Goal: Task Accomplishment & Management: Manage account settings

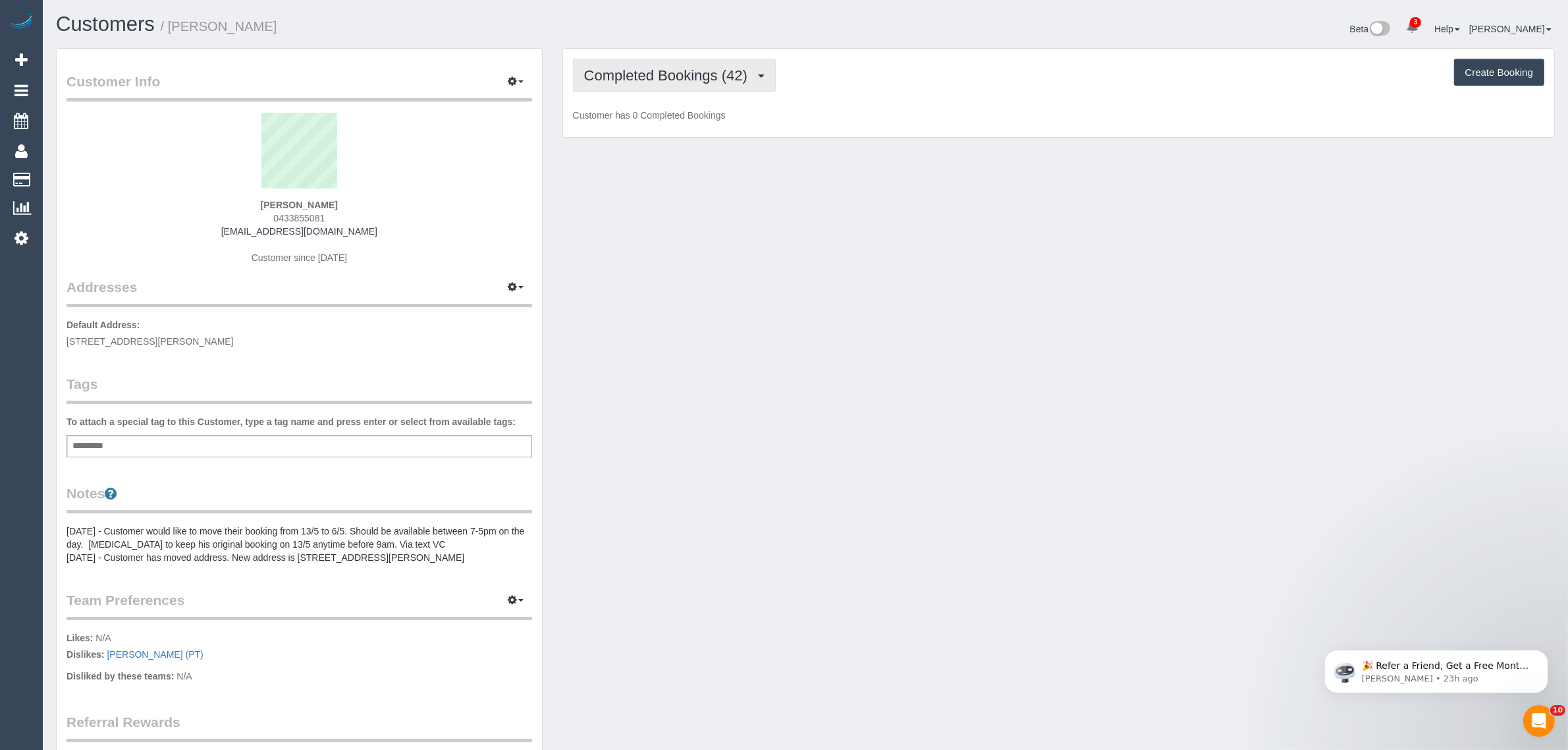
drag, startPoint x: 720, startPoint y: 77, endPoint x: 711, endPoint y: 90, distance: 15.8
click at [716, 81] on span "Completed Bookings (42)" at bounding box center [669, 76] width 170 height 17
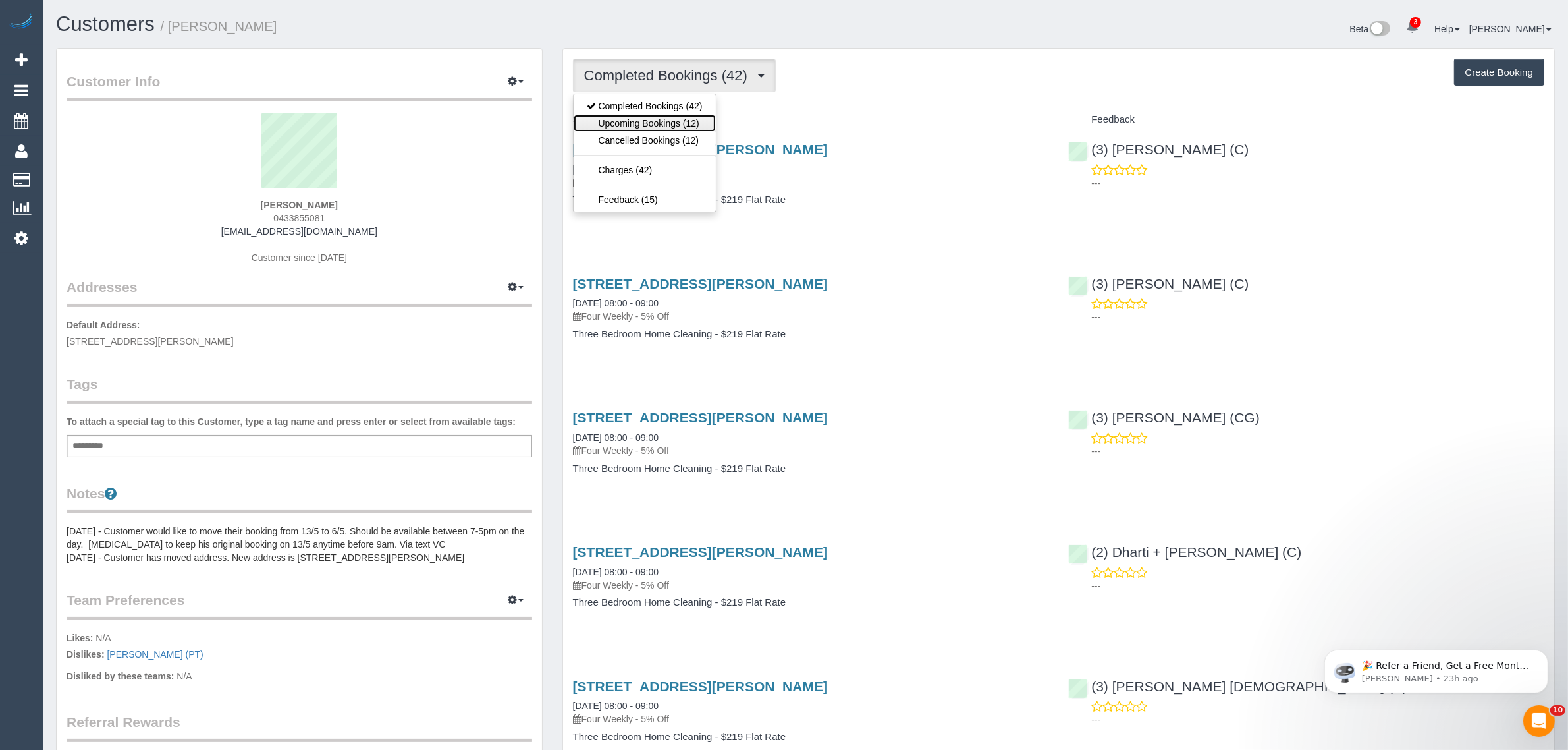
click at [669, 119] on link "Upcoming Bookings (12)" at bounding box center [645, 123] width 142 height 17
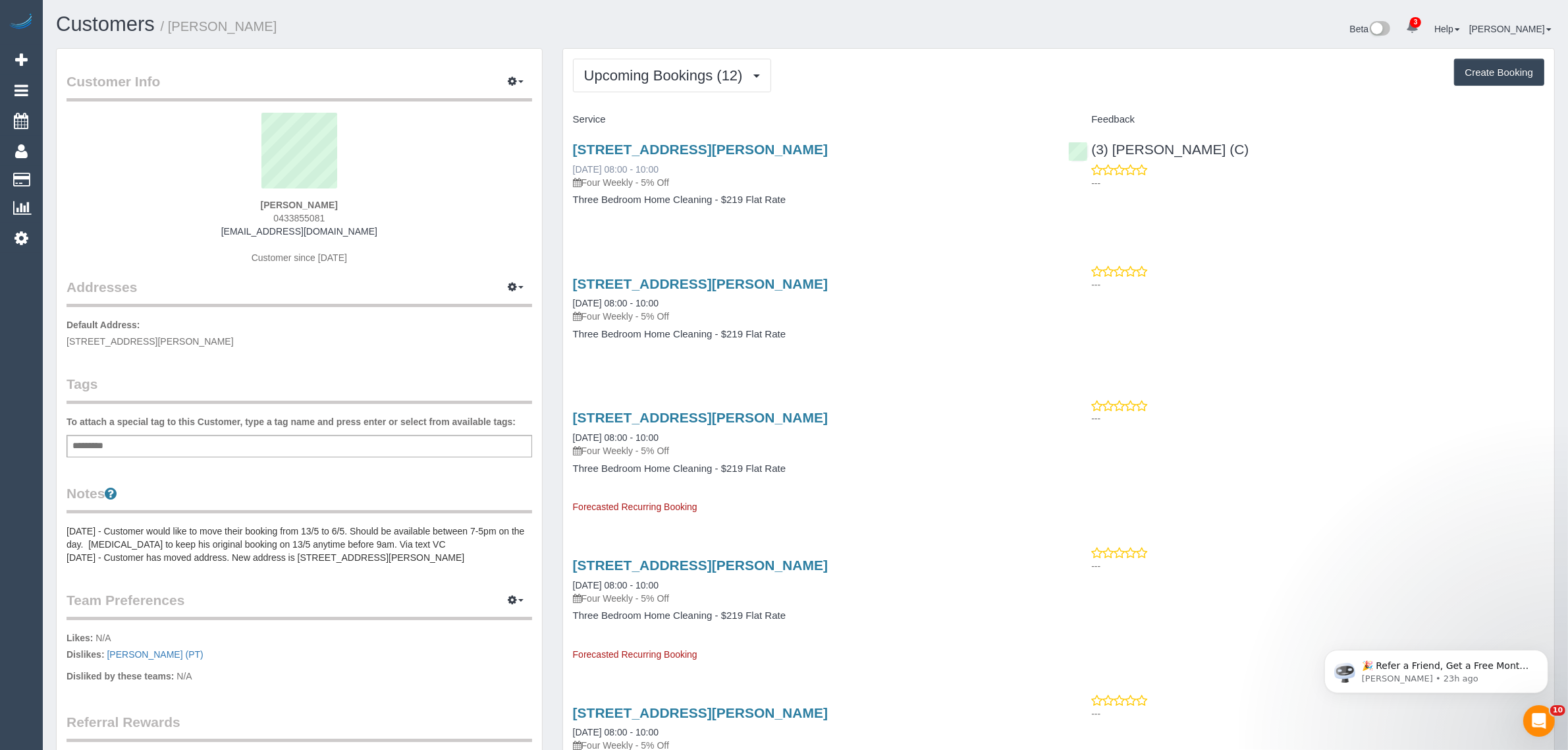
drag, startPoint x: 653, startPoint y: 175, endPoint x: 685, endPoint y: 186, distance: 33.8
click at [577, 172] on div "18 Sheedy Street, Richmond, VIC 3121 13/09/2025 08:00 - 10:00 Four Weekly - 5% …" at bounding box center [811, 165] width 476 height 48
click at [721, 163] on div "18 Sheedy Street, Richmond, VIC 3121 13/09/2025 08:00 - 10:00 Four Weekly - 5% …" at bounding box center [811, 165] width 476 height 48
drag, startPoint x: 698, startPoint y: 165, endPoint x: 570, endPoint y: 163, distance: 128.0
click at [570, 163] on div "18 Sheedy Street, Richmond, VIC 3121 13/09/2025 08:00 - 10:00 Four Weekly - 5% …" at bounding box center [811, 181] width 496 height 101
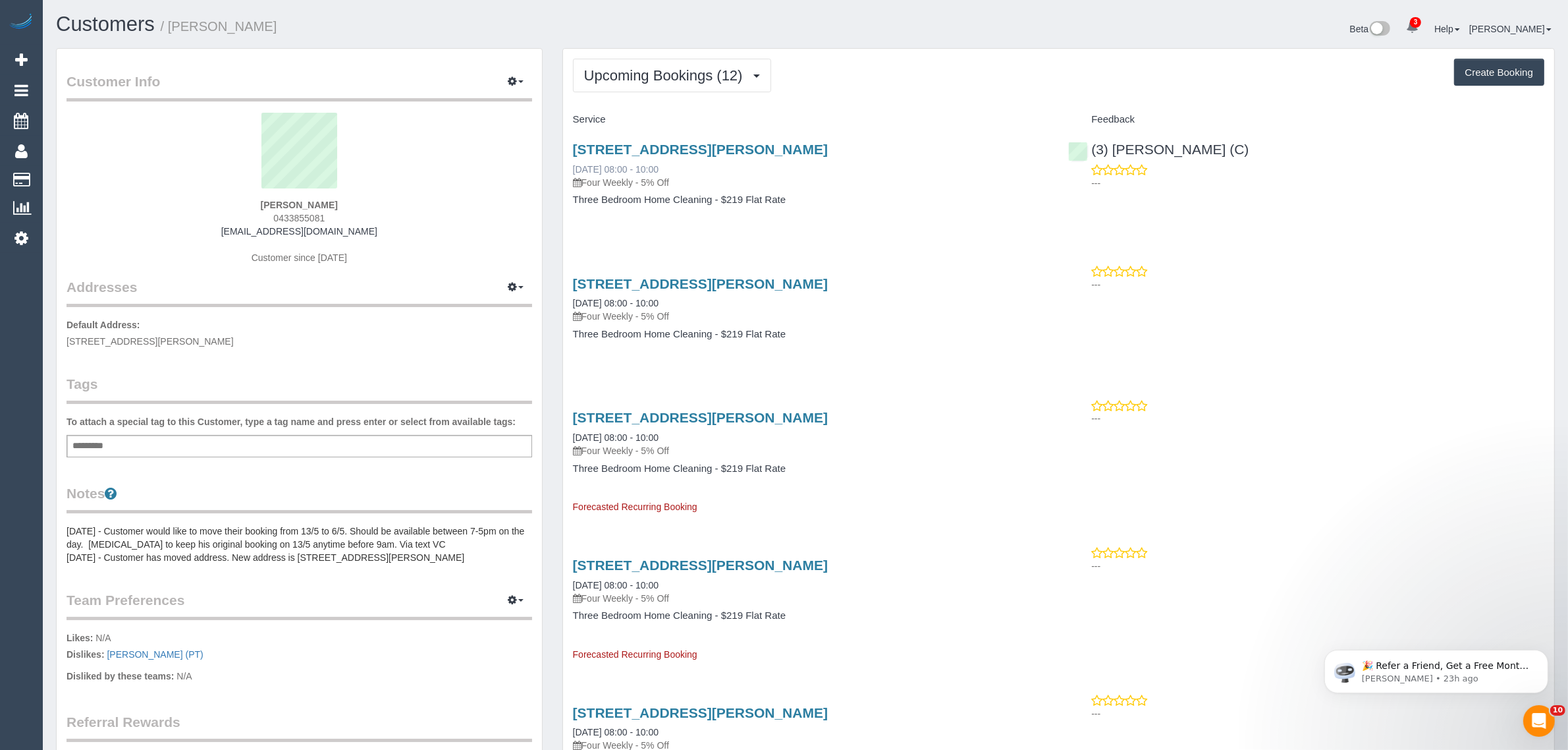
copy link "13/09/2025 08:00 - 10:00"
click at [937, 212] on div "18 Sheedy Street, Richmond, VIC 3121 13/09/2025 08:00 - 10:00 Four Weekly - 5% …" at bounding box center [811, 181] width 496 height 101
drag, startPoint x: 1223, startPoint y: 148, endPoint x: 1103, endPoint y: 136, distance: 120.6
click at [1103, 136] on div "(3) Rowan Walia (C) ---" at bounding box center [1306, 163] width 496 height 65
copy link "(3) [PERSON_NAME] (C)"
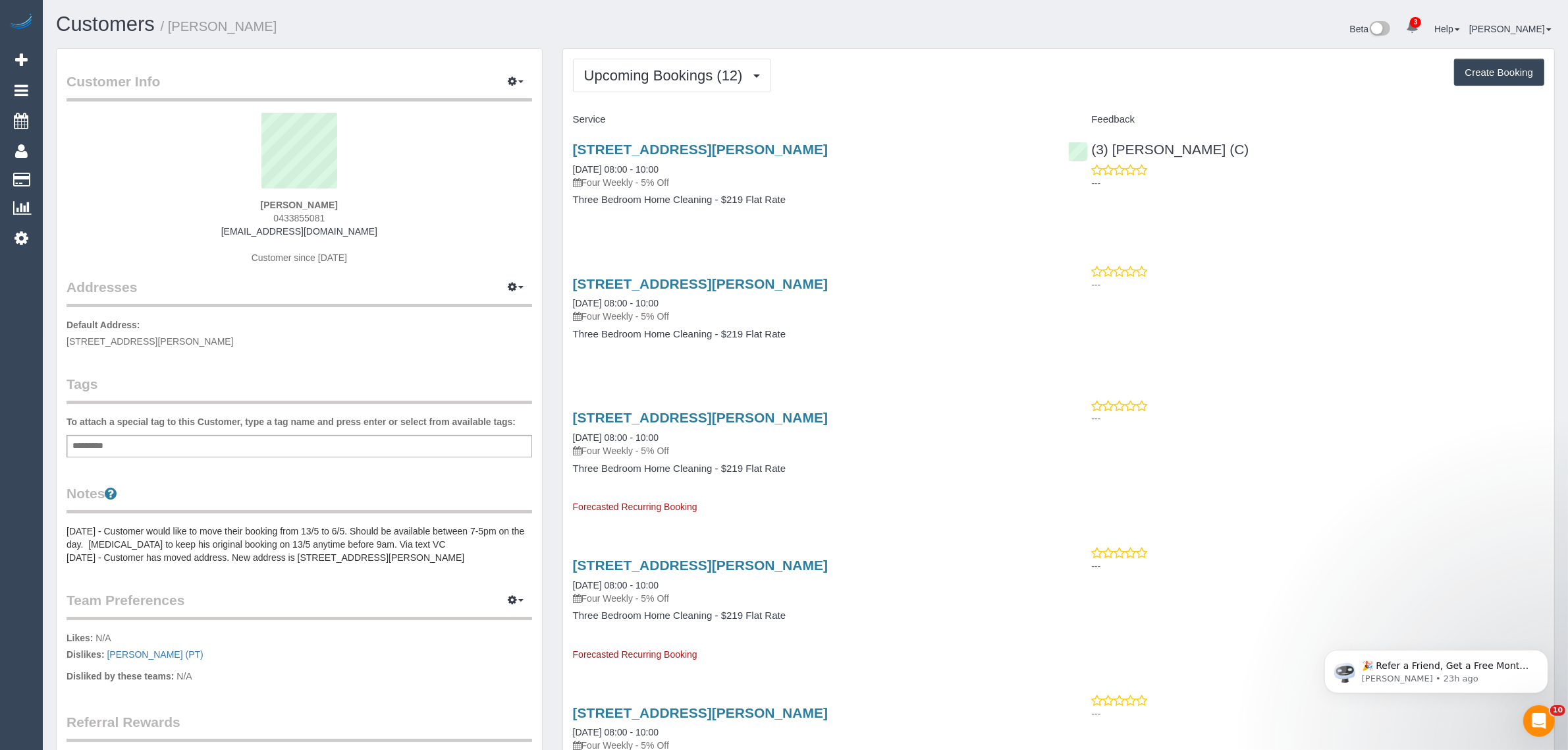
click at [158, 337] on span "18 Sheedy Street, Richmond, VIC 3121" at bounding box center [150, 341] width 167 height 10
copy span "Richmond"
click at [43, 150] on span "Customers" at bounding box center [125, 151] width 165 height 30
click at [74, 176] on link "Customers" at bounding box center [125, 180] width 165 height 26
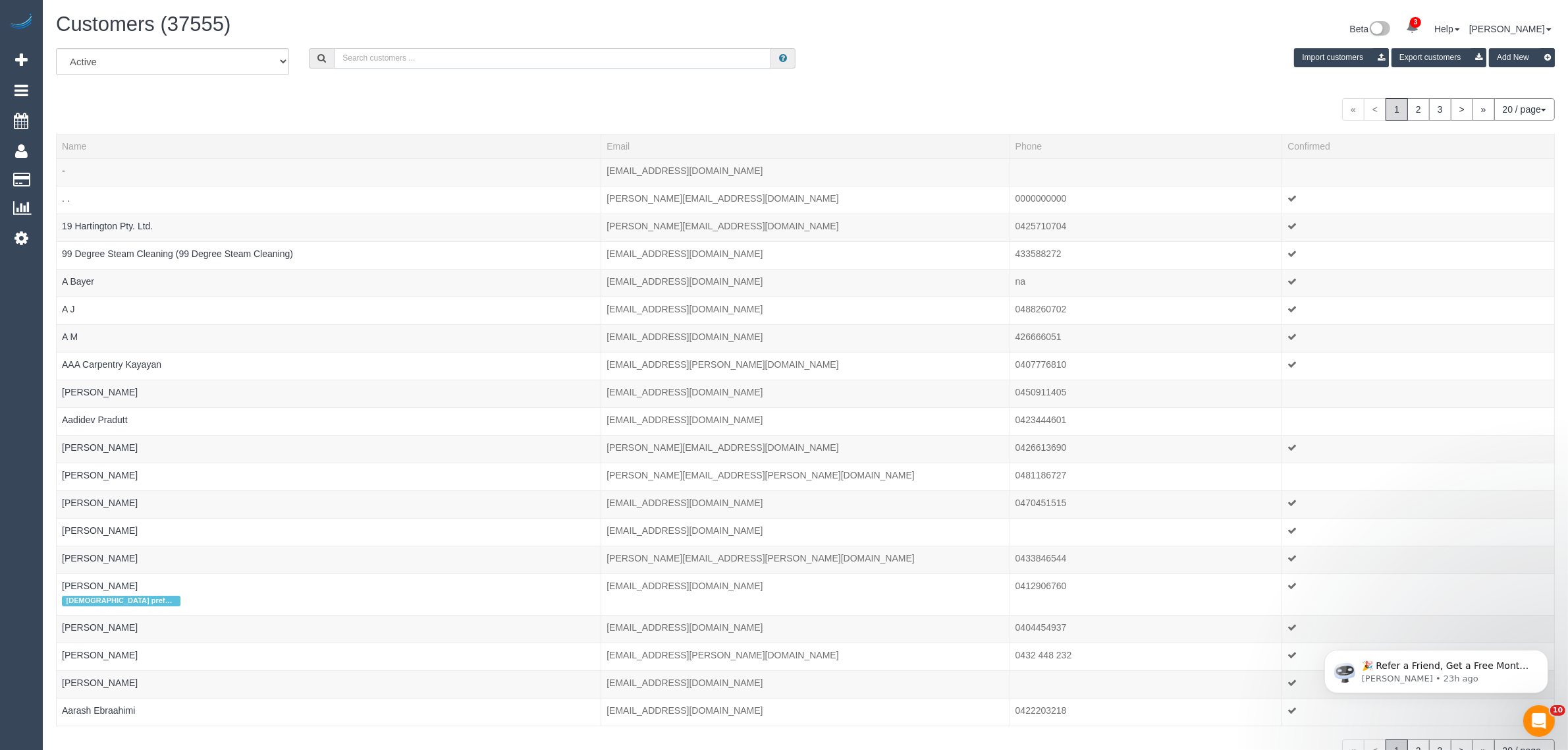
click at [437, 57] on input "text" at bounding box center [553, 59] width 437 height 21
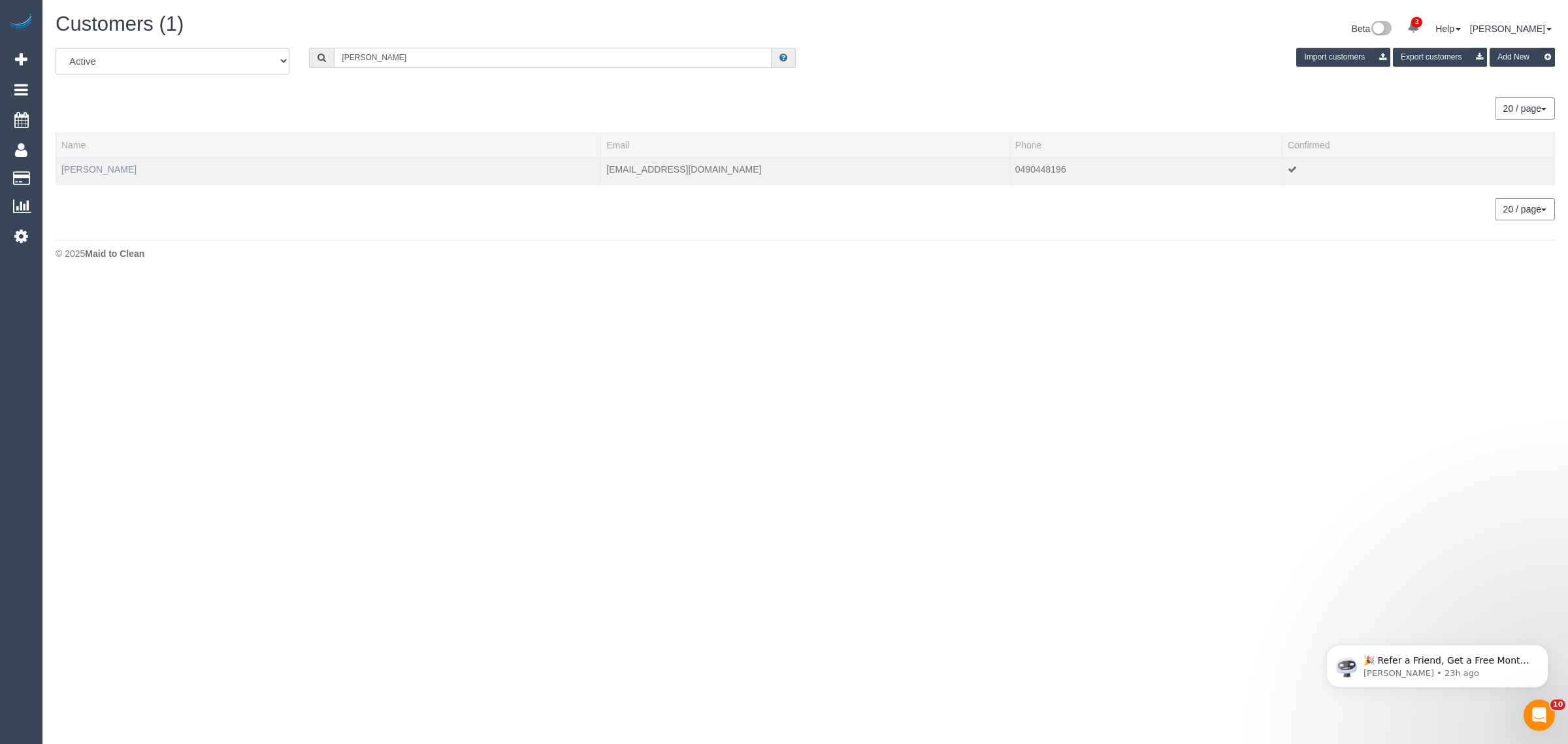
type input "cameron hine"
click at [95, 168] on link "Cameron Hine" at bounding box center [99, 169] width 75 height 10
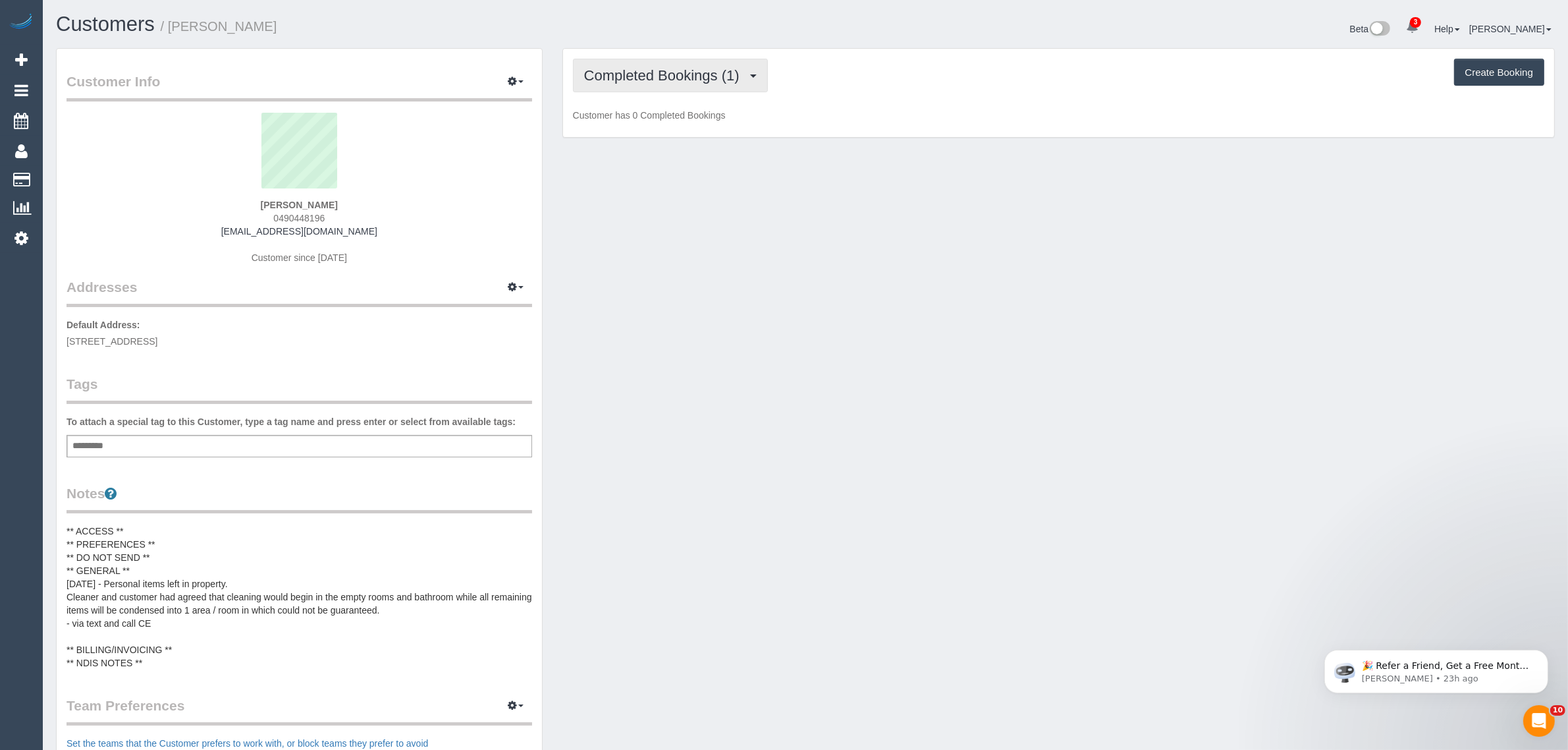
click at [723, 79] on span "Completed Bookings (1)" at bounding box center [665, 76] width 162 height 17
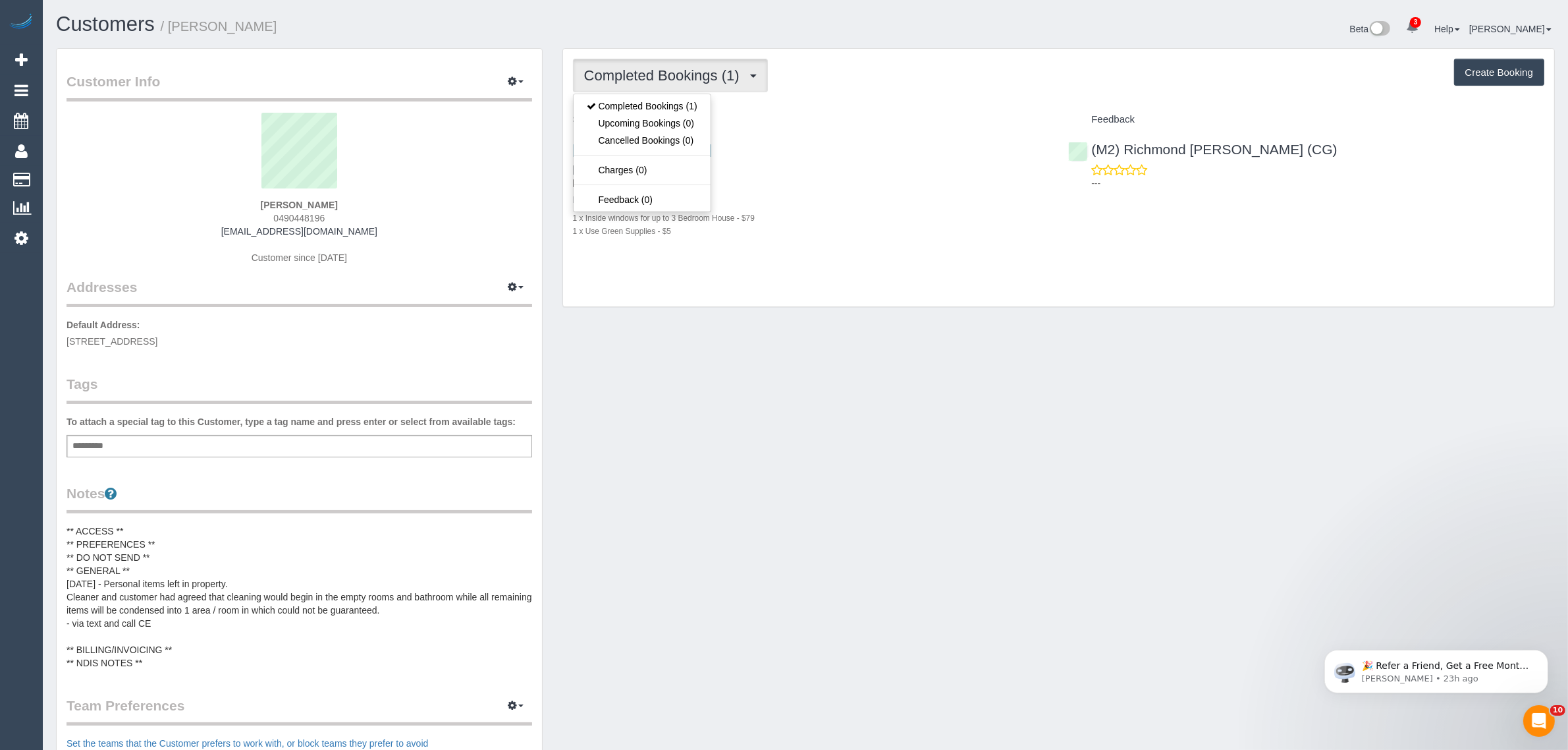
click at [910, 142] on h3 "27 Athol St, Moonee Ponds, VIC 3039" at bounding box center [811, 150] width 476 height 15
click at [626, 77] on span "Completed Bookings (1)" at bounding box center [665, 76] width 162 height 17
click at [626, 114] on link "Upcoming Bookings (0)" at bounding box center [642, 123] width 137 height 17
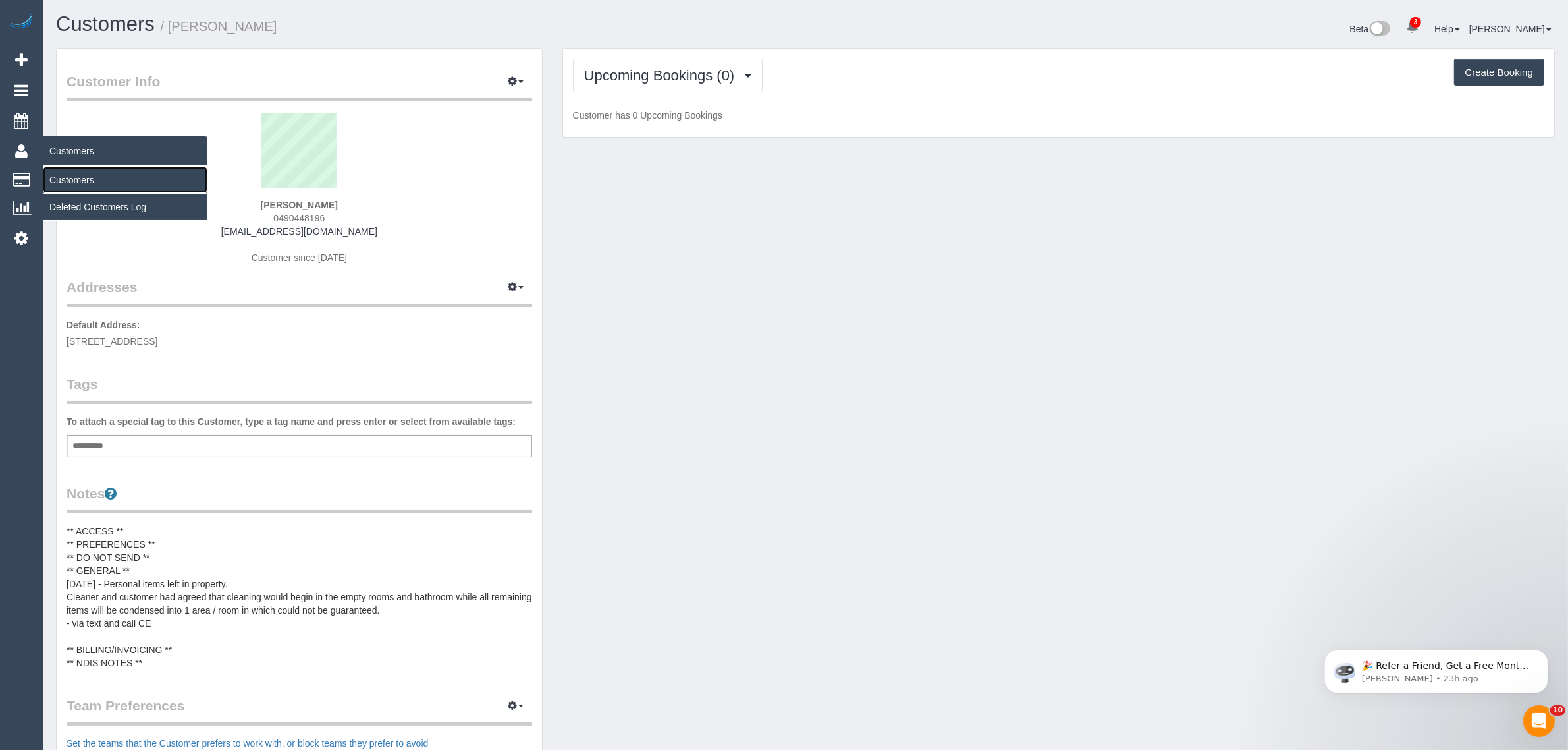
click at [76, 176] on link "Customers" at bounding box center [125, 180] width 165 height 26
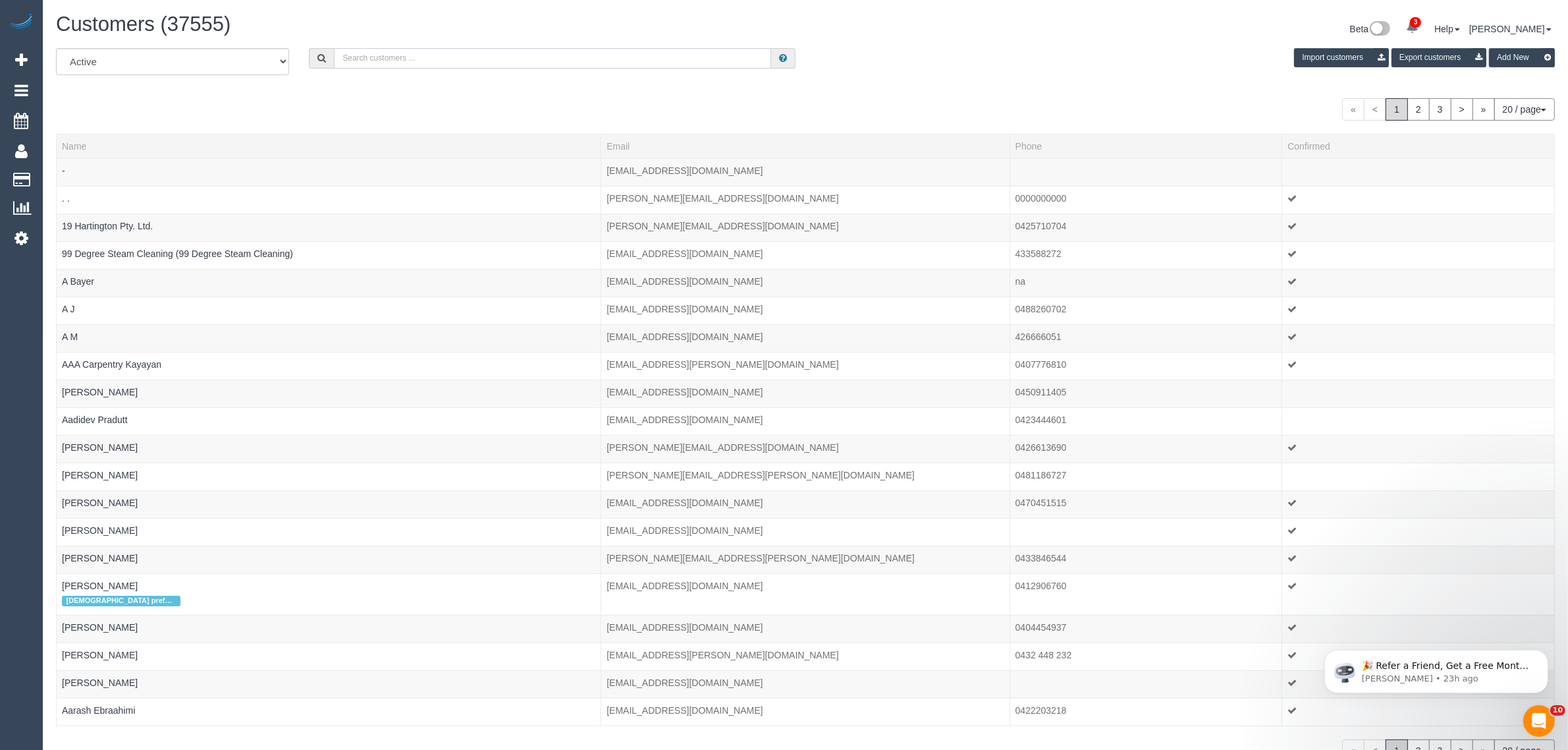
click at [367, 58] on input "text" at bounding box center [553, 59] width 437 height 21
paste input "+61434406821 Aircall new contact"
drag, startPoint x: 398, startPoint y: 53, endPoint x: 567, endPoint y: 70, distance: 169.9
click at [567, 70] on div "All Active Archived +61434406821 Aircall new contact Import customers Export cu…" at bounding box center [805, 67] width 1518 height 37
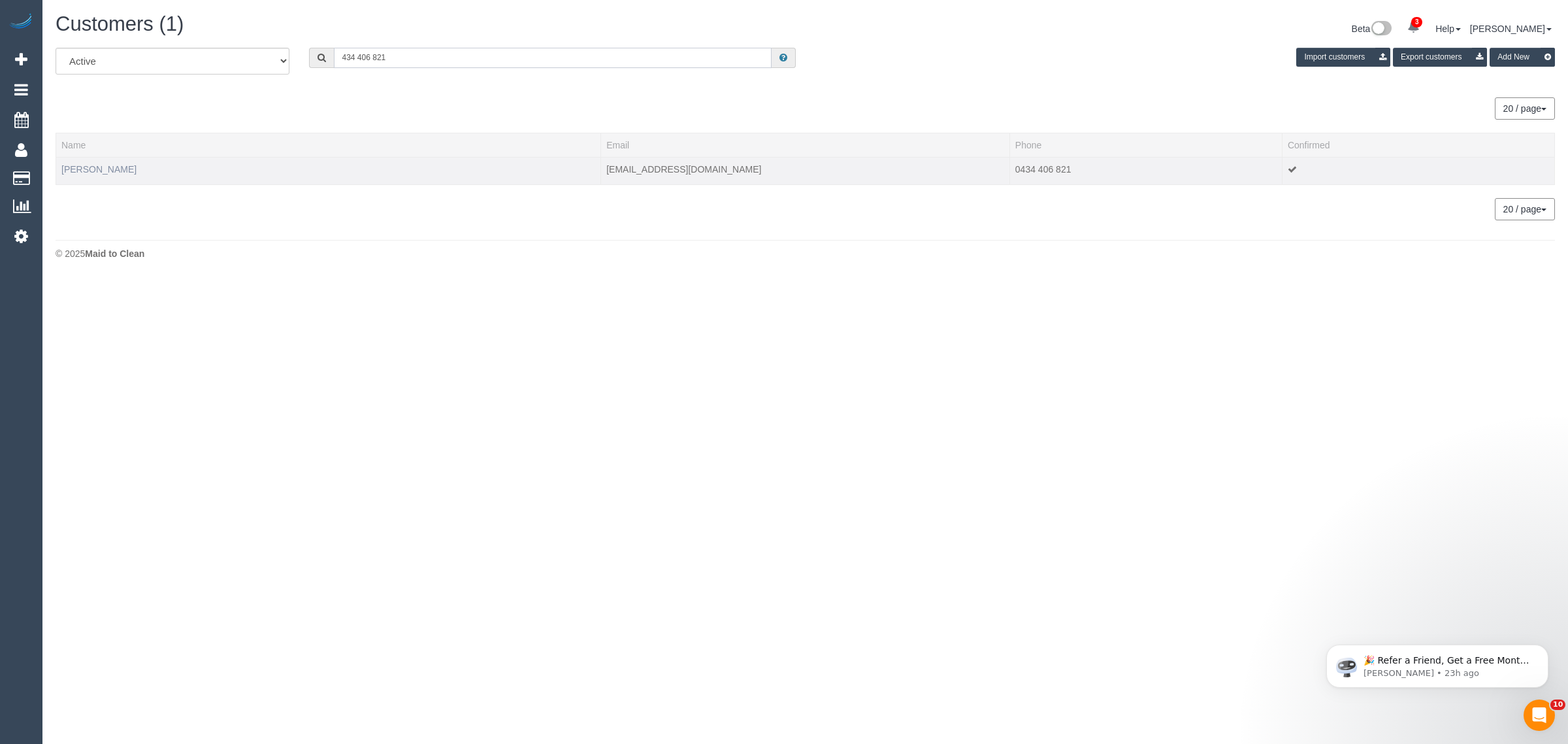
type input "434 406 821"
click at [72, 169] on link "Vina Huang" at bounding box center [99, 169] width 75 height 10
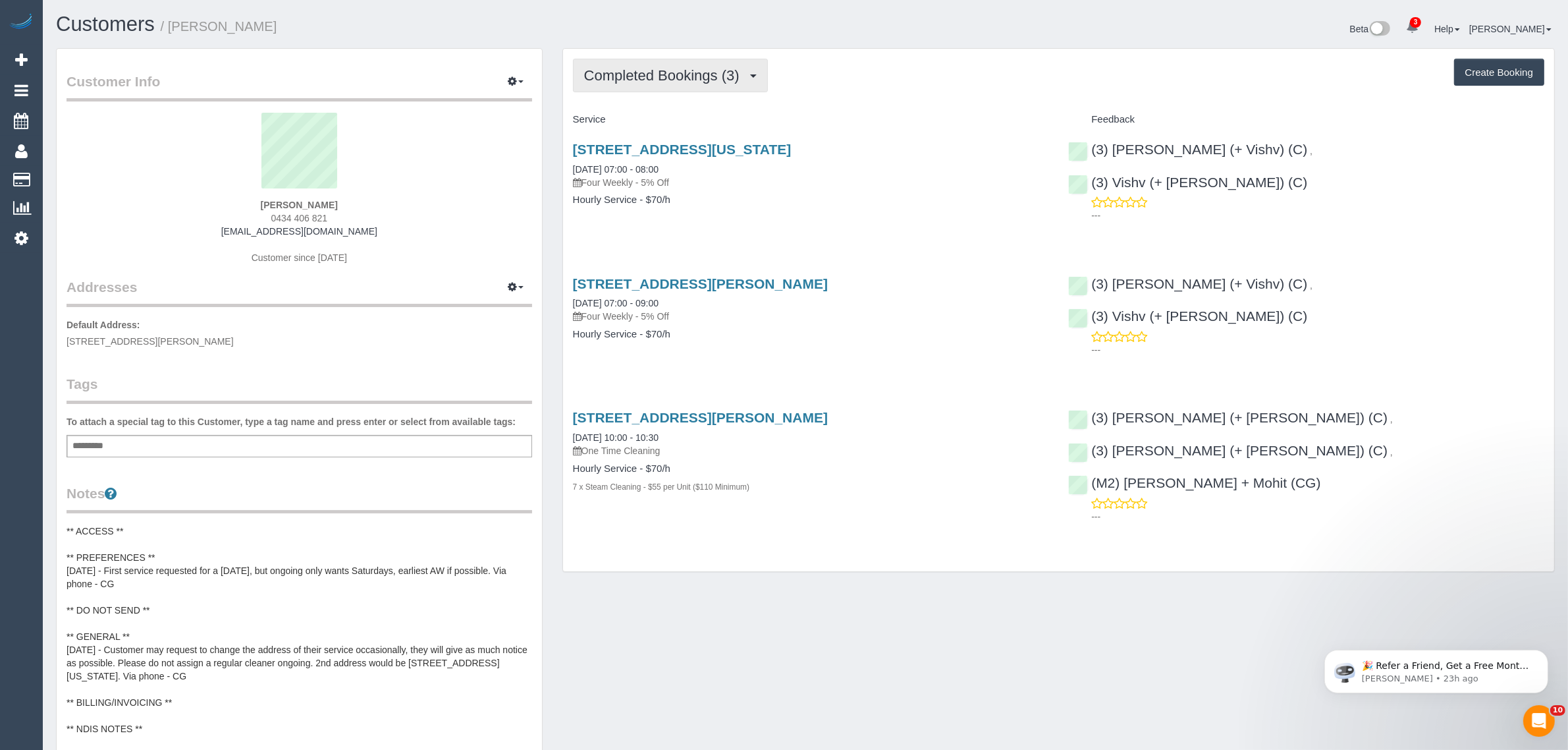
click at [611, 87] on button "Completed Bookings (3)" at bounding box center [670, 75] width 195 height 34
click at [621, 123] on link "Upcoming Bookings (11)" at bounding box center [643, 123] width 139 height 17
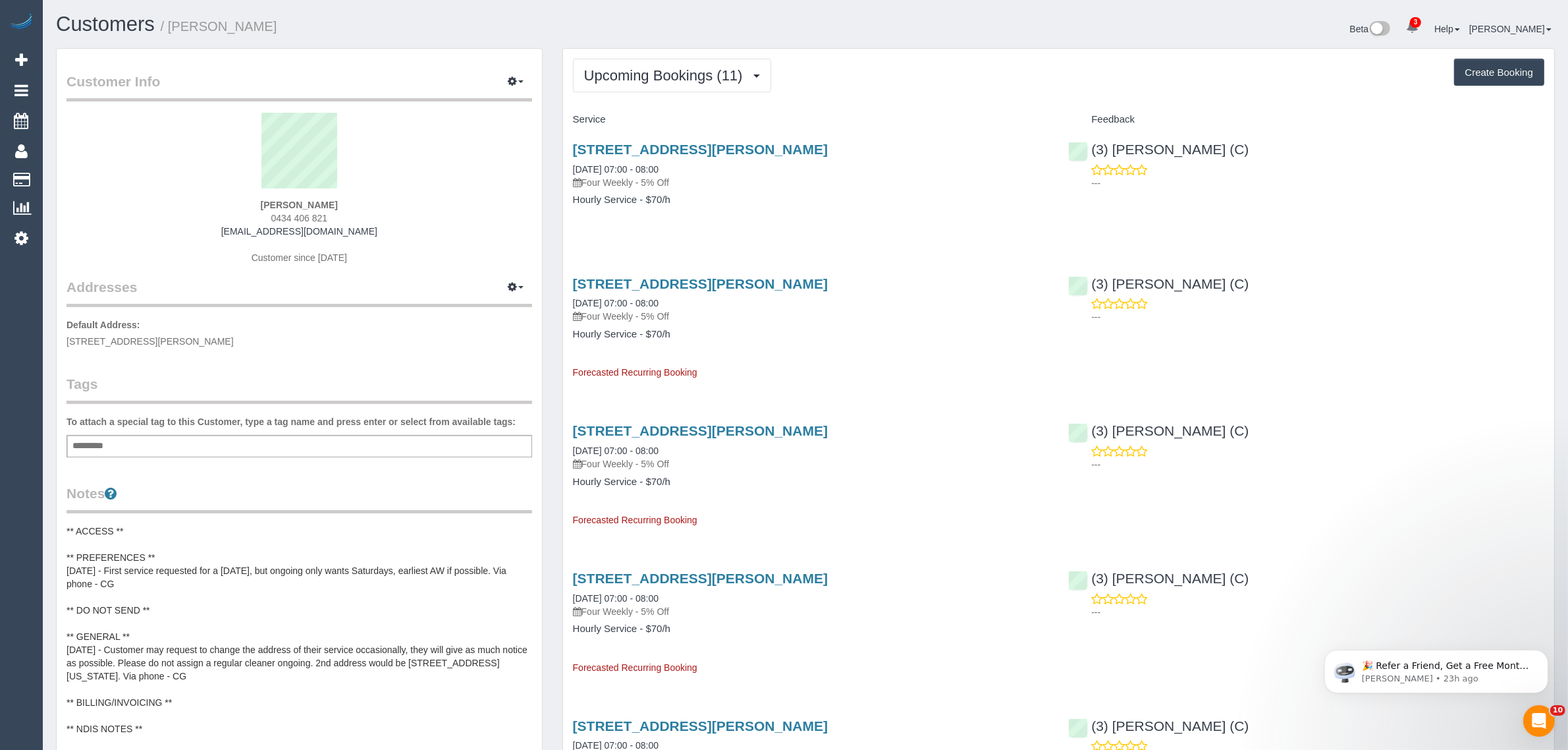
drag, startPoint x: 692, startPoint y: 167, endPoint x: 561, endPoint y: 159, distance: 131.2
copy link "13/09/2025 07:00 - 08:00"
drag, startPoint x: 267, startPoint y: 203, endPoint x: 342, endPoint y: 198, distance: 75.2
click at [342, 198] on div "Vina Huang 0434 406 821 hxsilent@hotmail.com Customer since 2024" at bounding box center [300, 194] width 466 height 165
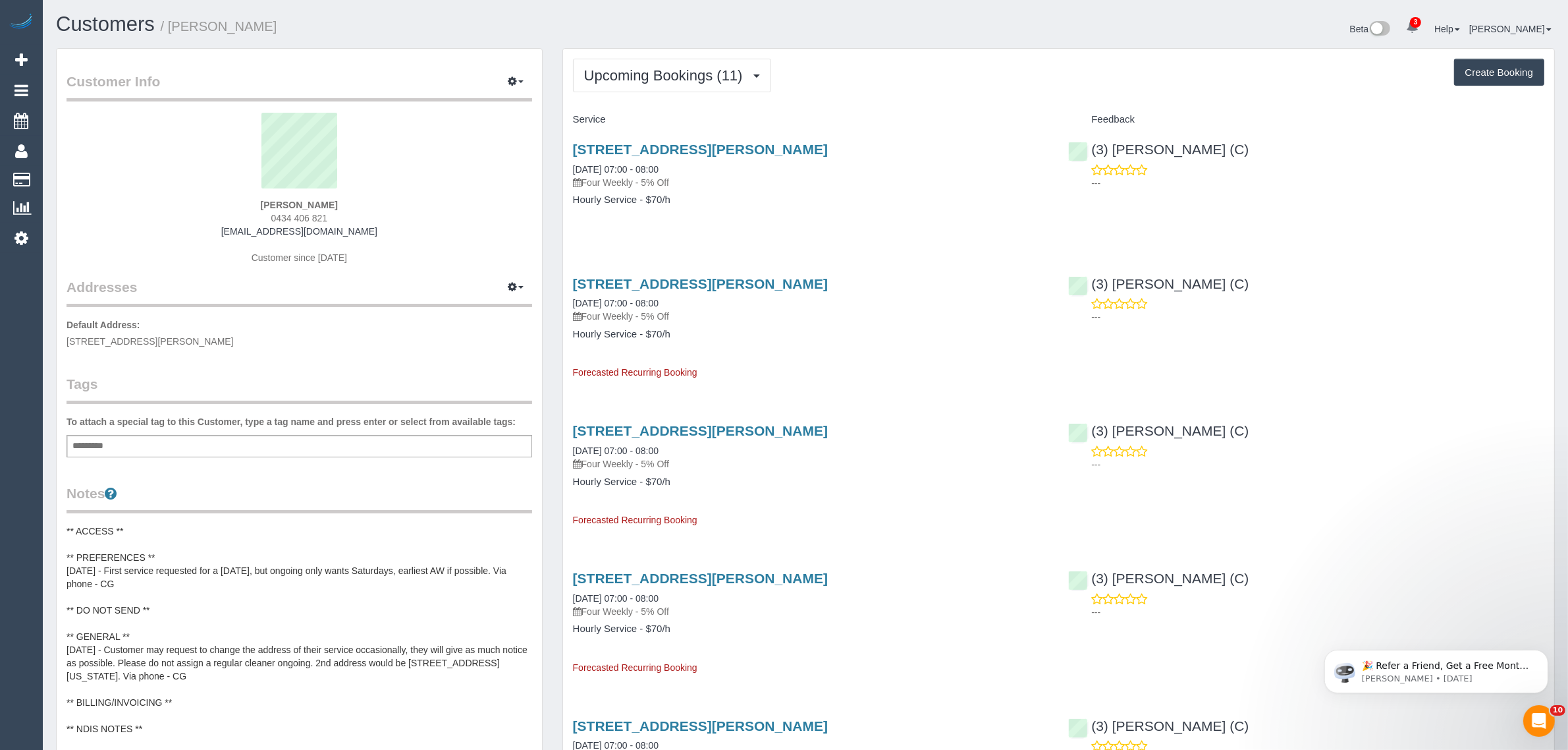
copy strong "Vina Huang"
click at [172, 337] on span "2 Wilton Crescent, Wheelers Hill, VIC 3150" at bounding box center [150, 341] width 167 height 10
copy span "Wheelers Hill"
click at [667, 70] on span "Upcoming Bookings (11)" at bounding box center [667, 76] width 165 height 17
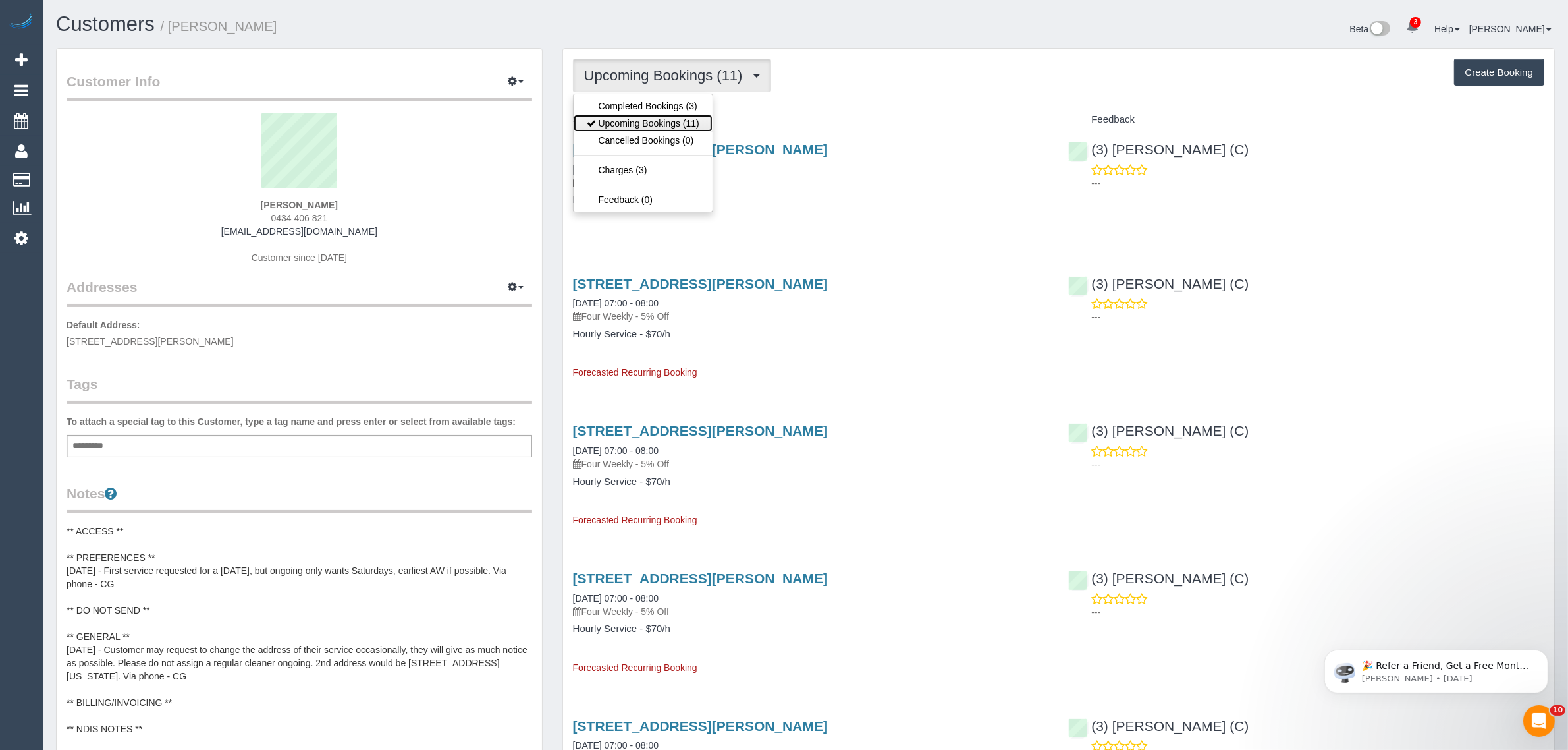
click at [655, 123] on link "Upcoming Bookings (11)" at bounding box center [643, 123] width 139 height 17
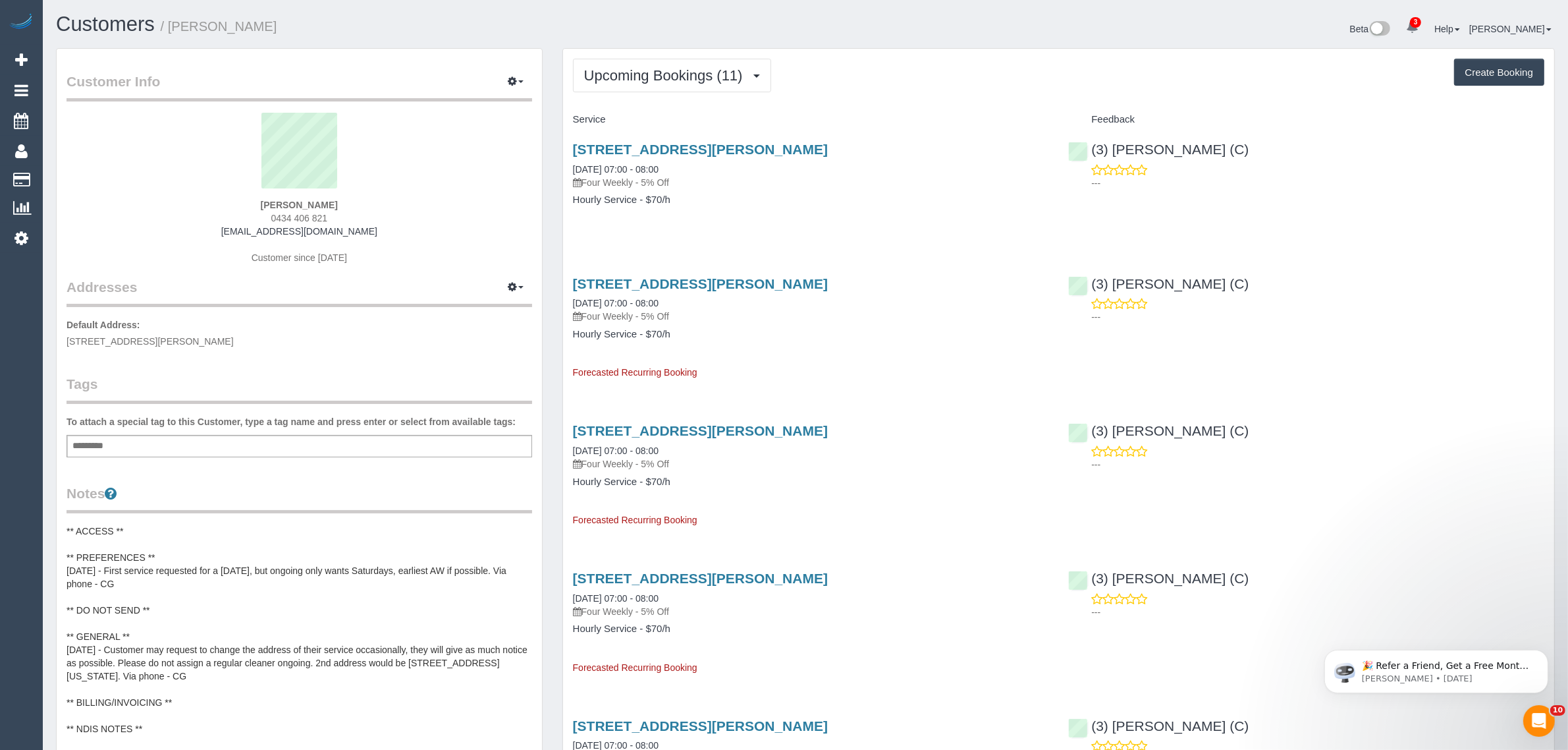
drag, startPoint x: 690, startPoint y: 166, endPoint x: 568, endPoint y: 162, distance: 122.1
click at [568, 162] on div "2 Wilton Crescent, Wheelers Hill, VIC 3150 13/09/2025 07:00 - 08:00 Four Weekly…" at bounding box center [811, 181] width 496 height 101
copy link "13/09/2025 07:00 - 08:00"
drag, startPoint x: 269, startPoint y: 199, endPoint x: 324, endPoint y: 199, distance: 55.0
click at [324, 199] on div "Vina Huang 0434 406 821 hxsilent@hotmail.com Customer since 2024" at bounding box center [300, 194] width 466 height 165
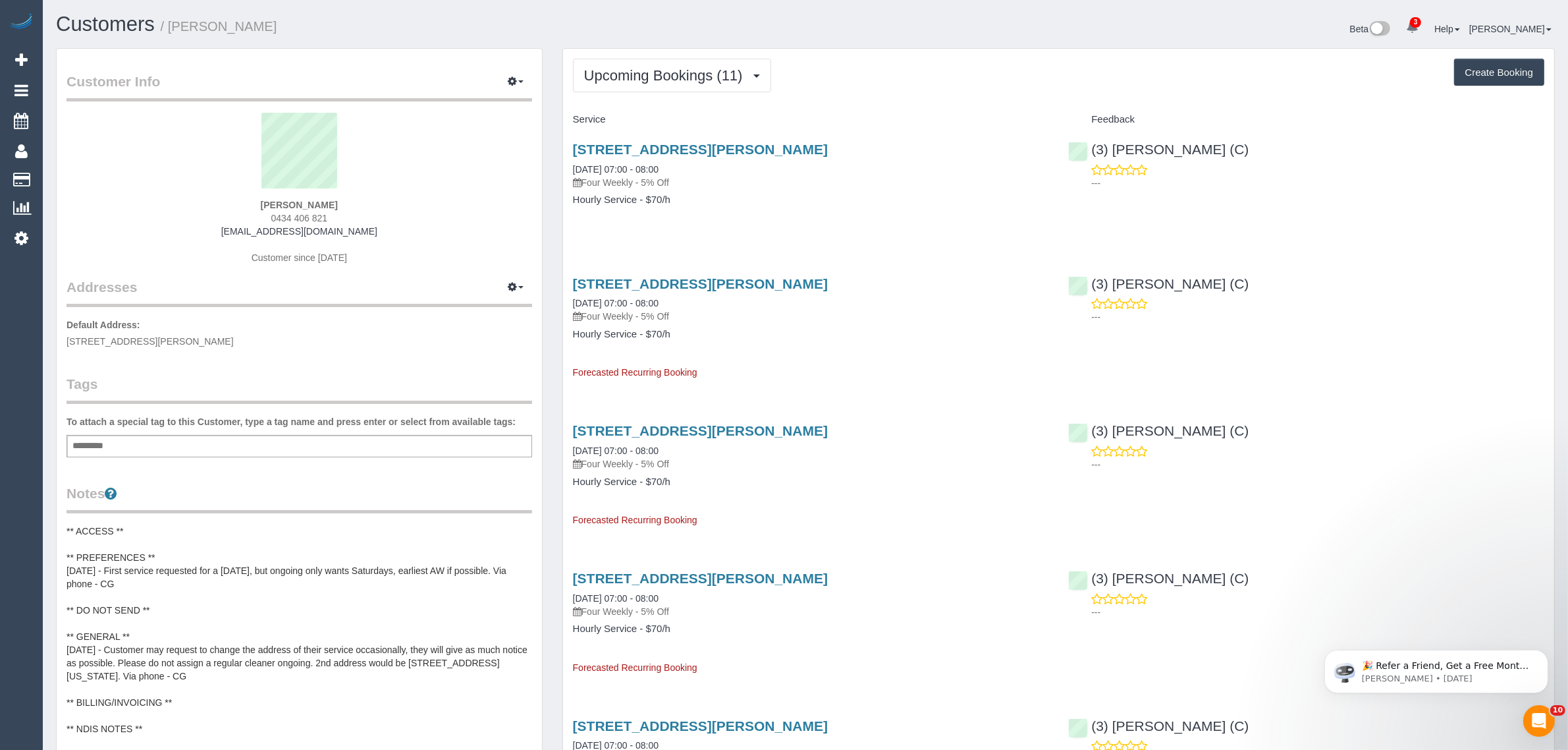
copy strong "Vina Huang"
drag, startPoint x: 145, startPoint y: 332, endPoint x: 199, endPoint y: 330, distance: 54.0
click at [199, 330] on p "Default Address: 2 Wilton Crescent, Wheelers Hill, VIC 3150" at bounding box center [300, 333] width 466 height 30
click at [189, 337] on span "2 Wilton Crescent, Wheelers Hill, VIC 3150" at bounding box center [150, 341] width 167 height 10
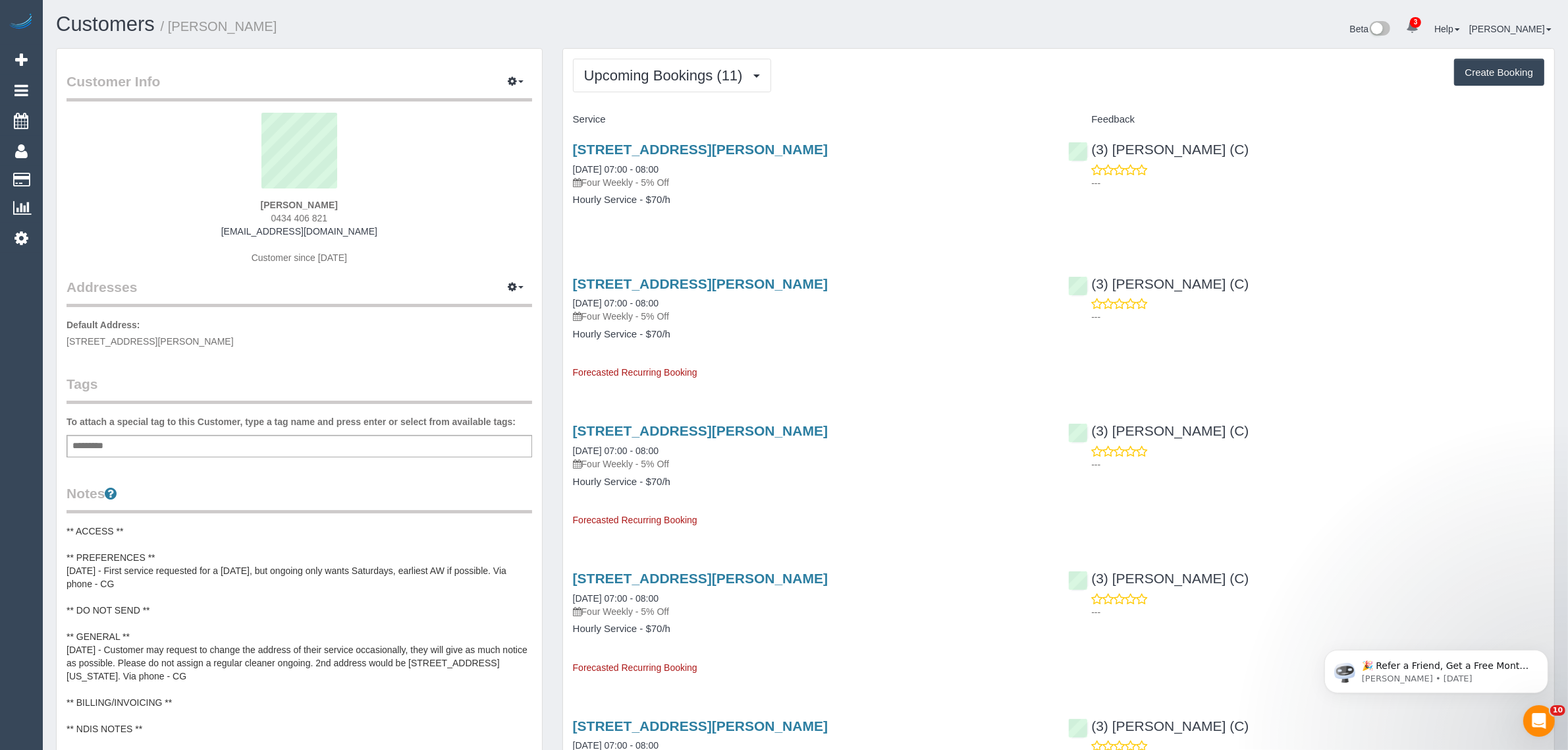
drag, startPoint x: 145, startPoint y: 338, endPoint x: 202, endPoint y: 337, distance: 57.0
click at [202, 337] on span "2 Wilton Crescent, Wheelers Hill, VIC 3150" at bounding box center [150, 341] width 167 height 10
copy span "Wheelers Hill,"
click at [632, 68] on span "Upcoming Bookings (11)" at bounding box center [667, 76] width 165 height 17
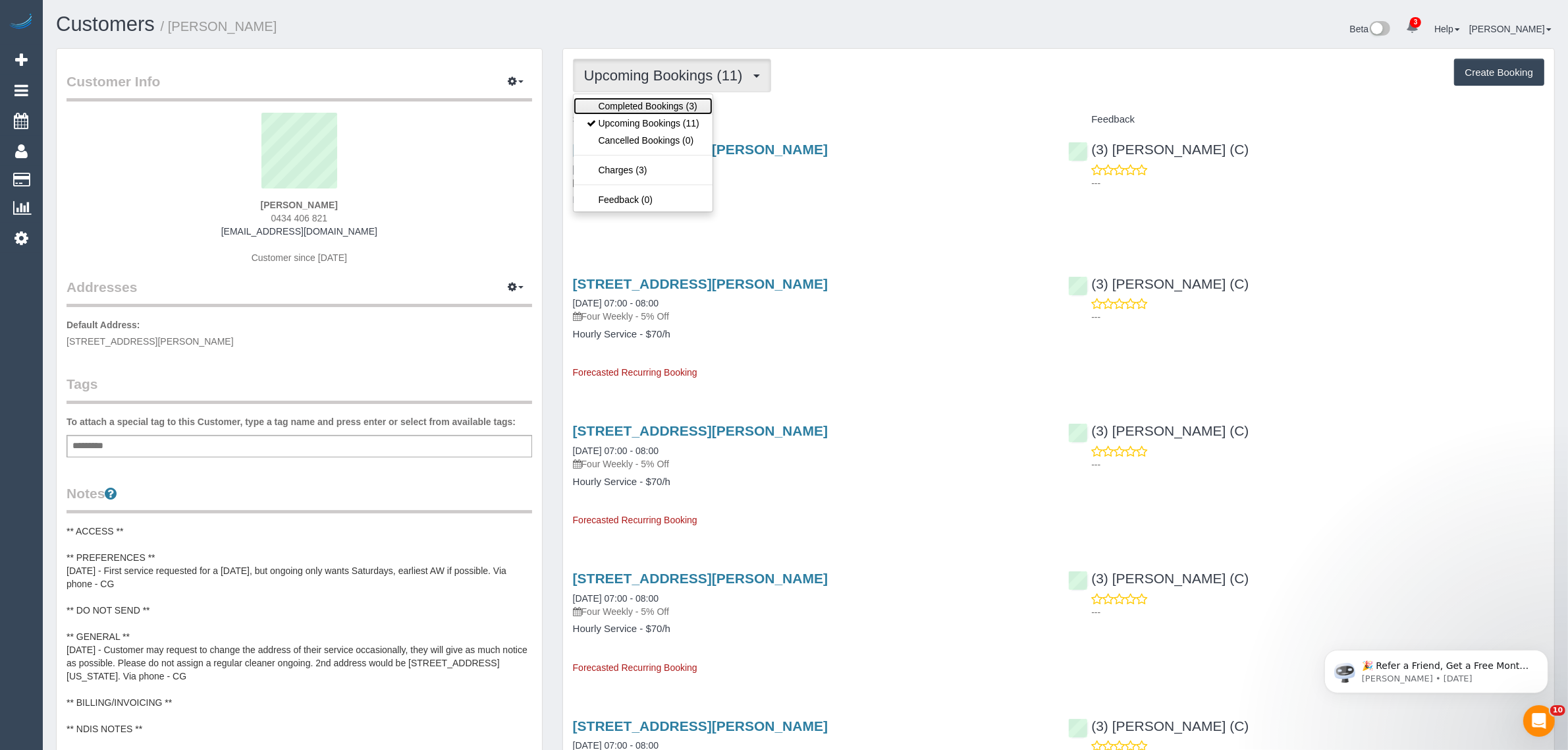
click at [626, 110] on link "Completed Bookings (3)" at bounding box center [643, 105] width 139 height 17
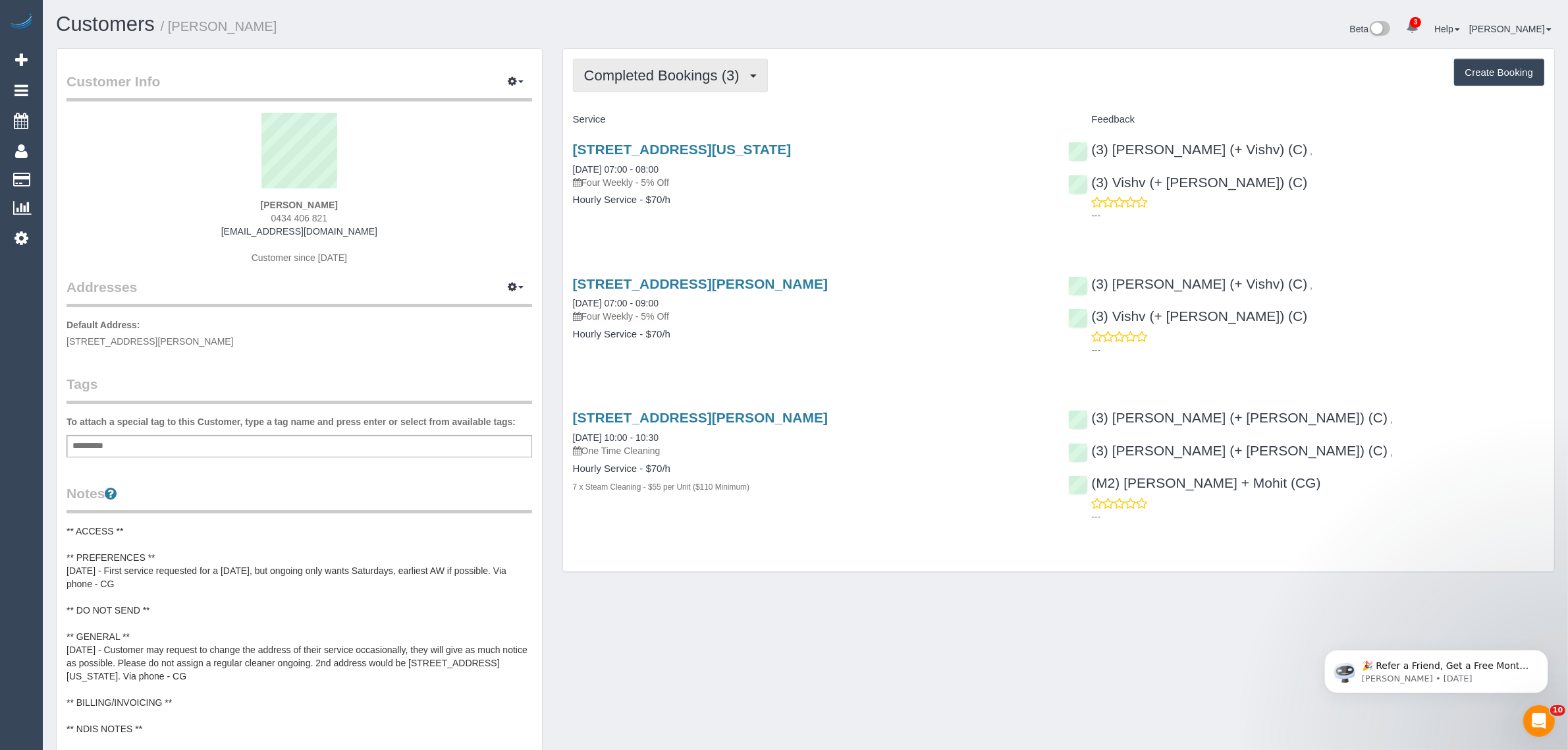
click at [667, 79] on span "Completed Bookings (3)" at bounding box center [665, 76] width 162 height 17
click at [642, 120] on link "Upcoming Bookings (11)" at bounding box center [643, 123] width 139 height 17
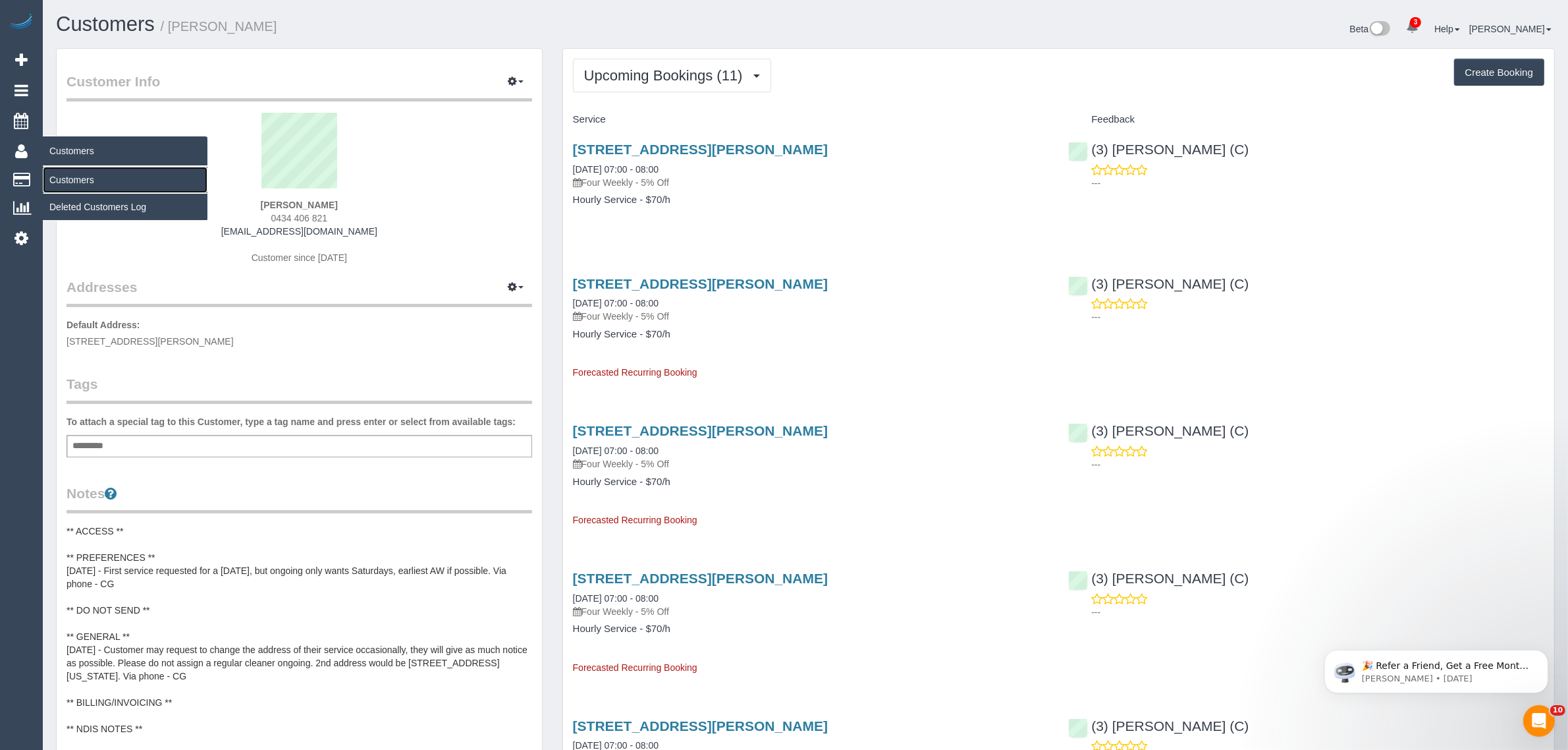
click at [67, 176] on link "Customers" at bounding box center [125, 180] width 165 height 26
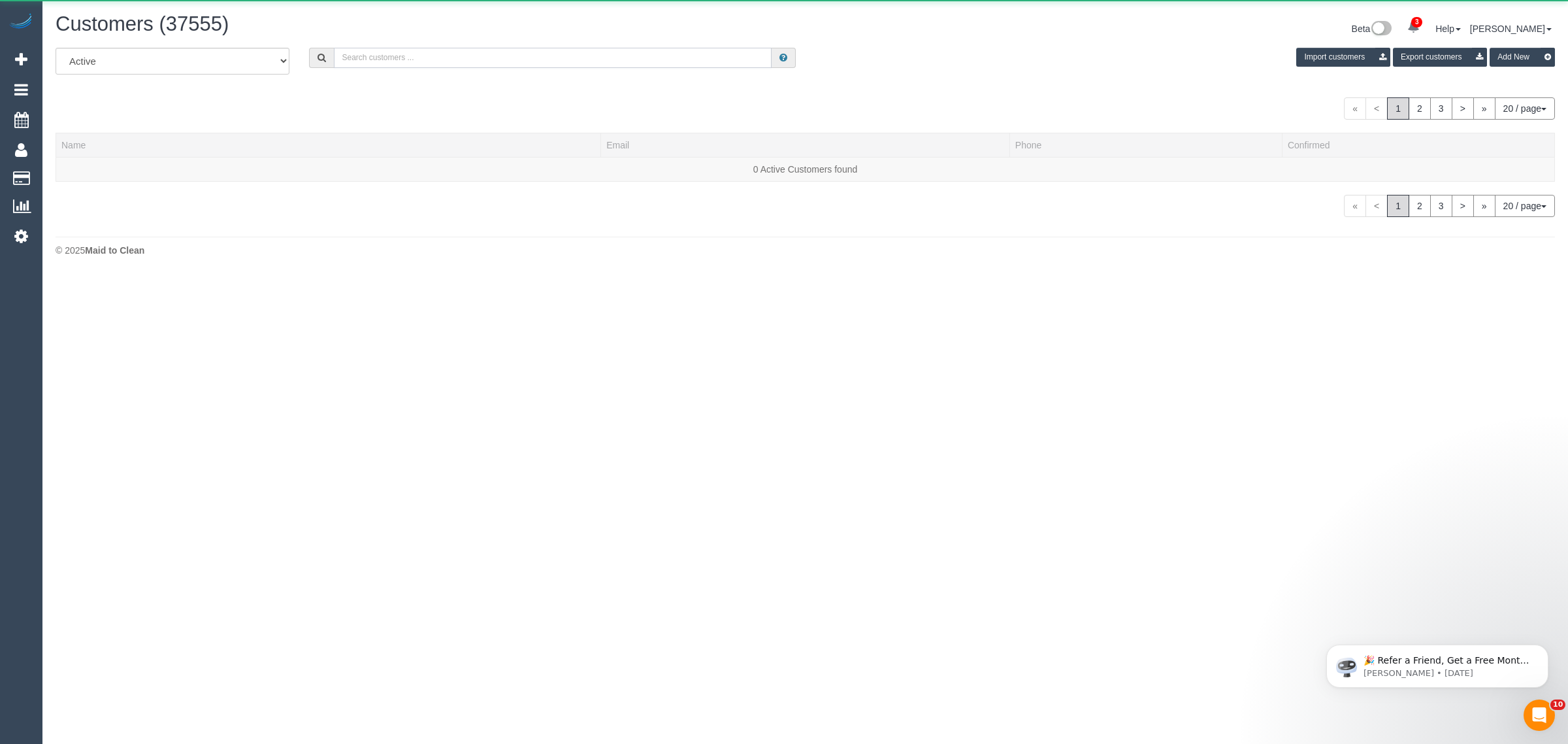
click at [448, 55] on input "text" at bounding box center [552, 58] width 437 height 21
paste input "Filiz Celiker"
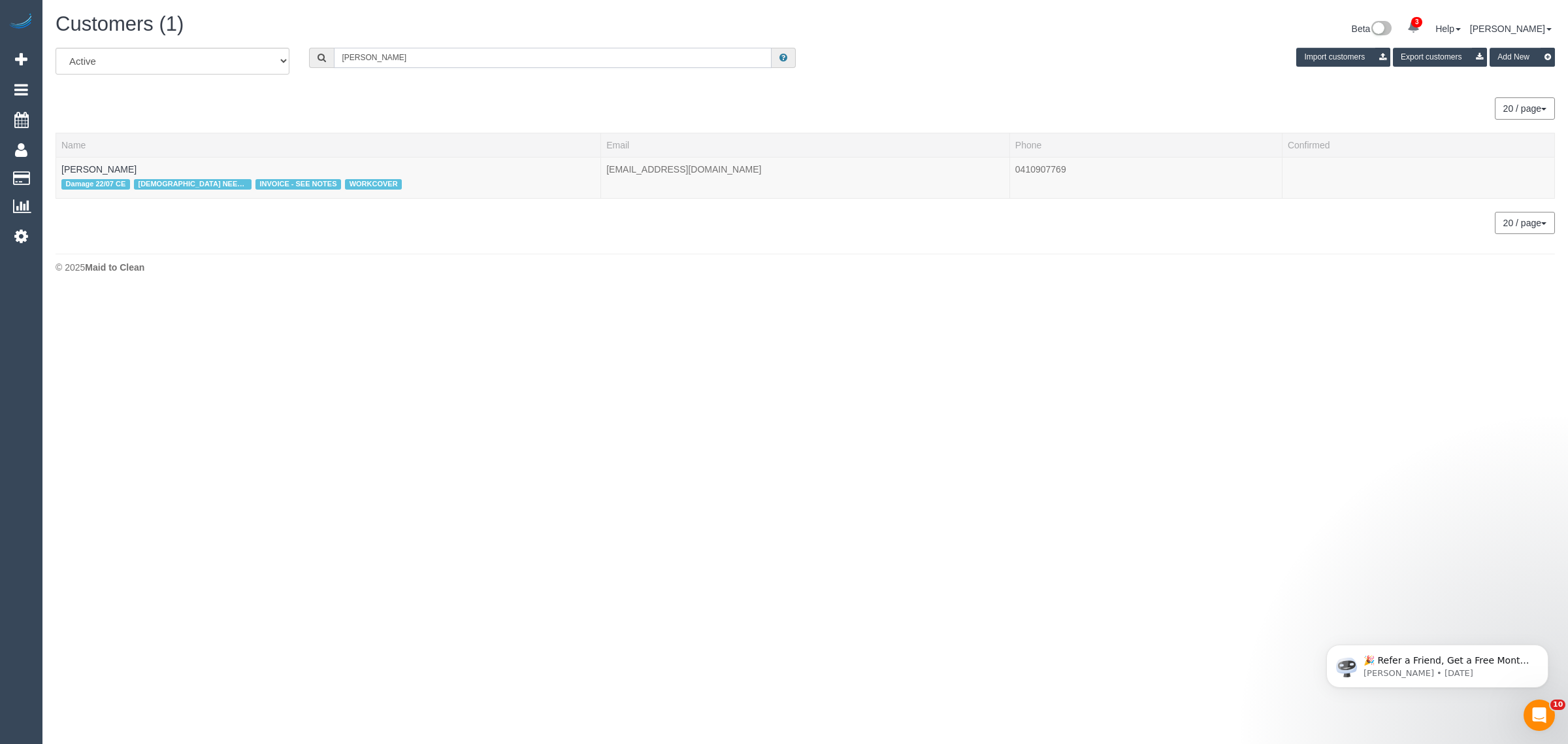
type input "Filiz Celiker"
drag, startPoint x: 125, startPoint y: 159, endPoint x: 51, endPoint y: 162, distance: 74.1
click at [51, 162] on div "All Active Archived Filiz Celiker Import customers Export customers Add New 20 …" at bounding box center [805, 148] width 1519 height 200
drag, startPoint x: 454, startPoint y: 297, endPoint x: 405, endPoint y: 274, distance: 54.1
click at [454, 297] on body "3 Beta Your Notifications You have 0 alerts × You have 3 to charge for 12/09/20…" at bounding box center [784, 372] width 1568 height 744
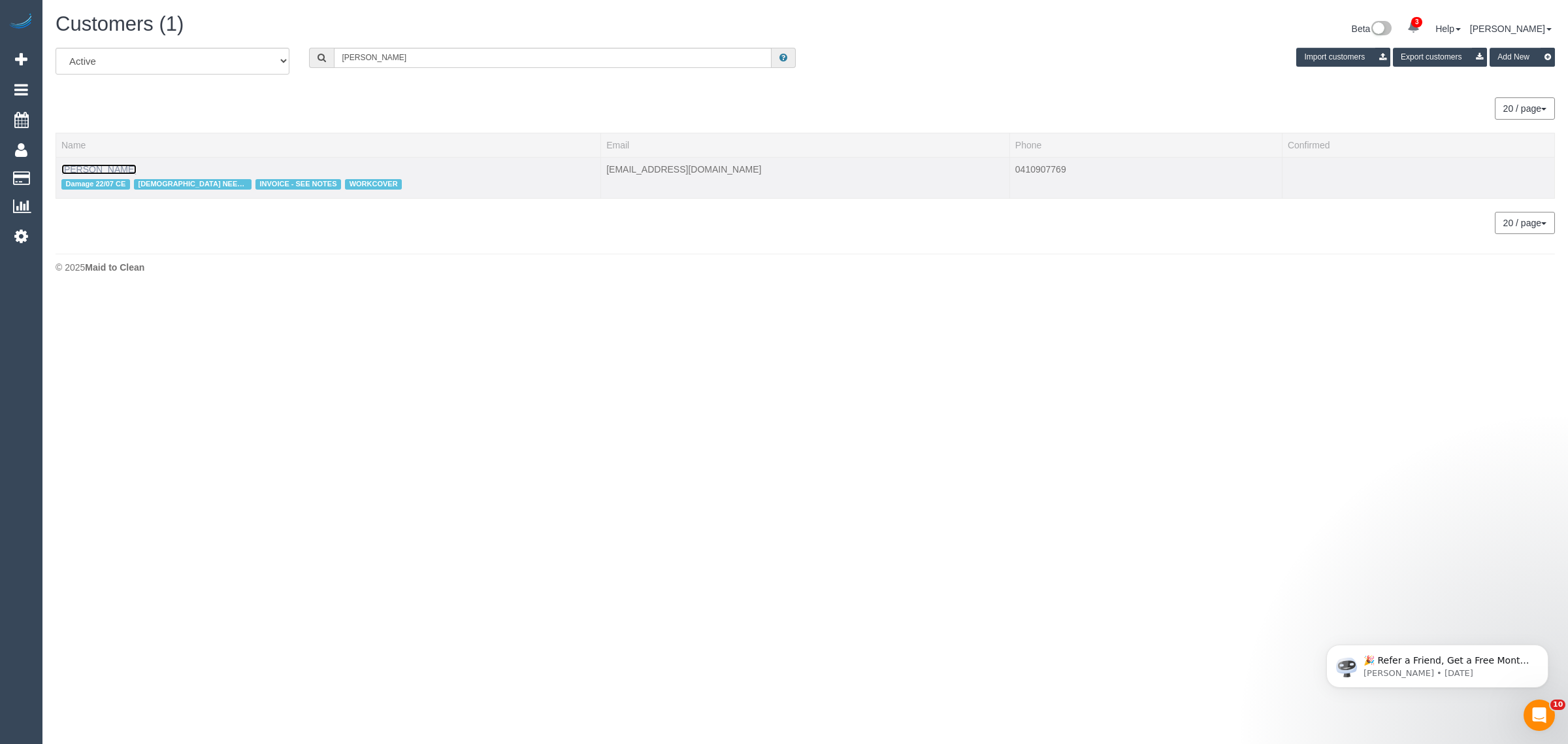
click at [92, 168] on link "Filiz Celiker" at bounding box center [99, 169] width 75 height 10
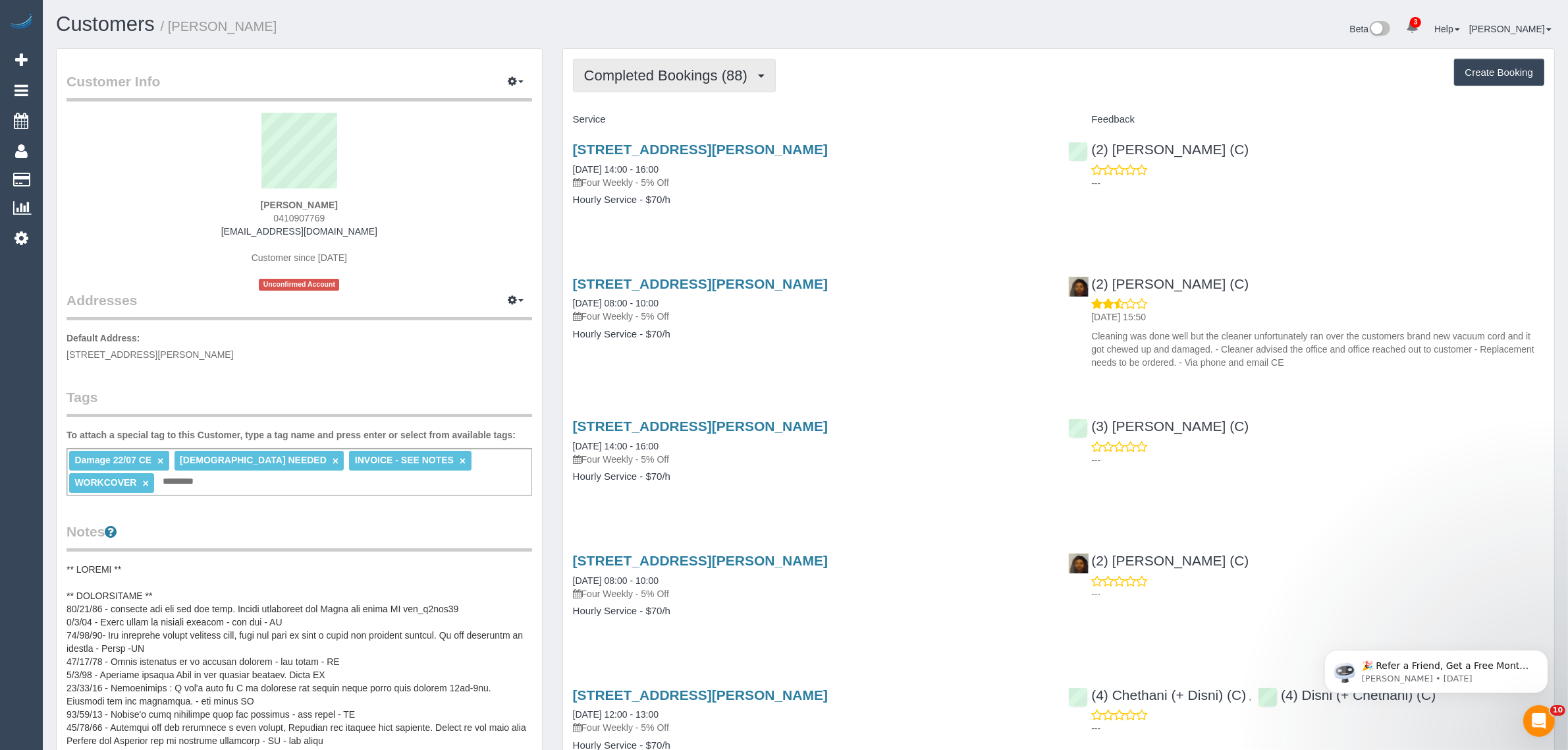
click at [685, 90] on button "Completed Bookings (88)" at bounding box center [674, 75] width 203 height 34
click at [657, 123] on link "Upcoming Bookings (11)" at bounding box center [645, 123] width 142 height 17
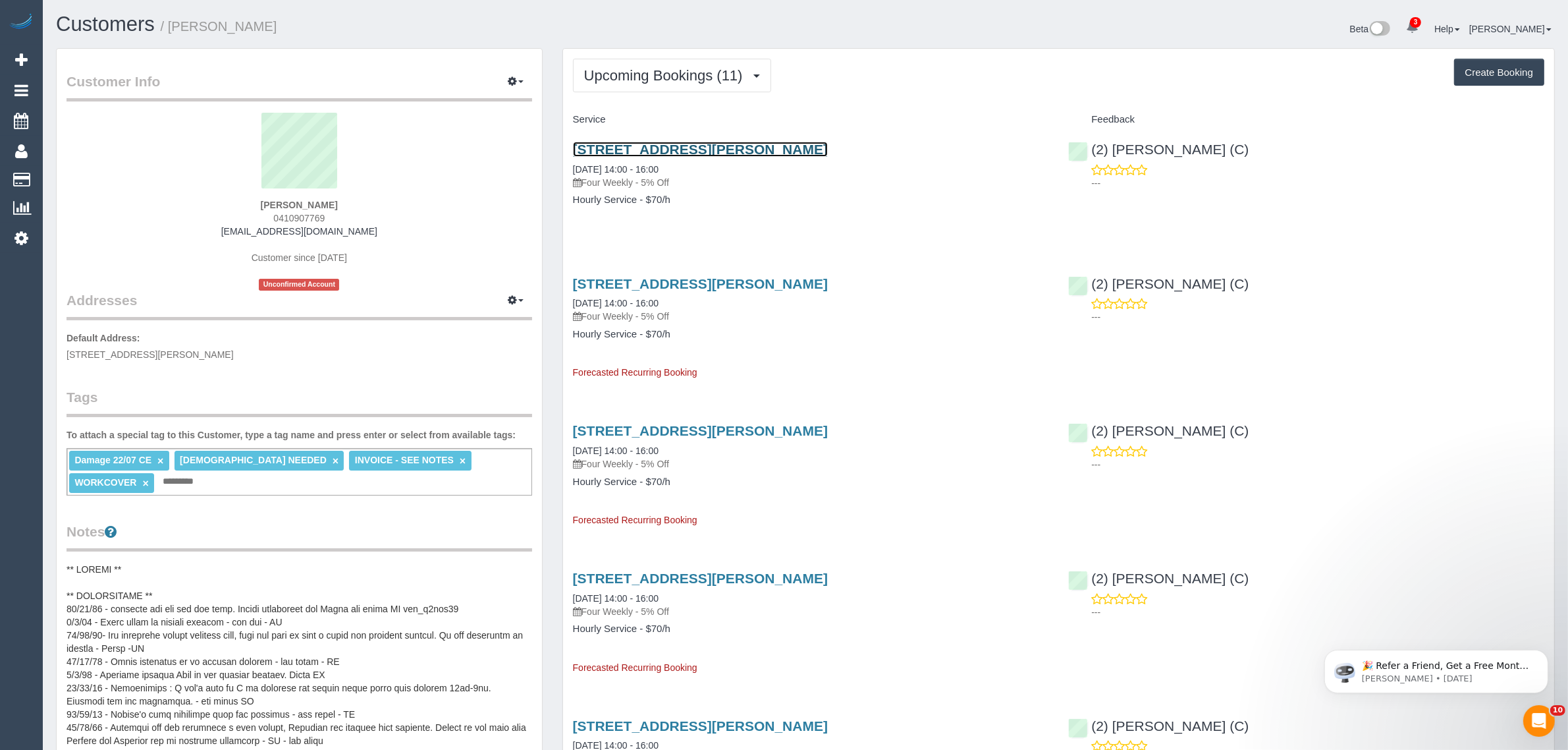
click at [697, 145] on link "12b Lorraine Street, Cheltenham, VIC 3192" at bounding box center [701, 150] width 255 height 15
click at [664, 77] on span "Upcoming Bookings (11)" at bounding box center [667, 76] width 165 height 17
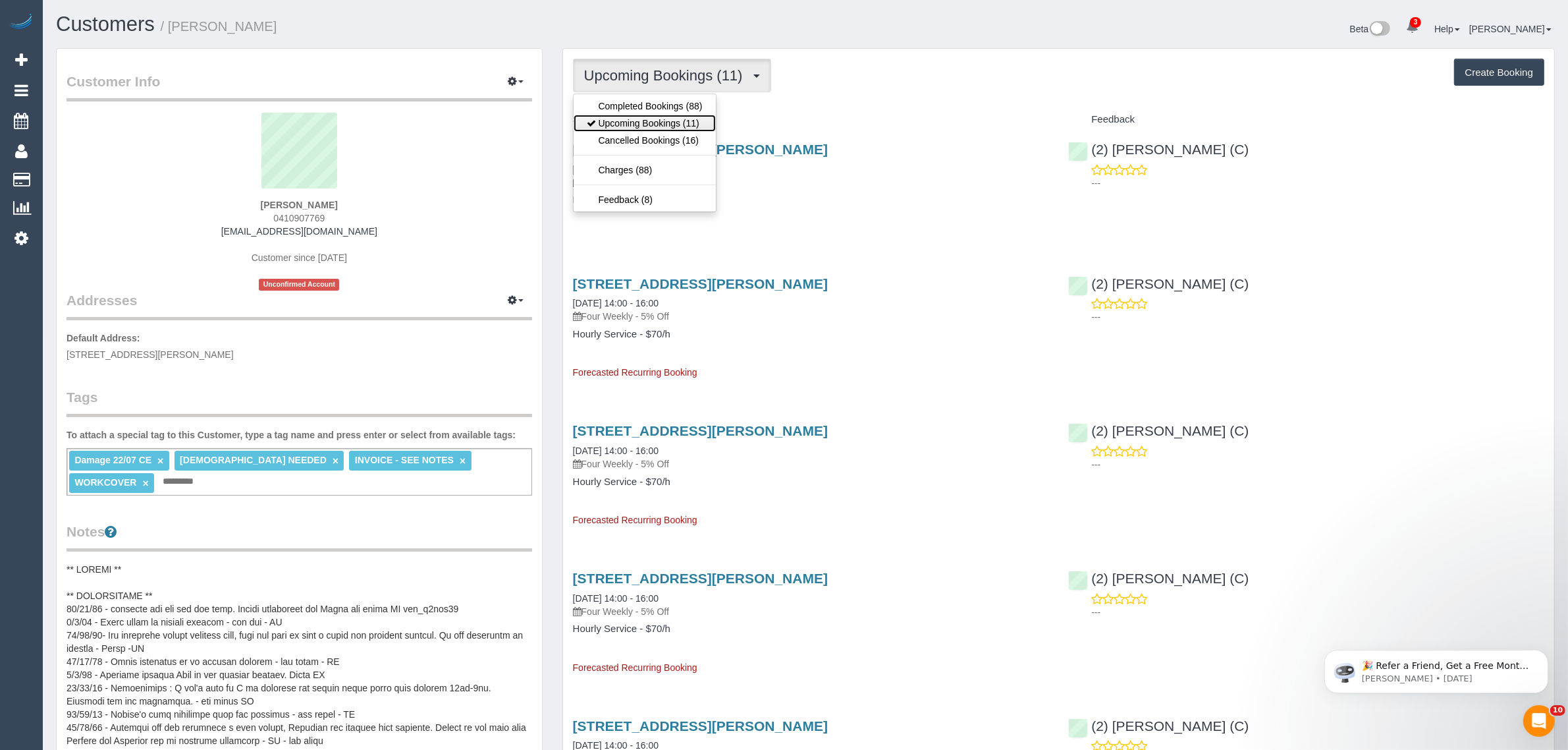
click at [637, 122] on link "Upcoming Bookings (11)" at bounding box center [645, 123] width 142 height 17
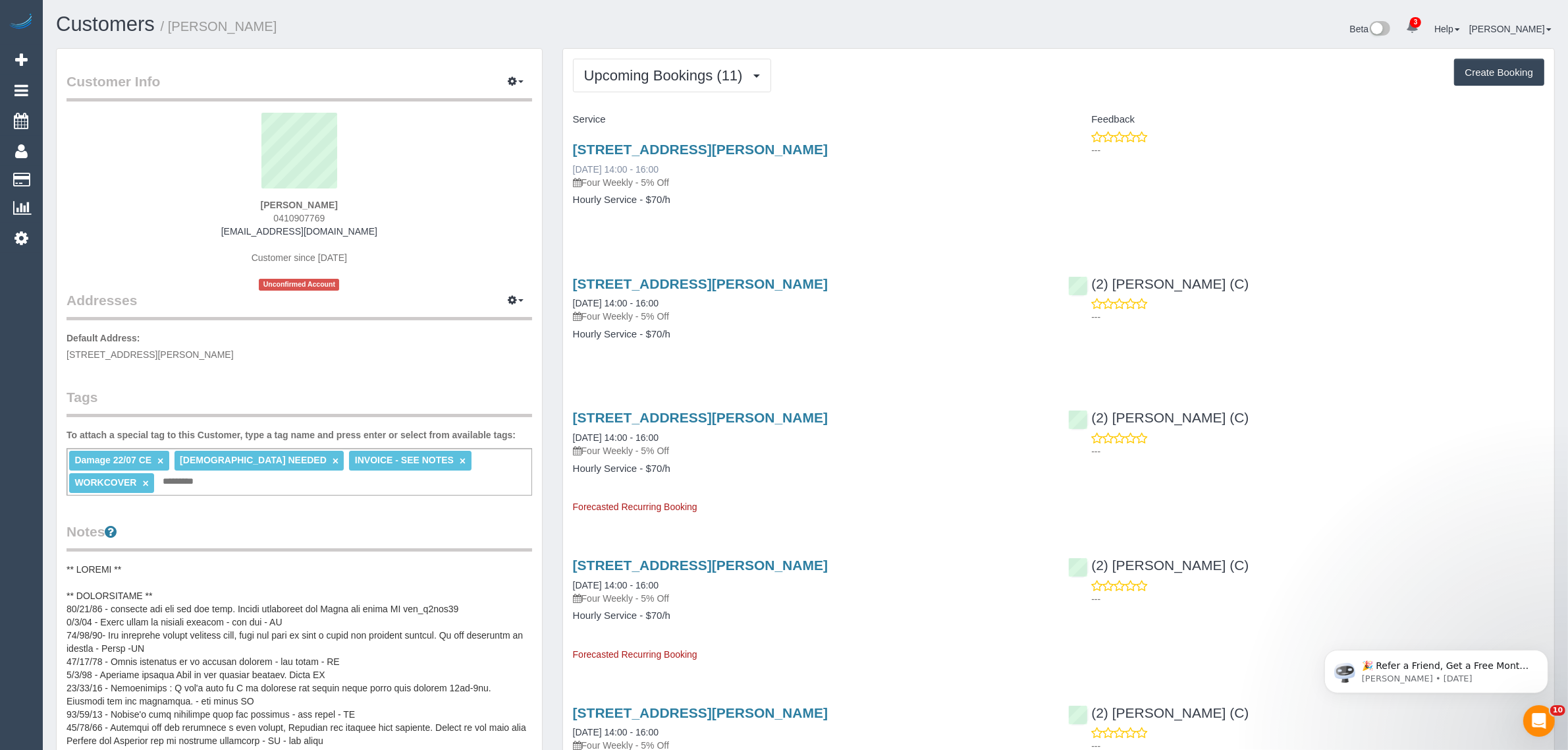
drag, startPoint x: 564, startPoint y: 172, endPoint x: 620, endPoint y: 172, distance: 56.0
click at [620, 172] on div "12b Lorraine Street, Cheltenham, VIC 3192 03/10/2025 14:00 - 16:00 Four Weekly …" at bounding box center [811, 181] width 496 height 101
copy link "03/10/2025"
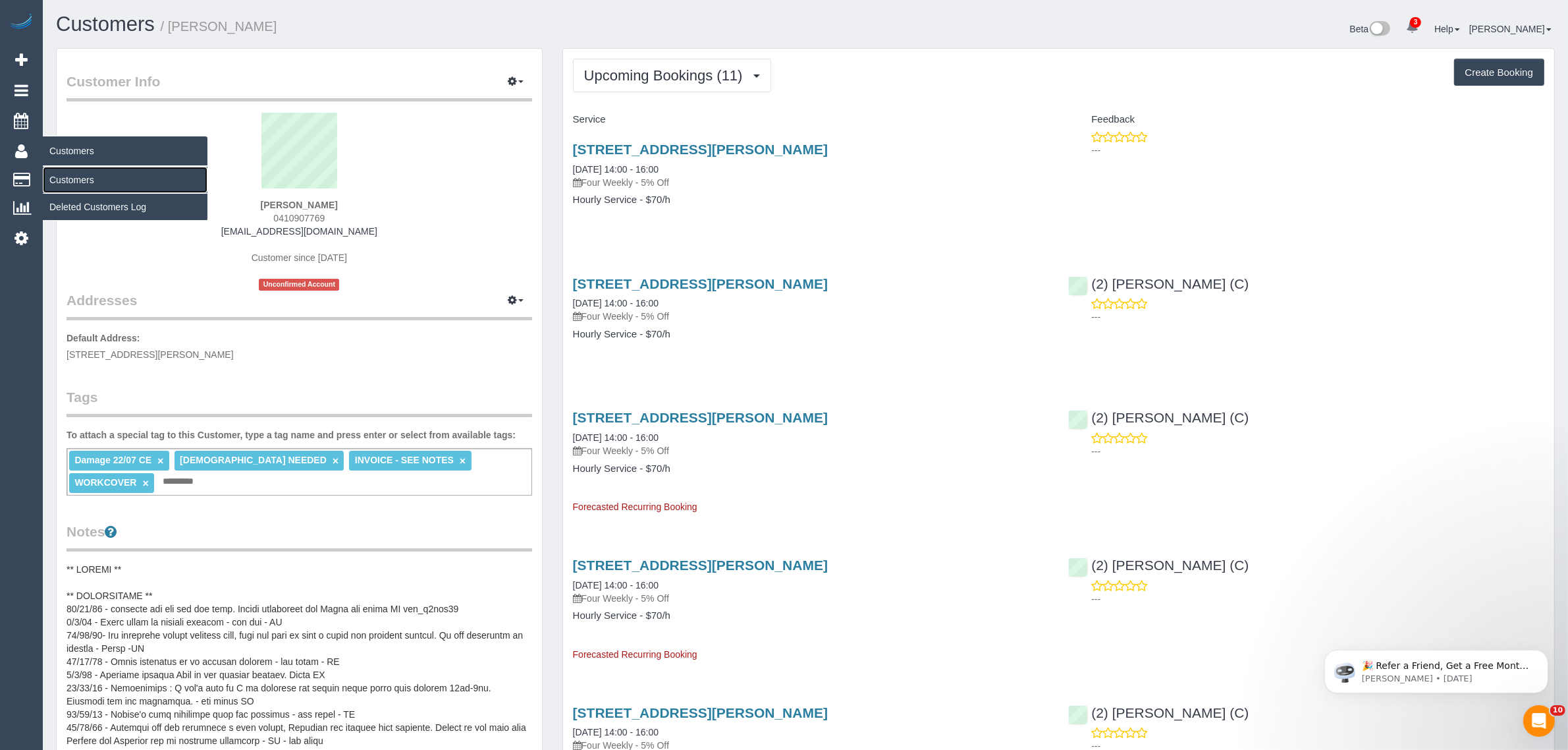
click at [104, 173] on link "Customers" at bounding box center [125, 180] width 165 height 26
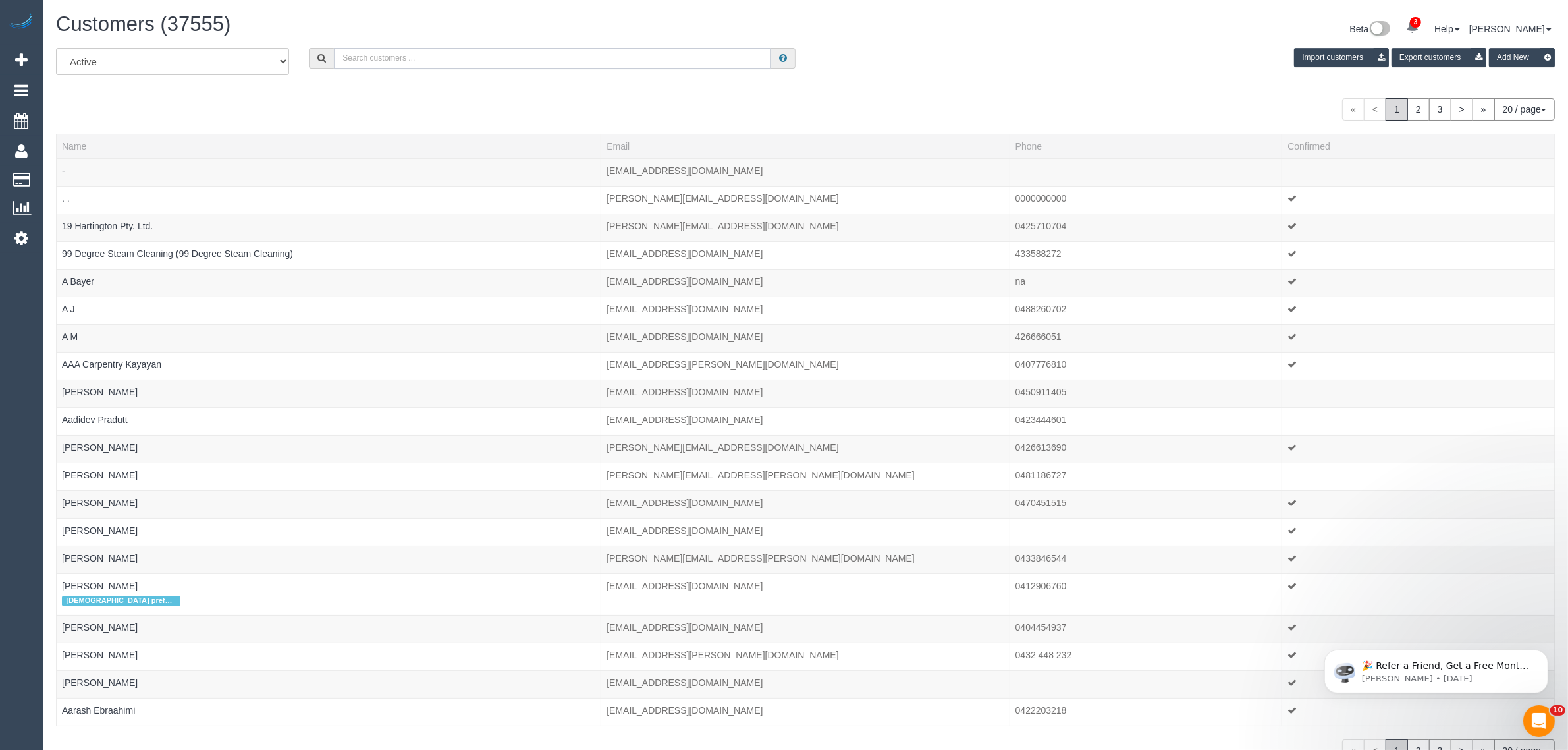
click at [426, 53] on input "text" at bounding box center [553, 59] width 437 height 21
paste input "Vina Huang"
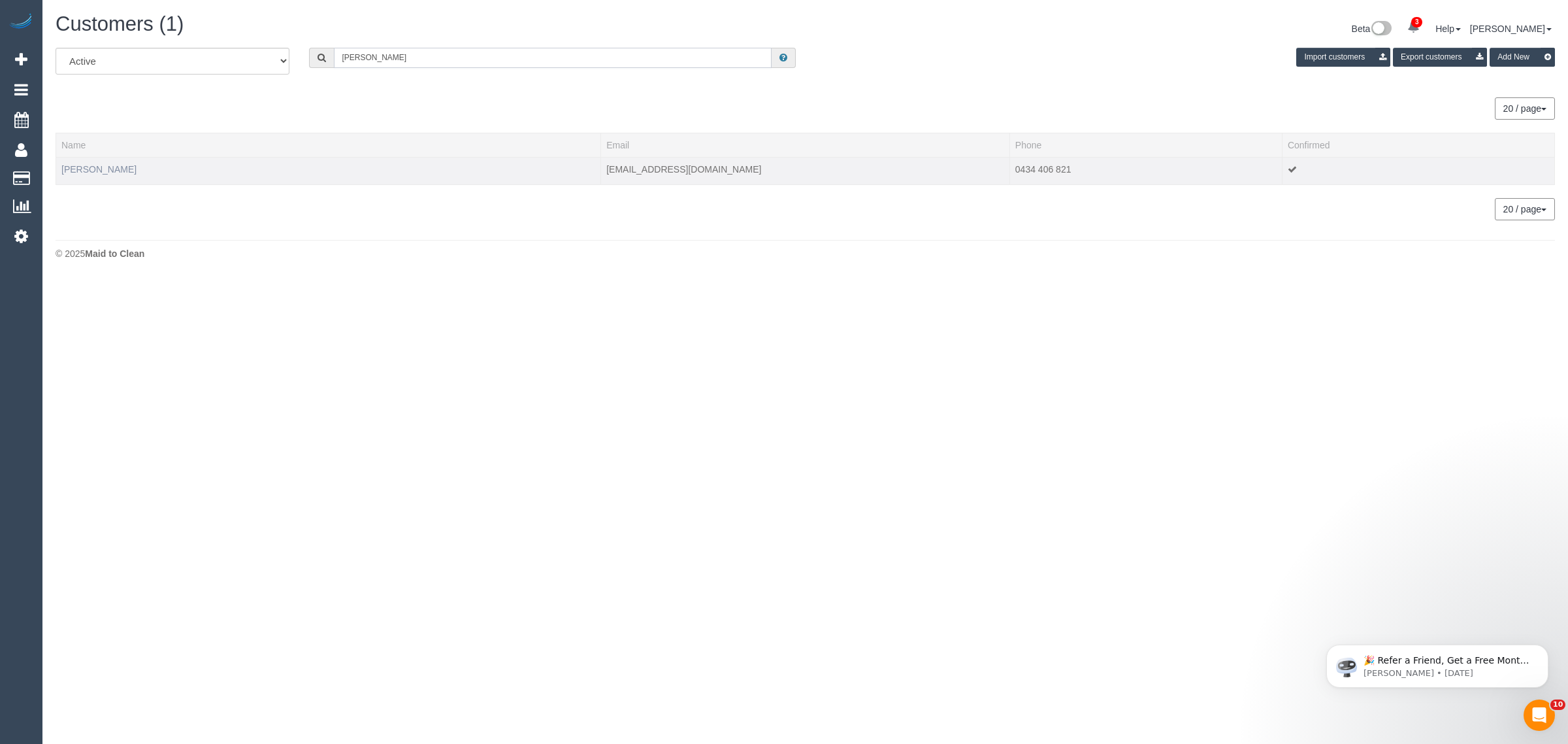
type input "Vina Huang"
click at [85, 169] on link "Vina Huang" at bounding box center [99, 169] width 75 height 10
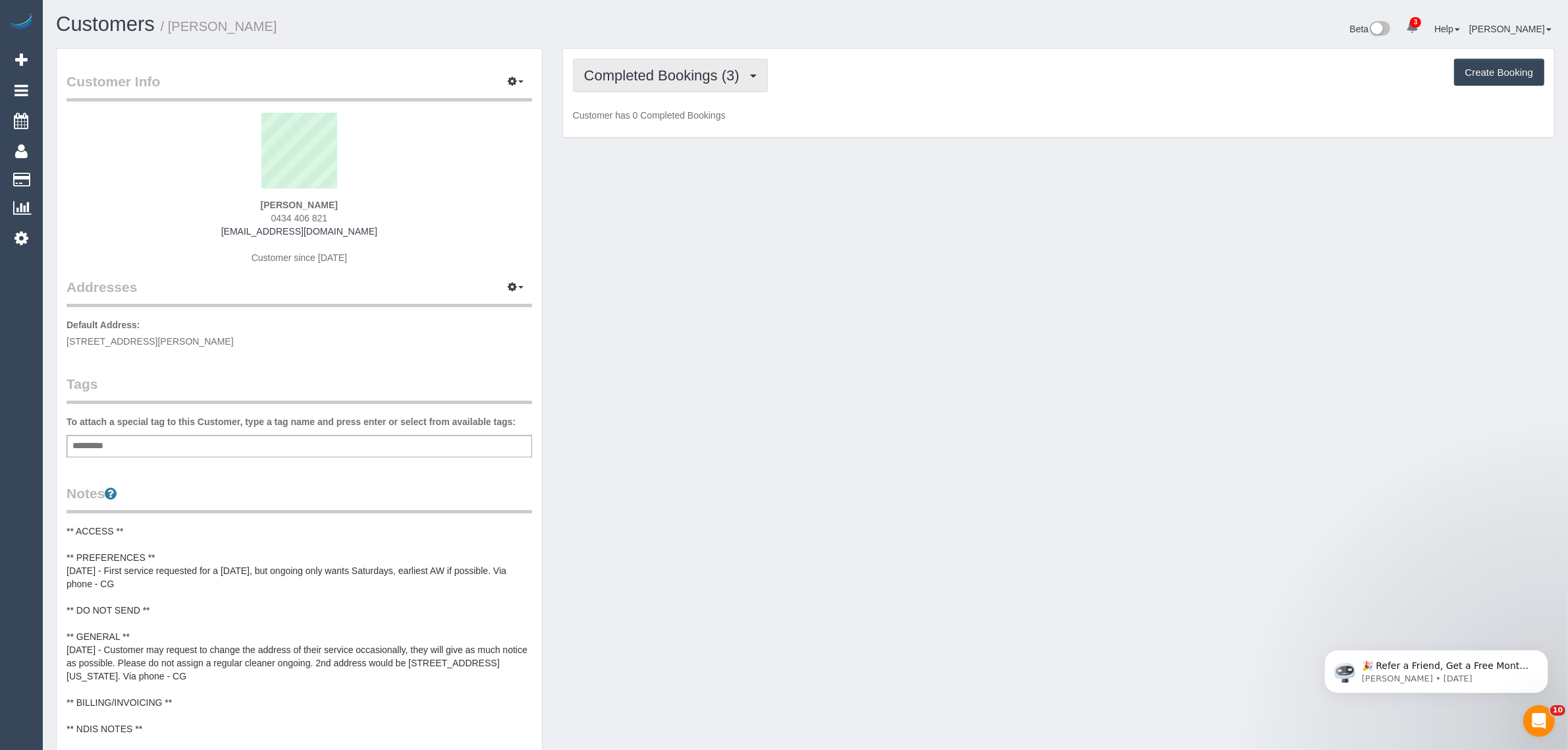
click at [690, 65] on button "Completed Bookings (3)" at bounding box center [670, 75] width 195 height 34
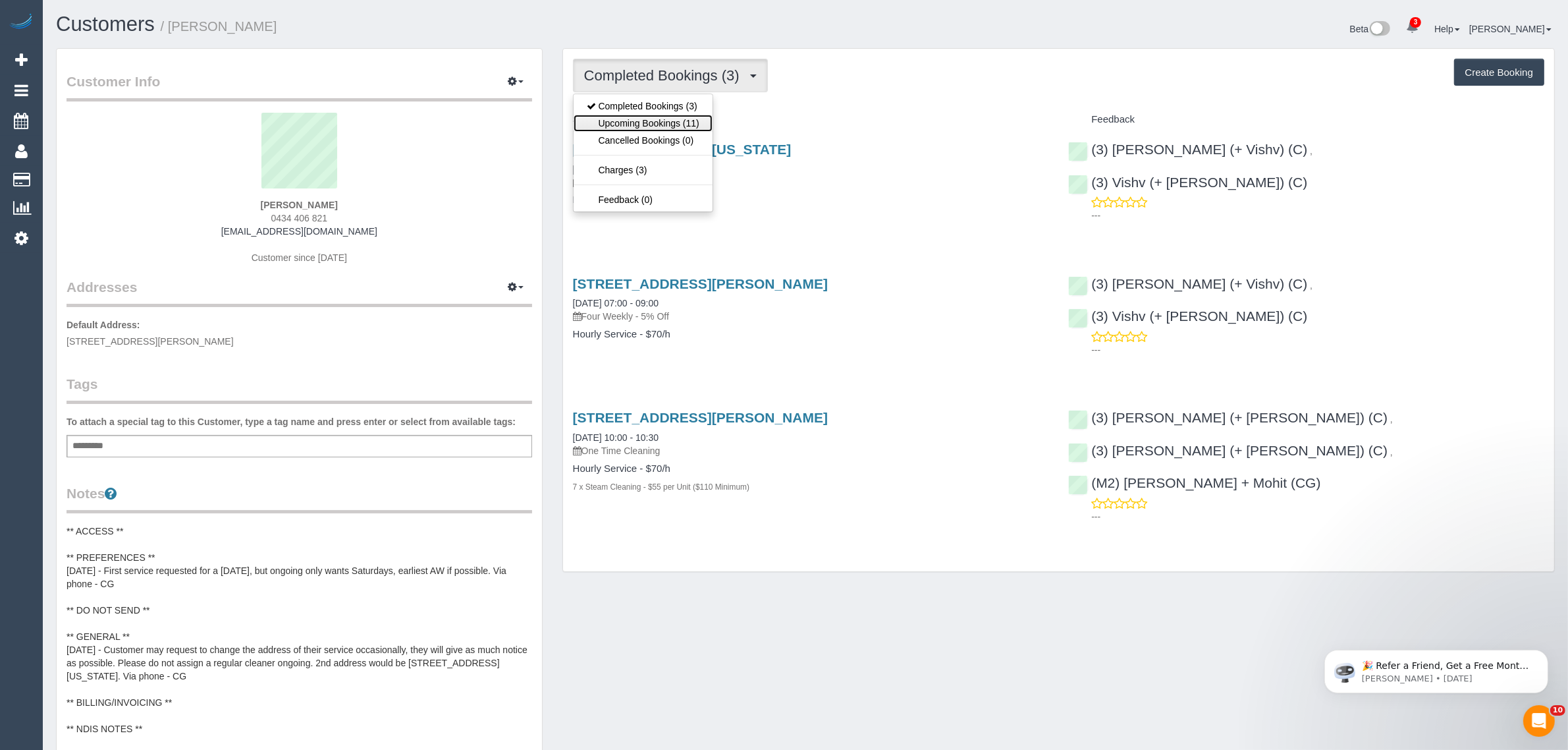
click at [653, 127] on link "Upcoming Bookings (11)" at bounding box center [643, 123] width 139 height 17
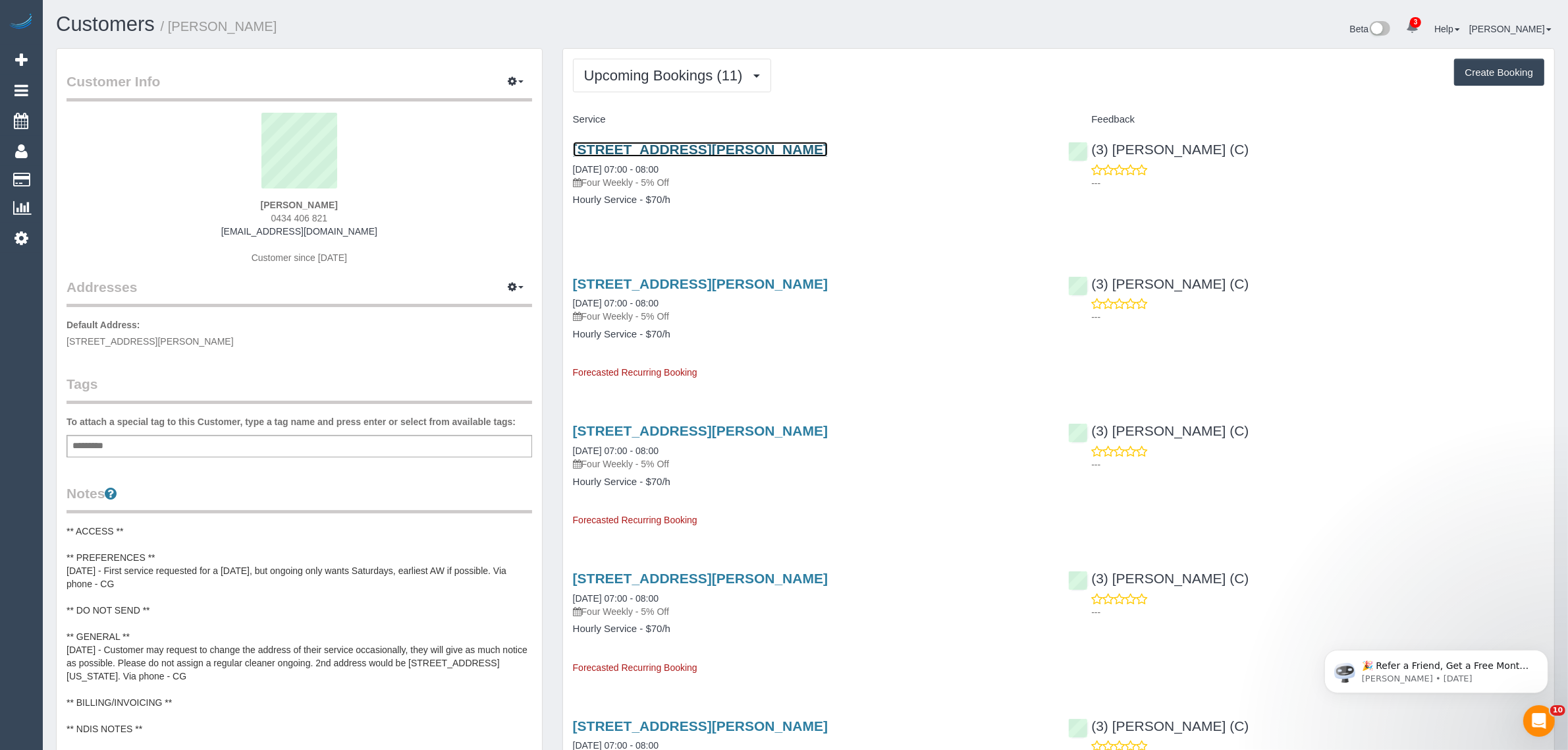
click at [695, 149] on link "2 Wilton Crescent, Wheelers Hill, VIC 3150" at bounding box center [701, 150] width 255 height 15
click at [681, 77] on span "Upcoming Bookings (11)" at bounding box center [667, 76] width 165 height 17
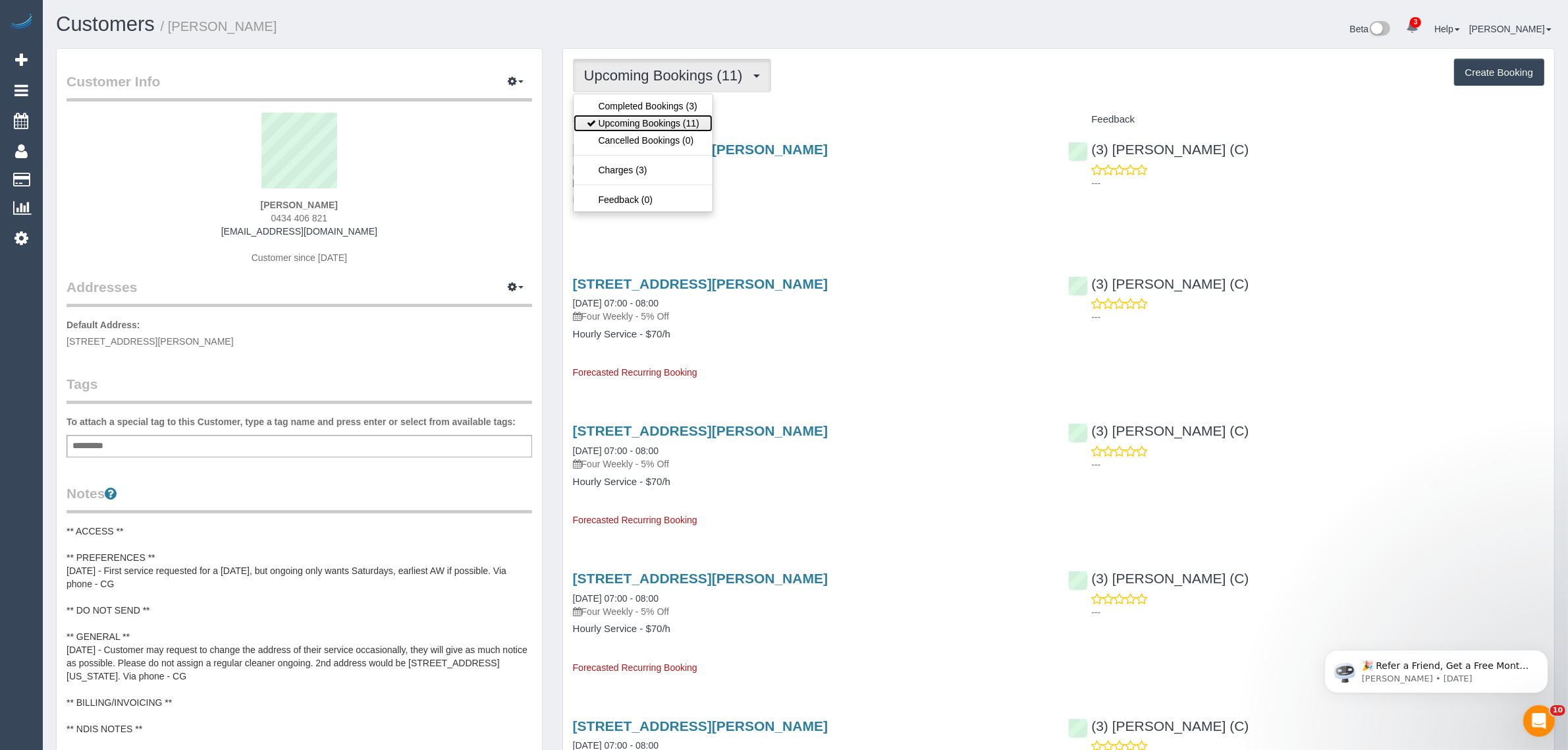
click at [656, 119] on link "Upcoming Bookings (11)" at bounding box center [643, 123] width 139 height 17
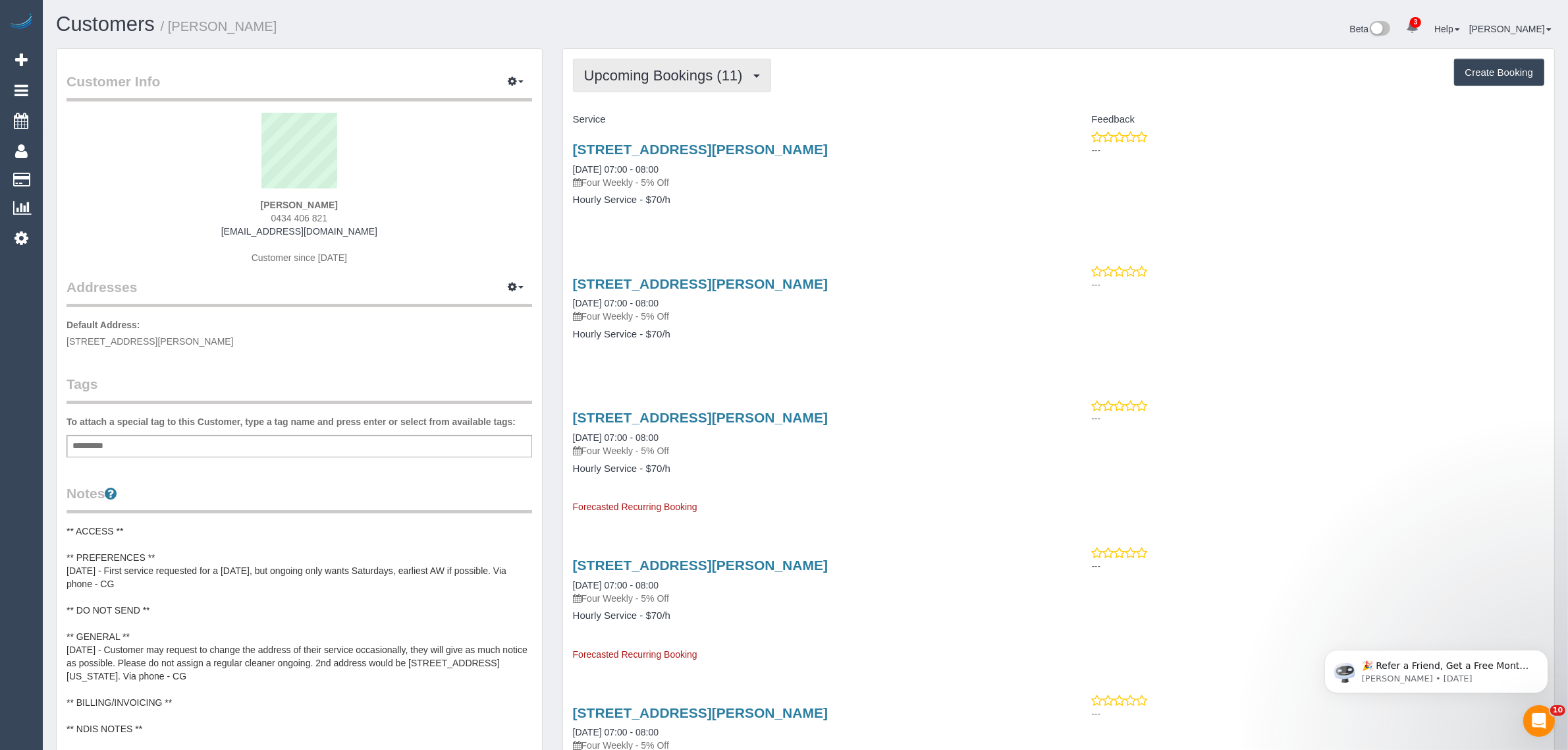
click at [699, 68] on span "Upcoming Bookings (11)" at bounding box center [667, 76] width 165 height 17
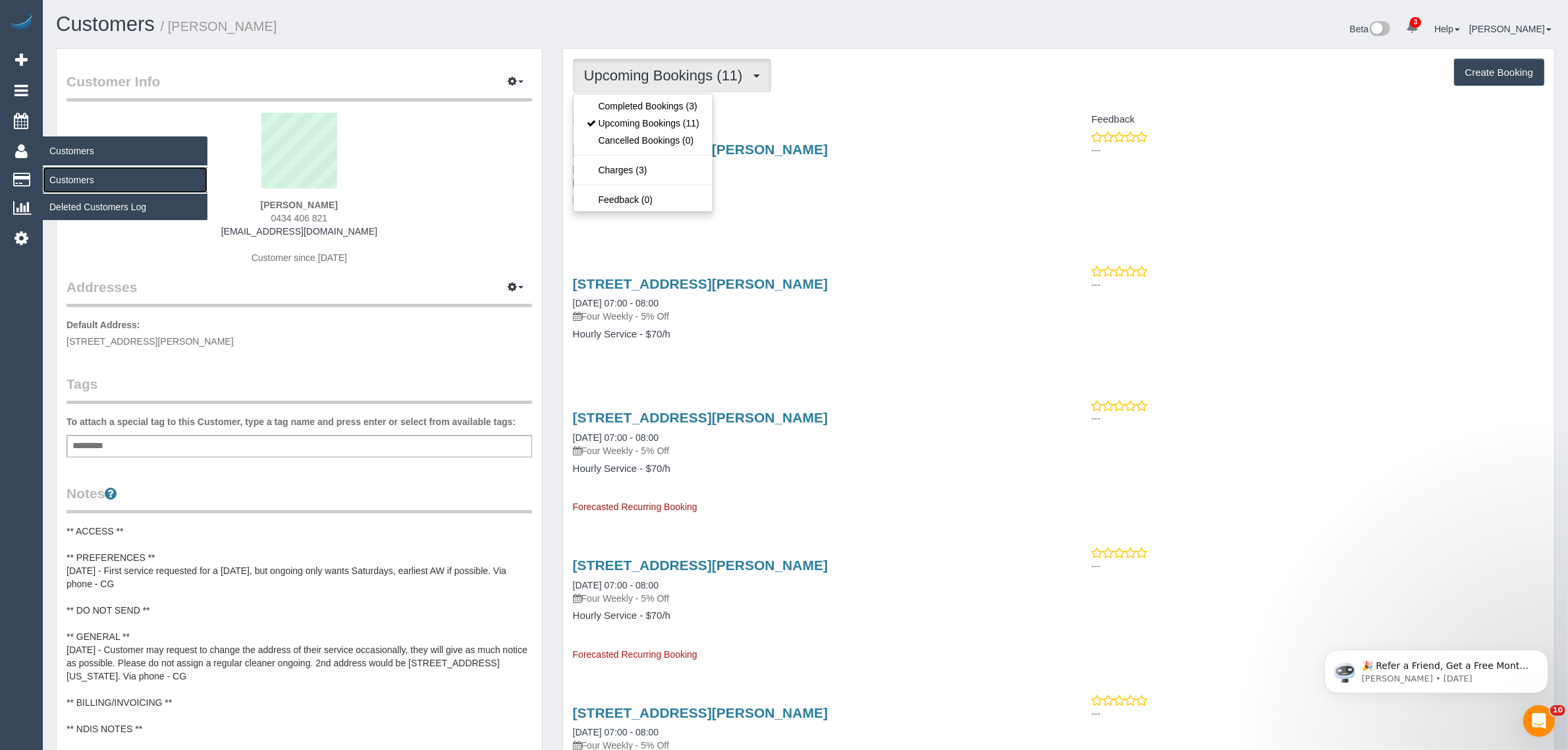
click at [99, 174] on link "Customers" at bounding box center [125, 180] width 165 height 26
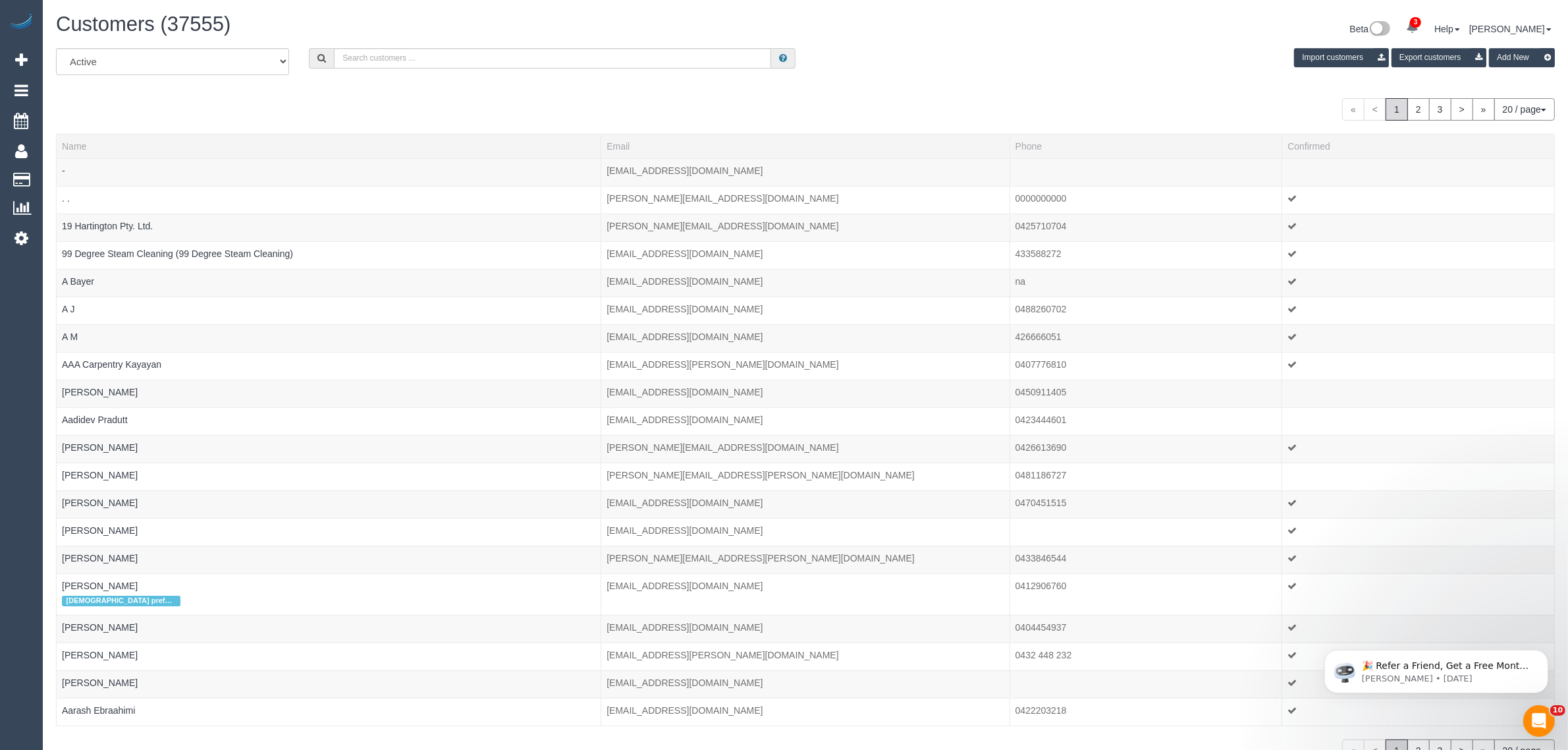
click at [740, 23] on h1 "Customers (37555)" at bounding box center [426, 24] width 740 height 23
click at [636, 57] on input "text" at bounding box center [553, 59] width 437 height 21
paste input "+61452233350"
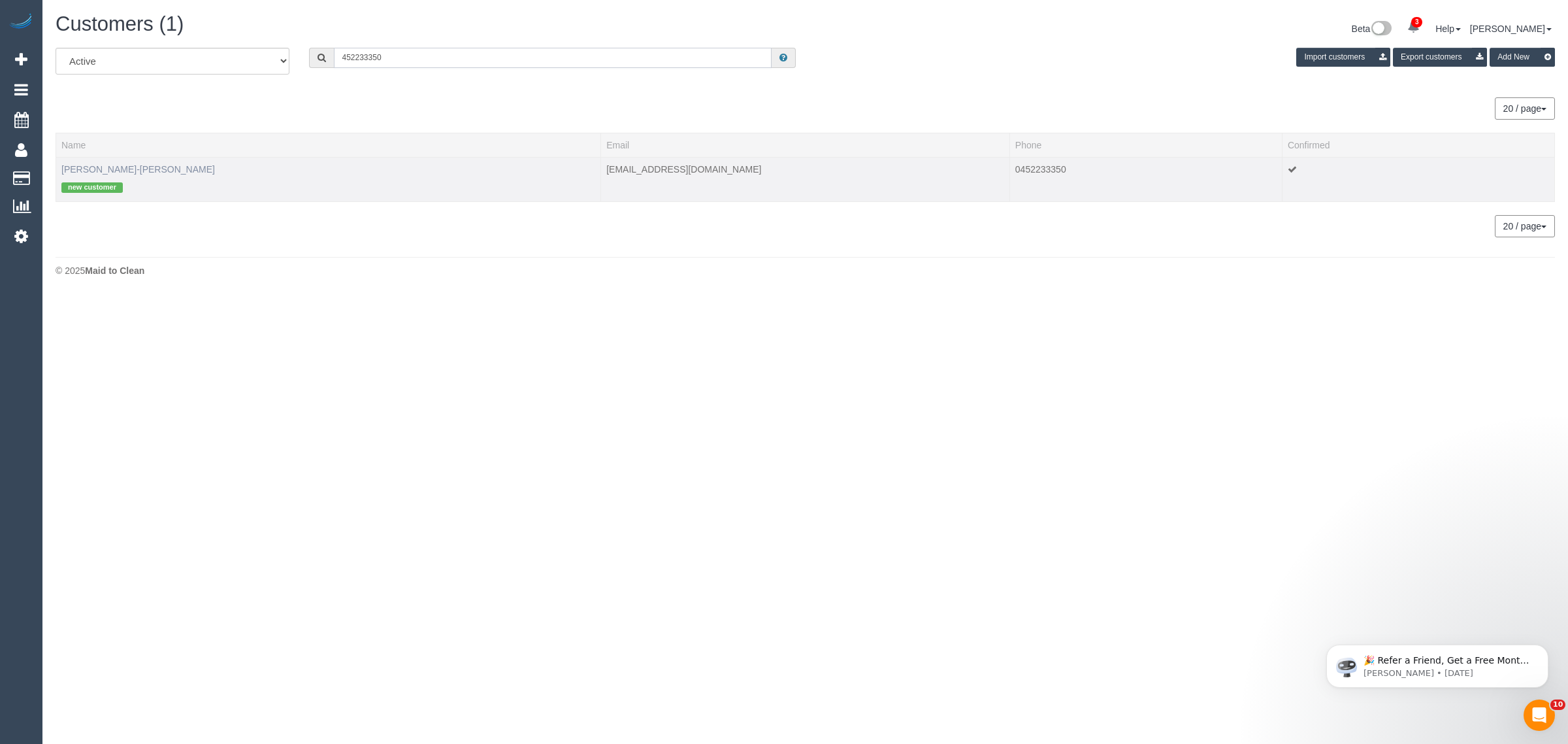
type input "452233350"
click at [121, 168] on link "Letti Koutsouliotas-Ewing" at bounding box center [138, 169] width 154 height 10
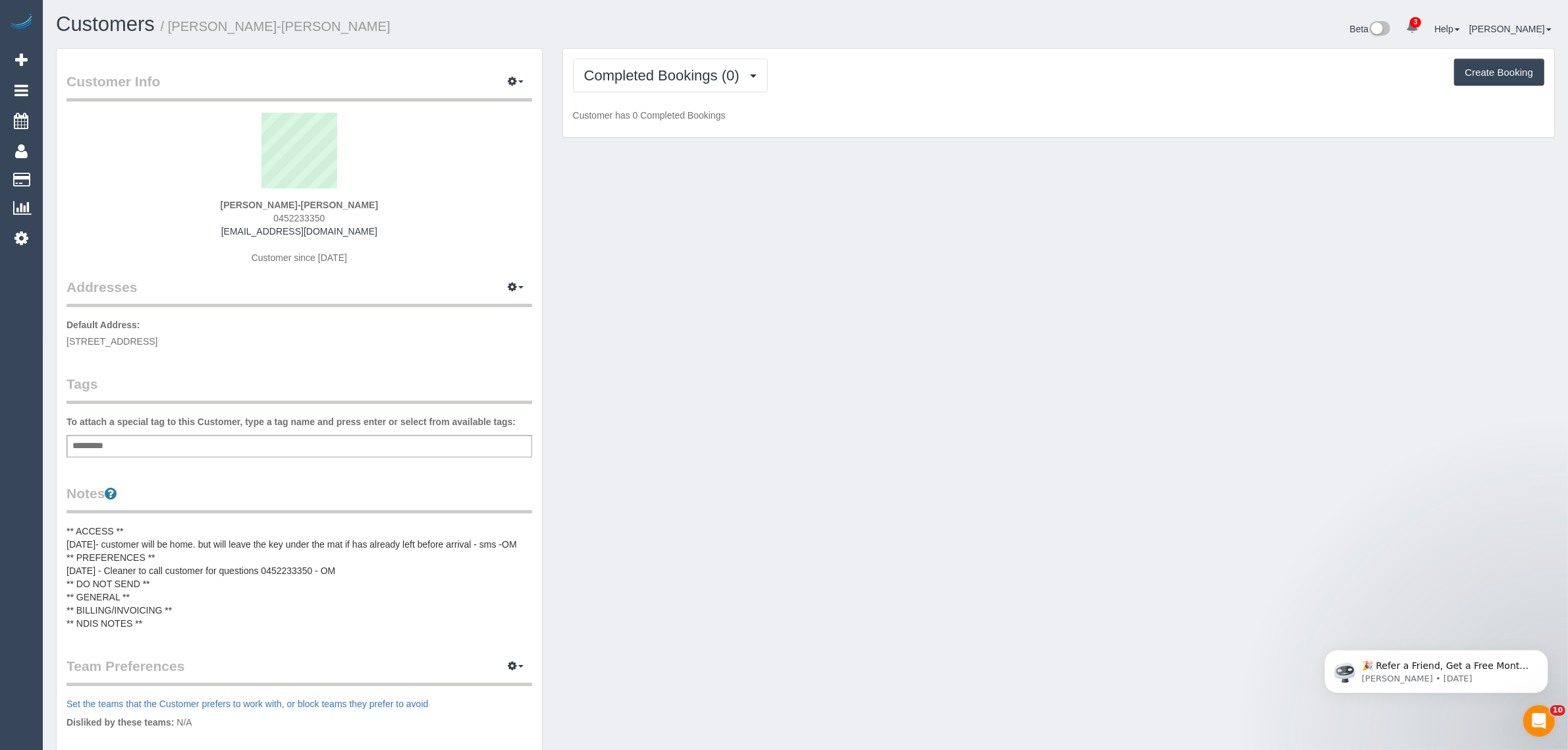
click at [133, 166] on sui-profile-pic at bounding box center [299, 155] width 446 height 85
click at [687, 77] on span "Completed Bookings (0)" at bounding box center [665, 76] width 162 height 17
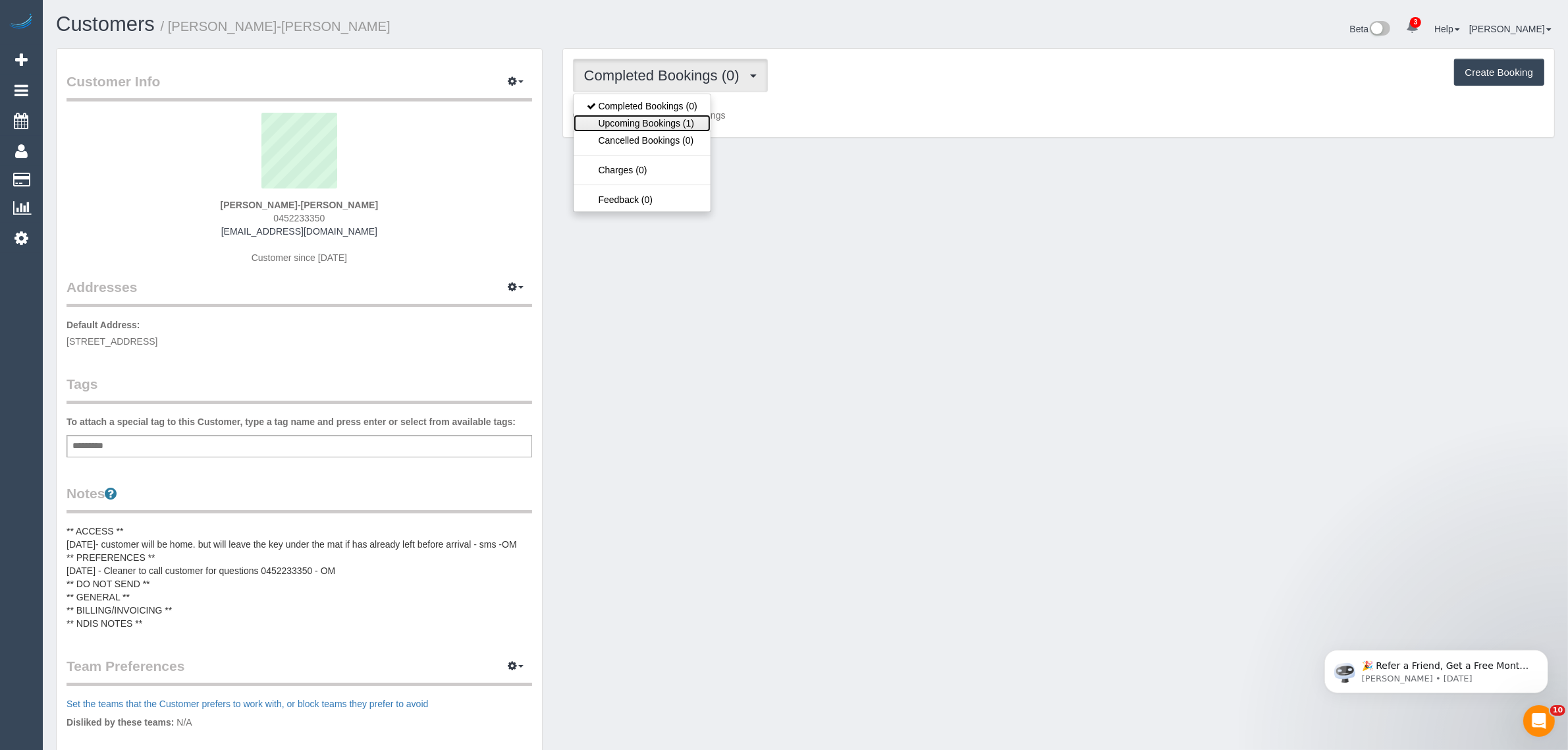
click at [661, 116] on link "Upcoming Bookings (1)" at bounding box center [642, 123] width 137 height 17
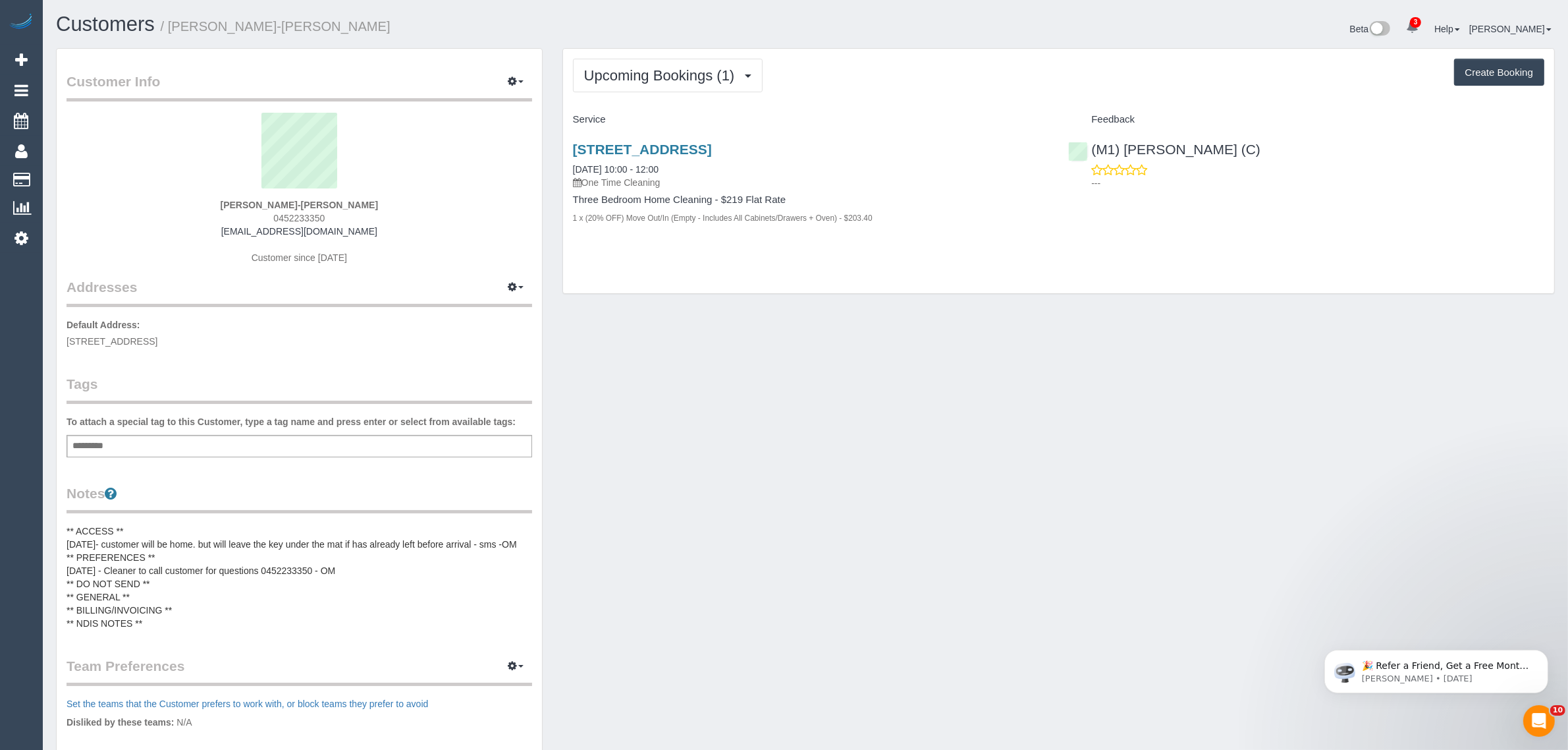
drag, startPoint x: 686, startPoint y: 163, endPoint x: 561, endPoint y: 168, distance: 125.1
click at [554, 165] on div "Upcoming Bookings (1) Completed Bookings (0) Upcoming Bookings (1) Cancelled Bo…" at bounding box center [1058, 178] width 1012 height 260
drag, startPoint x: 1197, startPoint y: 200, endPoint x: 1257, endPoint y: 176, distance: 64.6
click at [1199, 200] on div "53 Victoria Road, Northcote, VIC 3070 13/09/2025 10:00 - 12:00 One Time Cleanin…" at bounding box center [1058, 190] width 991 height 120
drag, startPoint x: 1259, startPoint y: 159, endPoint x: 1097, endPoint y: 143, distance: 162.8
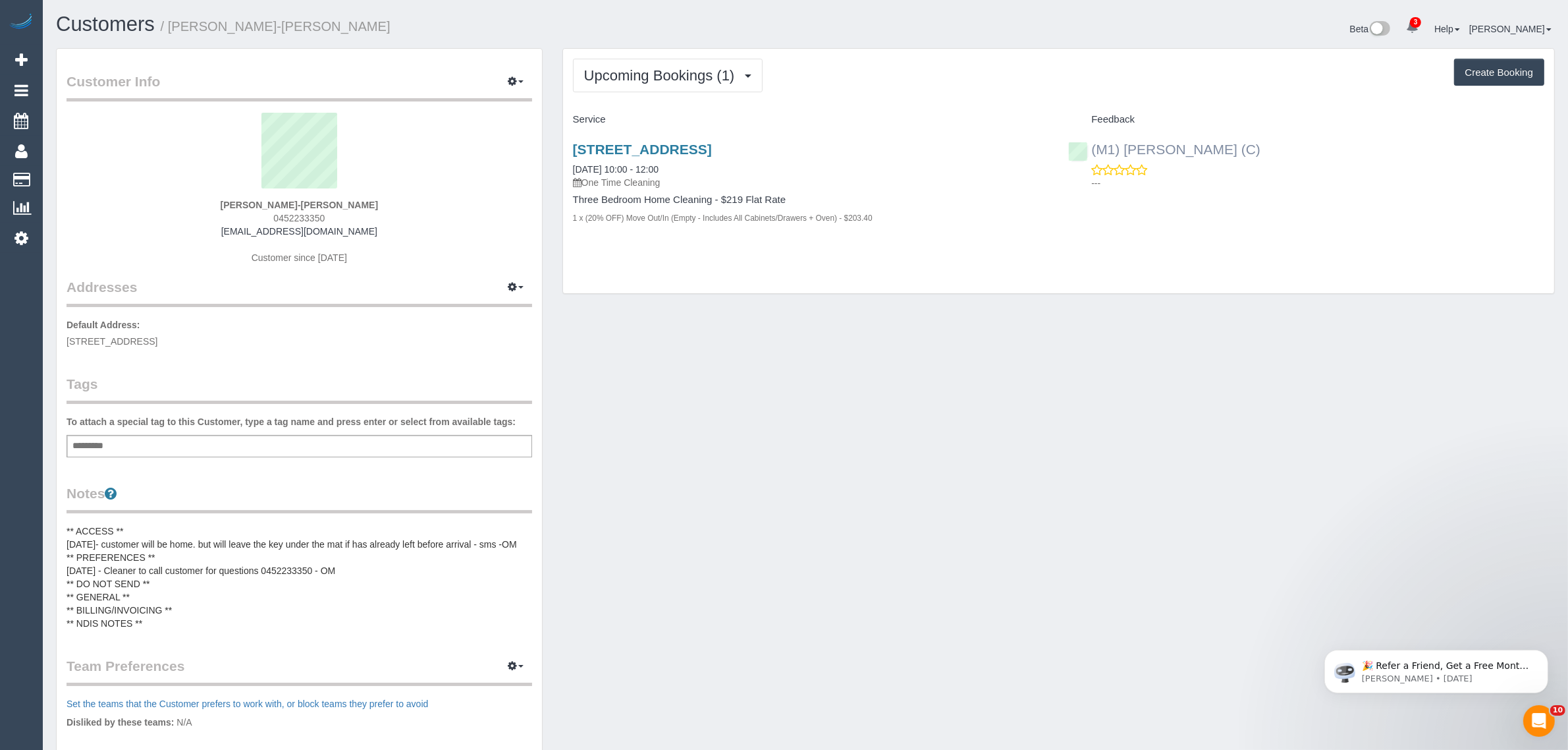
click at [1097, 143] on div "(M1) Jeferson Ortiz (C) ---" at bounding box center [1306, 163] width 496 height 65
click at [643, 143] on link "53 Victoria Road, Northcote, VIC 3070" at bounding box center [643, 150] width 139 height 15
click at [607, 61] on button "Upcoming Bookings (1)" at bounding box center [668, 75] width 190 height 34
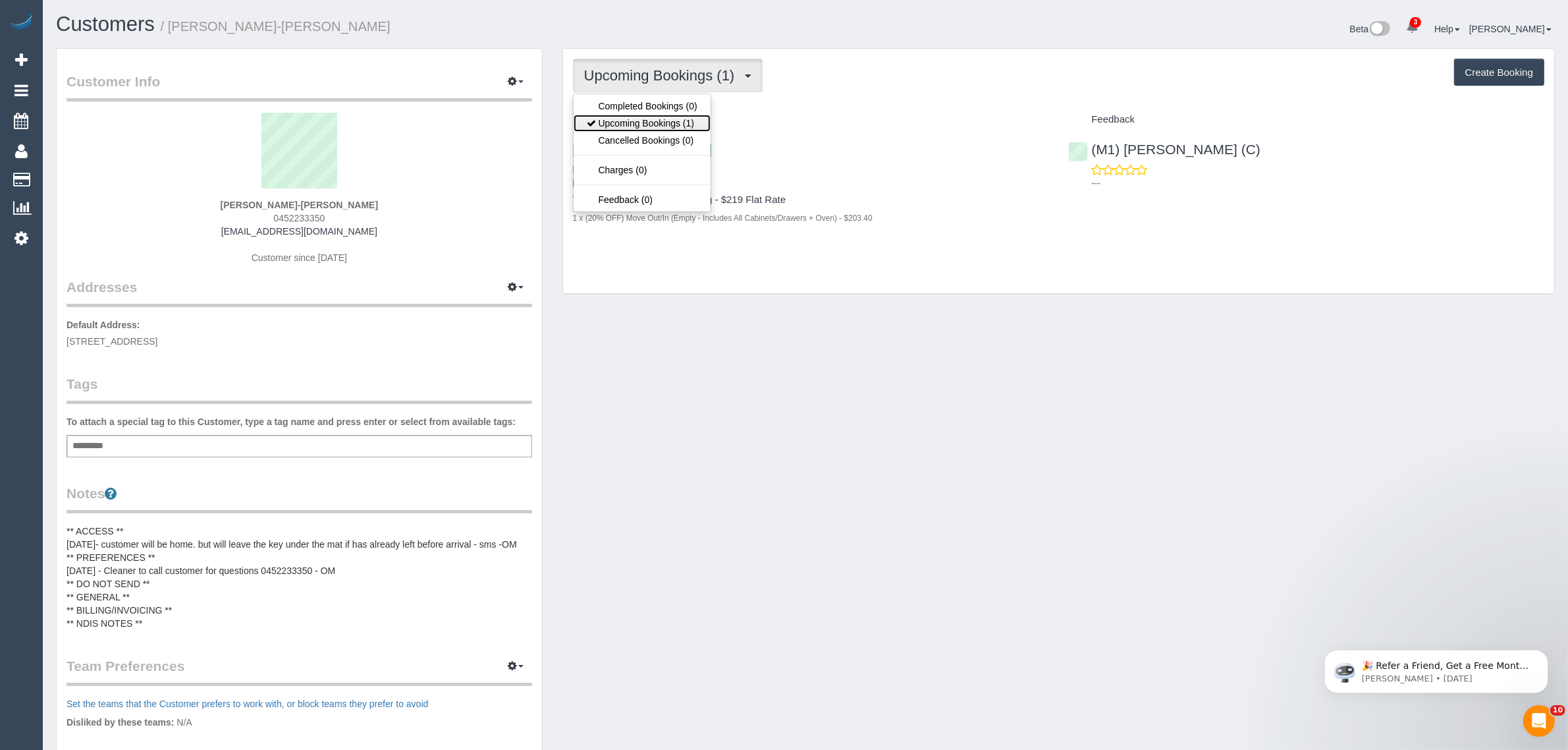
click at [593, 123] on icon at bounding box center [591, 123] width 9 height 9
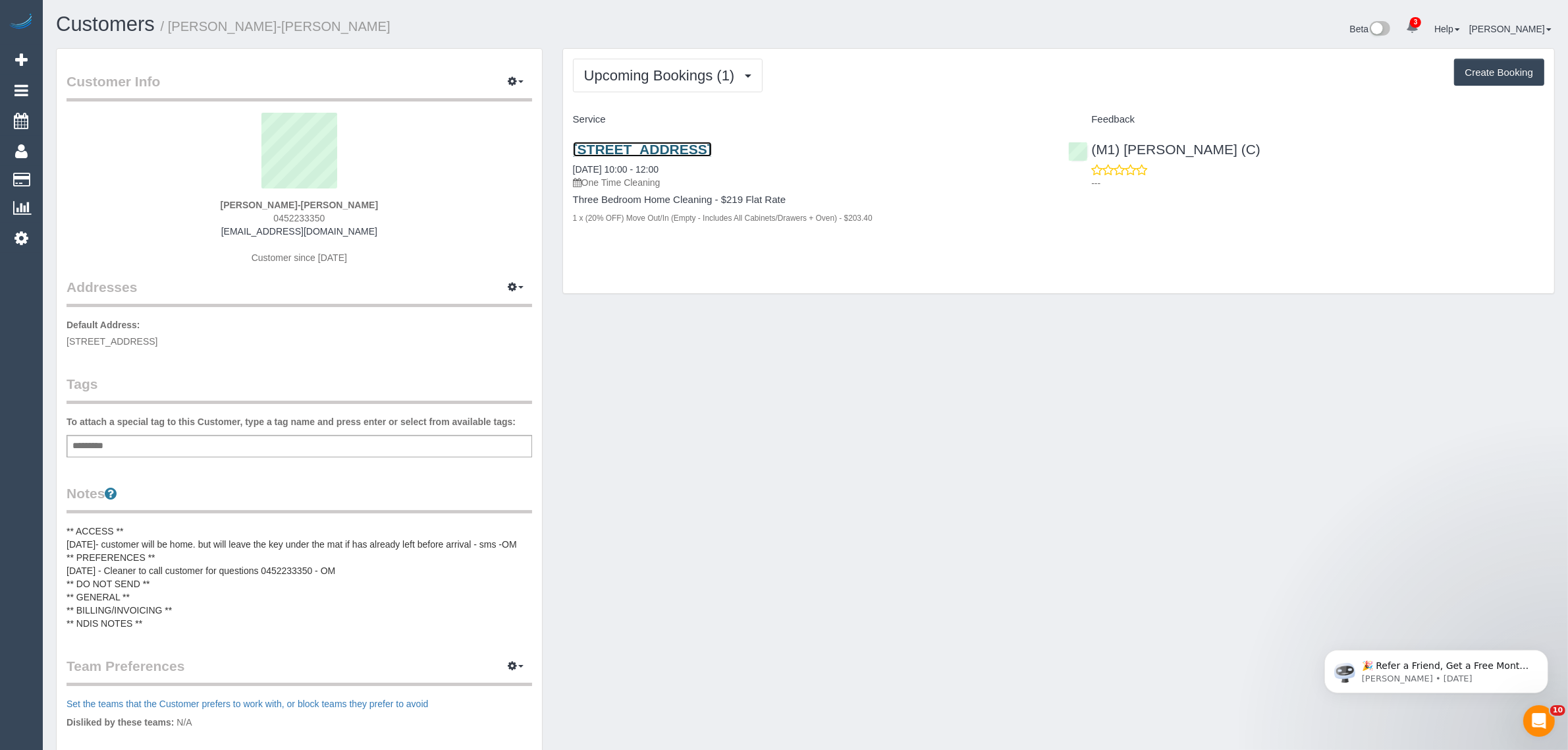
click at [649, 148] on link "53 Victoria Road, Northcote, VIC 3070" at bounding box center [643, 150] width 139 height 15
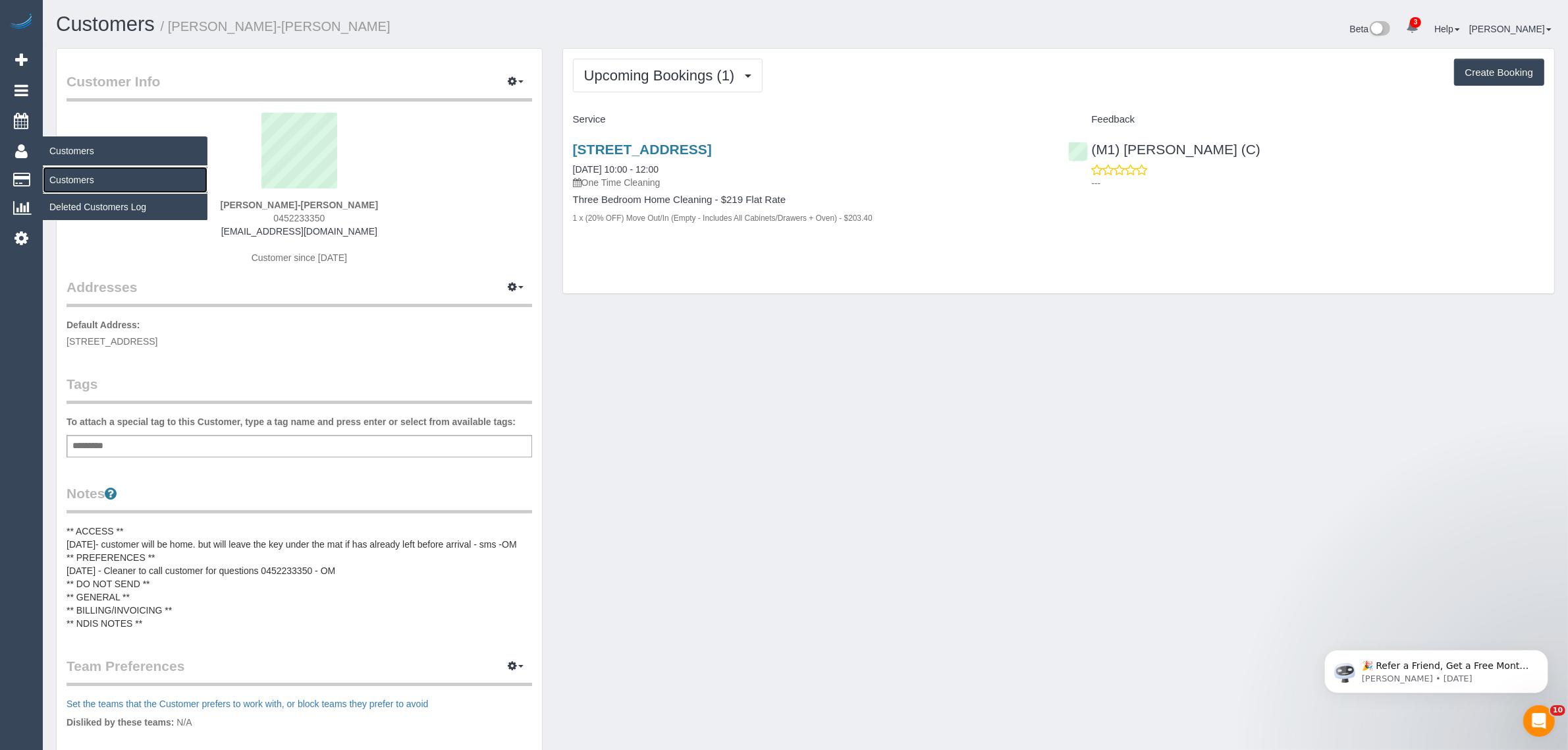
click at [76, 180] on link "Customers" at bounding box center [125, 180] width 165 height 26
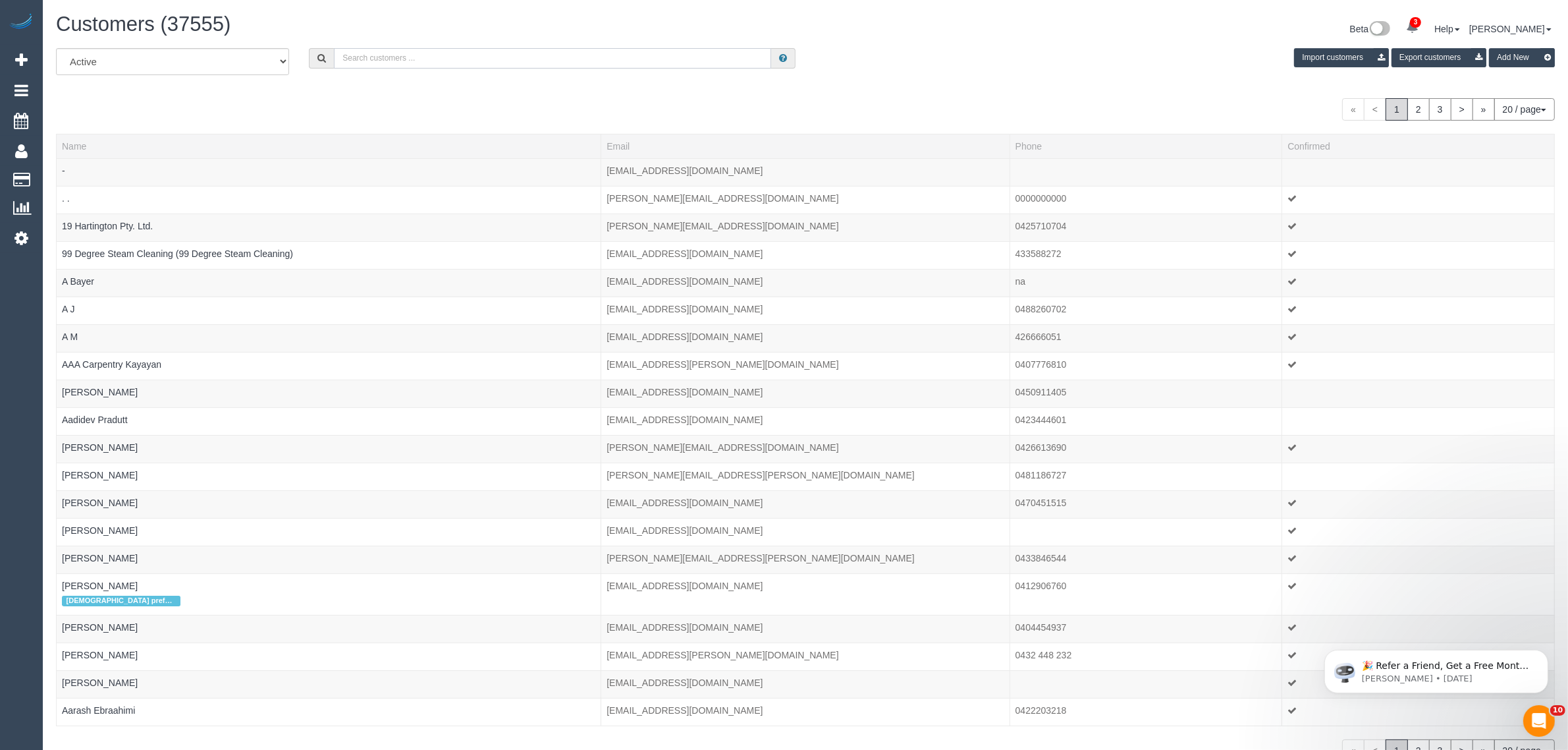
click at [400, 65] on input "text" at bounding box center [553, 59] width 437 height 21
paste input "+61439308615 Aircall new contact"
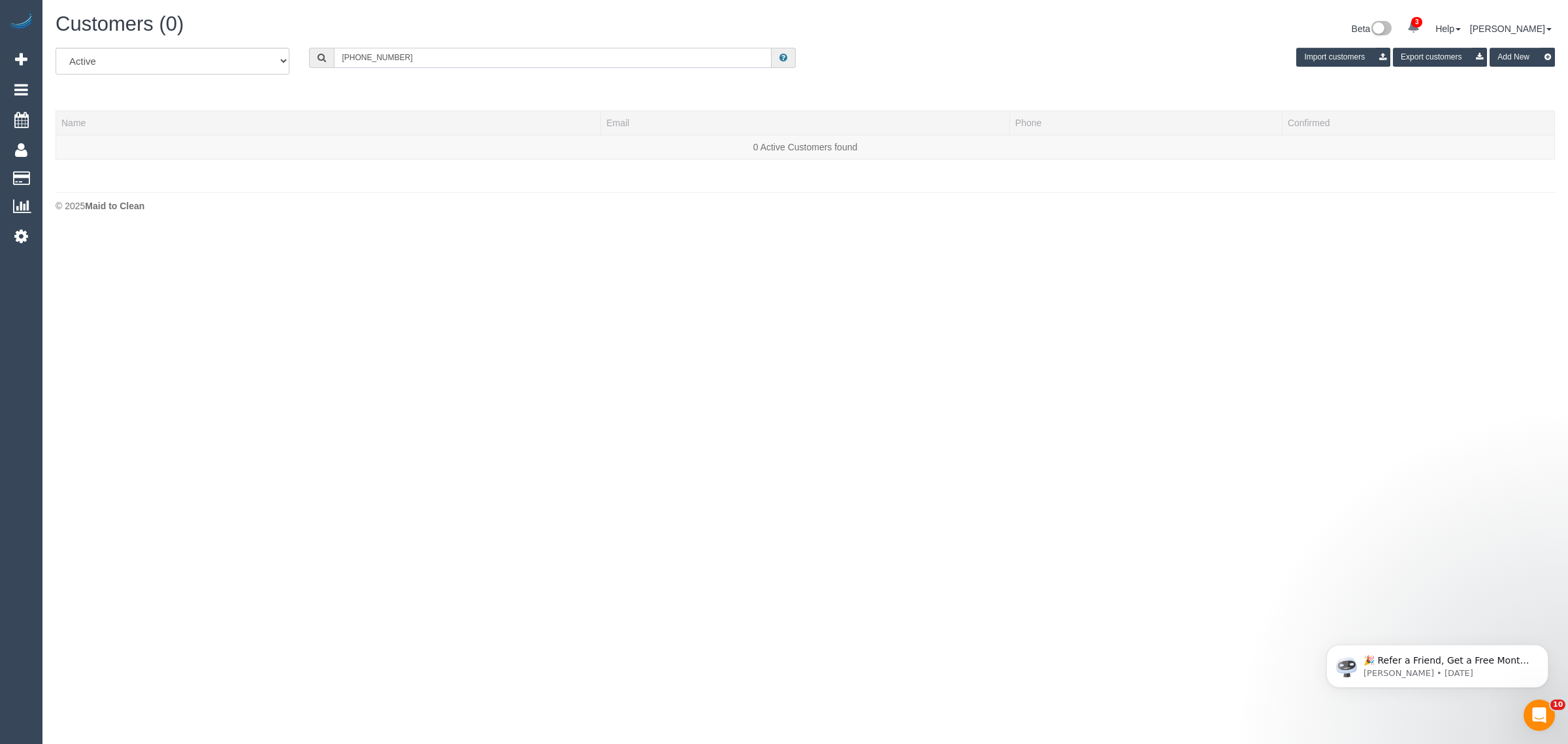
drag, startPoint x: 353, startPoint y: 57, endPoint x: 328, endPoint y: 54, distance: 25.2
click at [329, 55] on div "+61439308615" at bounding box center [552, 58] width 487 height 21
click at [145, 296] on body "3 Beta Your Notifications You have 0 alerts × You have 3 to charge for 12/09/20…" at bounding box center [784, 372] width 1568 height 744
click at [416, 51] on input "439308615" at bounding box center [552, 58] width 437 height 21
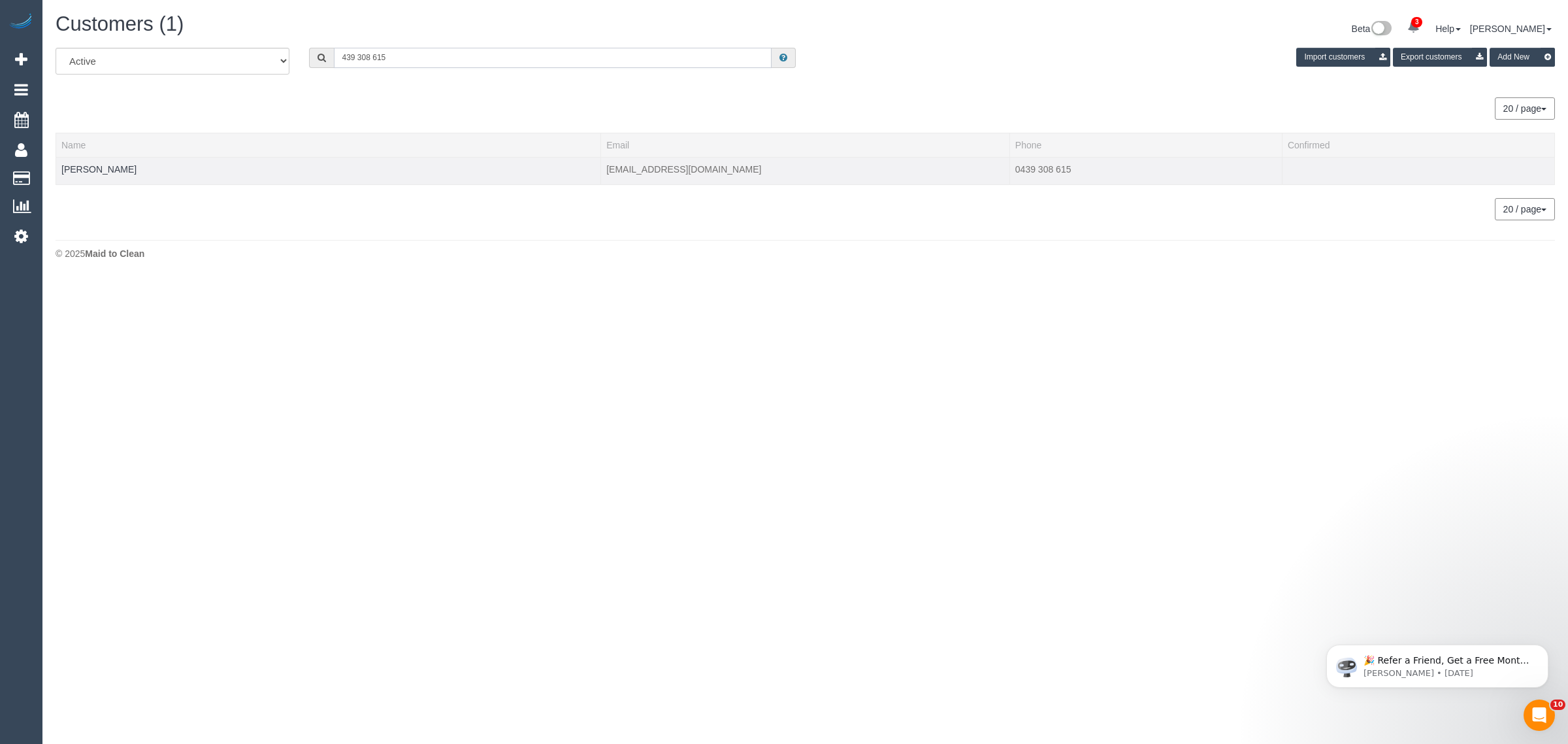
type input "439 308 615"
drag, startPoint x: 170, startPoint y: 165, endPoint x: 53, endPoint y: 165, distance: 117.0
click at [53, 165] on div "All Active Archived 439 308 615 Import customers Export customers Add New 20 / …" at bounding box center [805, 140] width 1519 height 185
click at [302, 219] on div "20 / page 10 / page 20 / page 30 / page 40 / page 50 / page 100 / page" at bounding box center [805, 209] width 1500 height 23
drag, startPoint x: 157, startPoint y: 172, endPoint x: 57, endPoint y: 172, distance: 100.0
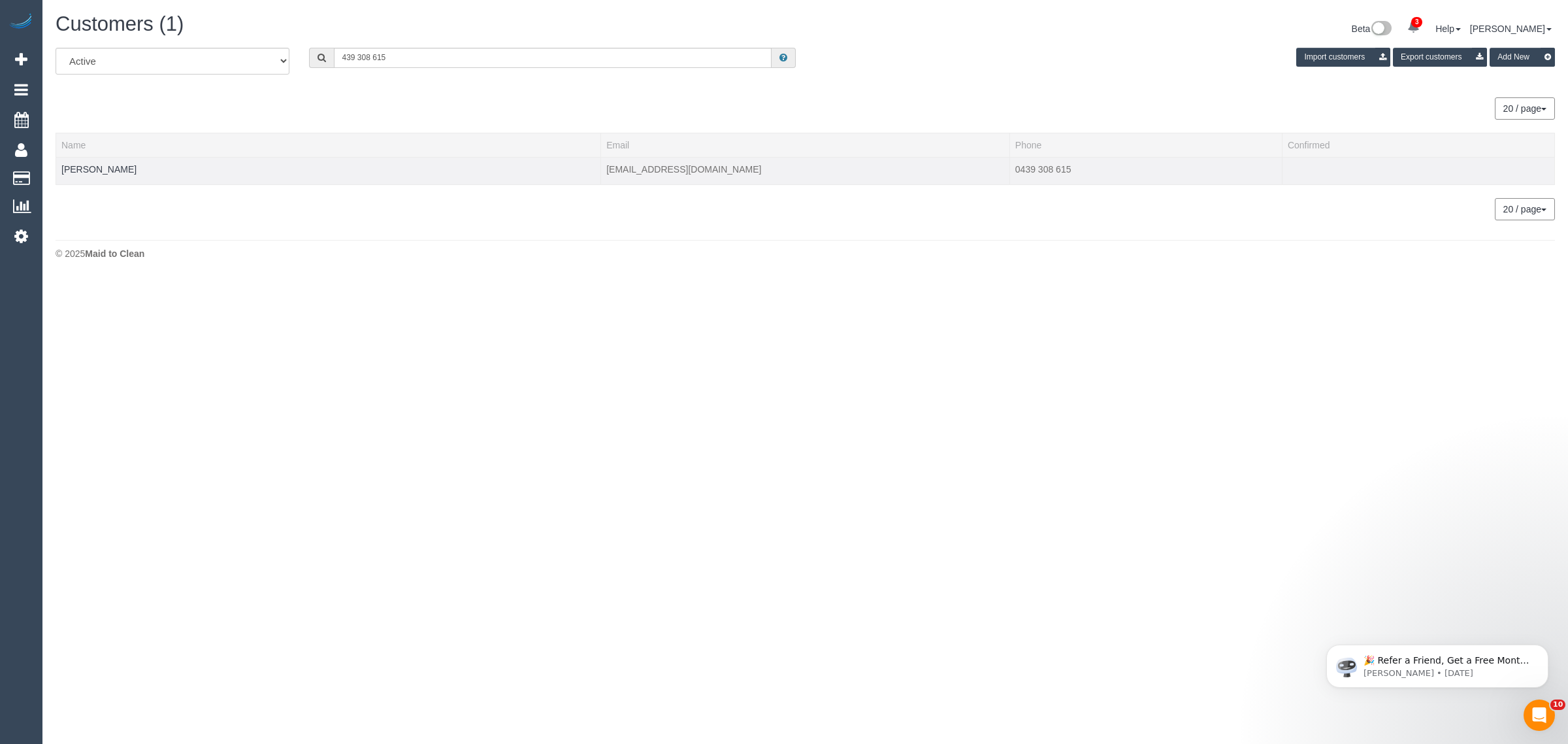
click at [57, 172] on td "Noah O'Connor" at bounding box center [328, 170] width 545 height 27
click at [107, 173] on td "Noah O'Connor" at bounding box center [328, 170] width 545 height 27
click at [103, 164] on link "Noah O'Connor" at bounding box center [99, 169] width 75 height 10
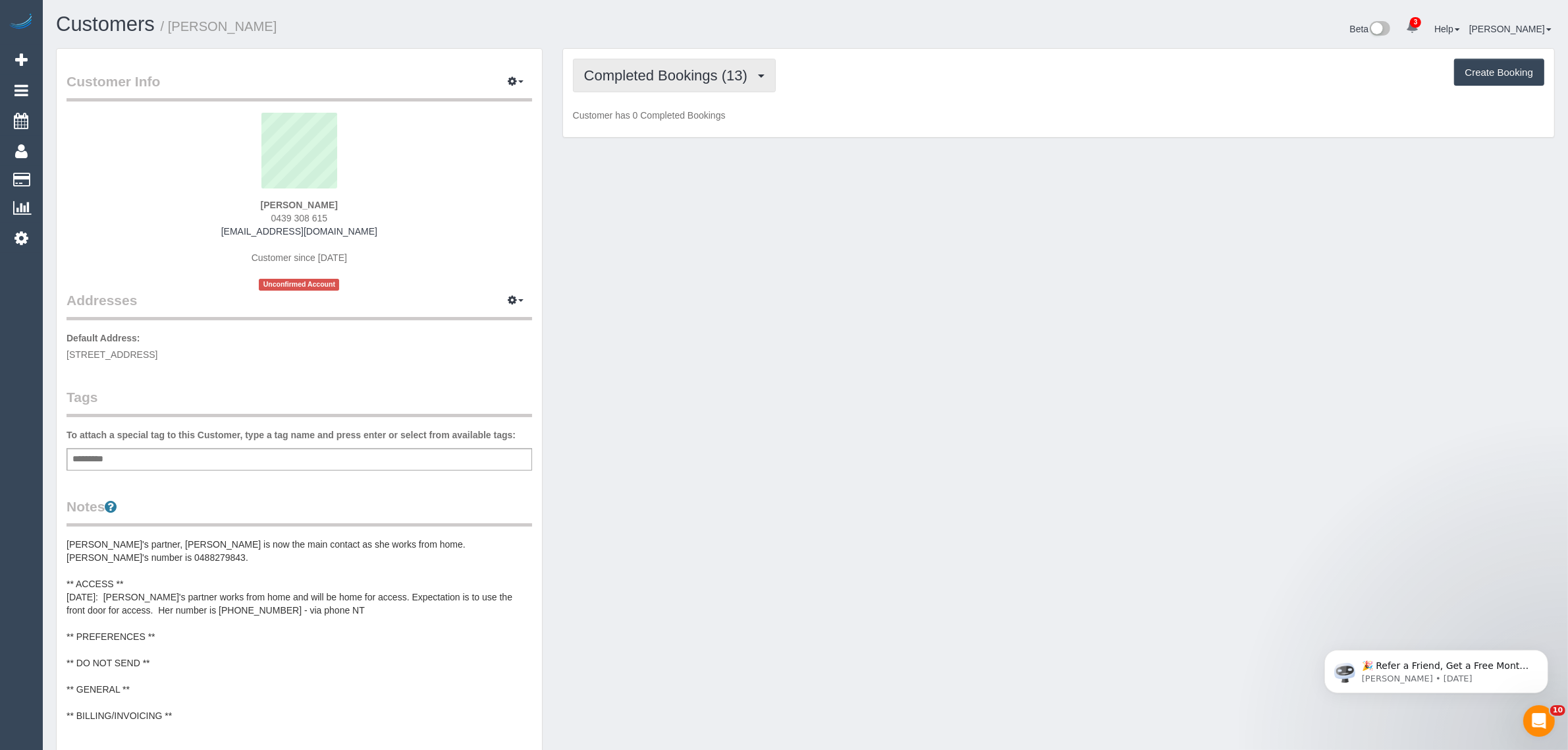
click at [605, 74] on span "Completed Bookings (13)" at bounding box center [669, 76] width 170 height 17
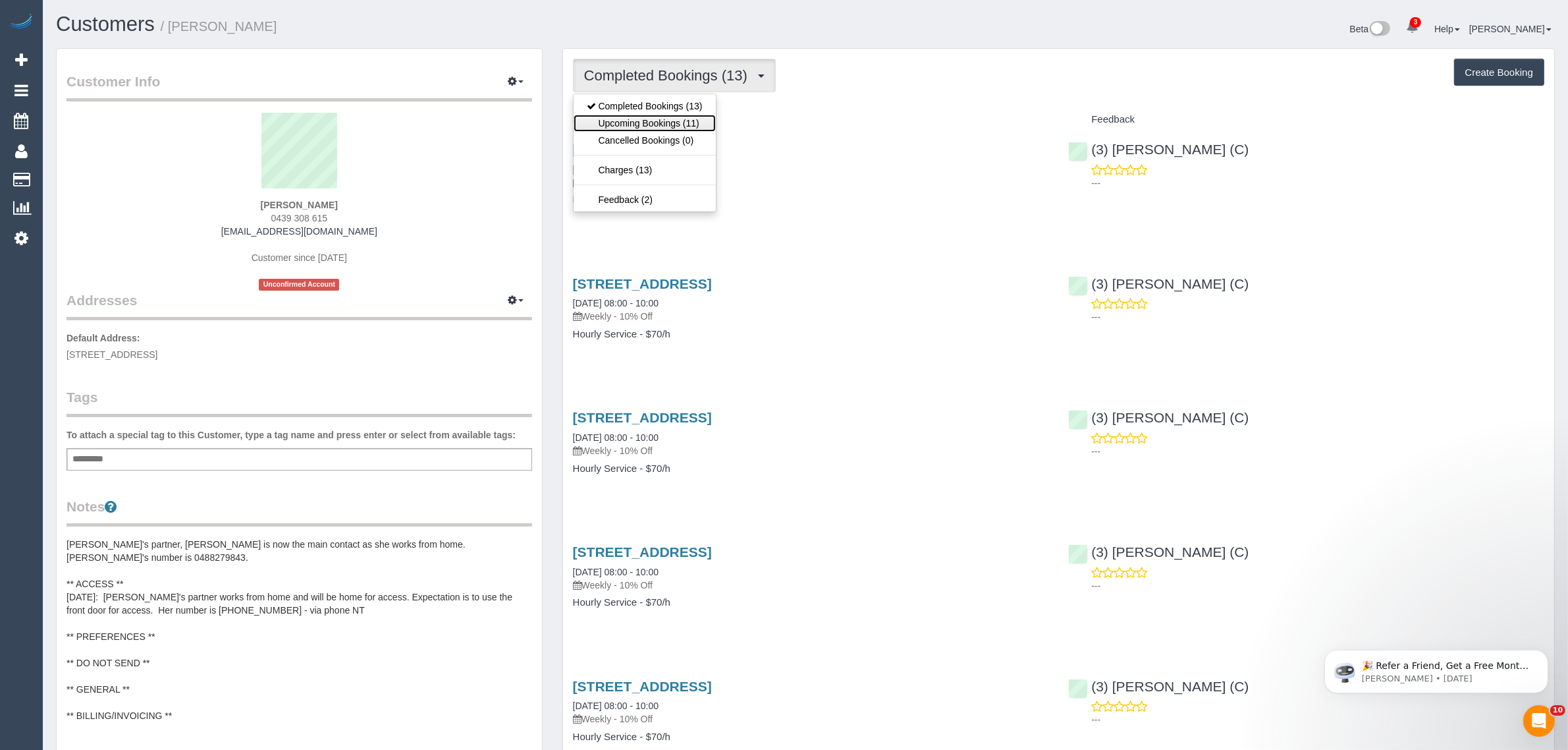
click at [608, 122] on link "Upcoming Bookings (11)" at bounding box center [645, 123] width 142 height 17
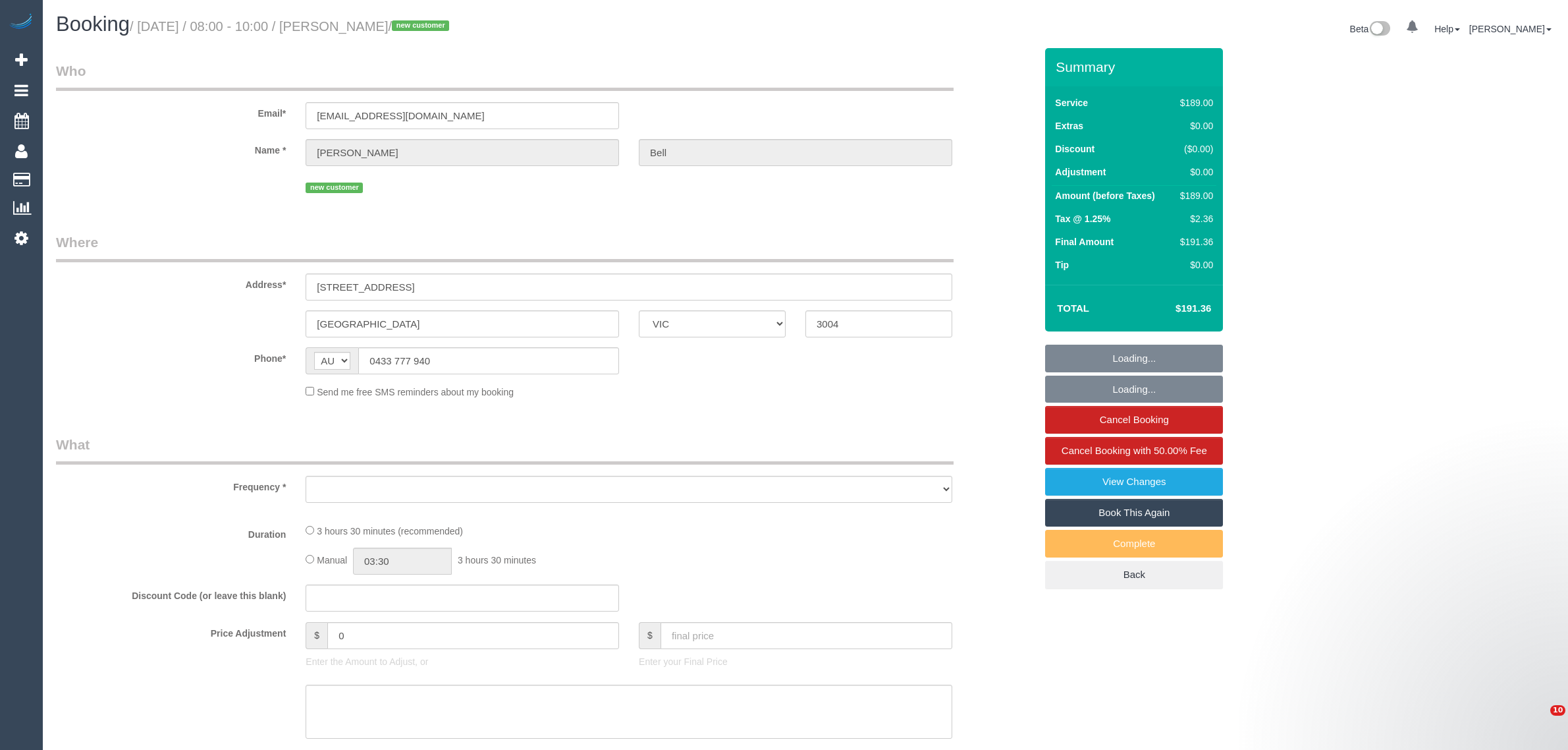
select select "VIC"
select select "object:589"
select select "string:stripe-pm_1S1kQS2GScqysDRV7LwdxrG6"
select select "number:28"
select select "number:14"
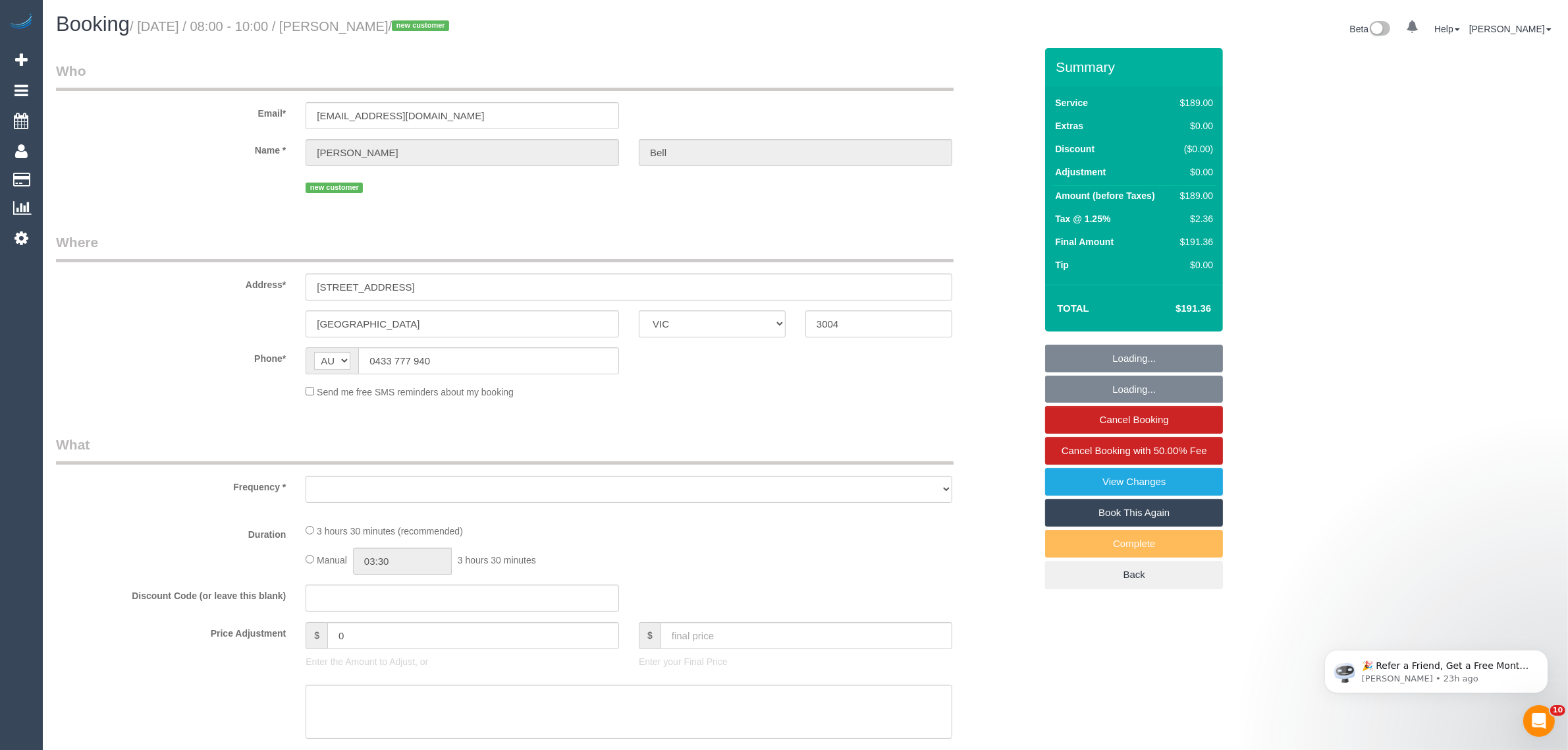
select select "number:18"
select select "number:24"
select select "number:13"
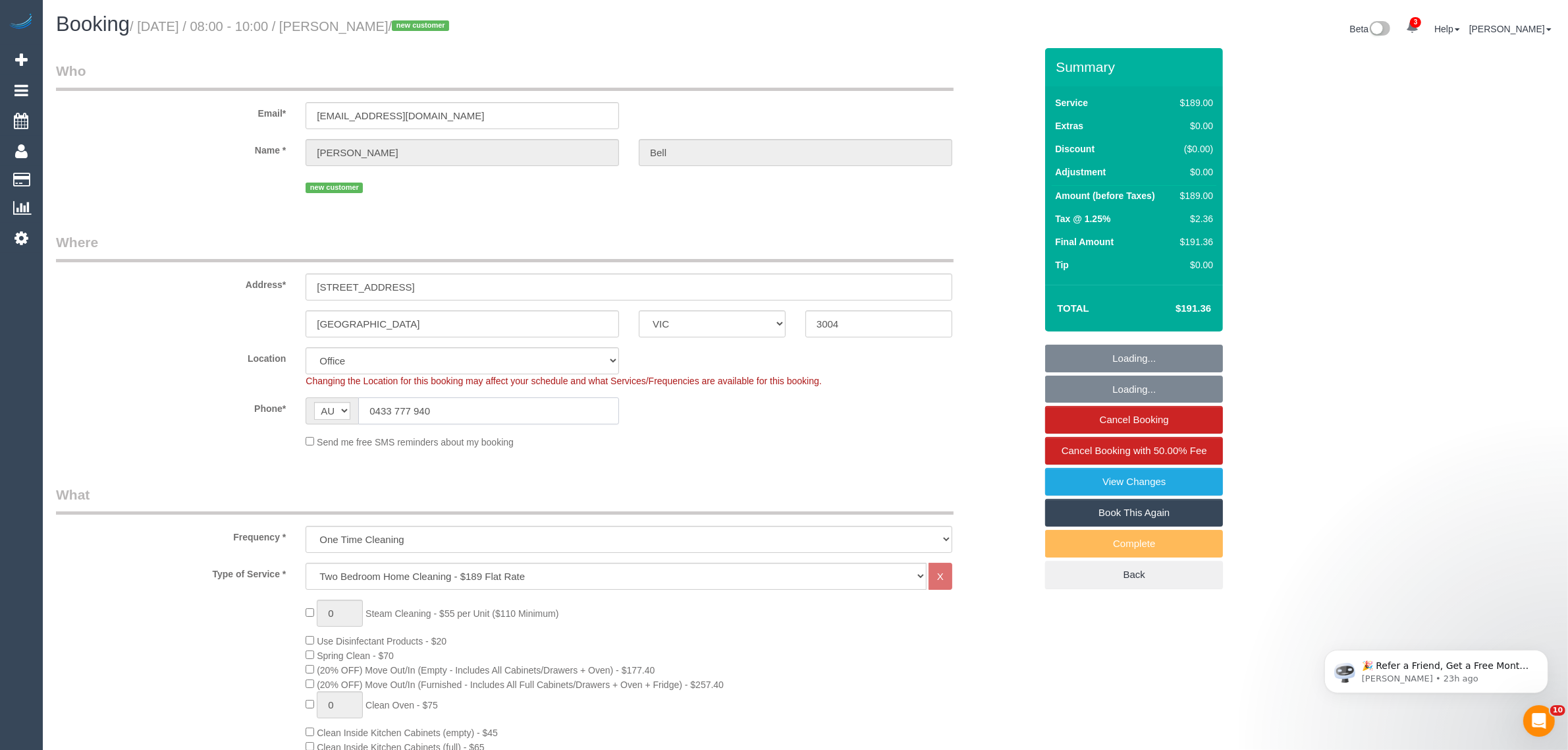
click at [499, 412] on input "0433 777 940" at bounding box center [488, 410] width 261 height 27
select select "object:2185"
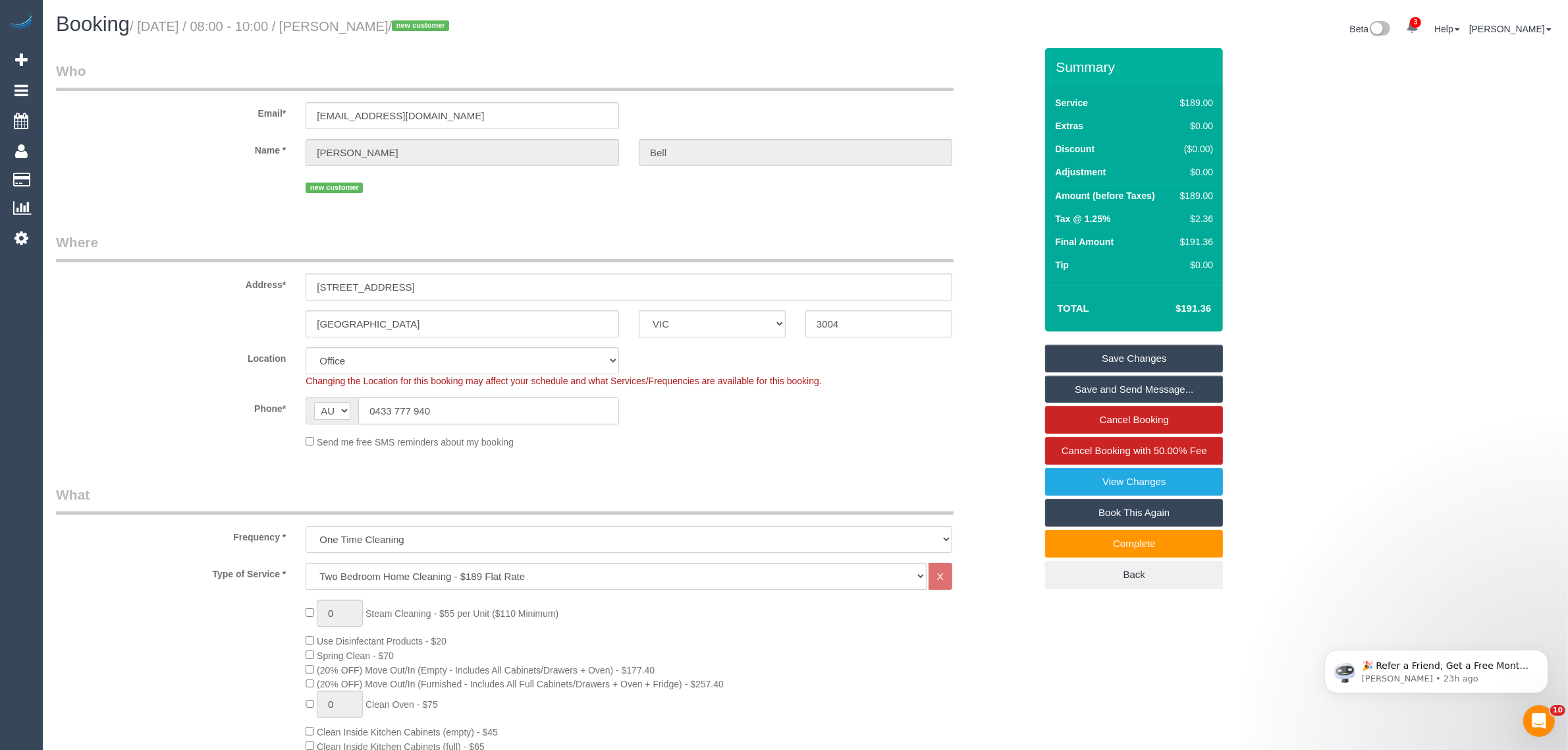
click at [578, 411] on input "0433 777 940" at bounding box center [488, 410] width 261 height 27
click at [472, 397] on input "0433 777 940" at bounding box center [488, 410] width 261 height 27
click at [471, 399] on input "0433 777 940" at bounding box center [488, 410] width 261 height 27
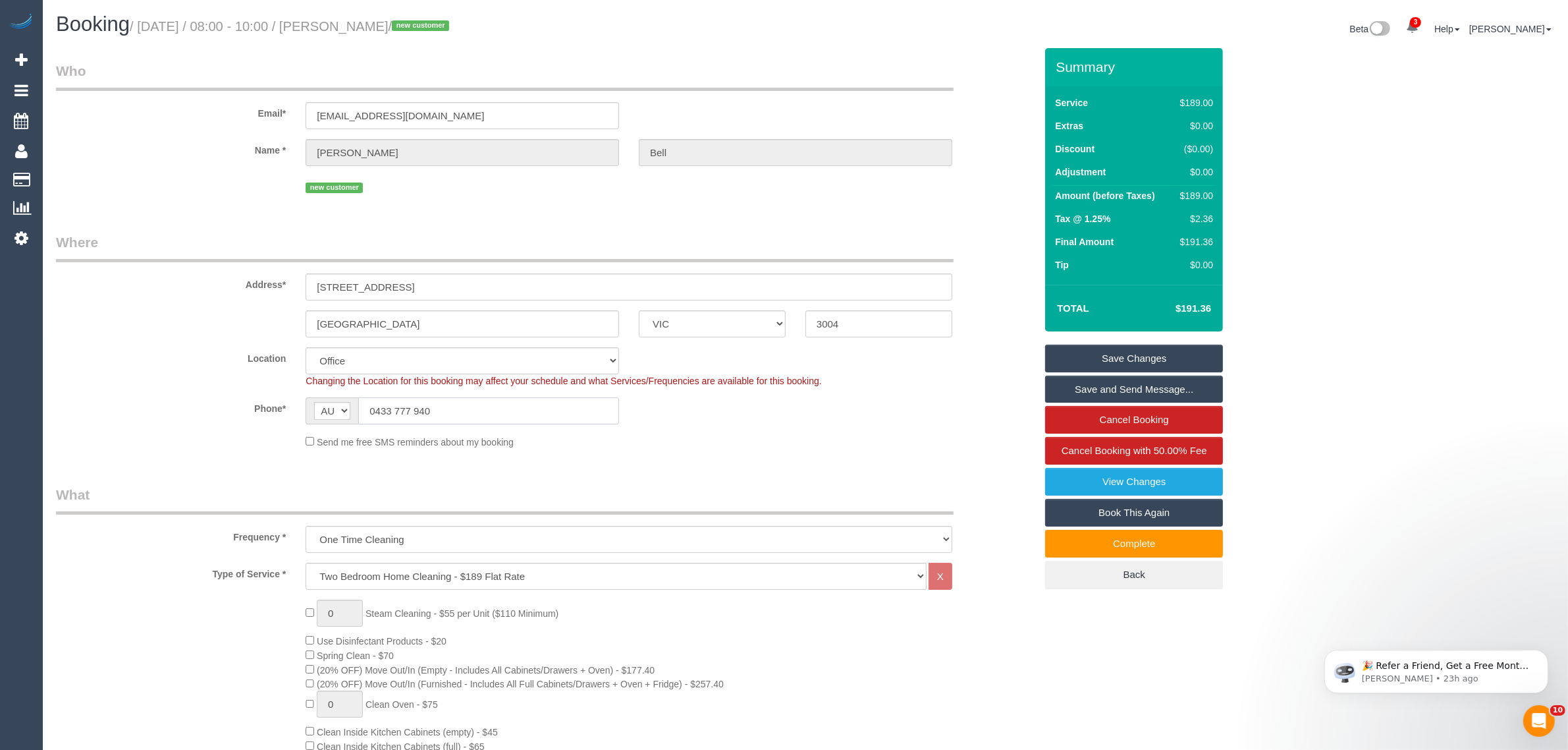
click at [471, 399] on input "0433 777 940" at bounding box center [488, 410] width 261 height 27
click at [797, 434] on div "Send me free SMS reminders about my booking" at bounding box center [628, 441] width 666 height 14
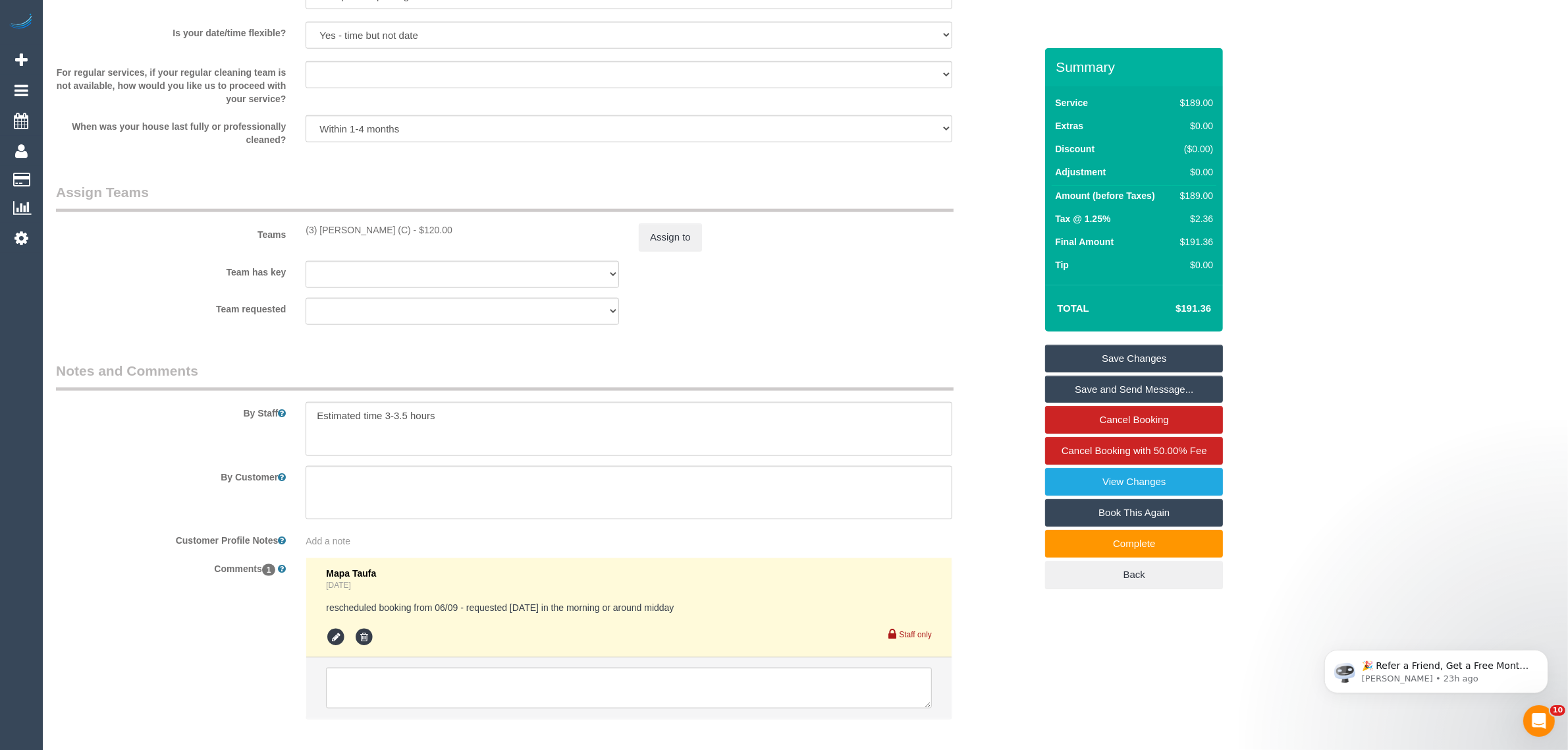
scroll to position [1931, 0]
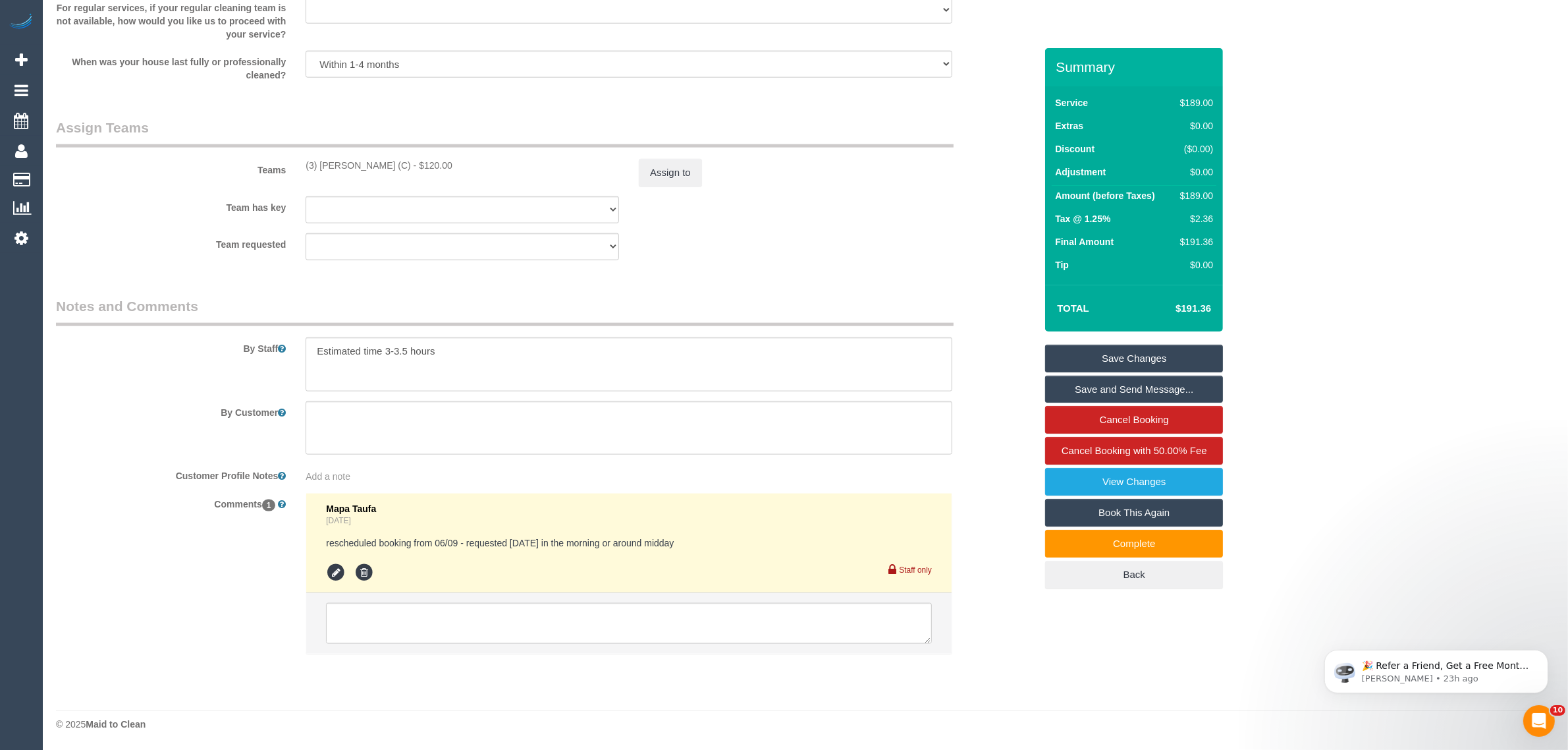
drag, startPoint x: 933, startPoint y: 258, endPoint x: 900, endPoint y: 310, distance: 61.6
click at [933, 258] on div "Team requested (3) Manula Wimalasooriya (C) (0) Account - Tech (0) Office (0) R…" at bounding box center [546, 246] width 999 height 27
click at [606, 609] on textarea at bounding box center [628, 623] width 606 height 41
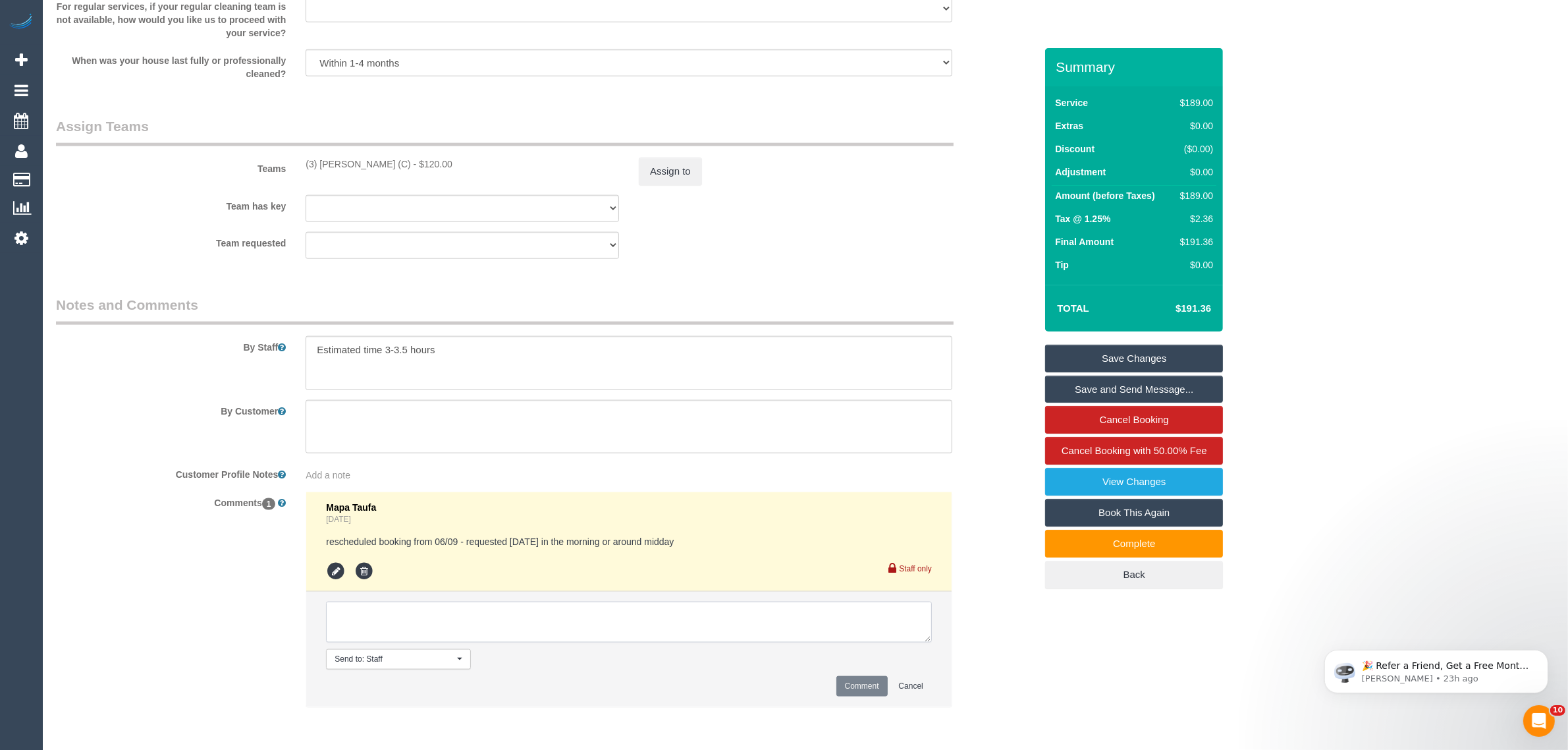
paste textarea "Cleaner(s) Unassigned: Reason Unassigned: Contact via: Which message sent: Addi…"
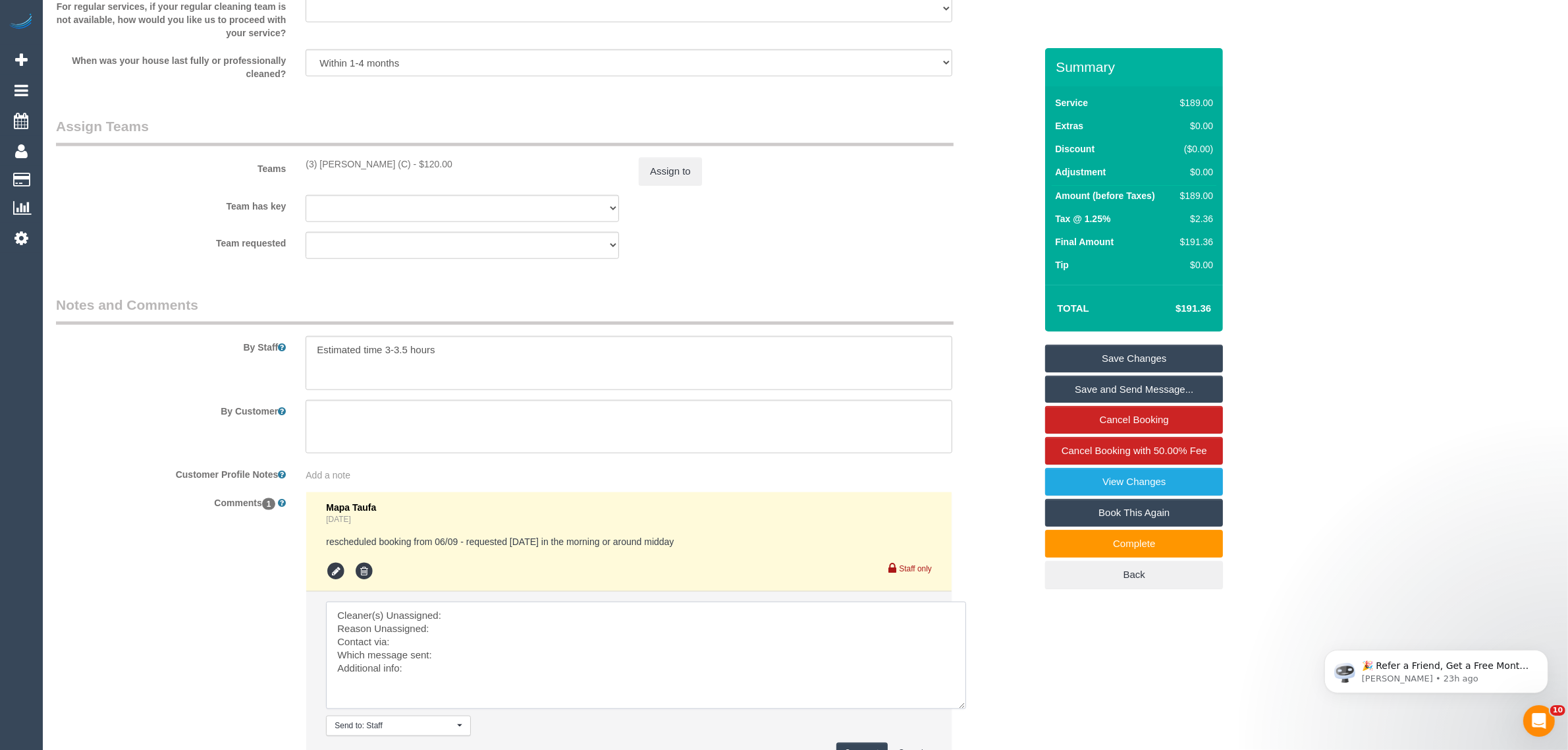
scroll to position [0, 0]
drag, startPoint x: 922, startPoint y: 640, endPoint x: 957, endPoint y: 709, distance: 77.4
click at [957, 709] on textarea at bounding box center [646, 656] width 640 height 108
drag, startPoint x: 304, startPoint y: 158, endPoint x: 426, endPoint y: 158, distance: 122.0
click at [426, 158] on div "(3) Manula Wimalasooriya (C) - $120.00" at bounding box center [462, 163] width 333 height 13
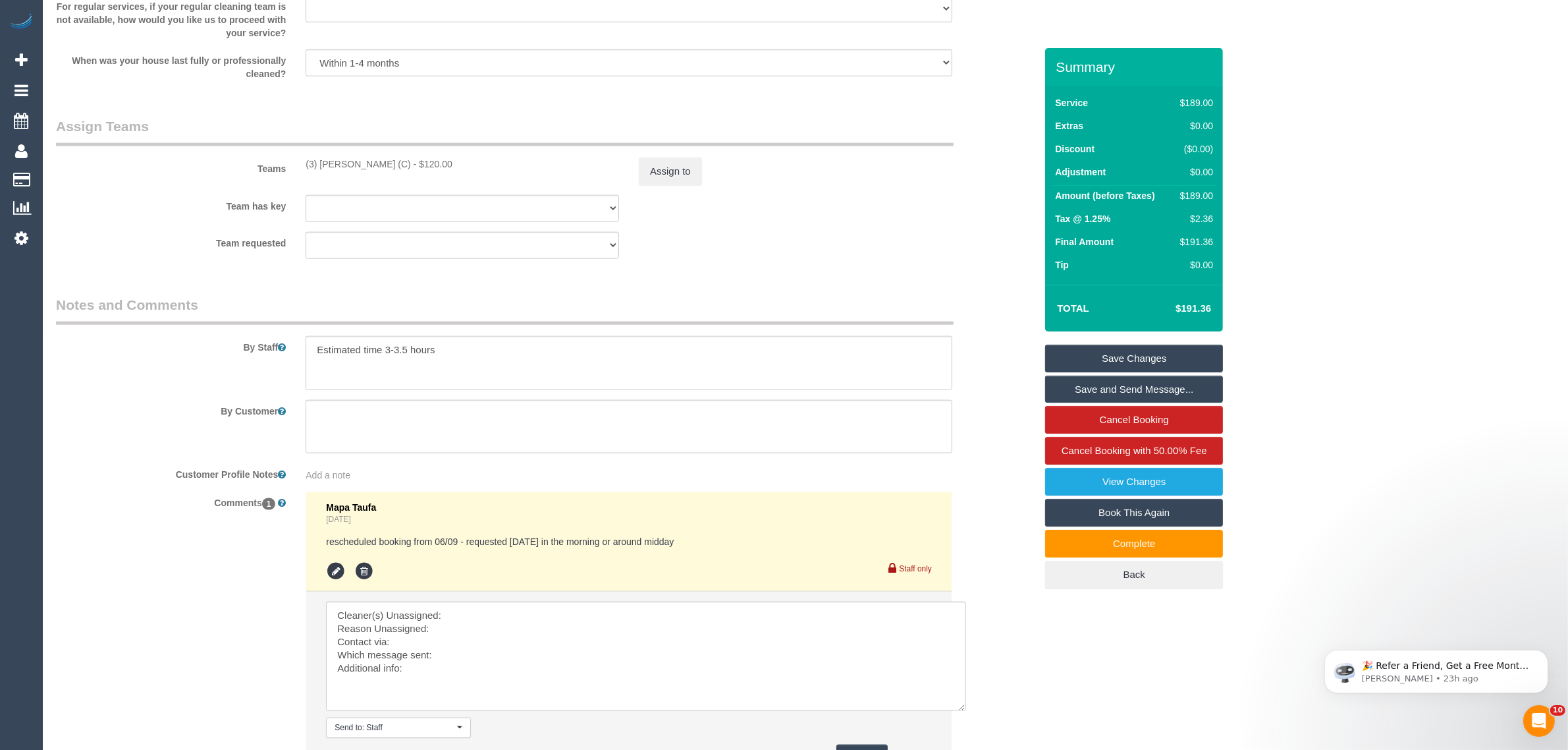
copy div "(3) Manula Wimalasooriya (C"
click at [474, 609] on textarea at bounding box center [646, 656] width 640 height 110
paste textarea "(3) Manula Wimalasooriya (C"
click at [460, 628] on textarea at bounding box center [646, 656] width 640 height 110
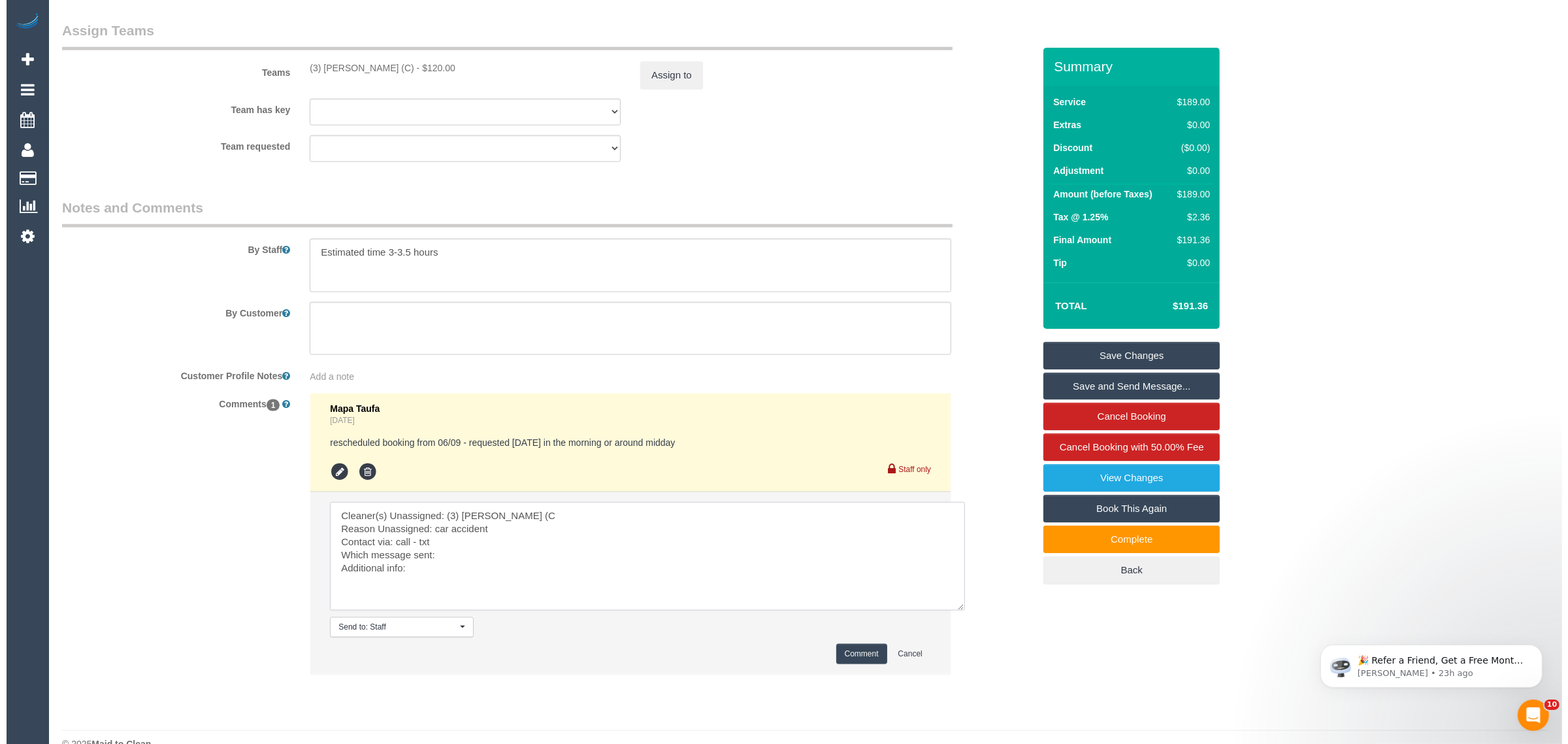
scroll to position [2037, 0]
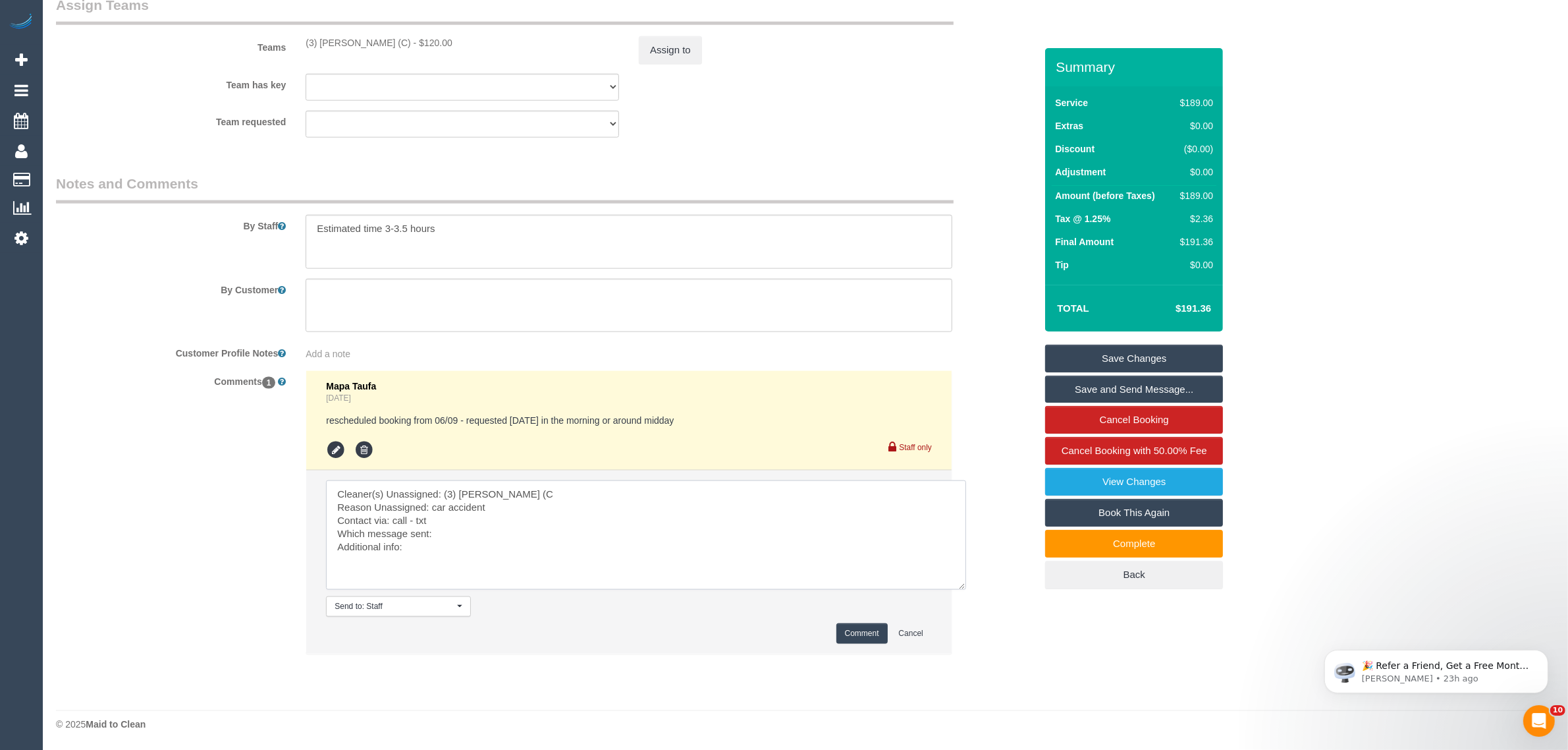
click at [495, 525] on textarea at bounding box center [646, 535] width 640 height 110
click at [495, 534] on textarea at bounding box center [646, 535] width 640 height 110
type textarea "Cleaner(s) Unassigned: (3) Manula Wimalasooriya (C Reason Unassigned: car accid…"
drag, startPoint x: 863, startPoint y: 618, endPoint x: 860, endPoint y: 624, distance: 6.7
click at [860, 621] on li "Send to: Staff Nothing selected Send to: Staff Send to: Customer Send to: Team …" at bounding box center [629, 562] width 646 height 183
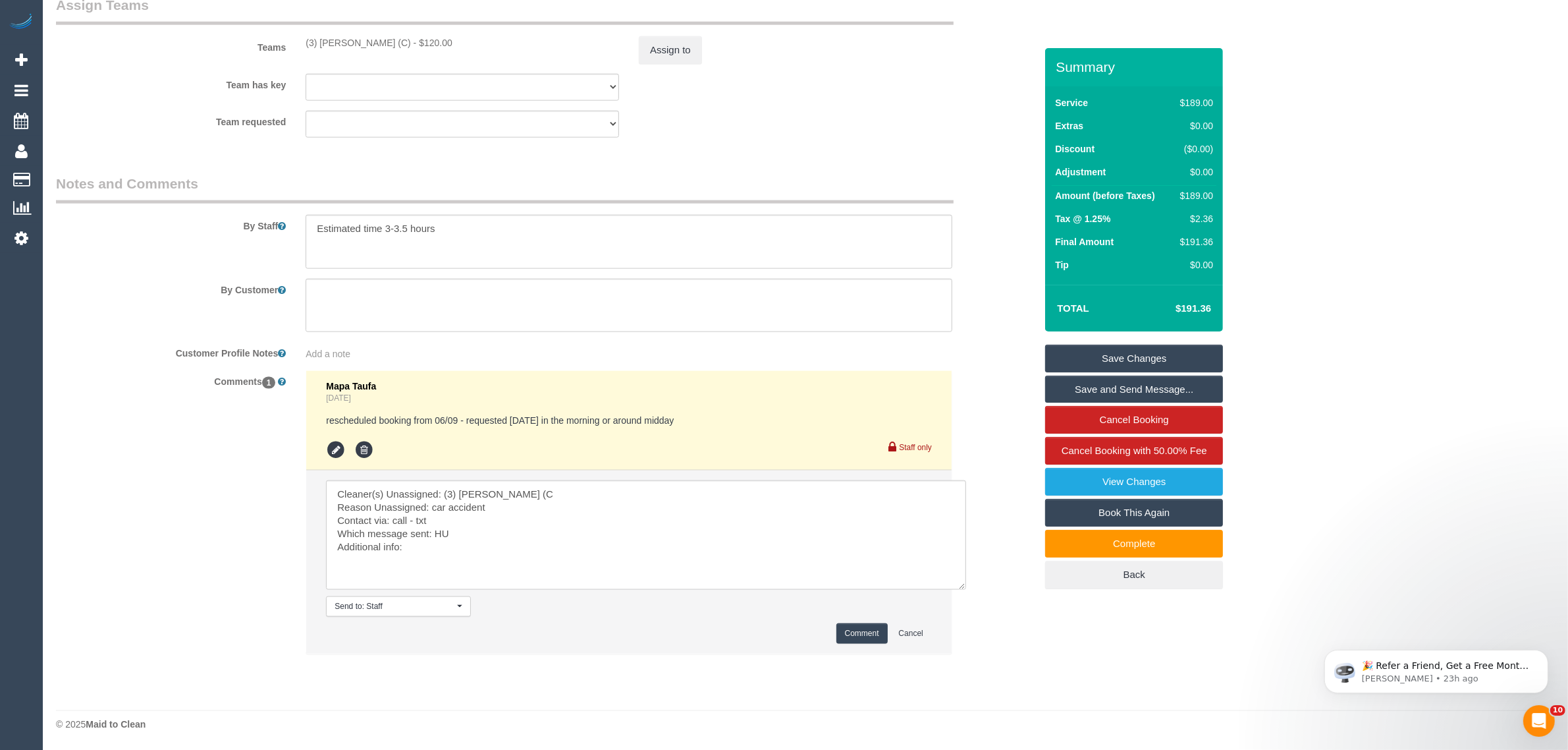
click at [860, 626] on button "Comment" at bounding box center [862, 634] width 52 height 21
click at [650, 57] on button "Assign to" at bounding box center [670, 50] width 63 height 28
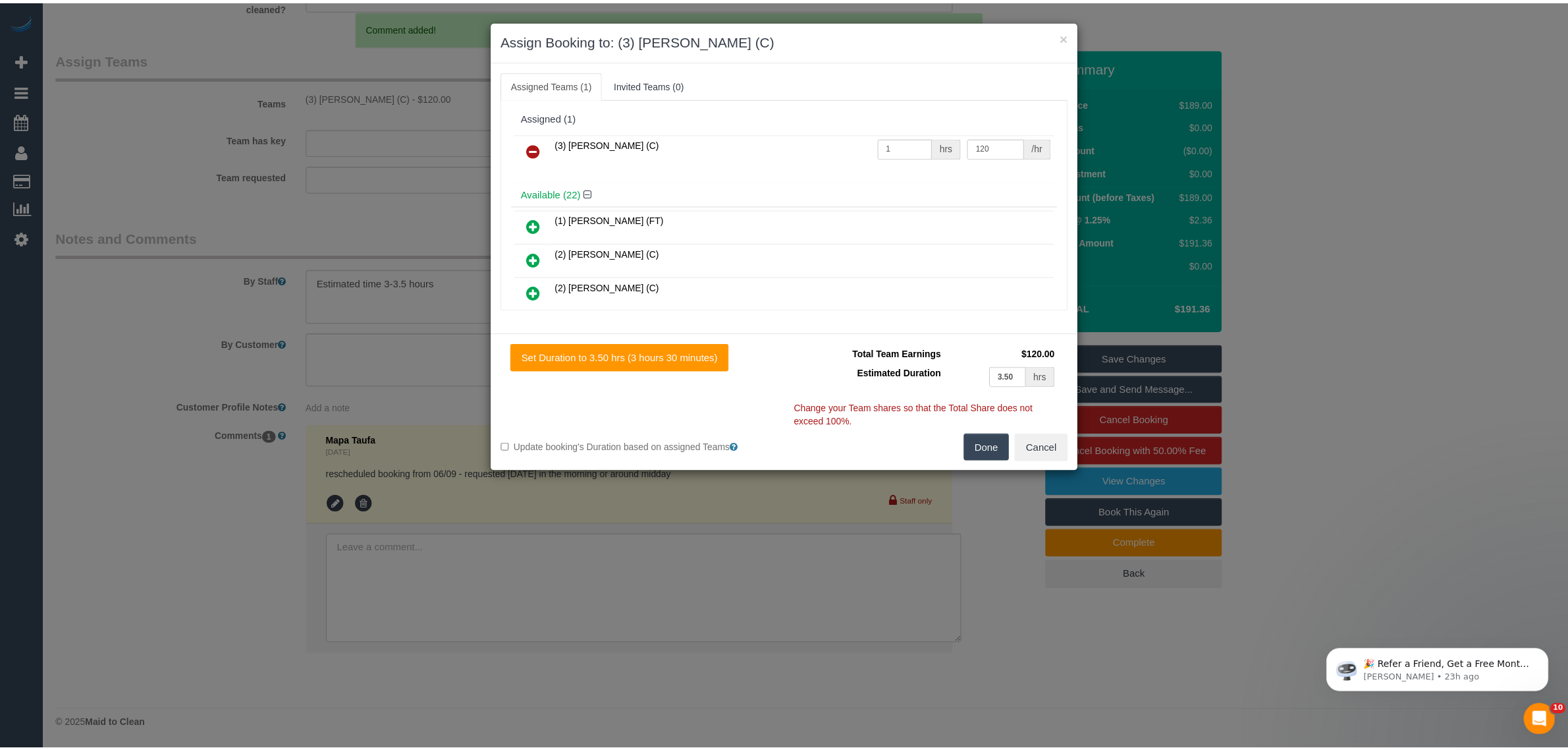
scroll to position [1998, 0]
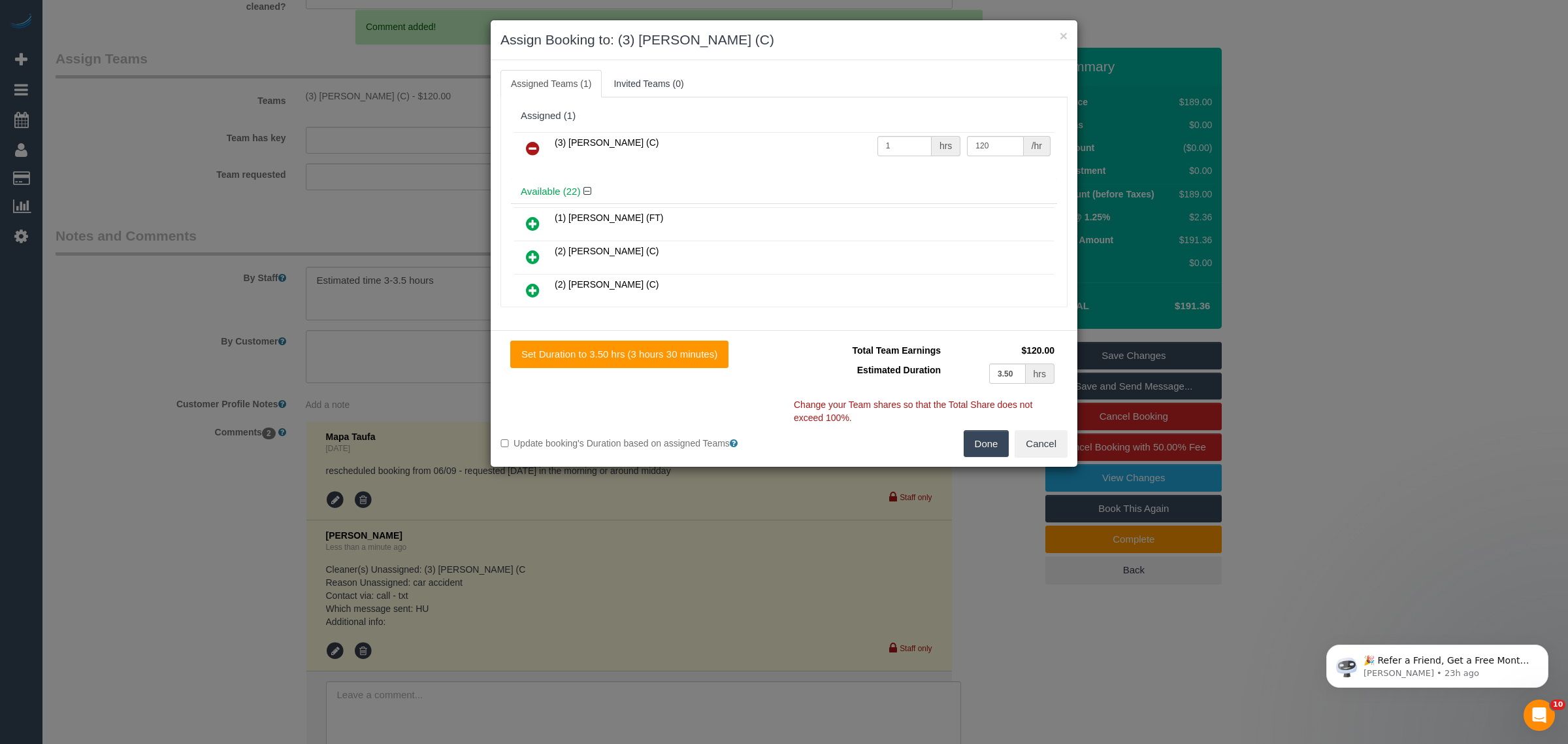
click at [530, 146] on icon at bounding box center [533, 148] width 14 height 16
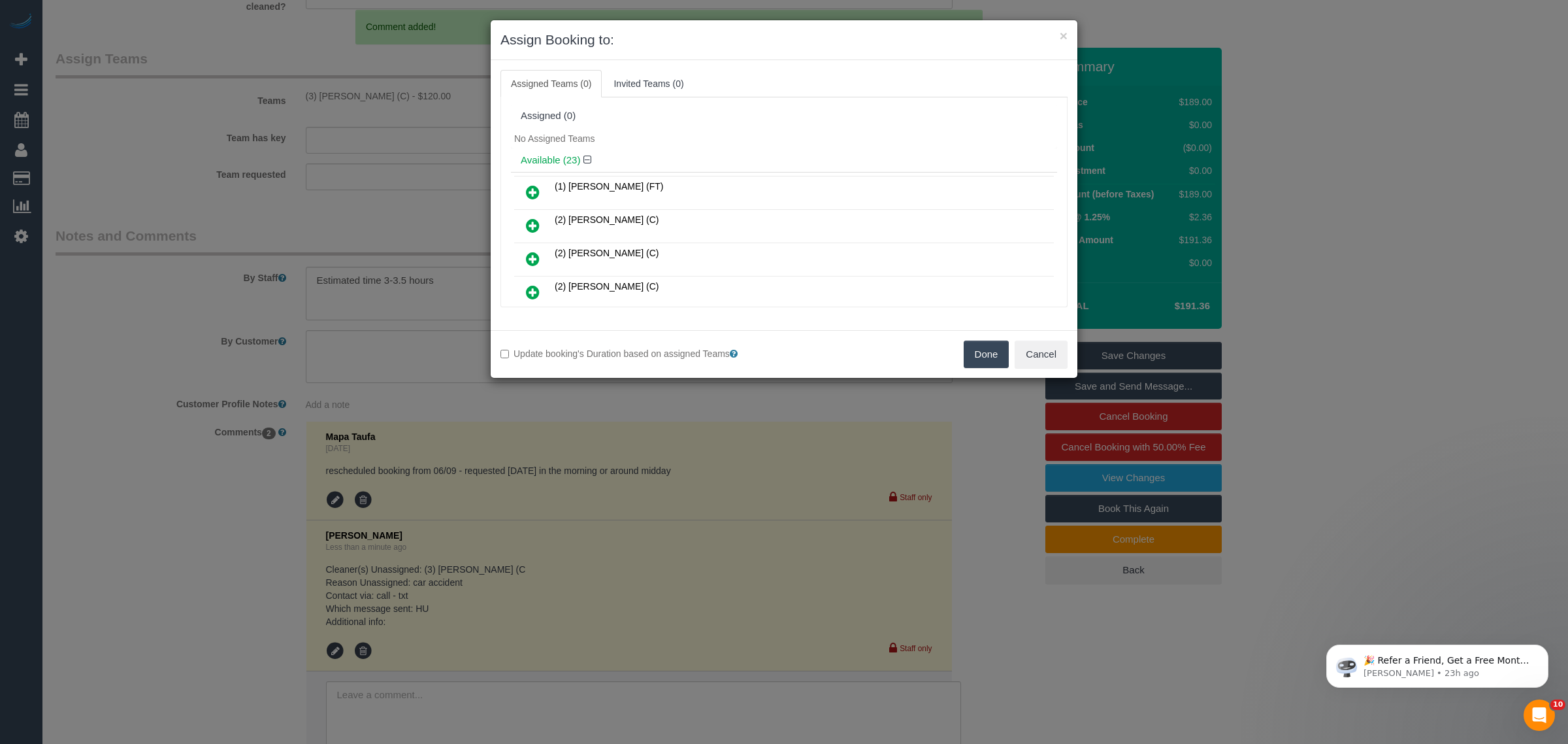
click at [988, 357] on button "Done" at bounding box center [986, 354] width 46 height 27
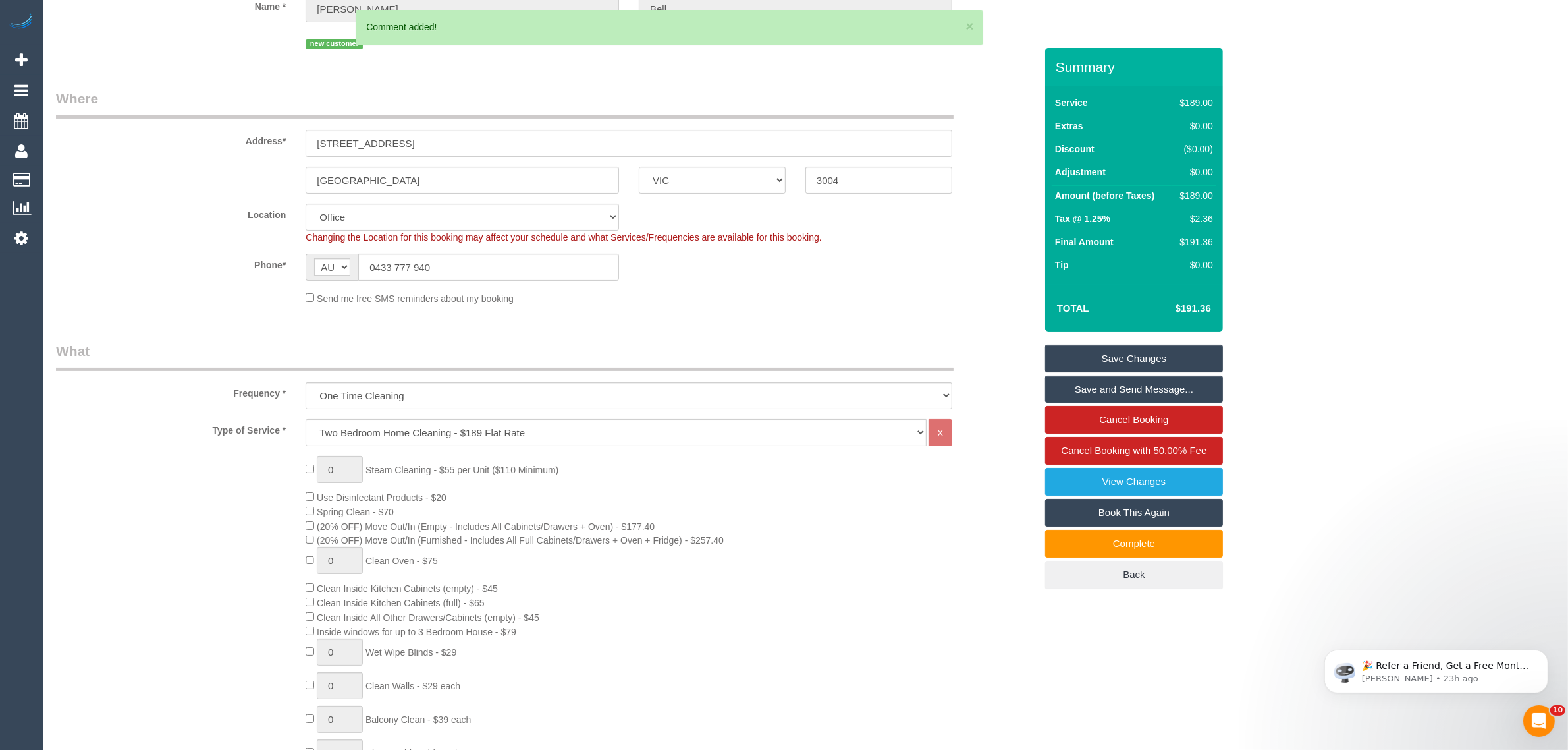
scroll to position [21, 0]
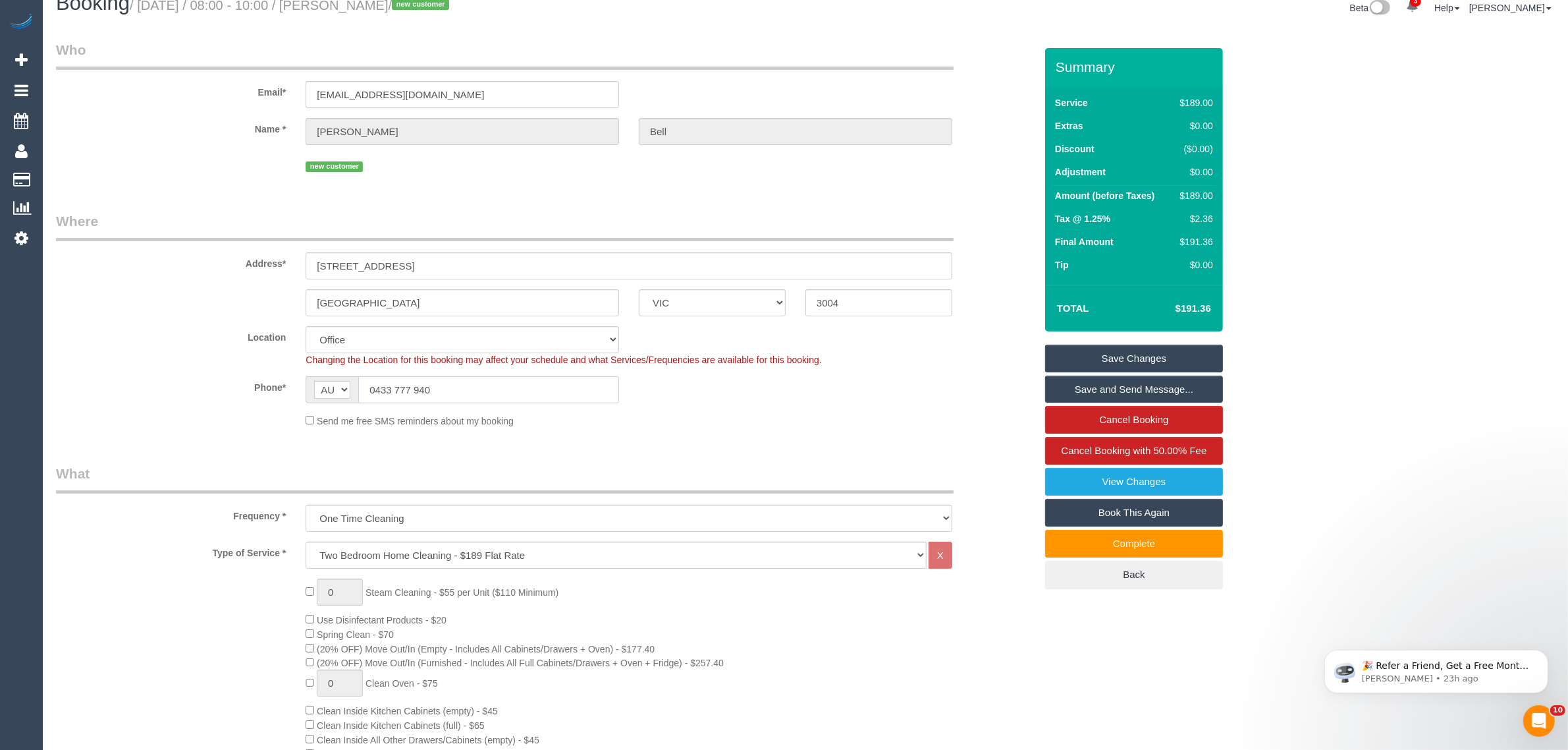
click at [463, 390] on input "0433 777 940" at bounding box center [488, 389] width 261 height 27
click at [462, 390] on input "0433 777 940" at bounding box center [488, 389] width 261 height 27
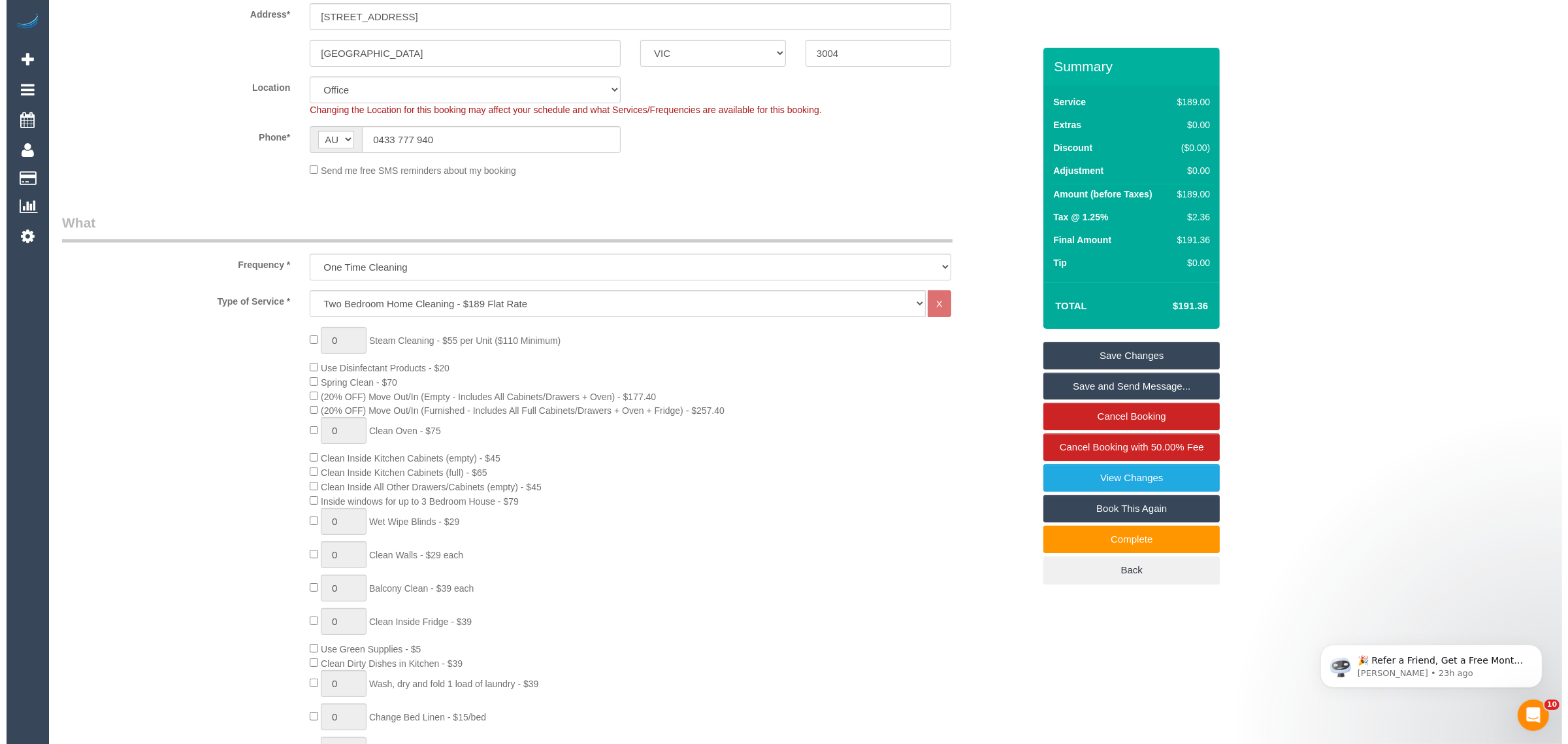
scroll to position [0, 0]
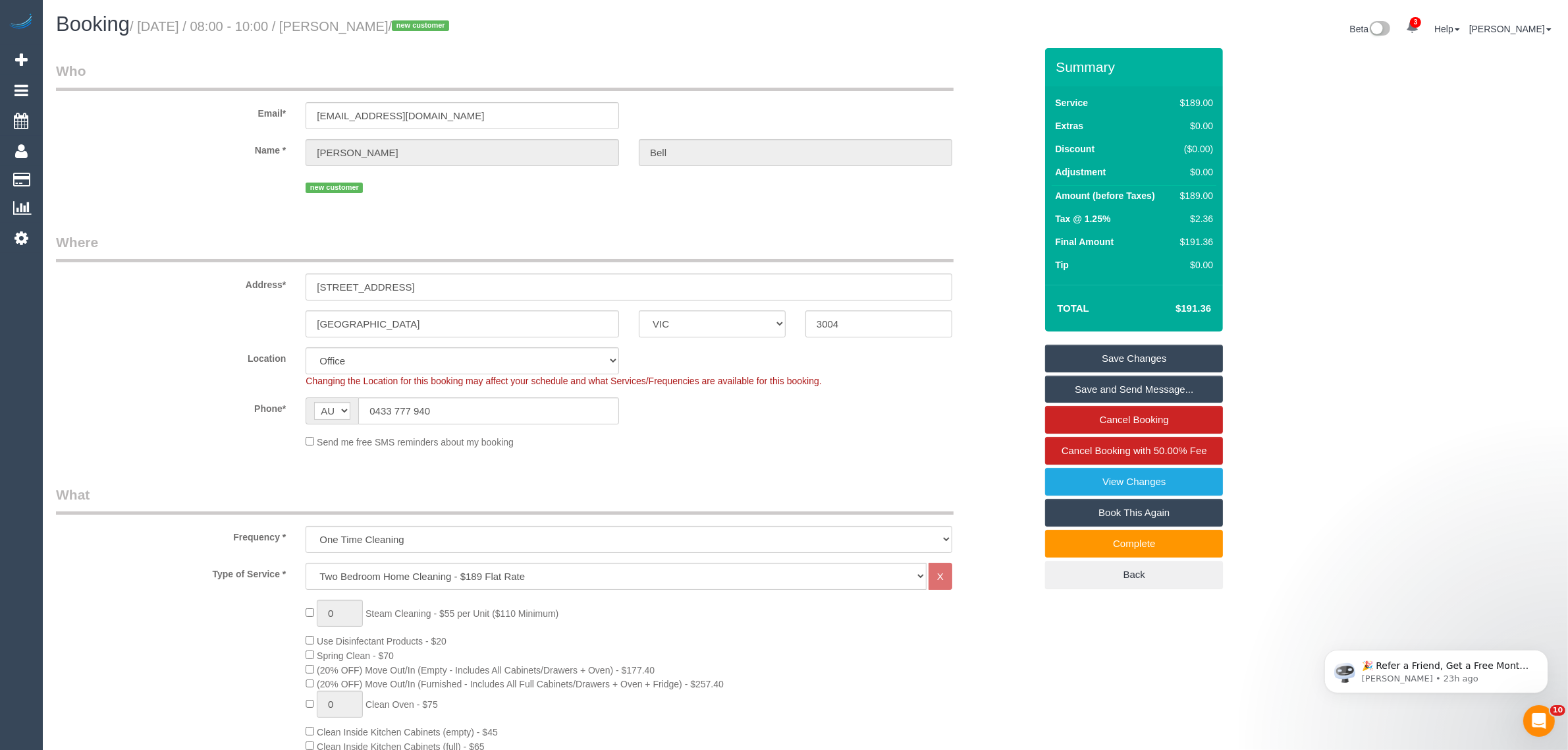
click at [1085, 353] on link "Save Changes" at bounding box center [1134, 358] width 178 height 28
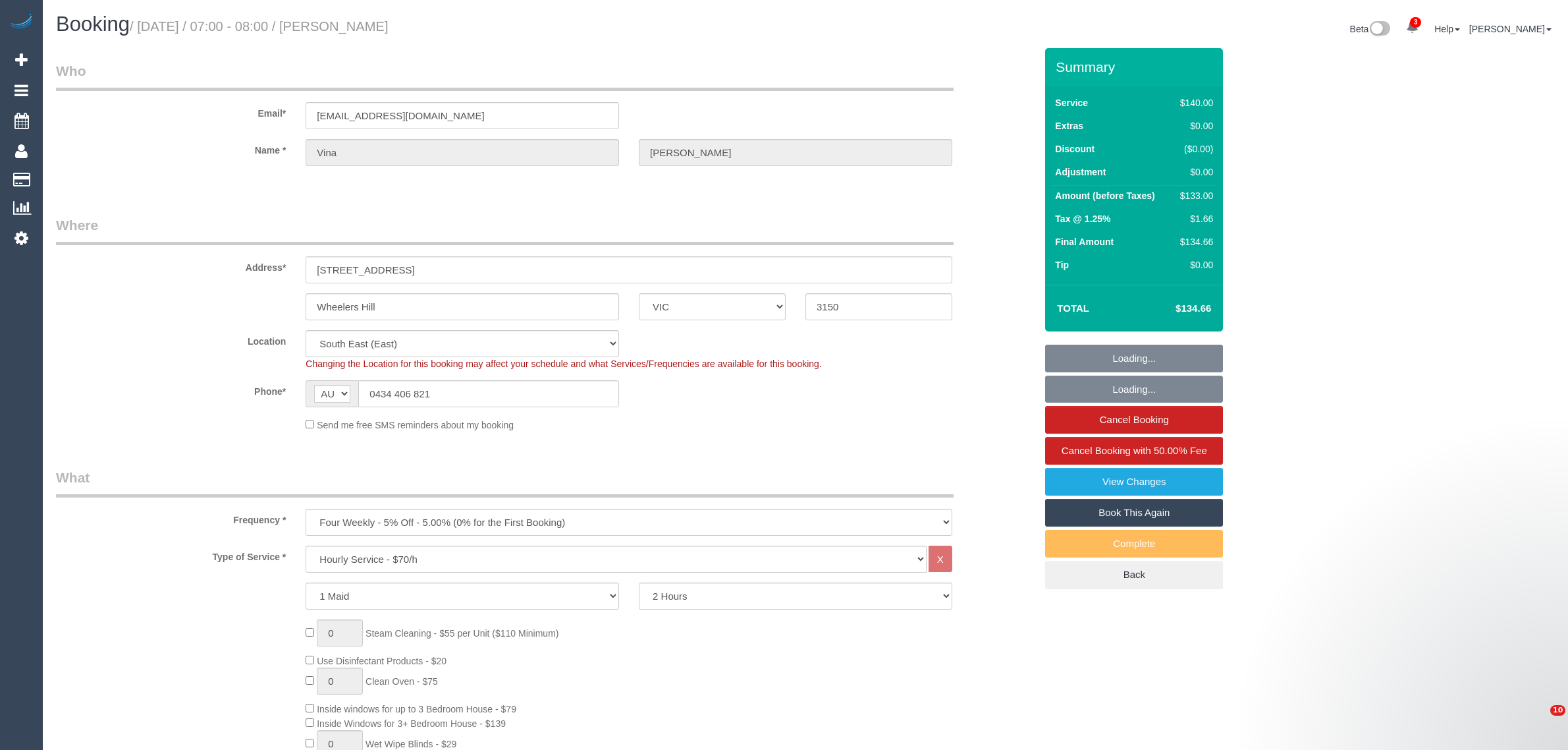
select select "VIC"
select select "spot1"
select select "number:28"
select select "number:14"
select select "number:19"
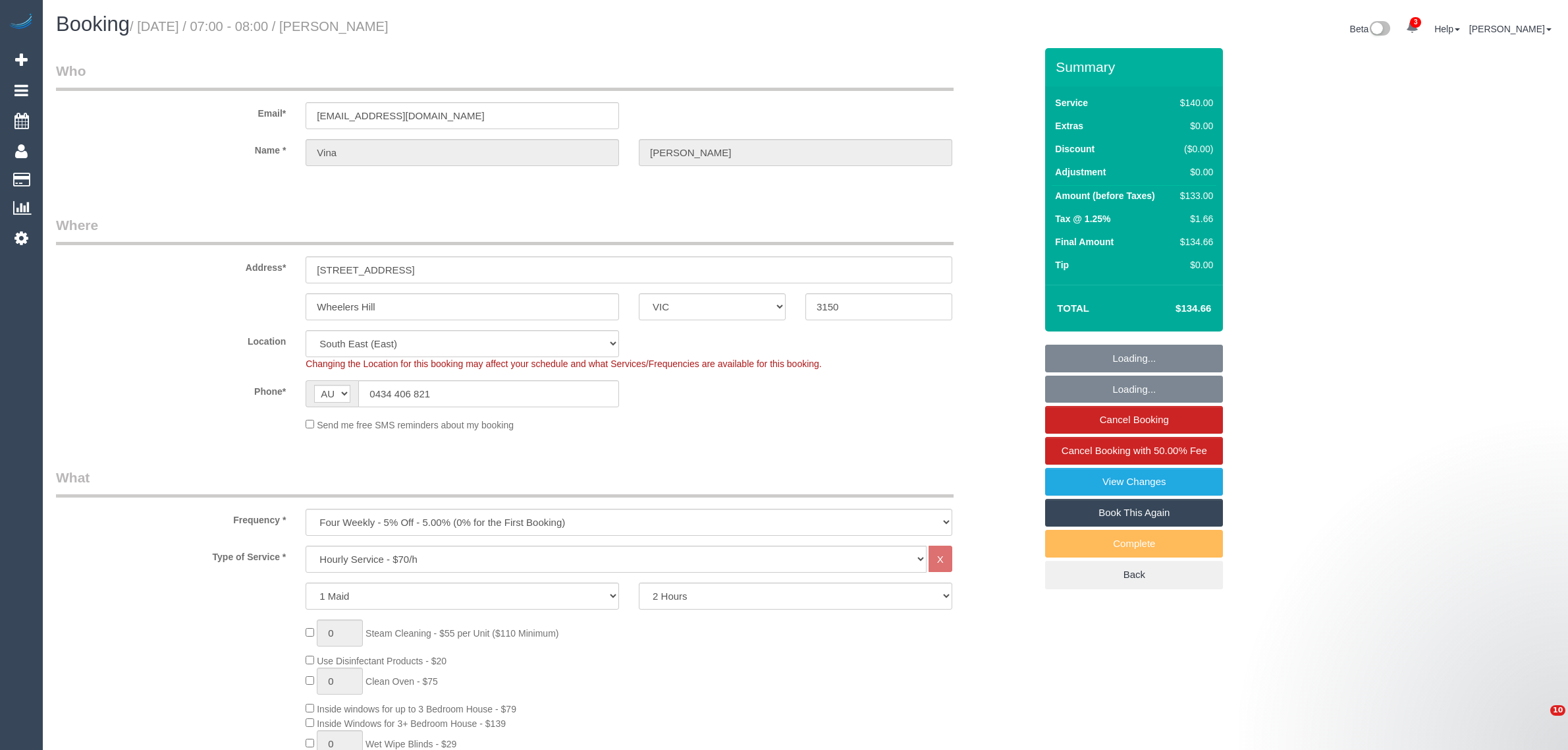
select select "number:25"
select select "object:1404"
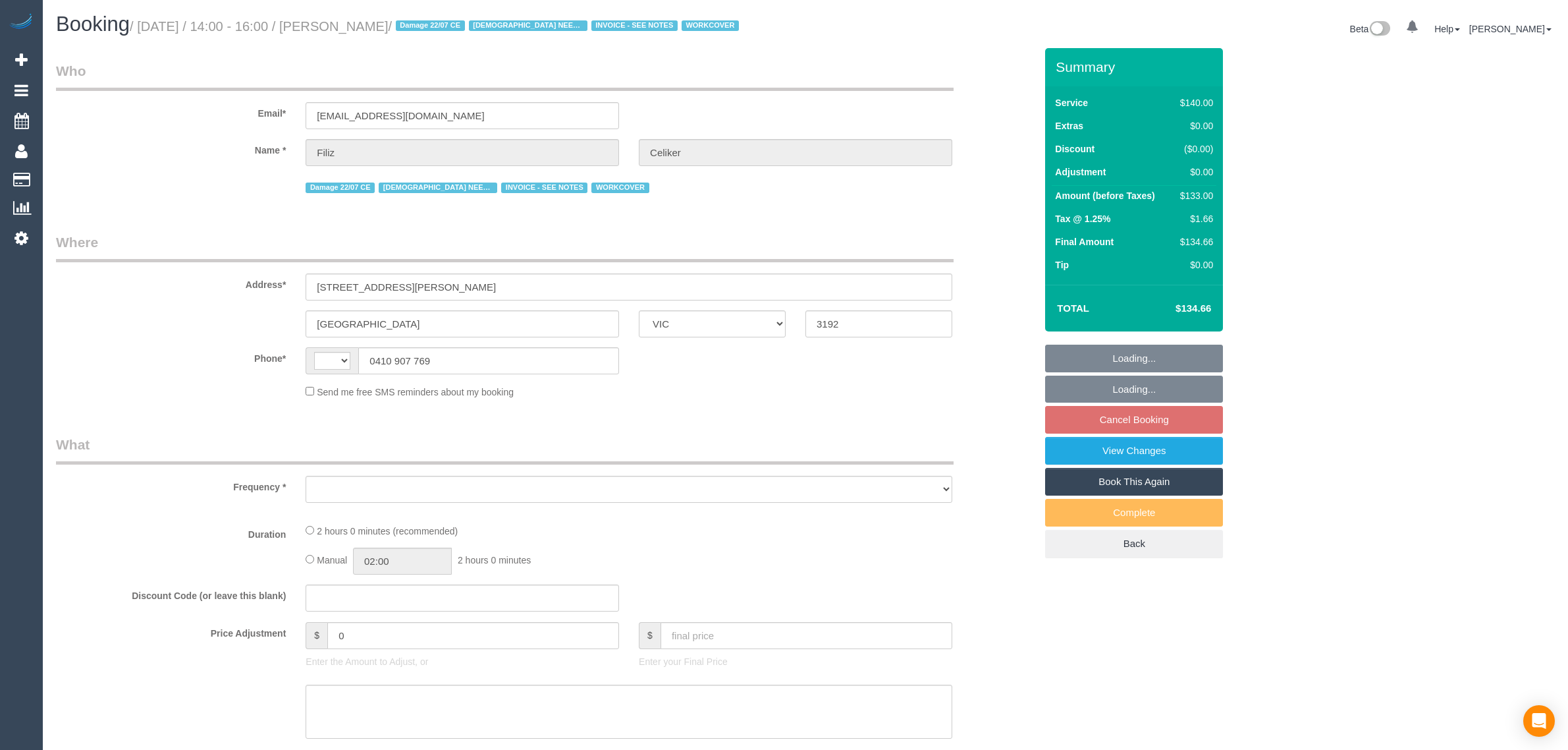
select select "VIC"
select select "string:AU"
select select "object:320"
select select "string:stripe-pm_1PvSAA2GScqysDRVS4XqU82q"
select select "number:30"
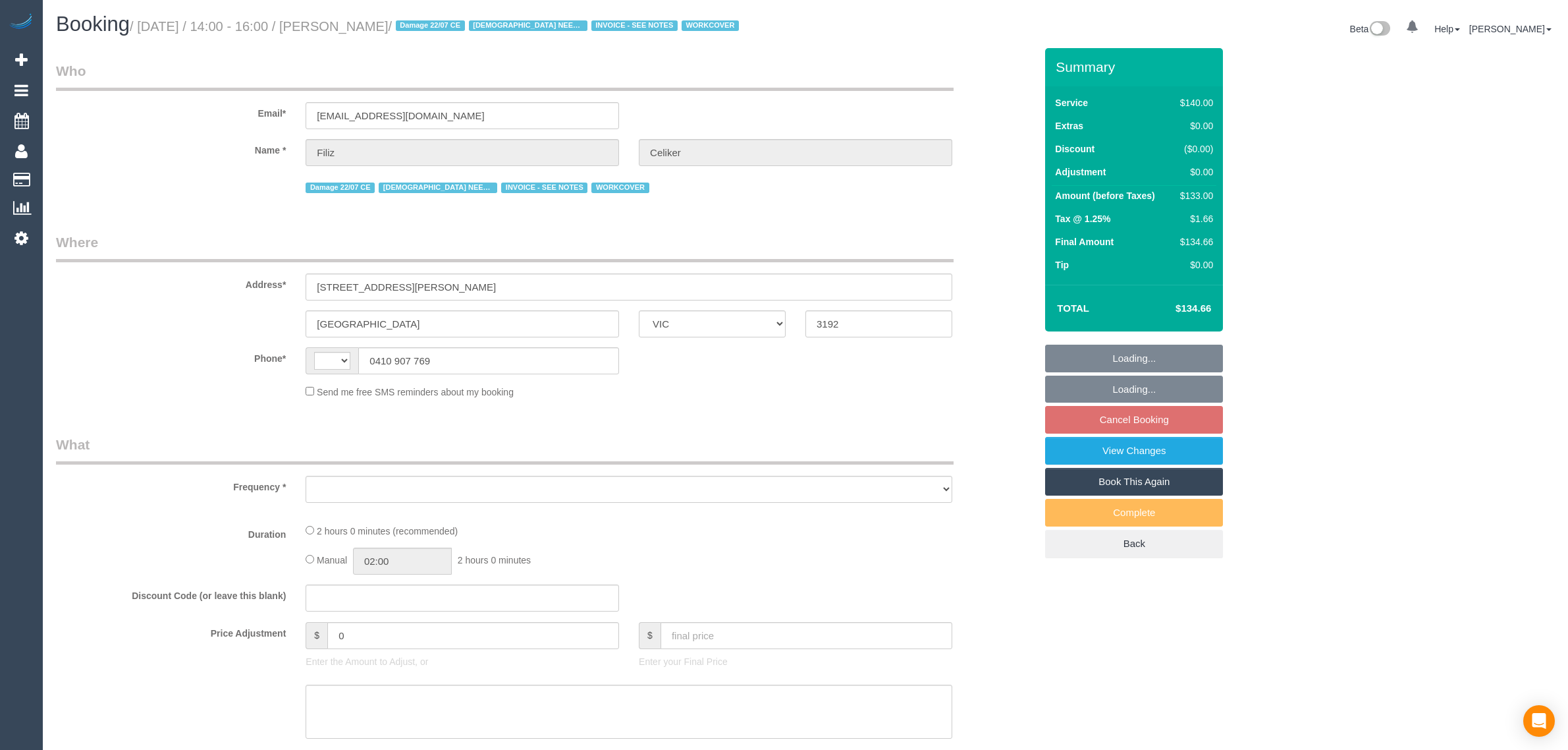
select select "number:14"
select select "number:19"
select select "number:22"
select select "number:35"
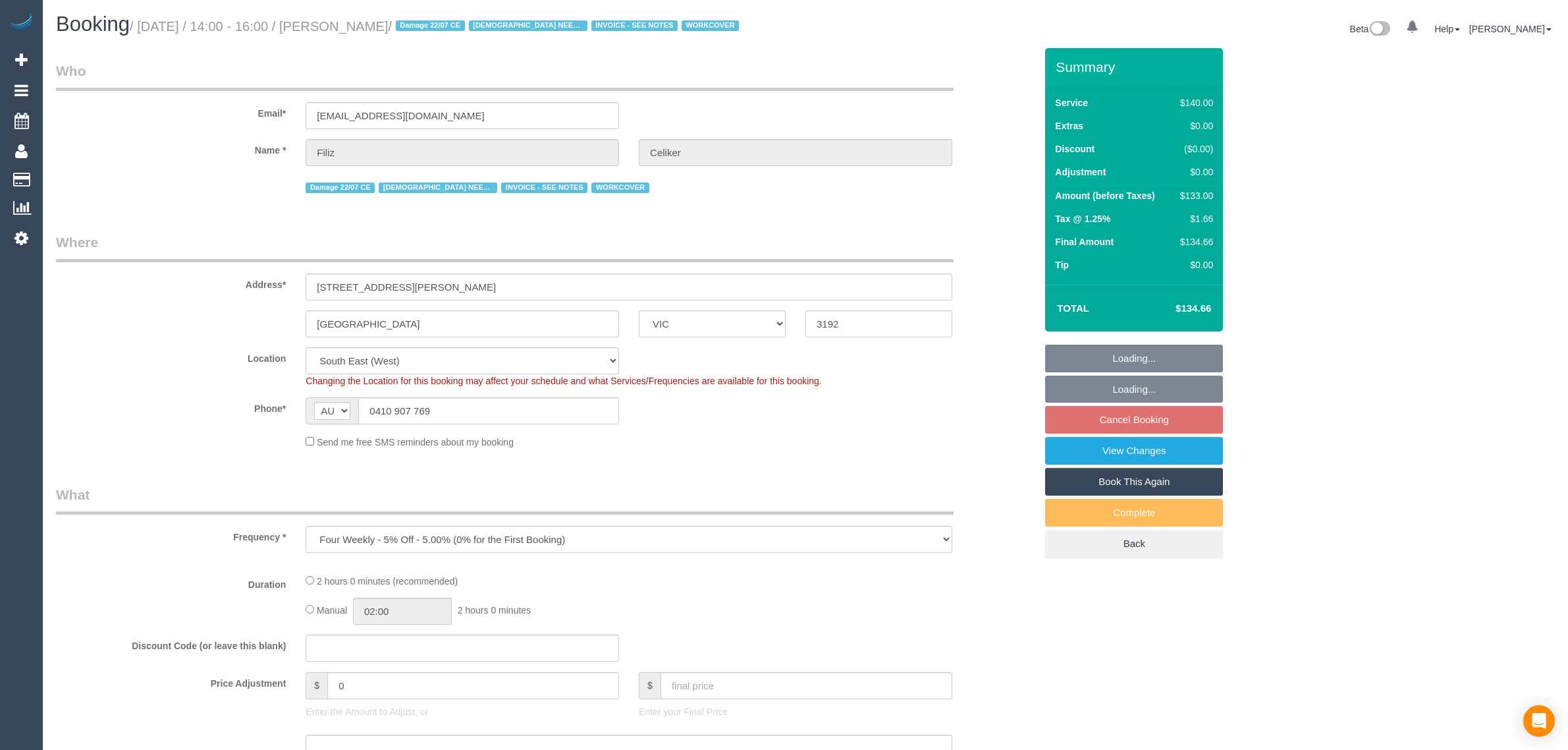
select select "object:729"
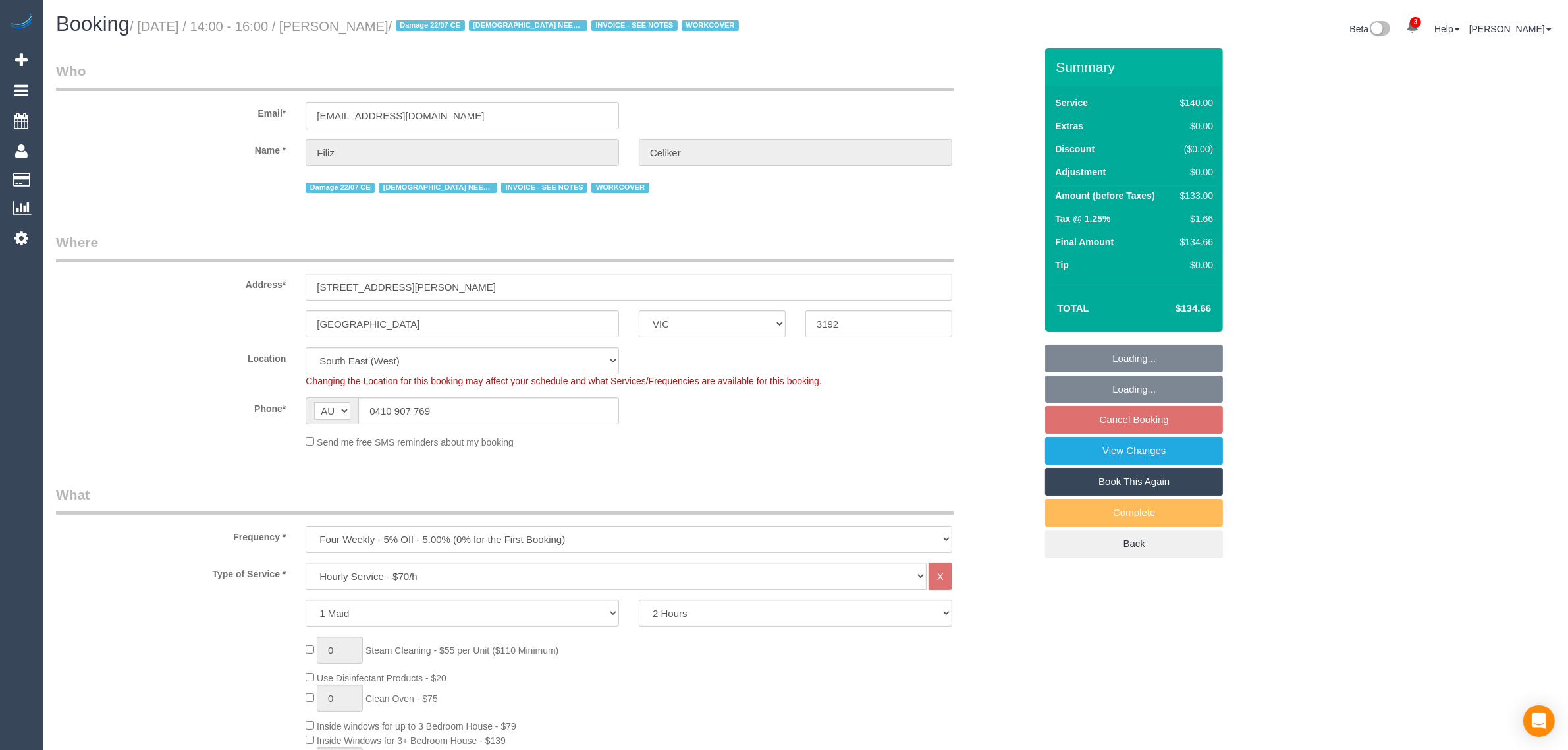
select select "spot2"
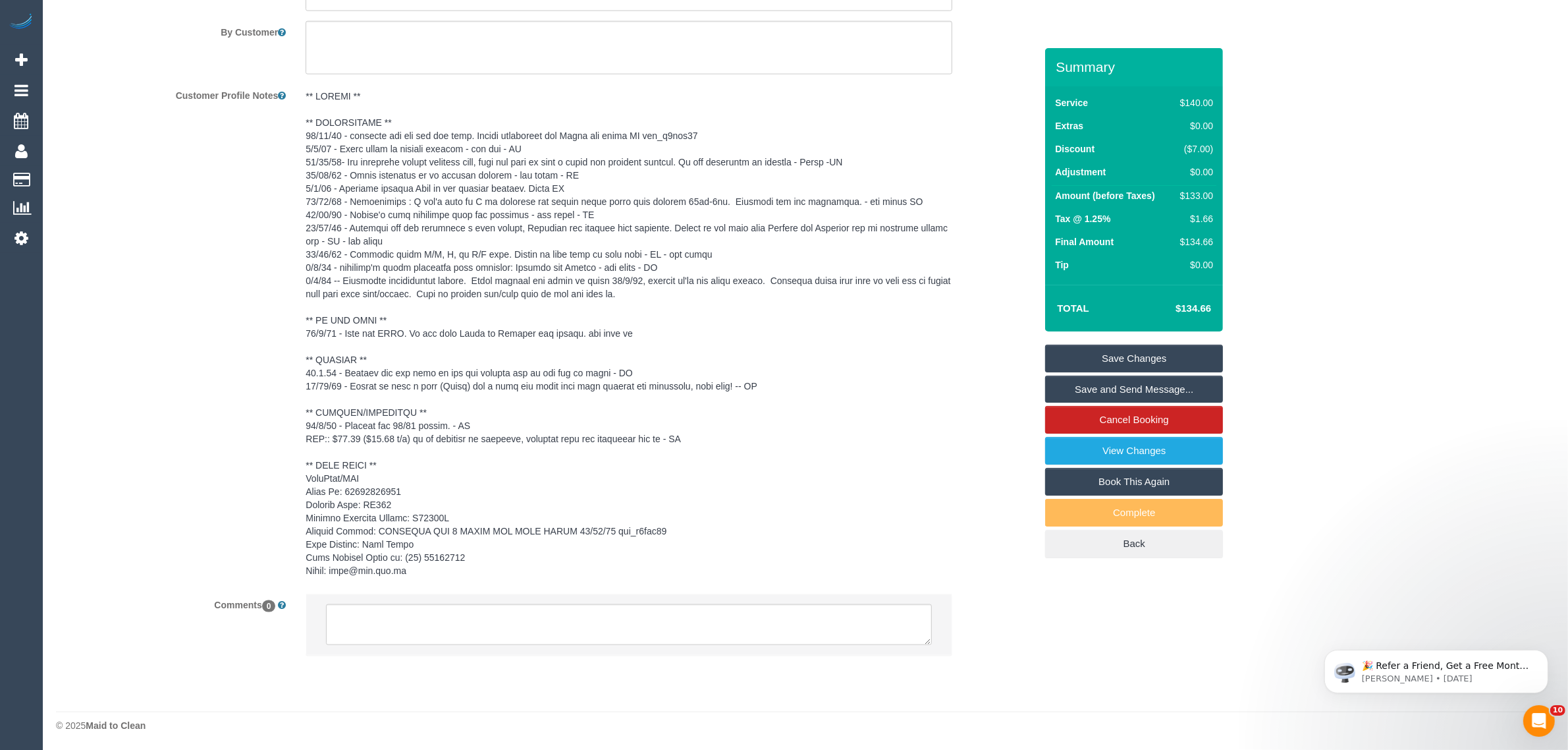
scroll to position [2205, 0]
click at [685, 626] on textarea at bounding box center [628, 623] width 606 height 41
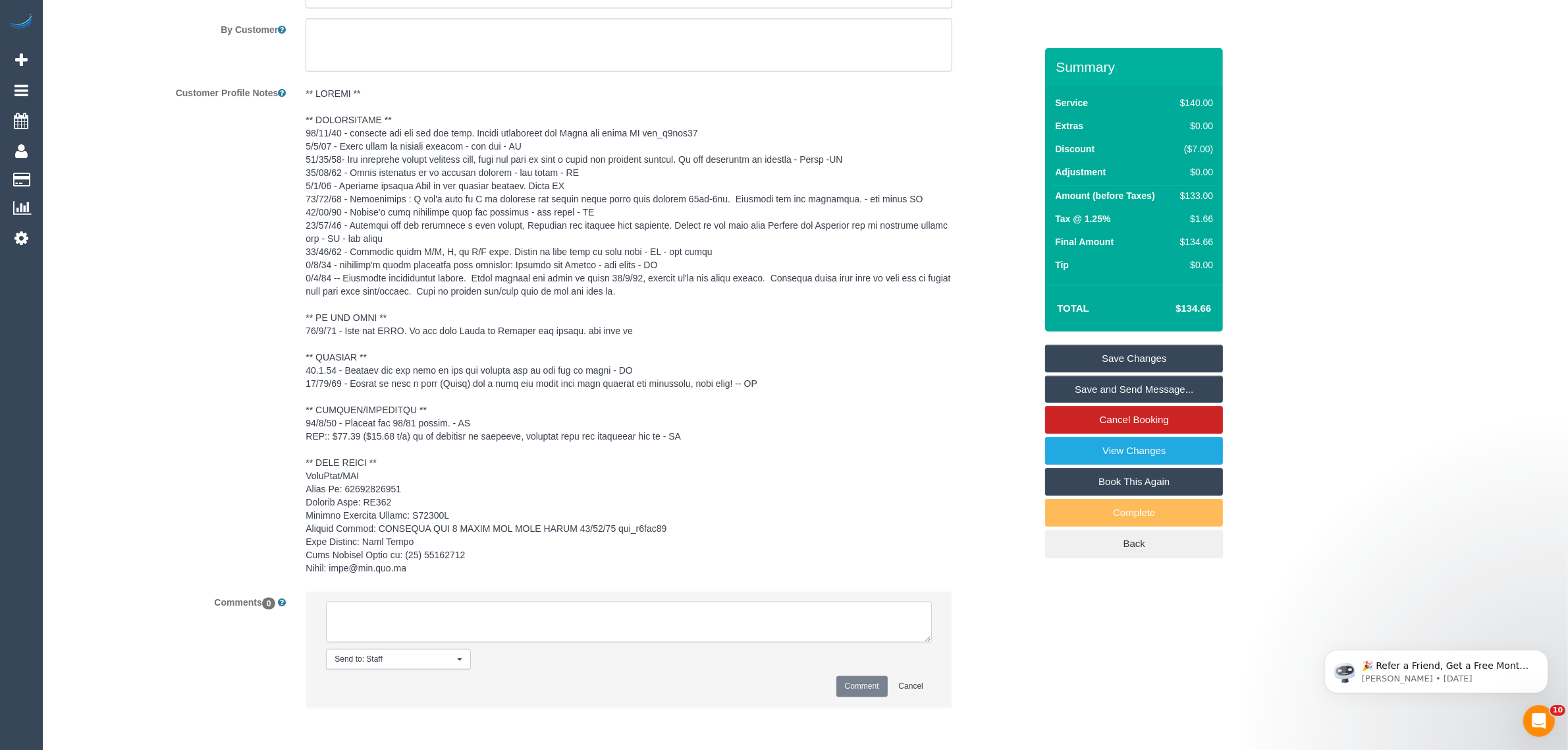
paste textarea "Cleaner(s) Unassigned: Reason Unassigned: One Off/Ongoing: Flexibility: Close a…"
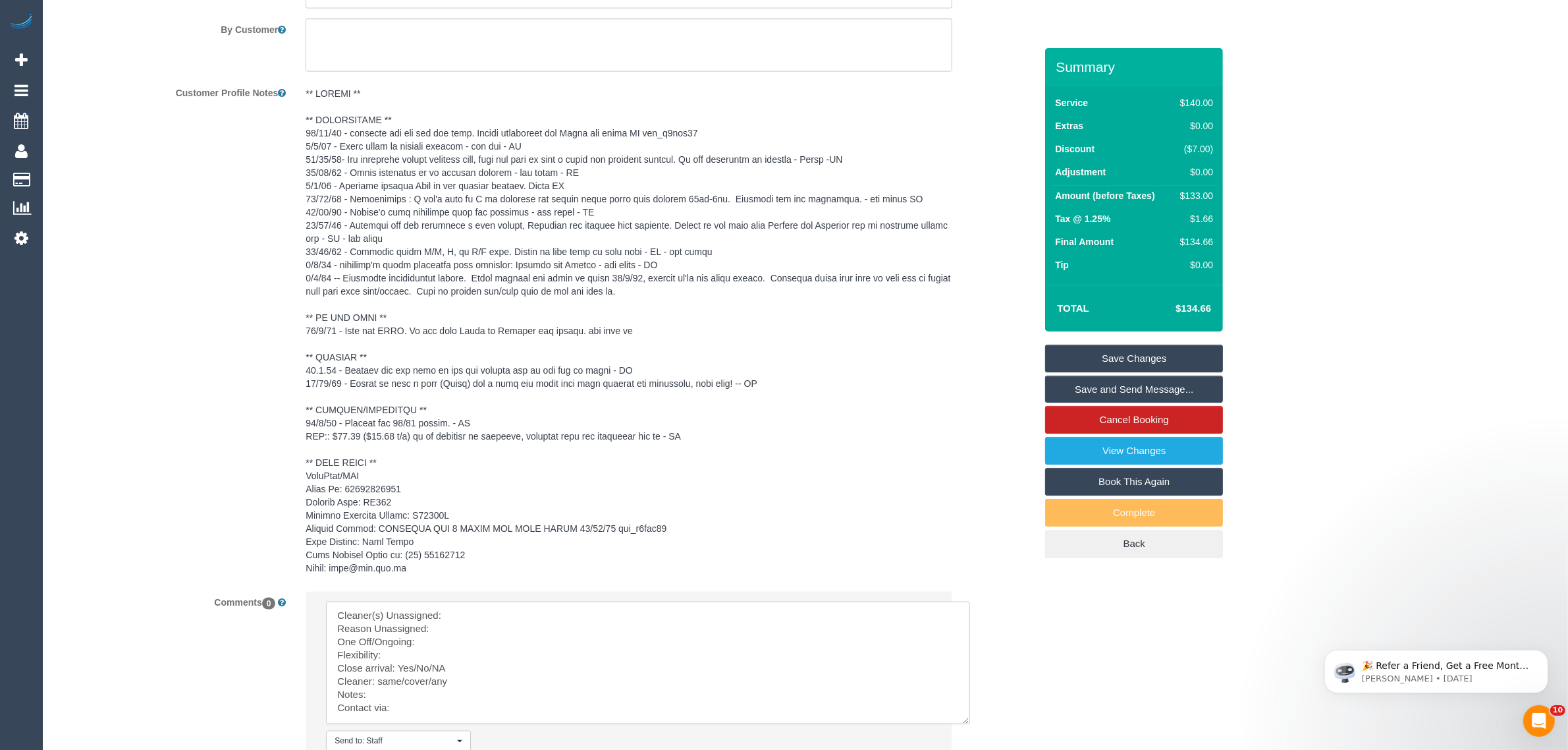
scroll to position [0, 0]
drag, startPoint x: 922, startPoint y: 642, endPoint x: 971, endPoint y: 737, distance: 106.9
click at [971, 737] on textarea at bounding box center [652, 669] width 653 height 136
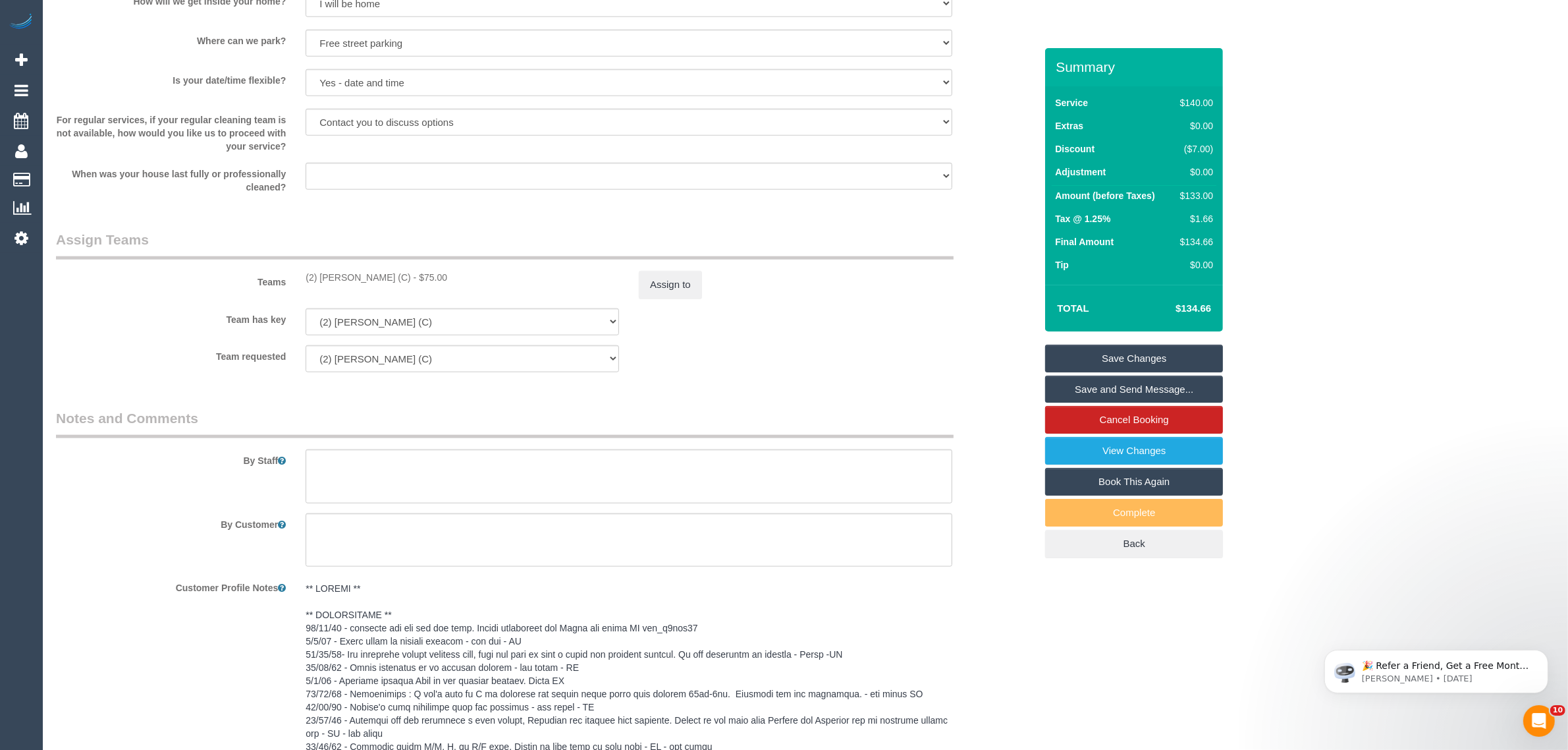
scroll to position [1695, 0]
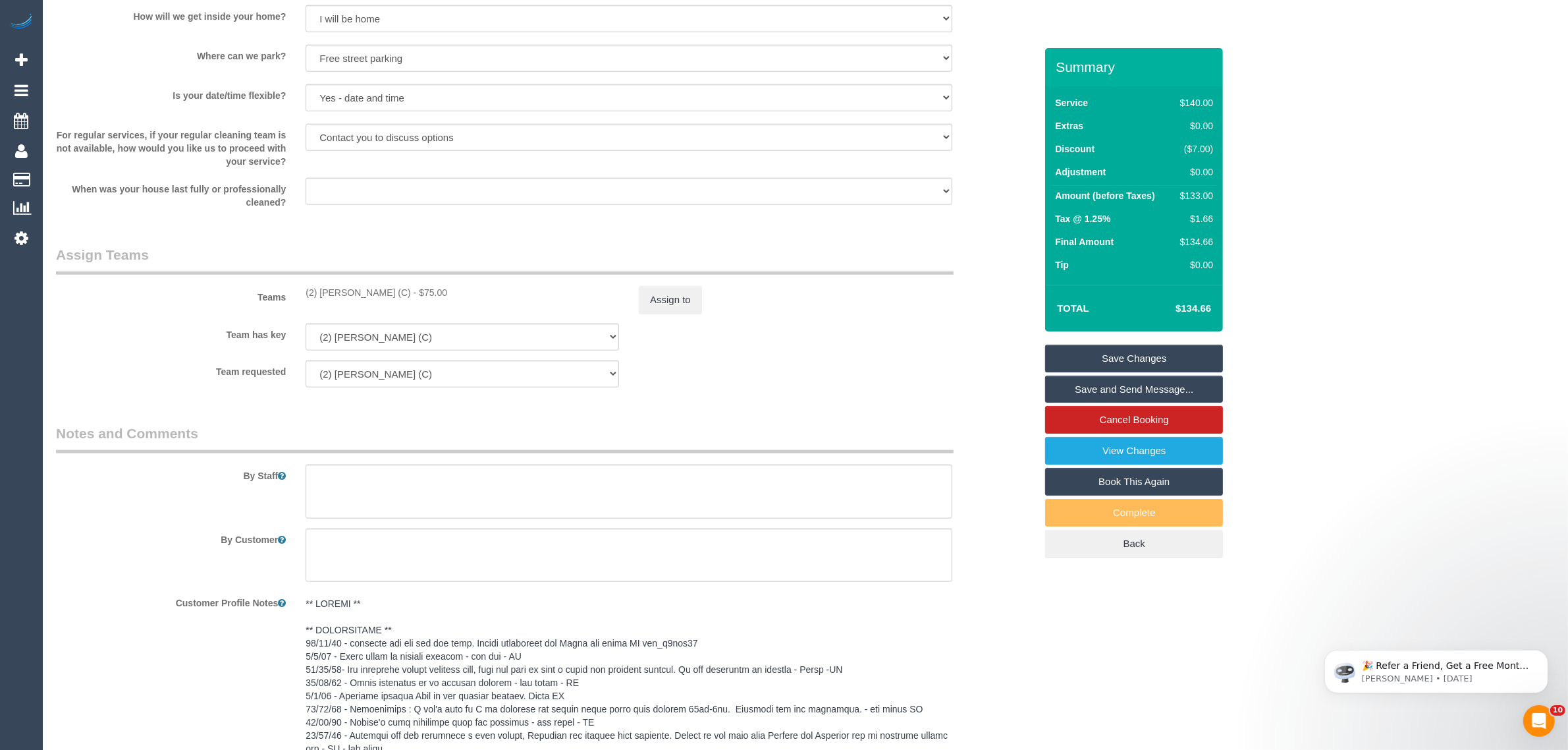
drag, startPoint x: 305, startPoint y: 287, endPoint x: 399, endPoint y: 283, distance: 94.1
click at [399, 283] on div "Teams (2) Priyanshi Patel (C) - $75.00 Assign to" at bounding box center [546, 279] width 999 height 68
copy div "(2) [PERSON_NAME] (C)"
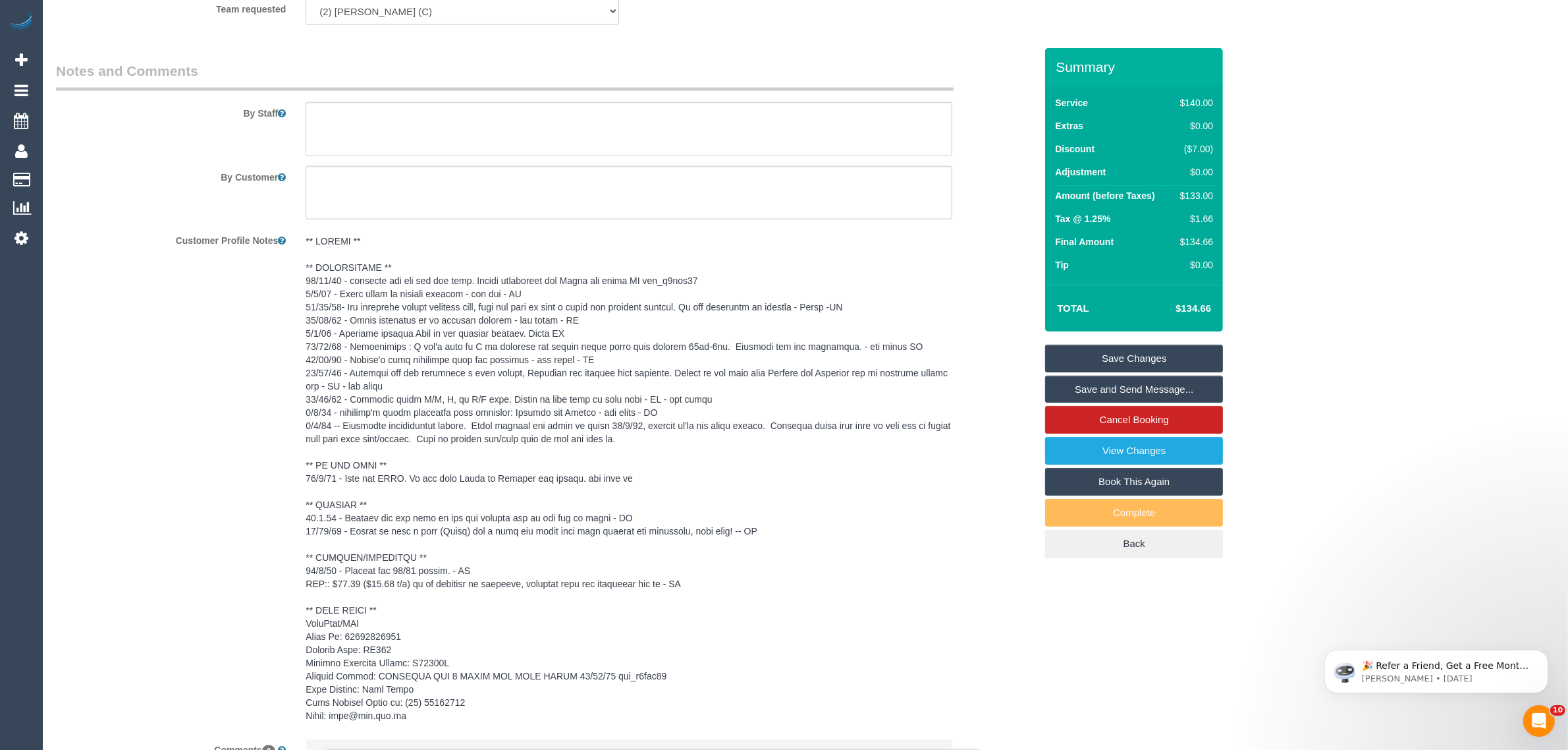
scroll to position [2354, 0]
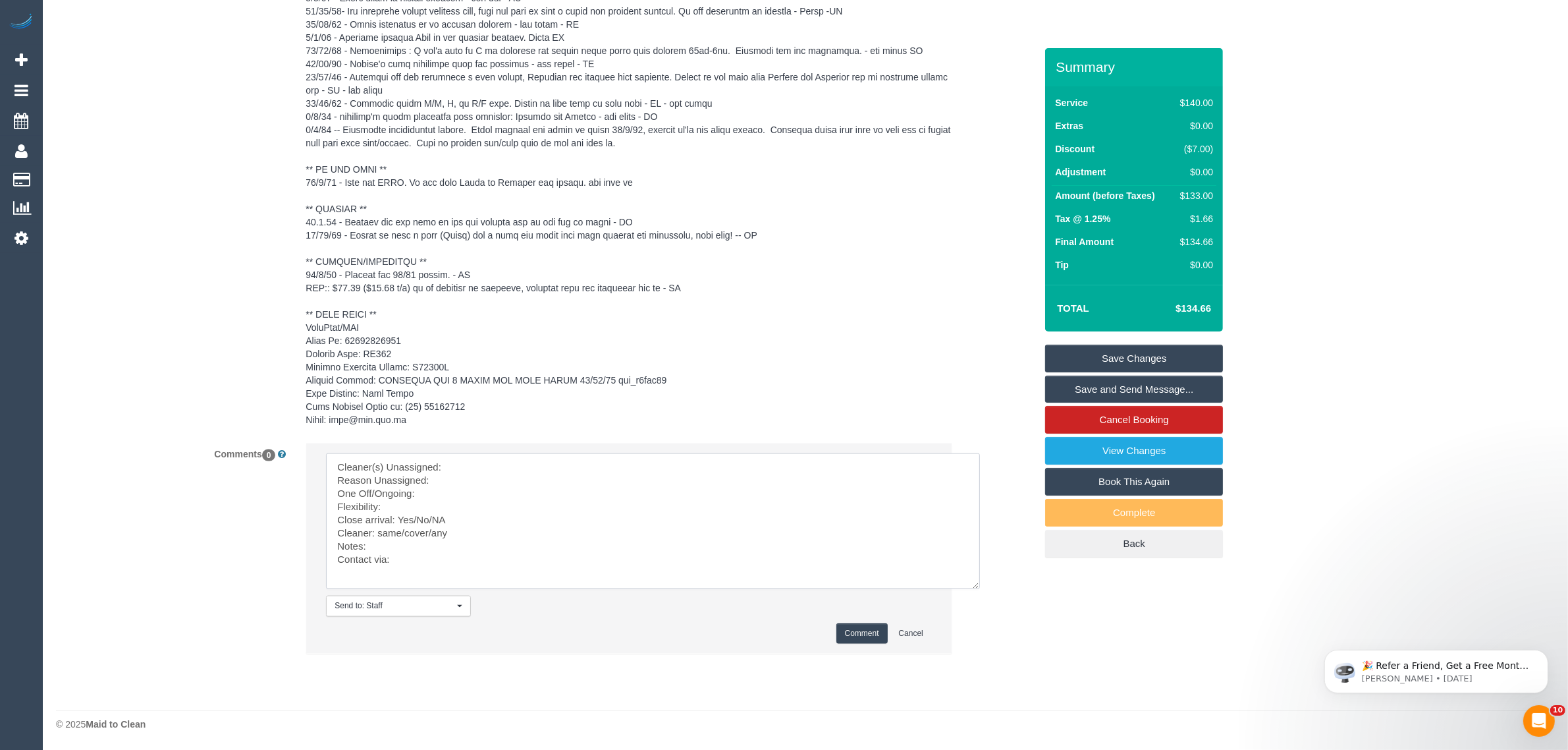
click at [486, 459] on textarea at bounding box center [652, 521] width 654 height 136
paste textarea "(2) [PERSON_NAME] (C)"
click at [470, 470] on textarea at bounding box center [652, 521] width 654 height 136
click at [464, 481] on textarea at bounding box center [652, 521] width 654 height 136
drag, startPoint x: 415, startPoint y: 521, endPoint x: 464, endPoint y: 515, distance: 49.4
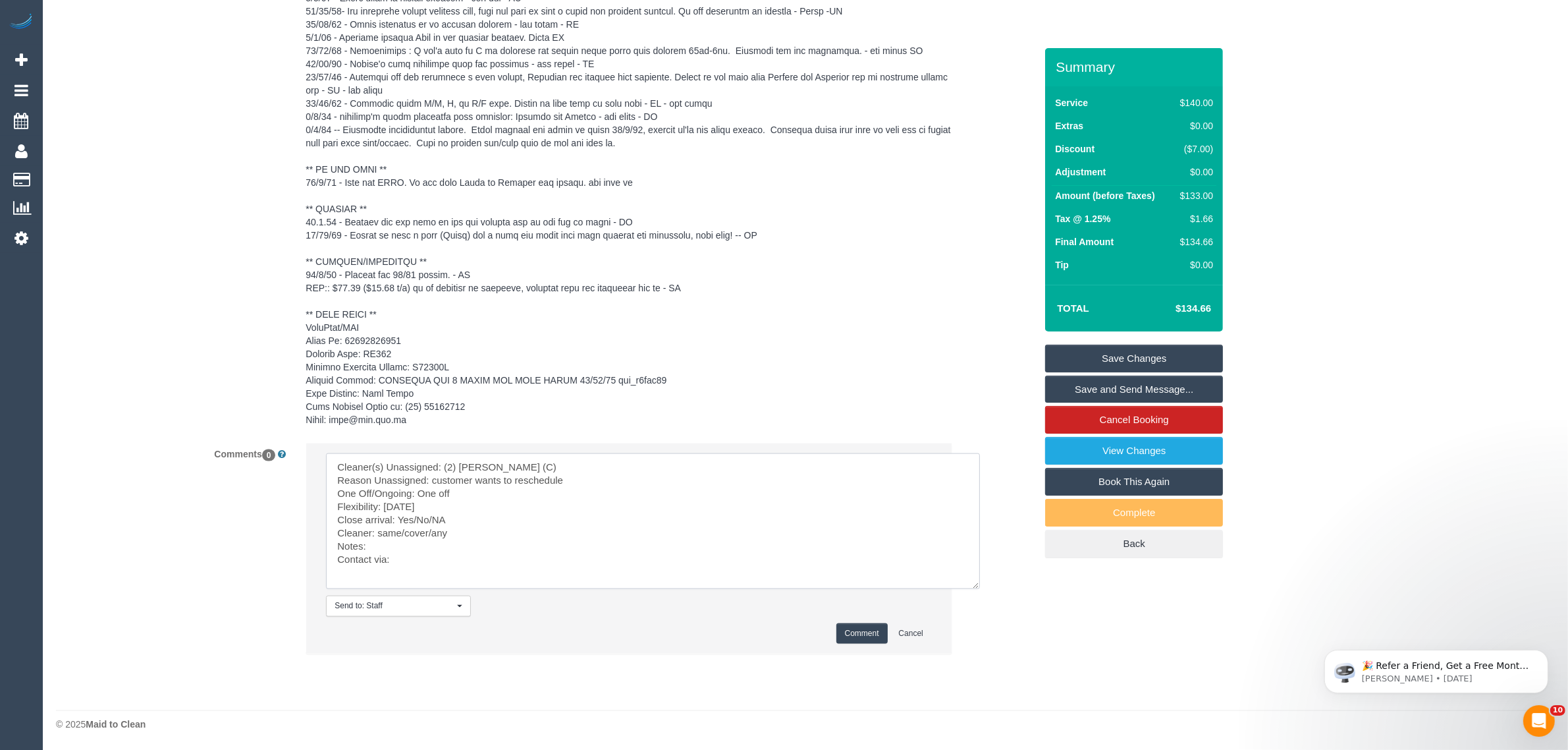
click at [464, 515] on textarea at bounding box center [652, 521] width 654 height 136
drag, startPoint x: 380, startPoint y: 531, endPoint x: 448, endPoint y: 531, distance: 68.0
click at [448, 531] on textarea at bounding box center [652, 521] width 654 height 136
click at [420, 562] on textarea at bounding box center [652, 521] width 654 height 136
type textarea "Cleaner(s) Unassigned: (2) Priyanshi Patel (C) Reason Unassigned: customer want…"
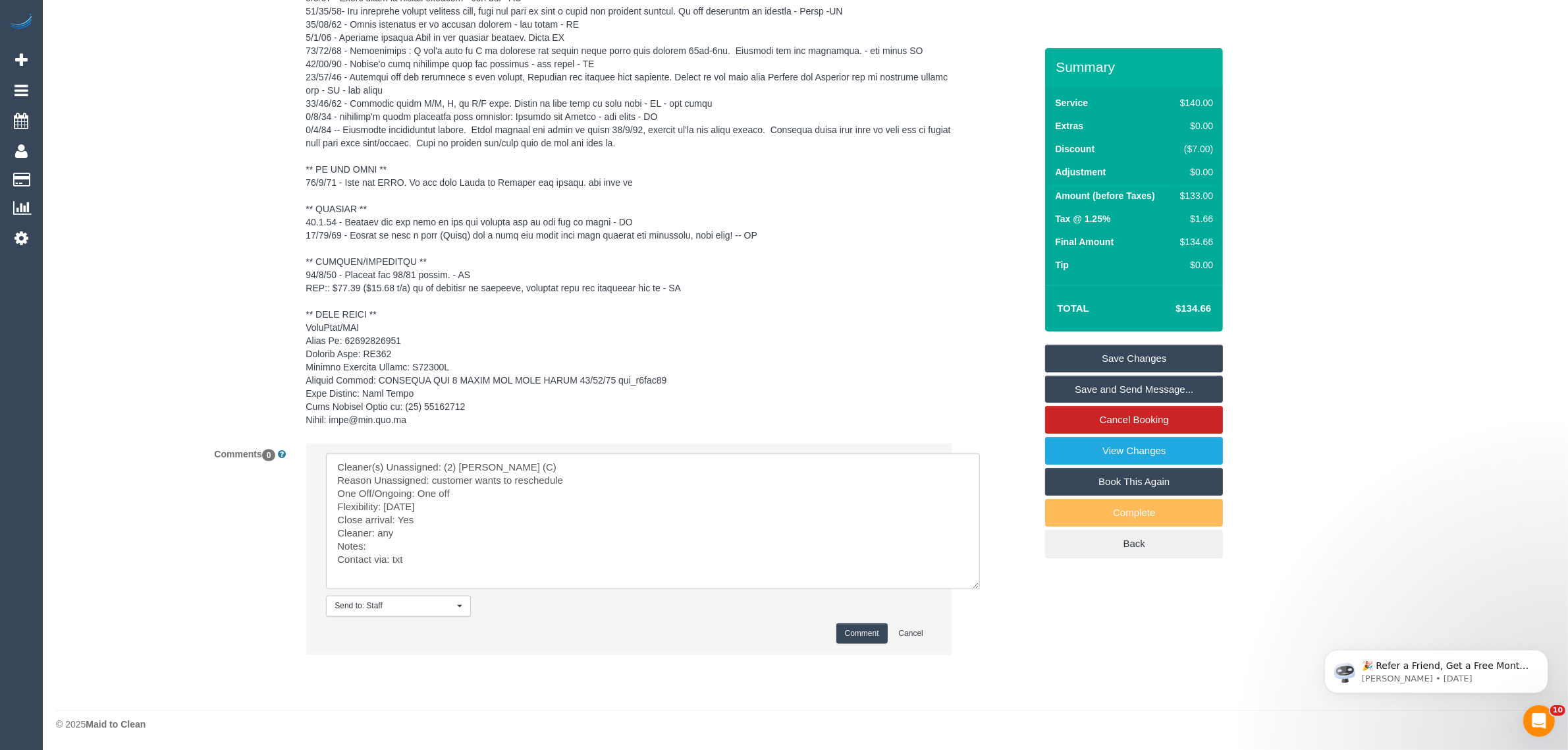
click at [854, 636] on button "Comment" at bounding box center [862, 634] width 52 height 21
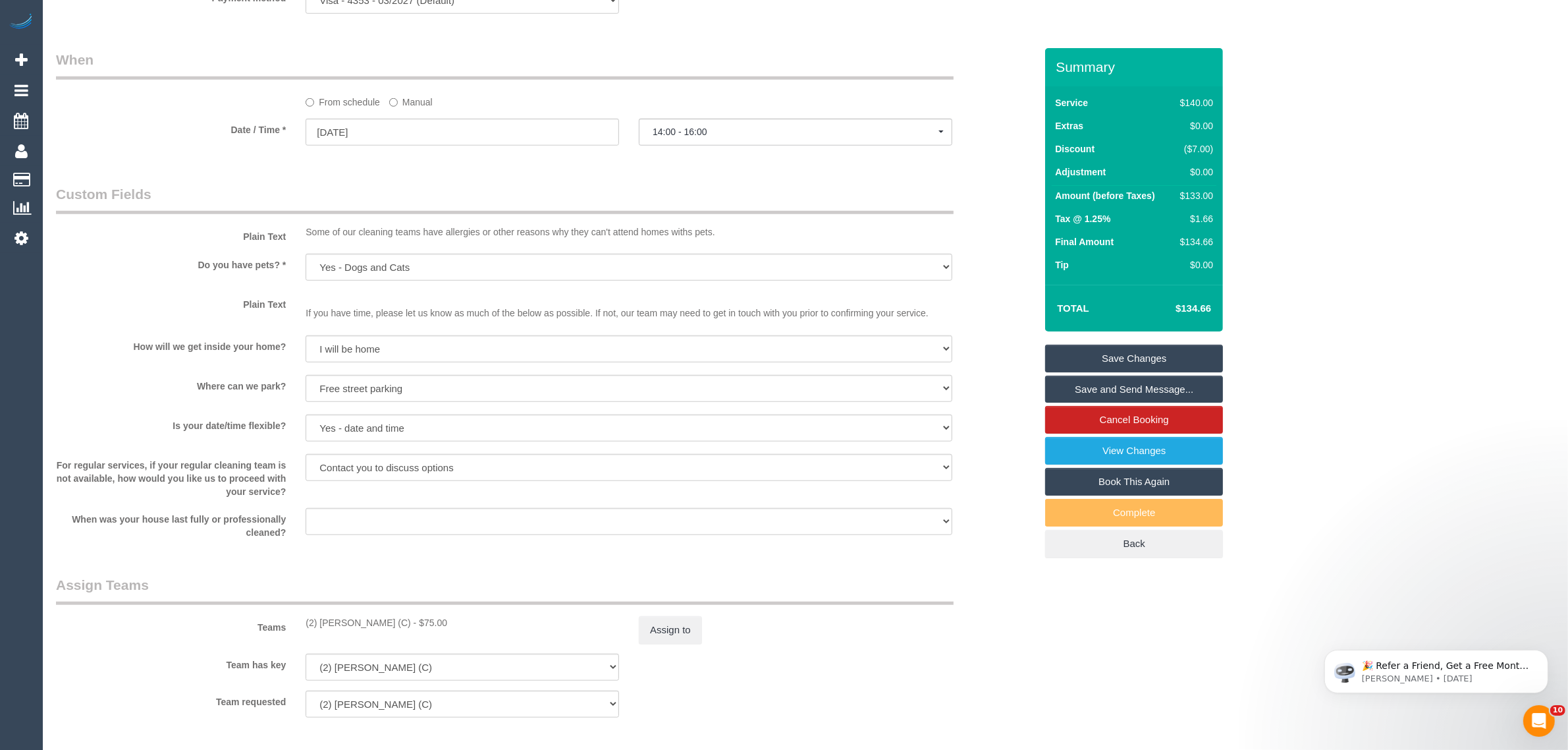
scroll to position [1366, 0]
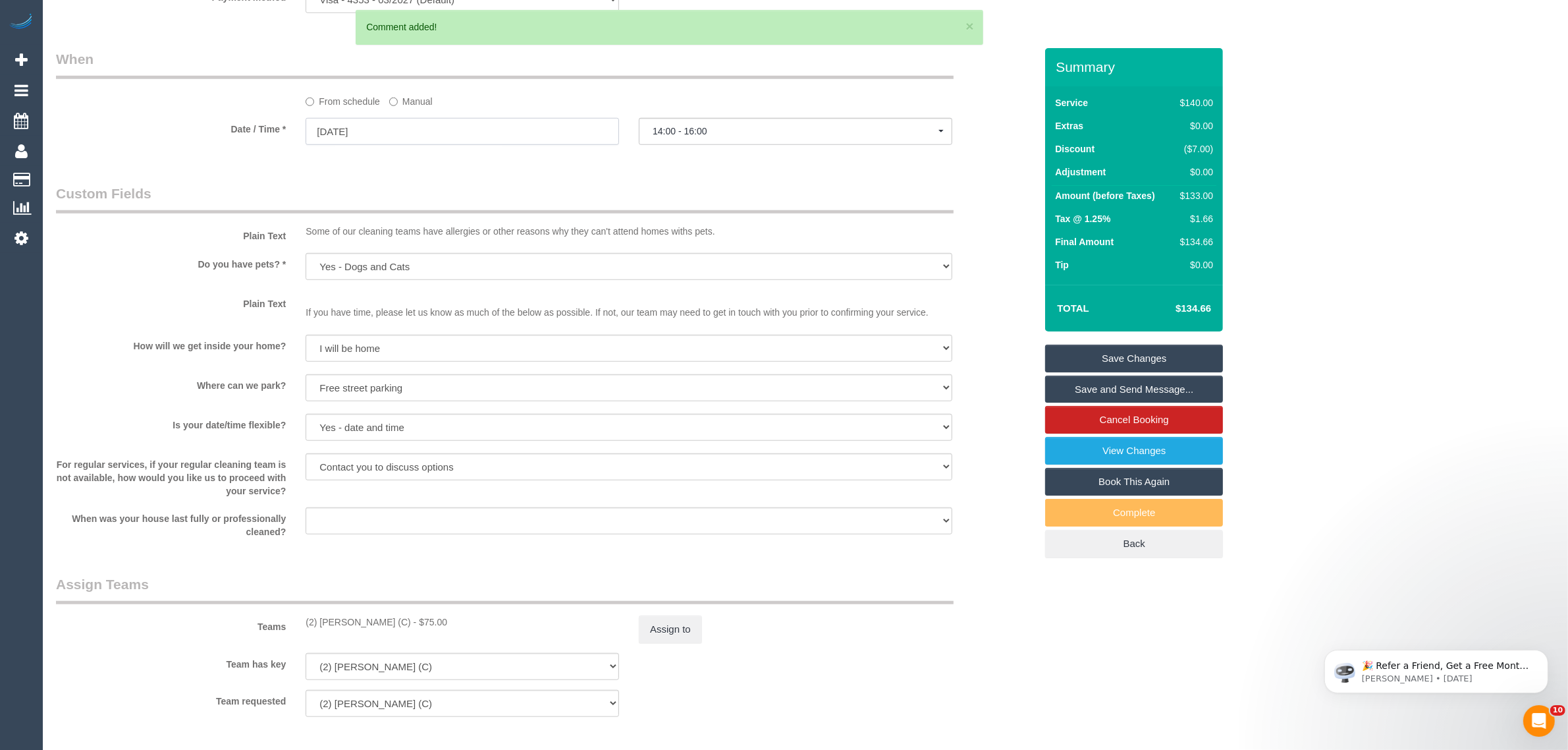
click at [515, 130] on input "16/09/2025" at bounding box center [462, 131] width 313 height 27
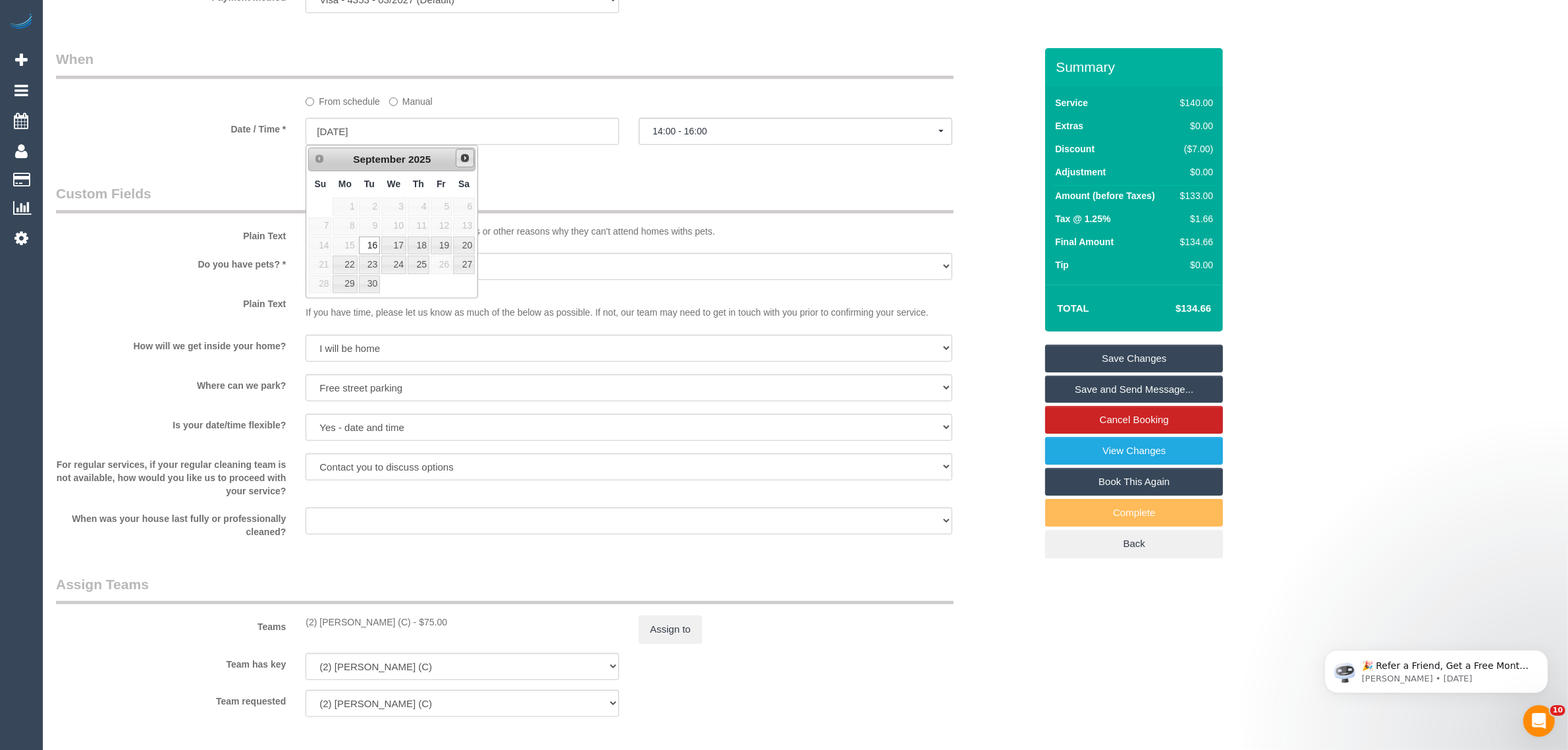
click at [465, 160] on span "Next" at bounding box center [464, 158] width 10 height 10
click at [446, 205] on link "3" at bounding box center [441, 207] width 21 height 18
type input "03/10/2025"
click at [646, 167] on div "Who Email* lizceliker4@gmail.com Name * Filiz Celiker Damage 22/07 CE FEMALE NE…" at bounding box center [546, 256] width 999 height 3146
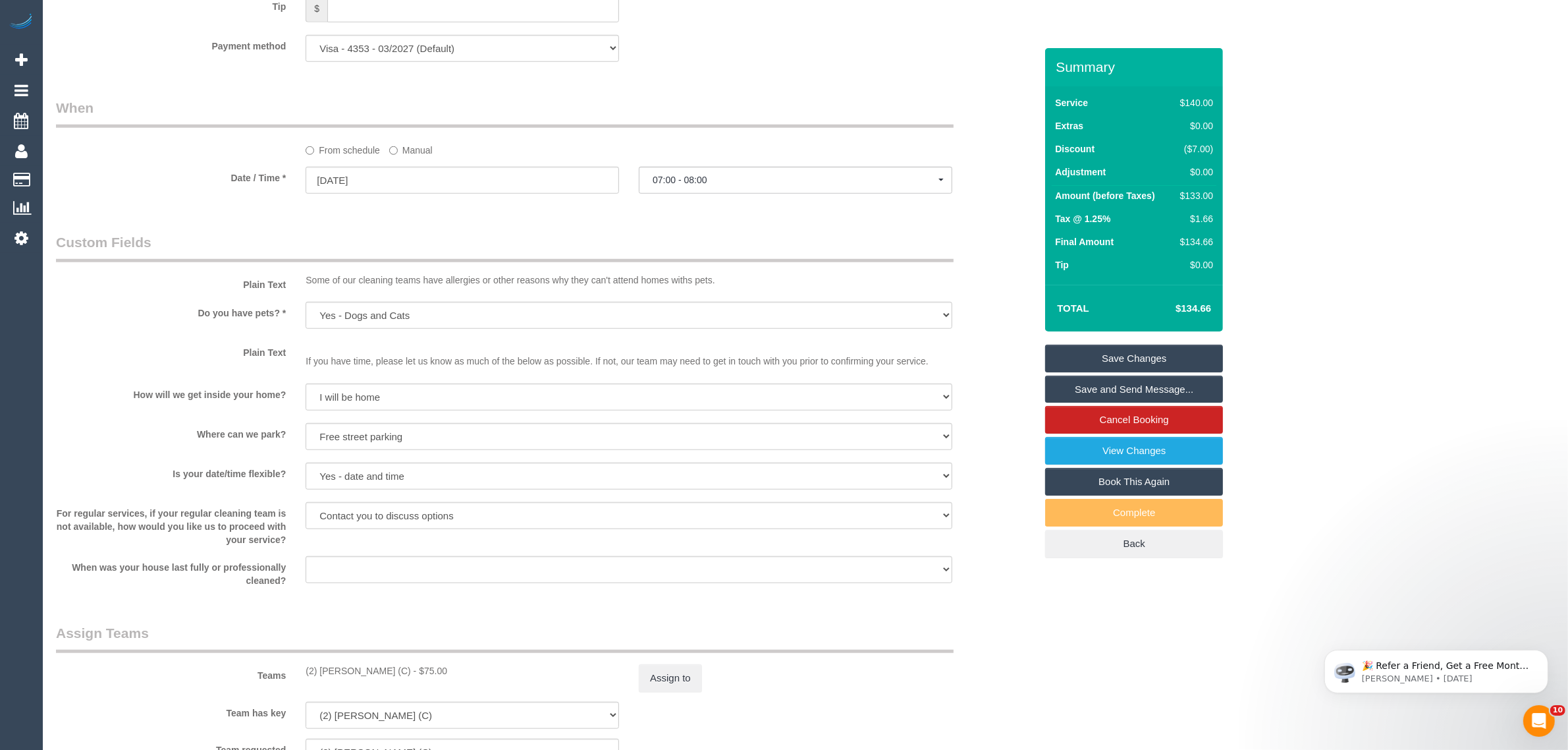
scroll to position [1318, 0]
click at [821, 176] on span "07:00 - 08:00" at bounding box center [795, 178] width 286 height 10
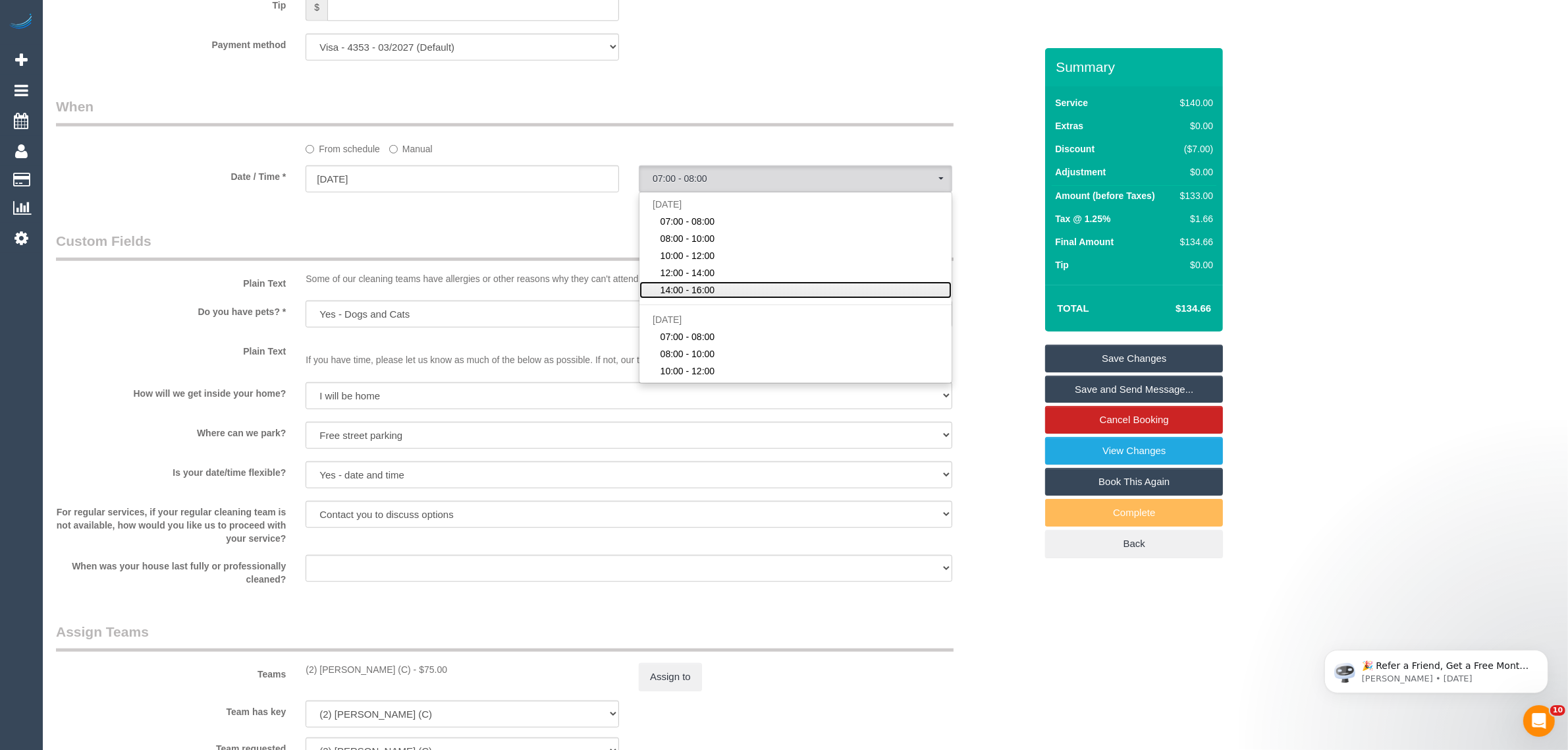
click at [778, 281] on link "14:00 - 16:00" at bounding box center [795, 290] width 312 height 17
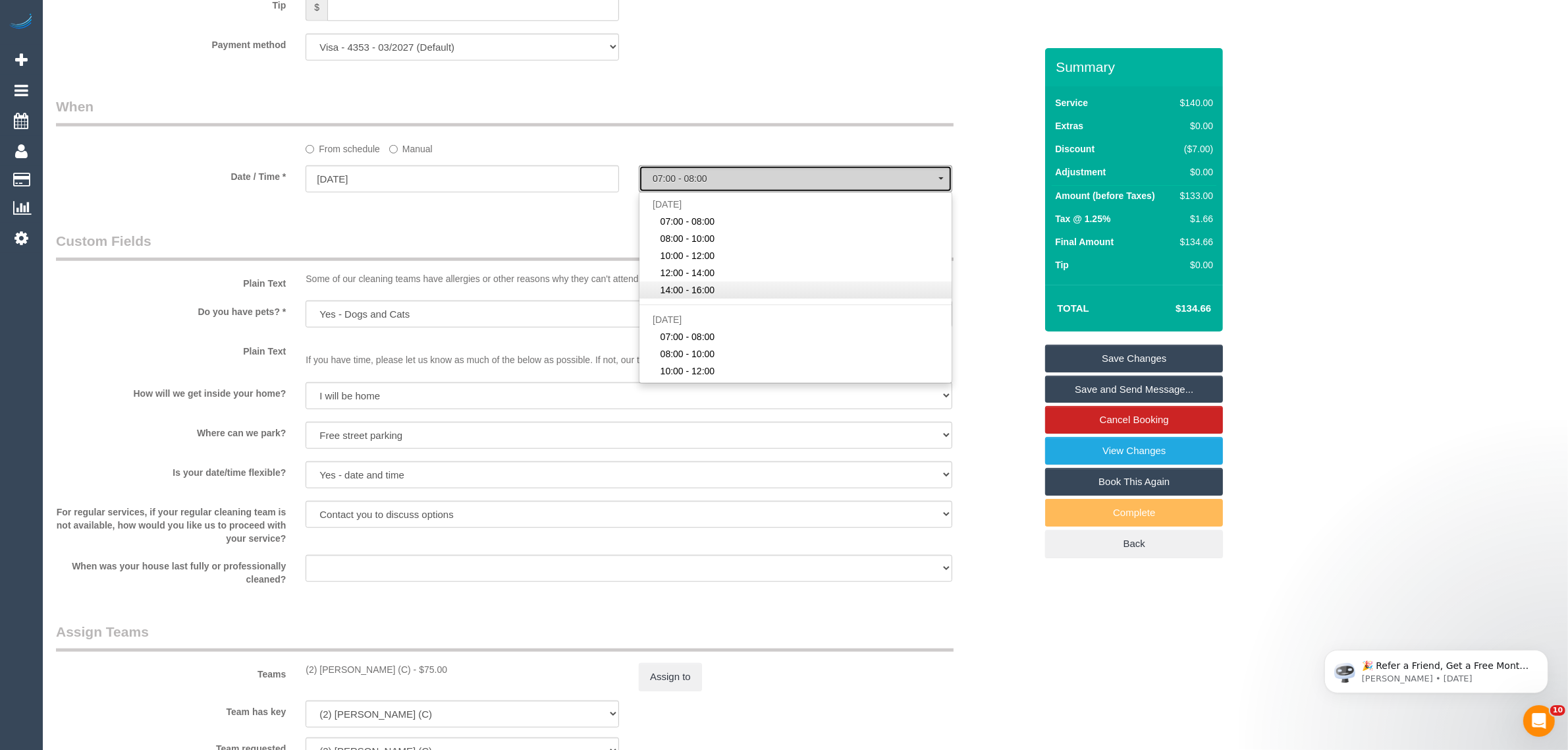
select select "spot24"
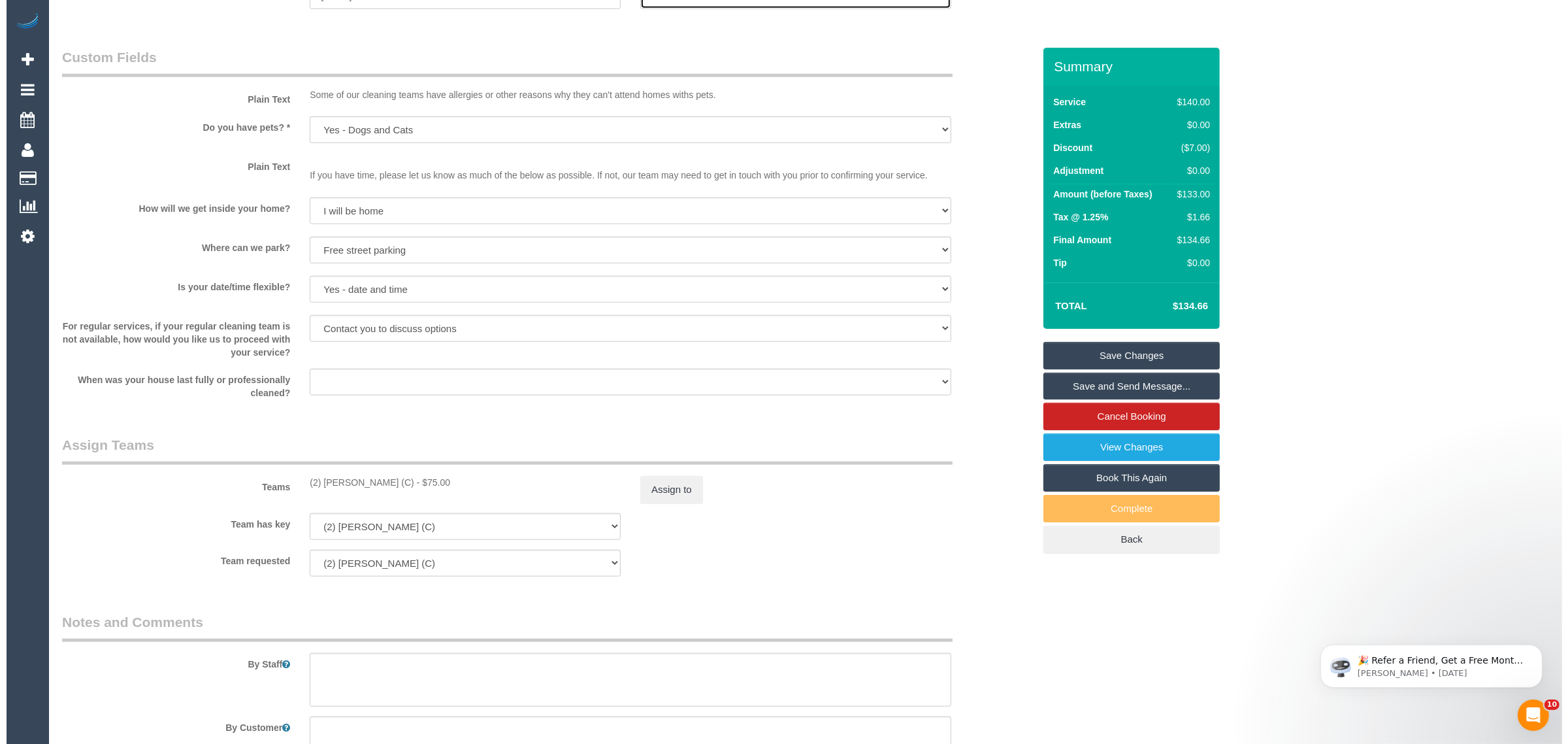
scroll to position [1491, 0]
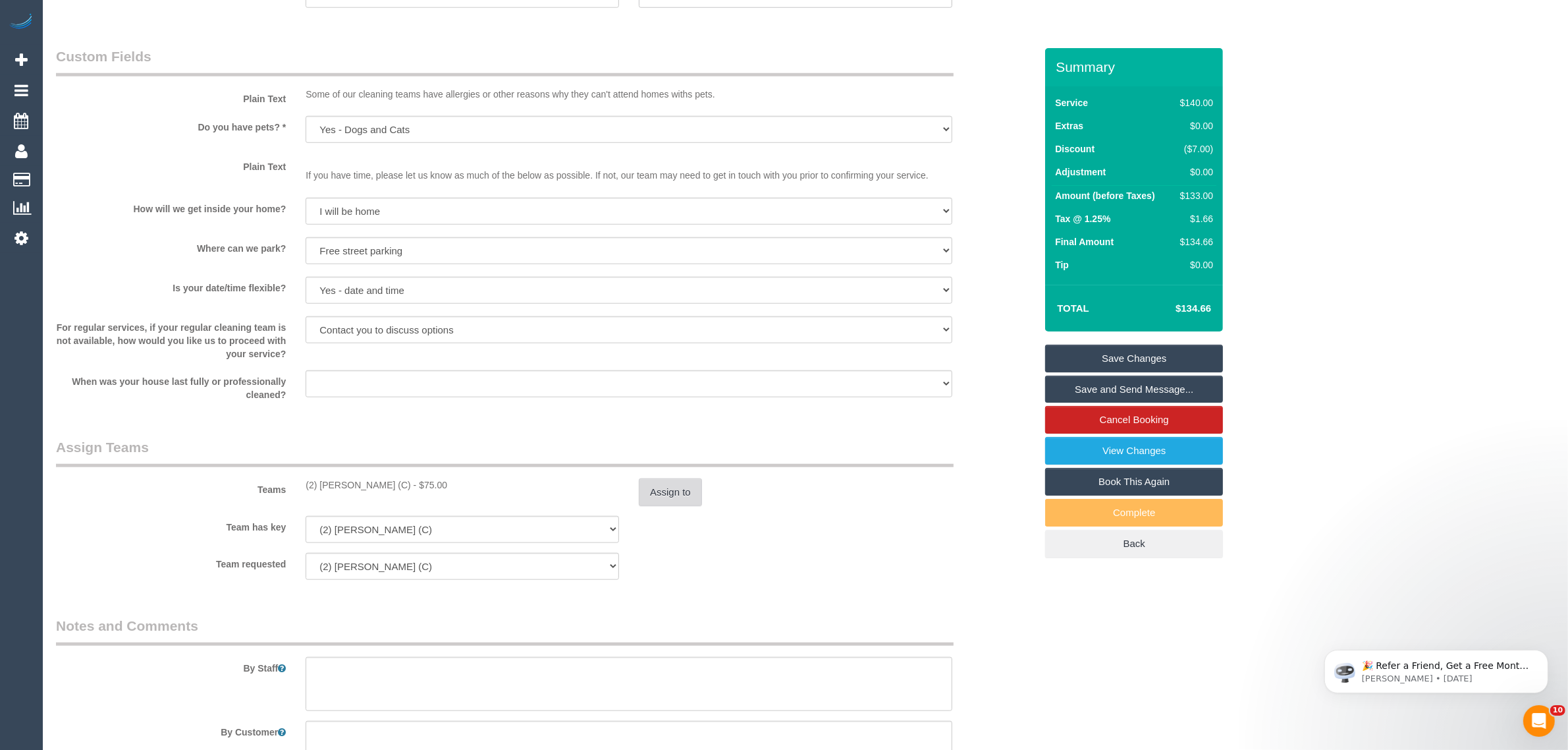
click at [672, 496] on button "Assign to" at bounding box center [670, 492] width 63 height 28
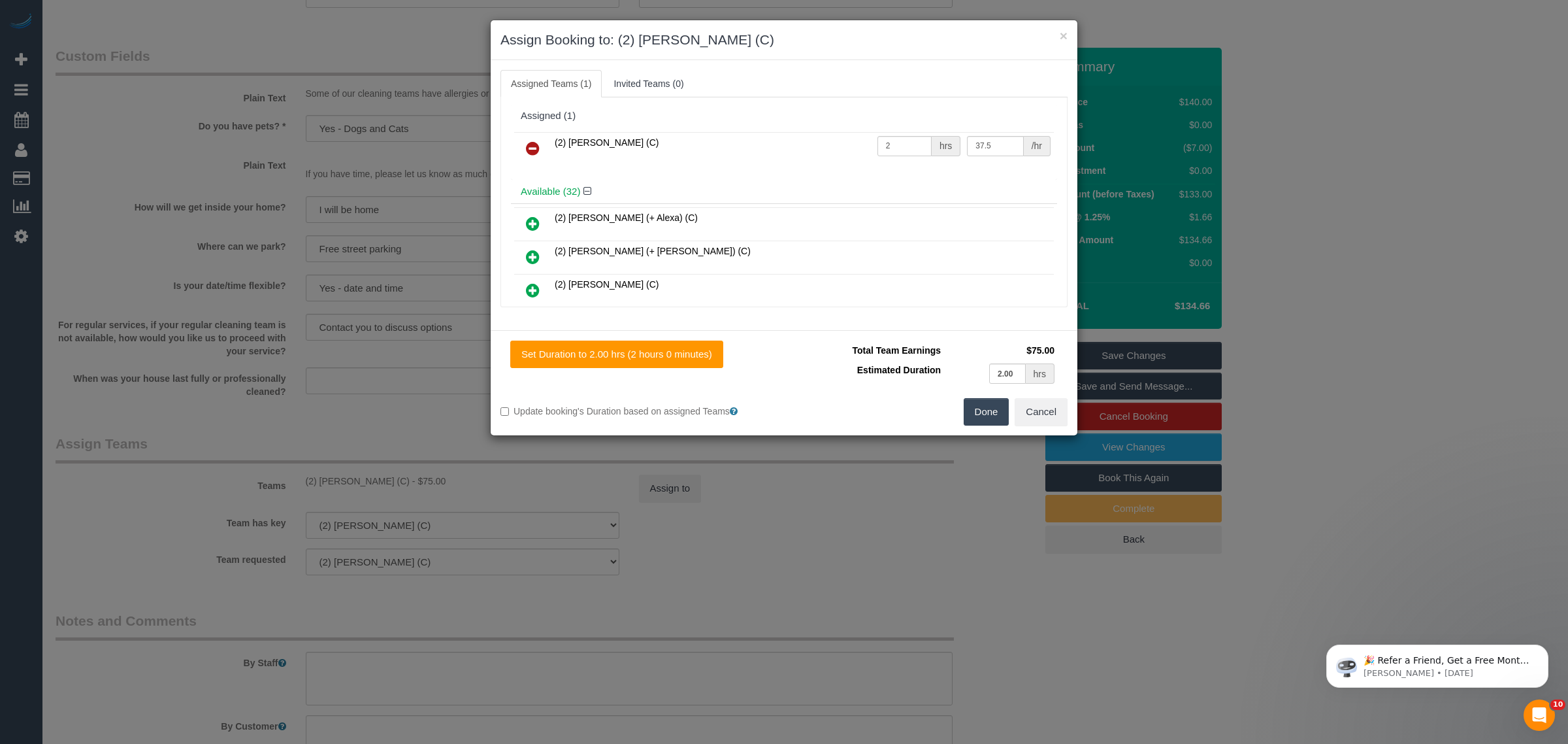
drag, startPoint x: 527, startPoint y: 142, endPoint x: 576, endPoint y: 155, distance: 50.7
click at [527, 142] on icon at bounding box center [533, 148] width 14 height 16
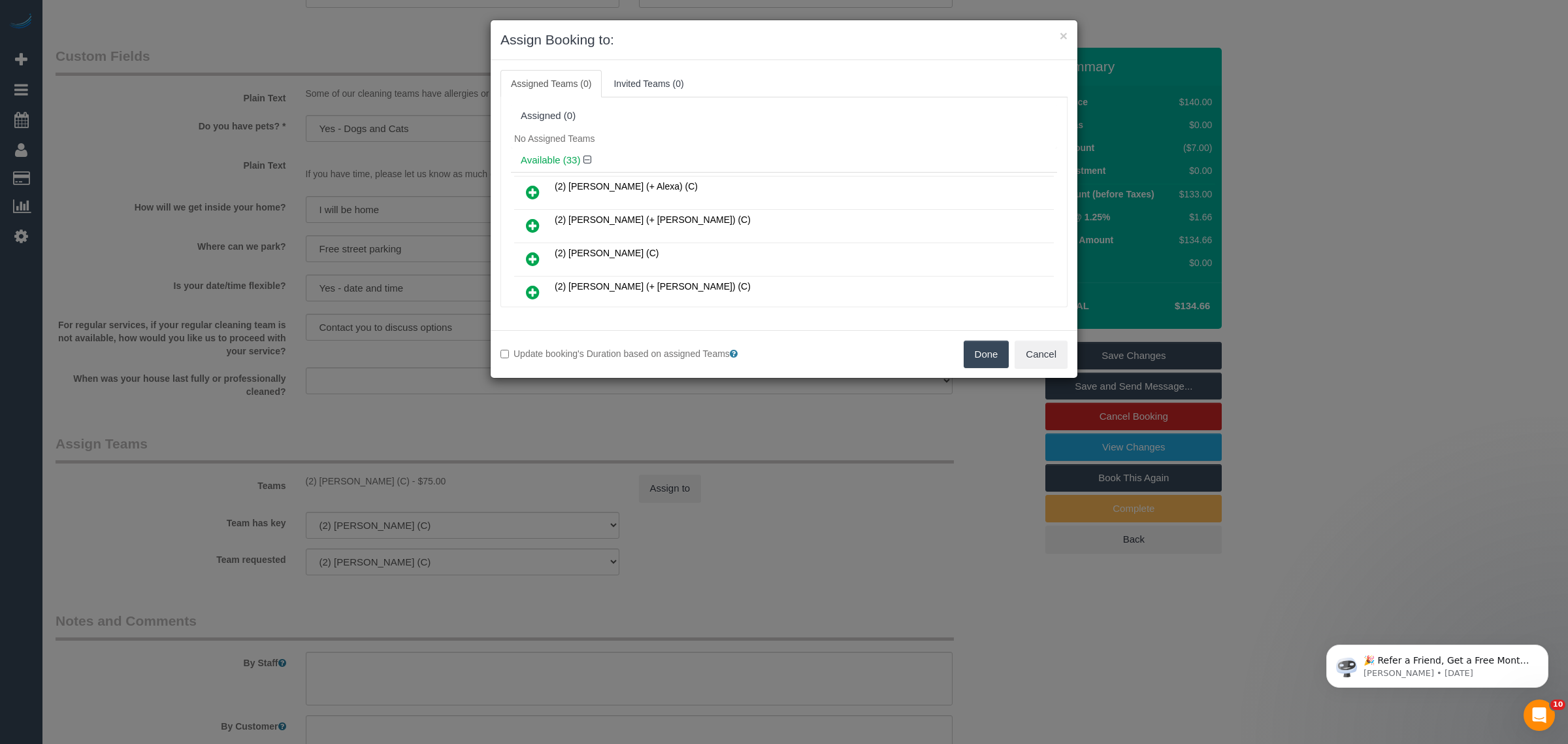
click at [973, 351] on button "Done" at bounding box center [986, 354] width 46 height 27
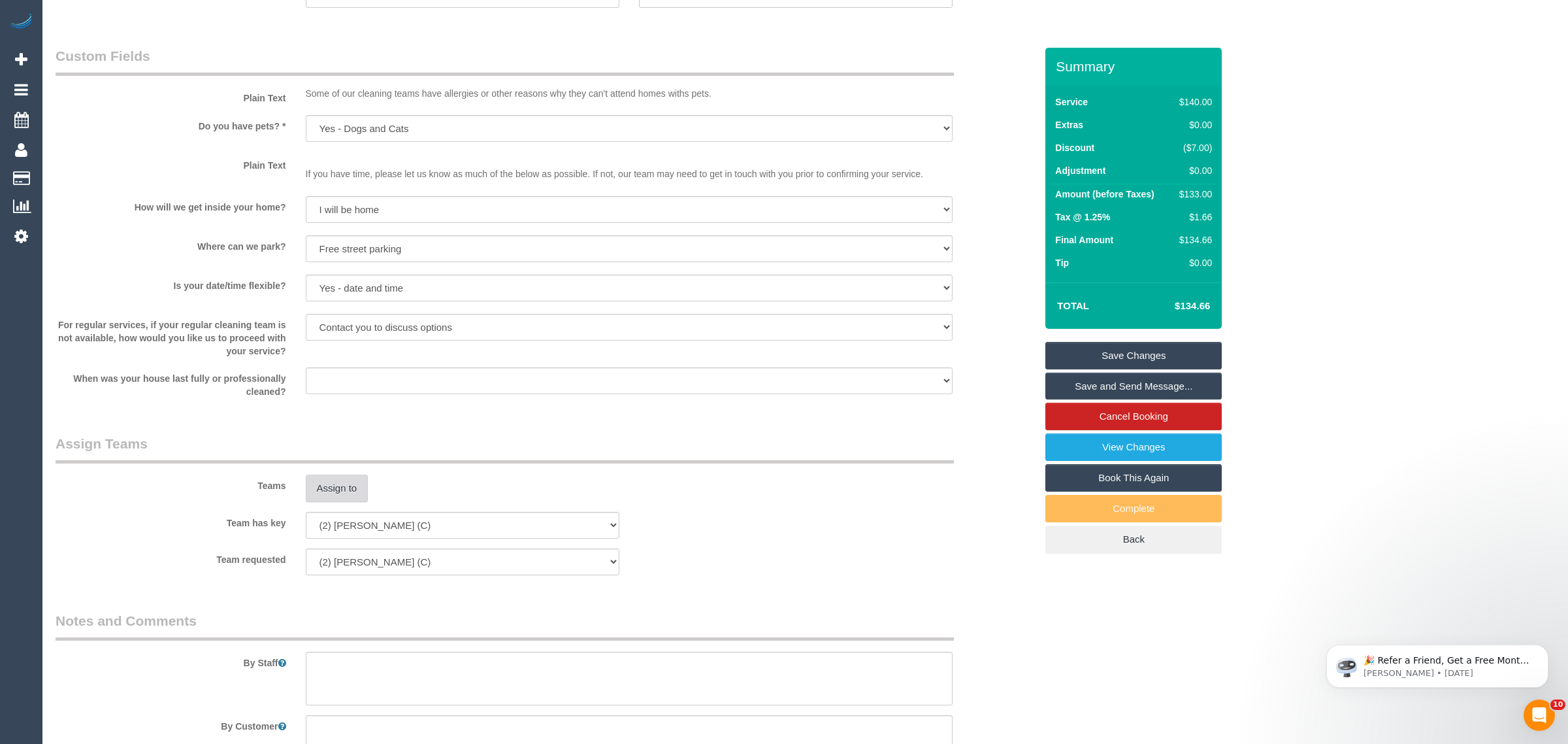
scroll to position [0, 0]
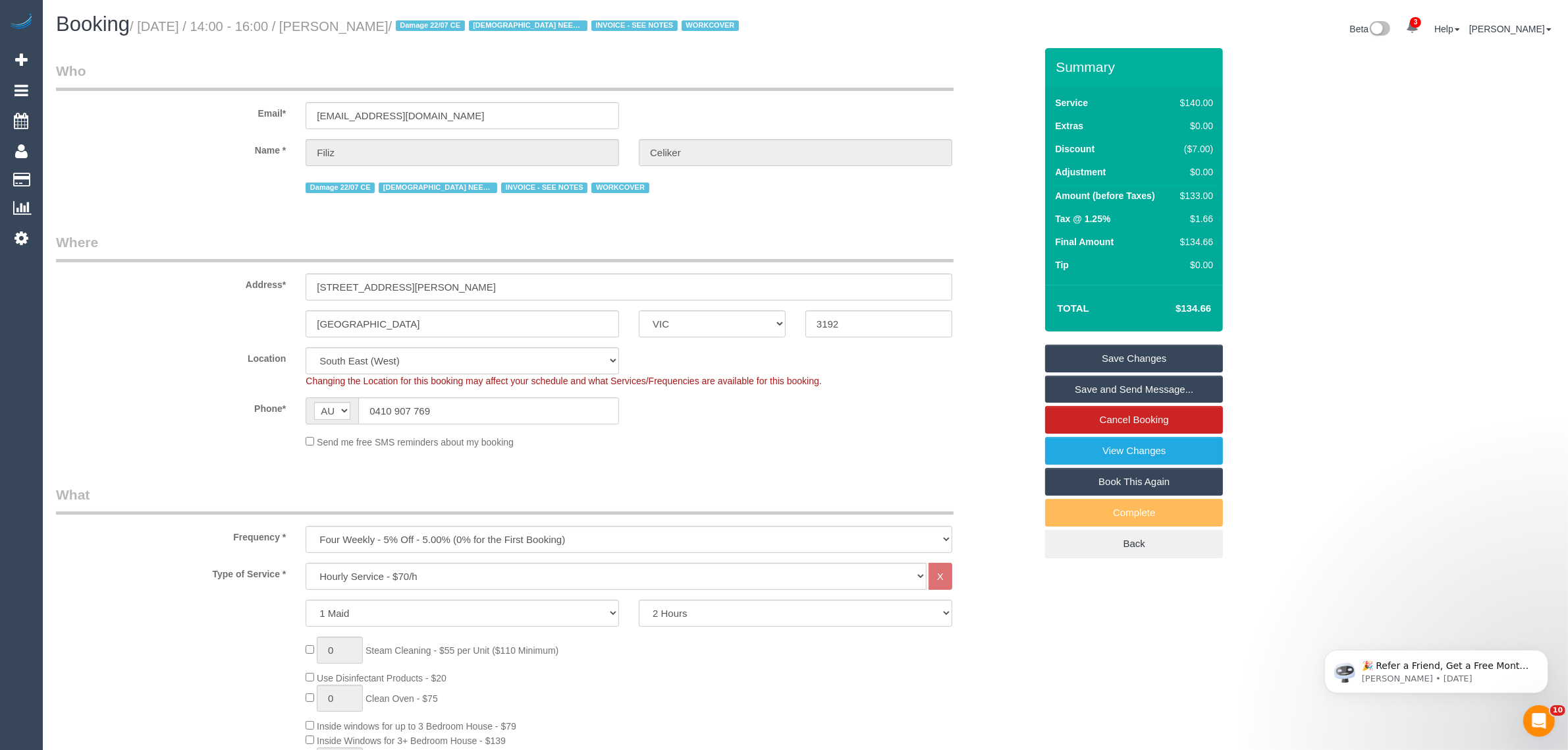
click at [1061, 361] on link "Save Changes" at bounding box center [1134, 358] width 178 height 28
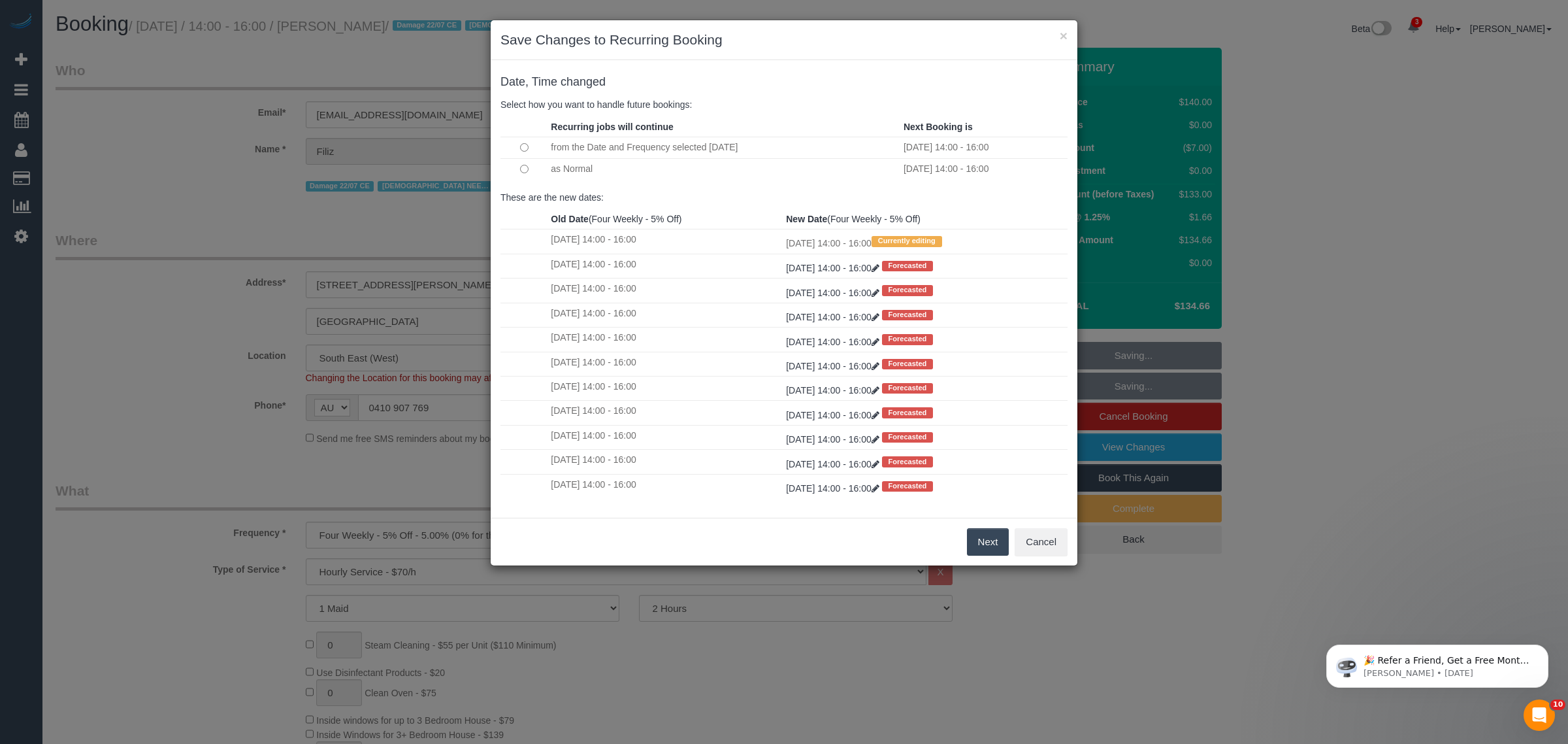
click at [991, 540] on button "Next" at bounding box center [988, 542] width 42 height 27
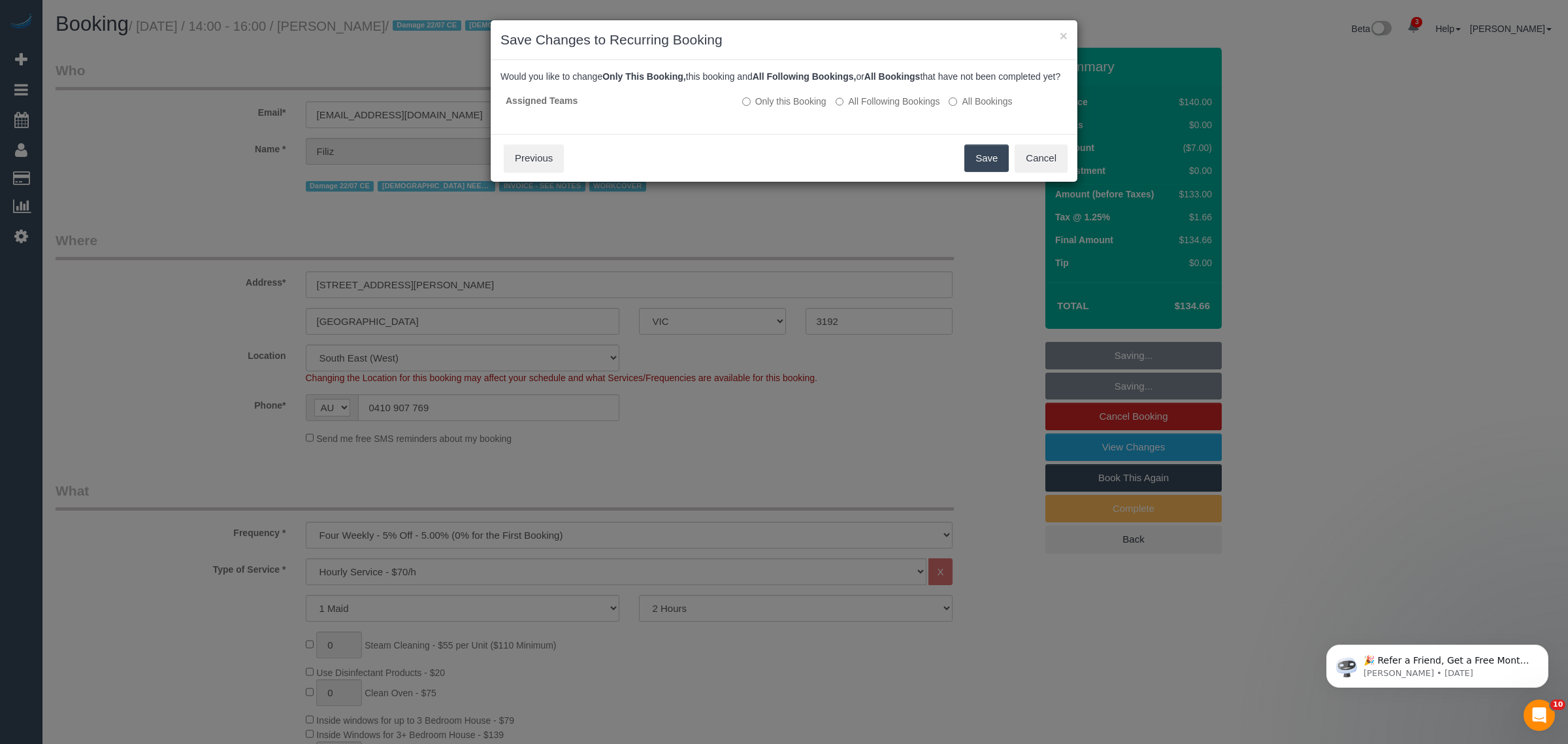
click at [997, 172] on button "Save" at bounding box center [986, 158] width 44 height 27
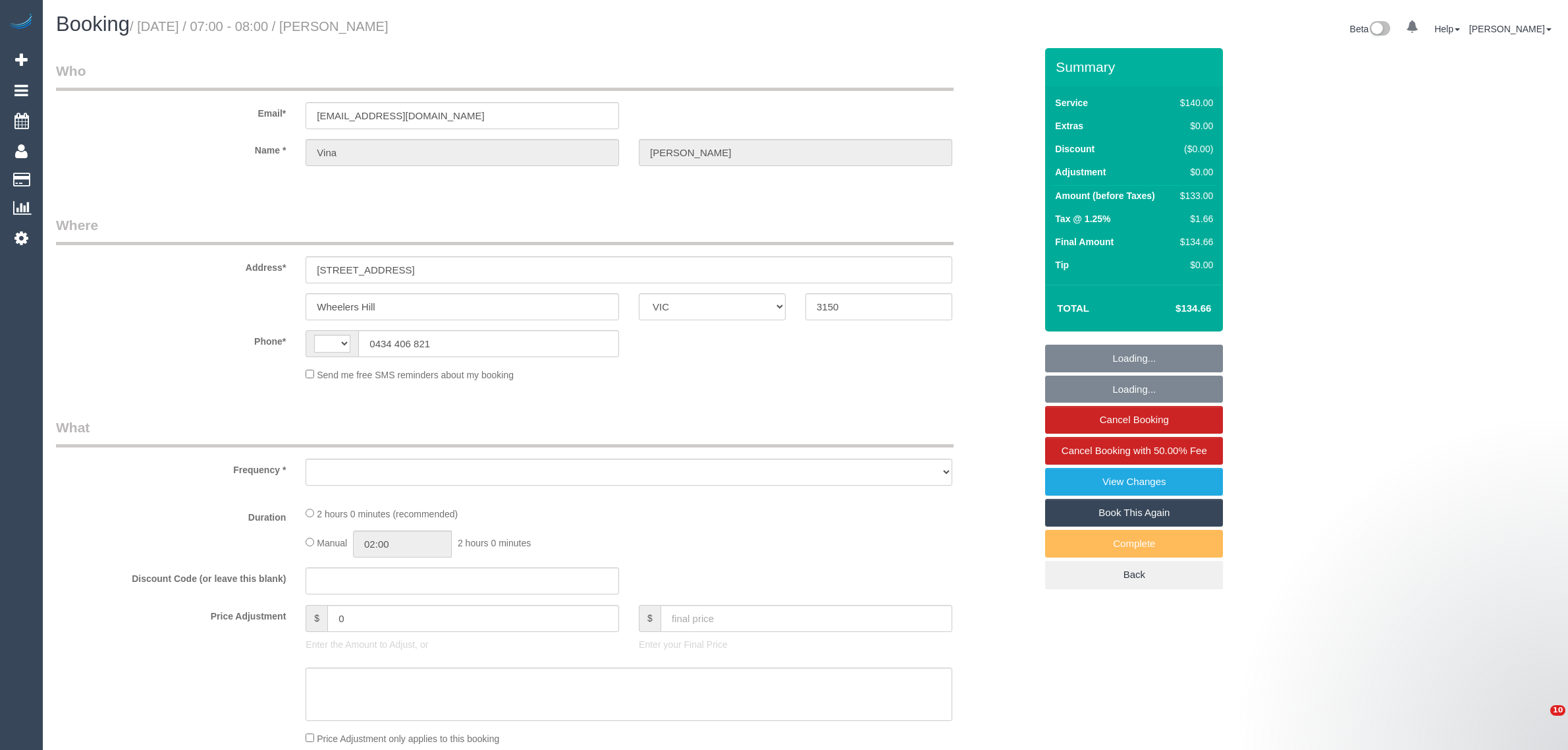
select select "VIC"
select select "object:321"
select select "string:AU"
select select "string:stripe-pm_1QHvjD2GScqysDRVseX9VJLl"
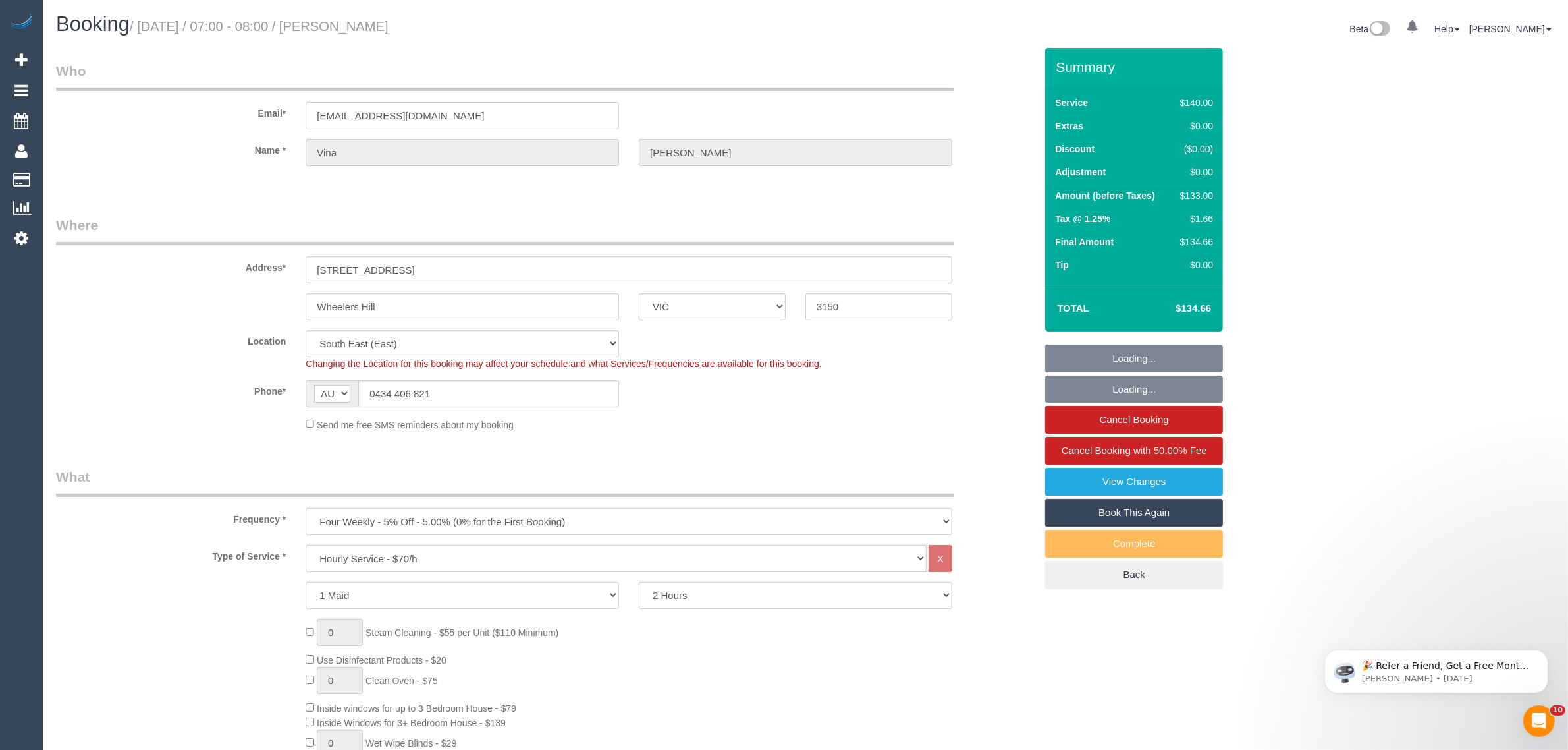
select select "object:739"
select select "spot1"
select select "number:28"
select select "number:14"
select select "number:19"
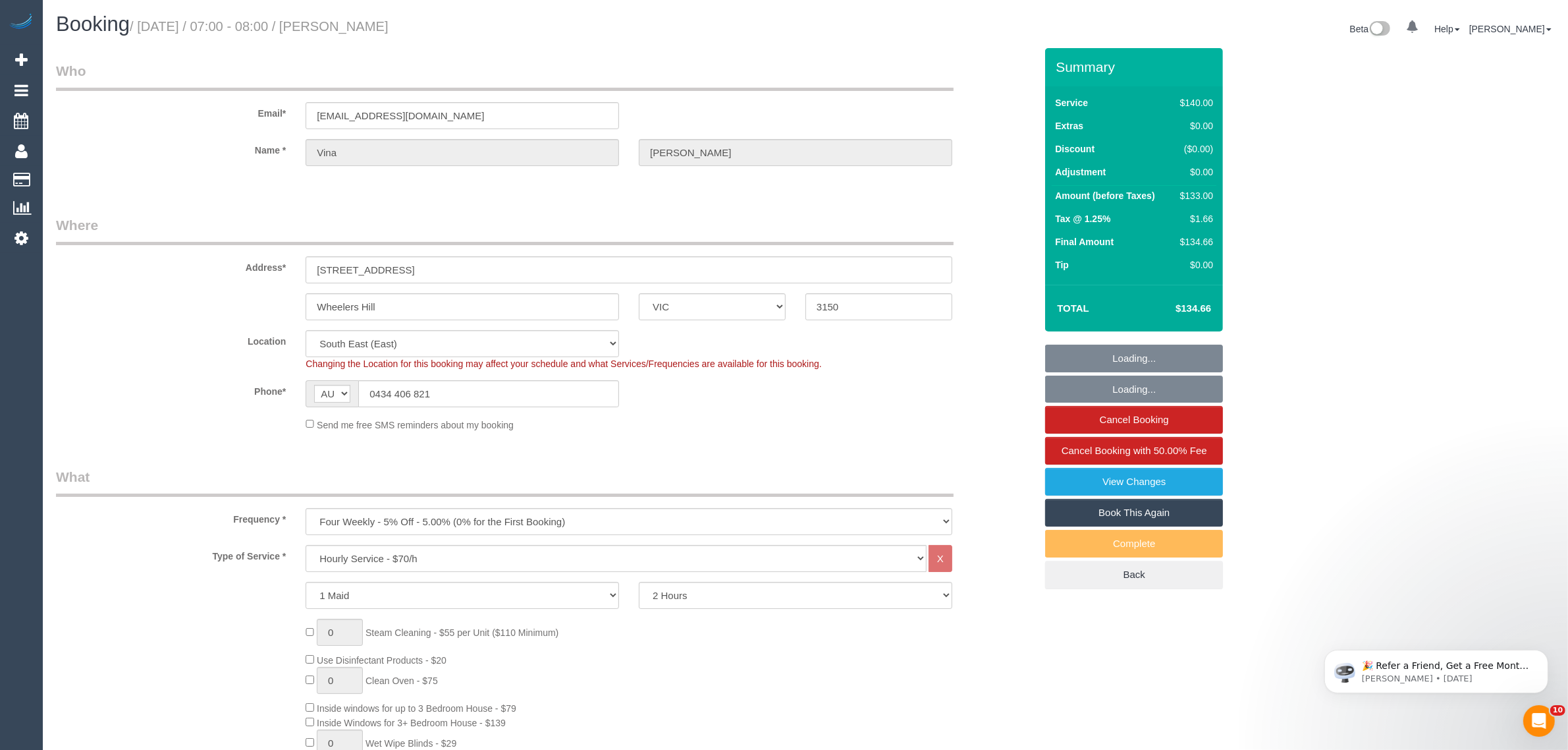
select select "number:25"
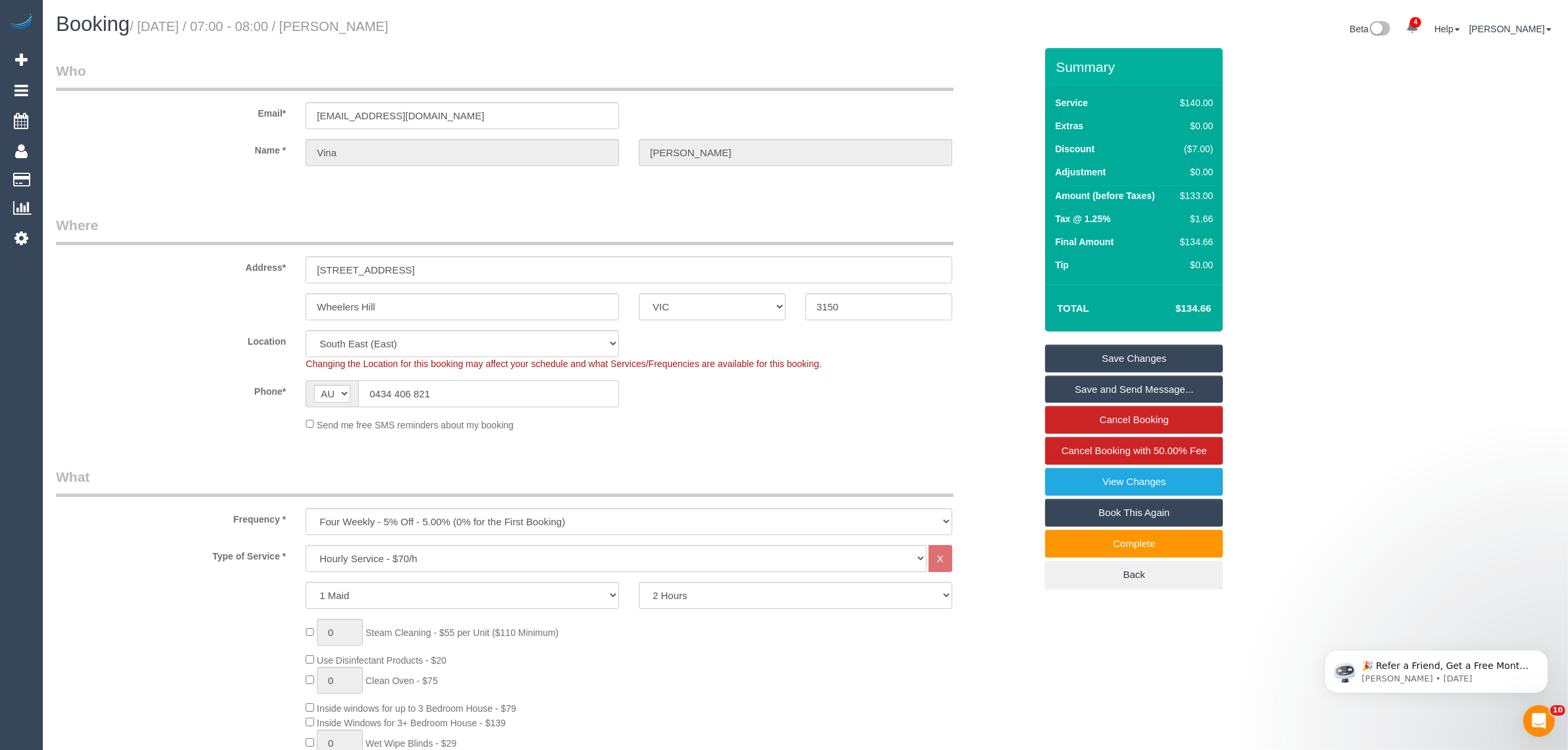
click at [516, 393] on input "0434 406 821" at bounding box center [488, 394] width 261 height 27
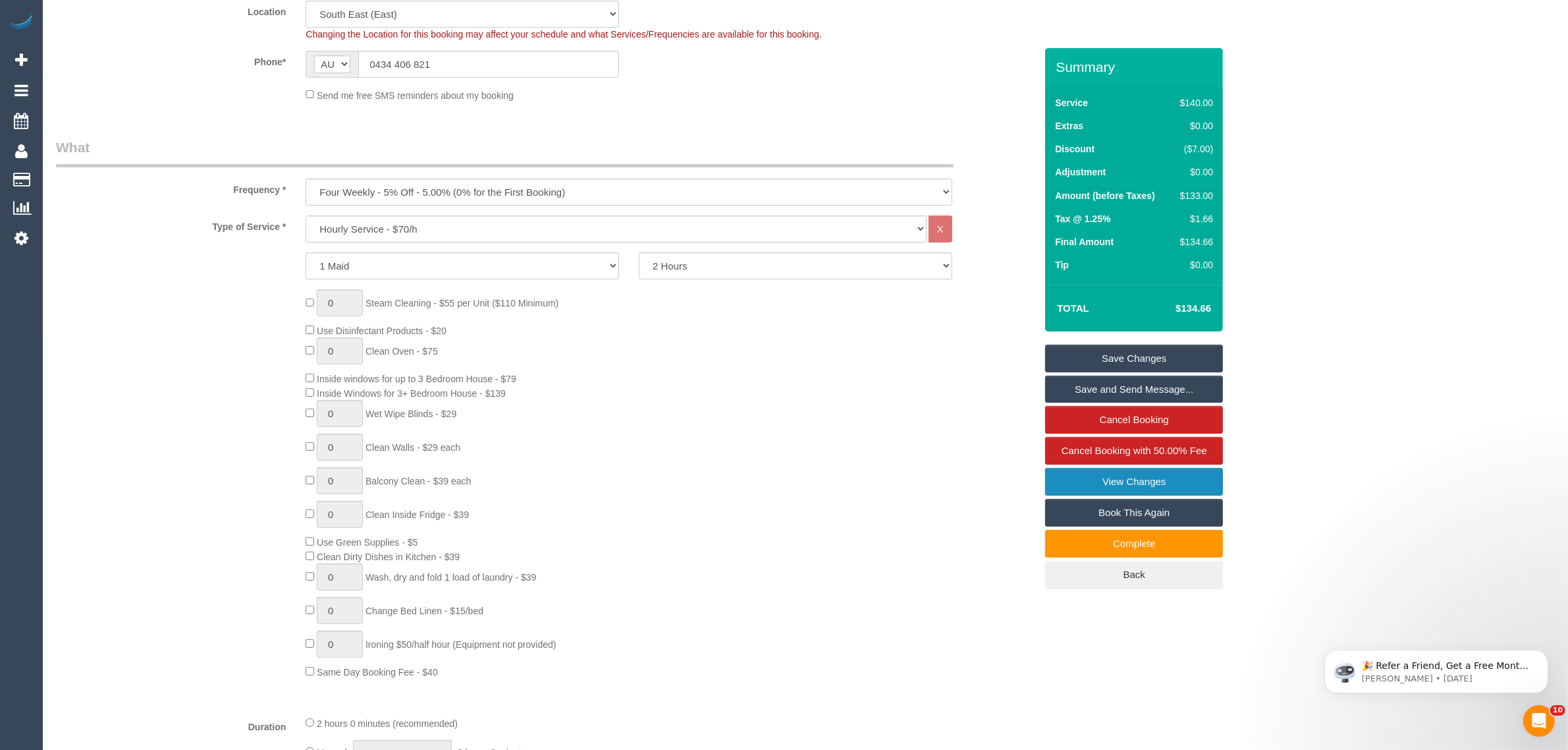
click at [1064, 486] on link "View Changes" at bounding box center [1134, 482] width 178 height 28
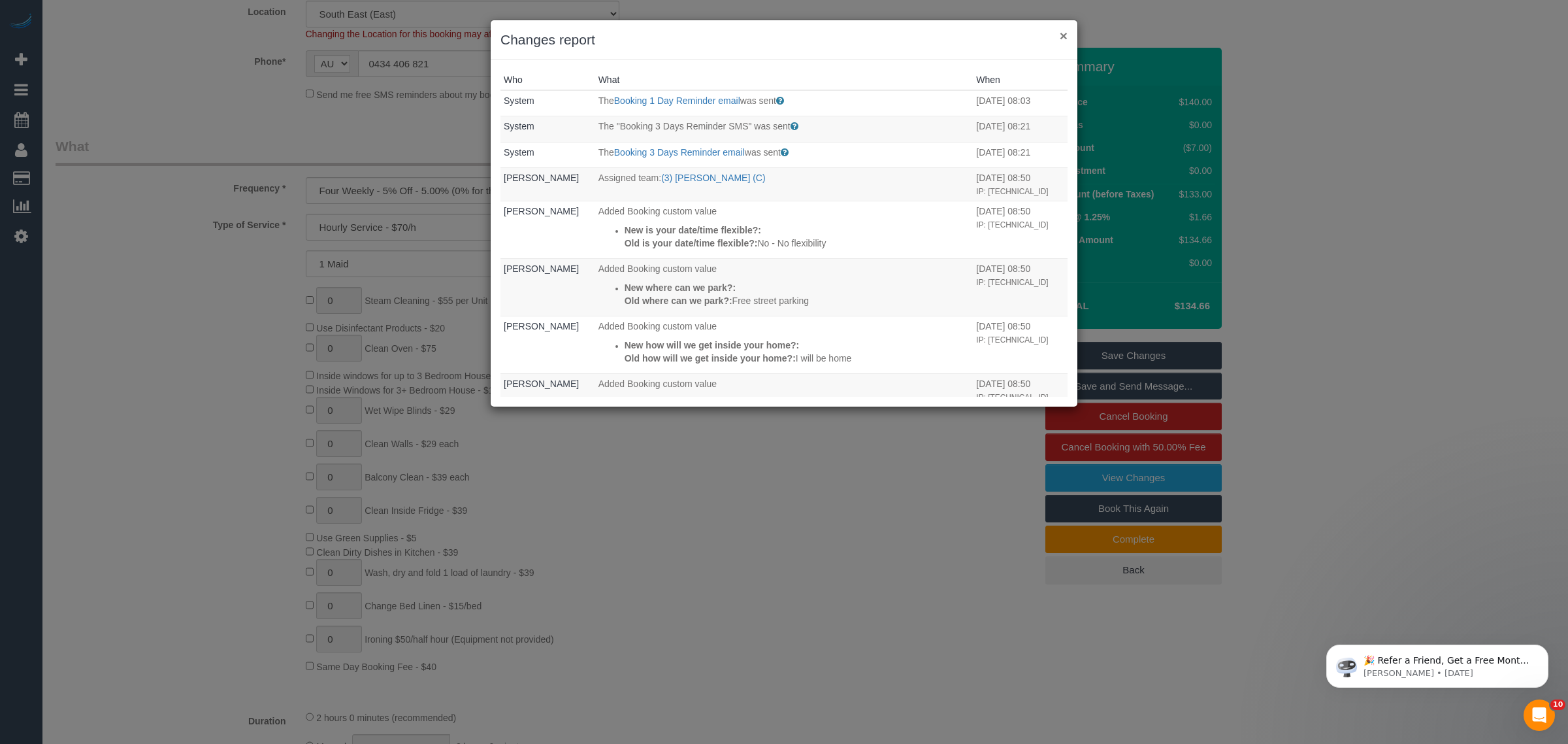
click at [1063, 36] on button "×" at bounding box center [1064, 36] width 8 height 14
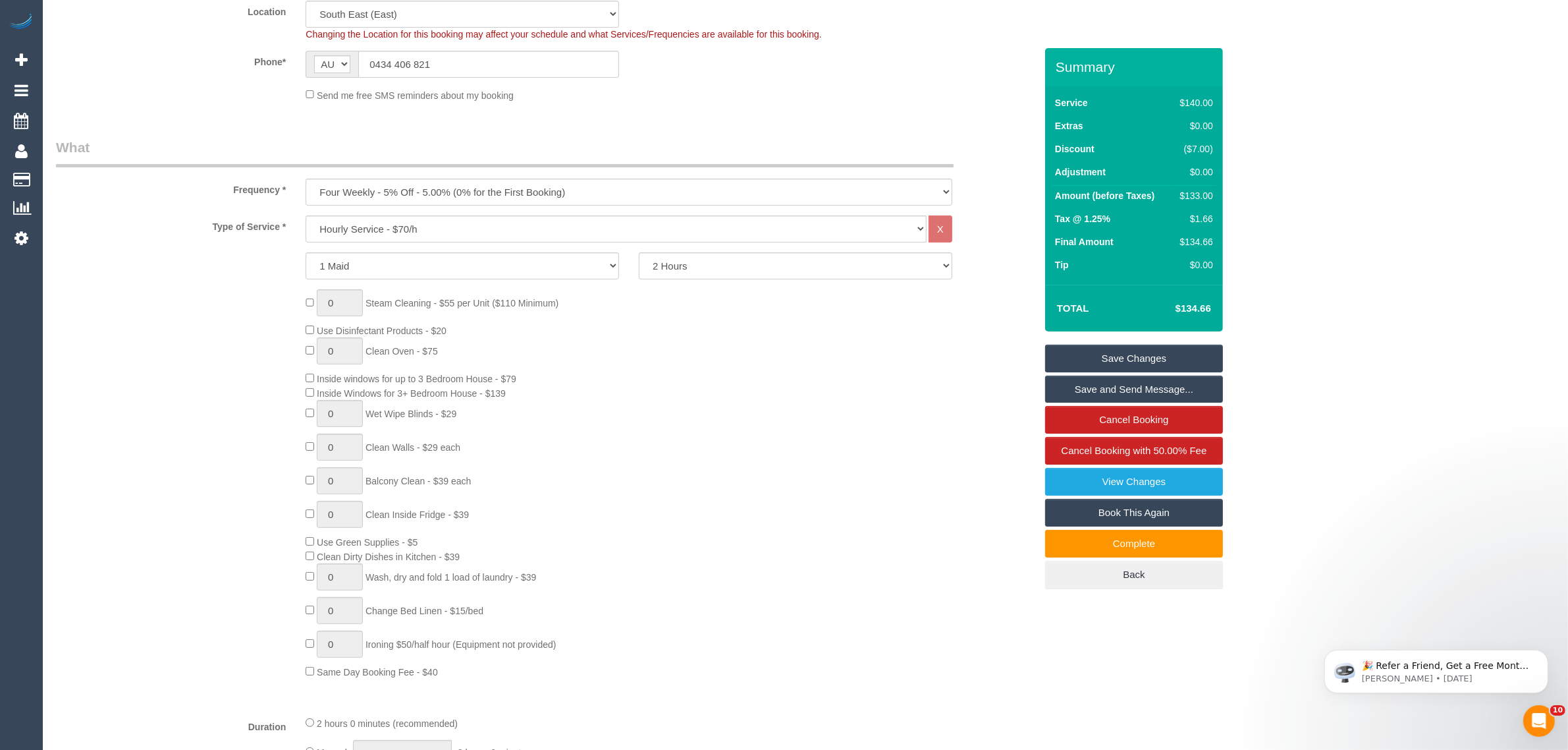
click at [979, 301] on div "0 Steam Cleaning - $55 per Unit ($110 Minimum) Use Disinfectant Products - $20 …" at bounding box center [670, 484] width 750 height 389
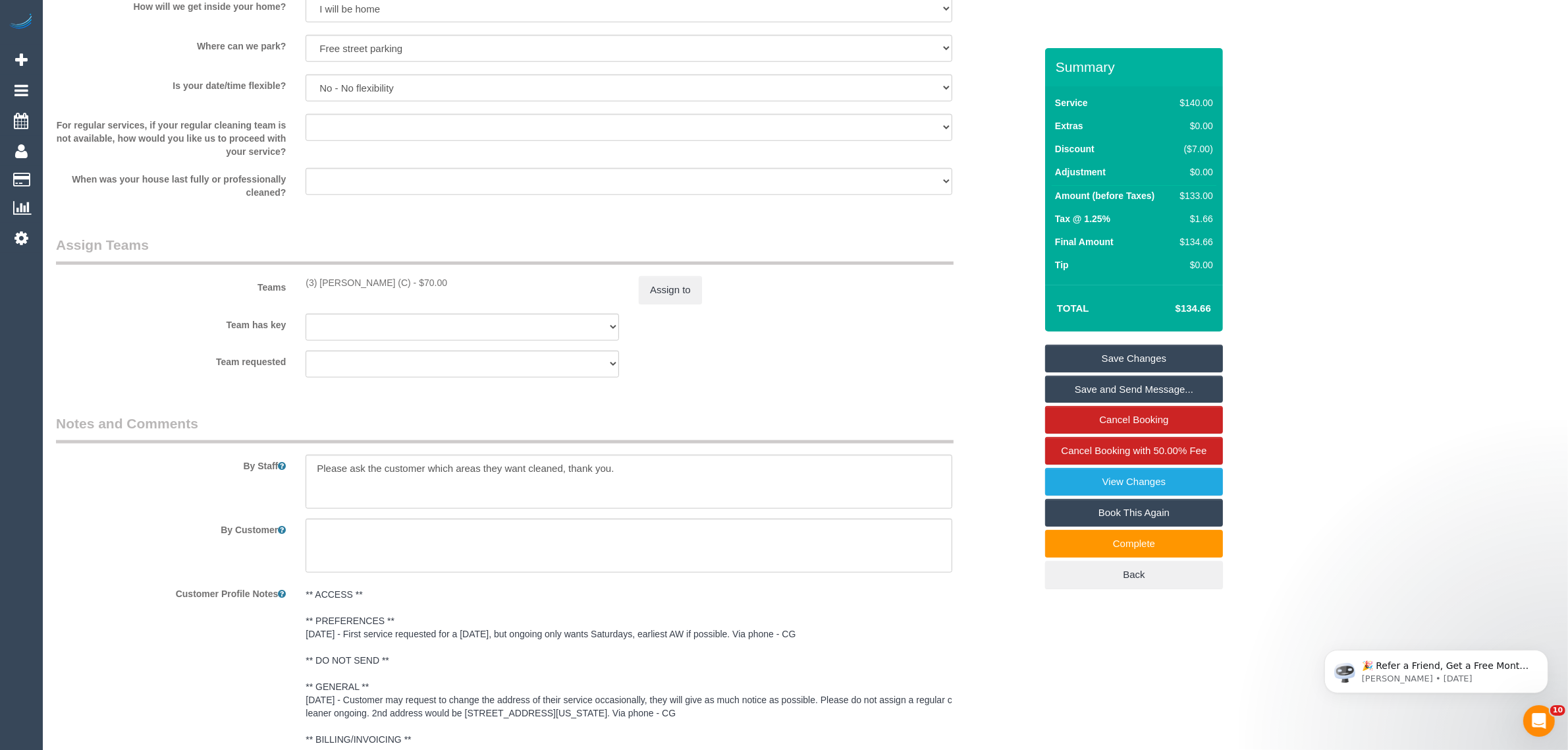
scroll to position [1885, 0]
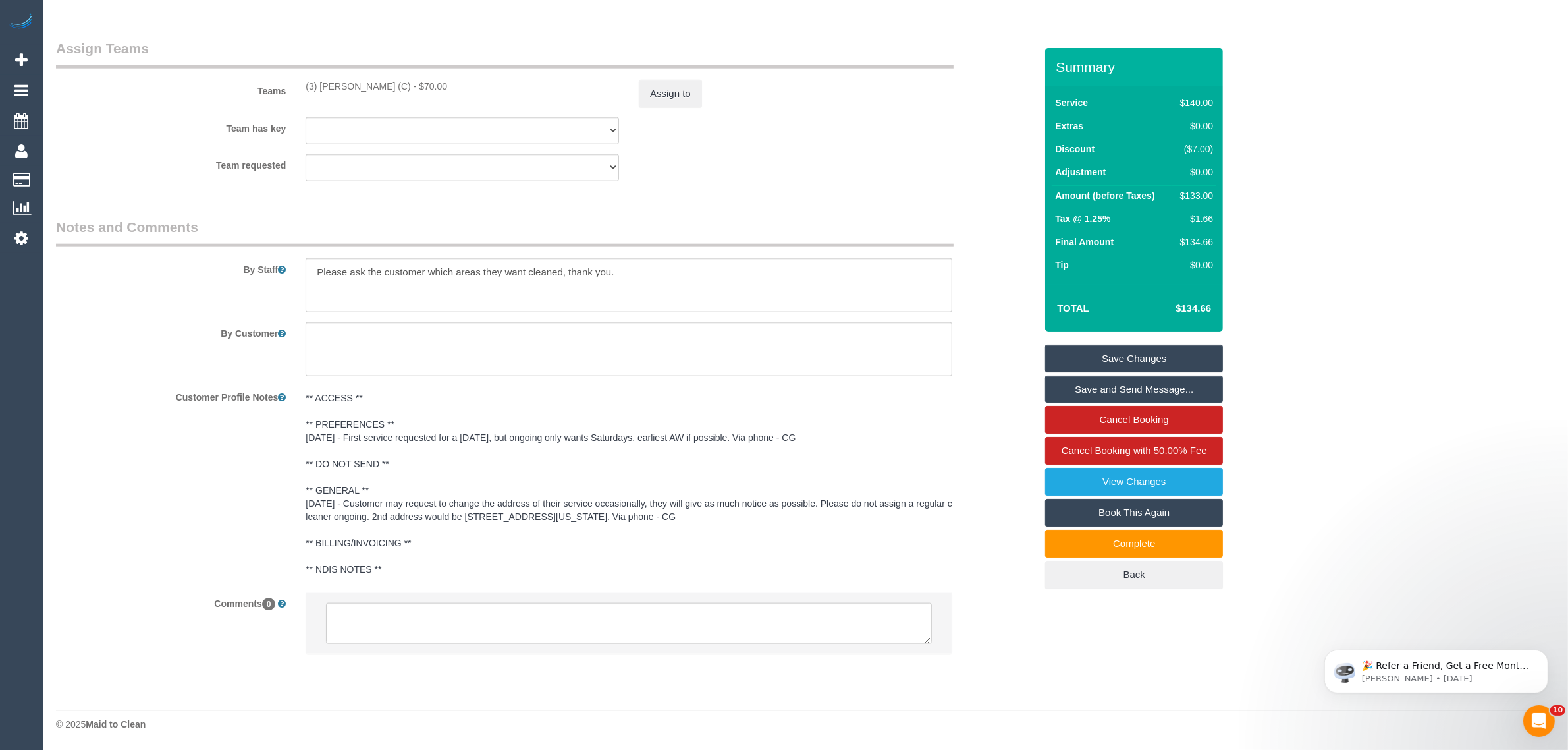
click at [840, 175] on div "Team requested (3) Thidas Wickramasinghe (C) (0) Office (1) Helen Trickett (FT)…" at bounding box center [546, 168] width 999 height 27
click at [743, 620] on textarea at bounding box center [628, 623] width 606 height 41
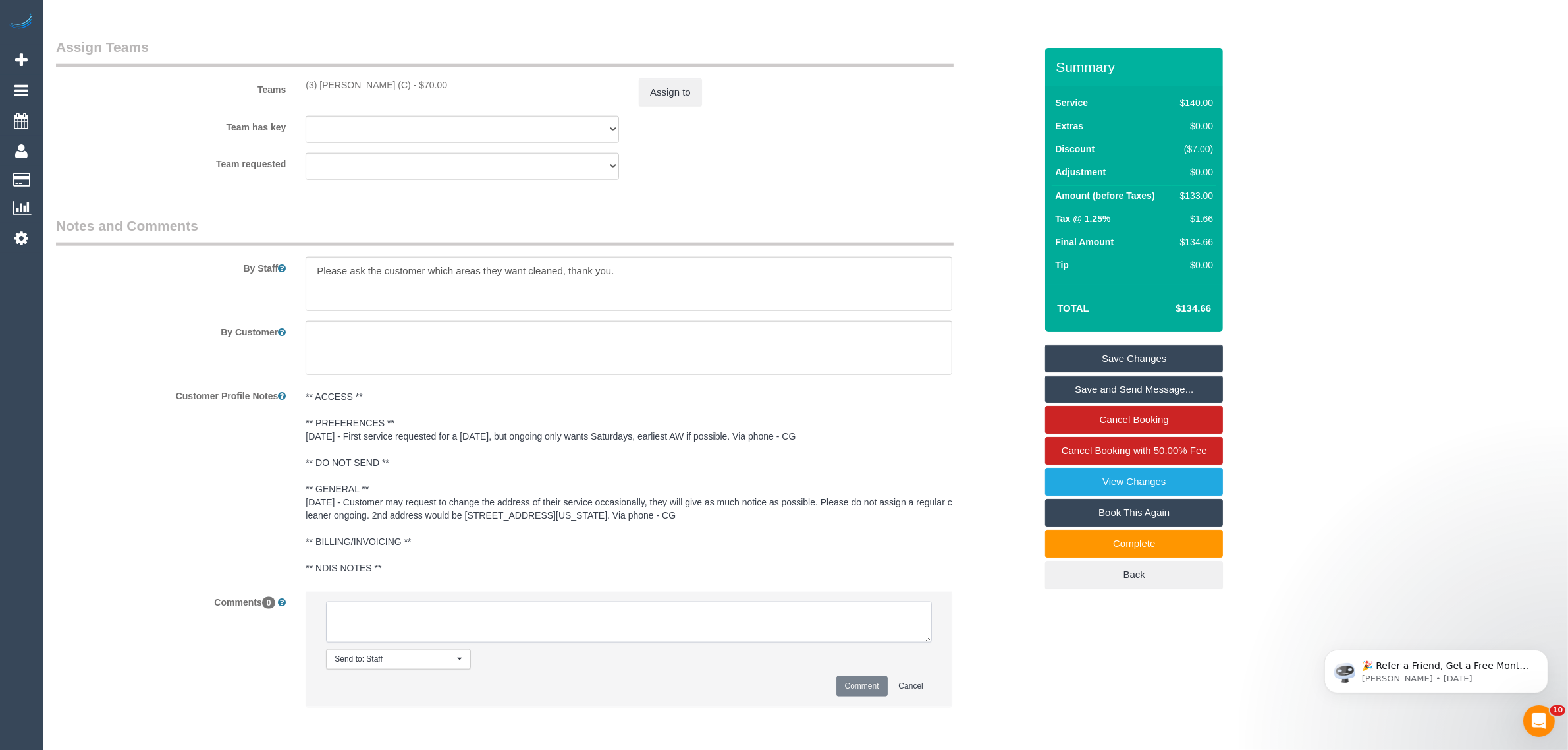
paste textarea "Cleaner(s) Unassigned: Reason Unassigned: Contact via: Which message sent: Addi…"
drag, startPoint x: 298, startPoint y: 77, endPoint x: 438, endPoint y: 85, distance: 140.2
click at [438, 85] on div "Teams (3) Thidas Wickramasinghe (C) - $70.00 Assign to" at bounding box center [546, 71] width 999 height 68
copy div "(3) Thidas Wickramasinghe (C) -"
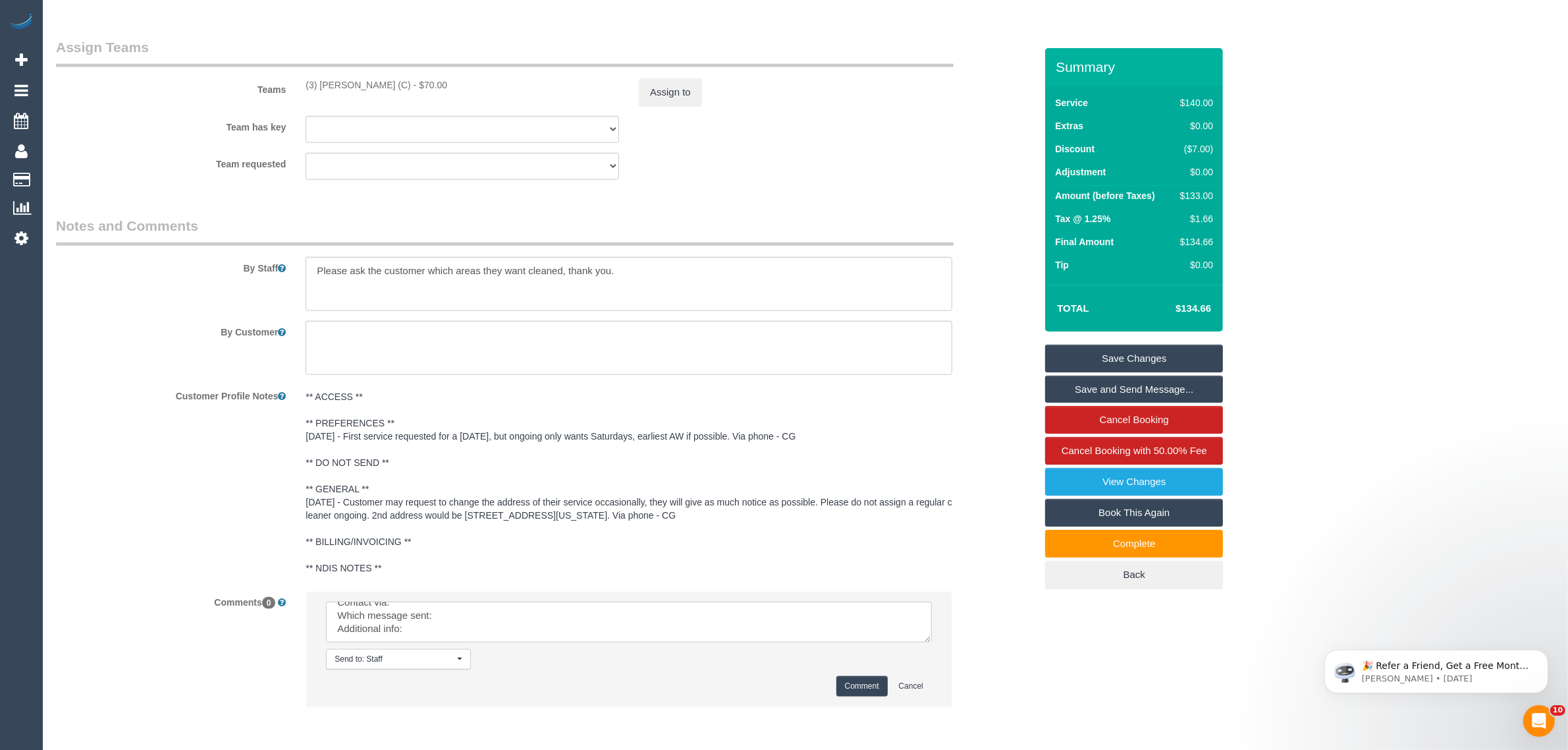
scroll to position [0, 0]
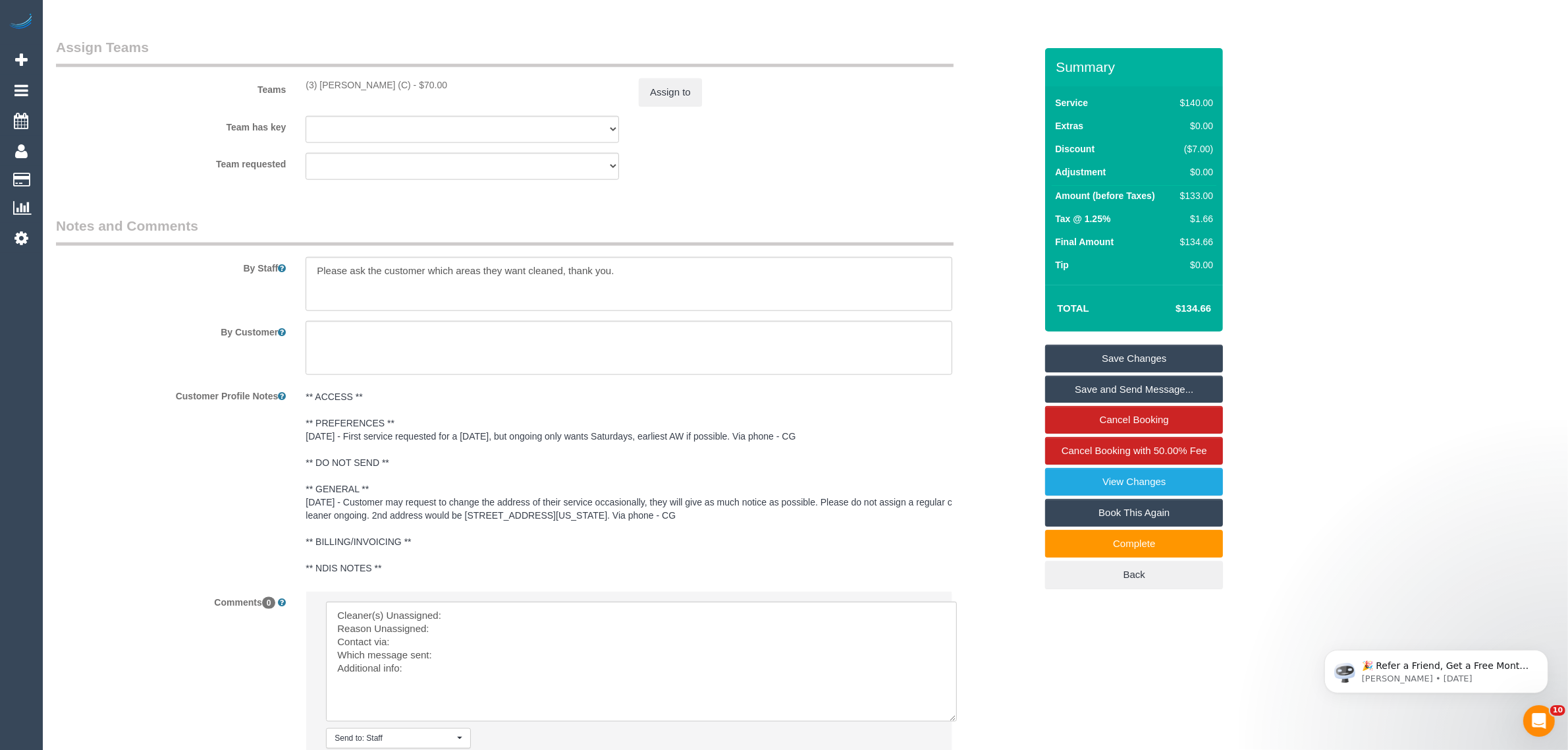
drag, startPoint x: 923, startPoint y: 636, endPoint x: 950, endPoint y: 715, distance: 83.5
click at [950, 715] on textarea at bounding box center [641, 662] width 631 height 120
click at [578, 608] on textarea at bounding box center [641, 662] width 631 height 120
paste textarea "(3) Thidas Wickramasinghe (C) -"
click at [506, 628] on textarea at bounding box center [641, 662] width 631 height 120
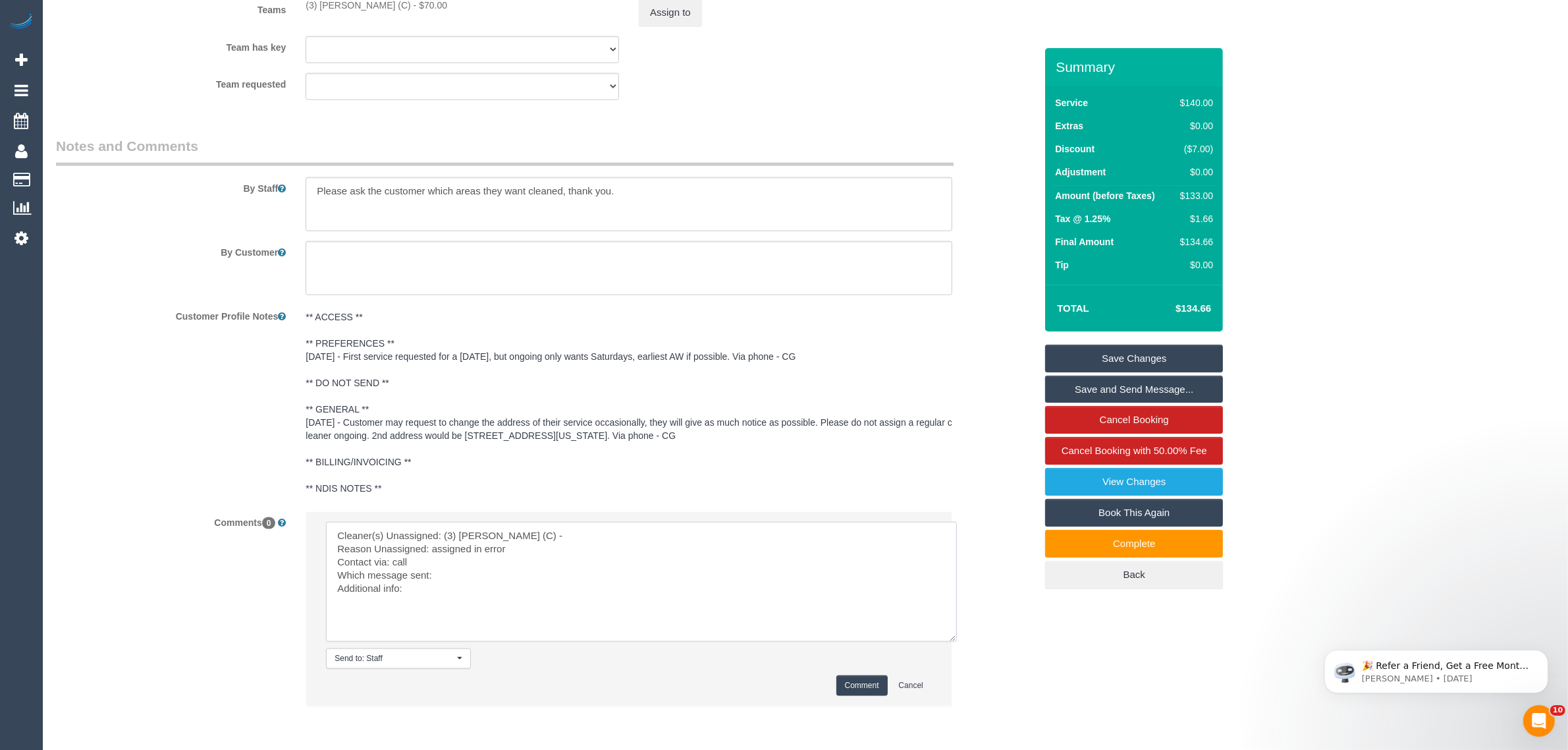
scroll to position [2018, 0]
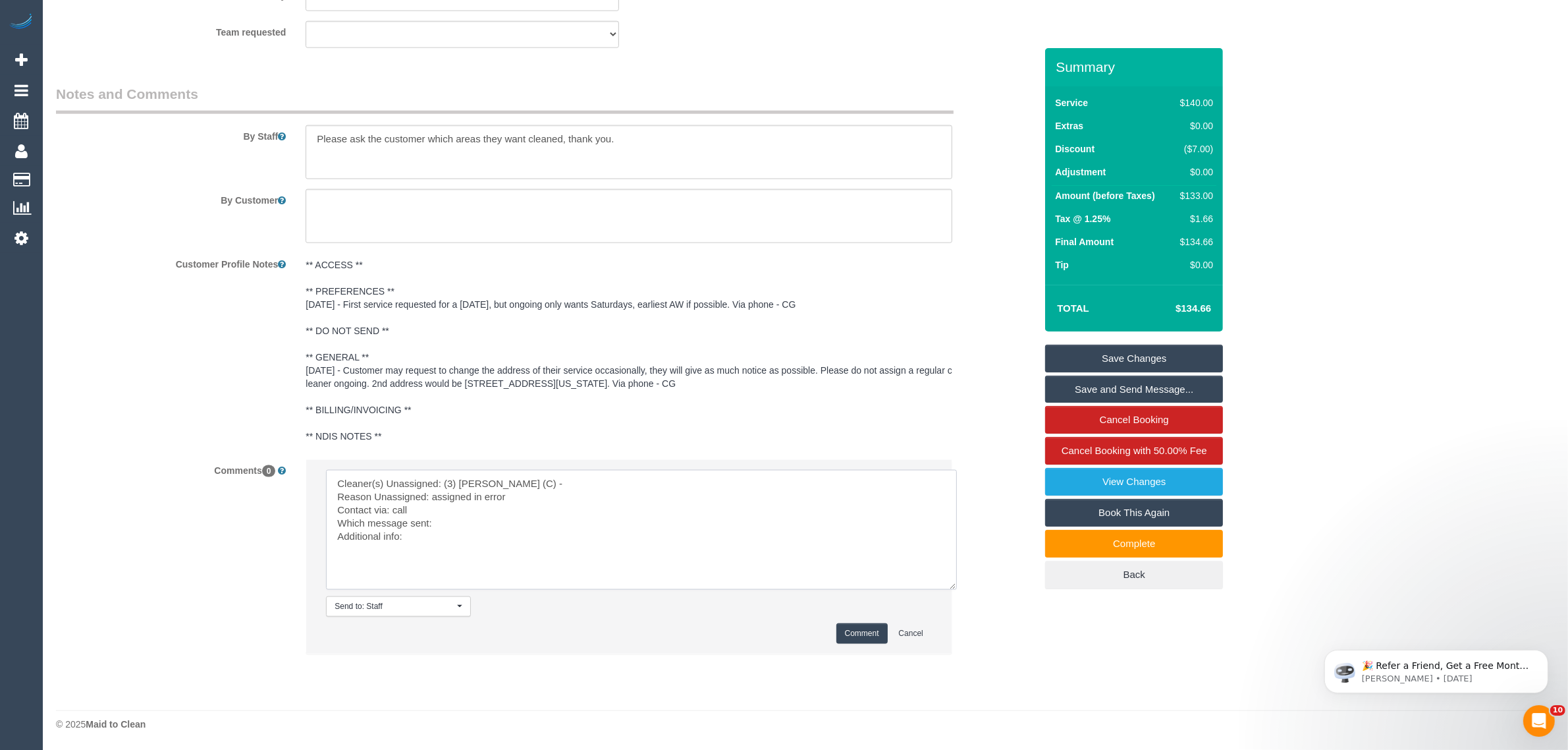
click at [525, 526] on textarea at bounding box center [641, 530] width 631 height 120
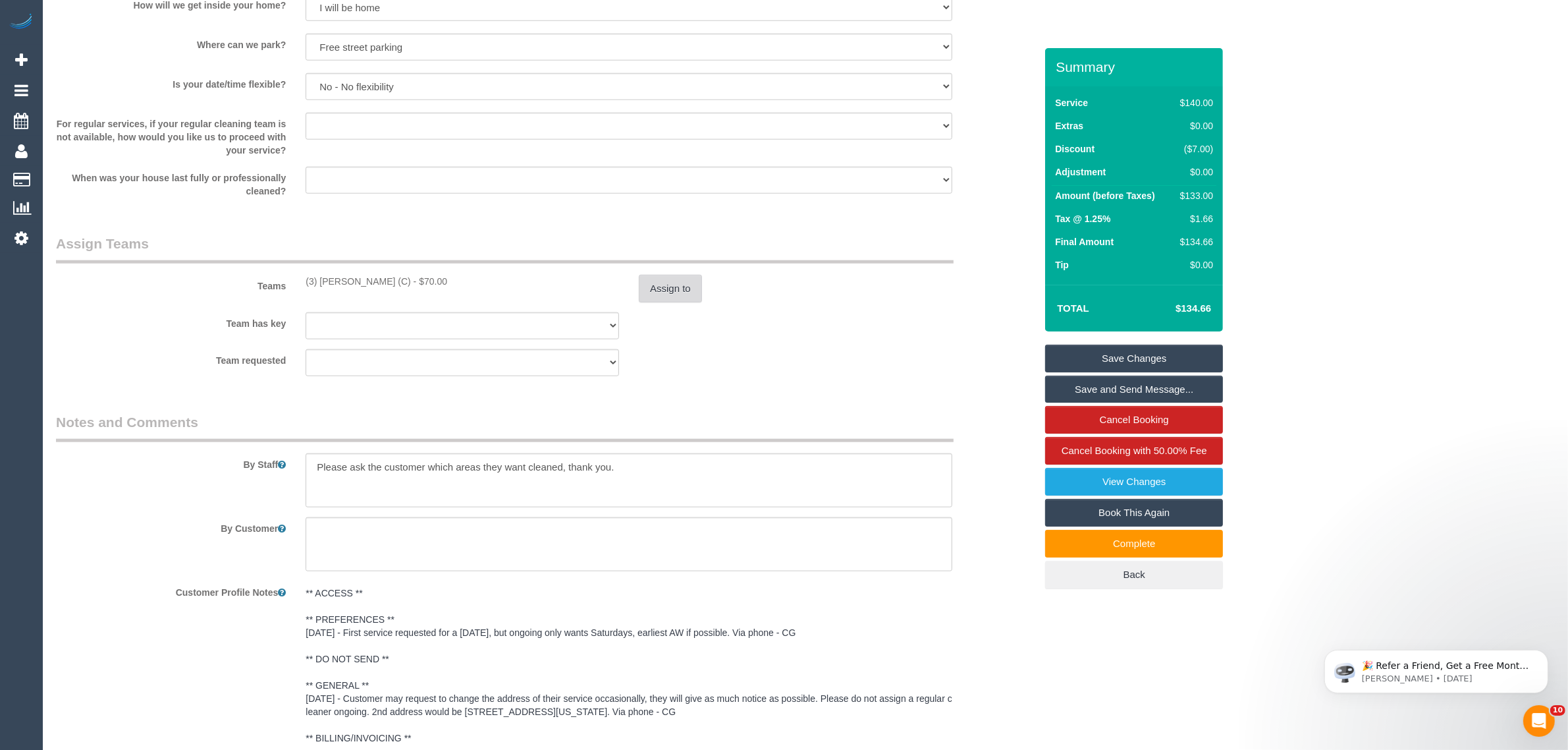
click at [660, 288] on button "Assign to" at bounding box center [670, 289] width 63 height 28
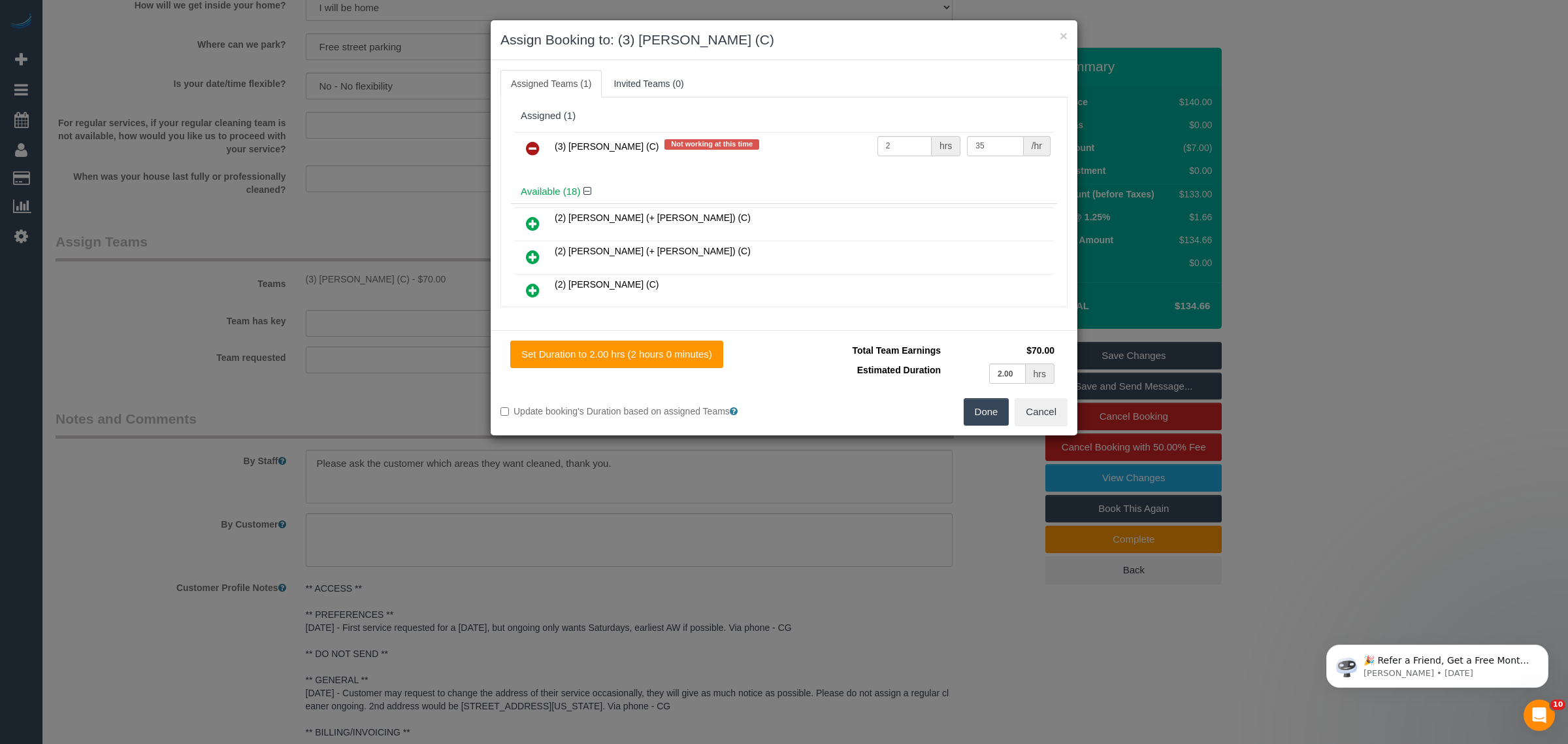
click at [535, 144] on icon at bounding box center [533, 148] width 14 height 16
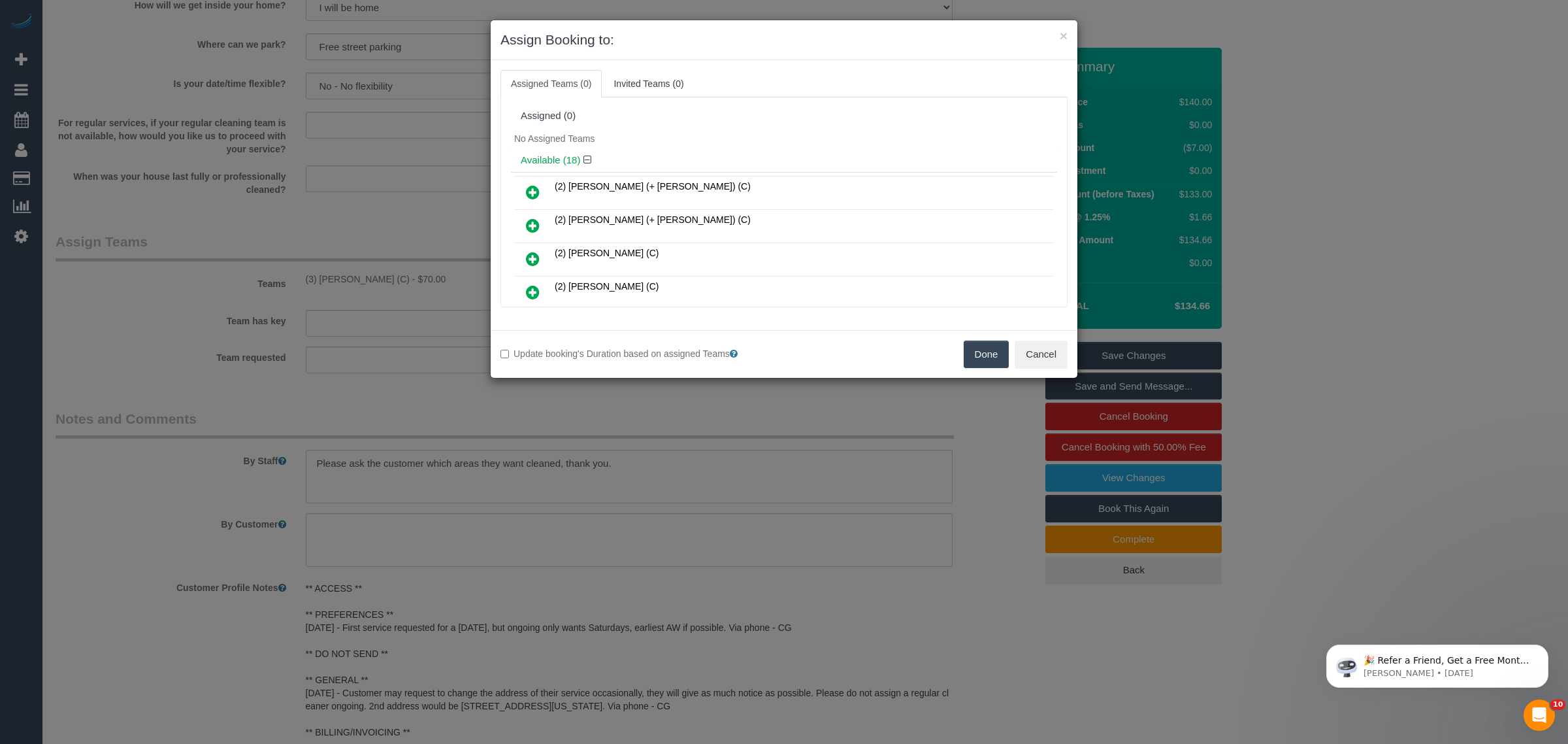
click at [978, 340] on div "Update booking's Duration based on assigned Teams Done Cancel" at bounding box center [784, 354] width 586 height 48
click at [978, 364] on button "Done" at bounding box center [986, 354] width 46 height 27
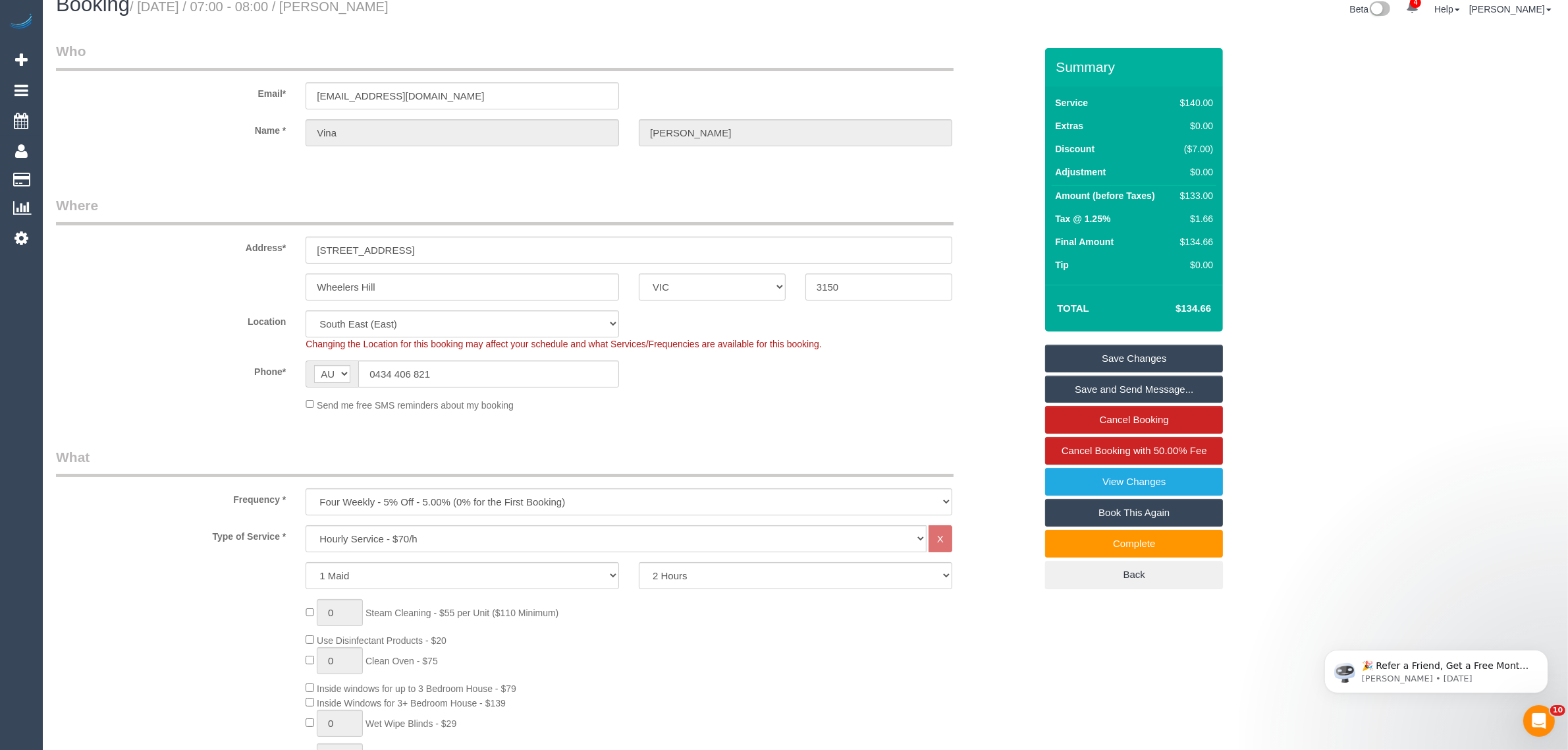
scroll to position [0, 0]
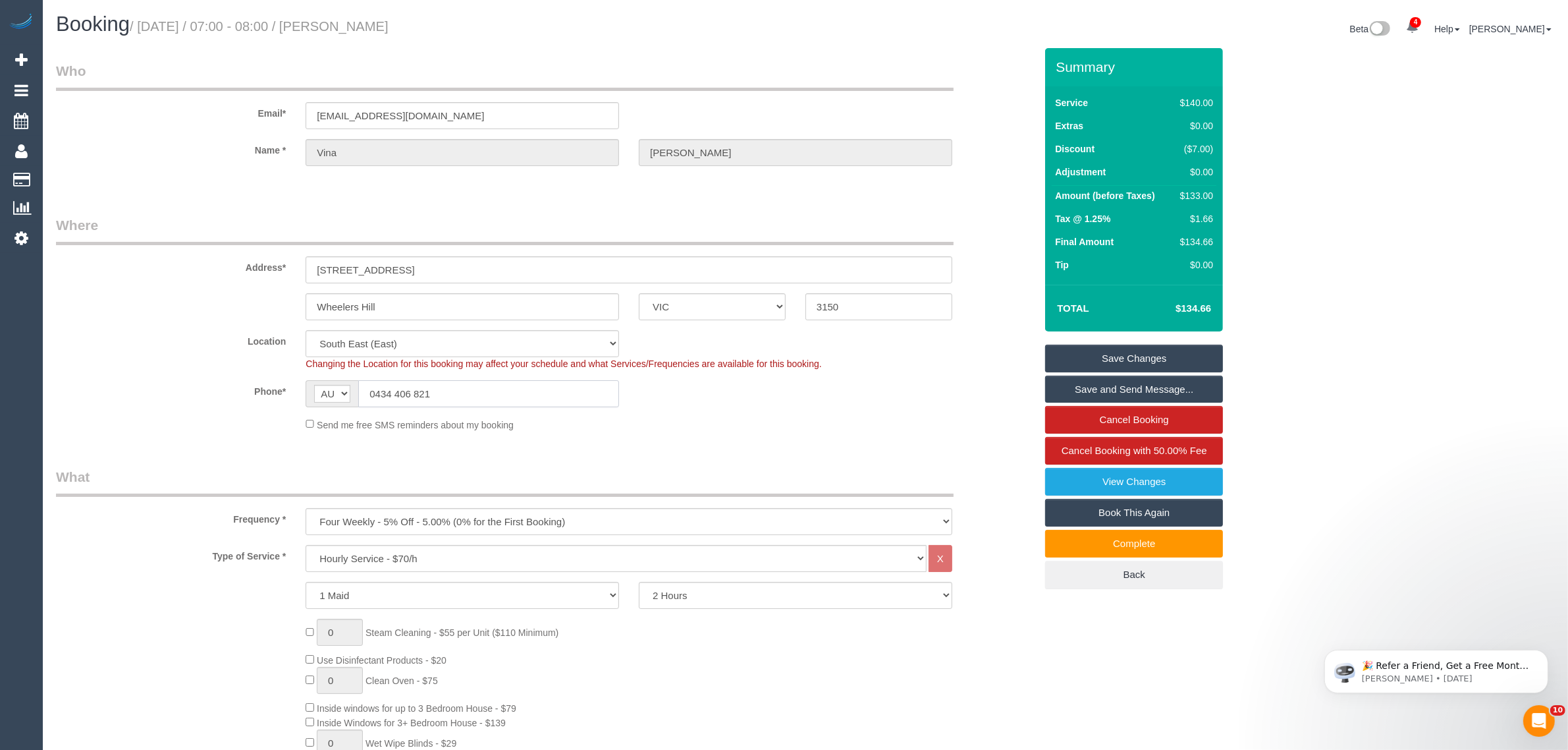
click at [520, 396] on input "0434 406 821" at bounding box center [488, 394] width 261 height 27
click at [798, 433] on fieldset "Where Address* 2 Wilton Crescent Wheelers Hill ACT NSW NT QLD SA TAS VIC WA 315…" at bounding box center [546, 329] width 980 height 226
click at [520, 392] on input "0434 406 821" at bounding box center [488, 394] width 261 height 27
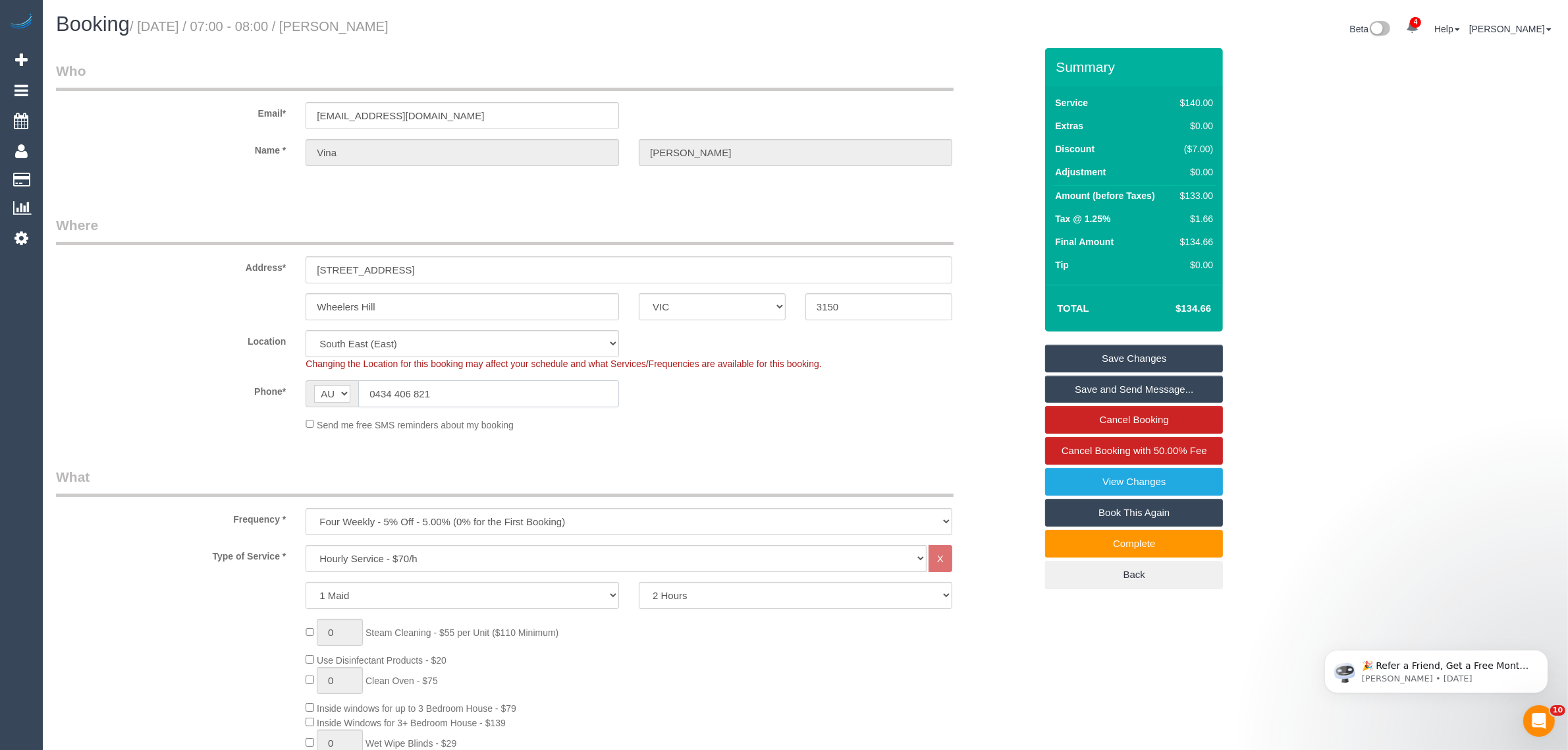
click at [520, 392] on input "0434 406 821" at bounding box center [488, 394] width 261 height 27
click at [939, 436] on fieldset "Where Address* 2 Wilton Crescent Wheelers Hill ACT NSW NT QLD SA TAS VIC WA 315…" at bounding box center [546, 329] width 980 height 226
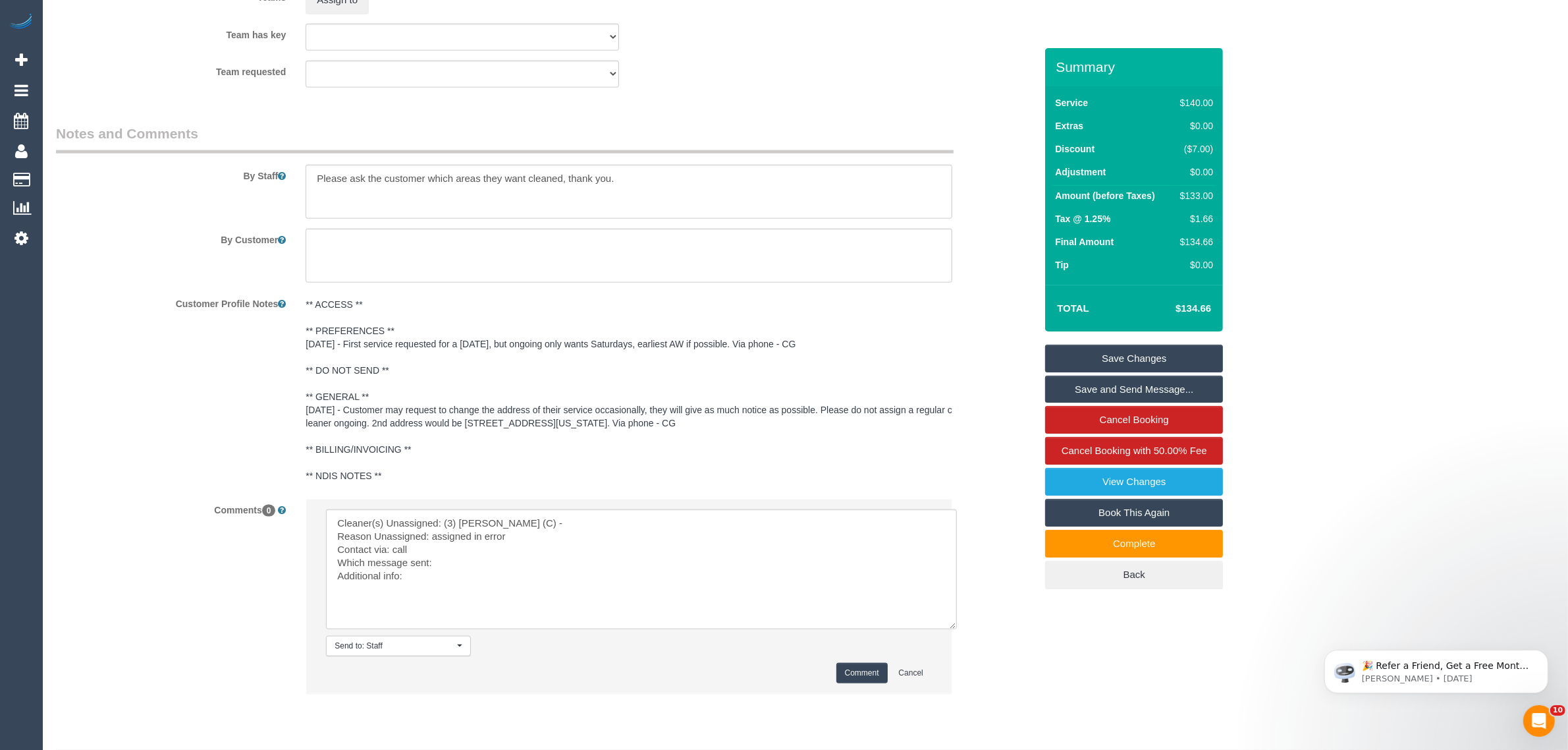
scroll to position [2018, 0]
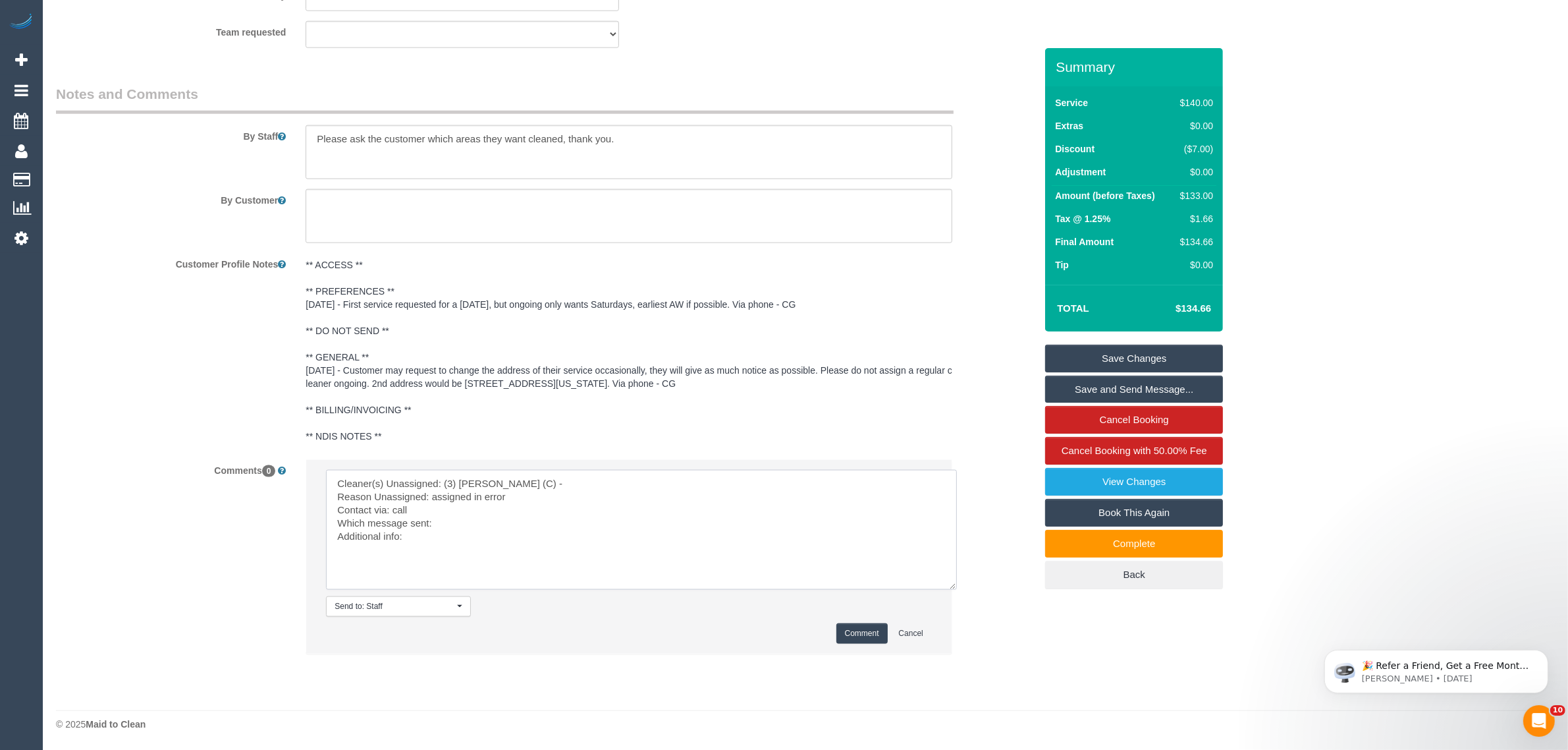
click at [531, 519] on textarea at bounding box center [641, 530] width 631 height 120
click at [577, 525] on textarea at bounding box center [641, 530] width 631 height 120
type textarea "Cleaner(s) Unassigned: (3) Thidas Wickramasinghe (C) - Reason Unassigned: assig…"
click at [850, 623] on button "Comment" at bounding box center [862, 634] width 52 height 21
click at [850, 633] on button "Comment" at bounding box center [862, 634] width 52 height 21
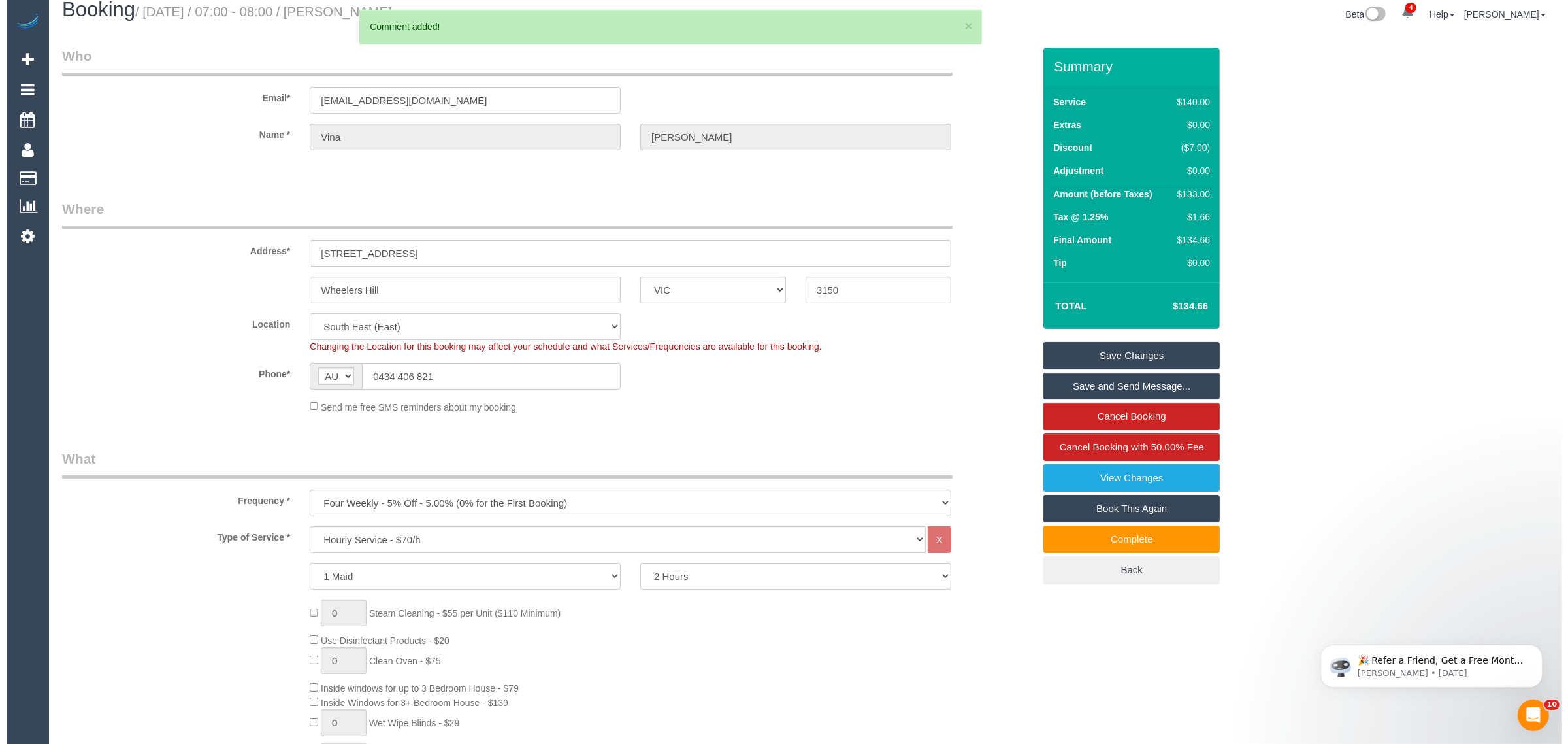
scroll to position [0, 0]
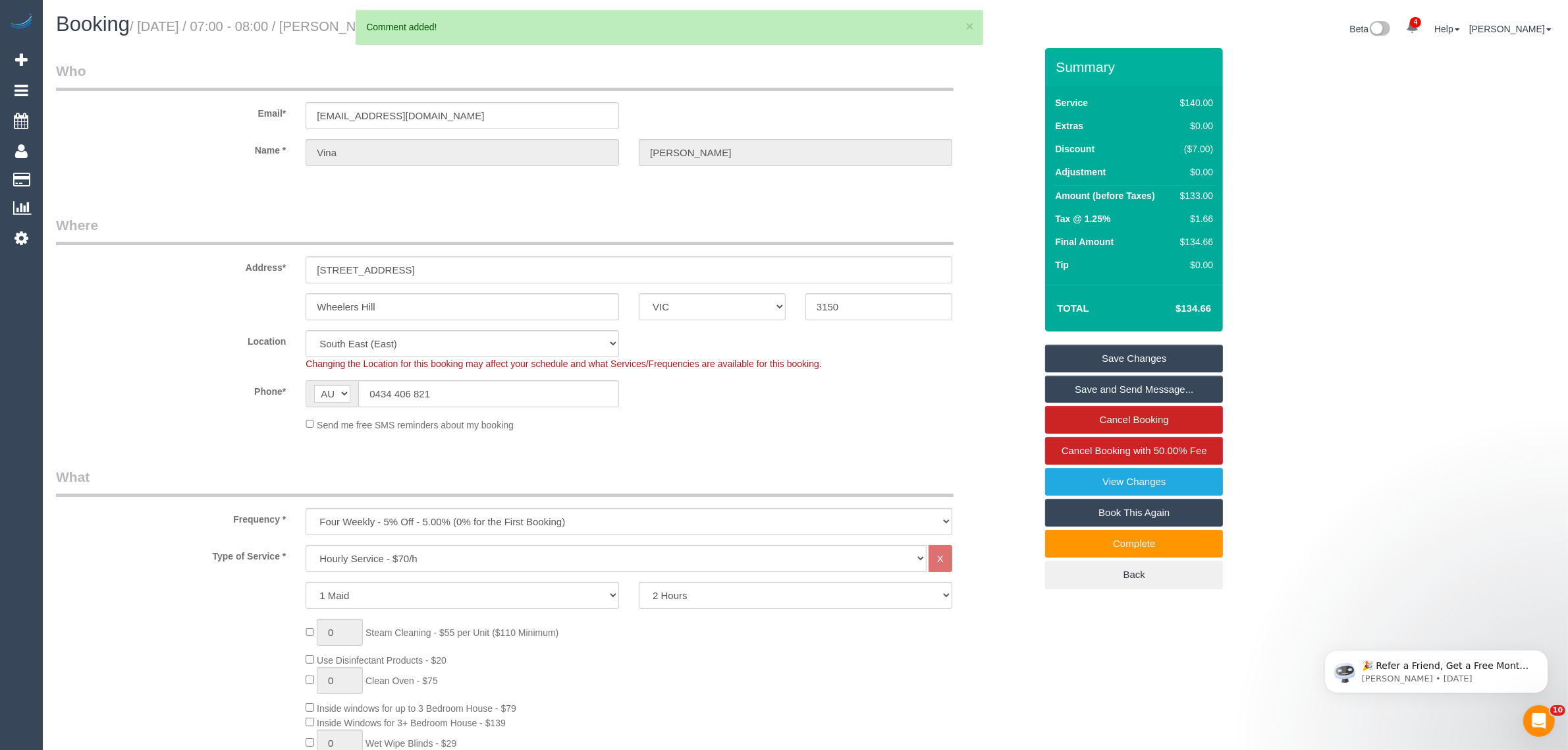
click at [1120, 345] on link "Save Changes" at bounding box center [1134, 358] width 178 height 28
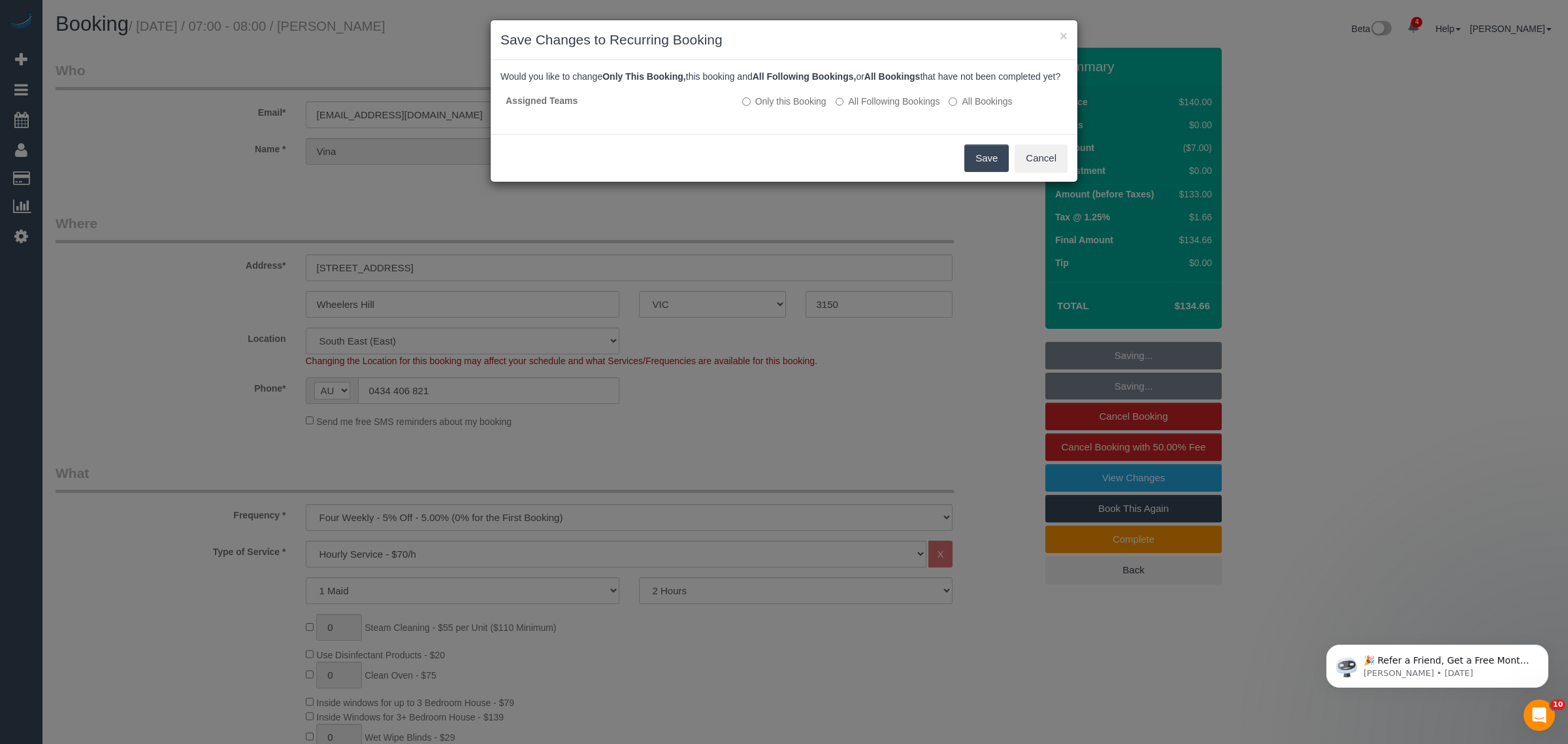
click at [986, 170] on button "Save" at bounding box center [986, 158] width 44 height 27
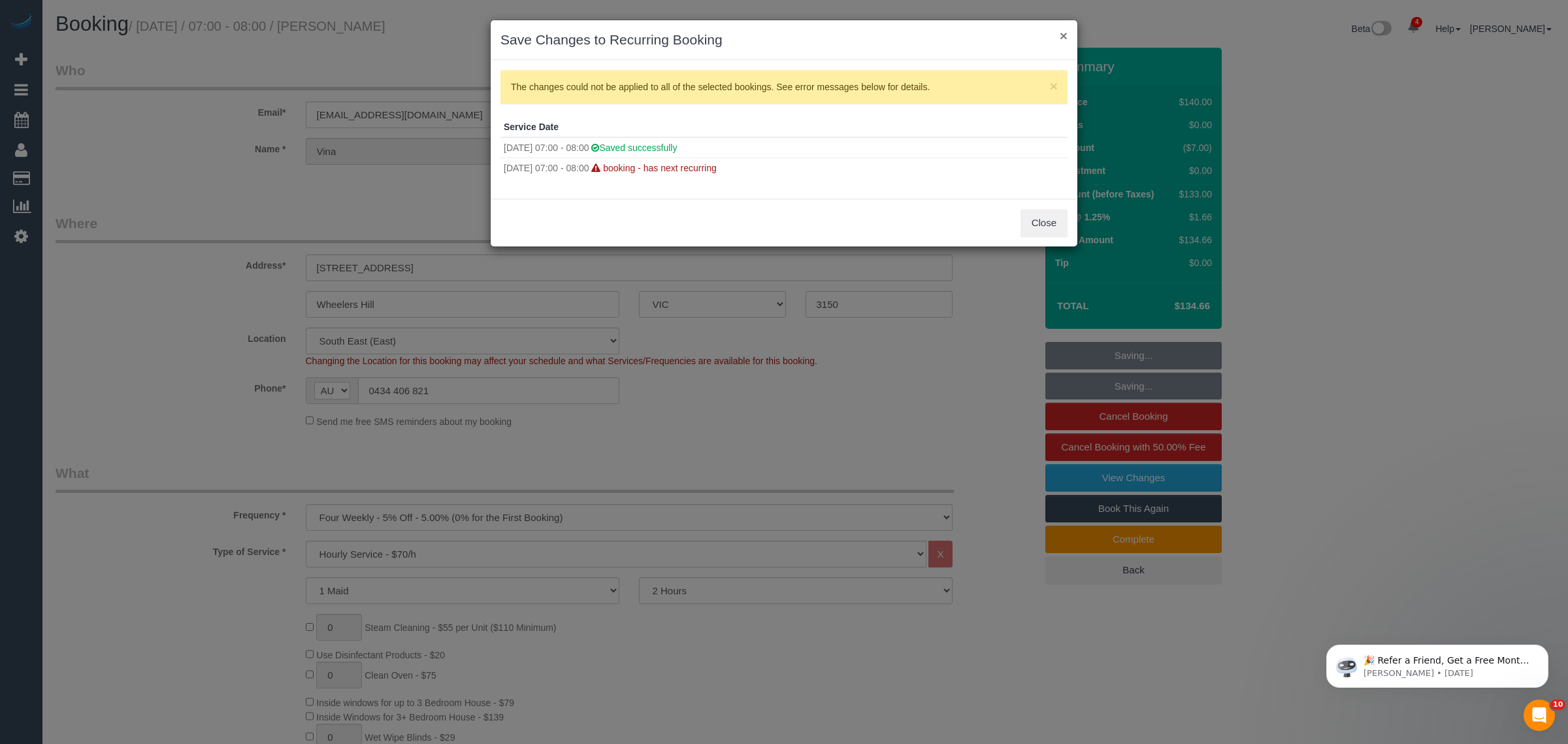
click at [1061, 29] on button "×" at bounding box center [1064, 36] width 8 height 14
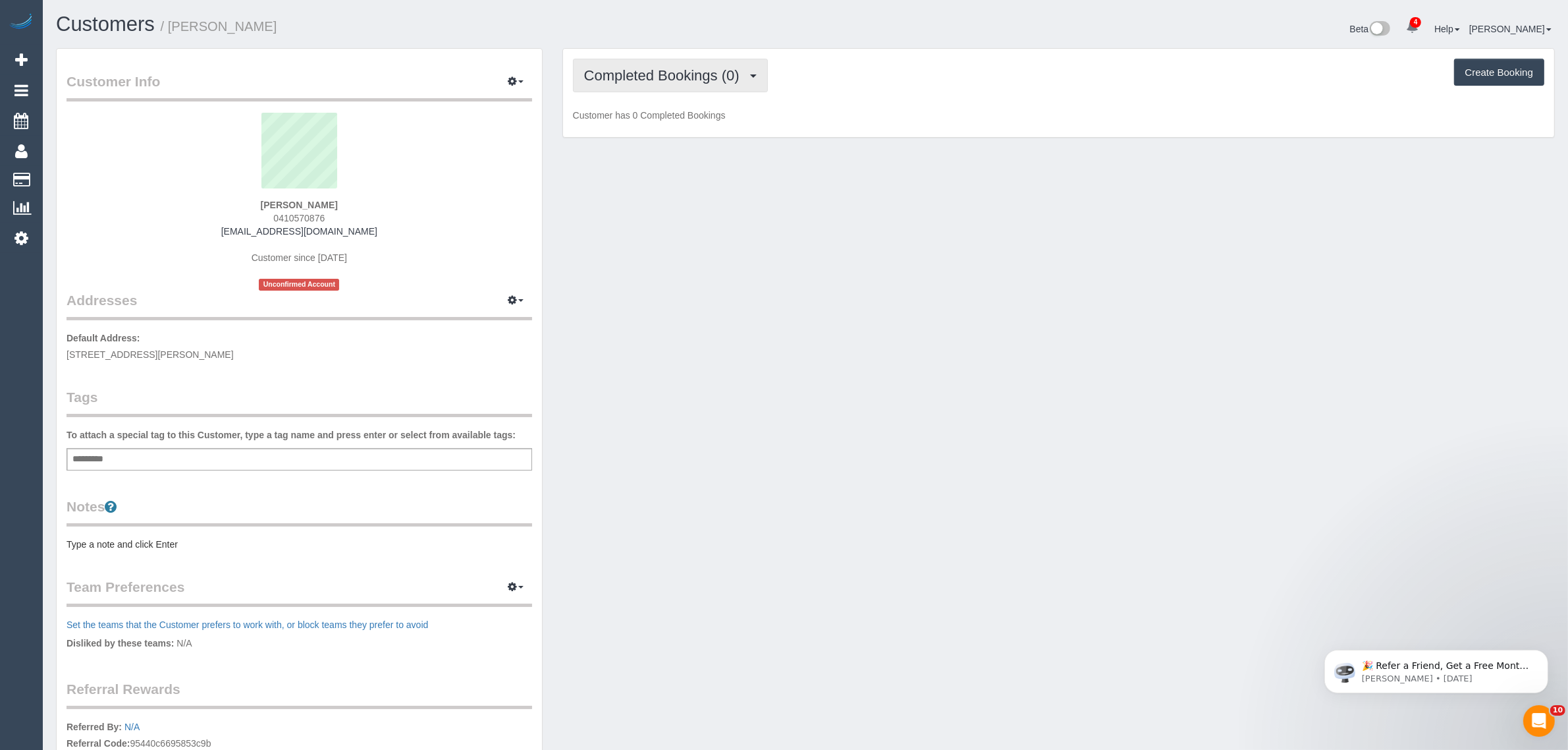
click at [652, 70] on span "Completed Bookings (0)" at bounding box center [665, 76] width 162 height 17
click at [623, 122] on link "Upcoming Bookings (1)" at bounding box center [642, 123] width 137 height 17
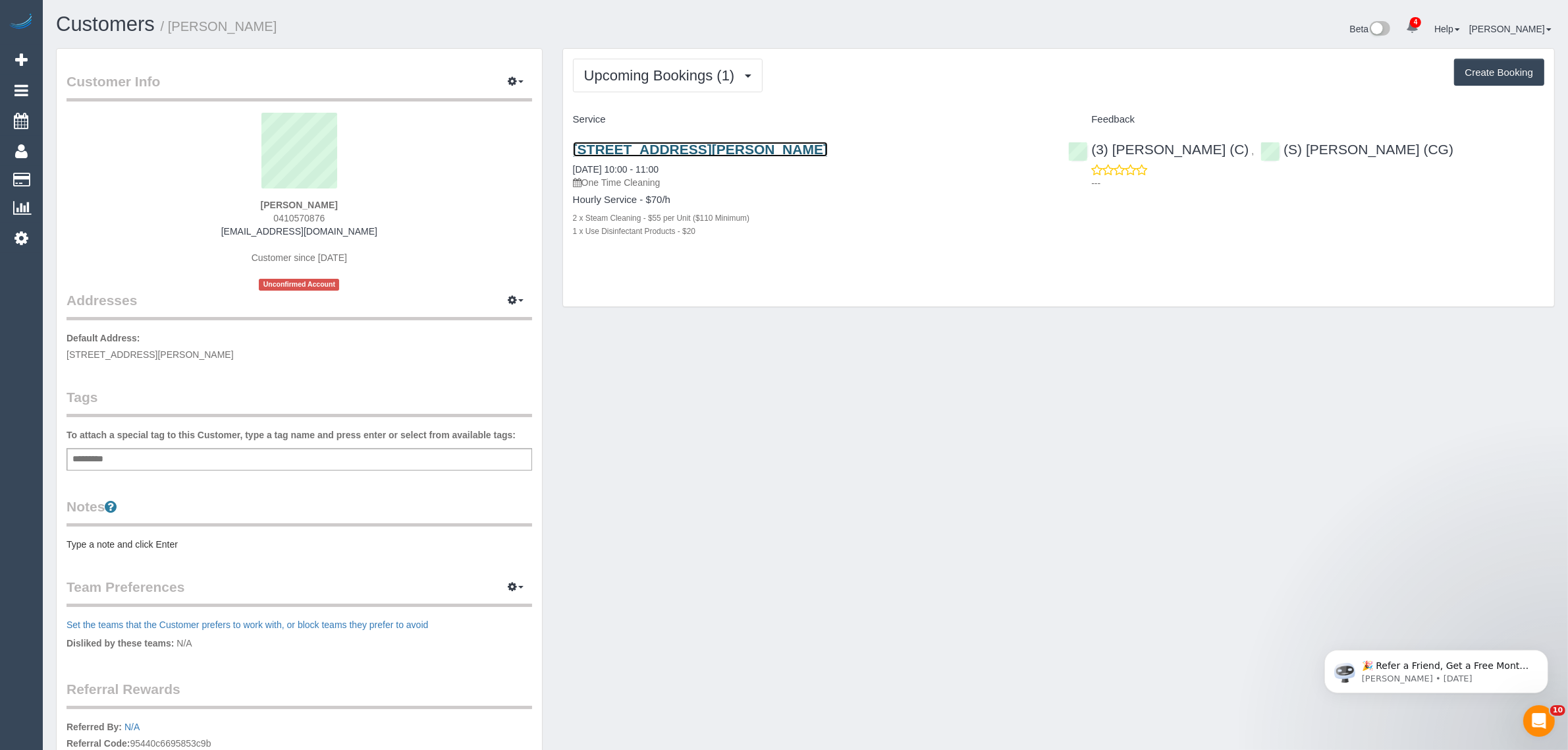
click at [655, 147] on link "[STREET_ADDRESS][PERSON_NAME]" at bounding box center [701, 150] width 255 height 15
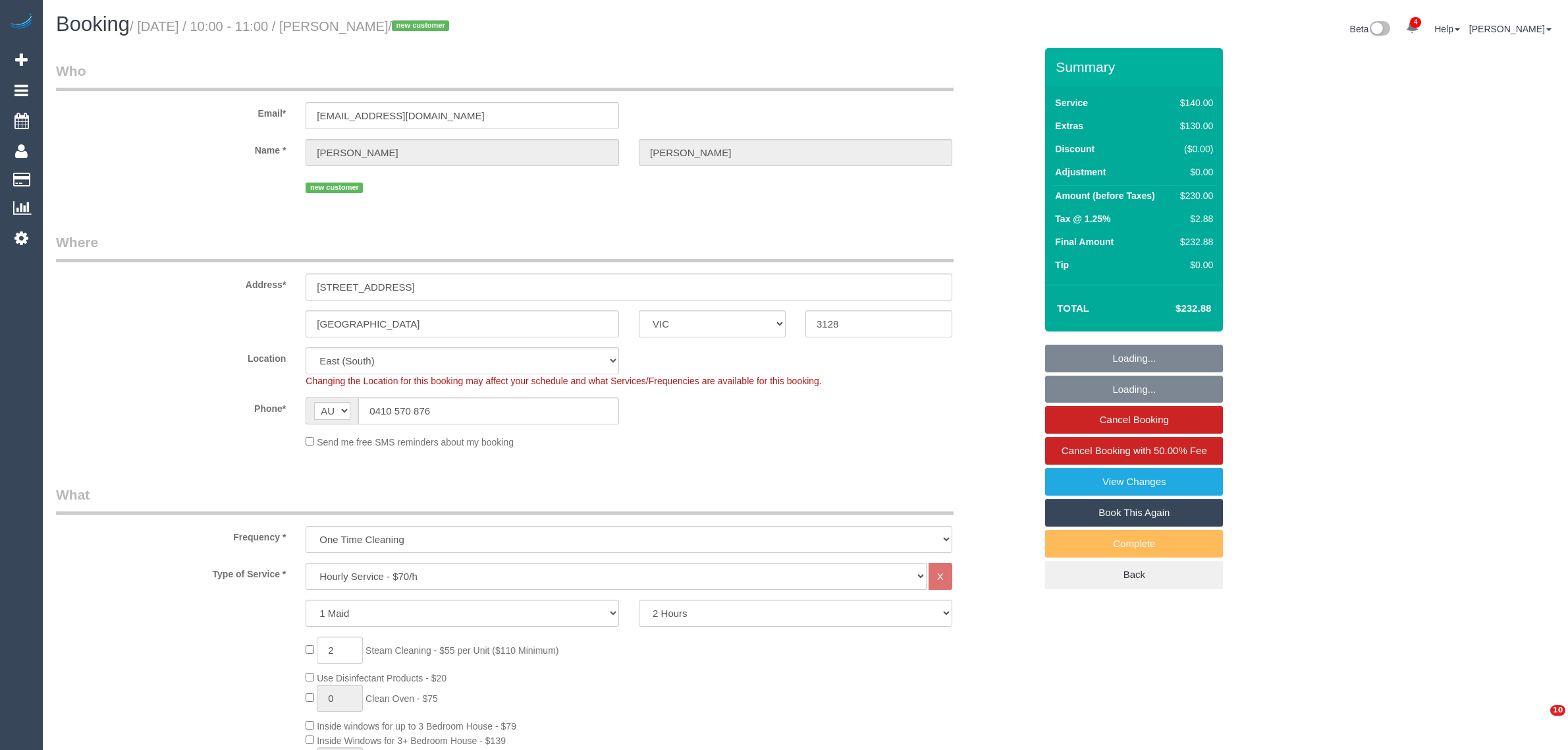
select select "VIC"
select select "number:28"
select select "number:14"
select select "number:20"
select select "number:24"
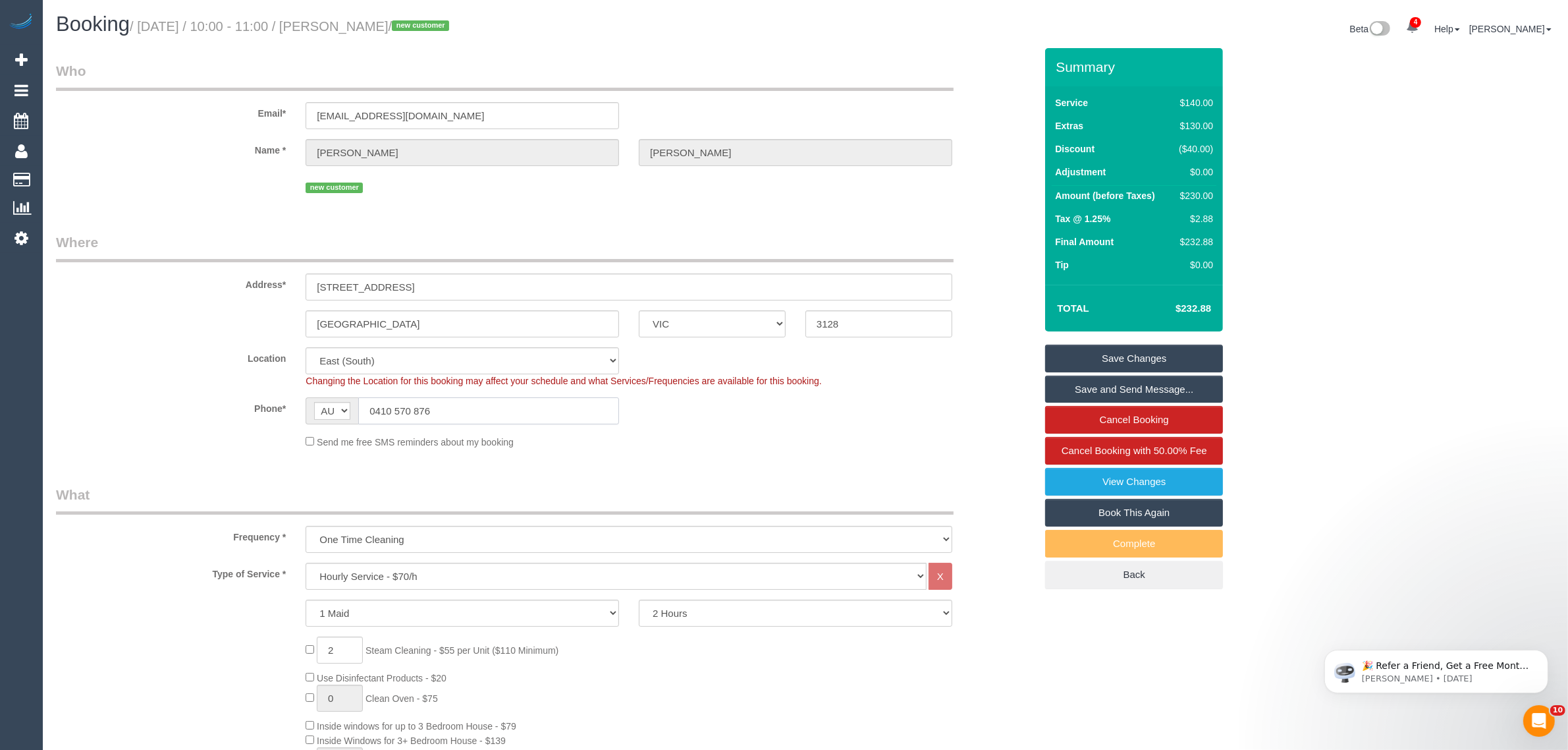
click at [508, 416] on input "0410 570 876" at bounding box center [488, 410] width 261 height 27
click at [770, 407] on div "Phone* AF AL DZ AD AO AI AQ AG AR AM AW AU AT AZ BS BH BD BB BY BE BZ BJ BM BT …" at bounding box center [546, 410] width 999 height 27
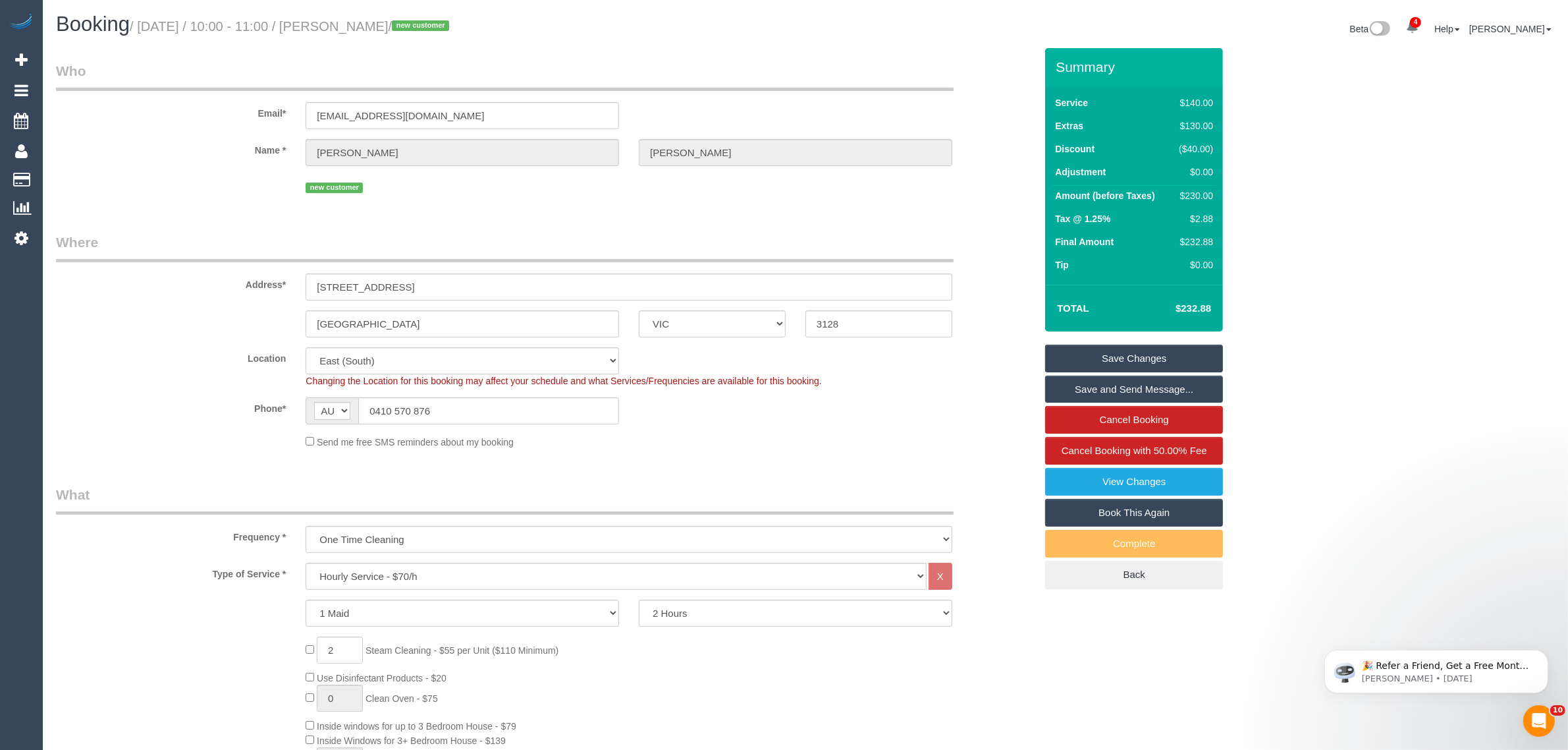
drag, startPoint x: 1095, startPoint y: 676, endPoint x: 1090, endPoint y: 689, distance: 13.9
click at [868, 422] on div "Phone* AF AL DZ AD AO AI AQ AG AR AM AW AU AT AZ BS BH BD BB BY BE BZ BJ BM BT …" at bounding box center [546, 410] width 999 height 27
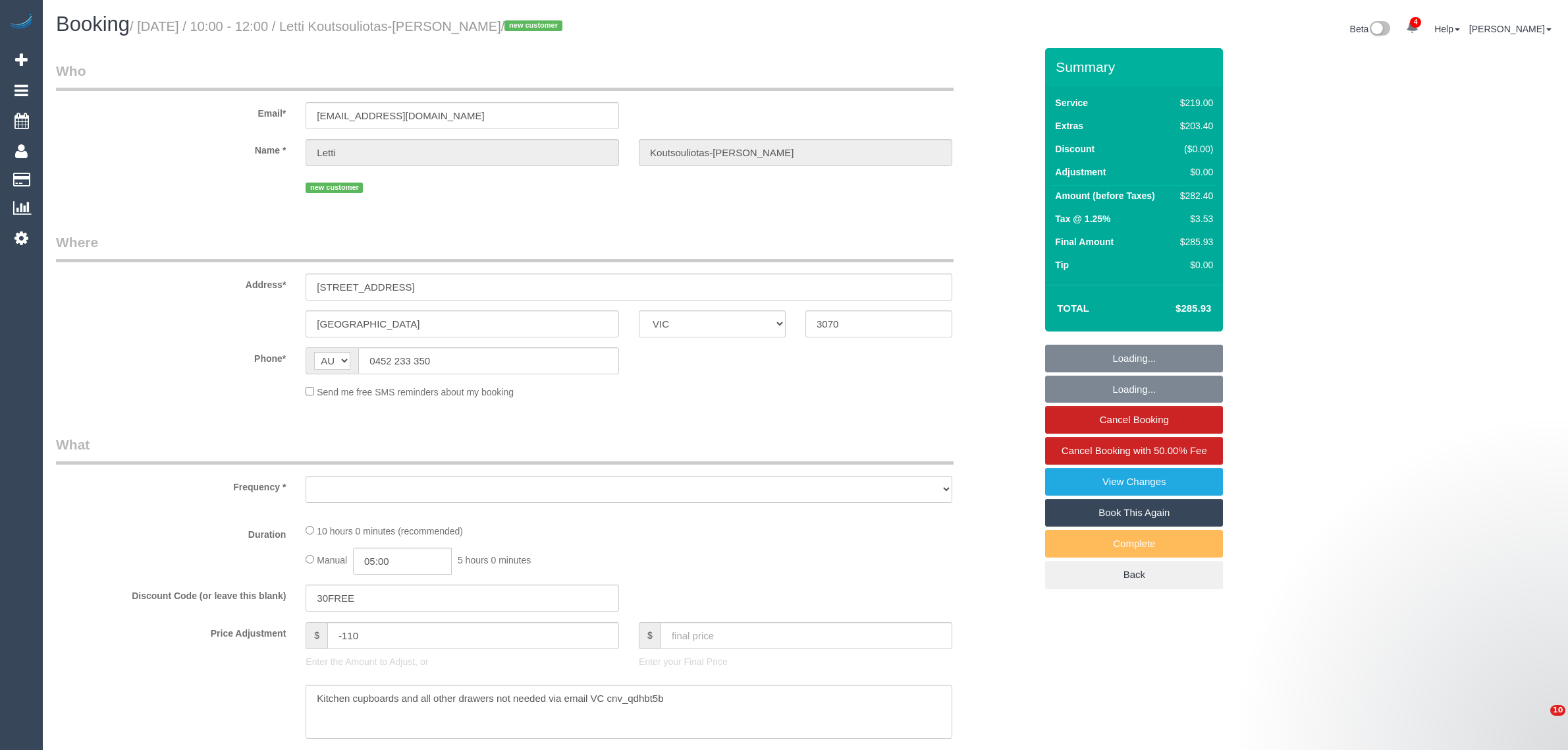
select select "VIC"
select select "object:655"
select select "number:28"
select select "number:15"
select select "number:19"
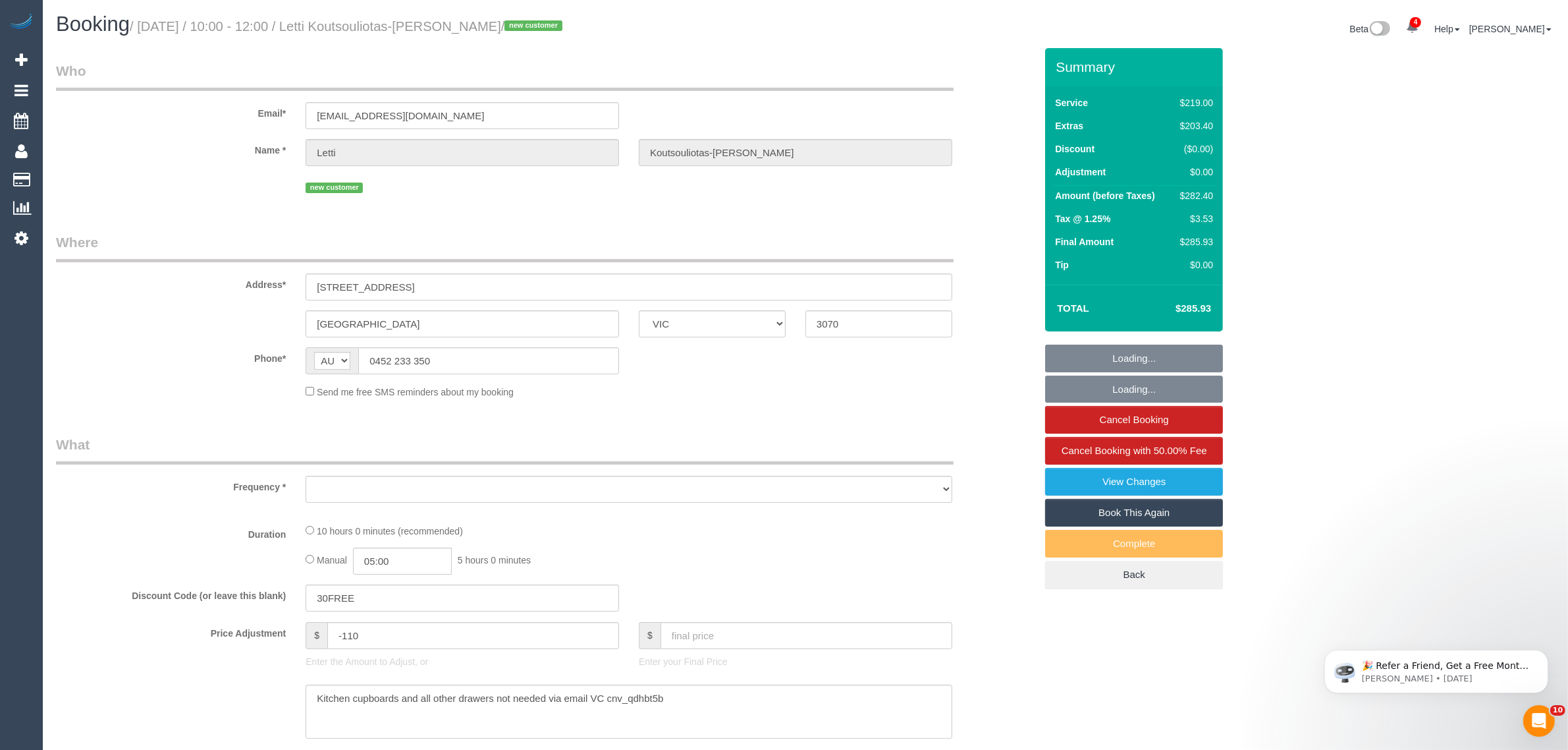
select select "number:24"
select select "number:34"
select select "number:11"
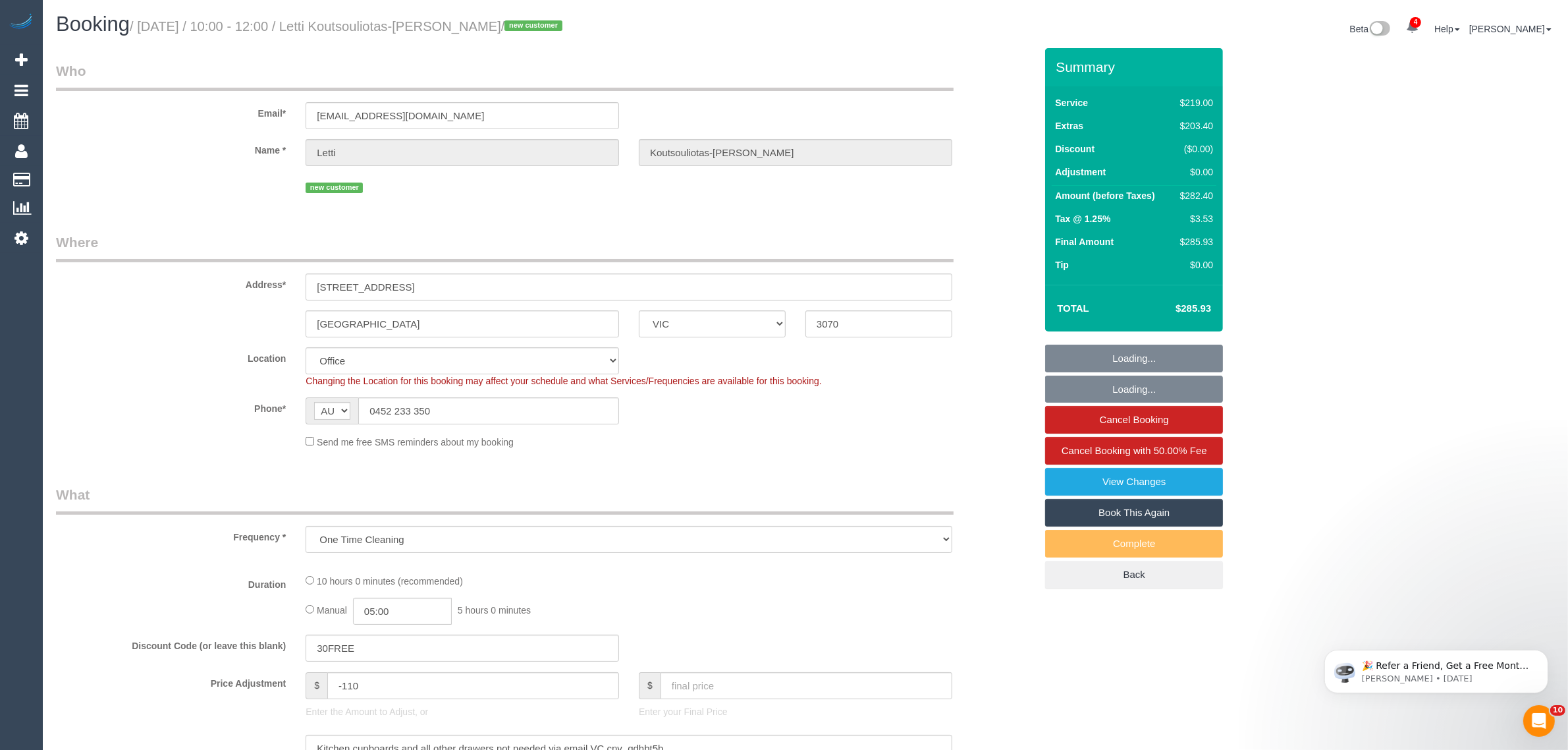
select select "string:stripe-pm_1S3qTn2GScqysDRVzqYiNpq4"
select select "object:808"
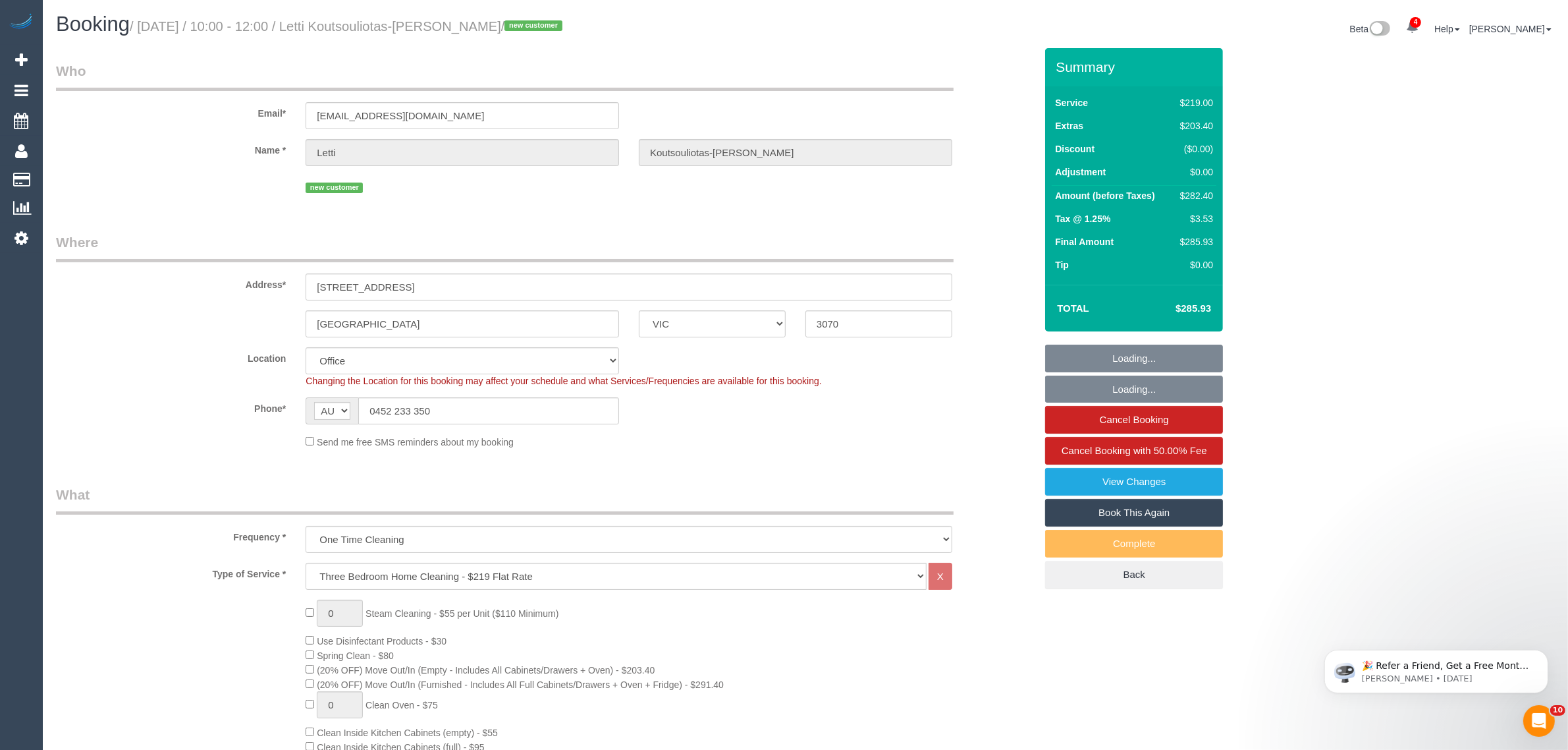
click at [1001, 307] on sui-booking-address "Address* [STREET_ADDRESS] [GEOGRAPHIC_DATA] ACT [GEOGRAPHIC_DATA] NT [GEOGRAPHI…" at bounding box center [546, 285] width 980 height 105
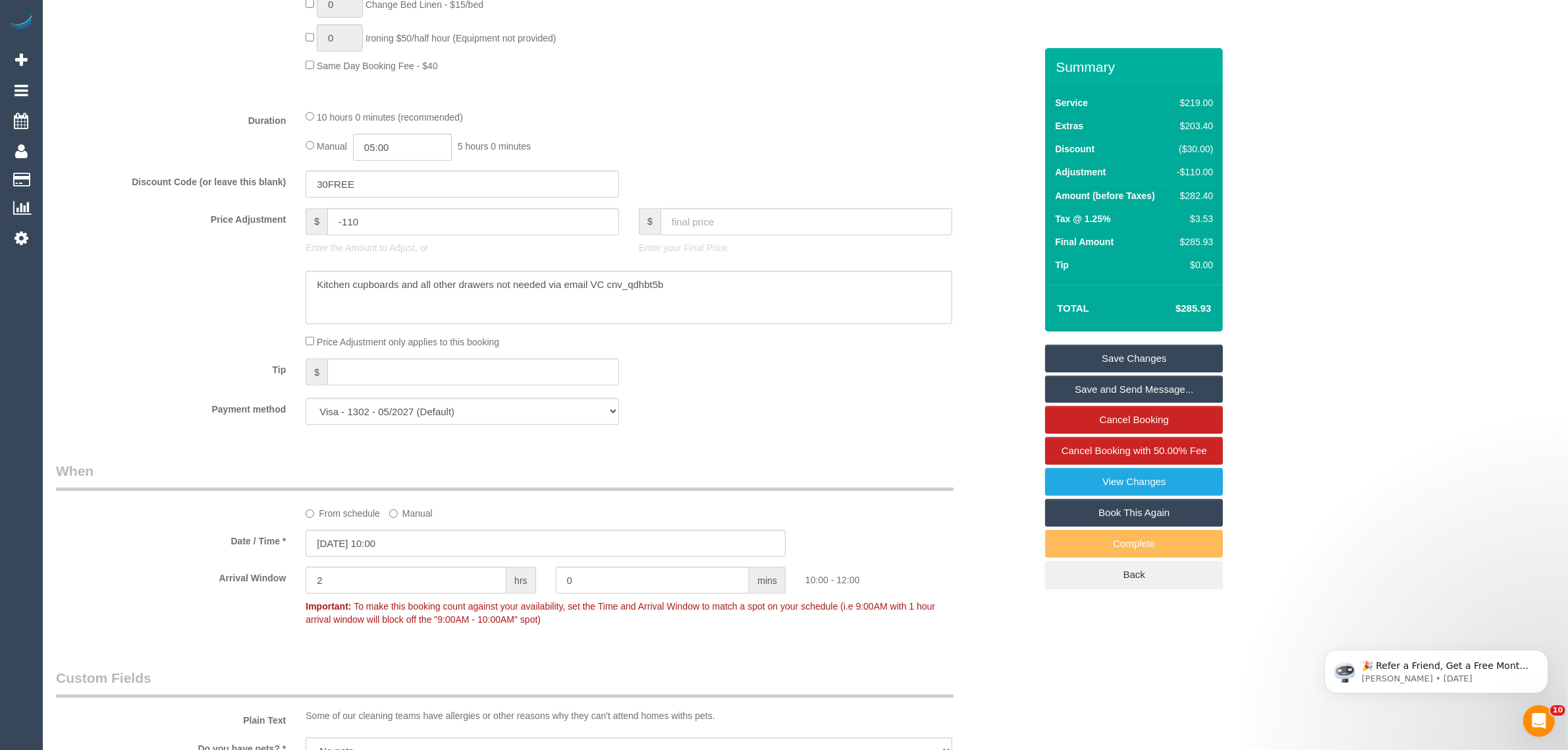
scroll to position [659, 0]
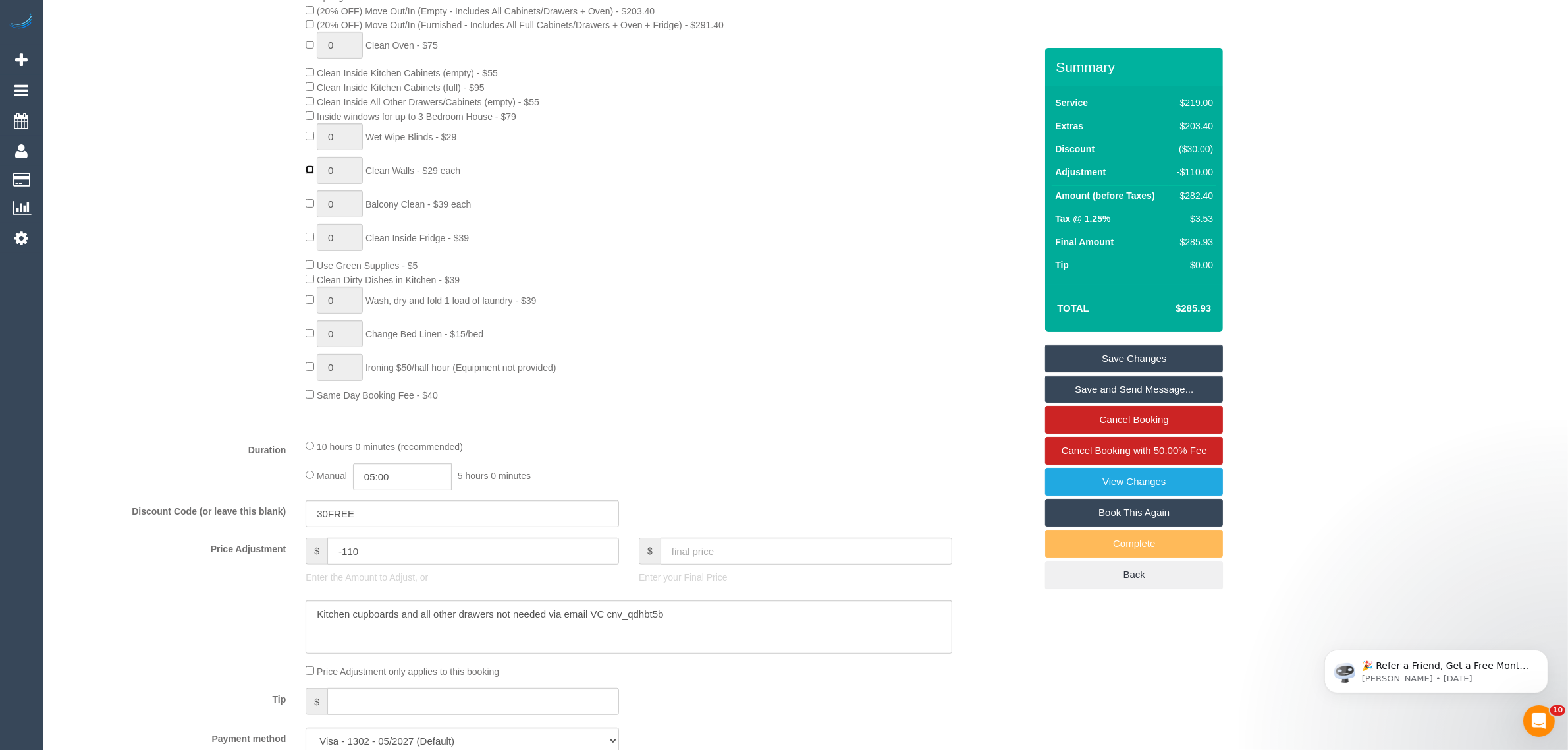
type input "1"
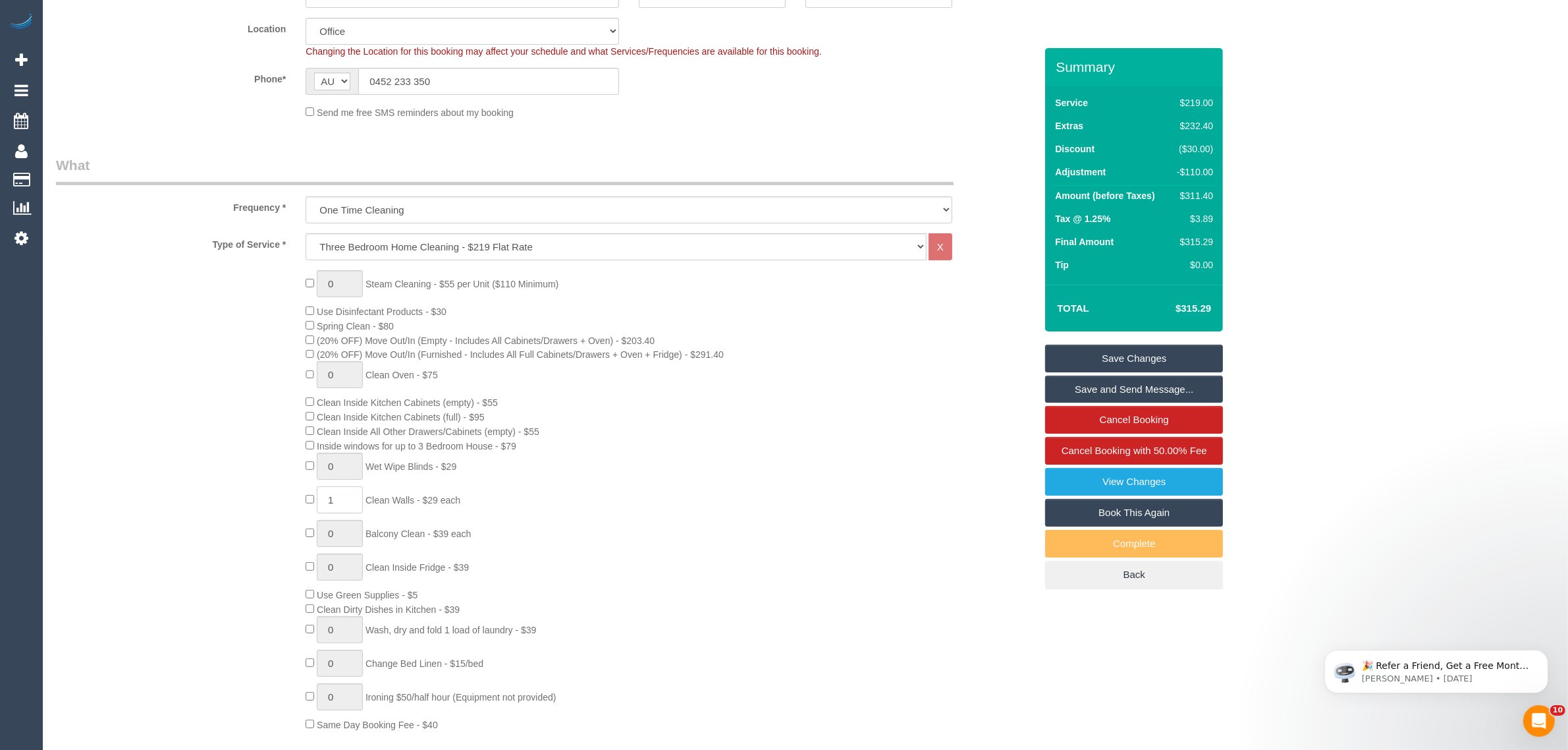
click at [357, 503] on input "1" at bounding box center [340, 500] width 46 height 27
type input "5"
click at [949, 587] on div "0 Steam Cleaning - $55 per Unit ($110 Minimum) Use Disinfectant Products - $30 …" at bounding box center [670, 500] width 750 height 461
click at [159, 531] on div "0 Steam Cleaning - $55 per Unit ($110 Minimum) Use Disinfectant Products - $30 …" at bounding box center [546, 500] width 999 height 461
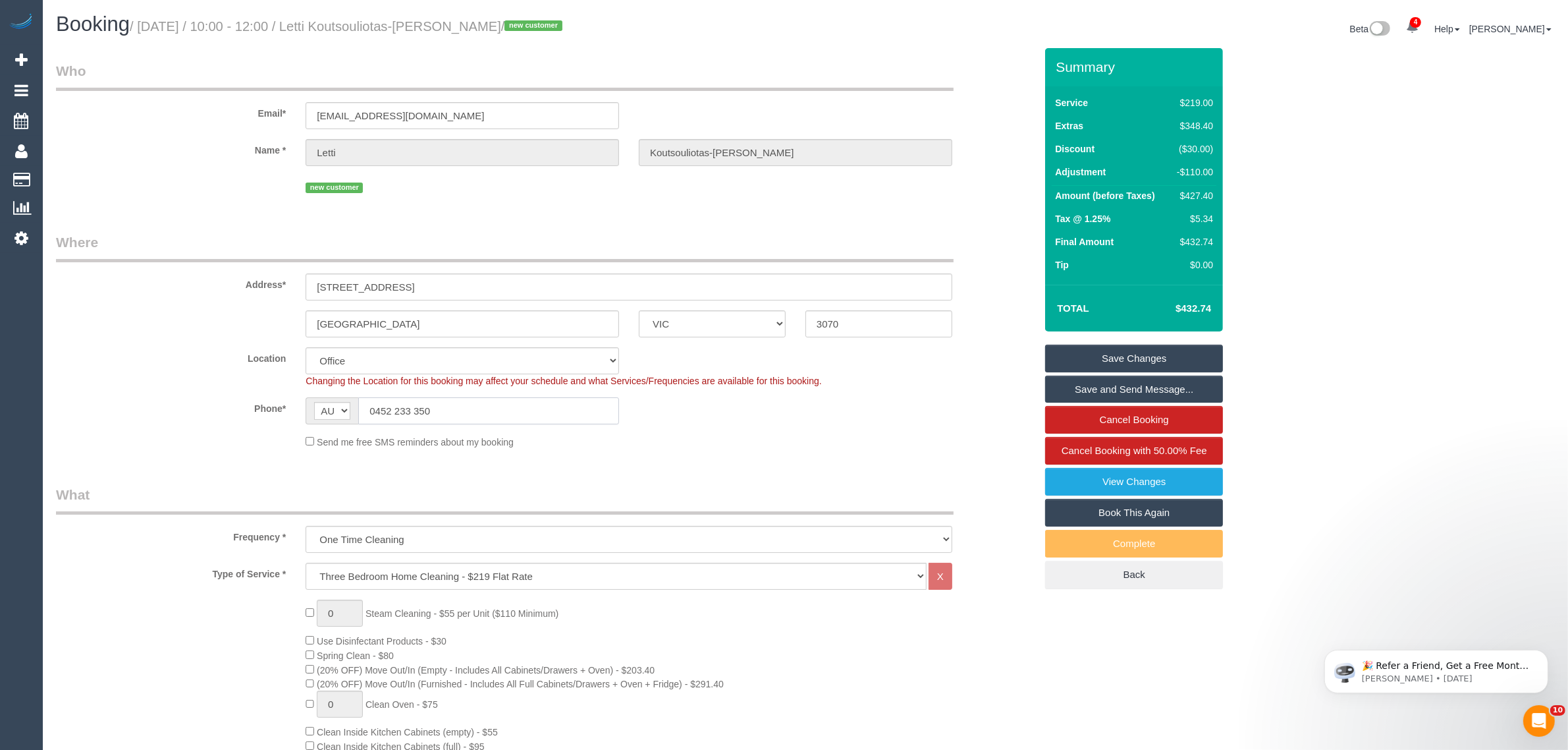
click at [476, 416] on input "0452 233 350" at bounding box center [488, 410] width 261 height 27
click at [372, 21] on small "/ [DATE] / 10:00 - 12:00 / Letti Koutsouliotas-[PERSON_NAME] / new customer" at bounding box center [348, 26] width 437 height 14
click at [373, 21] on small "/ [DATE] / 10:00 - 12:00 / Letti Koutsouliotas-[PERSON_NAME] / new customer" at bounding box center [348, 26] width 437 height 14
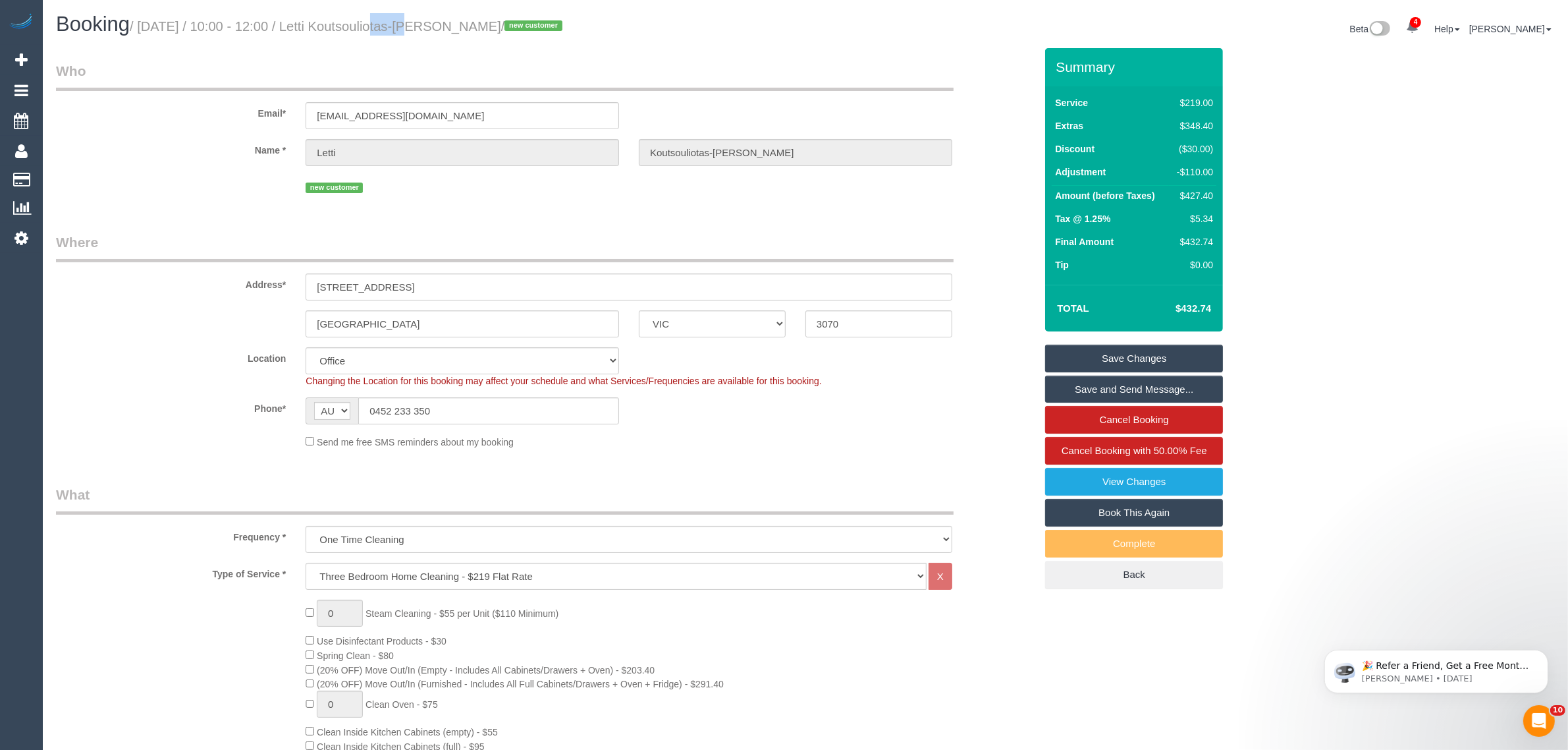
copy small "Letti"
click at [435, 320] on input "[GEOGRAPHIC_DATA]" at bounding box center [462, 323] width 313 height 27
click at [971, 443] on div "Send me free SMS reminders about my booking" at bounding box center [546, 441] width 999 height 14
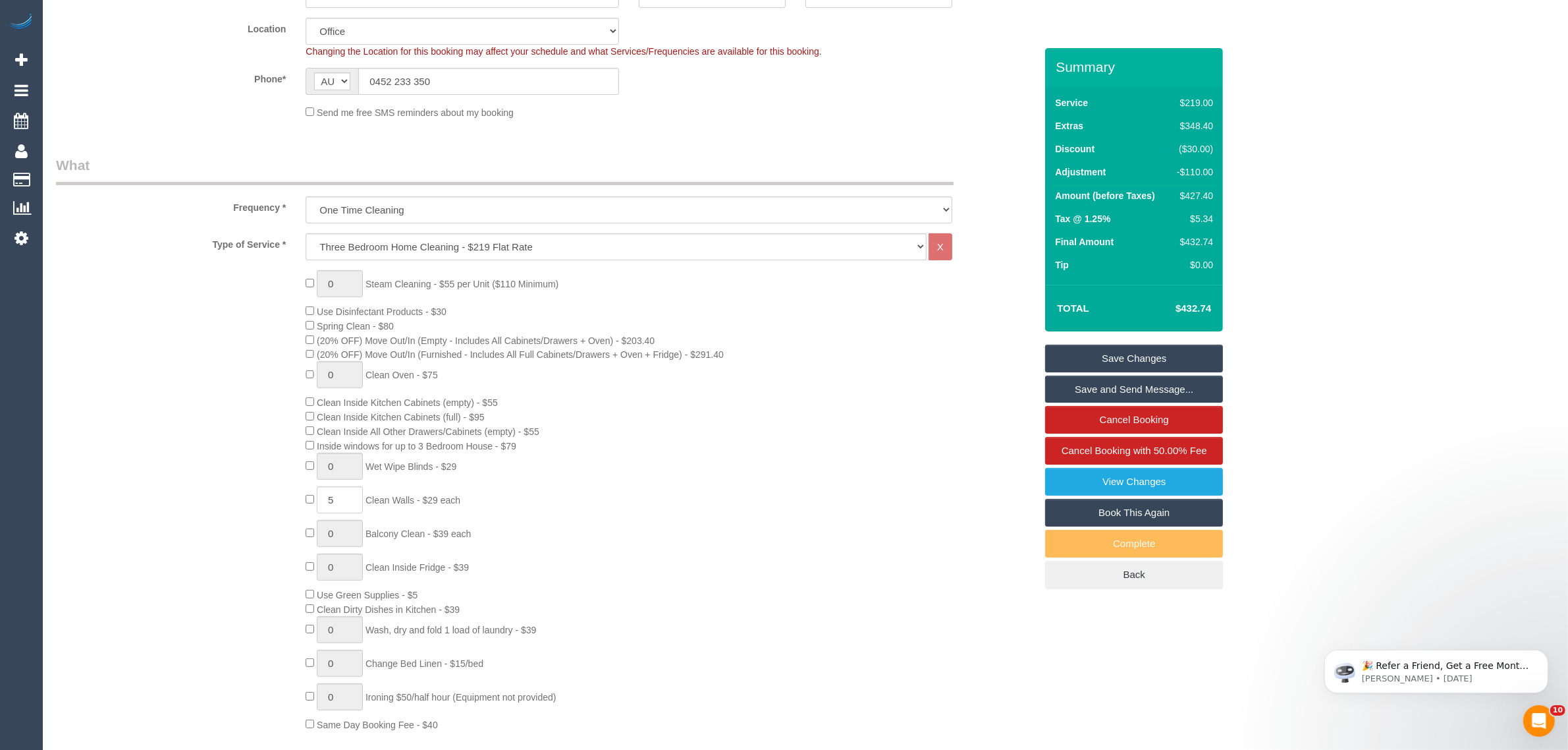
click at [1190, 307] on h4 "$432.74" at bounding box center [1173, 309] width 75 height 11
copy h4 "432.74"
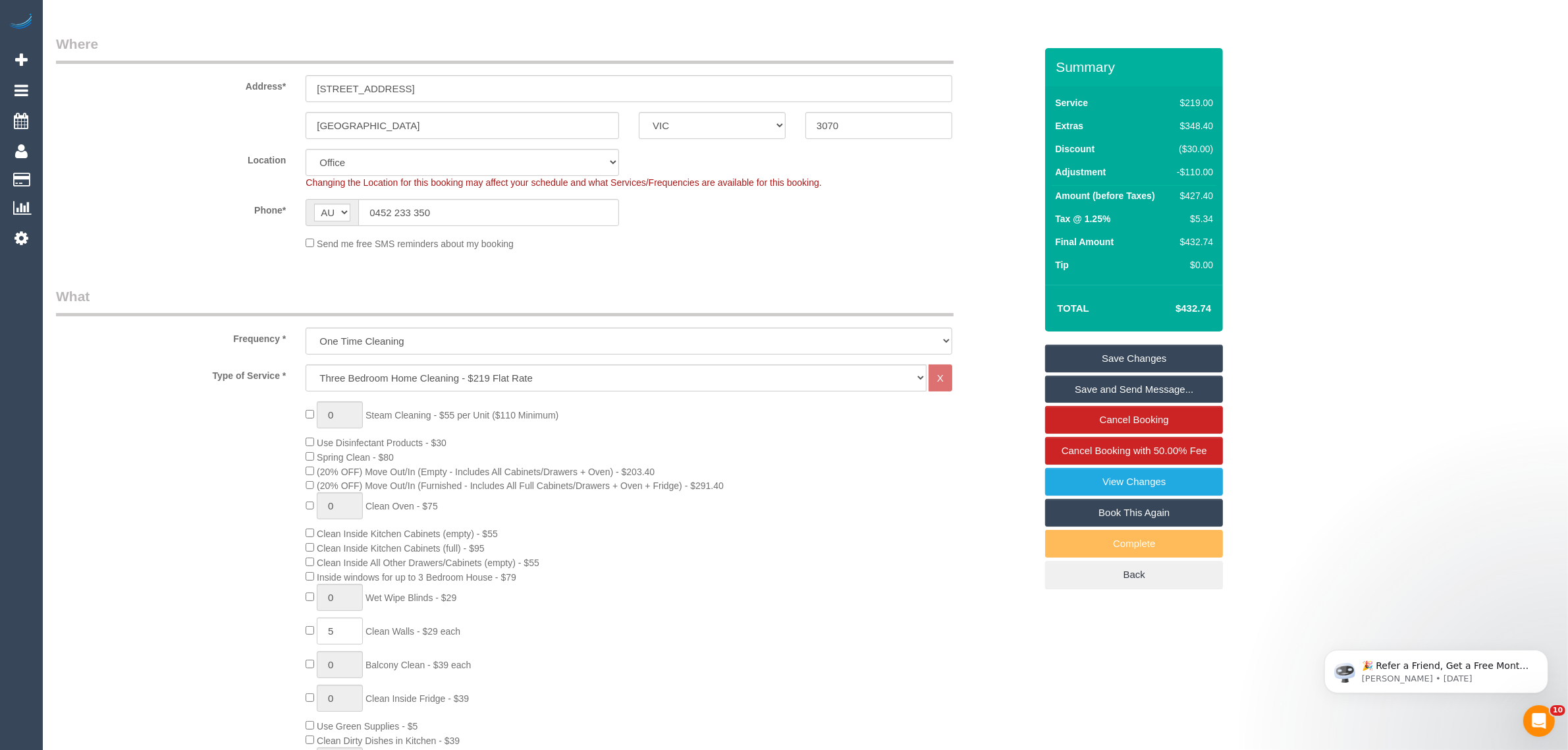
scroll to position [0, 0]
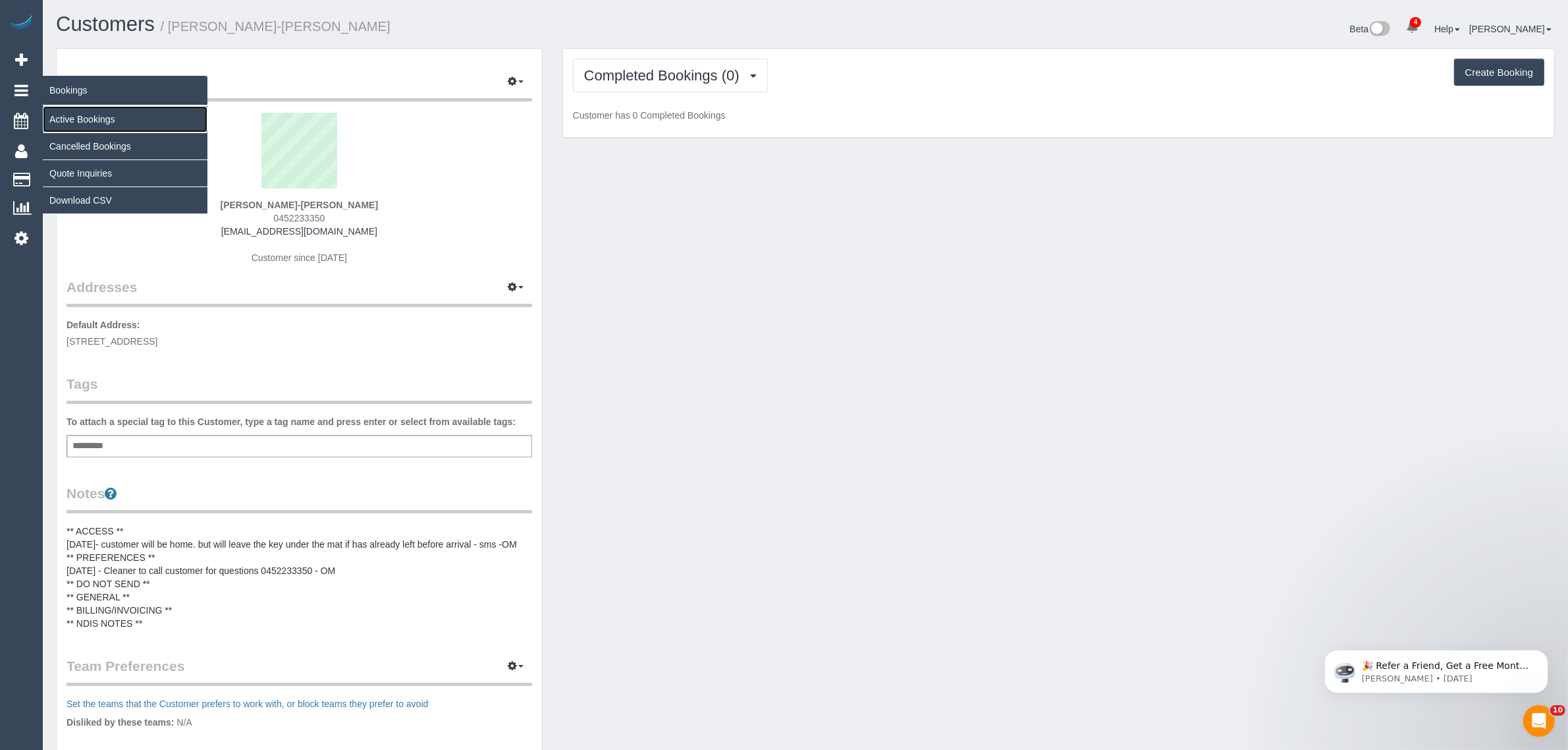
click at [67, 122] on link "Active Bookings" at bounding box center [125, 119] width 165 height 26
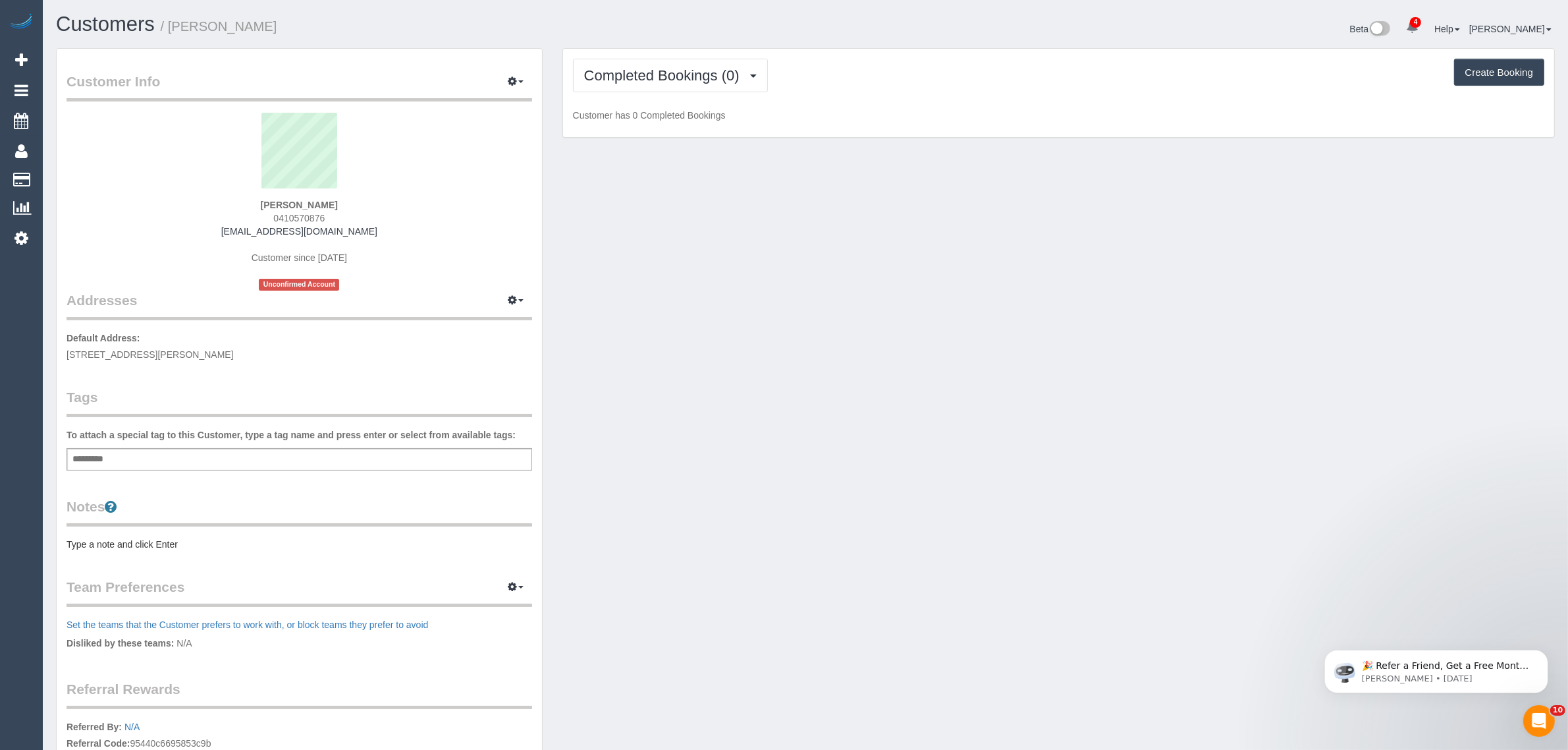
click at [723, 347] on div "Customer Info Edit Contact Info Send Message Email Preferences Special Sales Ta…" at bounding box center [805, 476] width 1518 height 857
click at [686, 84] on button "Completed Bookings (0)" at bounding box center [670, 75] width 195 height 34
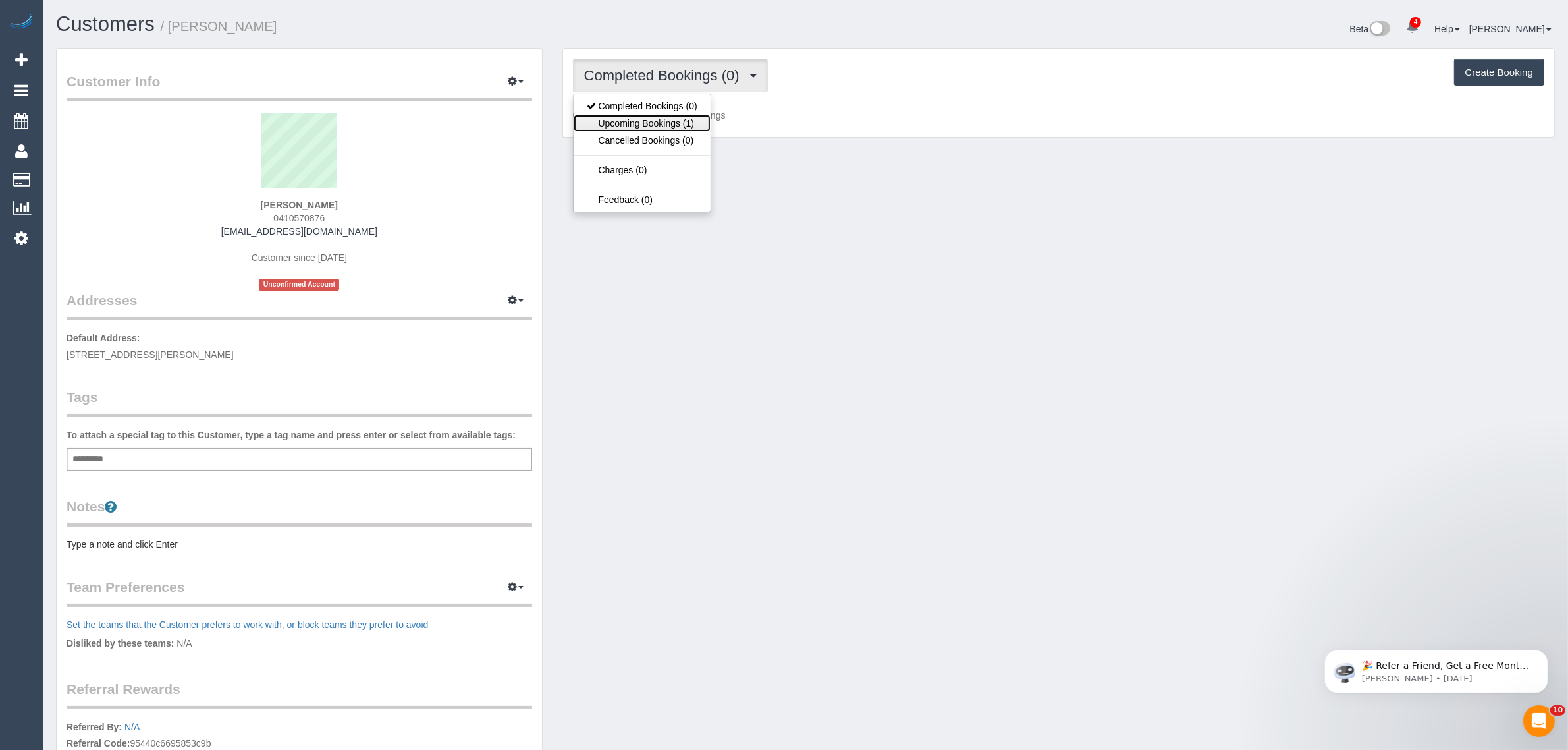
click at [659, 119] on link "Upcoming Bookings (1)" at bounding box center [642, 123] width 137 height 17
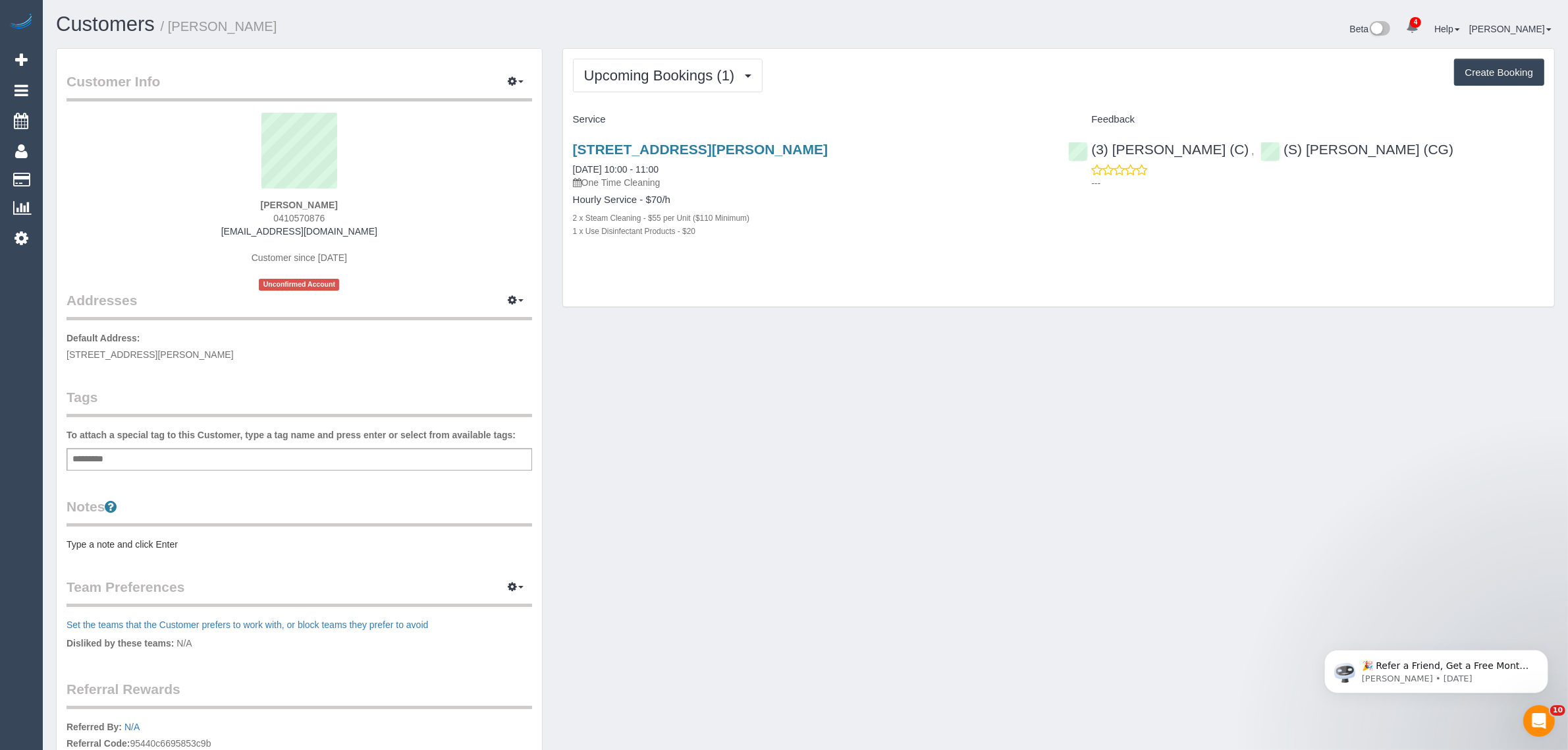
click at [959, 354] on div "Customer Info Edit Contact Info Send Message Email Preferences Special Sales Ta…" at bounding box center [805, 476] width 1518 height 857
click at [814, 374] on div "Customer Info Edit Contact Info Send Message Email Preferences Special Sales Ta…" at bounding box center [805, 476] width 1518 height 857
click at [685, 70] on span "Upcoming Bookings (1)" at bounding box center [663, 76] width 157 height 17
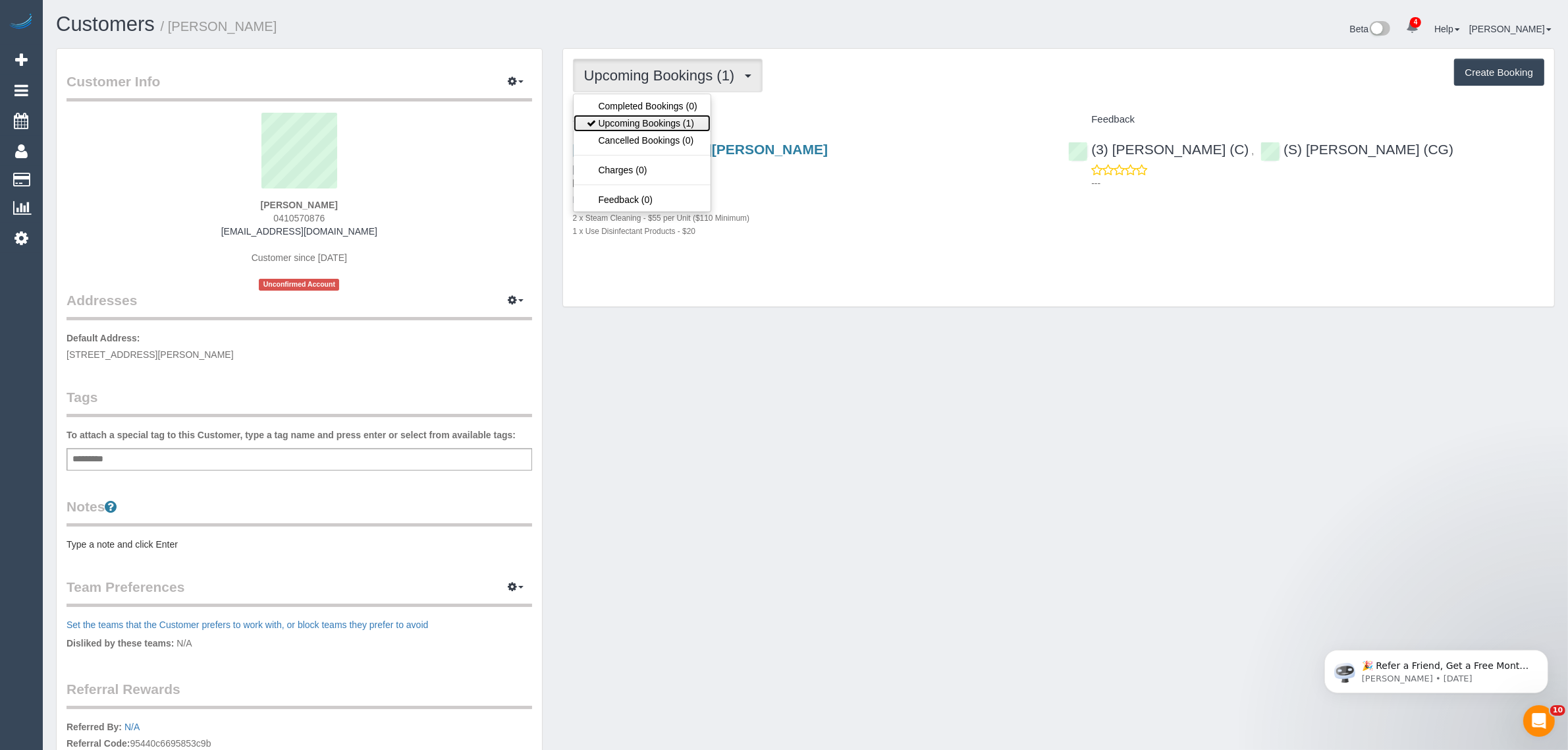
click at [661, 123] on link "Upcoming Bookings (1)" at bounding box center [642, 123] width 137 height 17
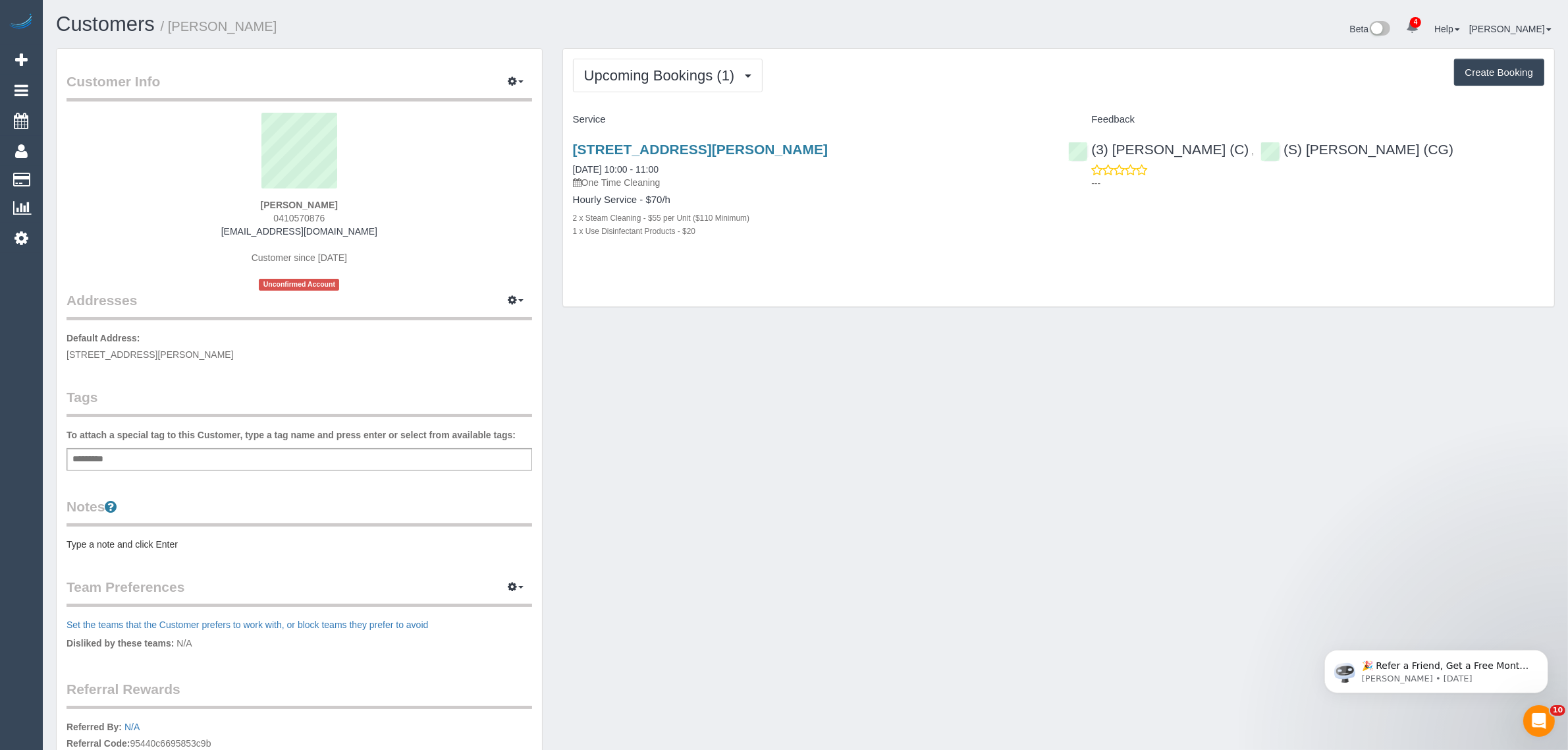
click at [677, 160] on div "[STREET_ADDRESS][PERSON_NAME] [DATE] 10:00 - 11:00 One Time Cleaning" at bounding box center [811, 165] width 476 height 48
click at [685, 148] on link "[STREET_ADDRESS][PERSON_NAME]" at bounding box center [701, 150] width 255 height 15
click at [703, 69] on span "Upcoming Bookings (1)" at bounding box center [663, 76] width 157 height 17
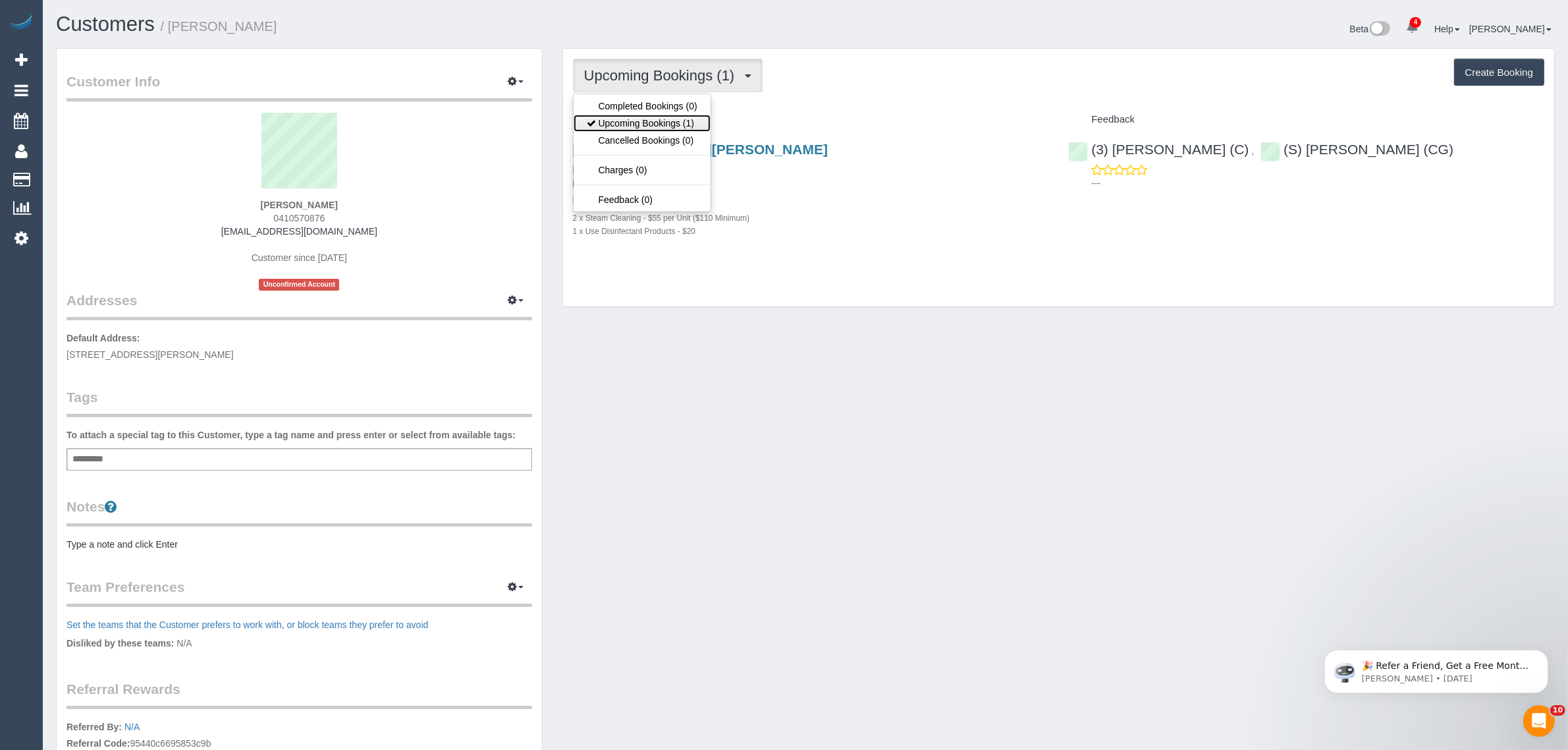
click at [669, 117] on link "Upcoming Bookings (1)" at bounding box center [642, 123] width 137 height 17
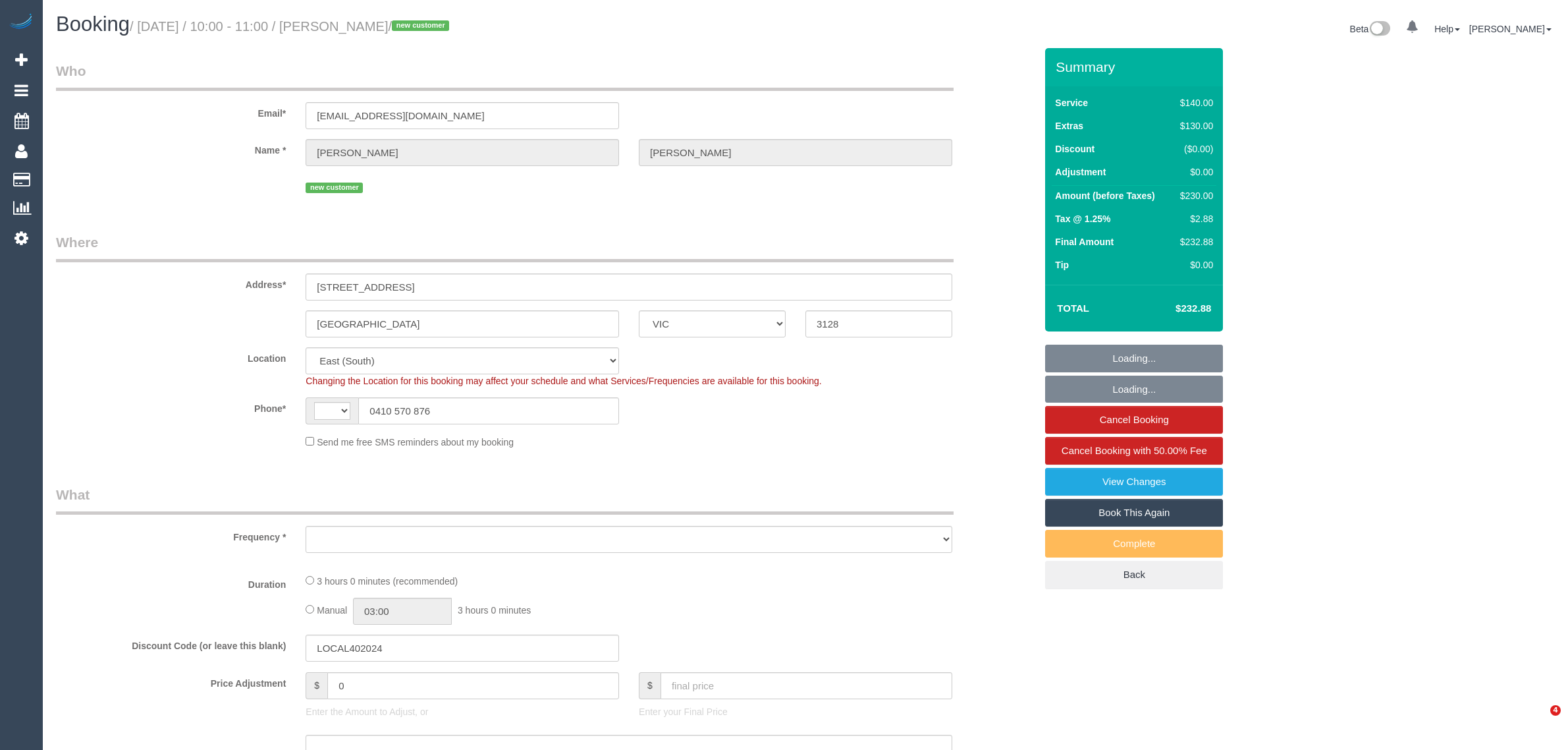
select select "VIC"
select select "string:AU"
select select "string:stripe-pm_1S3bWD2GScqysDRVfB37uJIA"
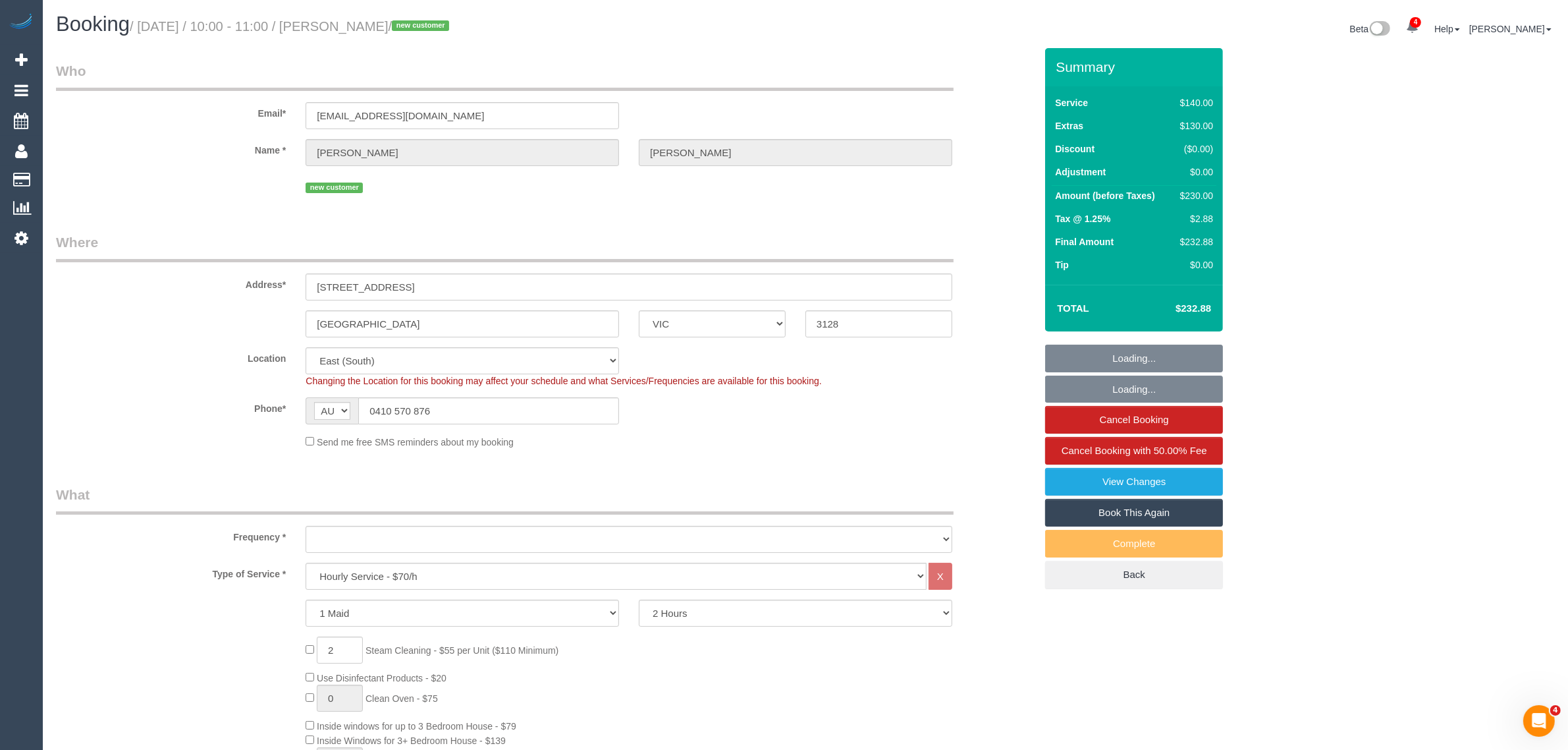
select select "object:903"
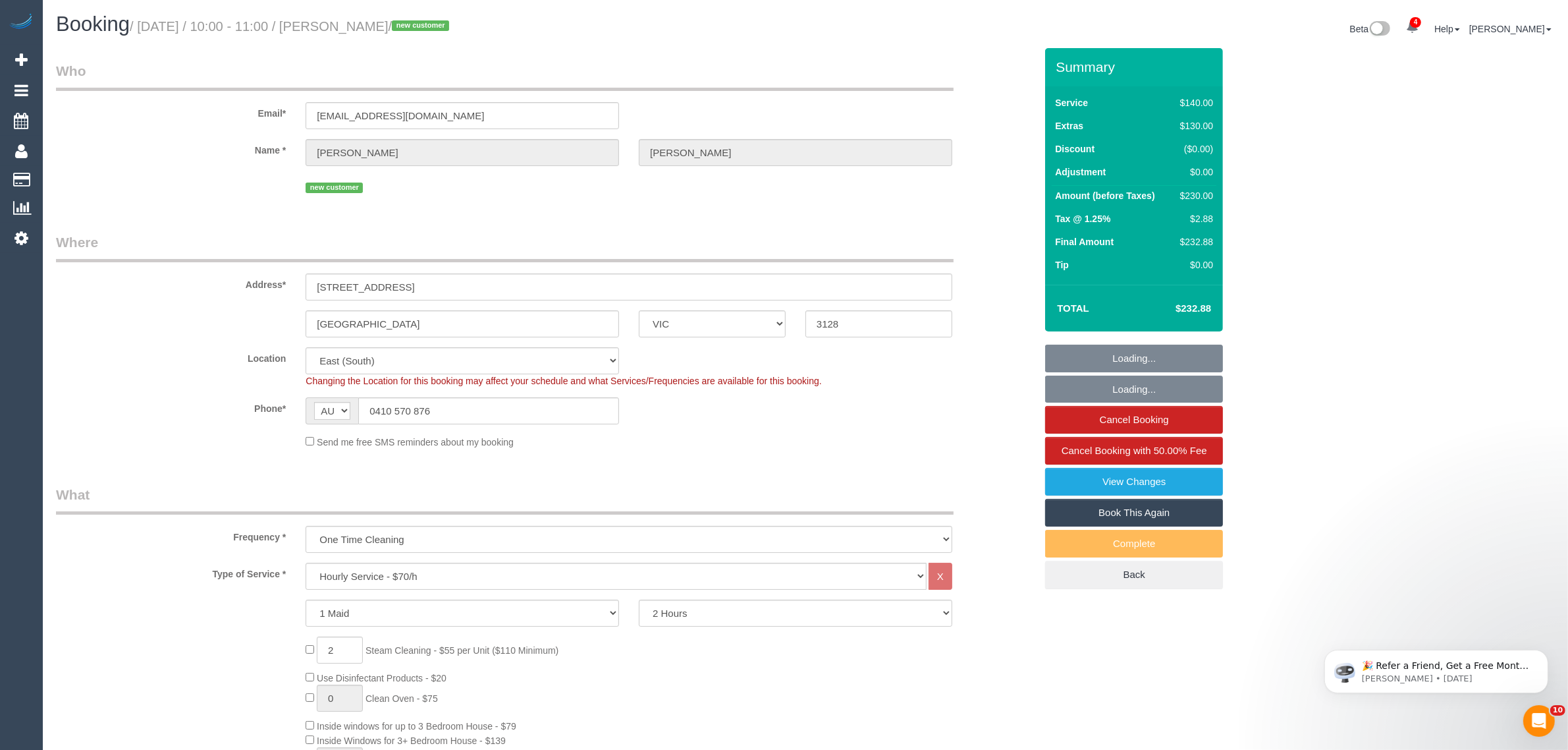
select select "number:28"
select select "number:14"
select select "number:20"
select select "number:24"
select select "object:1499"
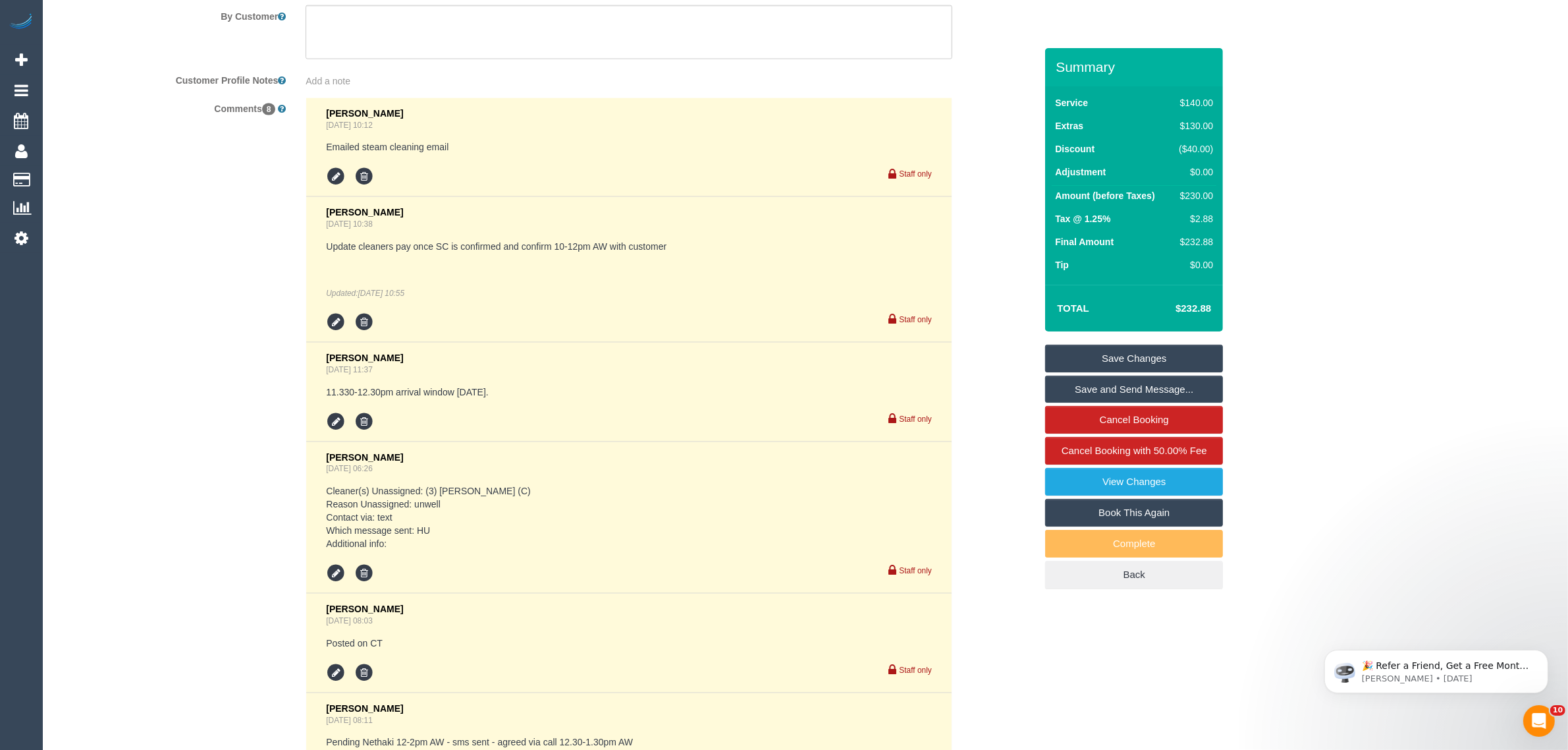
scroll to position [2307, 0]
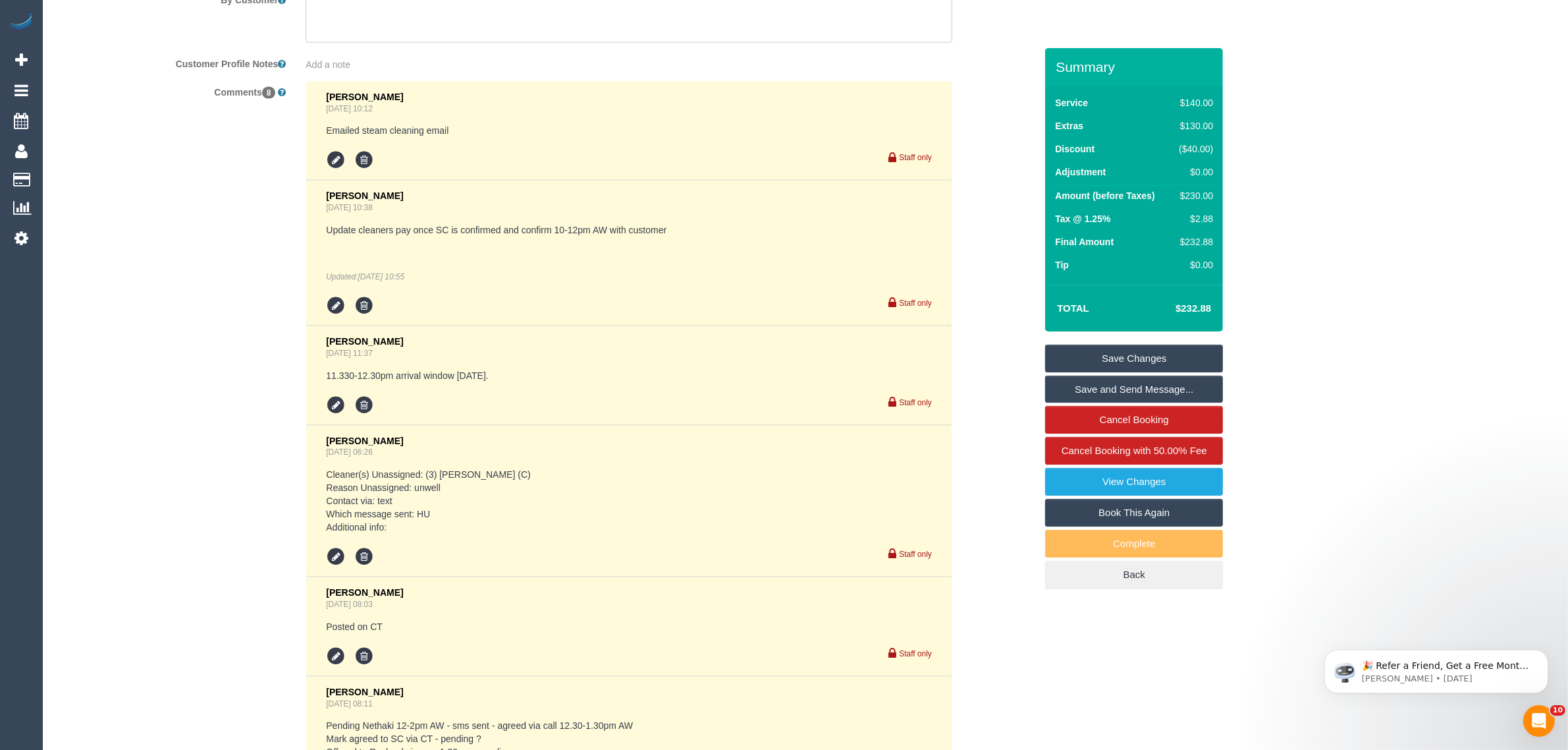
drag, startPoint x: 243, startPoint y: 401, endPoint x: 311, endPoint y: 422, distance: 71.2
click at [243, 401] on div "Comments 8 [PERSON_NAME] [DATE] 10:12 Emailed steam cleaning email Staff only […" at bounding box center [546, 631] width 999 height 1100
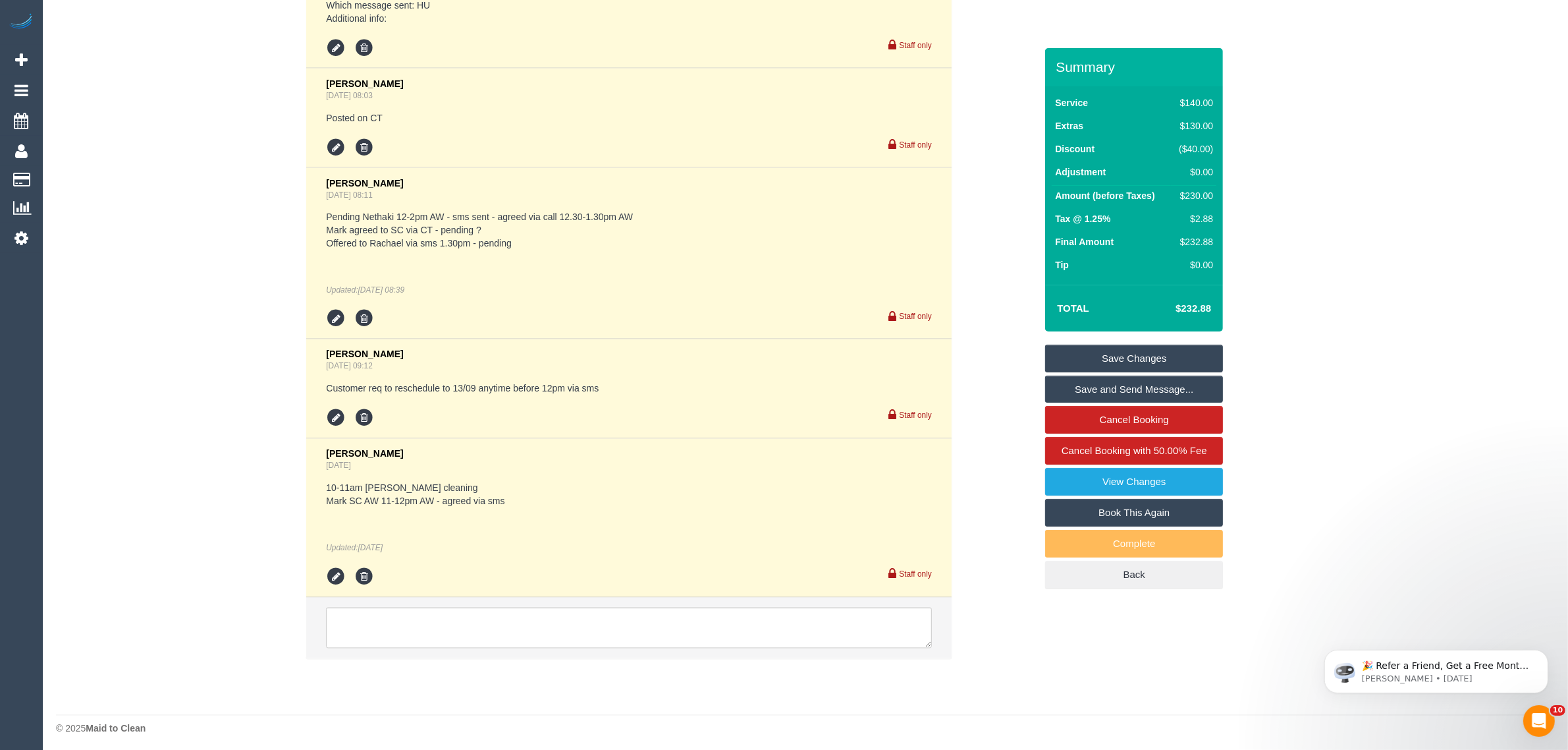
scroll to position [2830, 0]
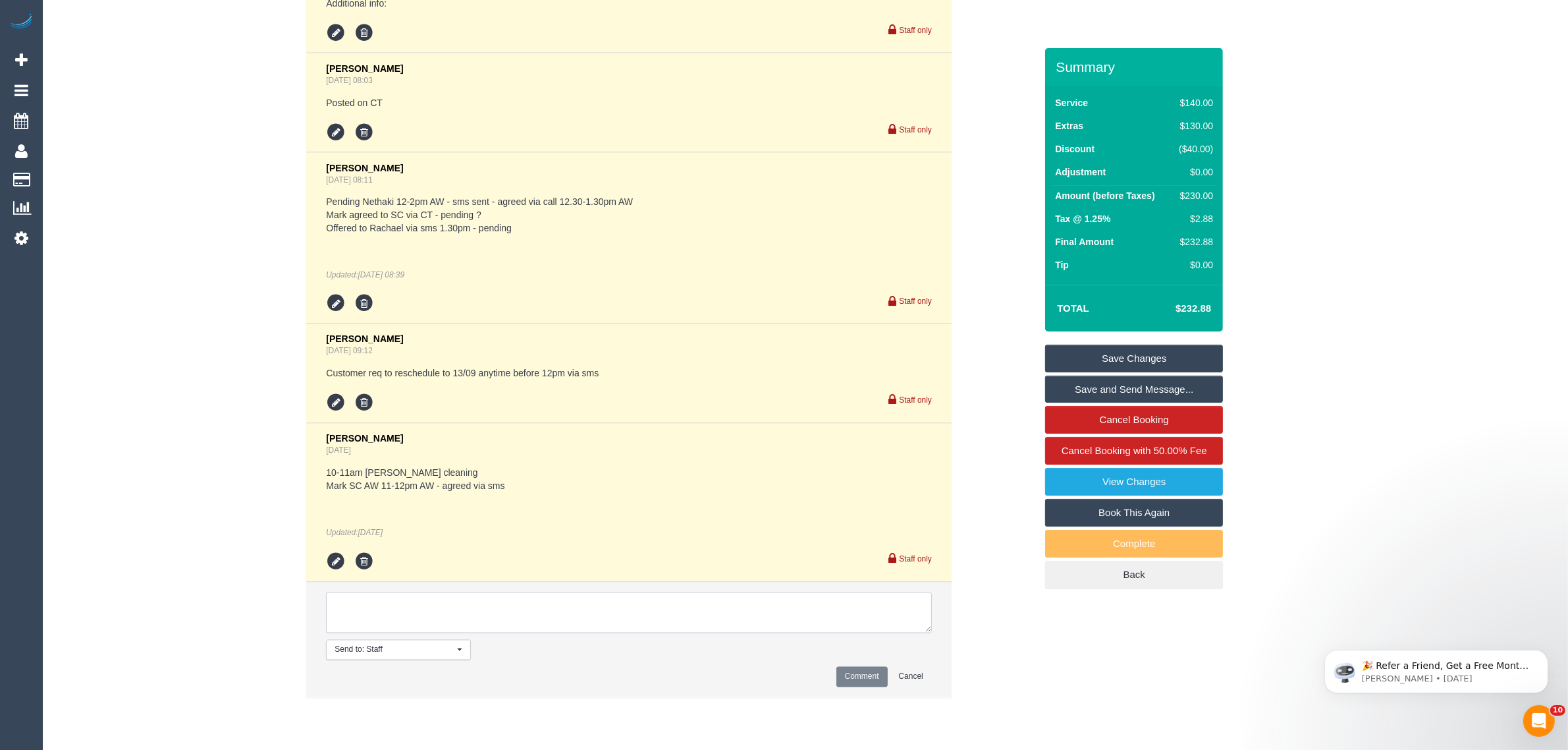
click at [406, 620] on textarea at bounding box center [628, 612] width 606 height 41
paste textarea "Cleaner(s) Unassigned: Reason Unassigned: Contact via: Which message sent: Addi…"
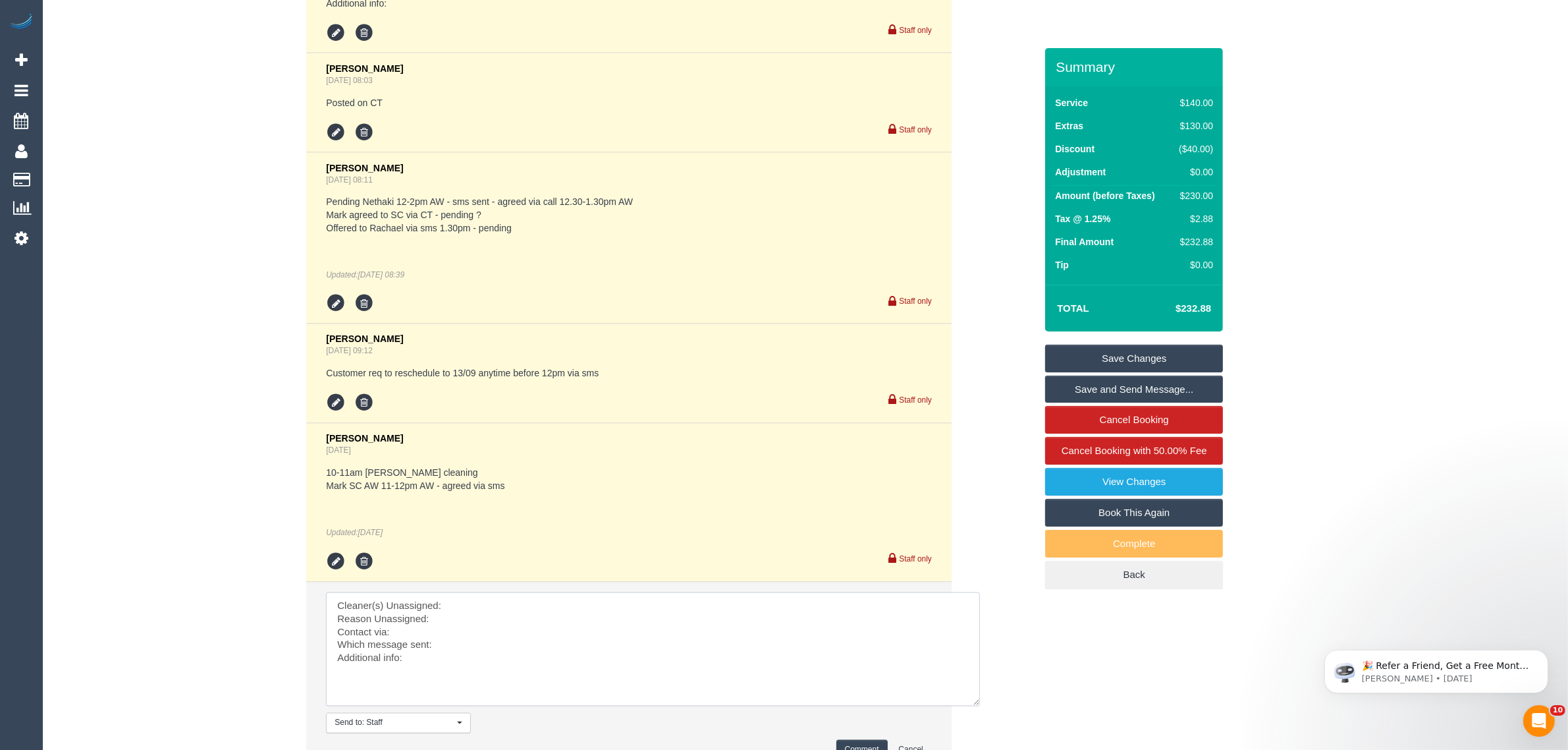
drag, startPoint x: 924, startPoint y: 641, endPoint x: 977, endPoint y: 720, distance: 95.1
click at [977, 707] on textarea at bounding box center [652, 649] width 654 height 114
click at [570, 605] on textarea at bounding box center [654, 652] width 657 height 120
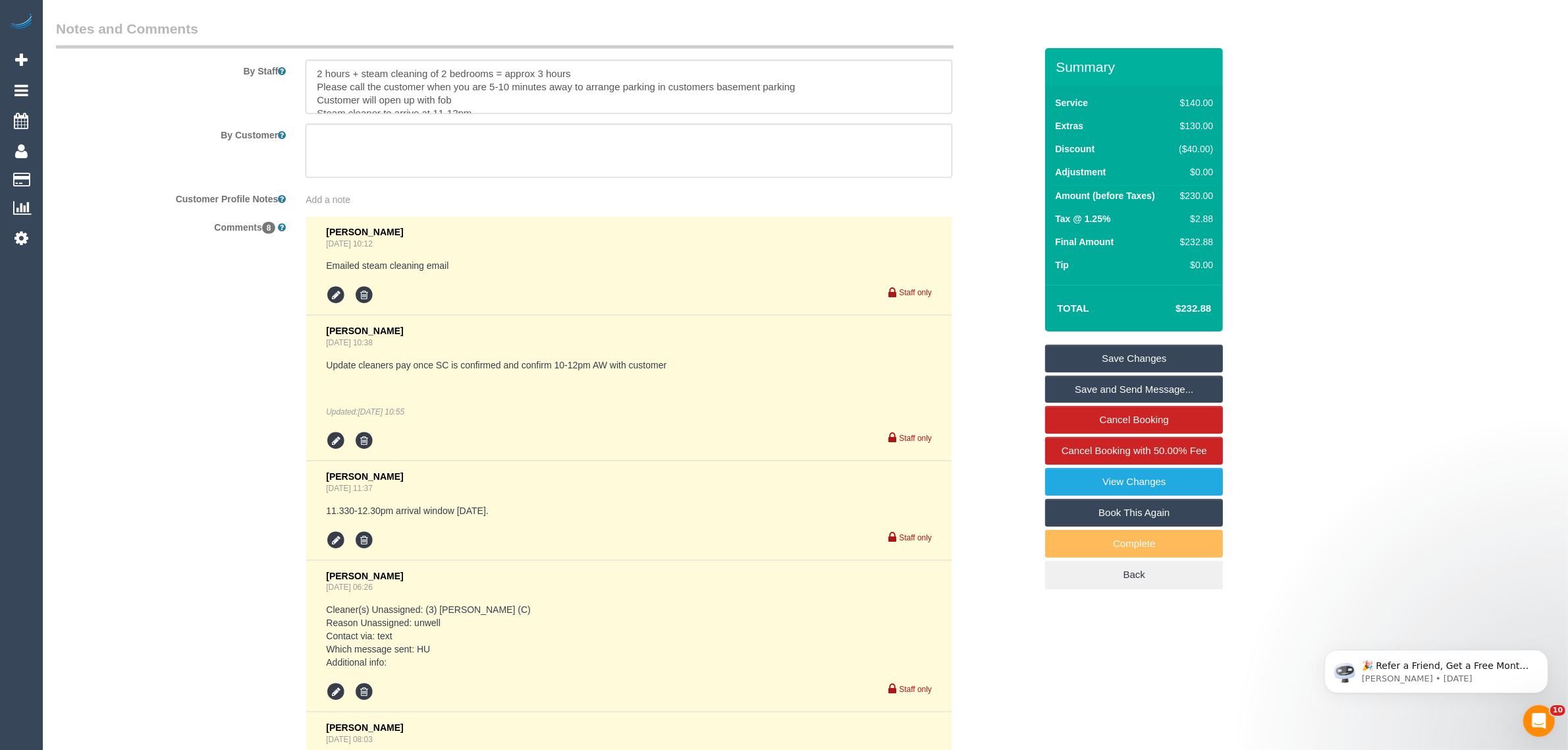
scroll to position [1842, 0]
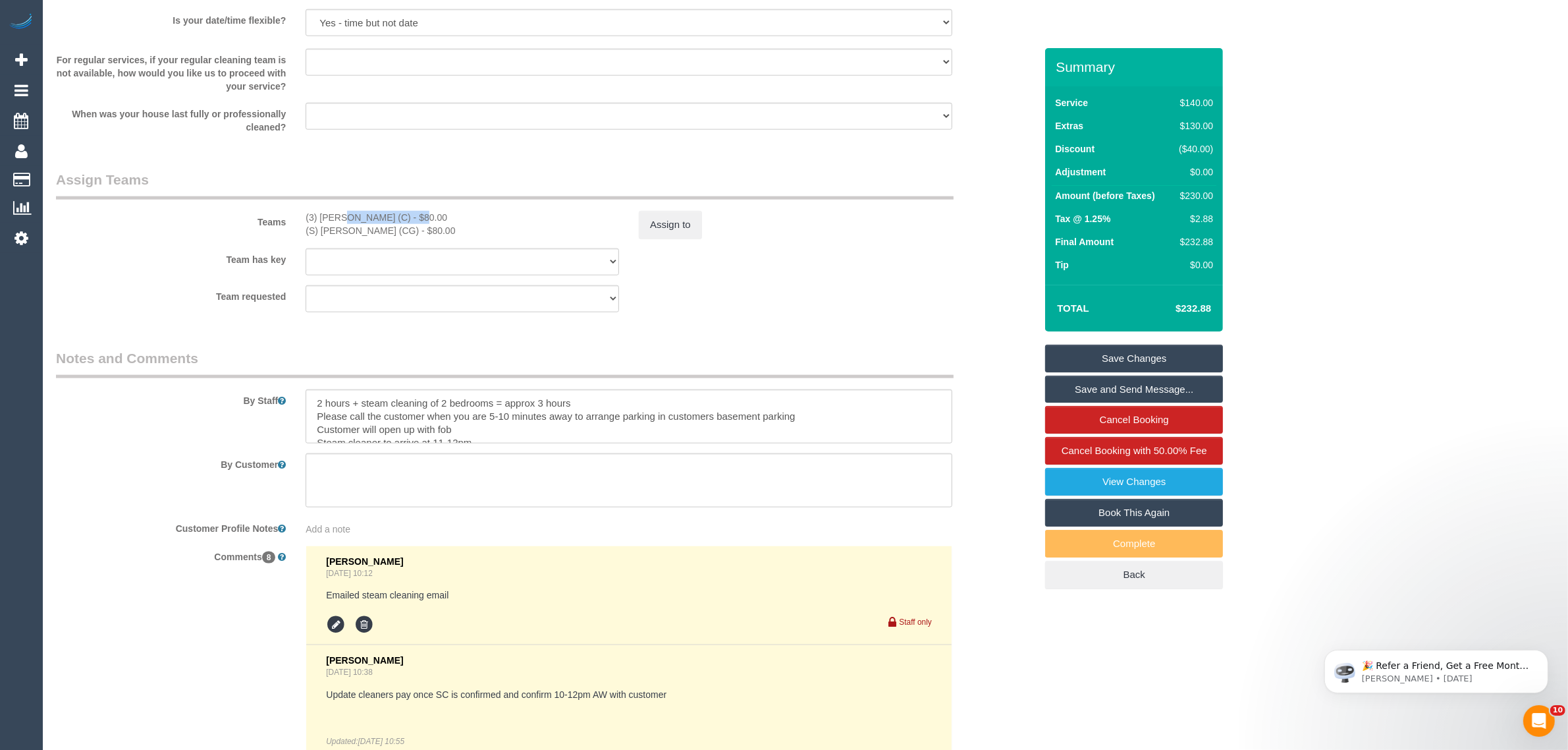
drag, startPoint x: 300, startPoint y: 219, endPoint x: 373, endPoint y: 215, distance: 73.1
click at [373, 215] on div "(3) [PERSON_NAME] (C) - $80.00 (S) [PERSON_NAME] (CG) - $80.00" at bounding box center [462, 224] width 333 height 26
copy div "(3) [PERSON_NAME] (C"
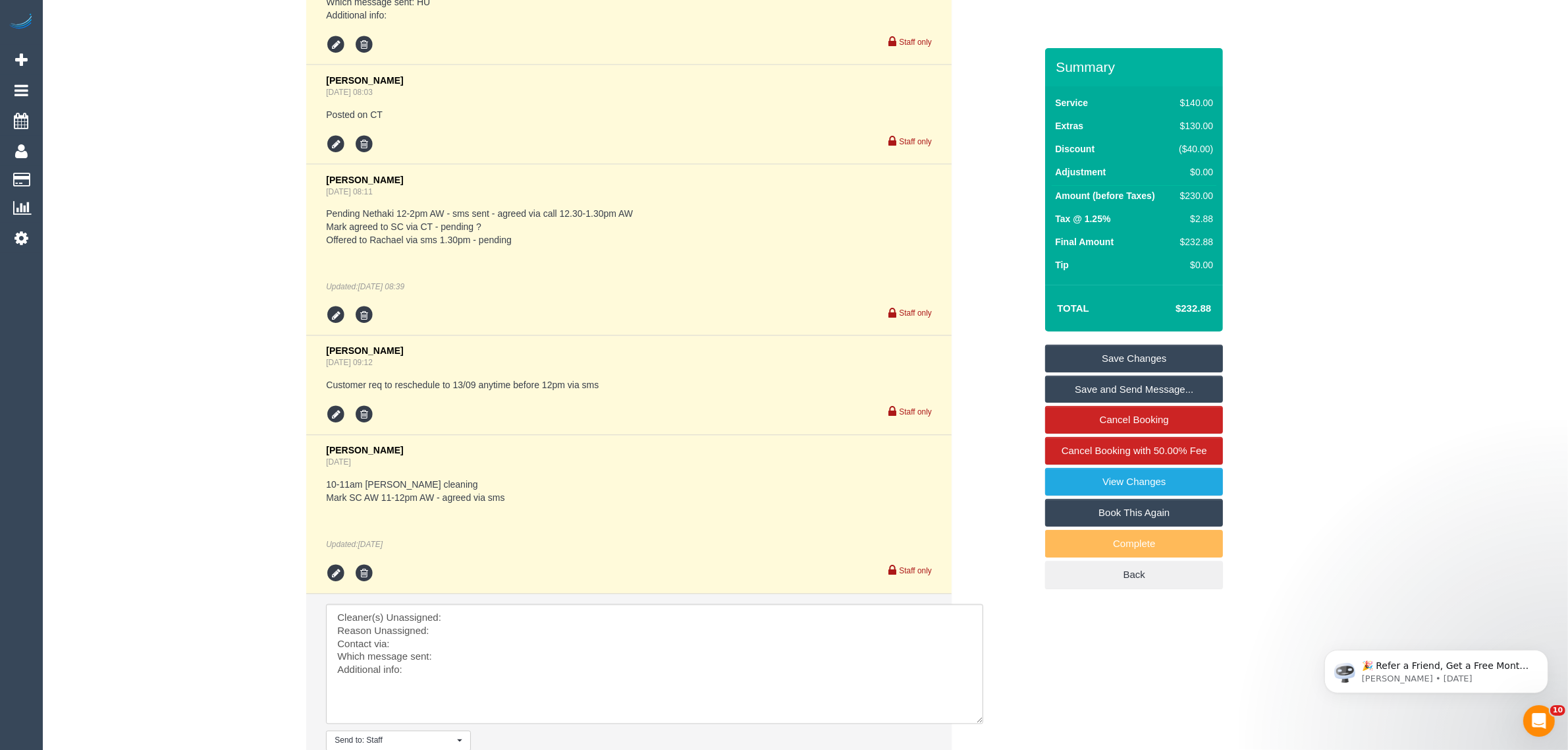
scroll to position [2830, 0]
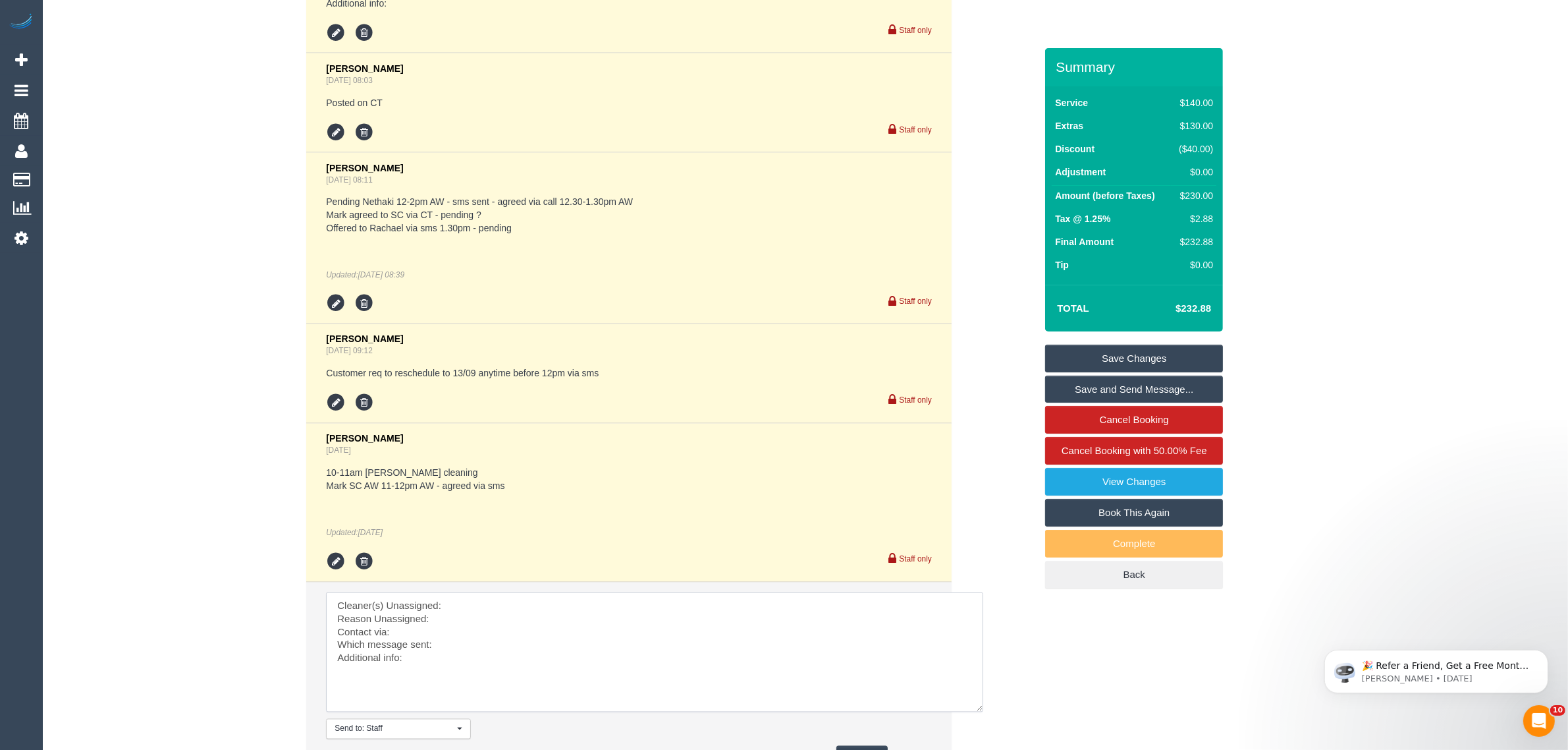
click at [501, 607] on textarea at bounding box center [654, 652] width 657 height 120
paste textarea "(3) [PERSON_NAME] (C"
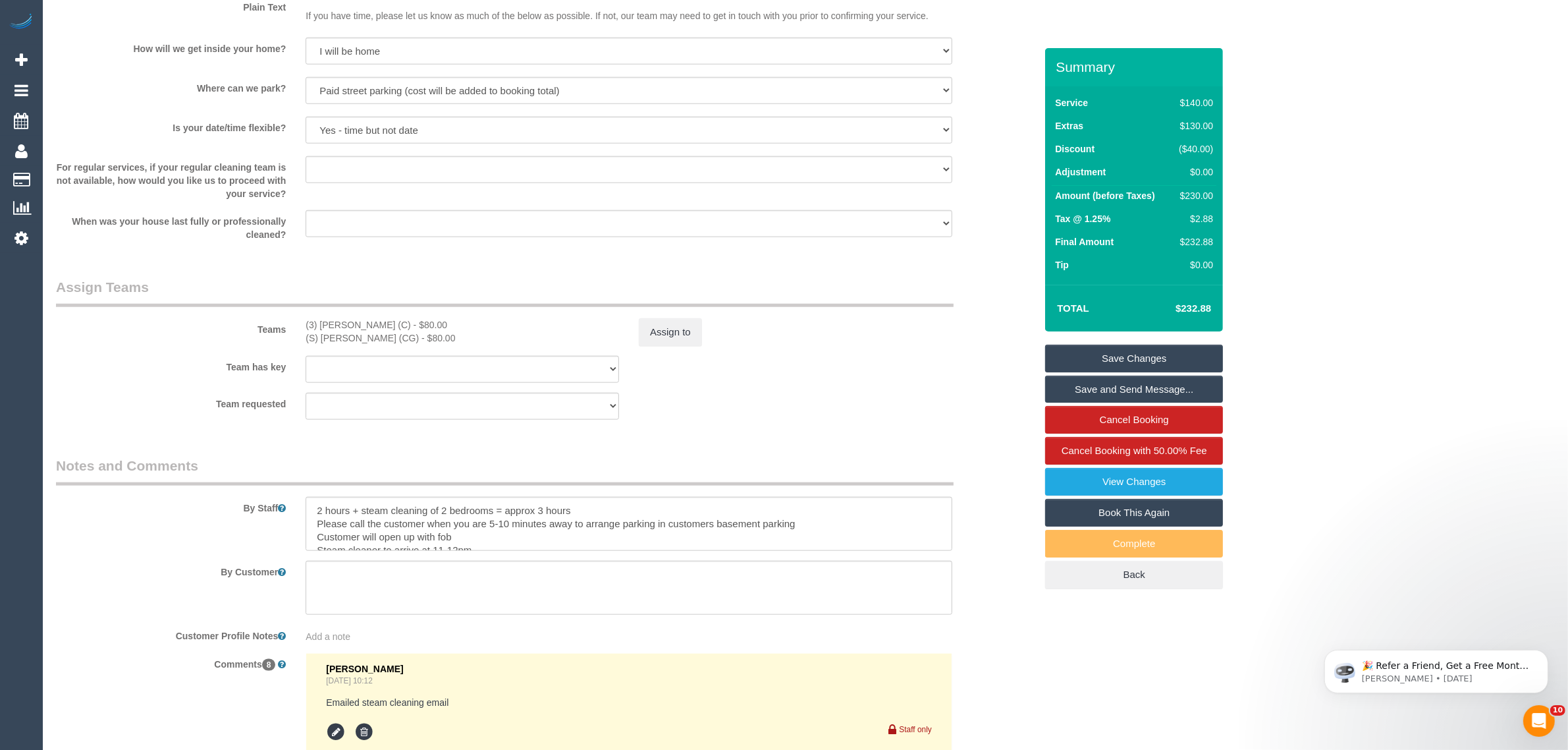
scroll to position [1512, 0]
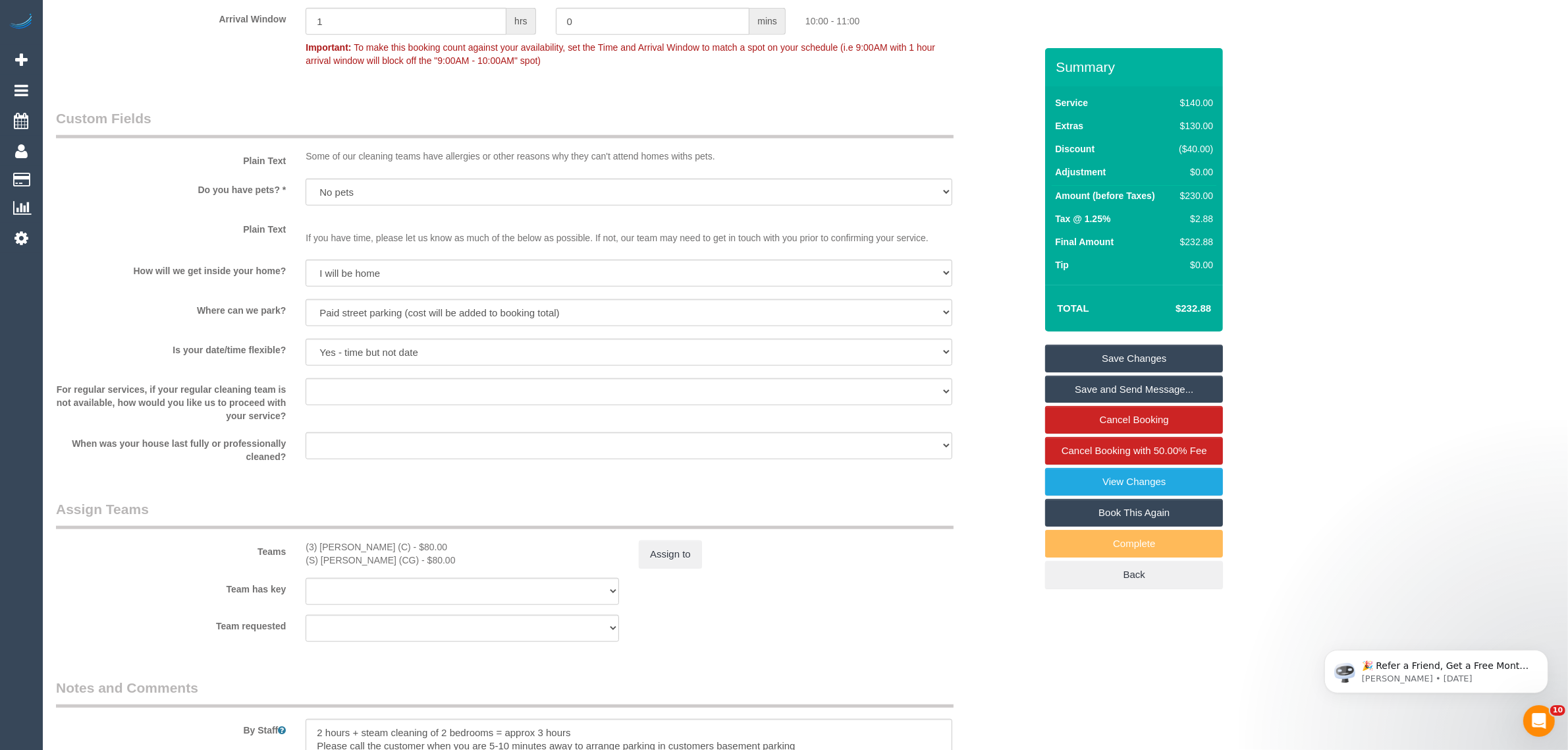
drag, startPoint x: 298, startPoint y: 556, endPoint x: 413, endPoint y: 558, distance: 115.0
click at [413, 558] on div "(3) [PERSON_NAME] (C) - $80.00 (S) [PERSON_NAME] (CG) - $80.00" at bounding box center [462, 554] width 333 height 26
copy div "(S) [PERSON_NAME] (CG"
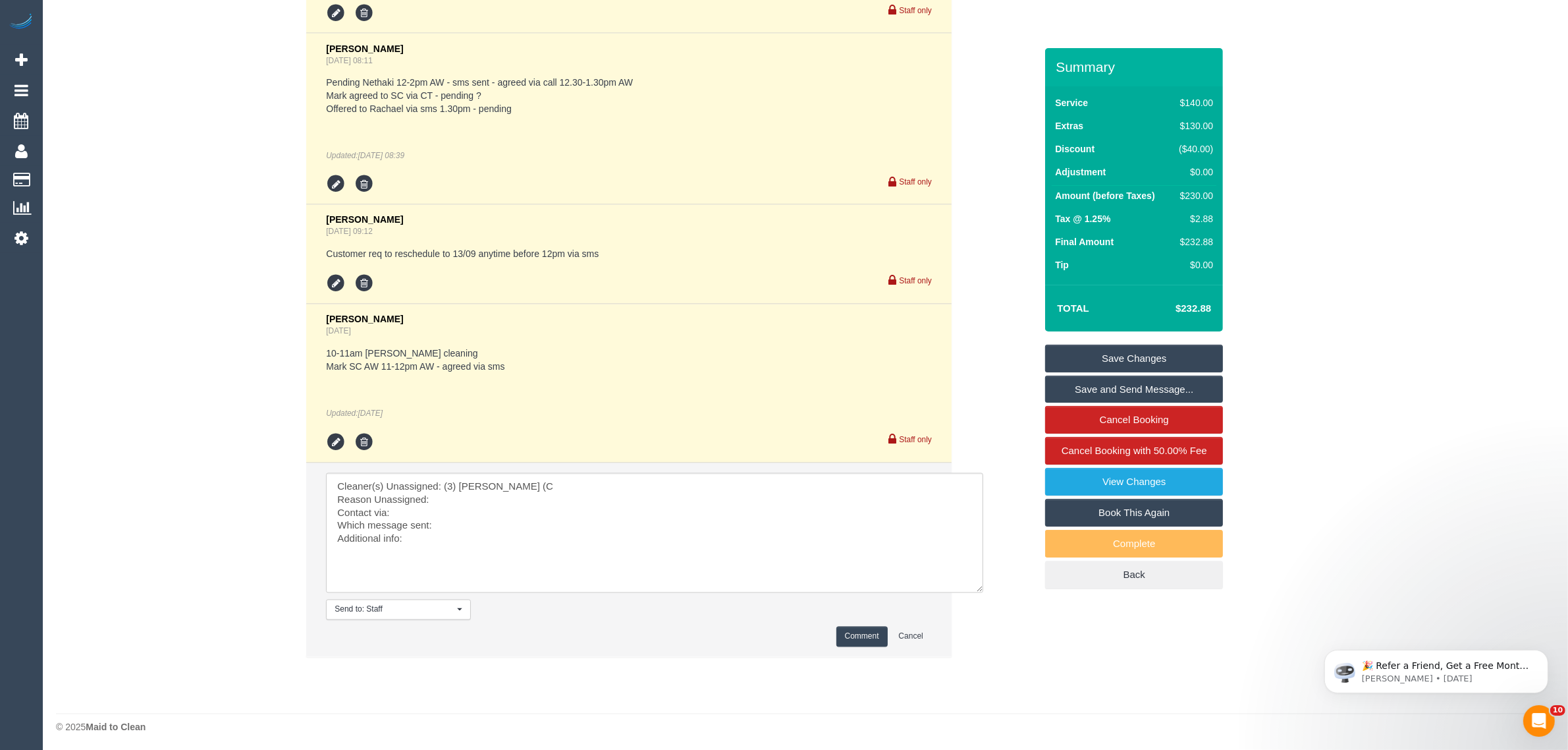
scroll to position [2963, 0]
click at [540, 481] on textarea at bounding box center [654, 530] width 657 height 120
paste textarea "(S) [PERSON_NAME] (CG"
click at [567, 500] on textarea at bounding box center [654, 530] width 657 height 120
click at [557, 516] on textarea at bounding box center [654, 530] width 657 height 120
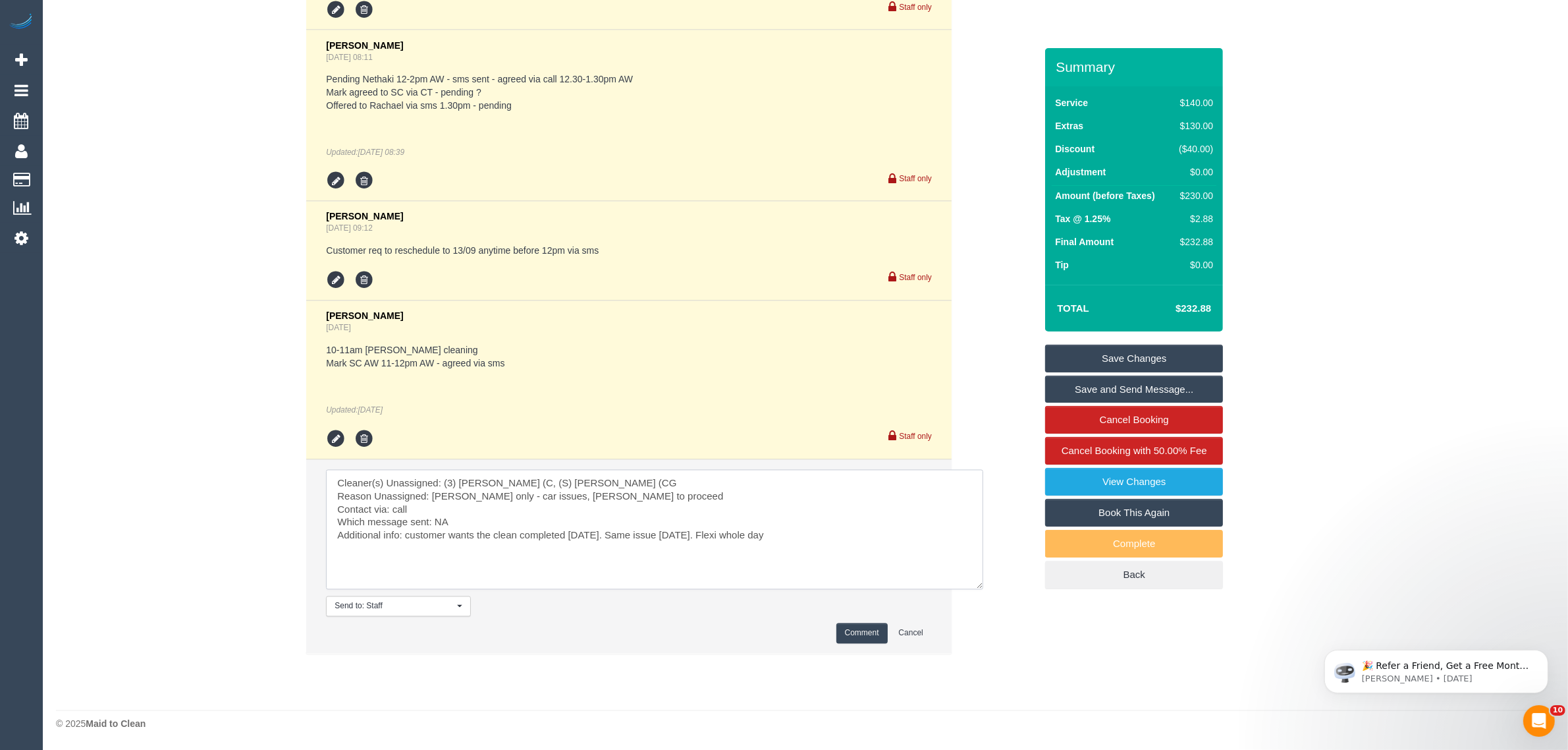
type textarea "Cleaner(s) Unassigned: (3) [PERSON_NAME] (C, (S) [PERSON_NAME] (CG Reason Unass…"
click at [876, 627] on button "Comment" at bounding box center [862, 634] width 52 height 21
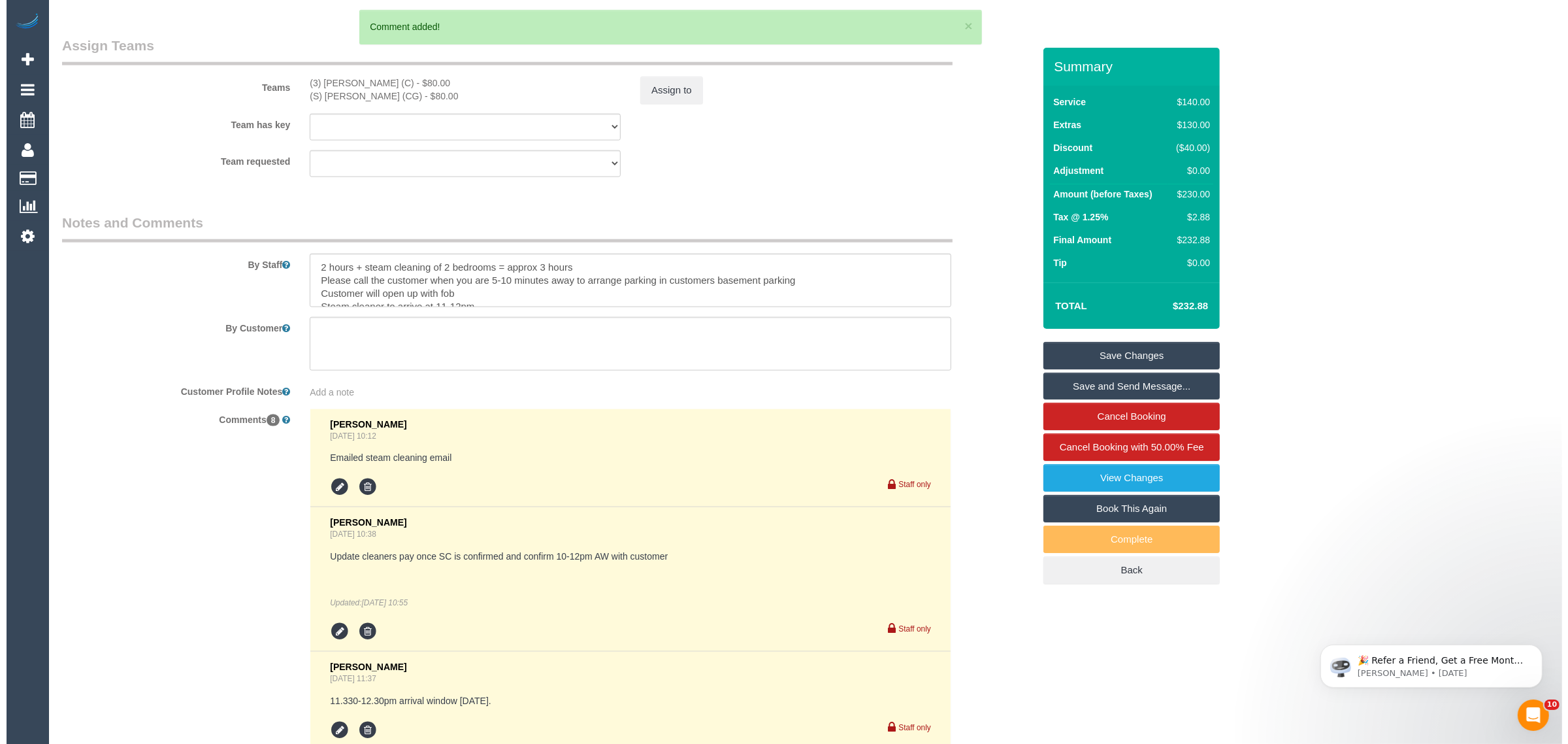
scroll to position [1959, 0]
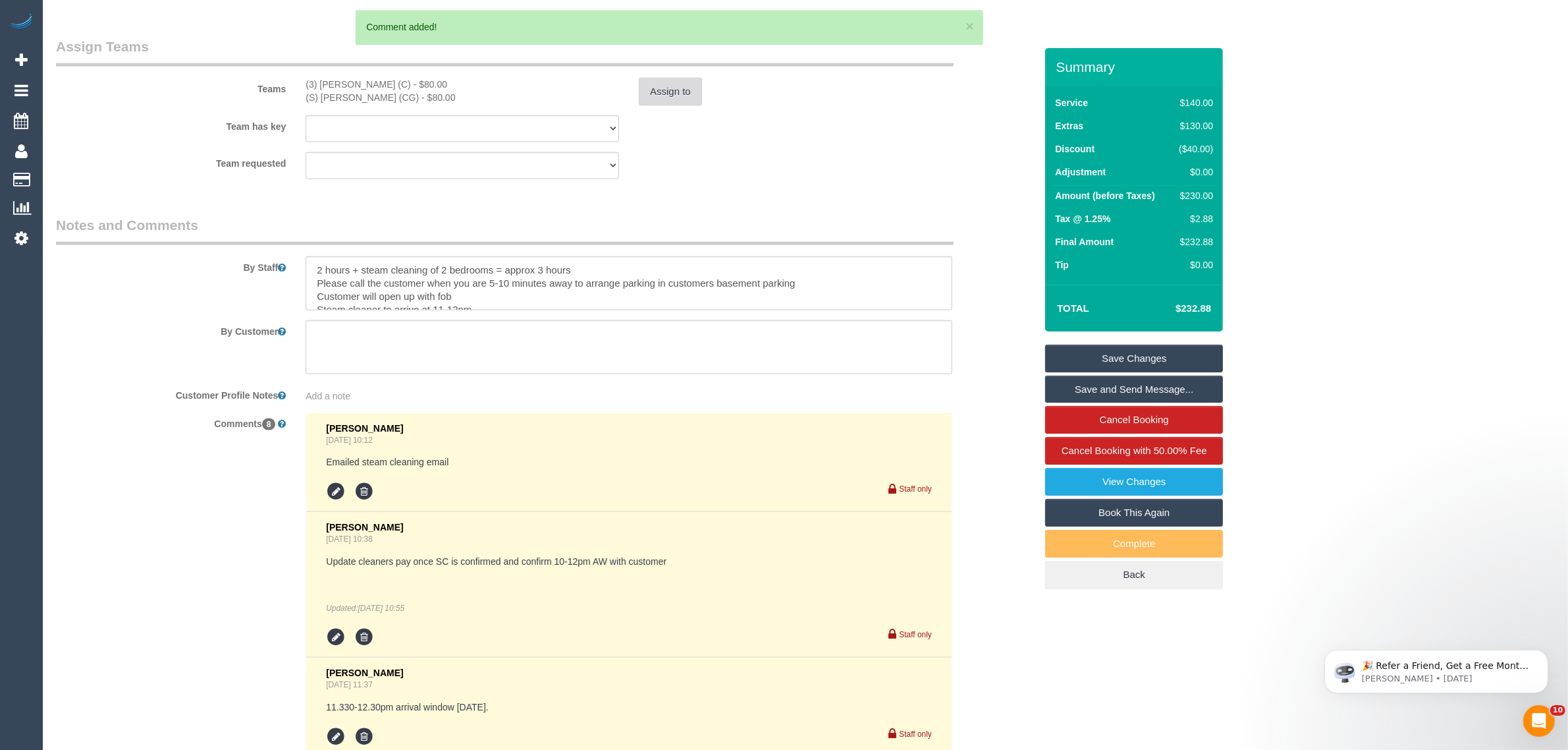
click at [661, 97] on button "Assign to" at bounding box center [670, 92] width 63 height 28
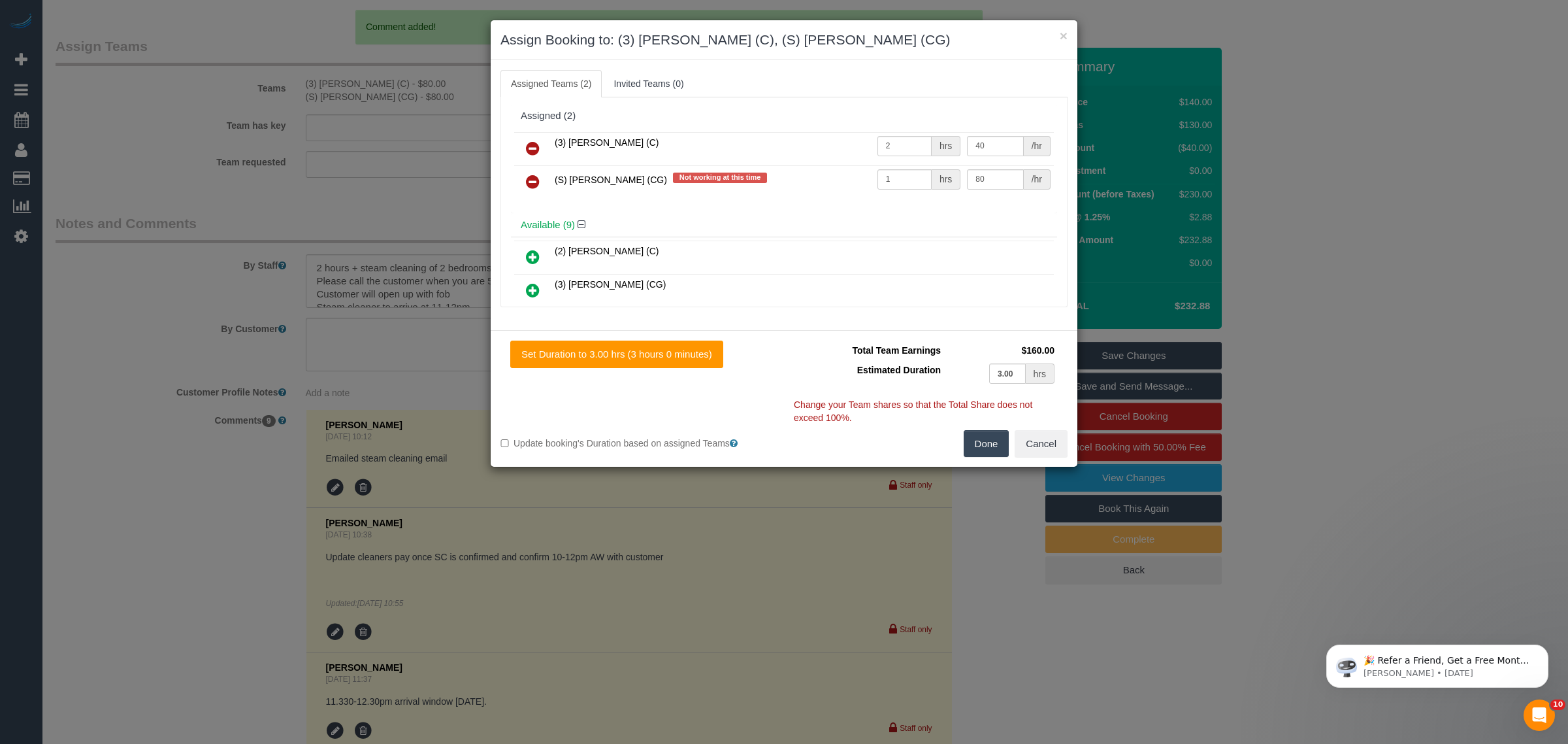
click at [537, 149] on icon at bounding box center [533, 148] width 14 height 16
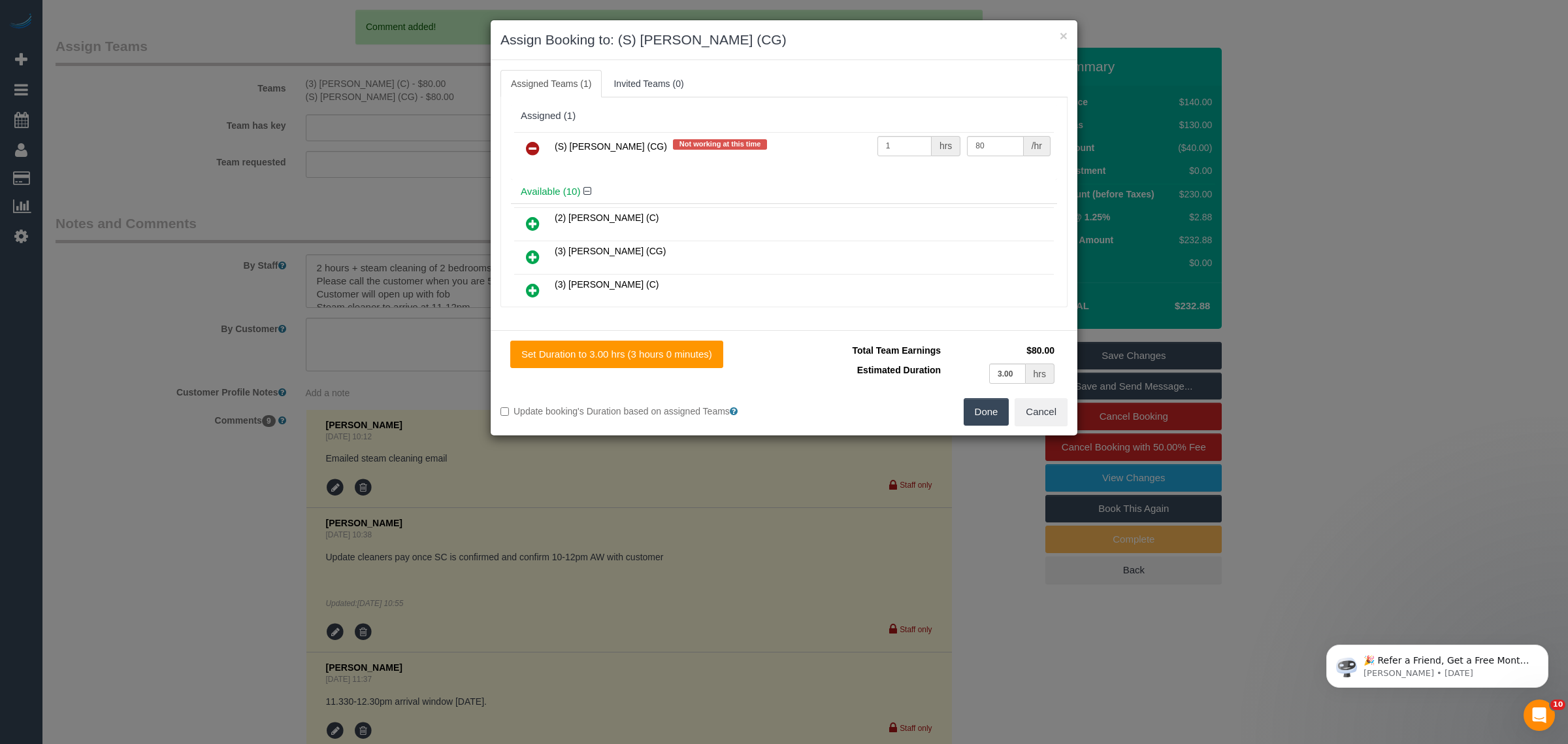
click at [537, 149] on icon at bounding box center [533, 148] width 14 height 16
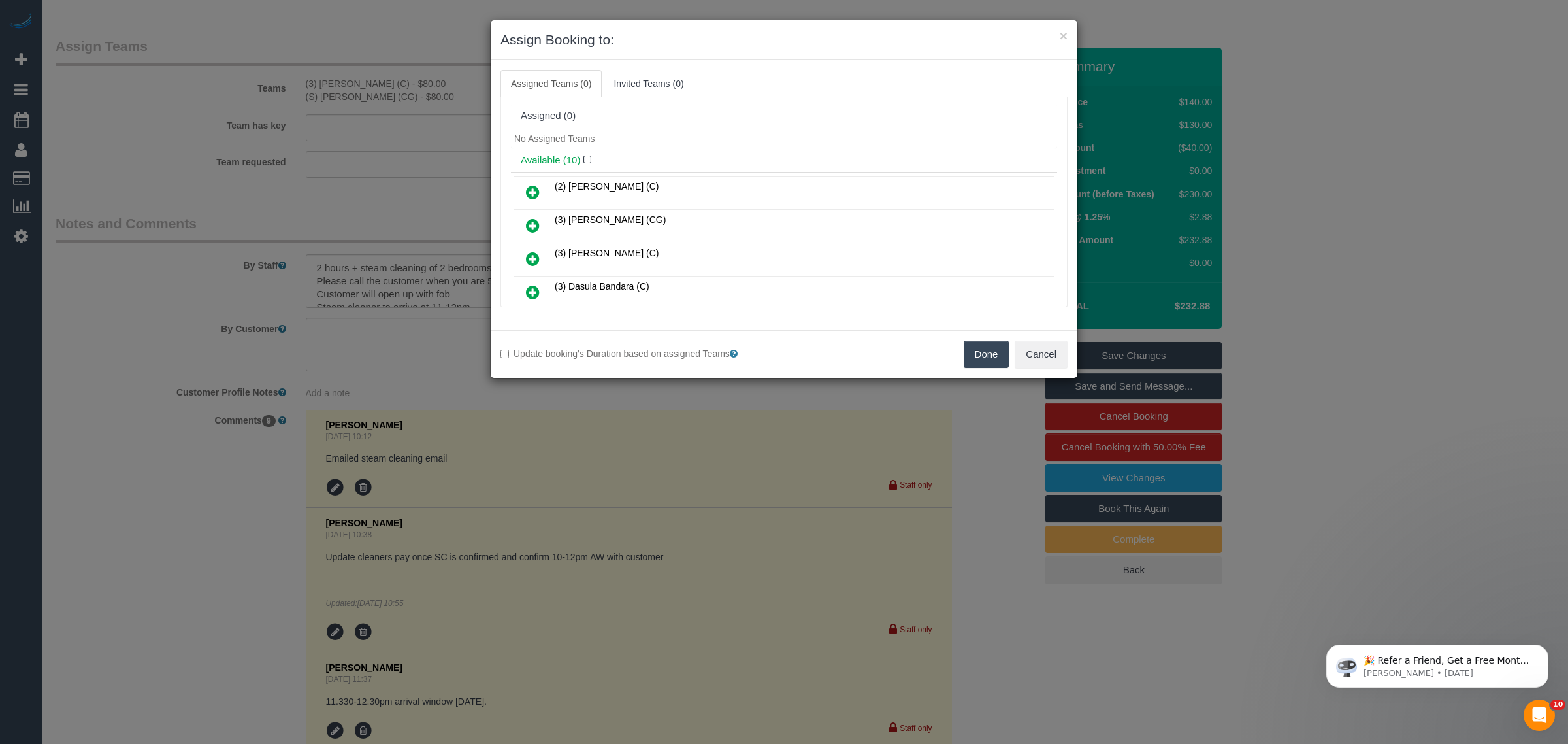
click at [991, 360] on button "Done" at bounding box center [986, 354] width 46 height 27
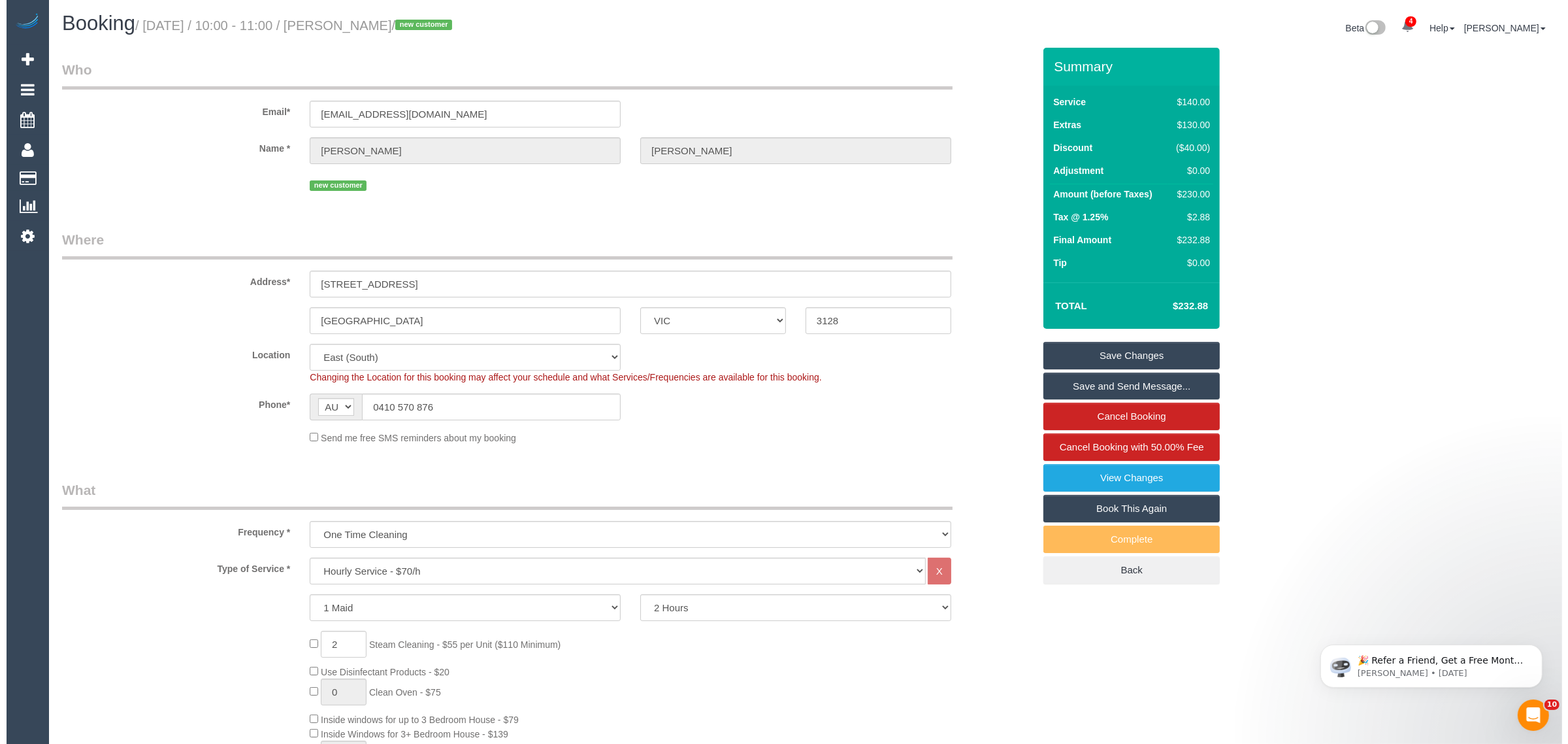
scroll to position [0, 0]
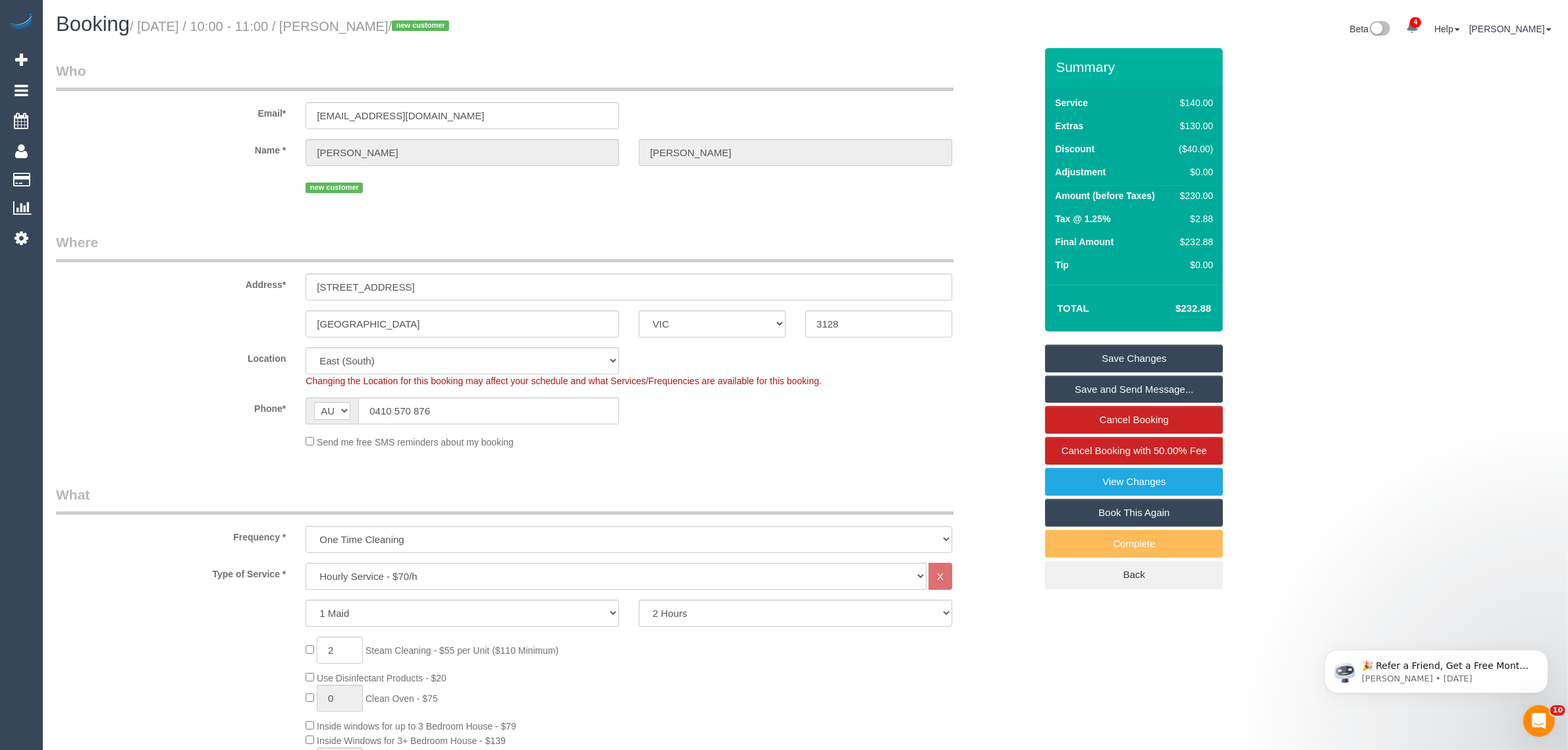
click at [1133, 363] on link "Save Changes" at bounding box center [1134, 358] width 178 height 28
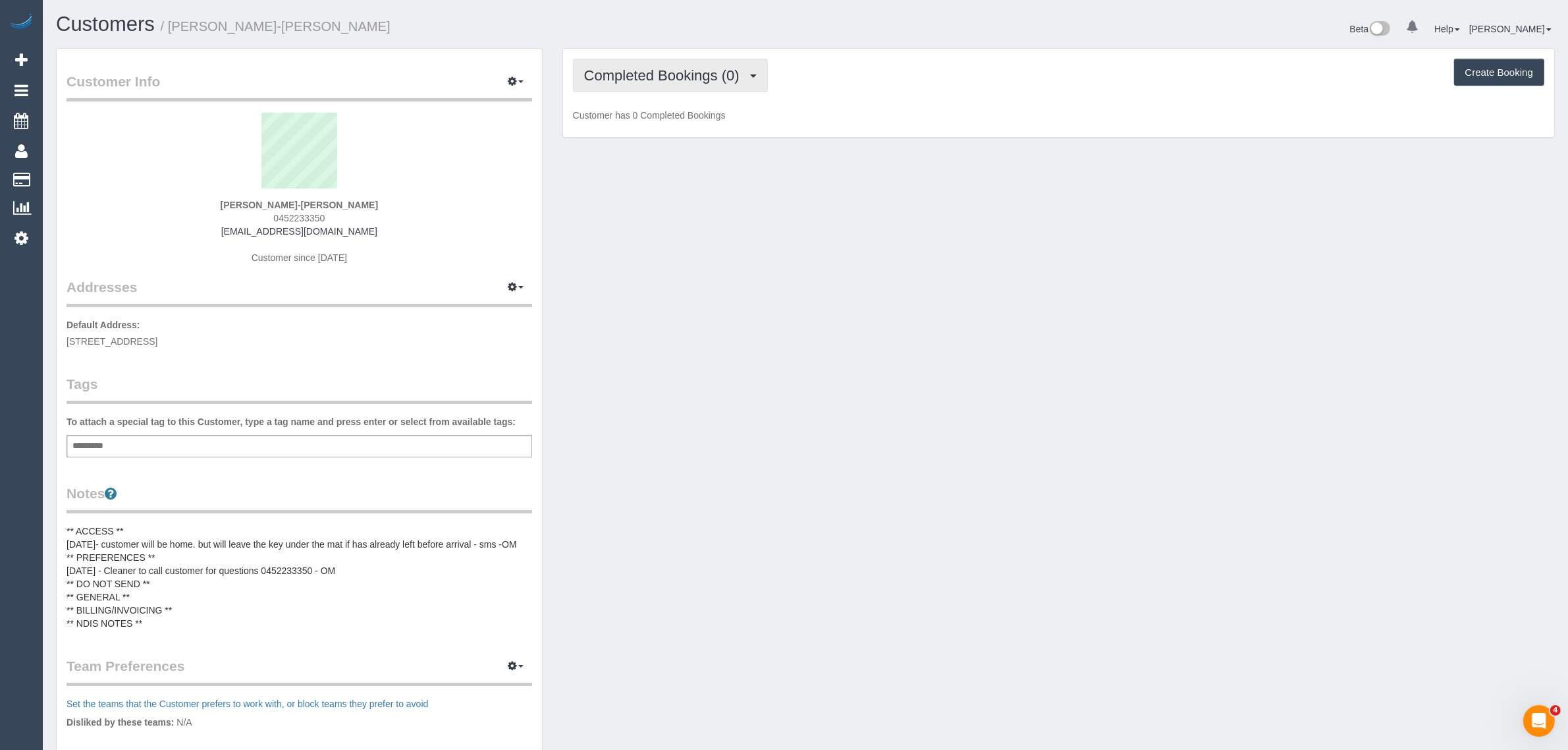
click at [726, 76] on span "Completed Bookings (0)" at bounding box center [665, 76] width 162 height 17
click at [680, 119] on link "Upcoming Bookings (1)" at bounding box center [642, 123] width 137 height 17
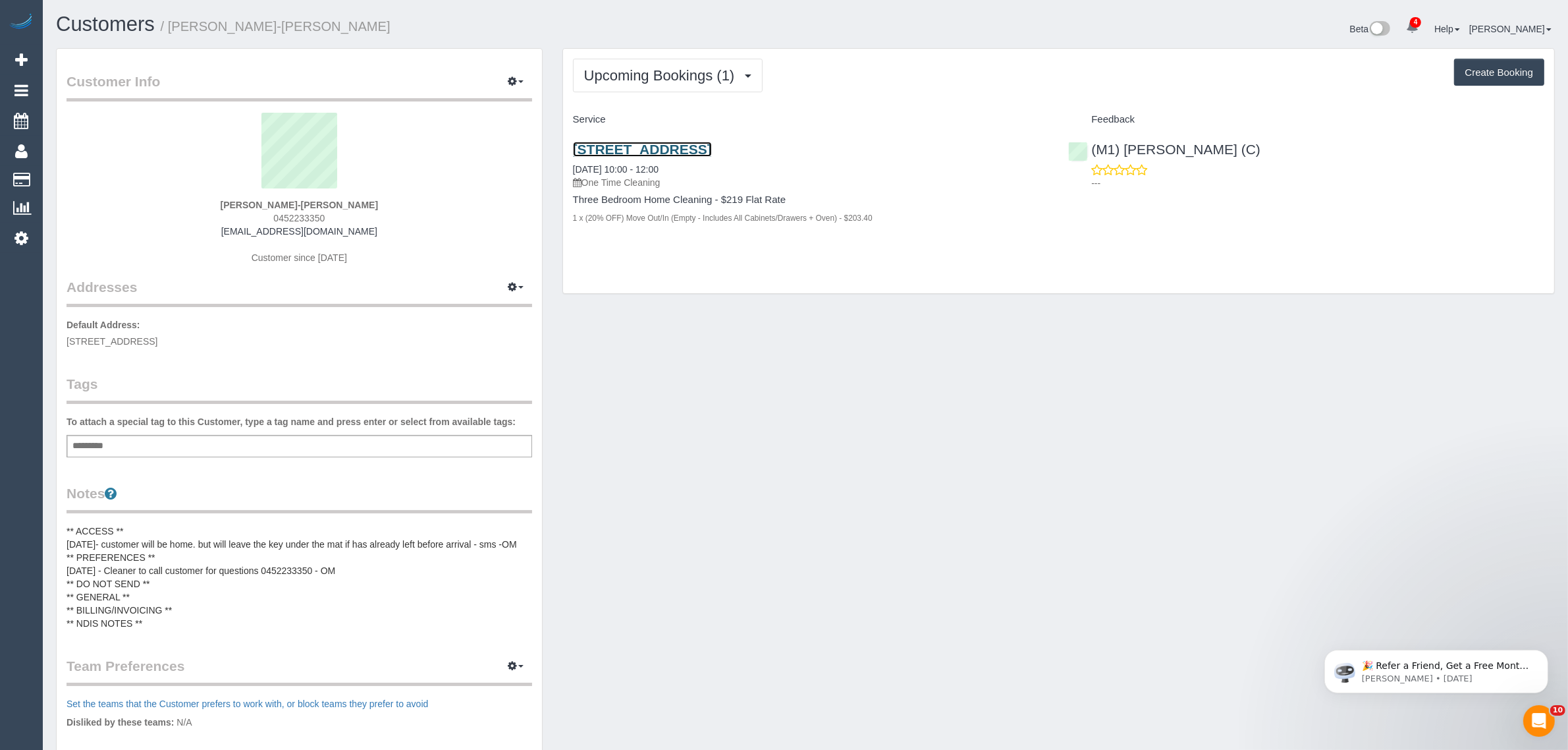
click at [700, 153] on link "[STREET_ADDRESS]" at bounding box center [643, 150] width 139 height 15
click at [707, 74] on span "Upcoming Bookings (1)" at bounding box center [663, 76] width 157 height 17
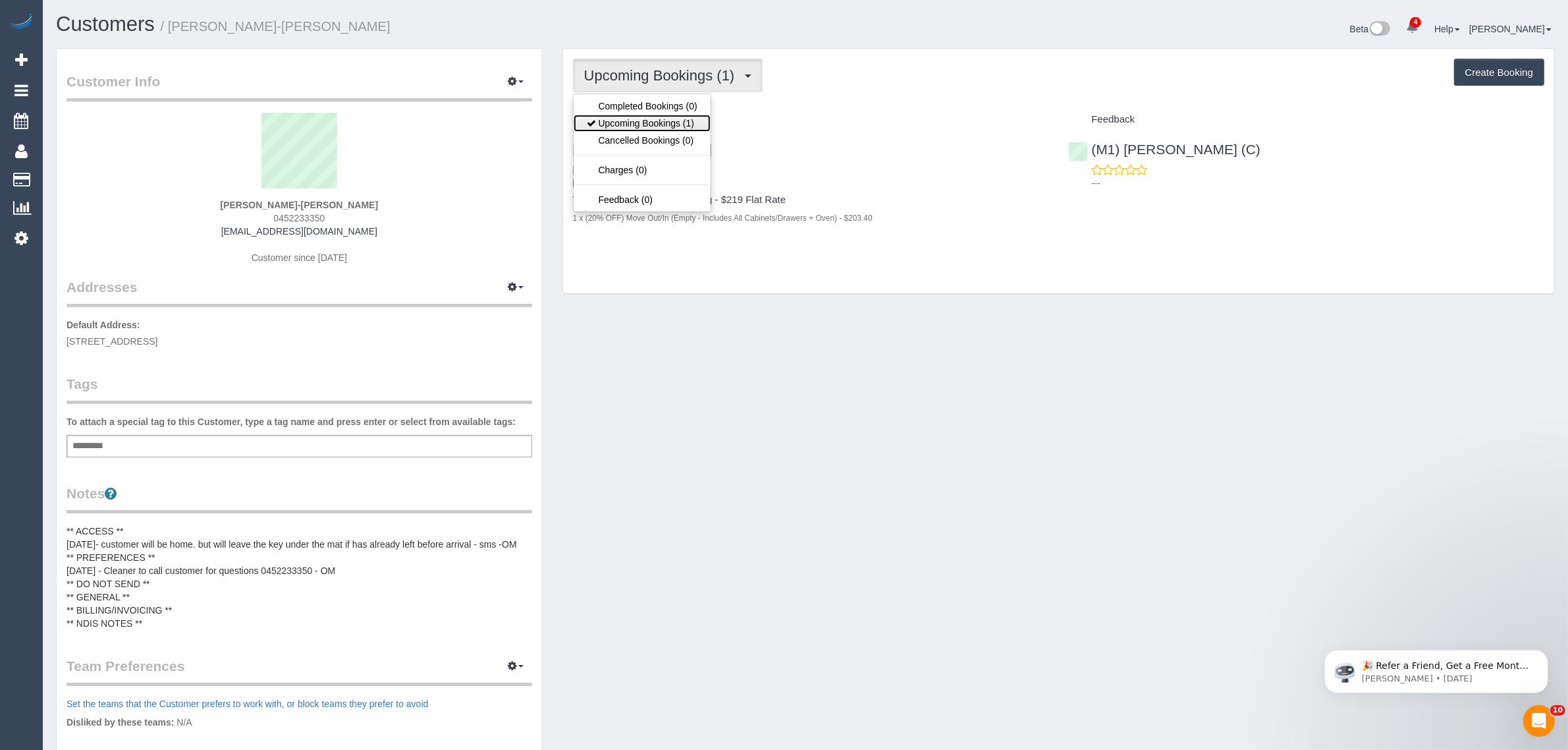
click at [670, 124] on link "Upcoming Bookings (1)" at bounding box center [642, 123] width 137 height 17
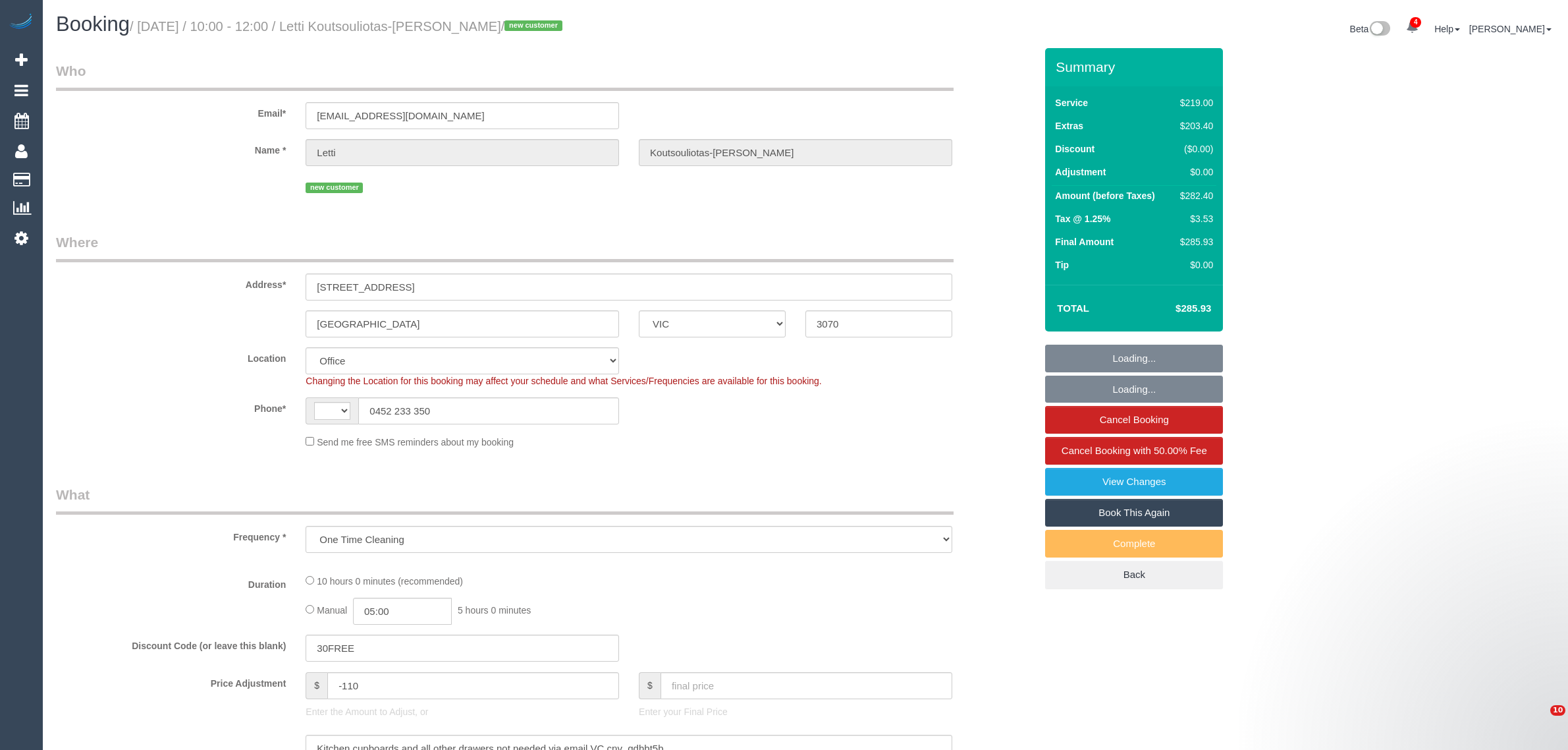
select select "VIC"
select select "string:stripe-pm_1S3qTn2GScqysDRVzqYiNpq4"
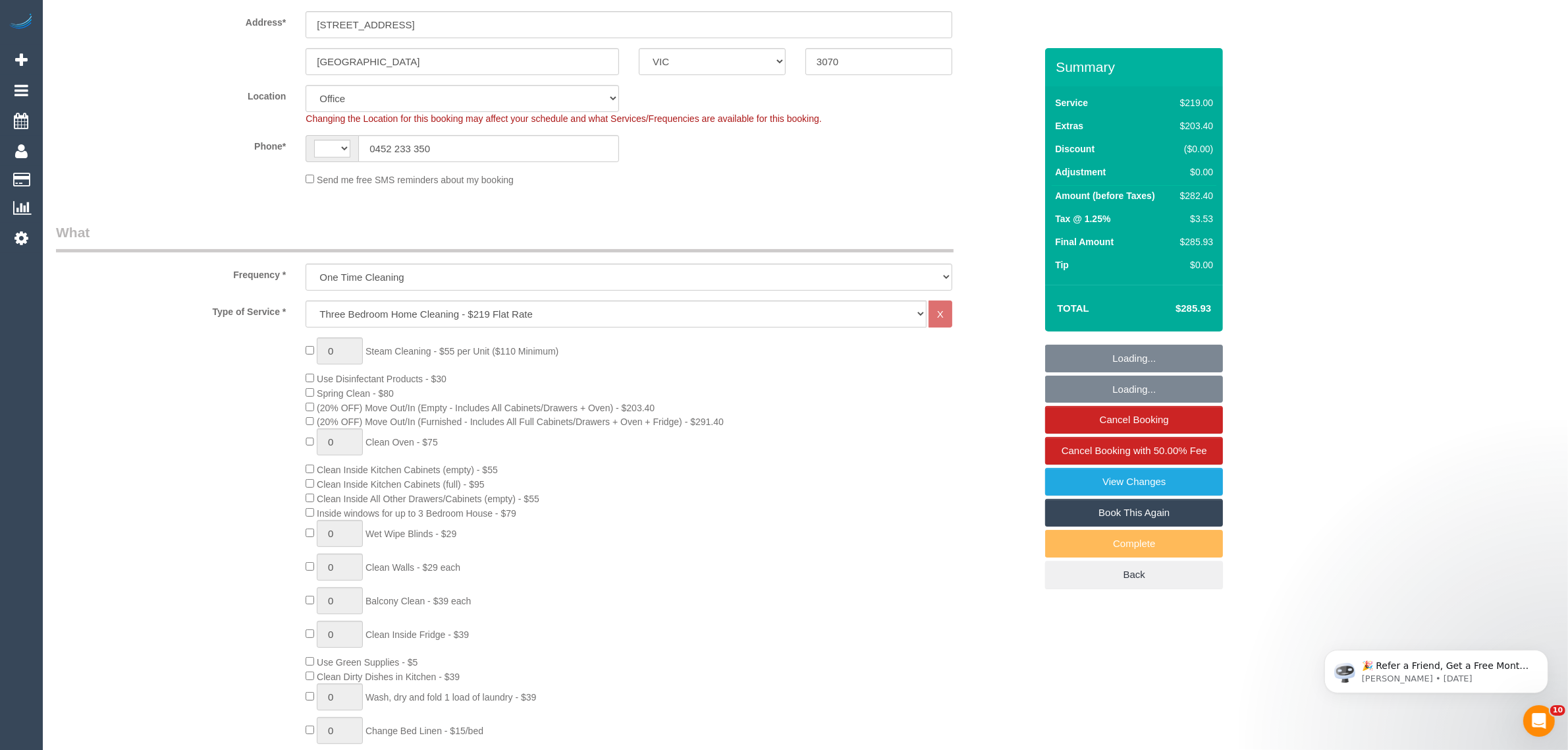
select select "object:758"
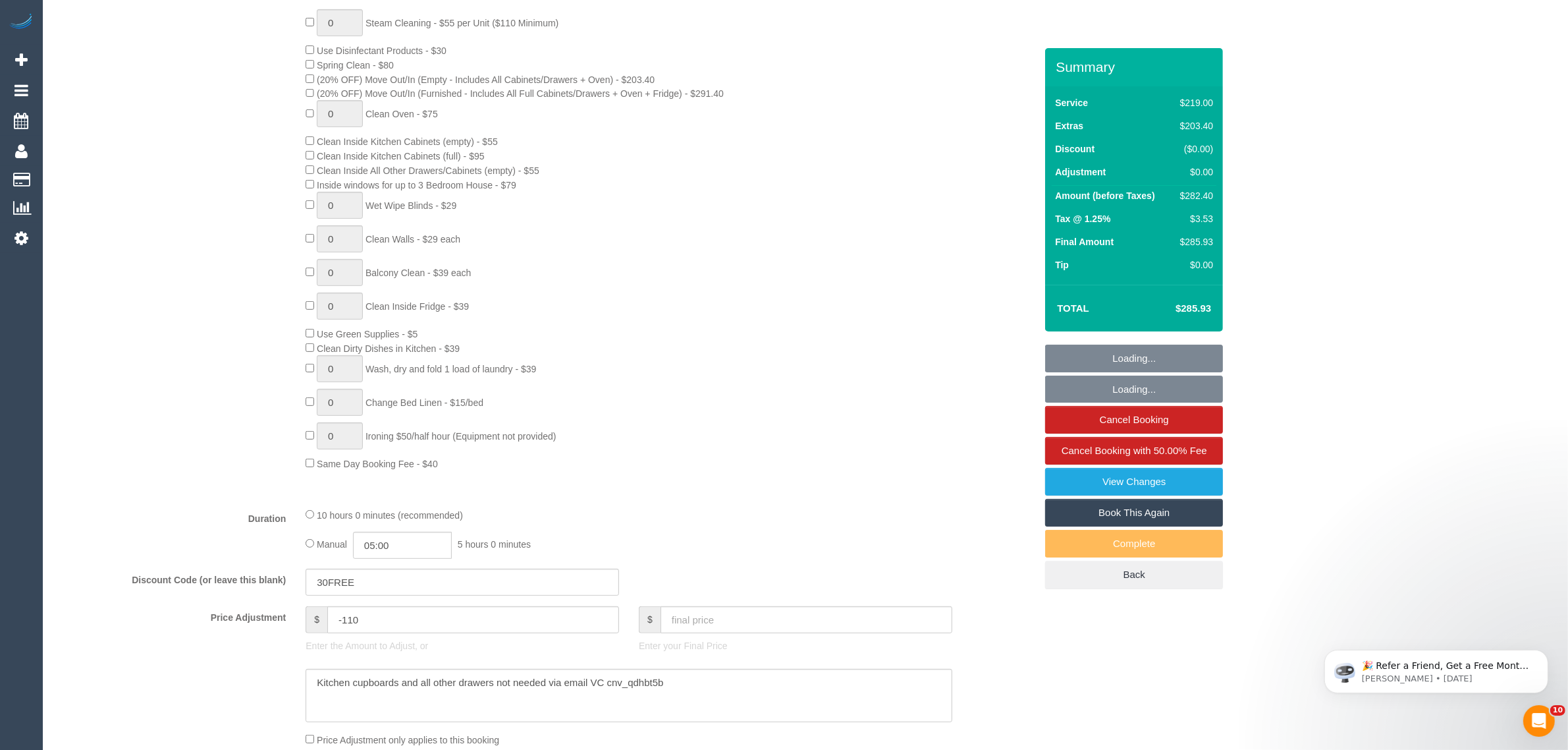
select select "string:AU"
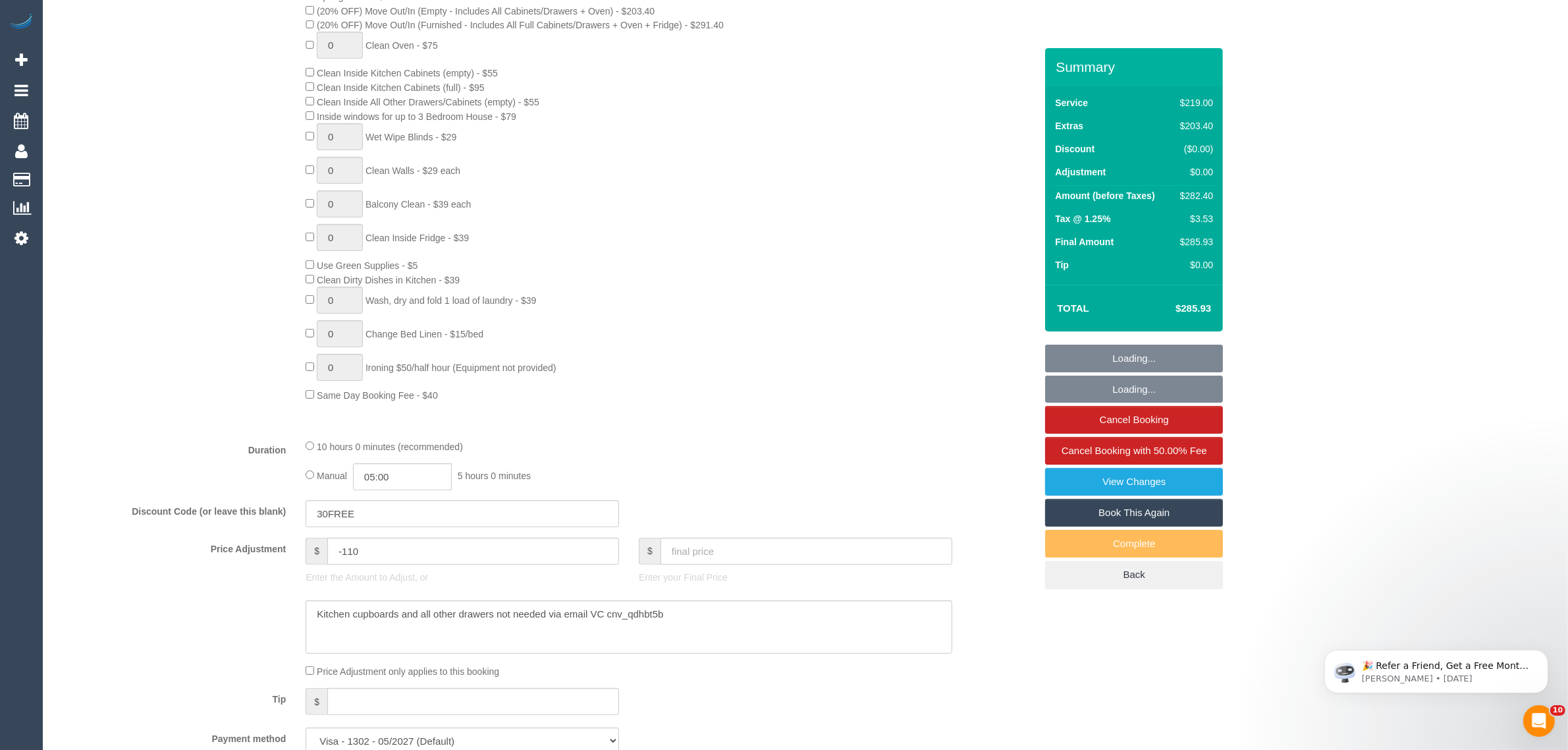
select select "number:28"
select select "number:15"
select select "number:19"
select select "number:24"
select select "number:34"
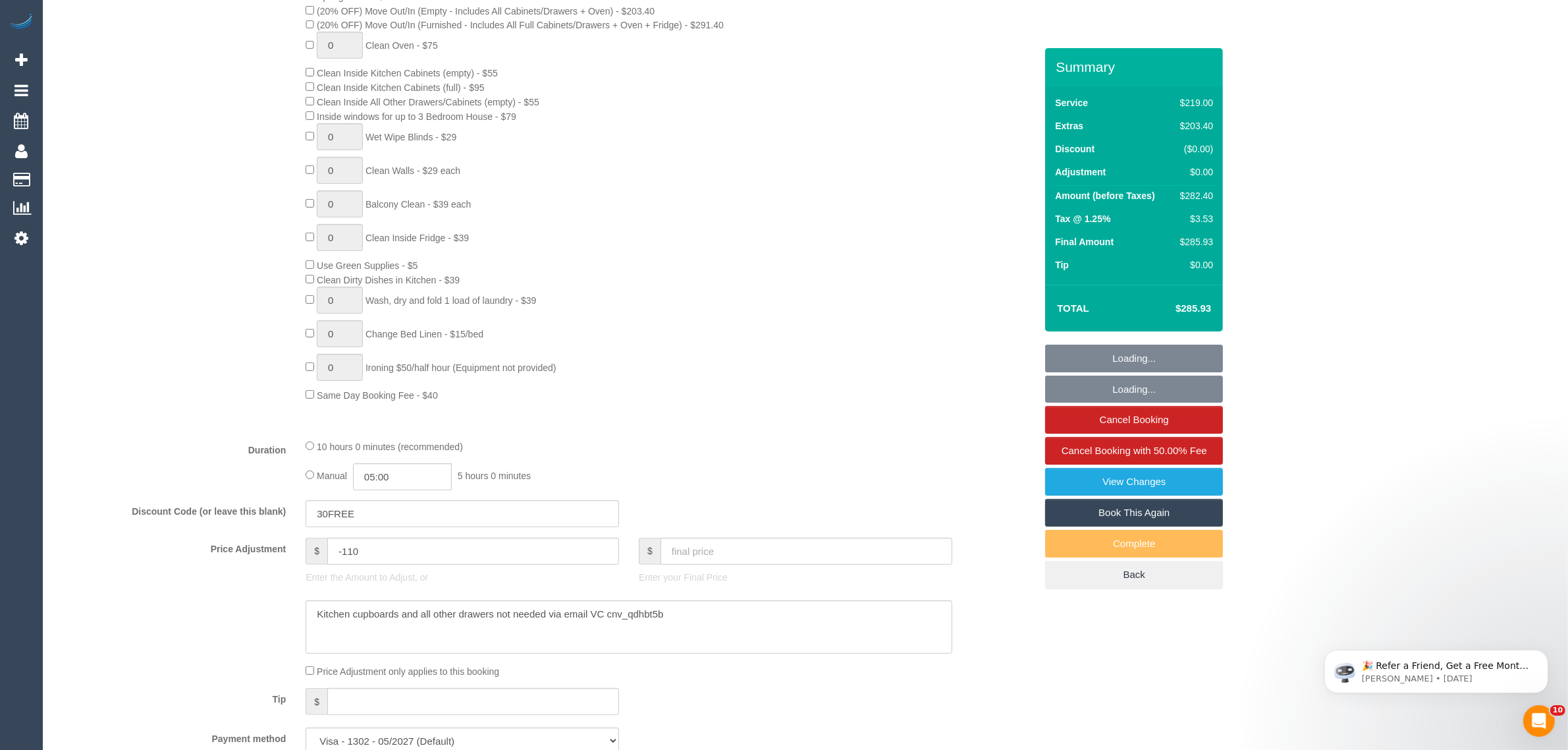
select select "number:11"
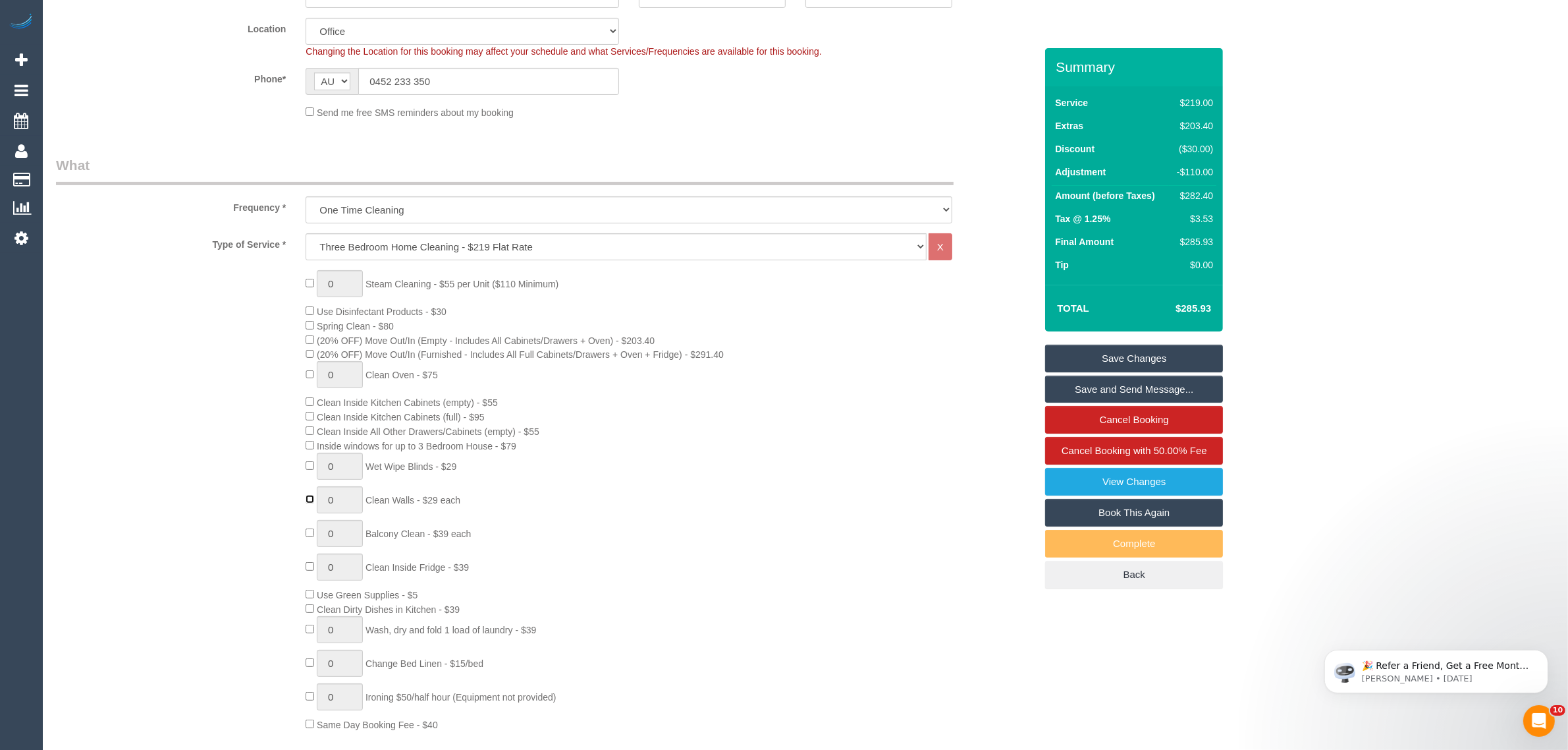
type input "1"
drag, startPoint x: 346, startPoint y: 501, endPoint x: 355, endPoint y: 505, distance: 9.8
click at [346, 502] on input "1" at bounding box center [340, 500] width 46 height 27
type input "5"
click at [231, 487] on div "0 Steam Cleaning - $55 per Unit ($110 Minimum) Use Disinfectant Products - $30 …" at bounding box center [546, 500] width 999 height 461
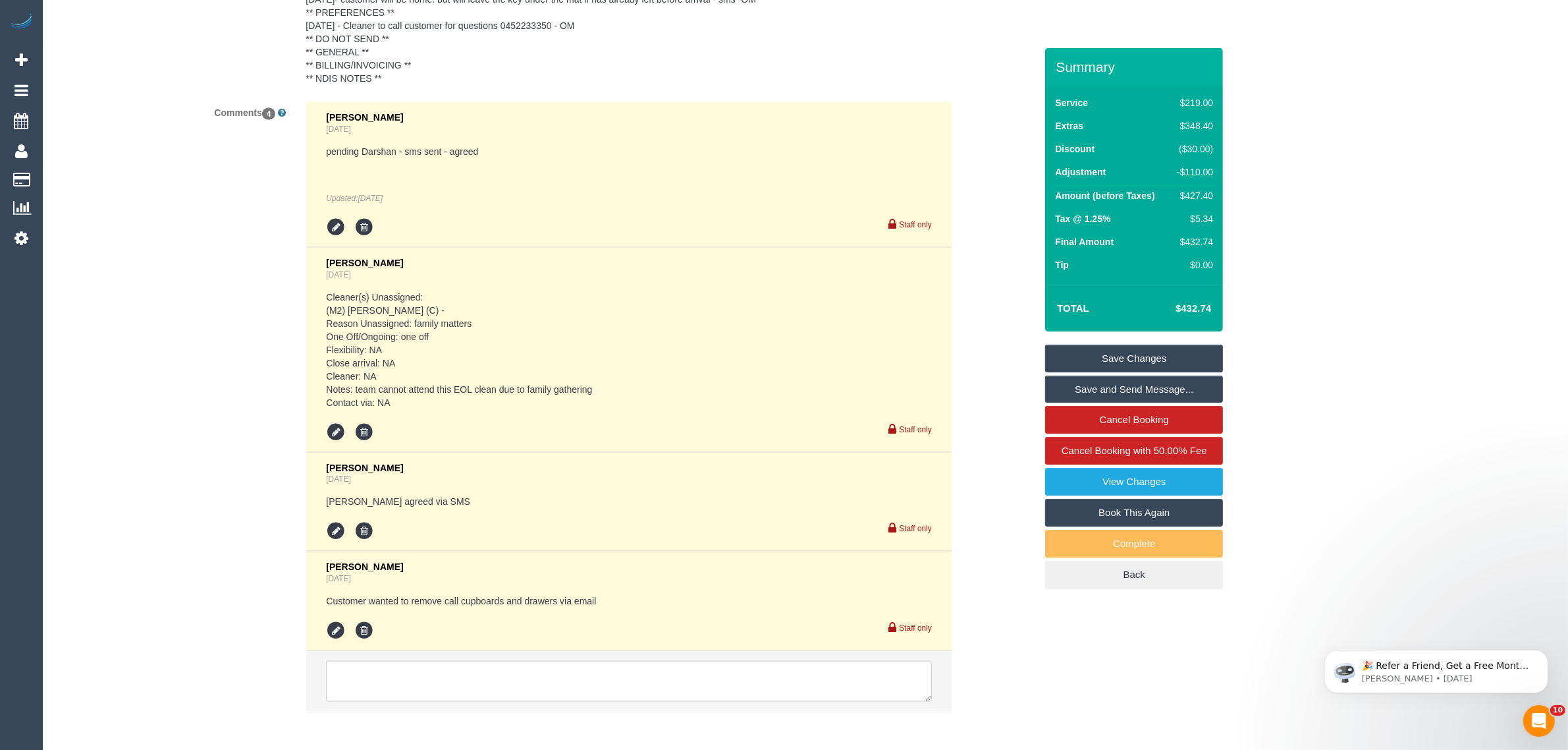
scroll to position [2477, 0]
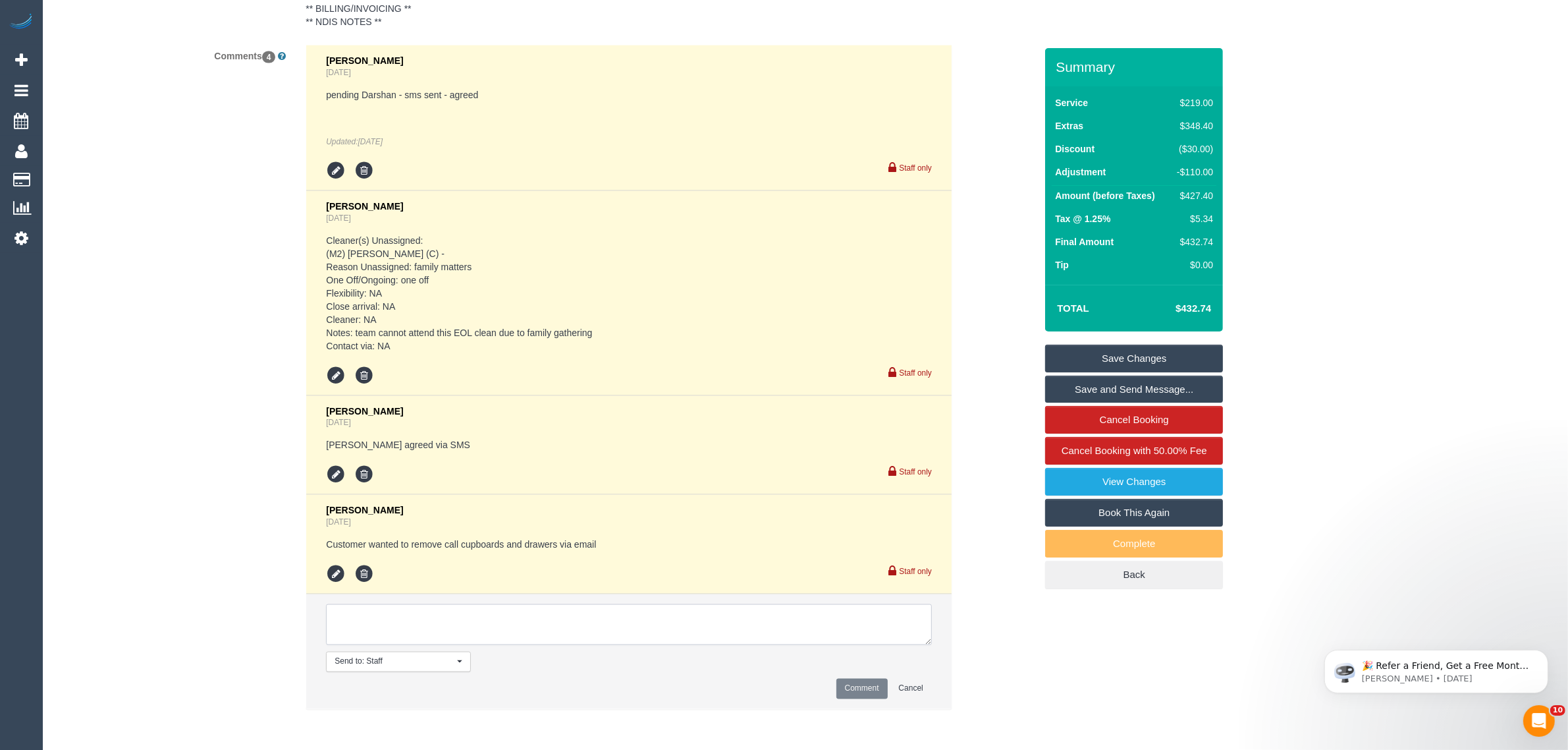
click at [654, 607] on textarea at bounding box center [628, 625] width 606 height 41
click at [996, 334] on div "Comments 4 [PERSON_NAME] [DATE] pending Darshan - sms sent - agreed Updated: [D…" at bounding box center [546, 384] width 999 height 678
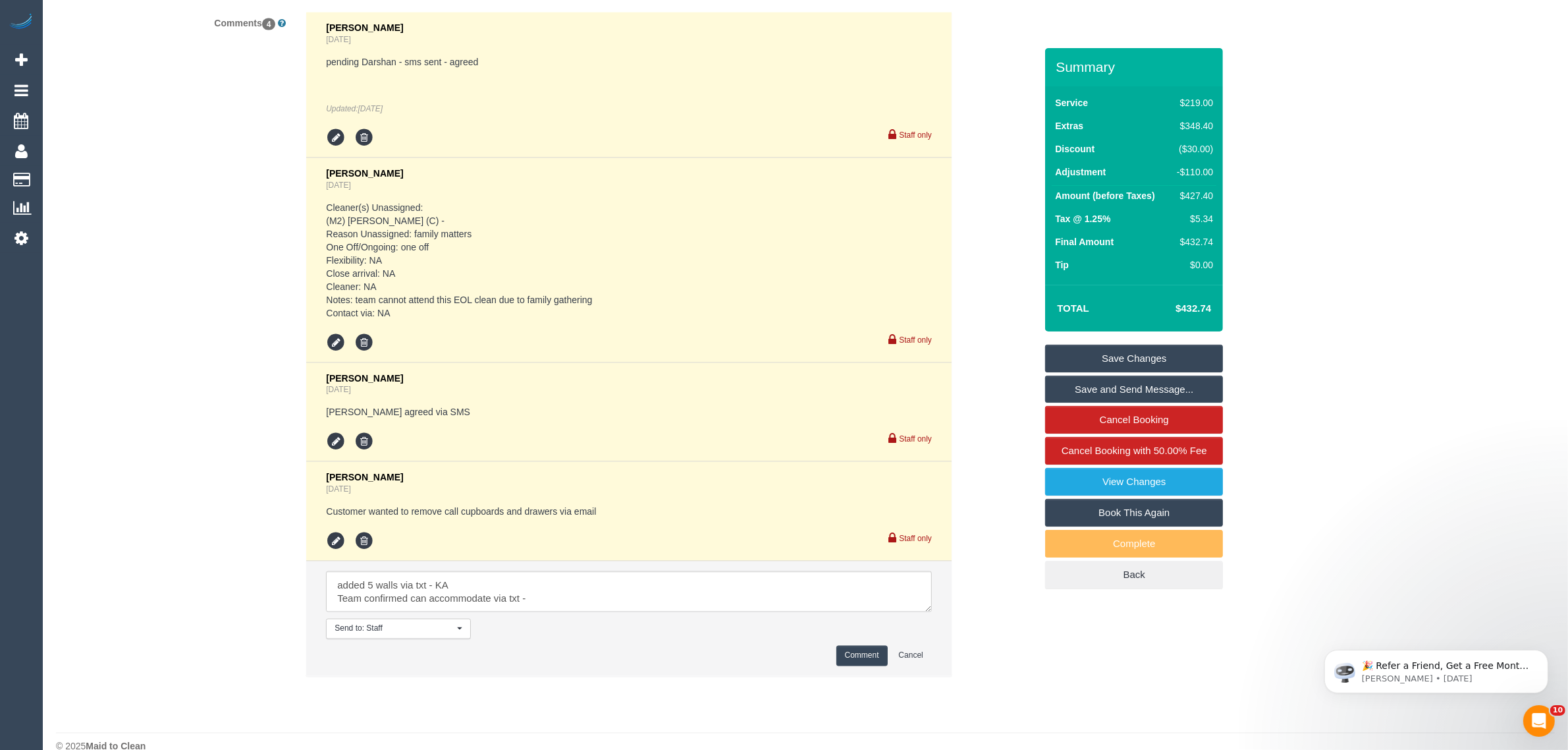
scroll to position [2532, 0]
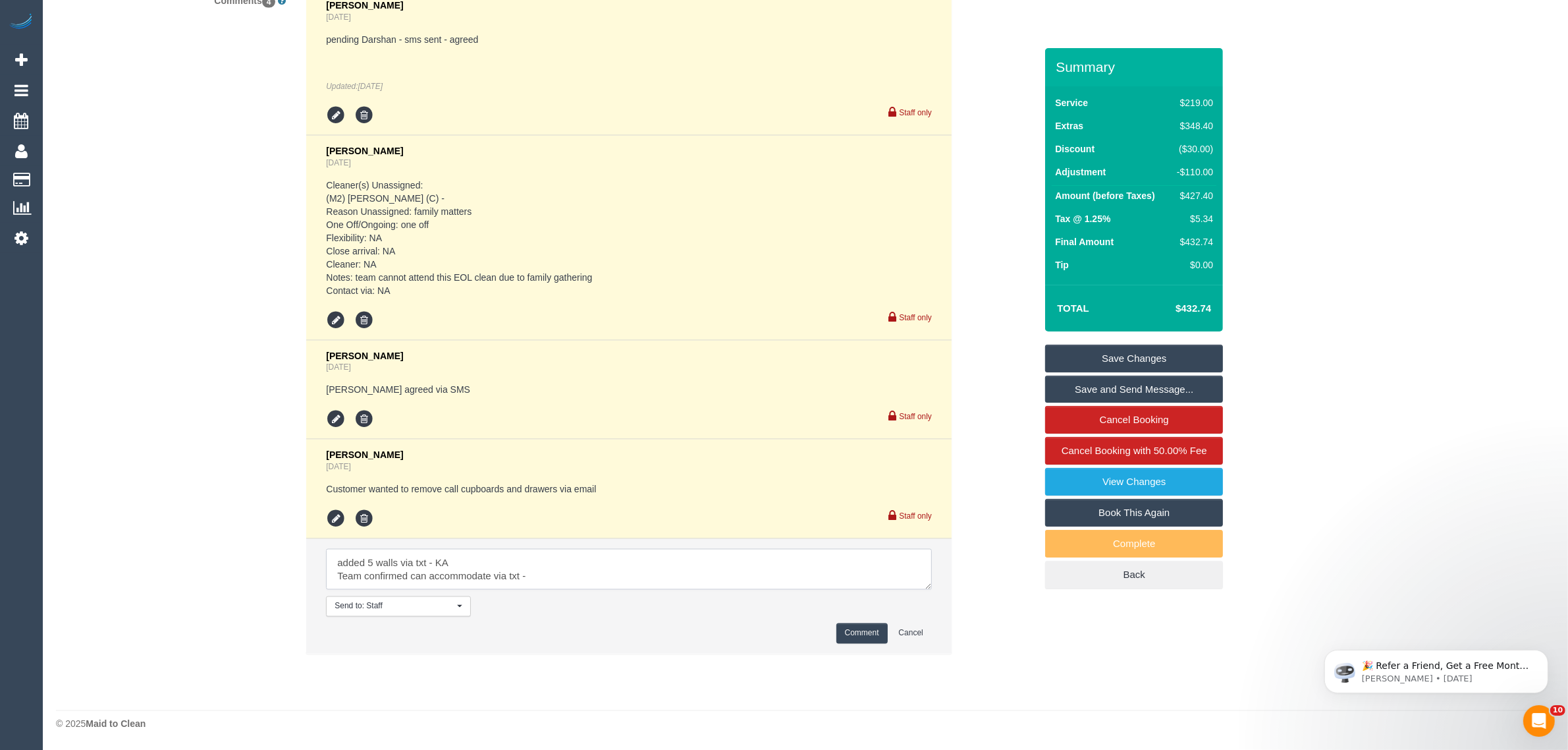
click at [597, 571] on textarea at bounding box center [628, 569] width 606 height 41
type textarea "added 5 walls via txt - KA Team confirmed can accommodate via txt - added +$90"
click at [871, 639] on button "Comment" at bounding box center [862, 634] width 52 height 21
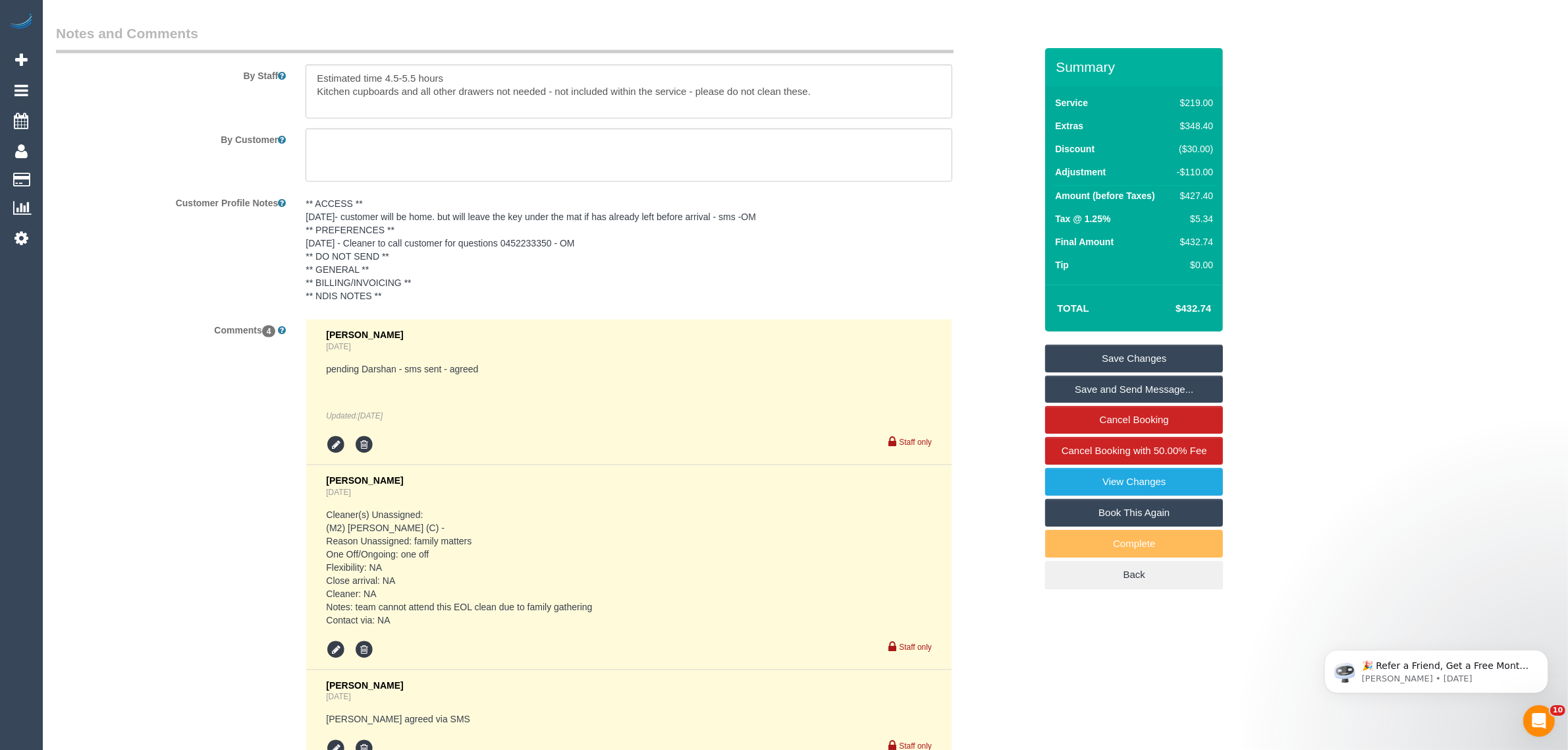
scroll to position [1873, 0]
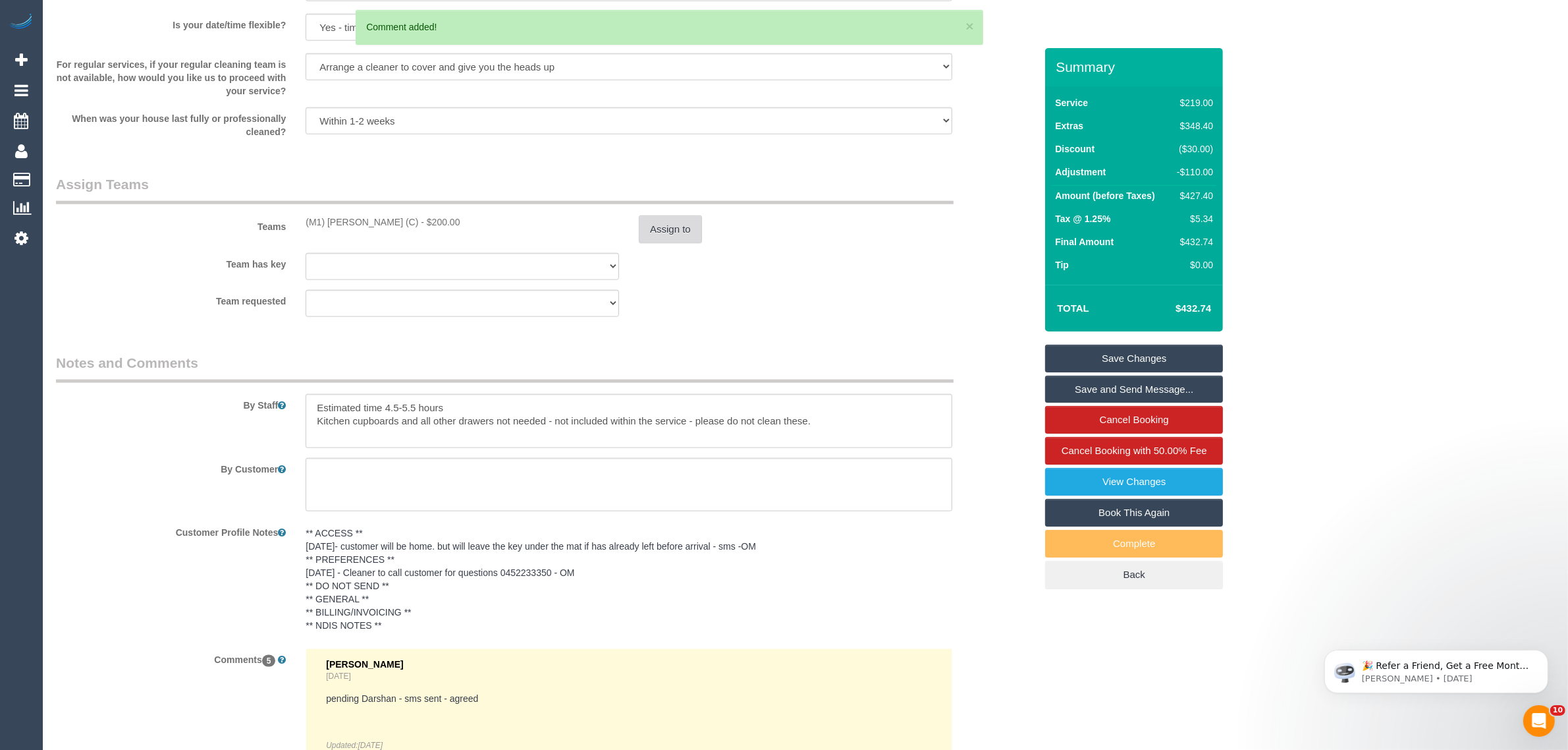
click at [667, 228] on button "Assign to" at bounding box center [670, 230] width 63 height 28
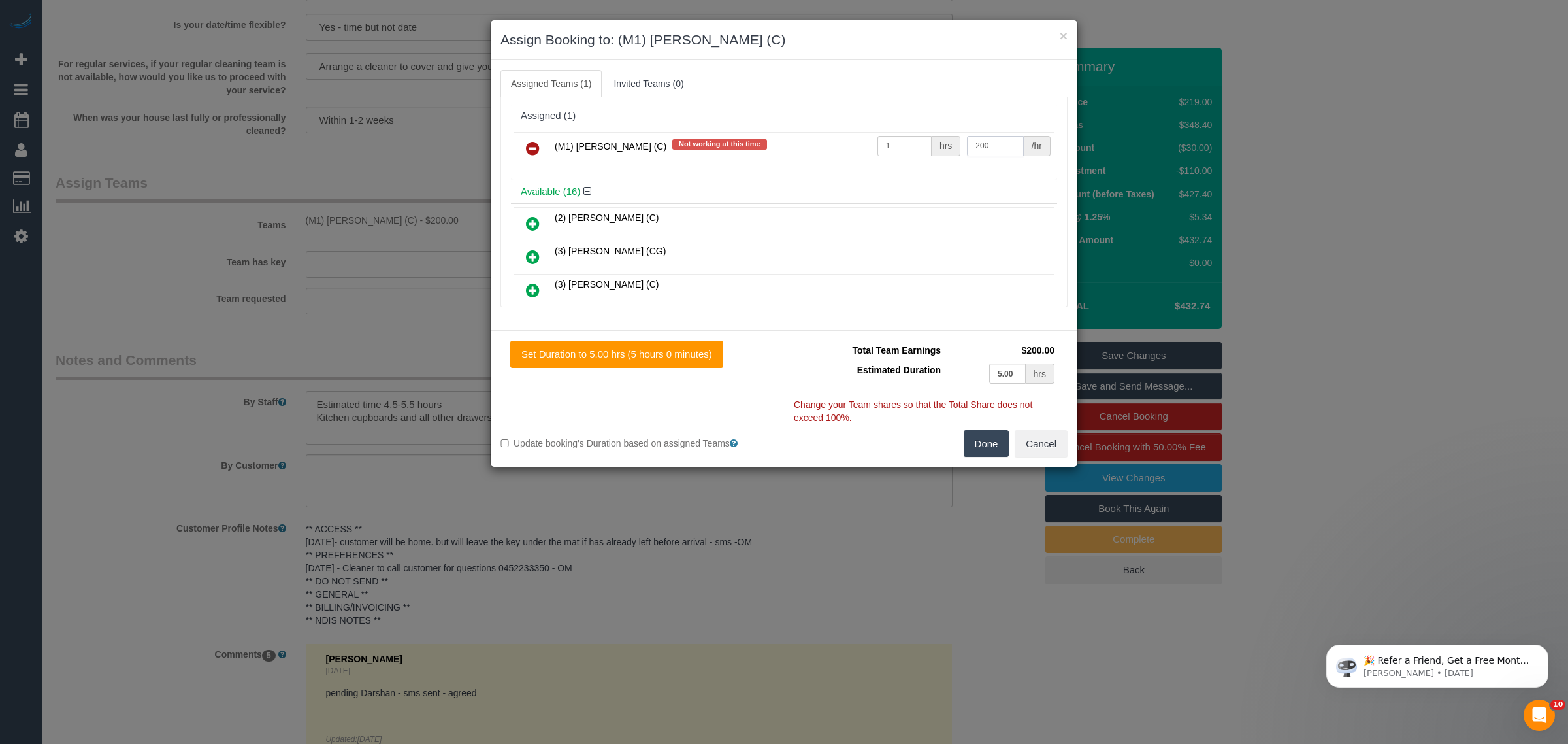
click at [985, 144] on input "200" at bounding box center [995, 146] width 56 height 21
type input "290"
click at [979, 446] on button "Done" at bounding box center [986, 444] width 46 height 27
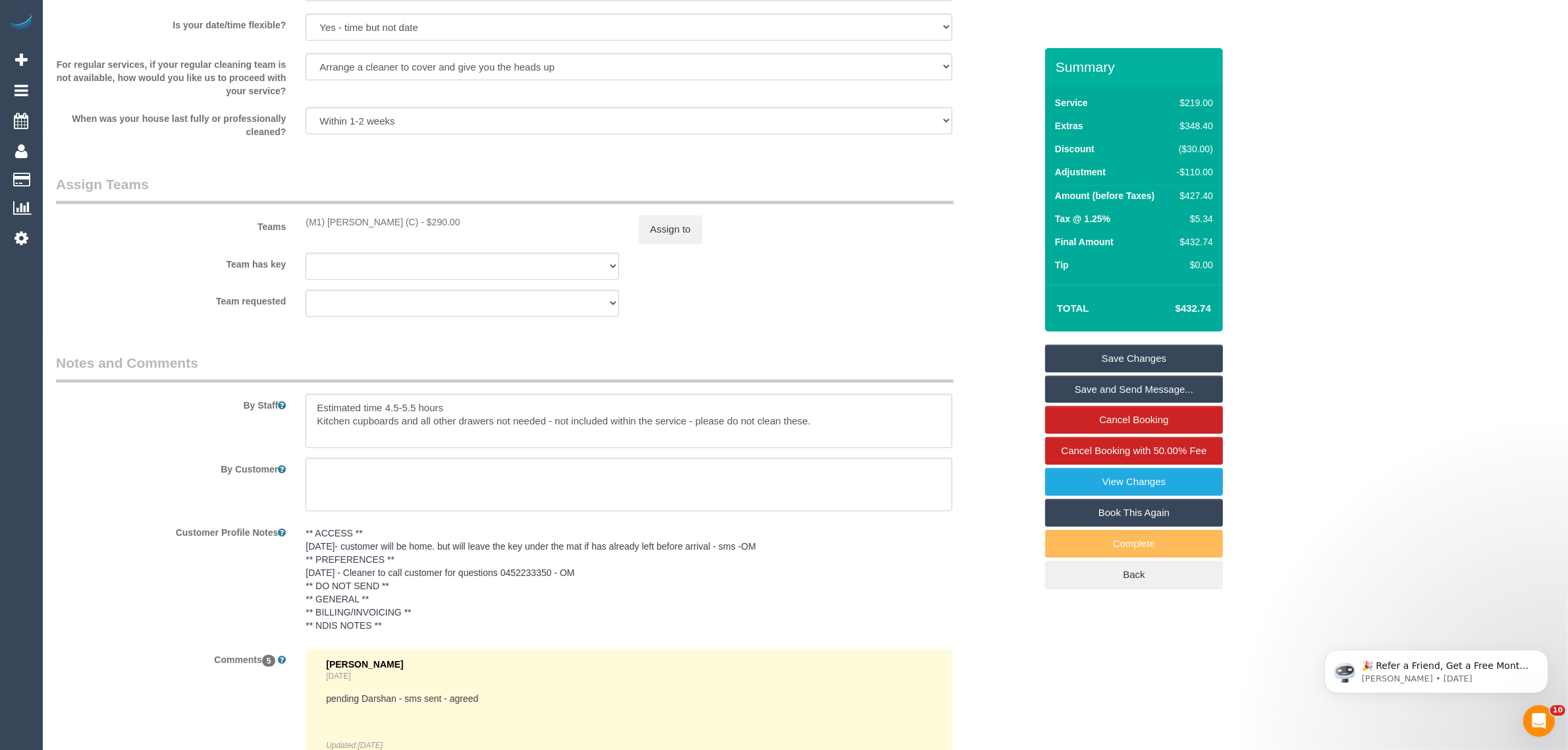
click at [988, 399] on div "By Staff" at bounding box center [546, 401] width 999 height 95
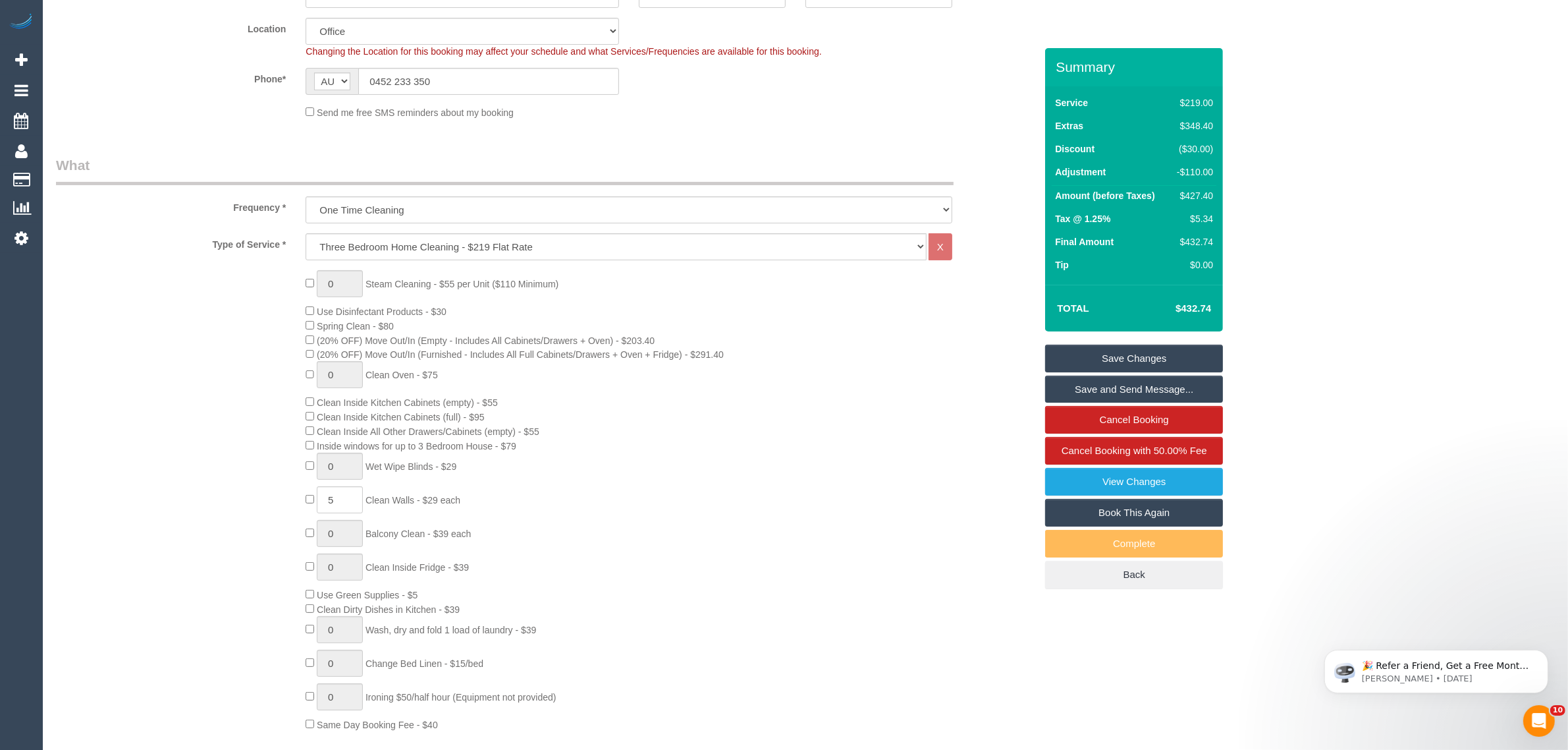
scroll to position [0, 0]
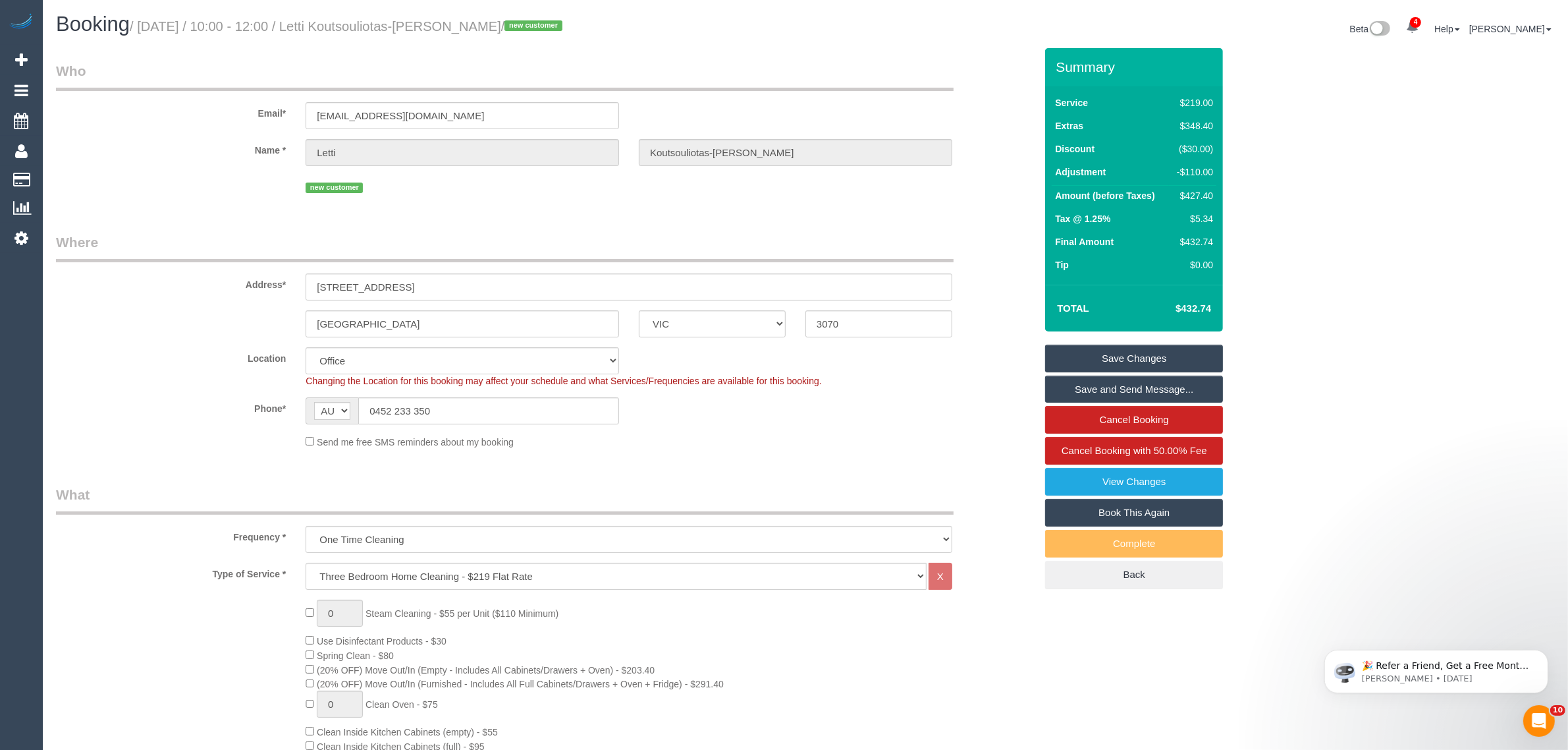
click at [1091, 361] on link "Save Changes" at bounding box center [1134, 358] width 178 height 28
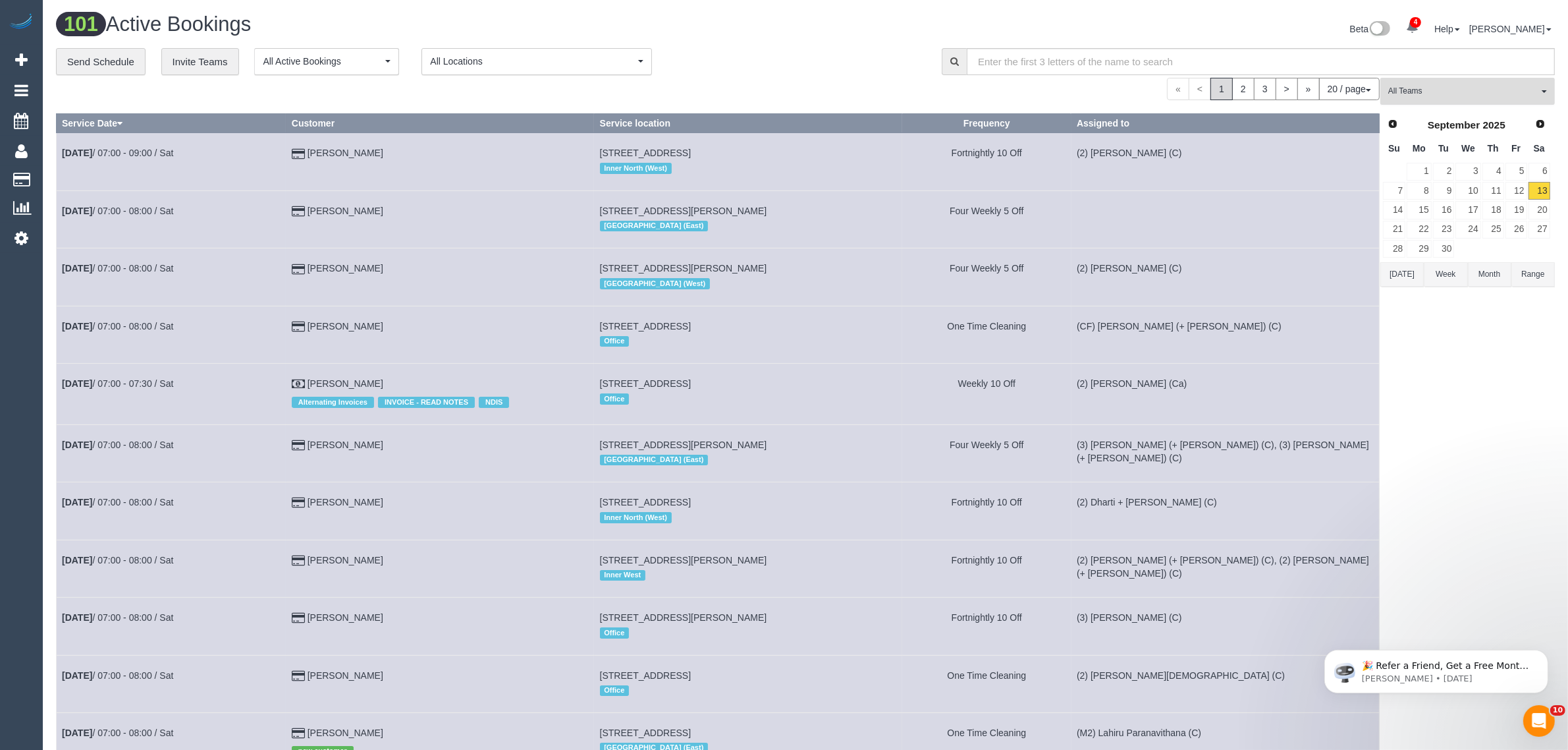
click at [1403, 90] on span "All Teams" at bounding box center [1463, 91] width 150 height 11
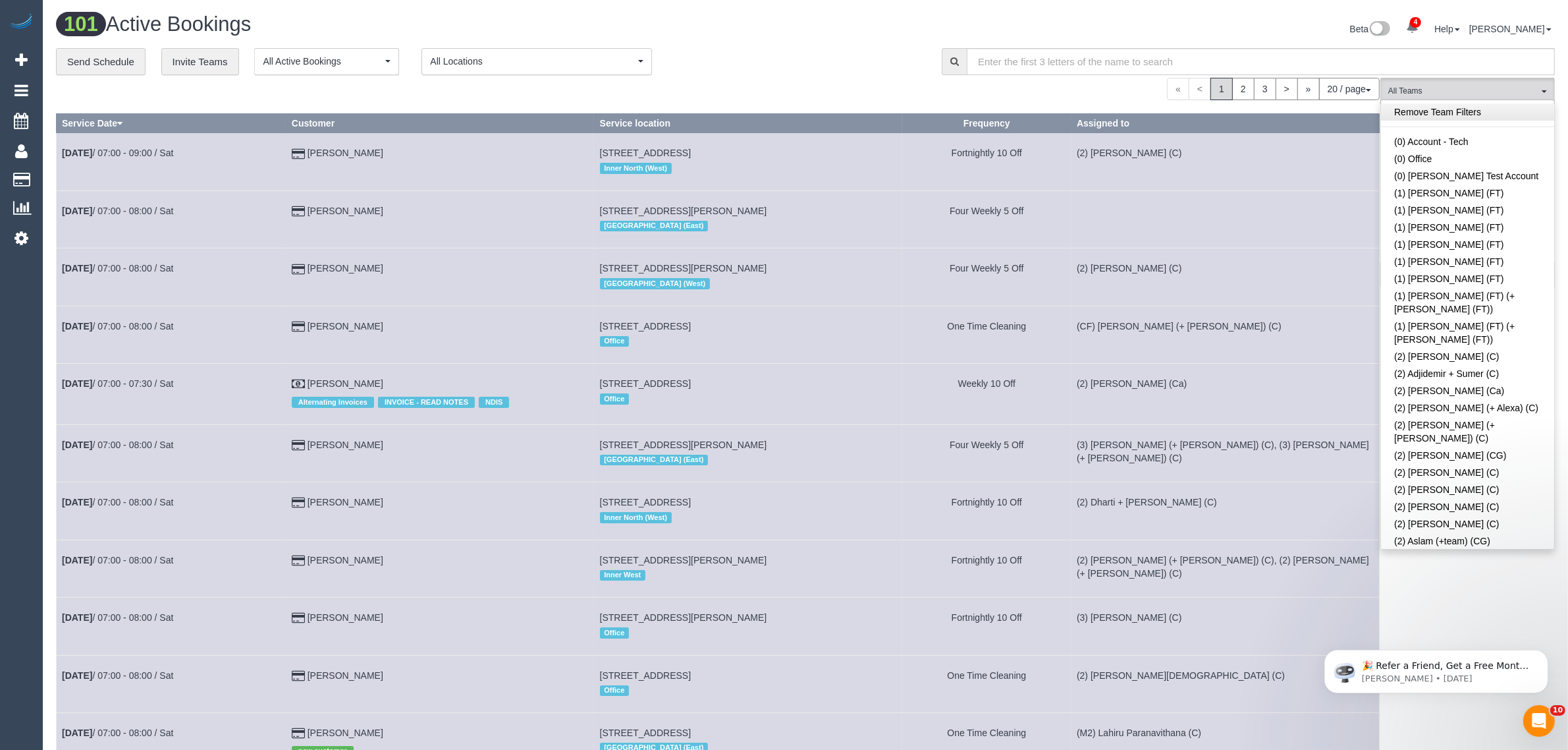
click at [1463, 113] on link "Remove Team Filters" at bounding box center [1467, 112] width 173 height 17
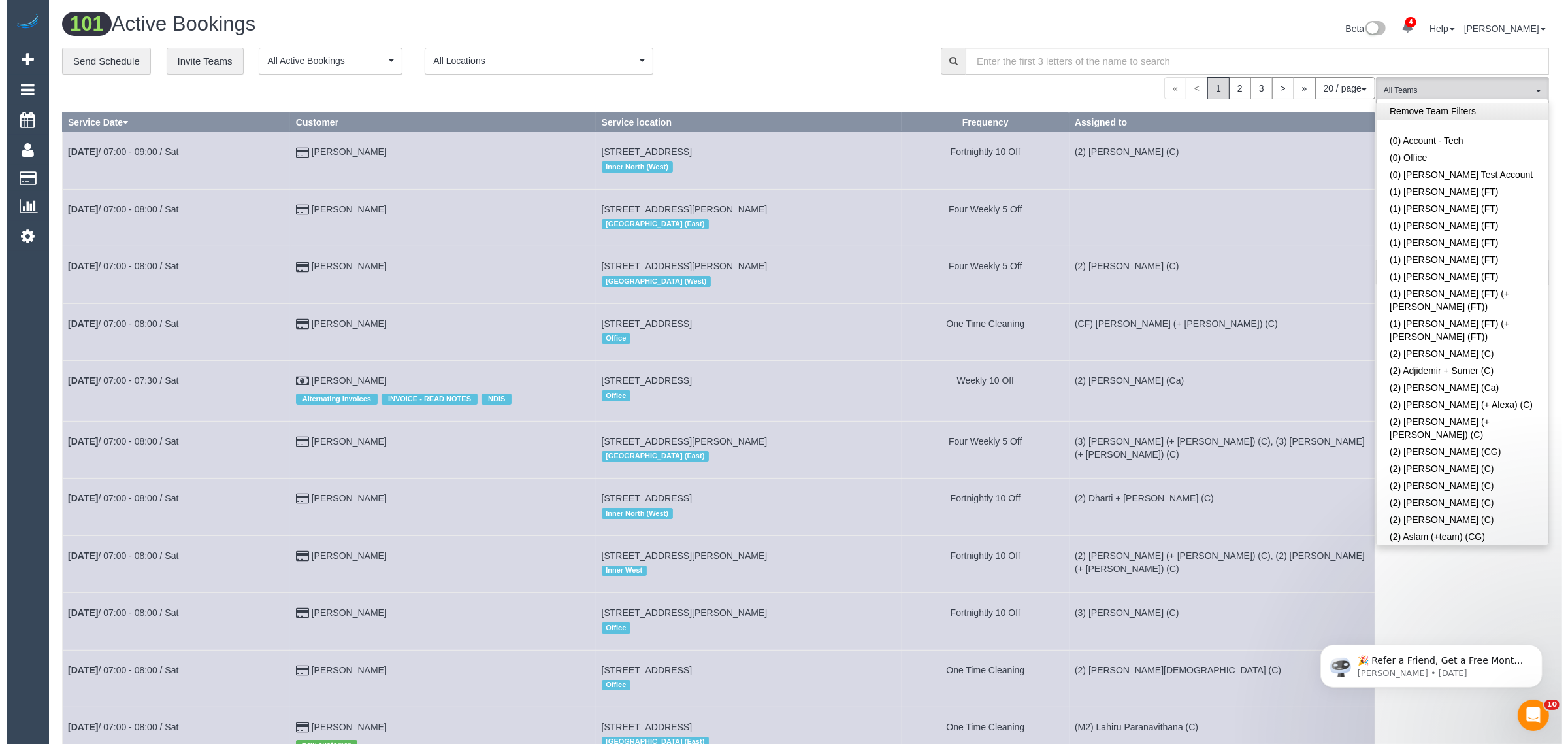
scroll to position [2226, 0]
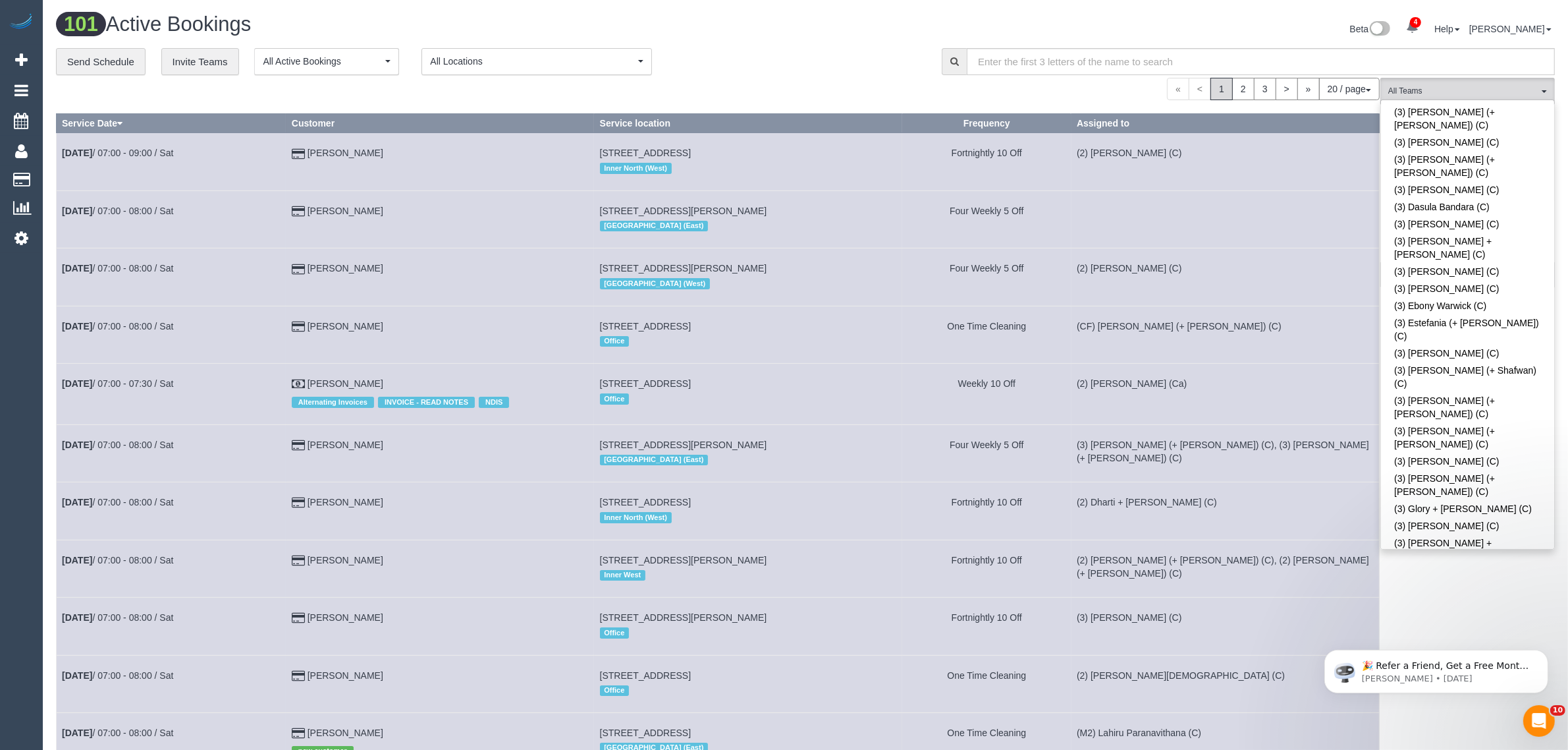
click at [857, 83] on div "« < 1 2 3 > » 20 / page 10 / page 20 / page 30 / page 40 / page 50 / page 100 /…" at bounding box center [717, 89] width 1323 height 23
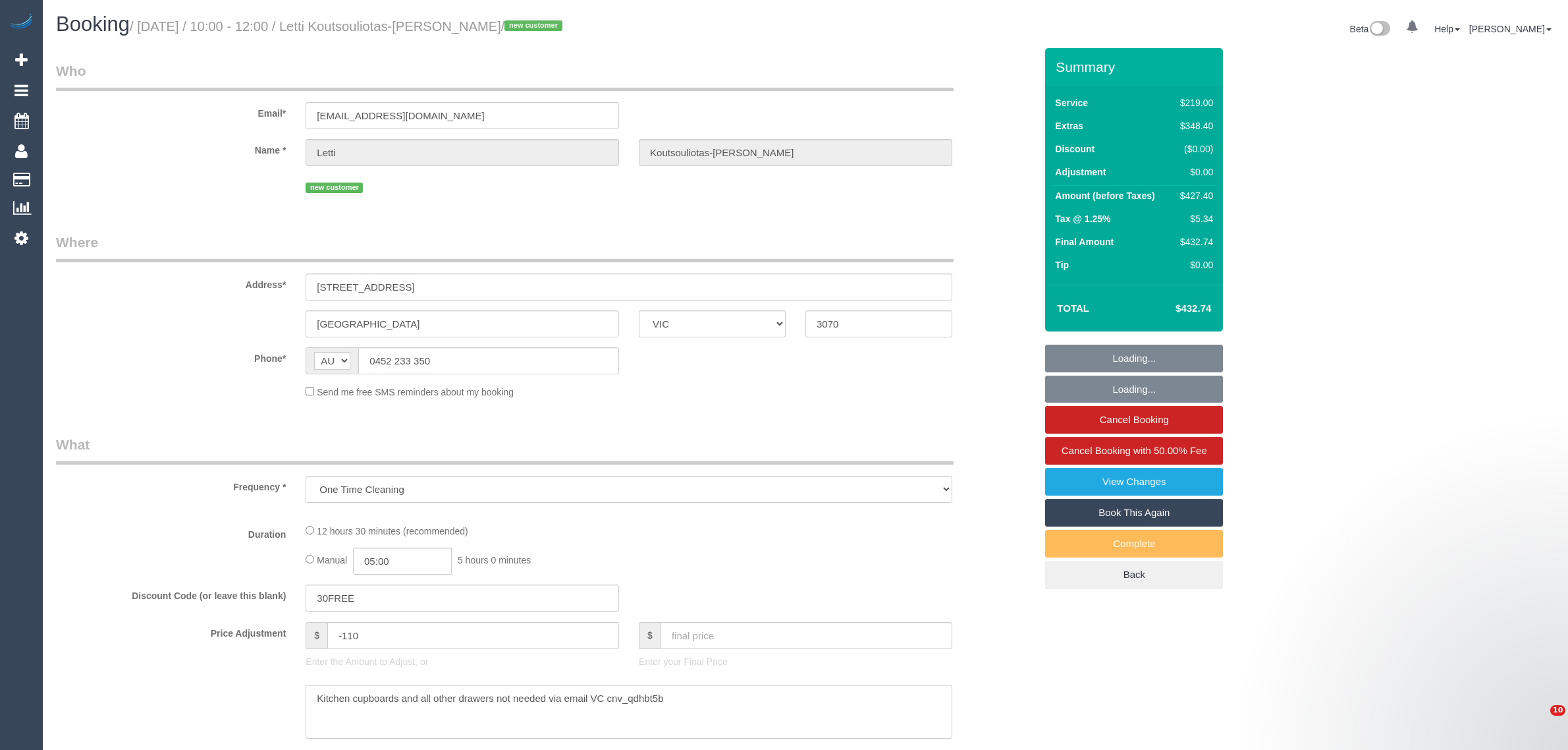
select select "VIC"
select select "string:stripe-pm_1S3qTn2GScqysDRVzqYiNpq4"
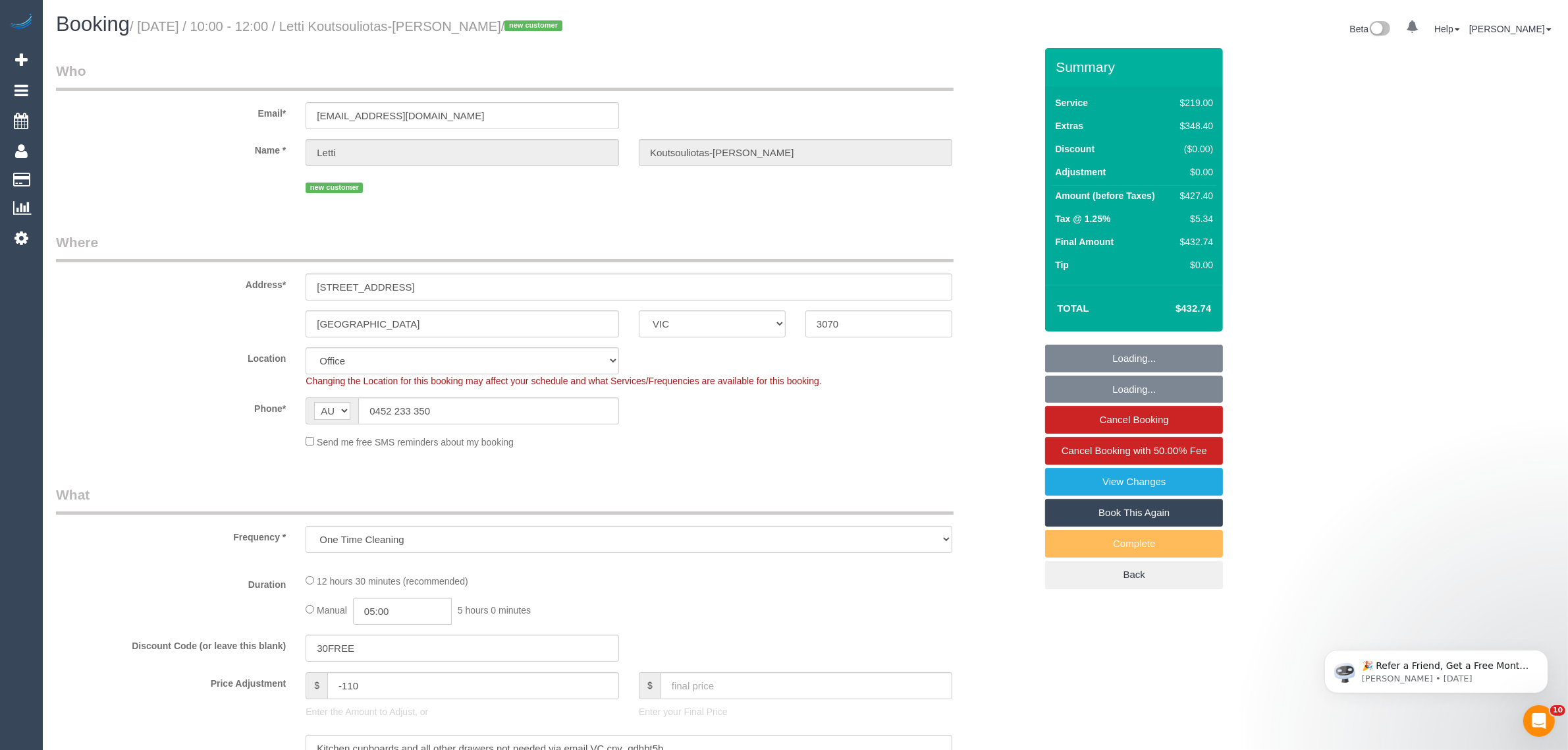
select select "object:680"
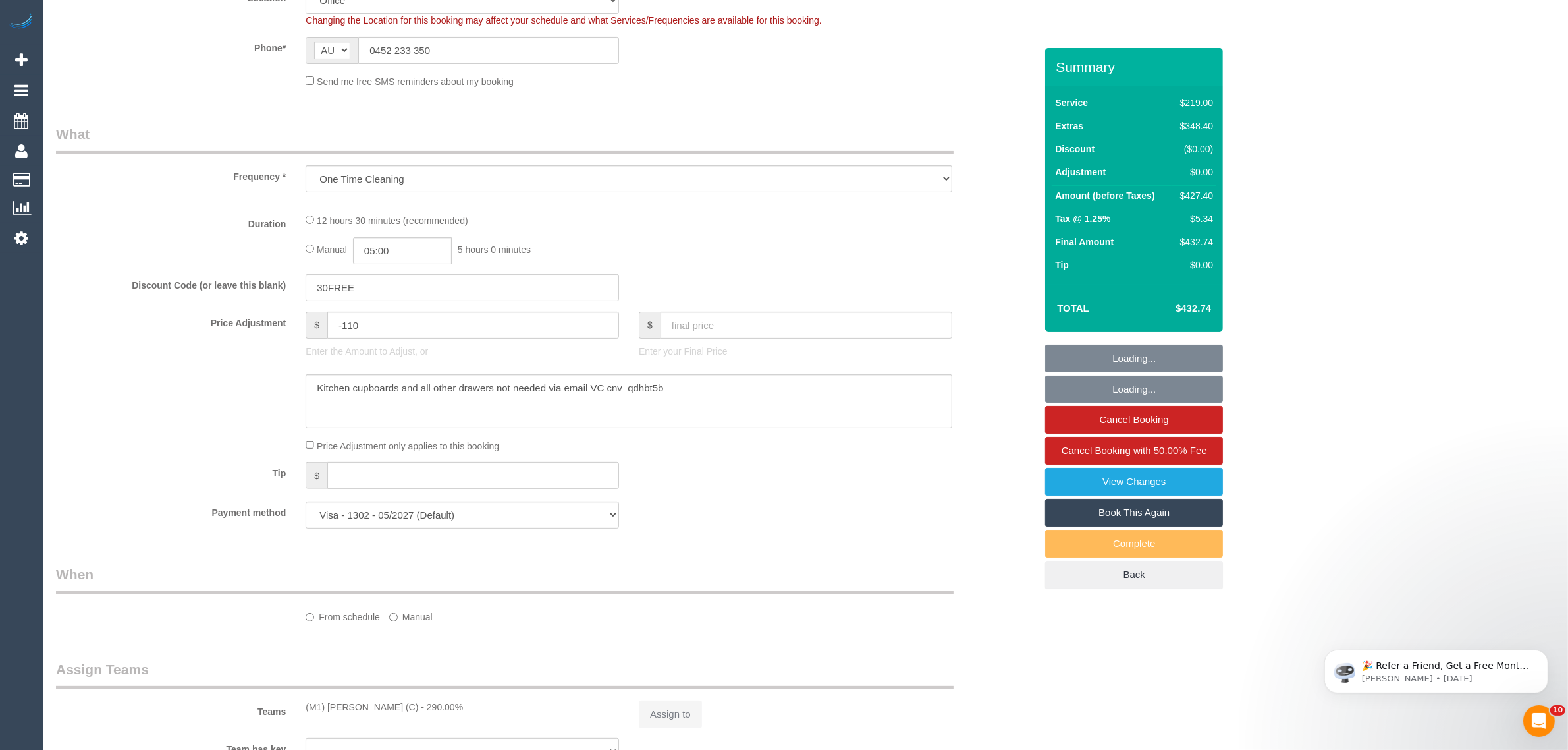
select select "number:28"
select select "number:15"
select select "number:19"
select select "number:24"
select select "number:34"
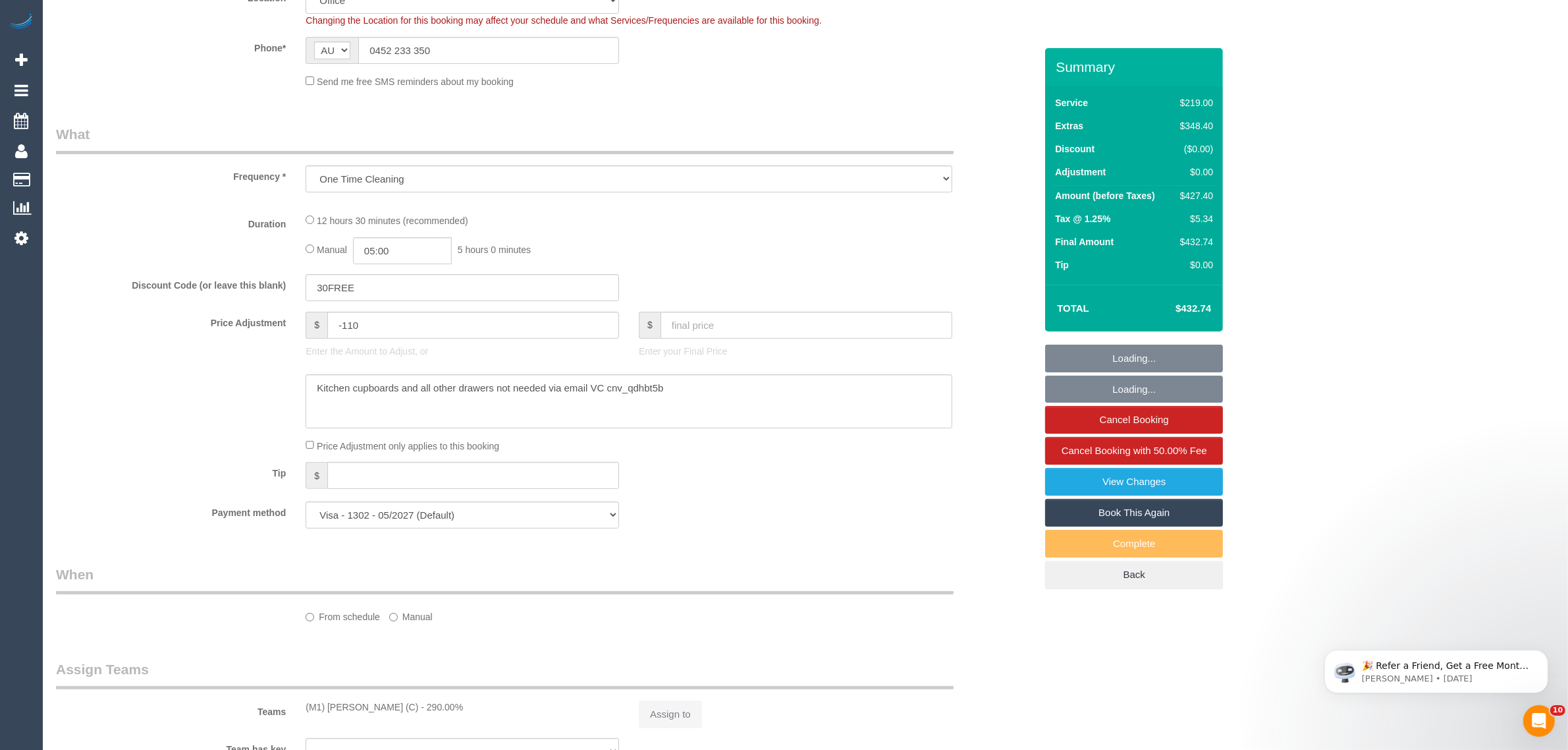
select select "number:11"
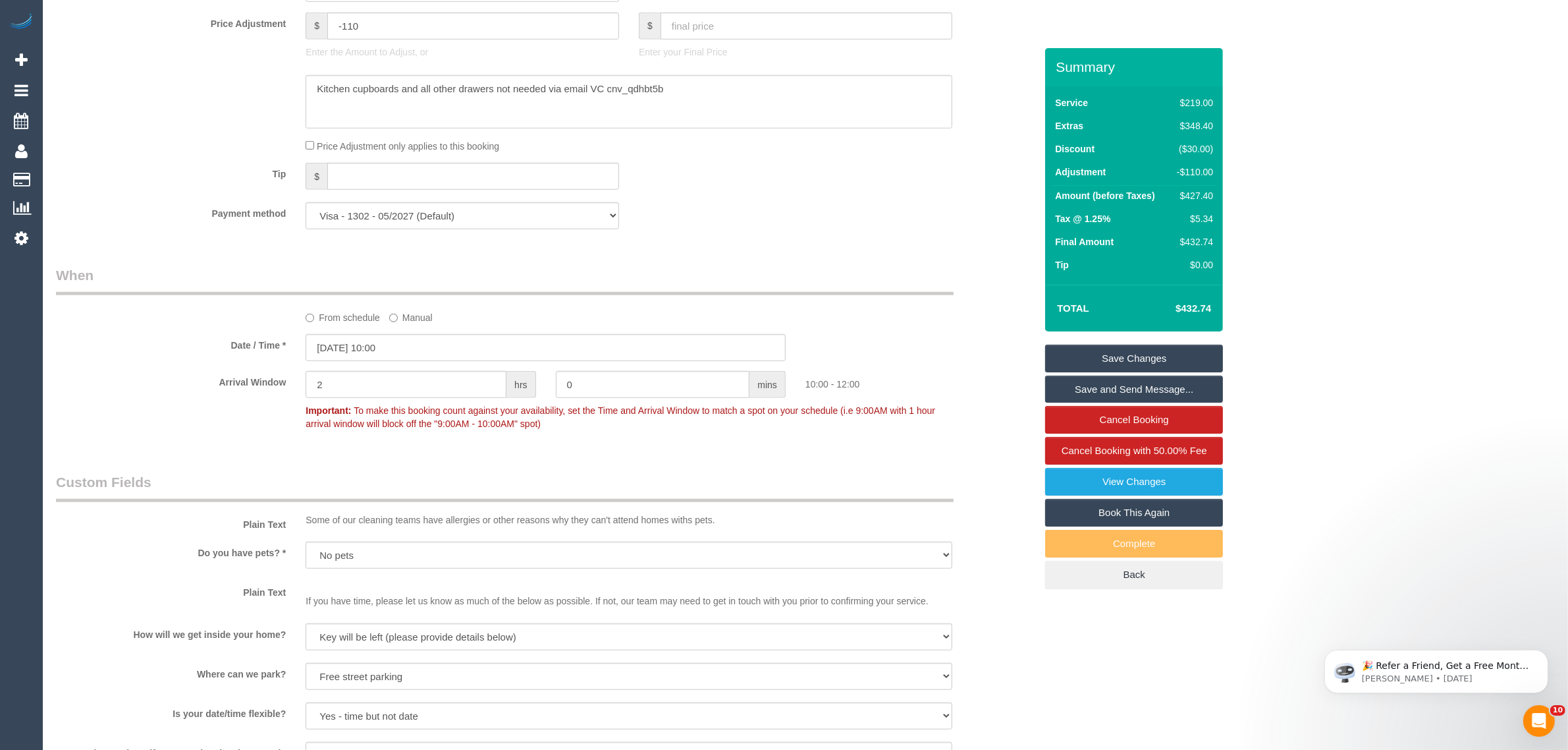
scroll to position [525, 0]
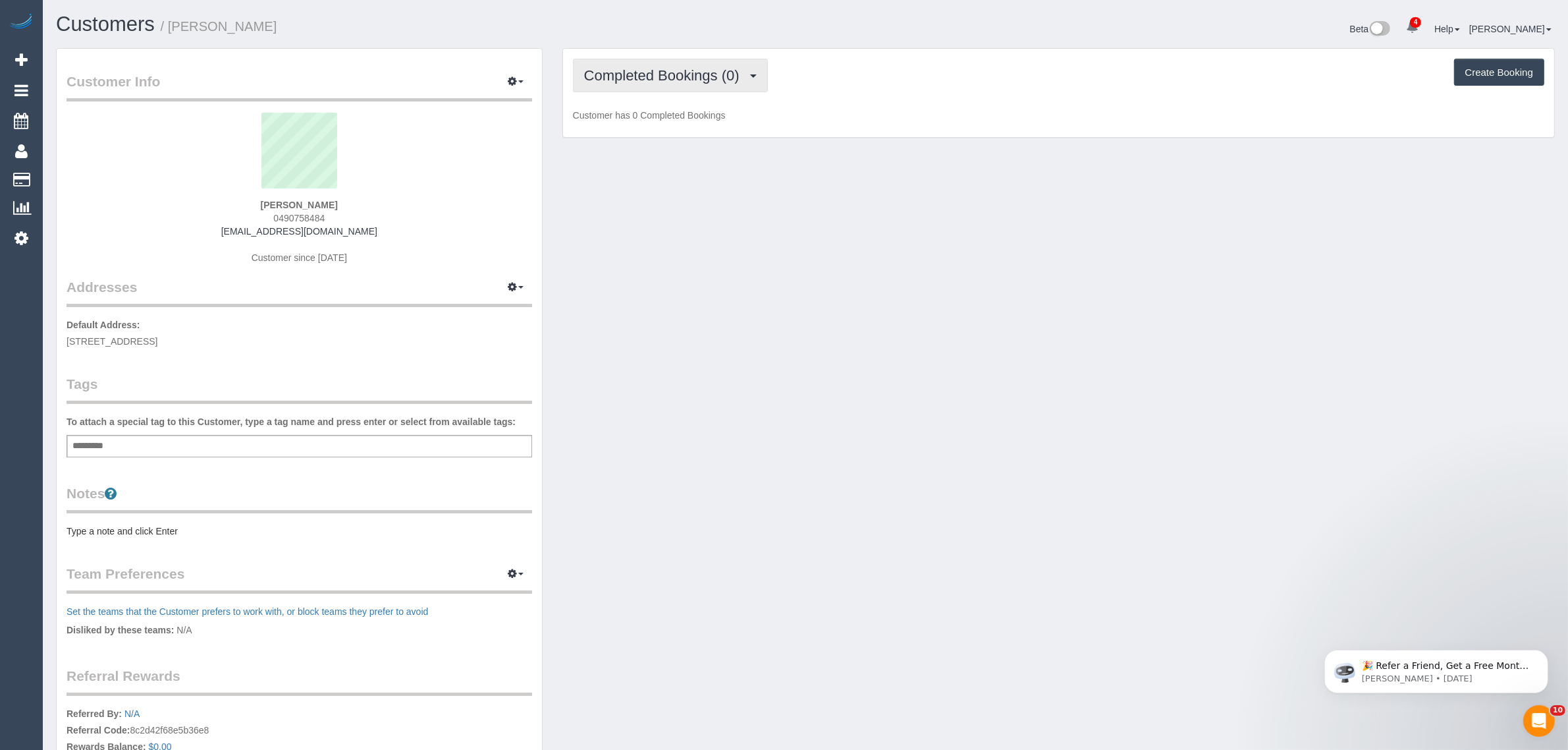
click at [683, 68] on span "Completed Bookings (0)" at bounding box center [665, 76] width 162 height 17
drag, startPoint x: 650, startPoint y: 121, endPoint x: 653, endPoint y: 128, distance: 7.6
click at [650, 121] on link "Upcoming Bookings (1)" at bounding box center [642, 123] width 137 height 17
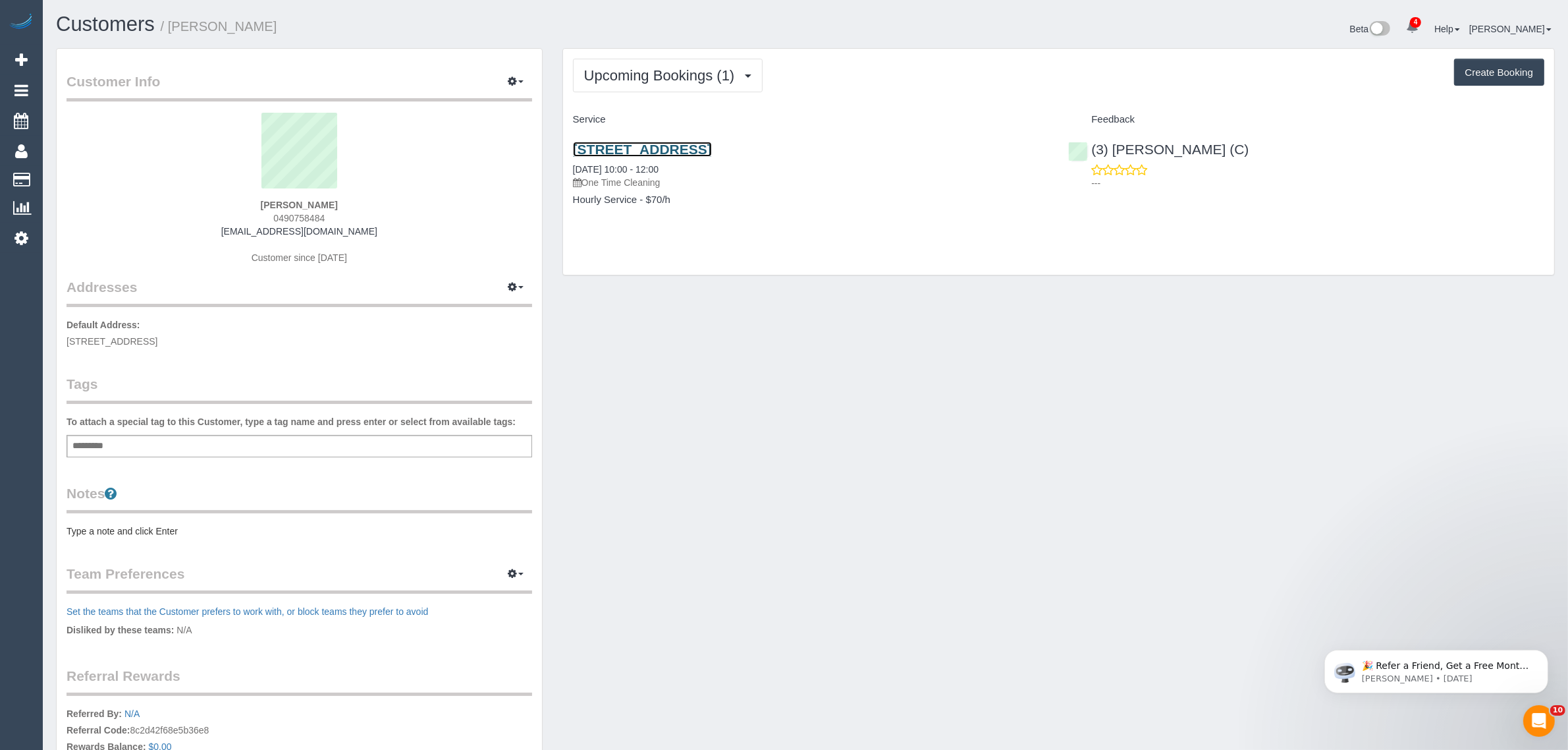
click at [648, 150] on link "12 Impara Rise, Werribee, VIC 3030" at bounding box center [643, 150] width 139 height 15
click at [643, 70] on span "Upcoming Bookings (1)" at bounding box center [663, 76] width 157 height 17
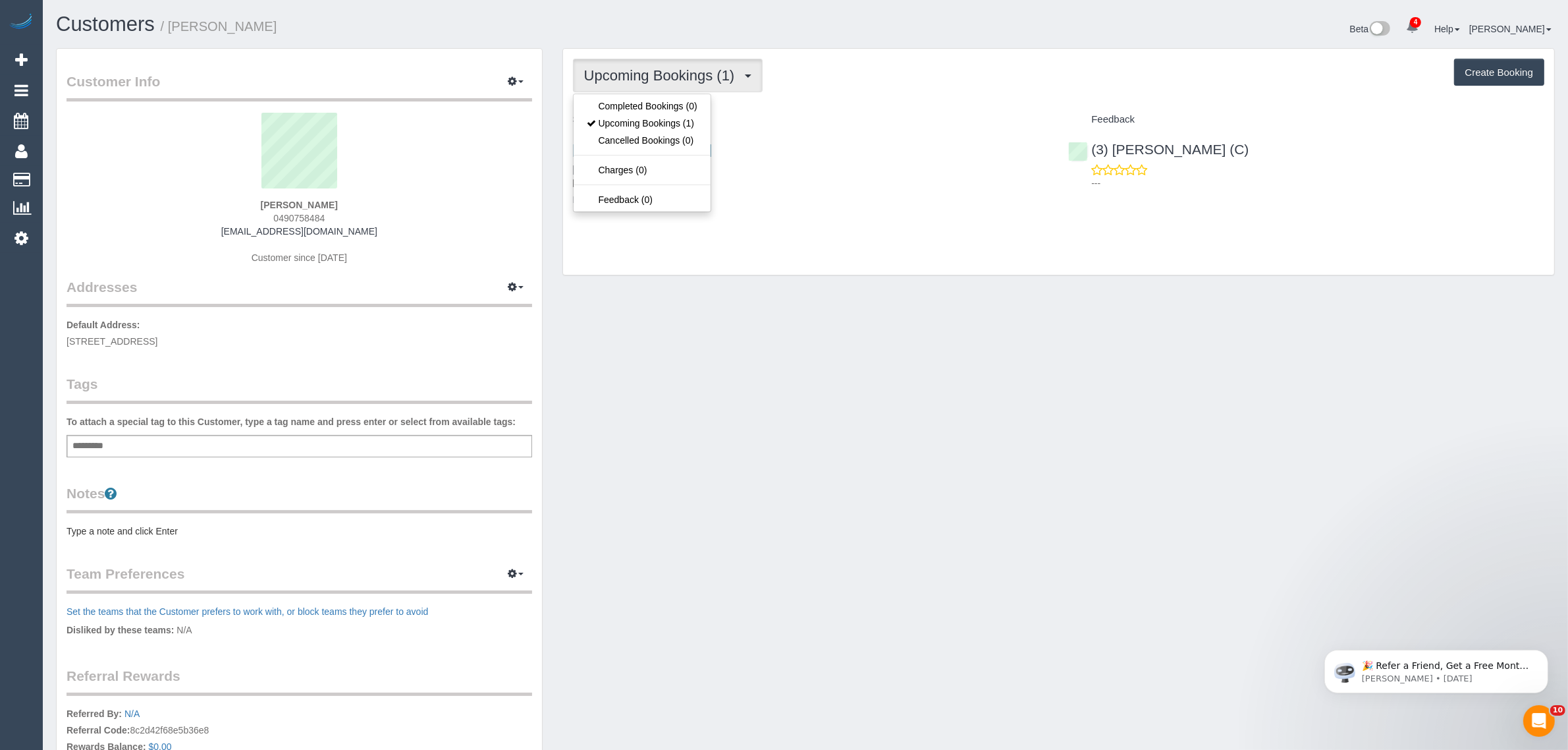
click at [643, 70] on span "Upcoming Bookings (1)" at bounding box center [663, 76] width 157 height 17
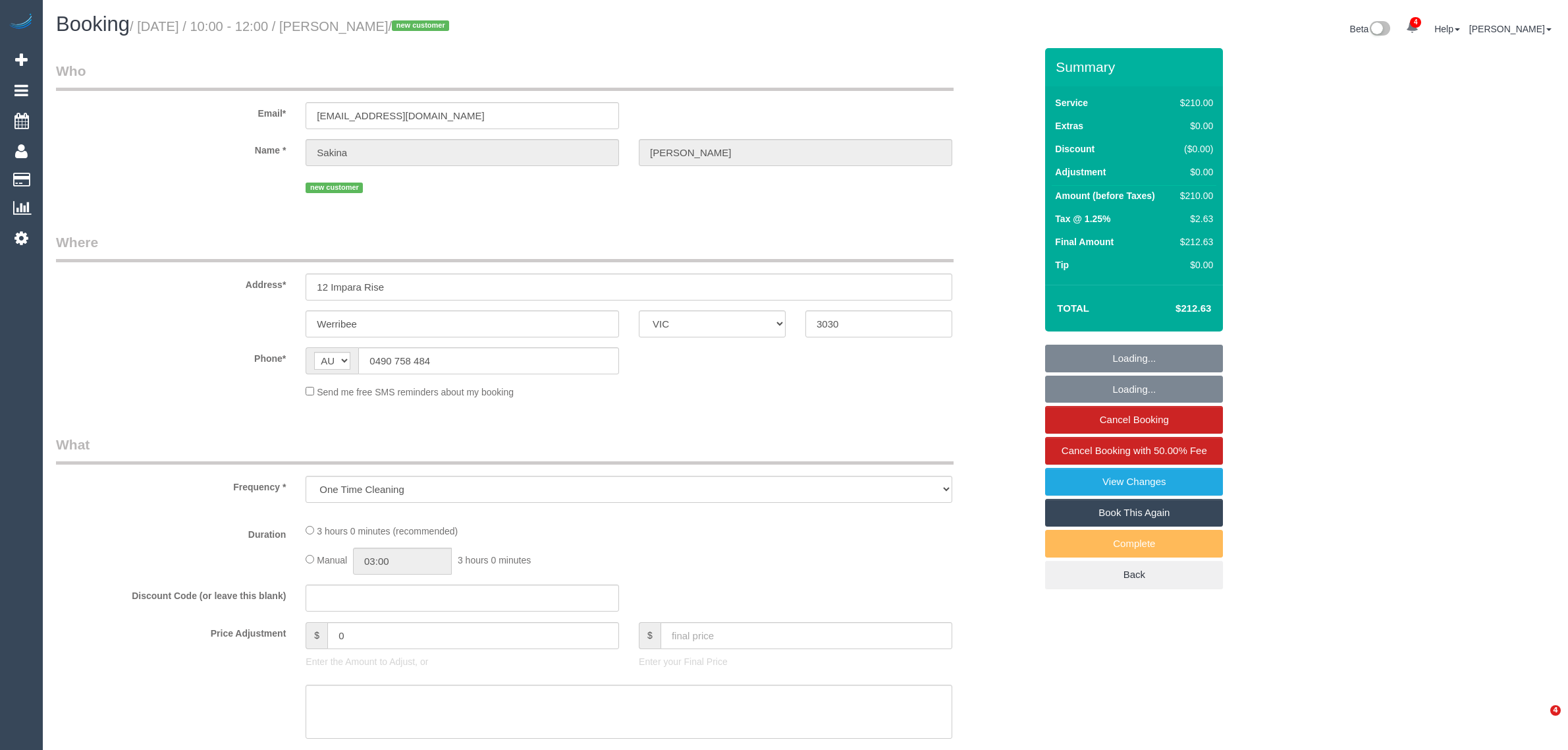
select select "VIC"
select select "string:stripe-pm_1S5GO02GScqysDRVV4aqDFBH"
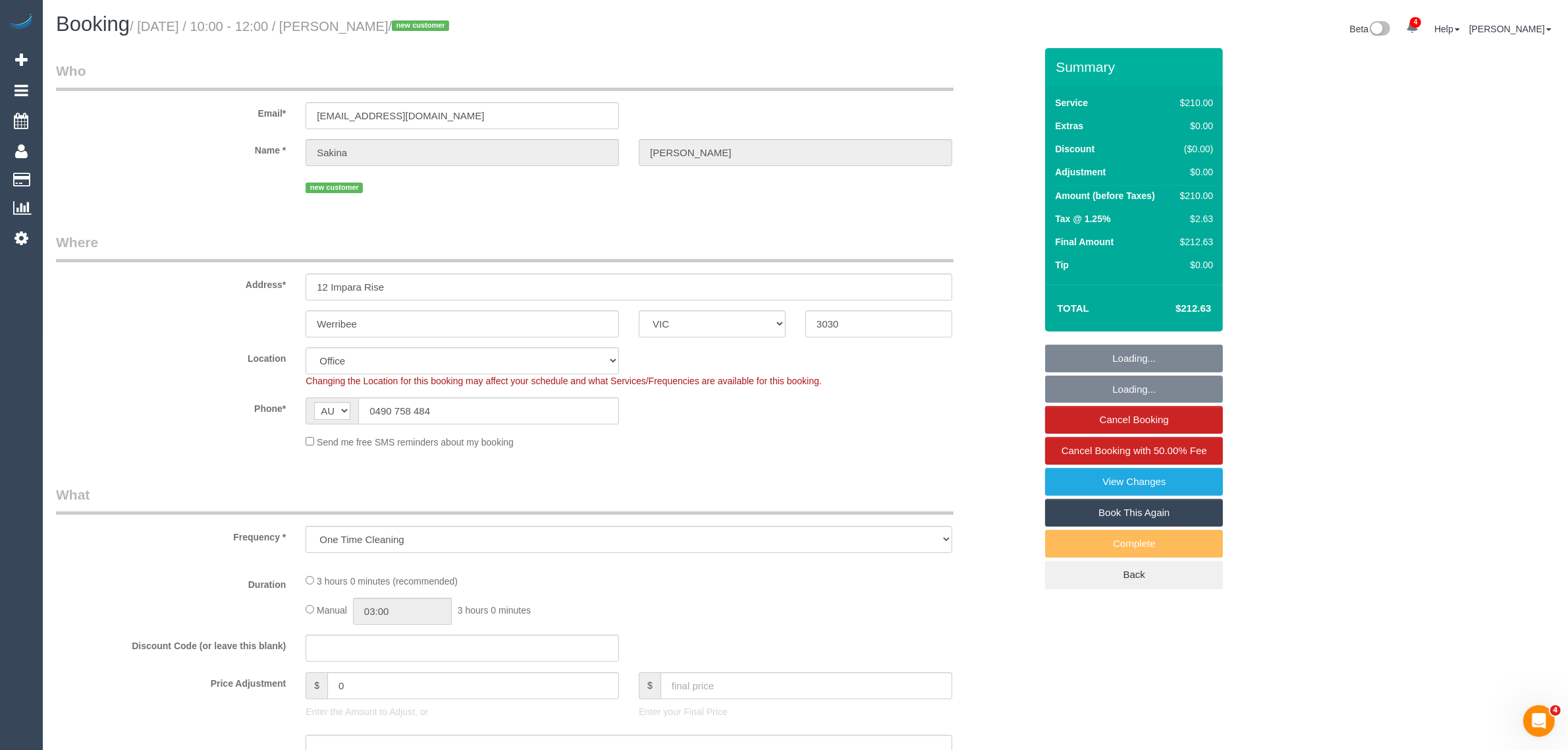
select select "object:608"
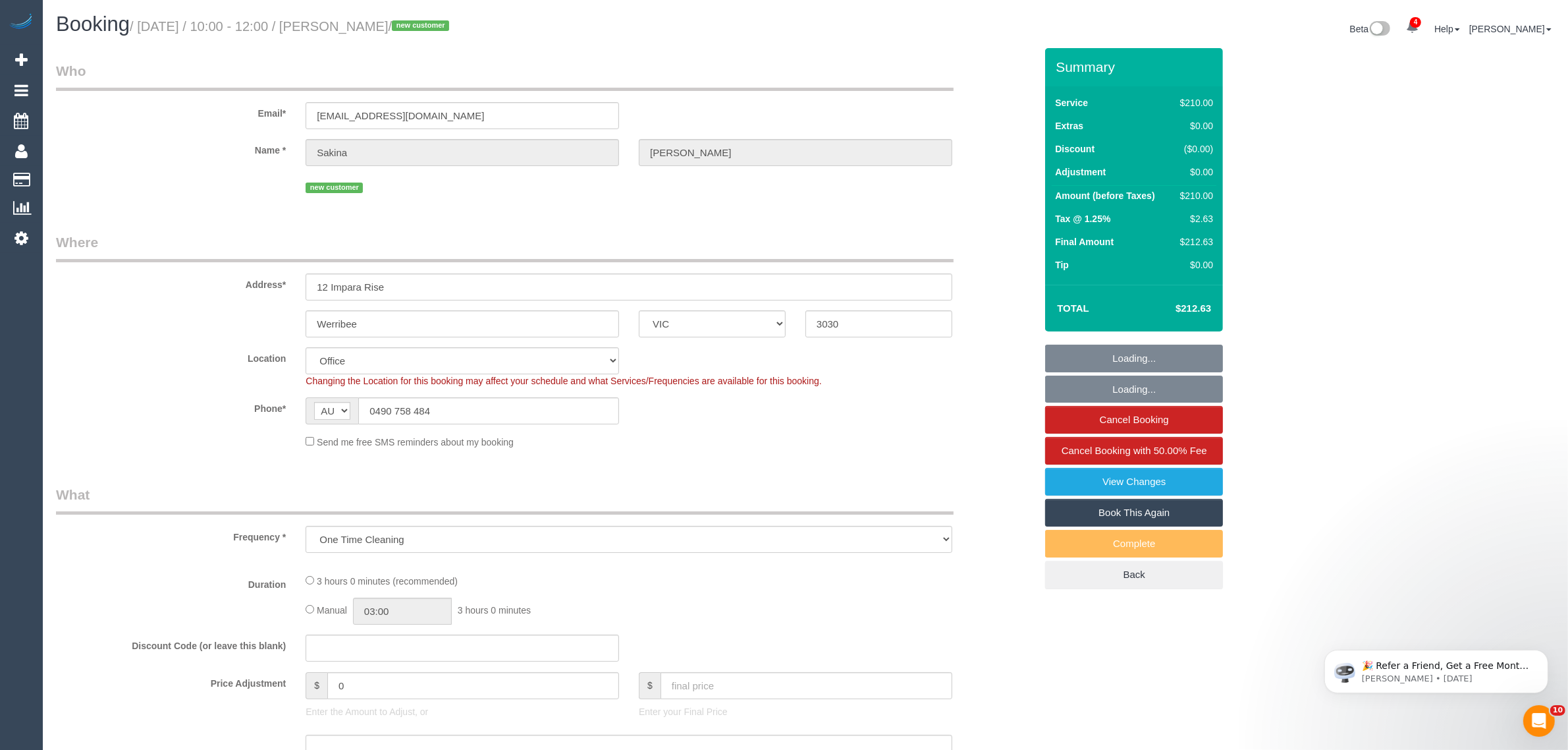
select select "180"
select select "number:28"
select select "number:14"
select select "number:19"
select select "number:25"
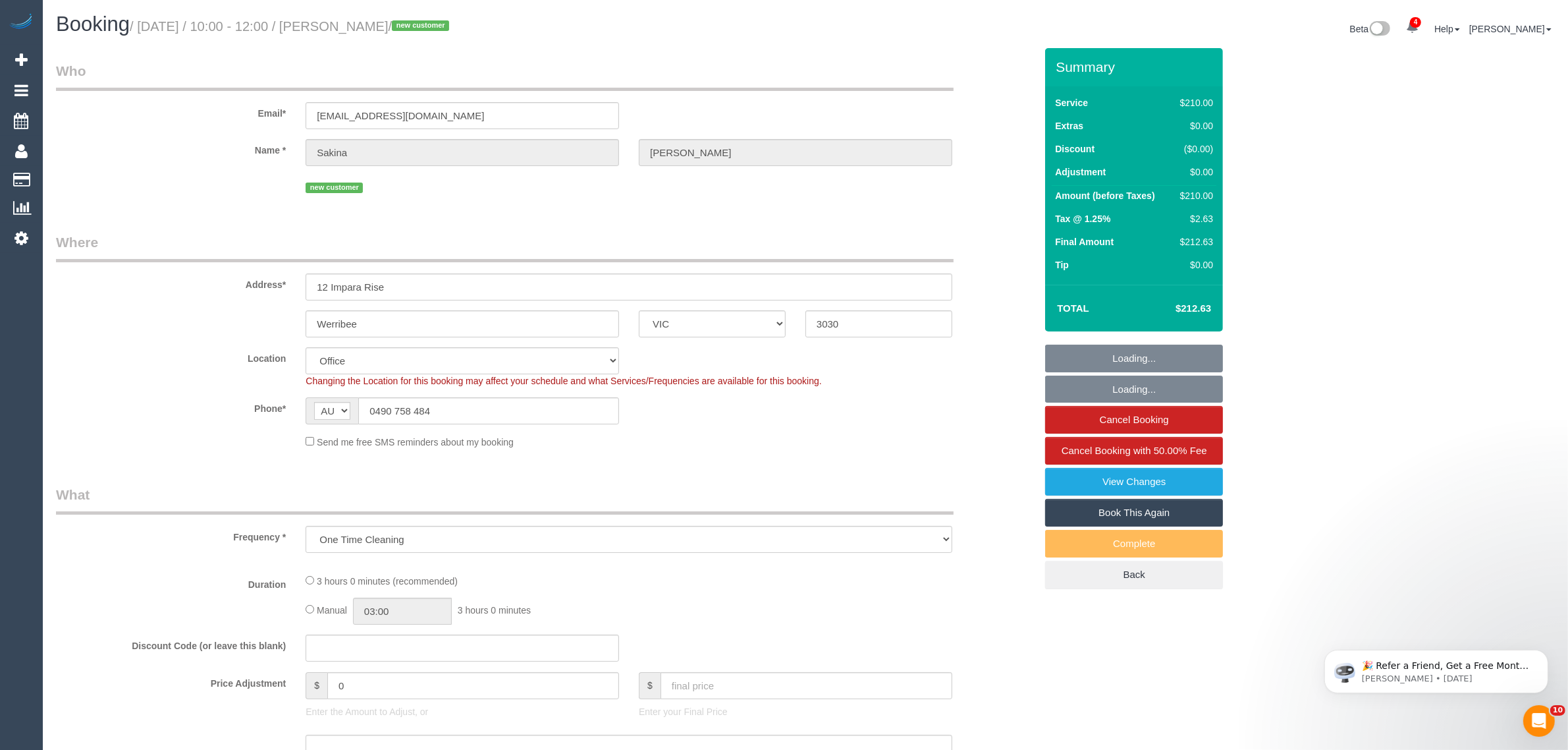
select select "number:35"
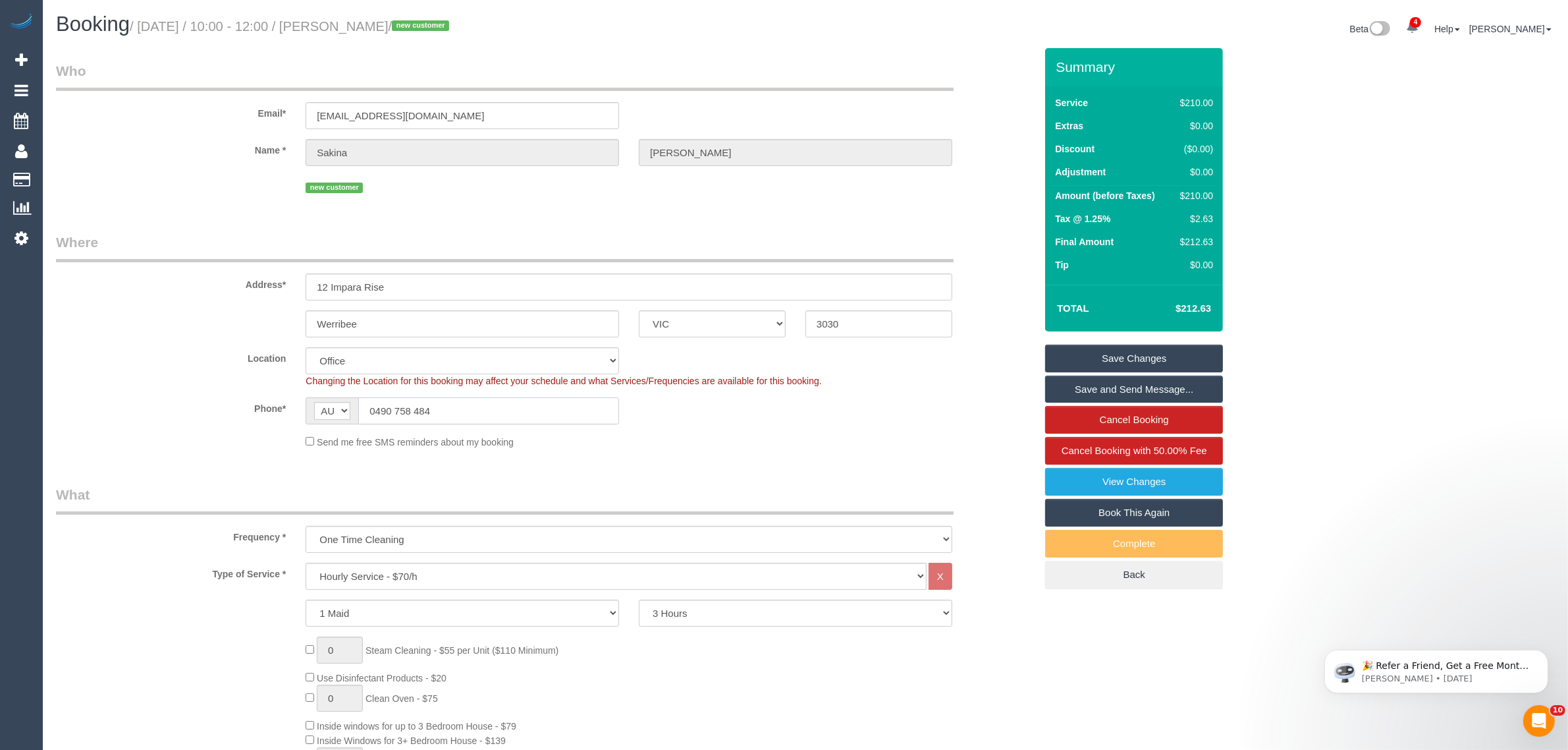
click at [468, 411] on input "0490 758 484" at bounding box center [488, 410] width 261 height 27
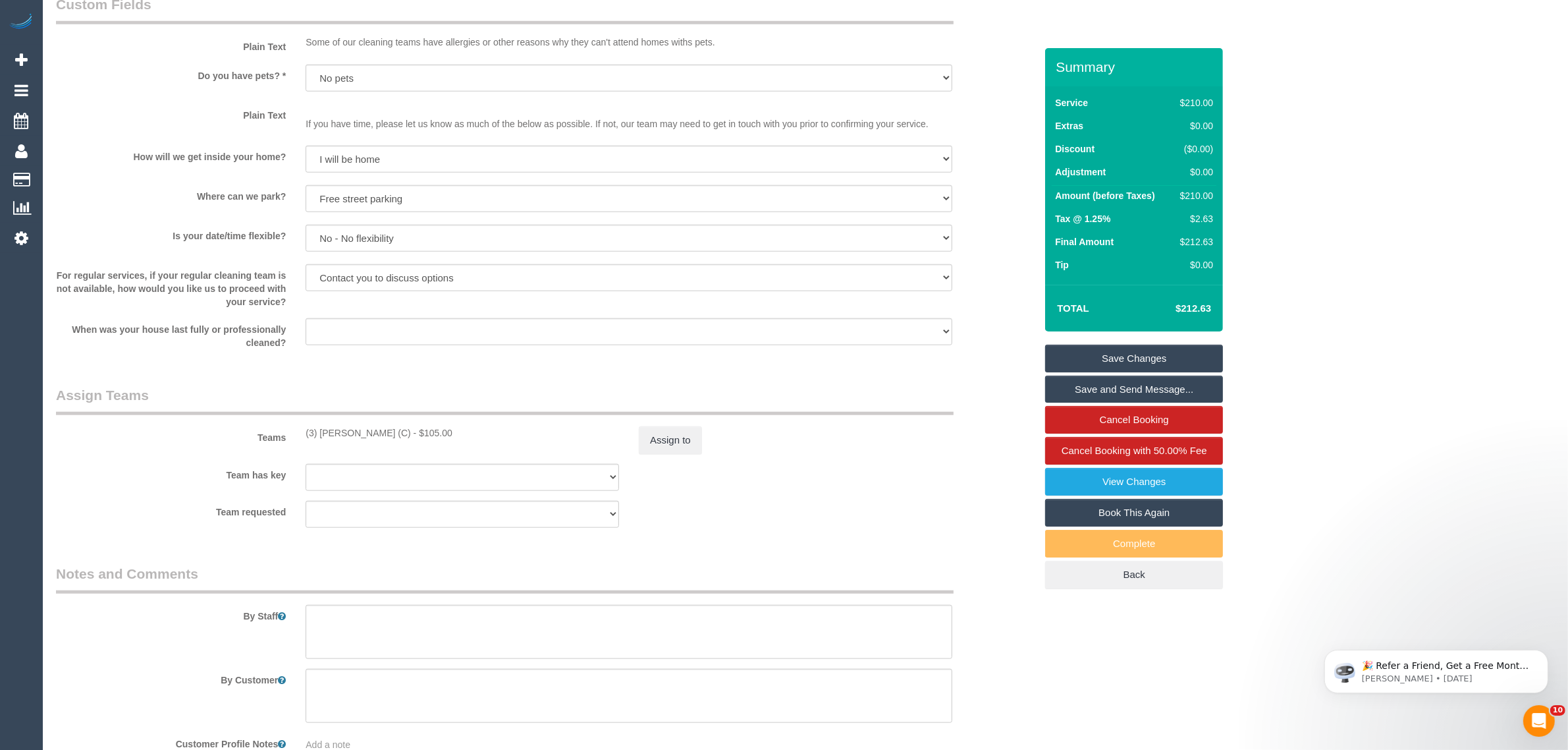
scroll to position [1611, 0]
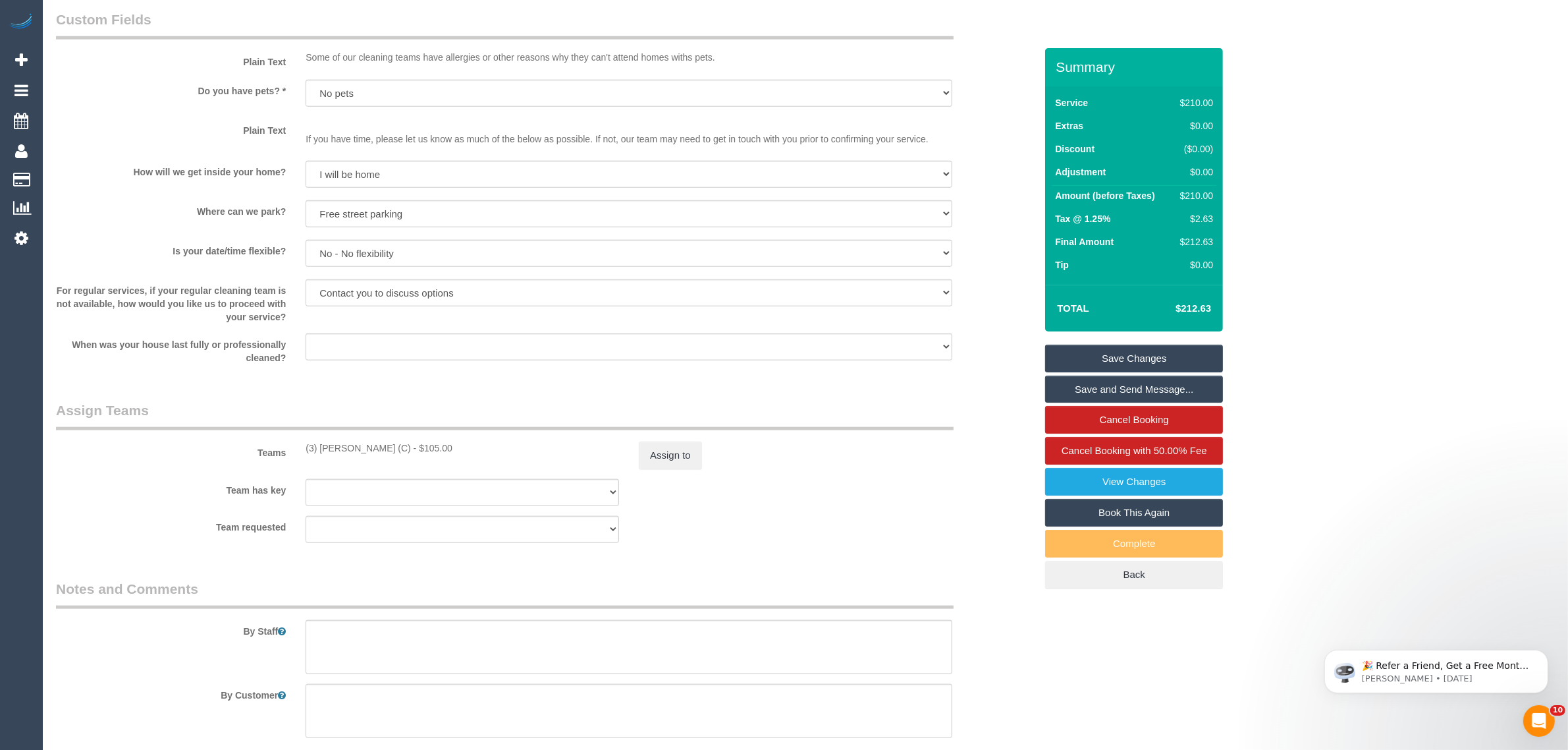
click at [854, 470] on sui-booking-teams "Teams (3) [PERSON_NAME] (C) - $105.00 Assign to Team has key (3) [PERSON_NAME] …" at bounding box center [546, 472] width 980 height 142
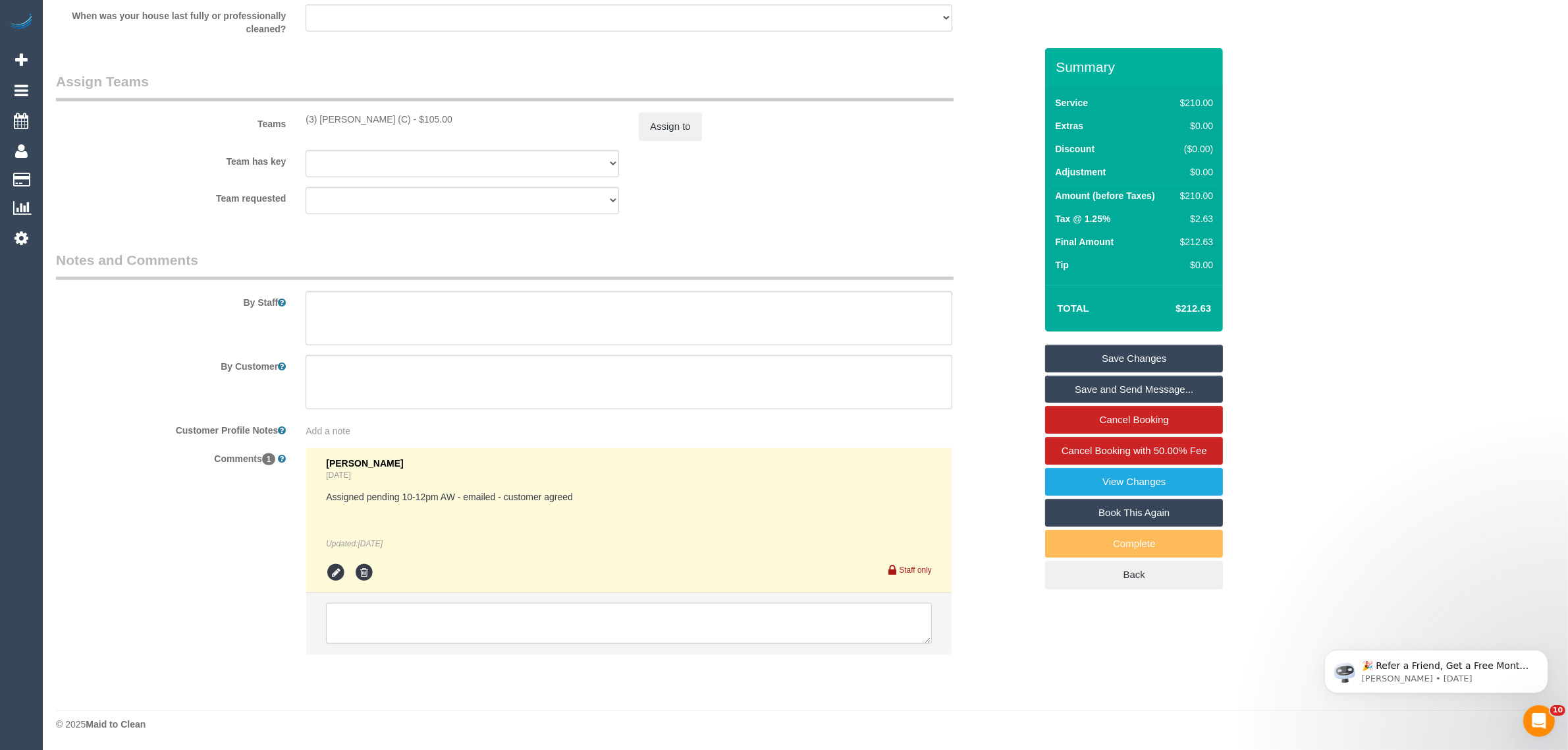
click at [607, 630] on textarea at bounding box center [628, 623] width 606 height 41
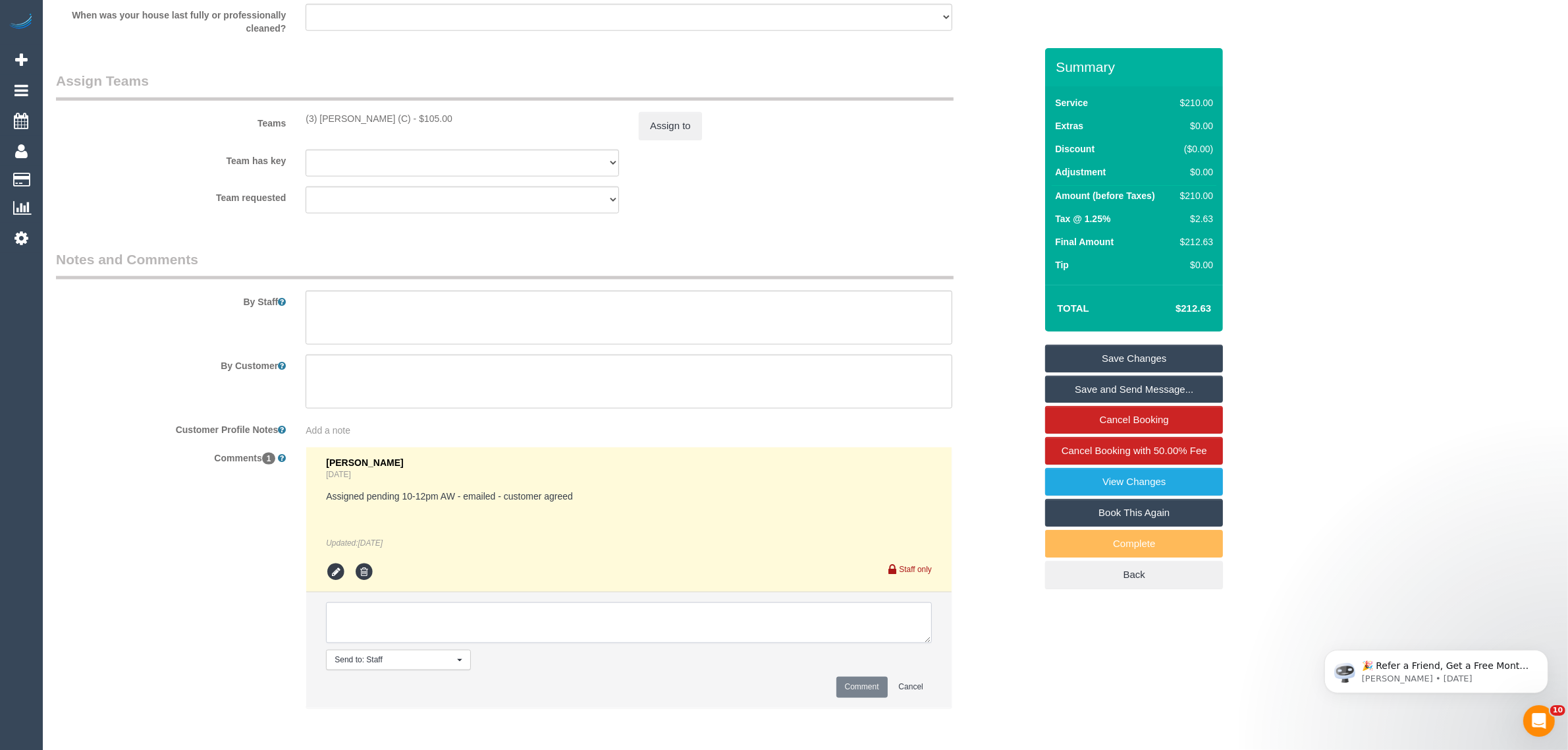
paste textarea "Cleaner(s) Unassigned: Reason Unassigned: Contact via: Which message sent: Addi…"
drag, startPoint x: 295, startPoint y: 114, endPoint x: 395, endPoint y: 111, distance: 100.0
click at [395, 111] on div "Teams (3) [PERSON_NAME] (C) - $105.00 Assign to" at bounding box center [546, 105] width 999 height 68
copy div "(3) [PERSON_NAME] (C) -"
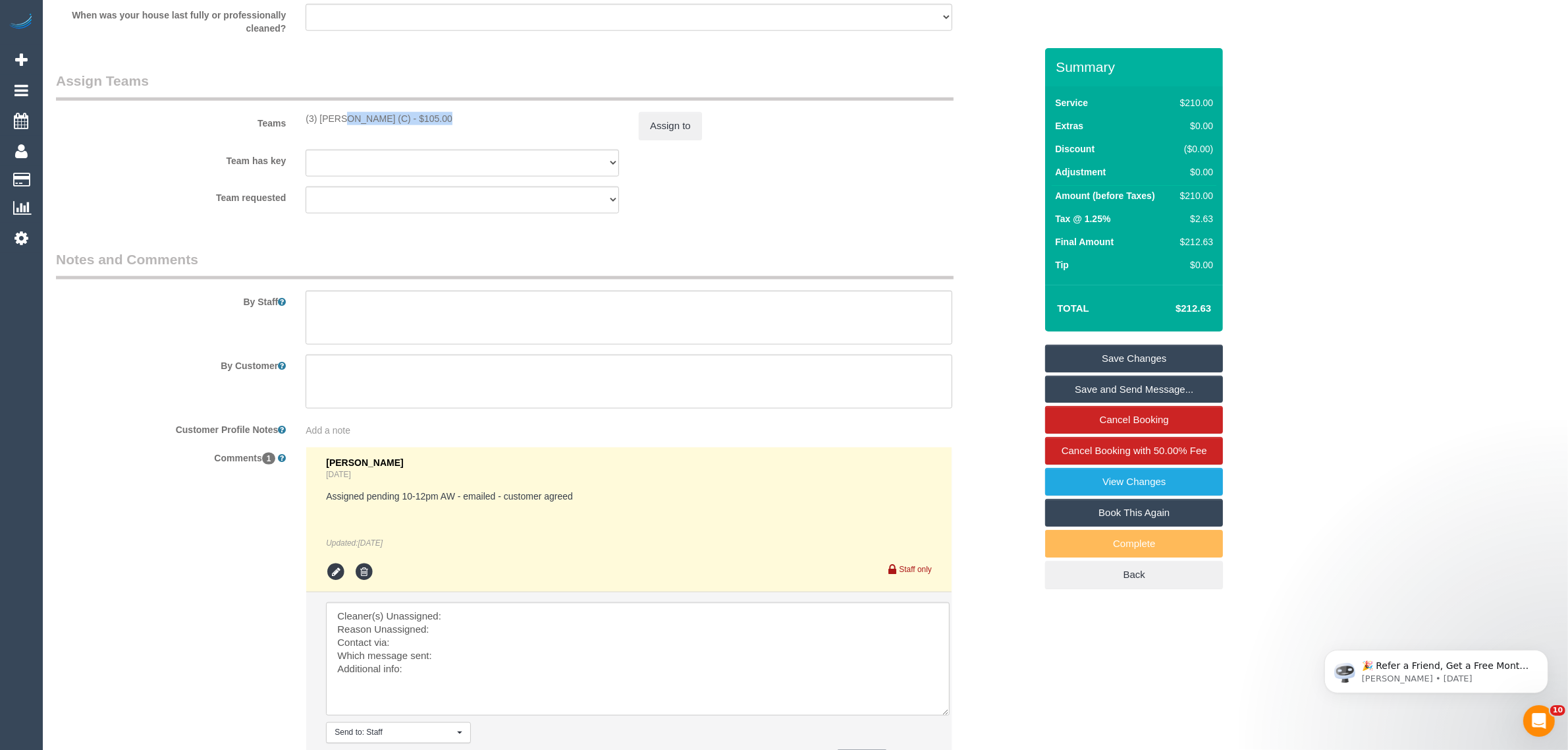
scroll to position [0, 0]
drag, startPoint x: 926, startPoint y: 638, endPoint x: 945, endPoint y: 711, distance: 75.4
click at [945, 711] on textarea at bounding box center [637, 659] width 623 height 113
click at [664, 606] on textarea at bounding box center [637, 659] width 623 height 113
paste textarea "(3) [PERSON_NAME] (C) -"
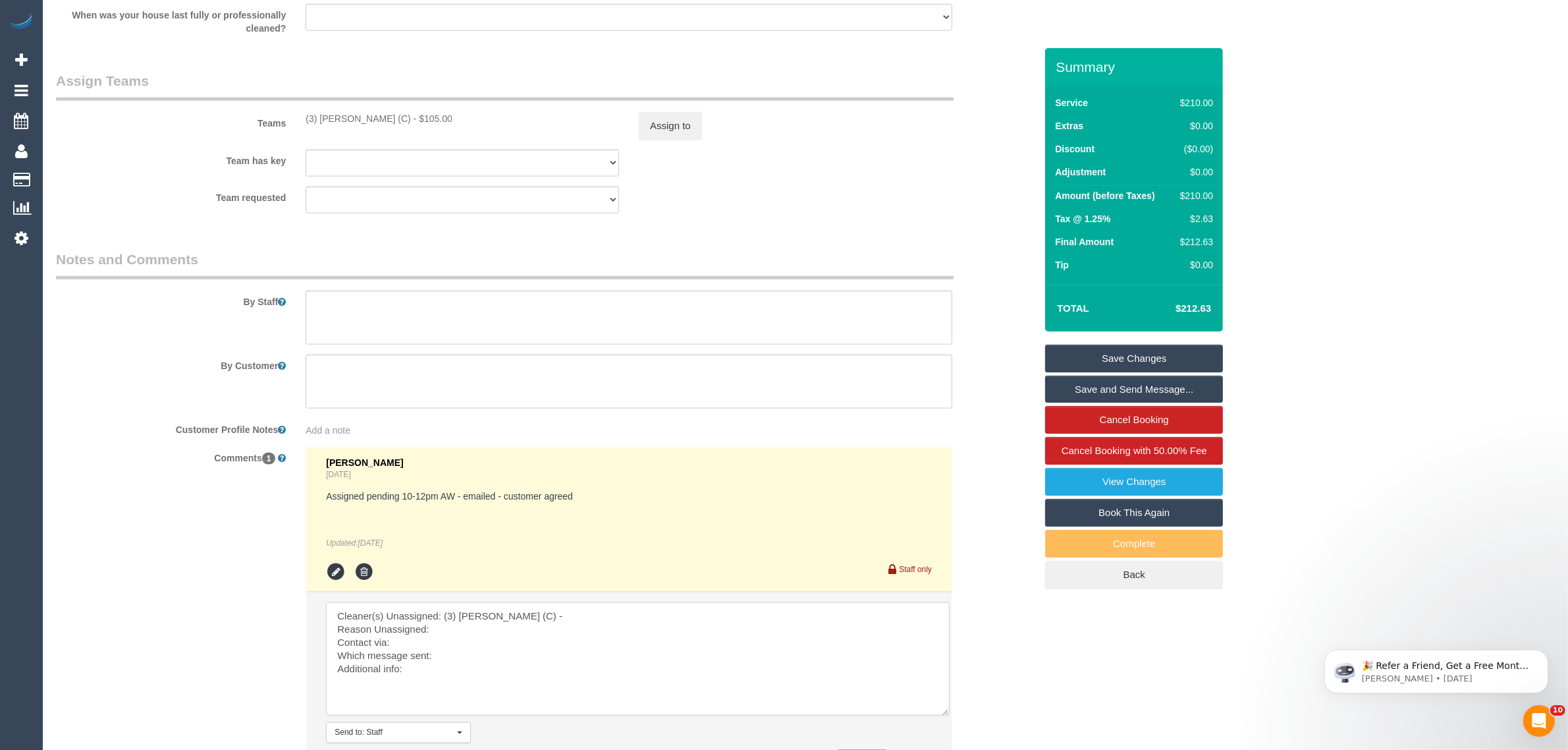
click at [529, 621] on textarea at bounding box center [637, 659] width 623 height 113
click at [522, 627] on textarea at bounding box center [637, 659] width 623 height 113
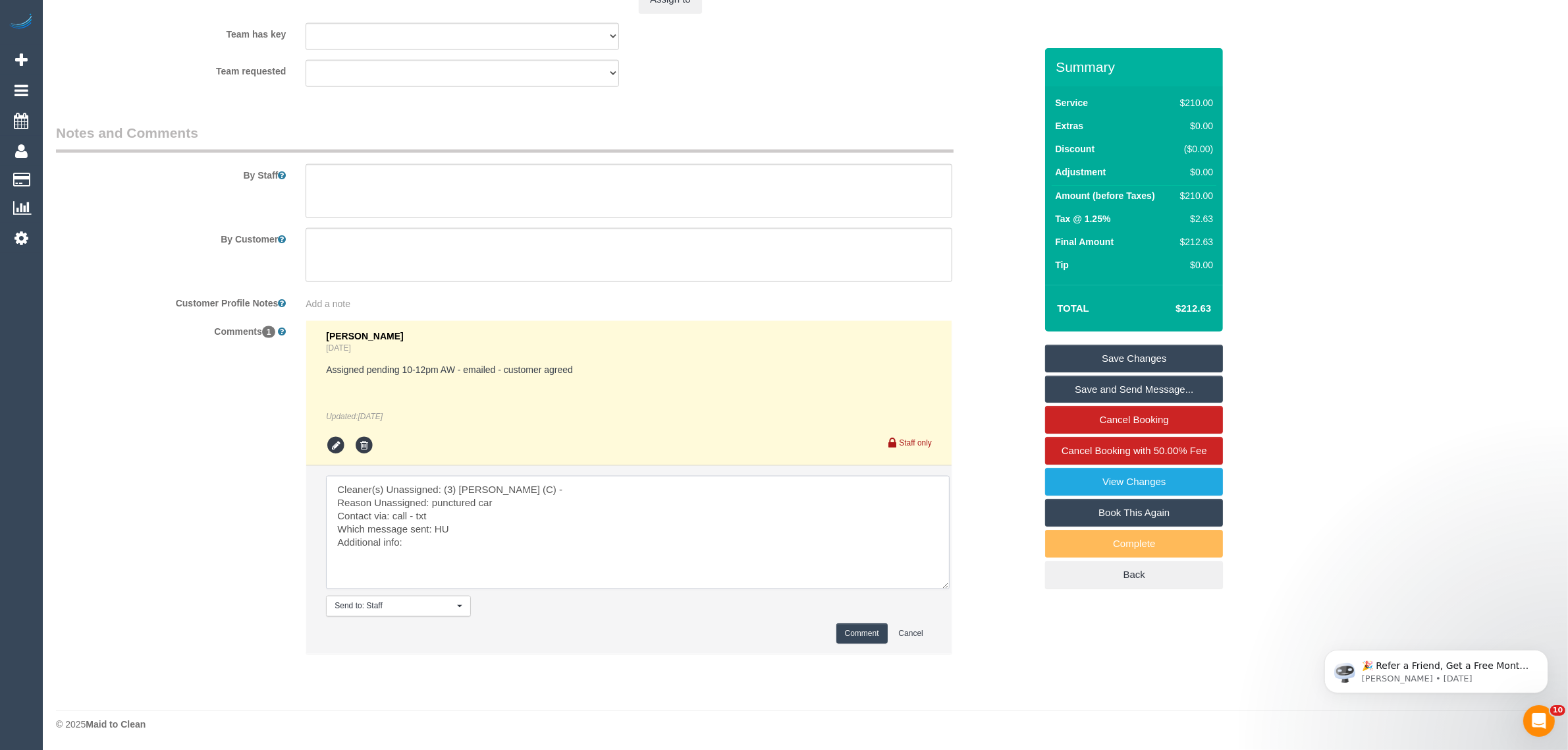
type textarea "Cleaner(s) Unassigned: (3) [PERSON_NAME] (C) - Reason Unassigned: punctured car…"
click at [852, 638] on button "Comment" at bounding box center [862, 634] width 52 height 21
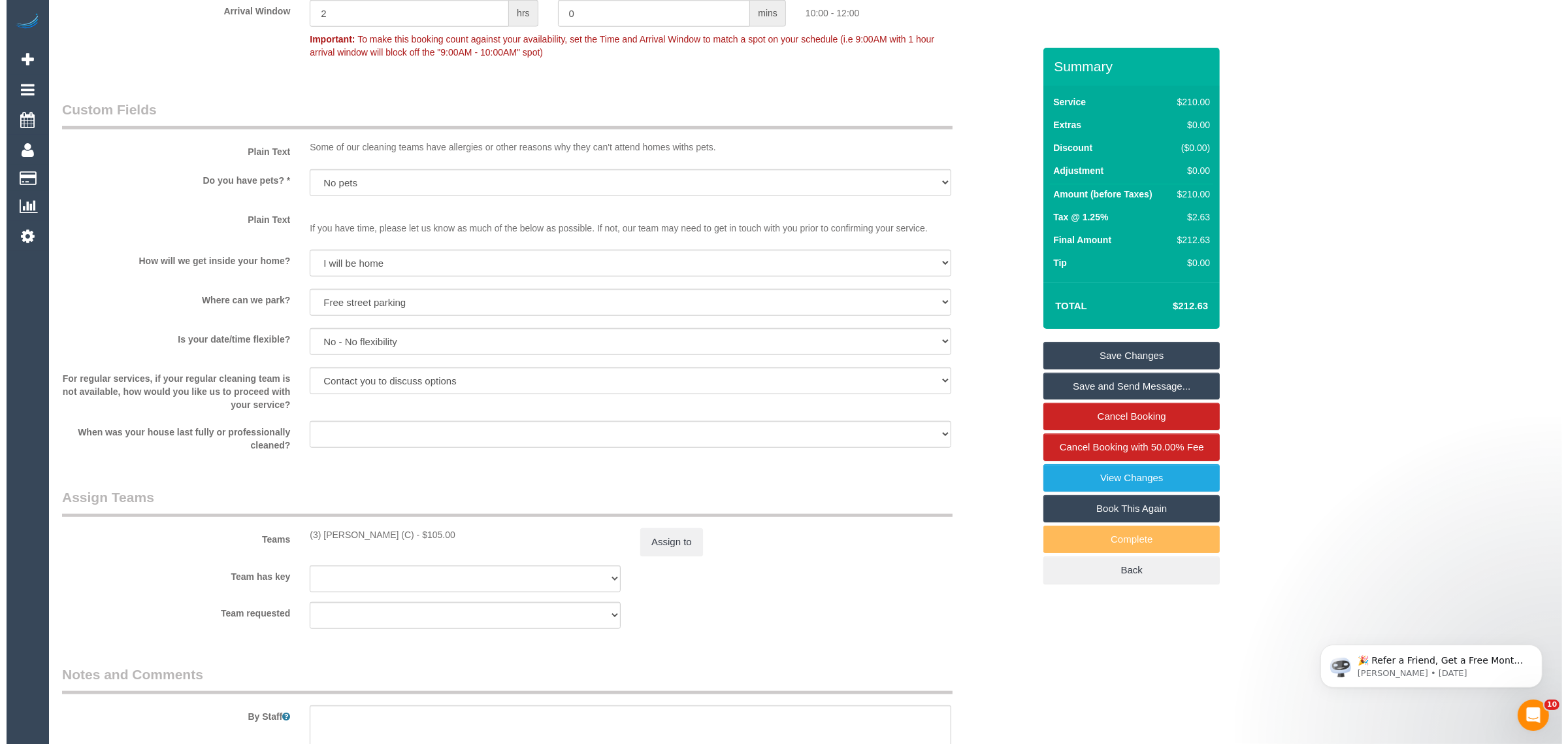
scroll to position [1398, 0]
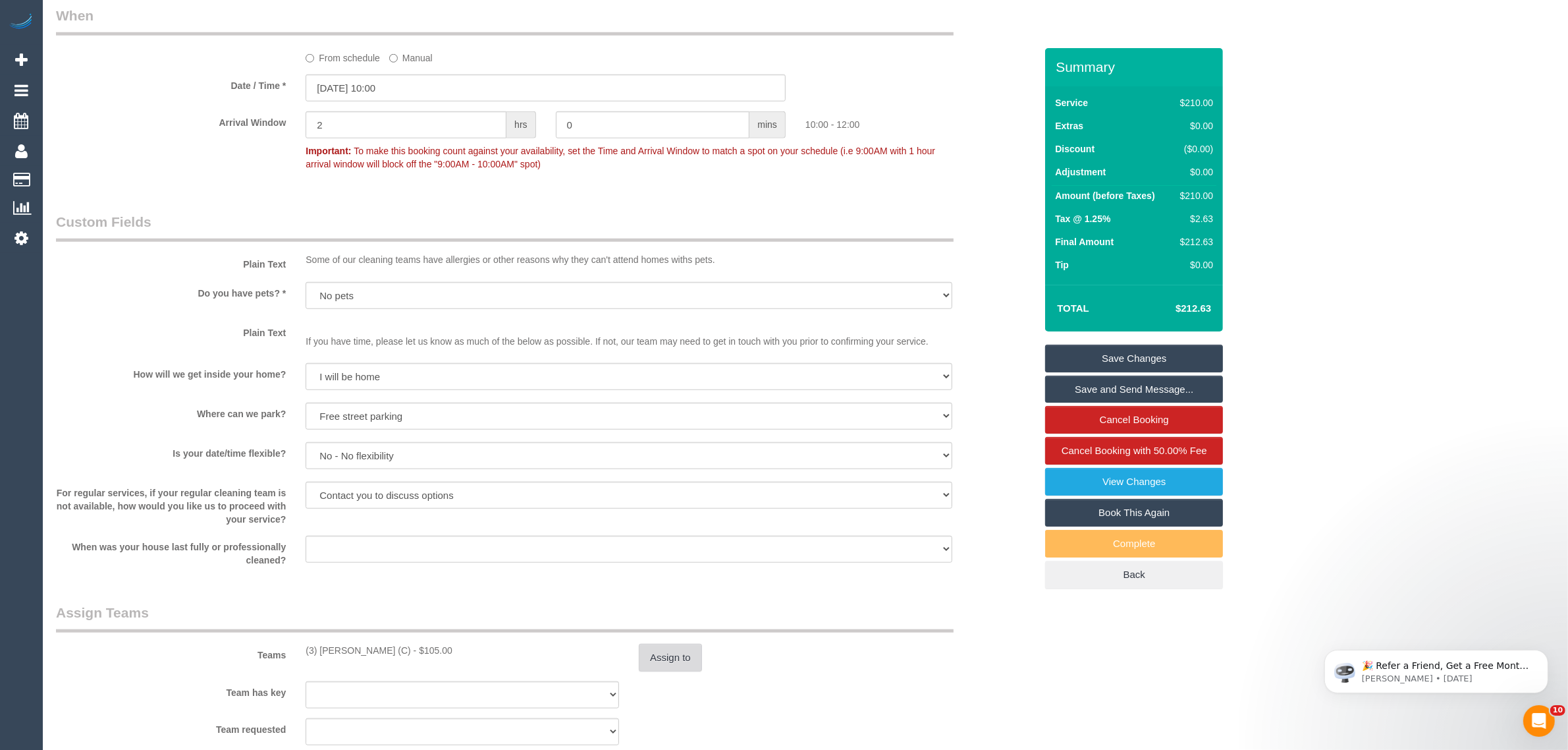
click at [683, 667] on button "Assign to" at bounding box center [670, 658] width 63 height 28
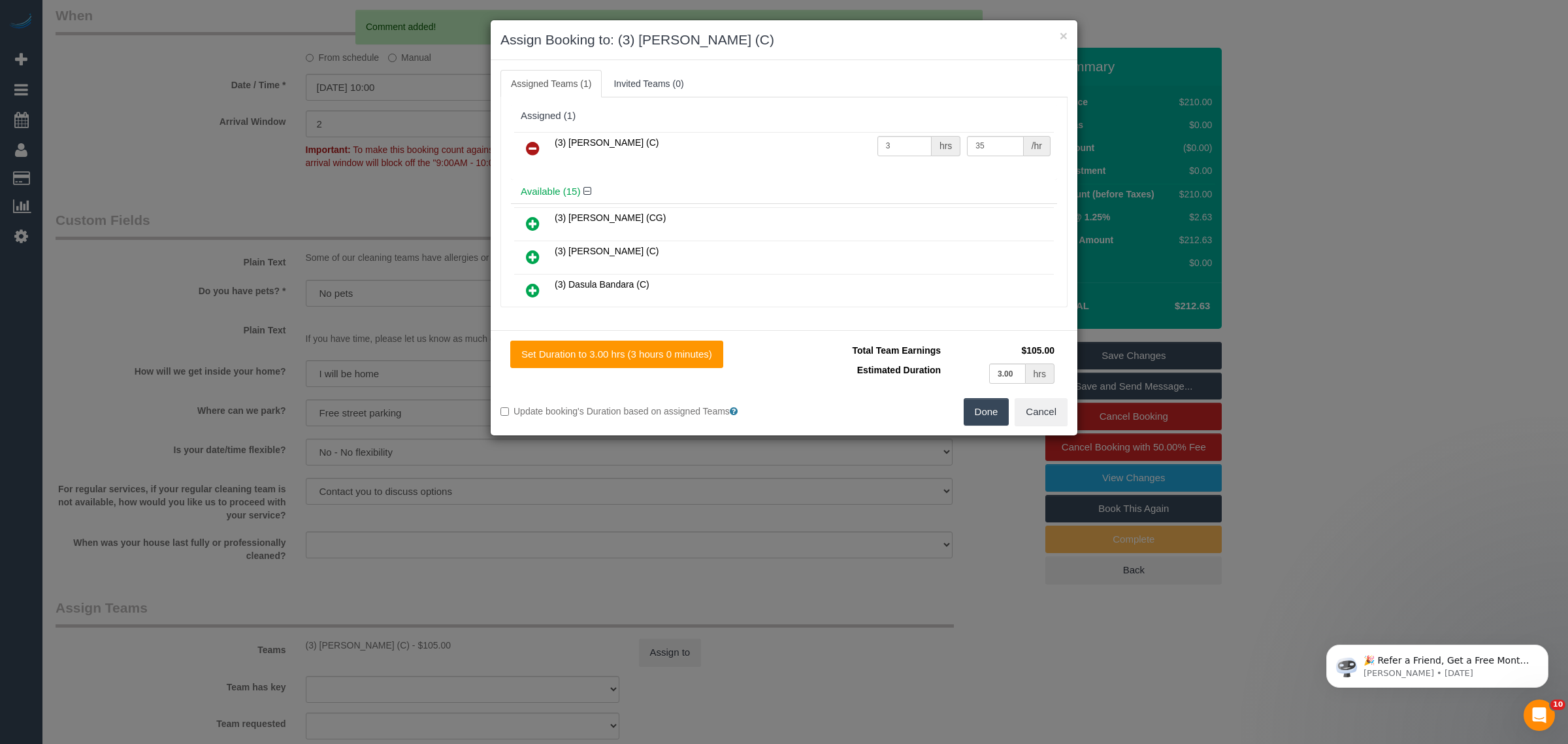
click at [541, 147] on link at bounding box center [532, 149] width 31 height 26
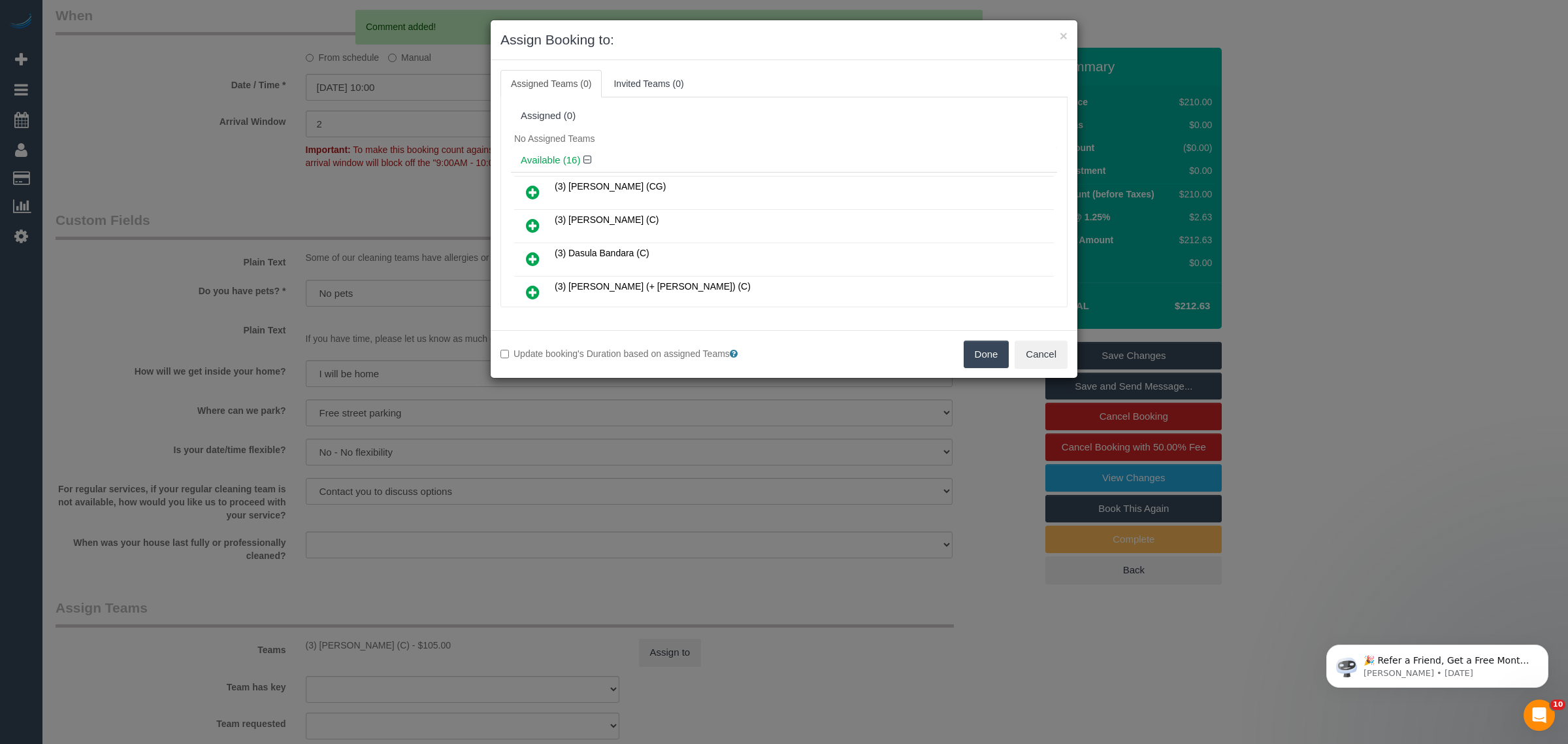
click at [971, 361] on button "Done" at bounding box center [986, 354] width 46 height 27
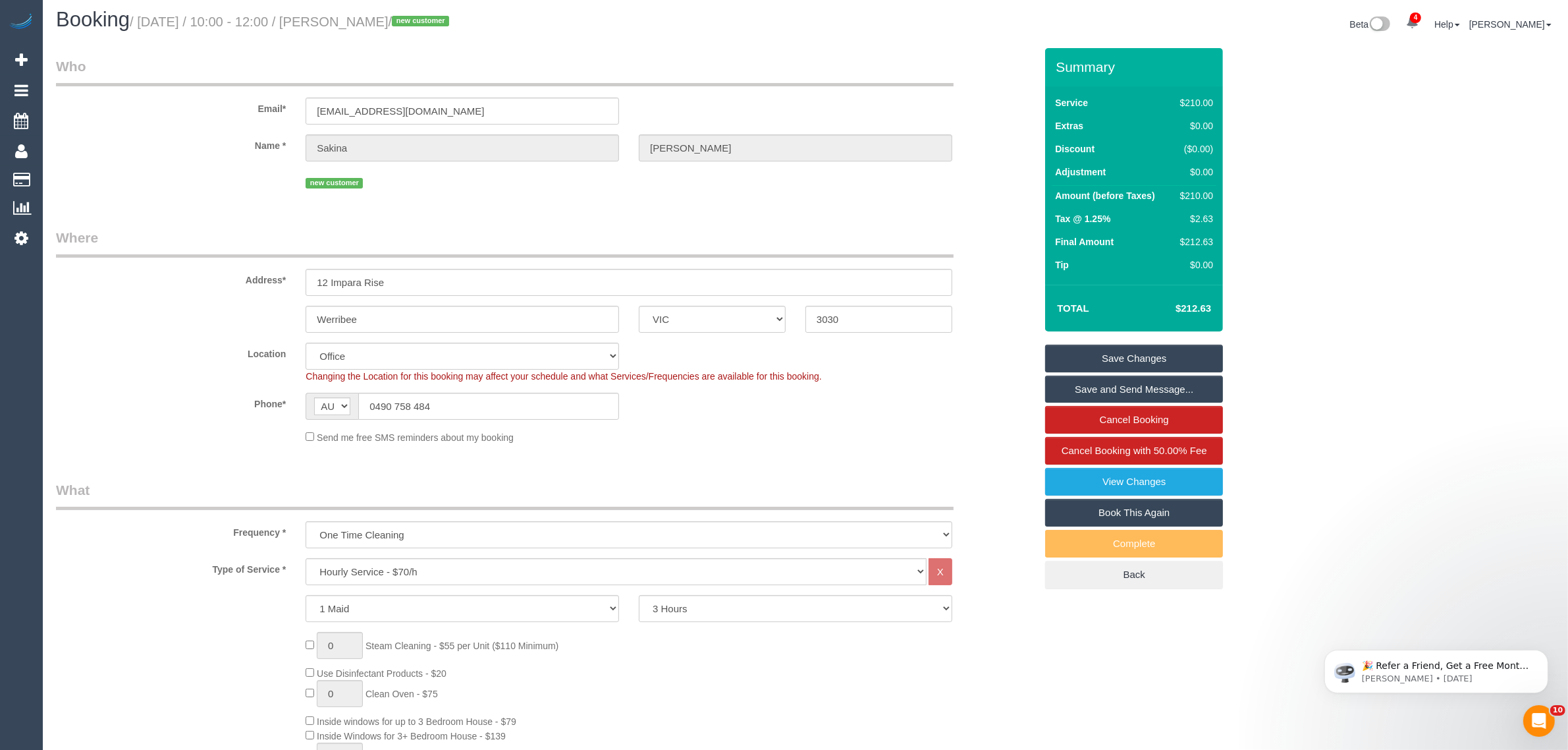
scroll to position [0, 0]
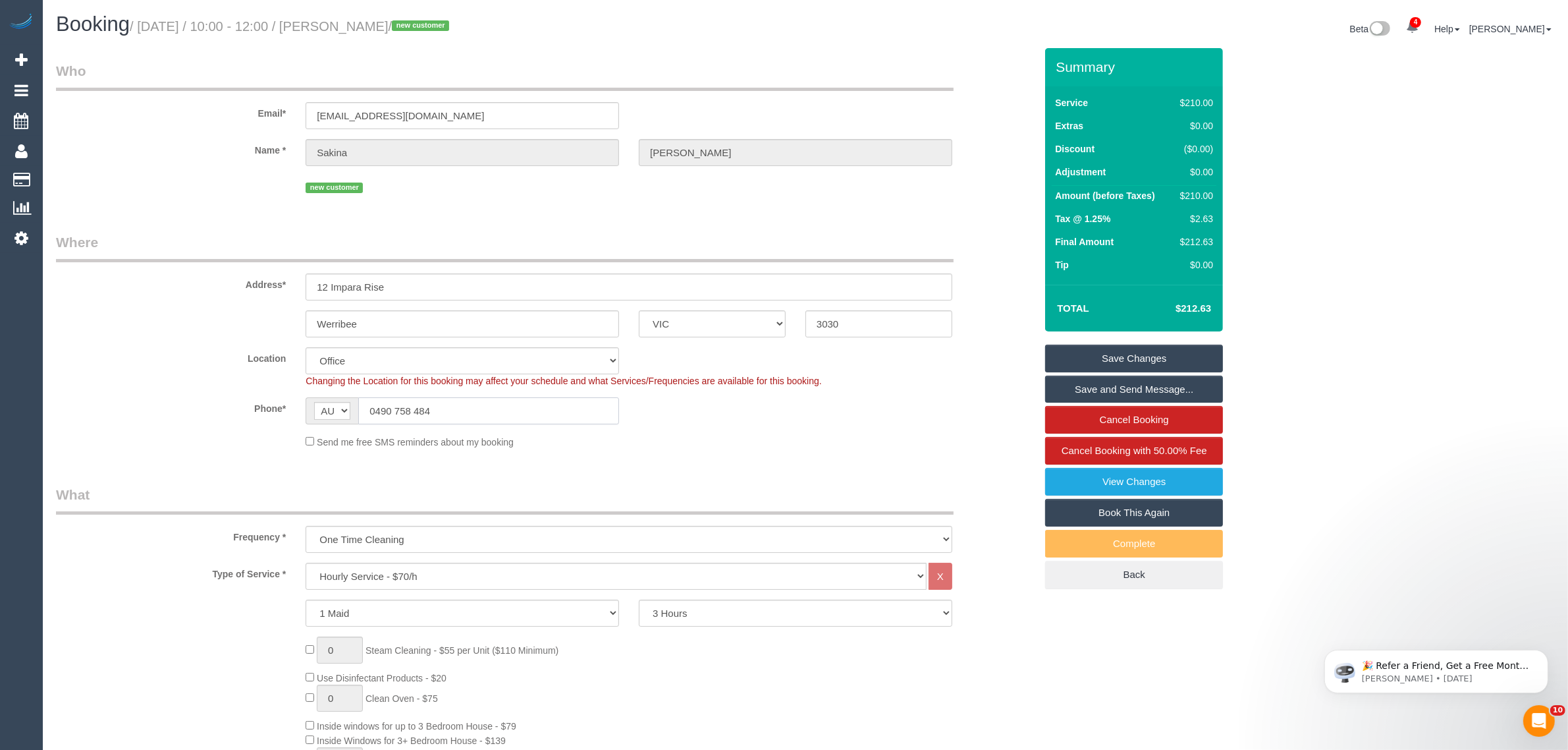
click at [501, 414] on input "0490 758 484" at bounding box center [488, 410] width 261 height 27
click at [779, 432] on sui-booking-location "Location Office City East (North) East (South) Inner East Inner North (East) In…" at bounding box center [546, 398] width 980 height 101
click at [1113, 358] on link "Save Changes" at bounding box center [1134, 358] width 178 height 28
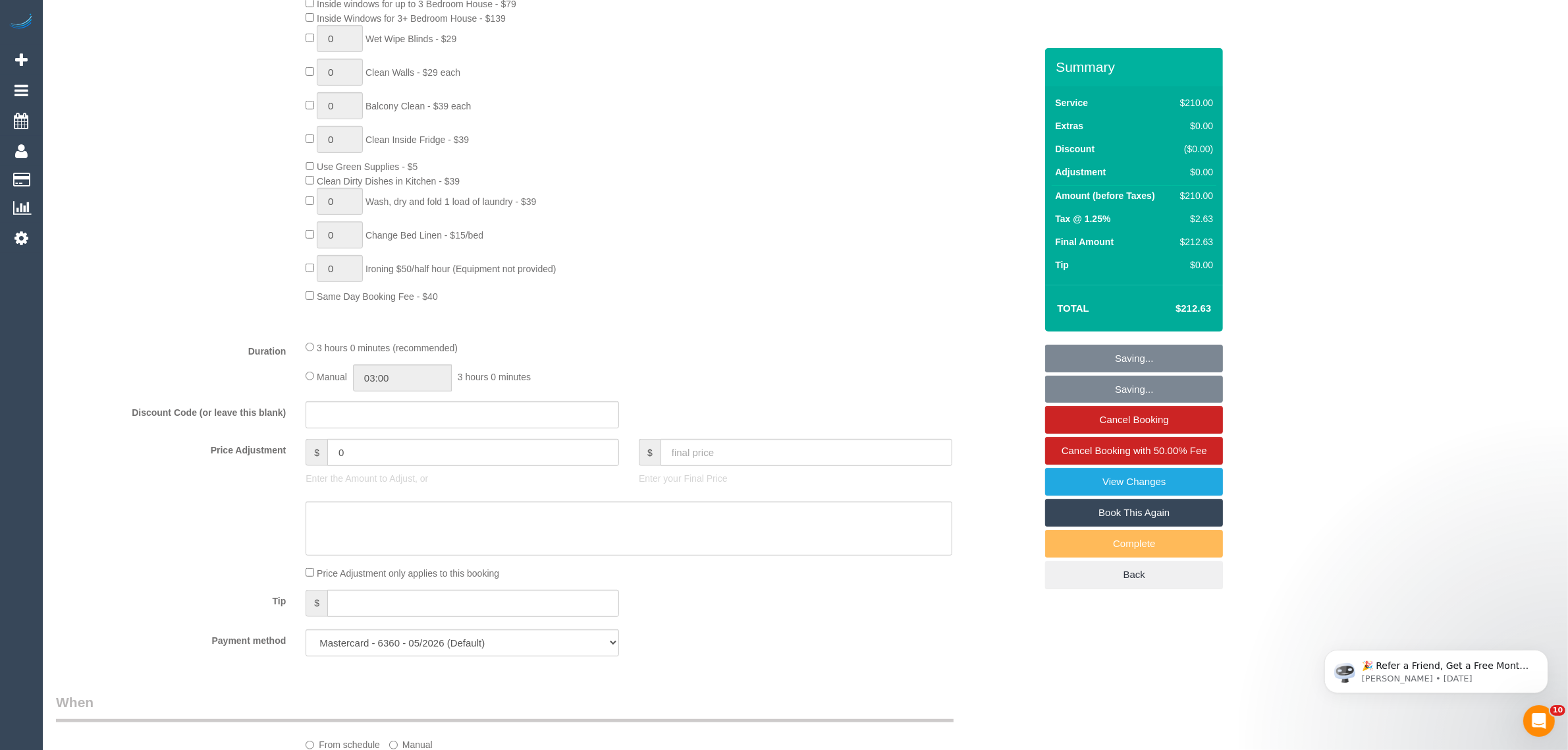
scroll to position [989, 0]
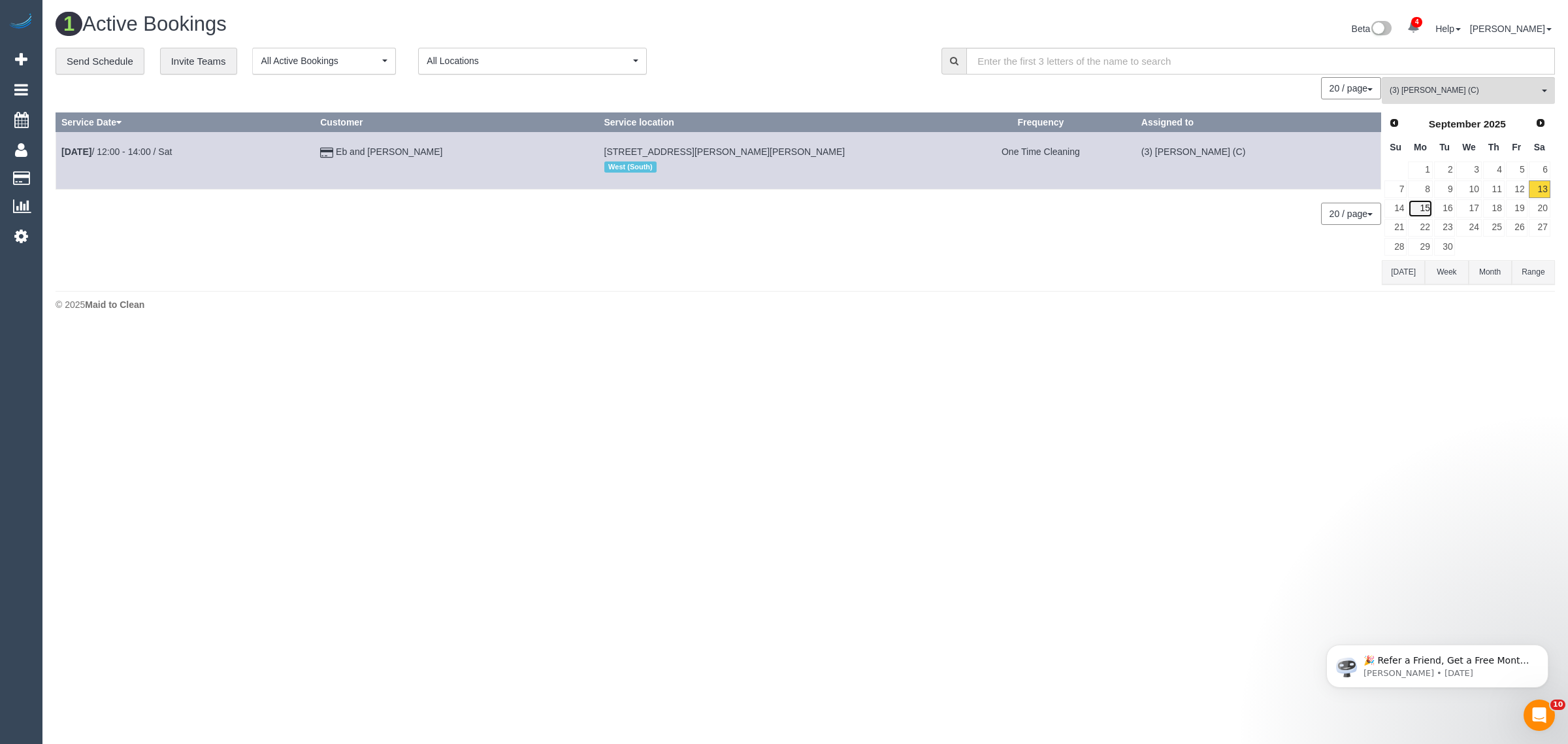
click at [1421, 204] on link "15" at bounding box center [1420, 209] width 24 height 18
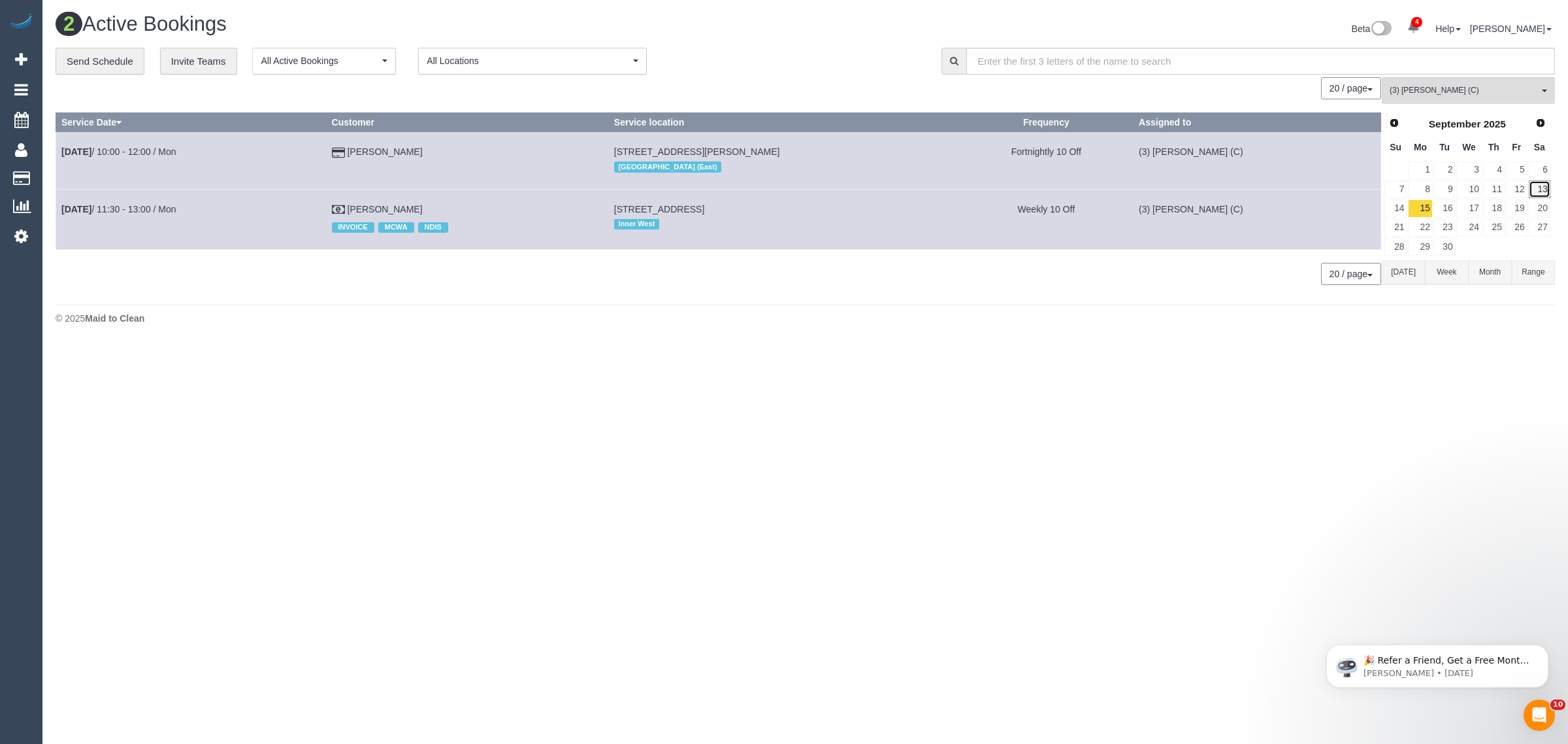
click at [1541, 193] on link "13" at bounding box center [1540, 189] width 22 height 18
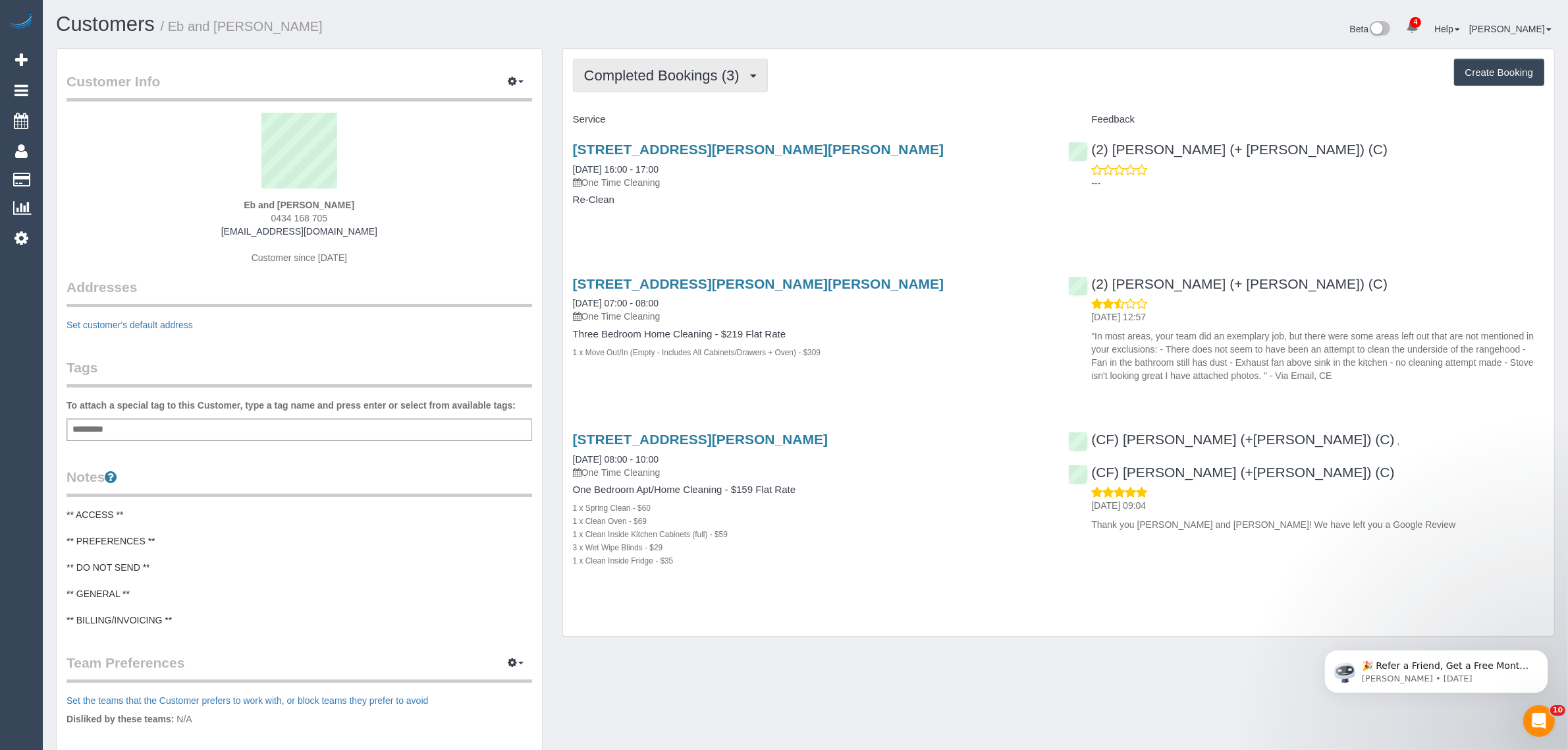
click at [677, 73] on span "Completed Bookings (3)" at bounding box center [665, 76] width 162 height 17
click at [661, 123] on link "Upcoming Bookings (1)" at bounding box center [642, 123] width 137 height 17
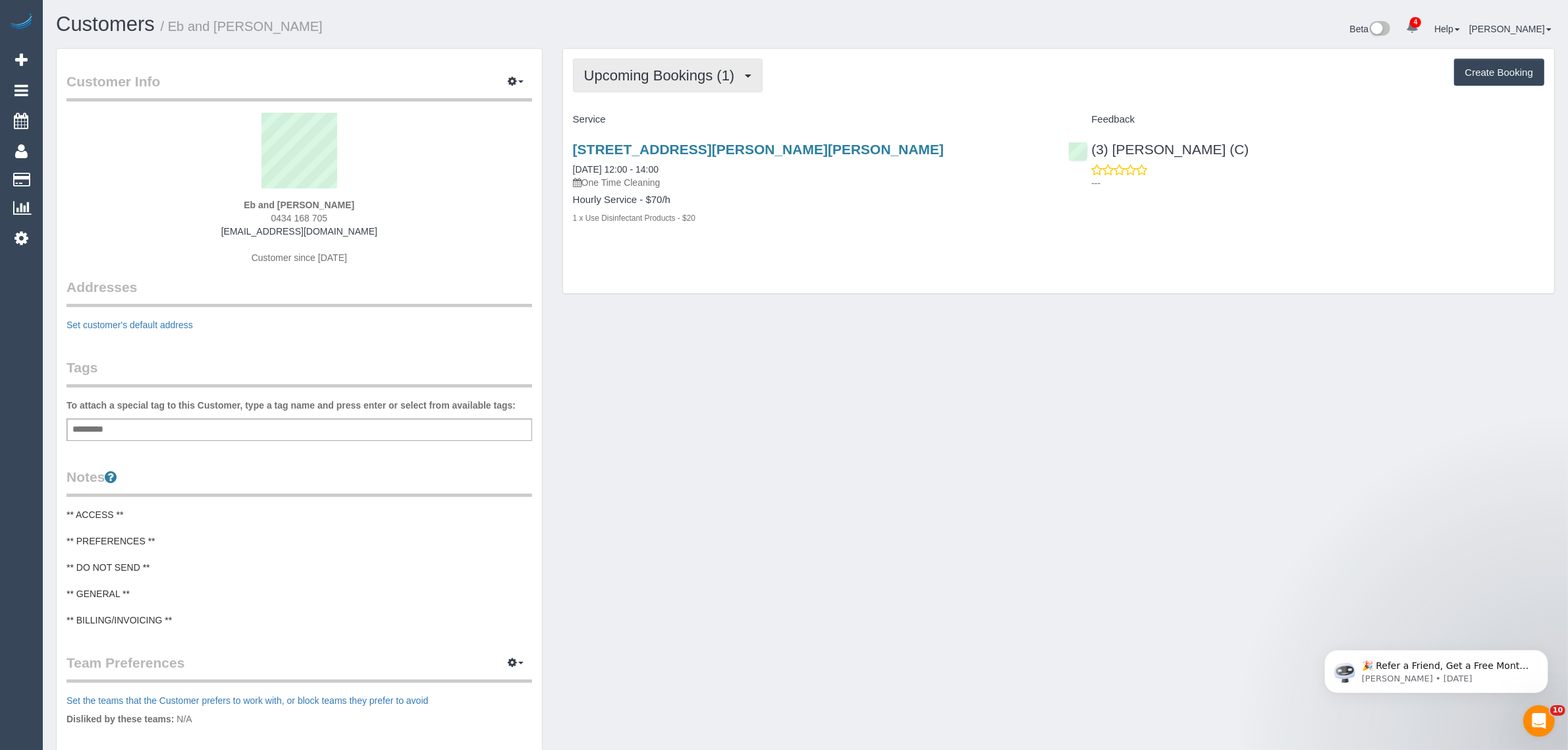
click at [688, 65] on button "Upcoming Bookings (1)" at bounding box center [668, 75] width 190 height 34
click at [879, 367] on div "Customer Info Edit Contact Info Send Message Email Preferences Special Sales Ta…" at bounding box center [805, 521] width 1518 height 946
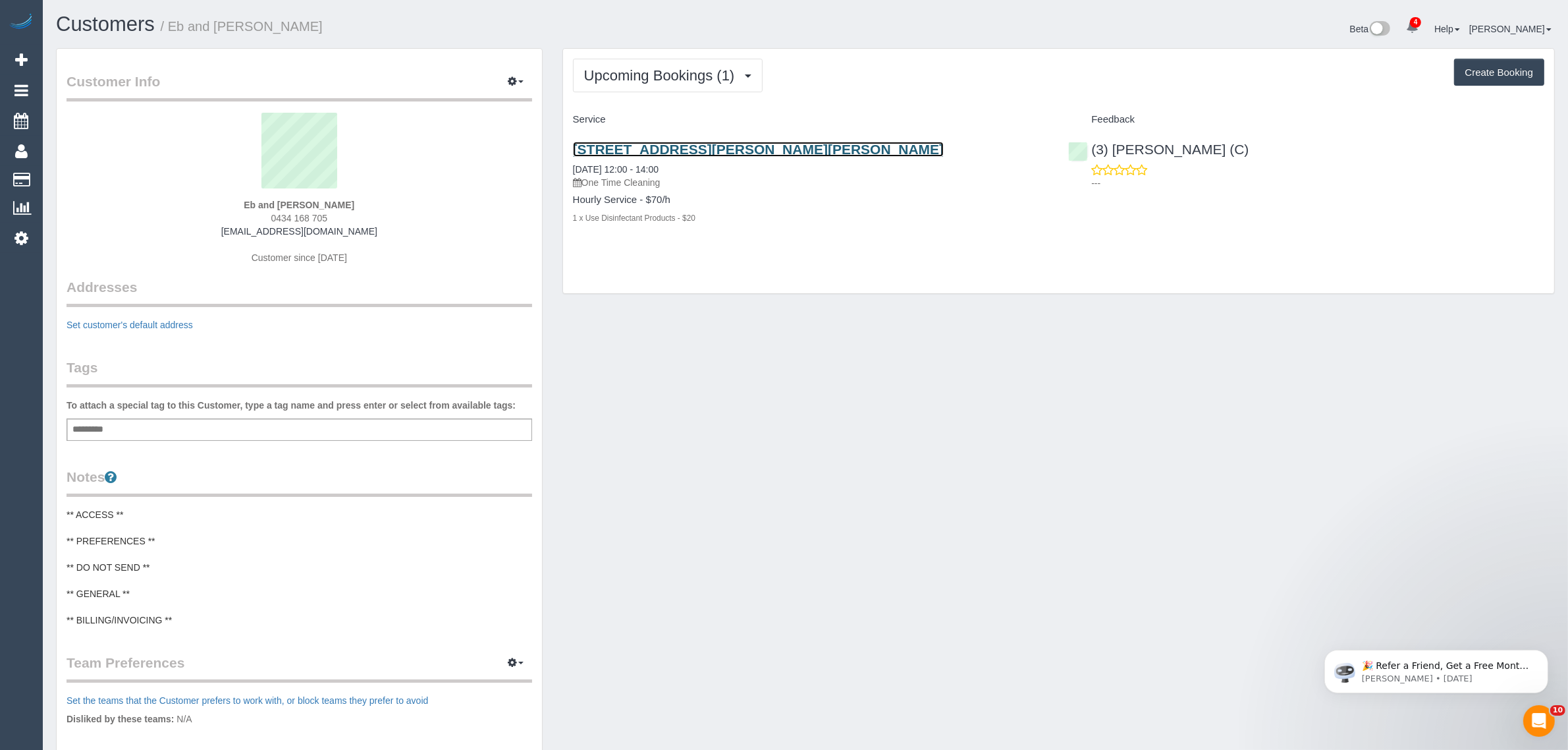
click at [646, 148] on link "[STREET_ADDRESS][PERSON_NAME][PERSON_NAME]" at bounding box center [759, 150] width 371 height 15
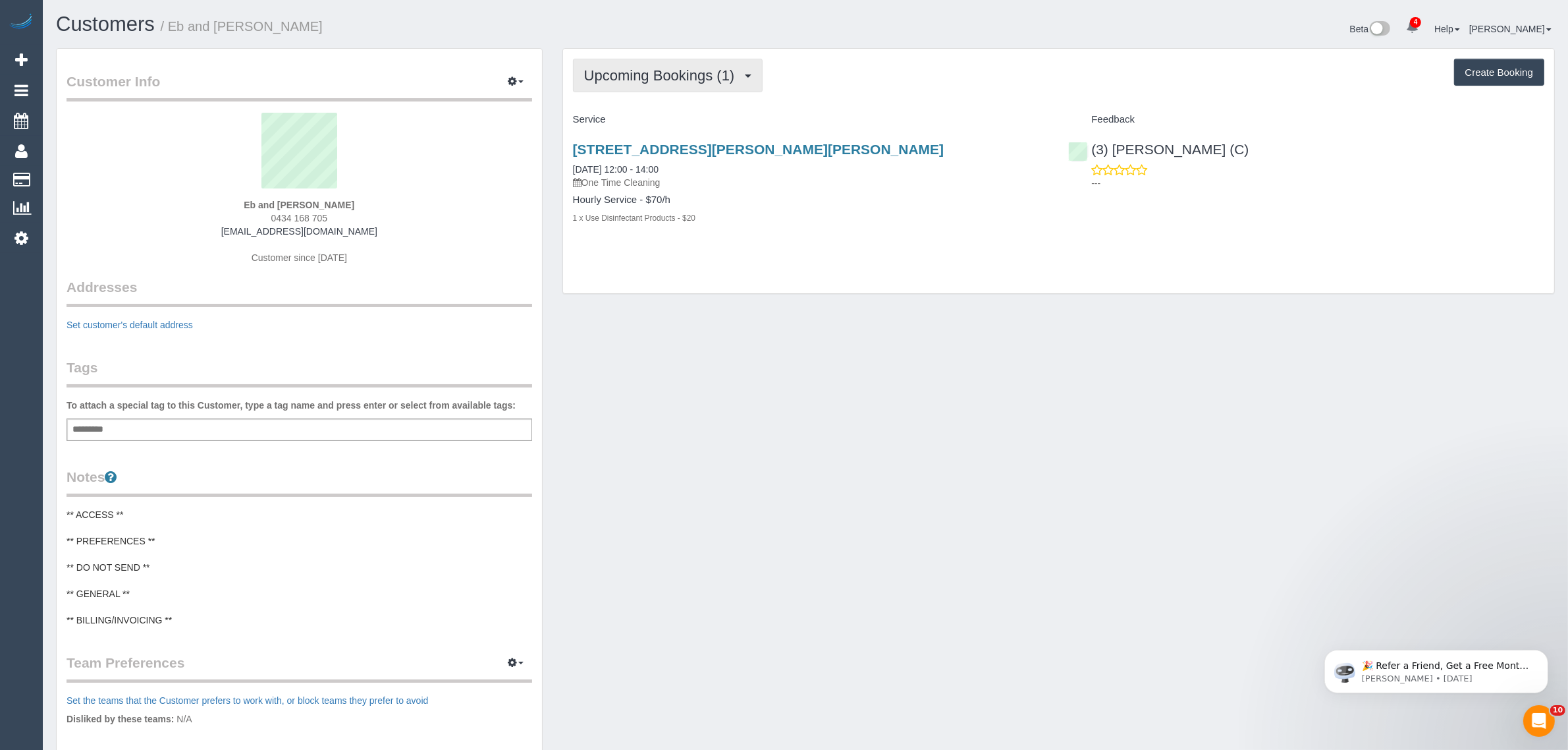
click at [705, 74] on span "Upcoming Bookings (1)" at bounding box center [663, 76] width 157 height 17
click at [639, 72] on span "Upcoming Bookings (1)" at bounding box center [663, 76] width 157 height 17
click at [619, 123] on link "Upcoming Bookings (1)" at bounding box center [642, 123] width 137 height 17
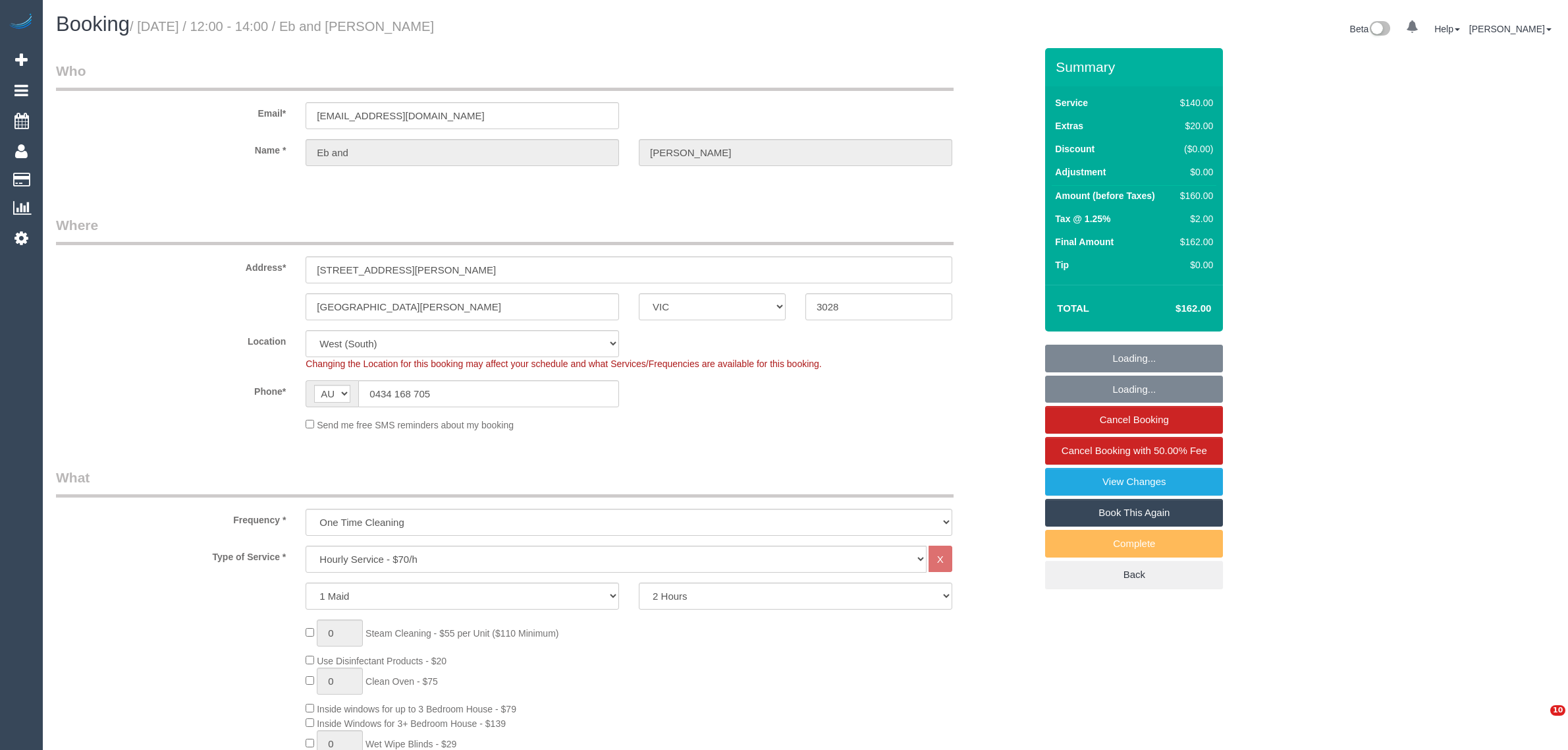
select select "VIC"
select select "string:stripe-pm_1QURkq2GScqysDRVjNUHiXTQ"
select select "number:27"
select select "number:14"
select select "number:19"
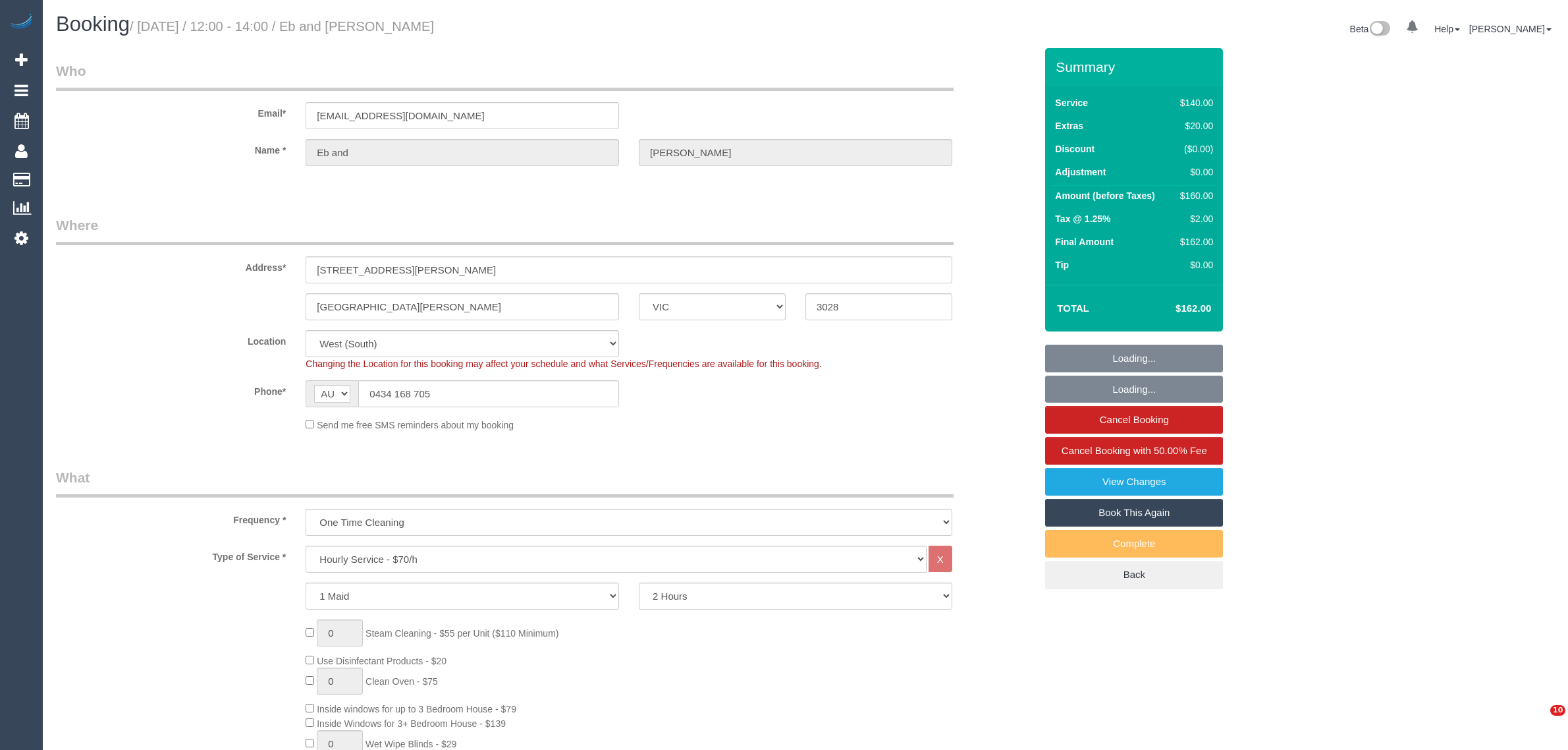
select select "number:25"
select select "number:26"
select select "object:1374"
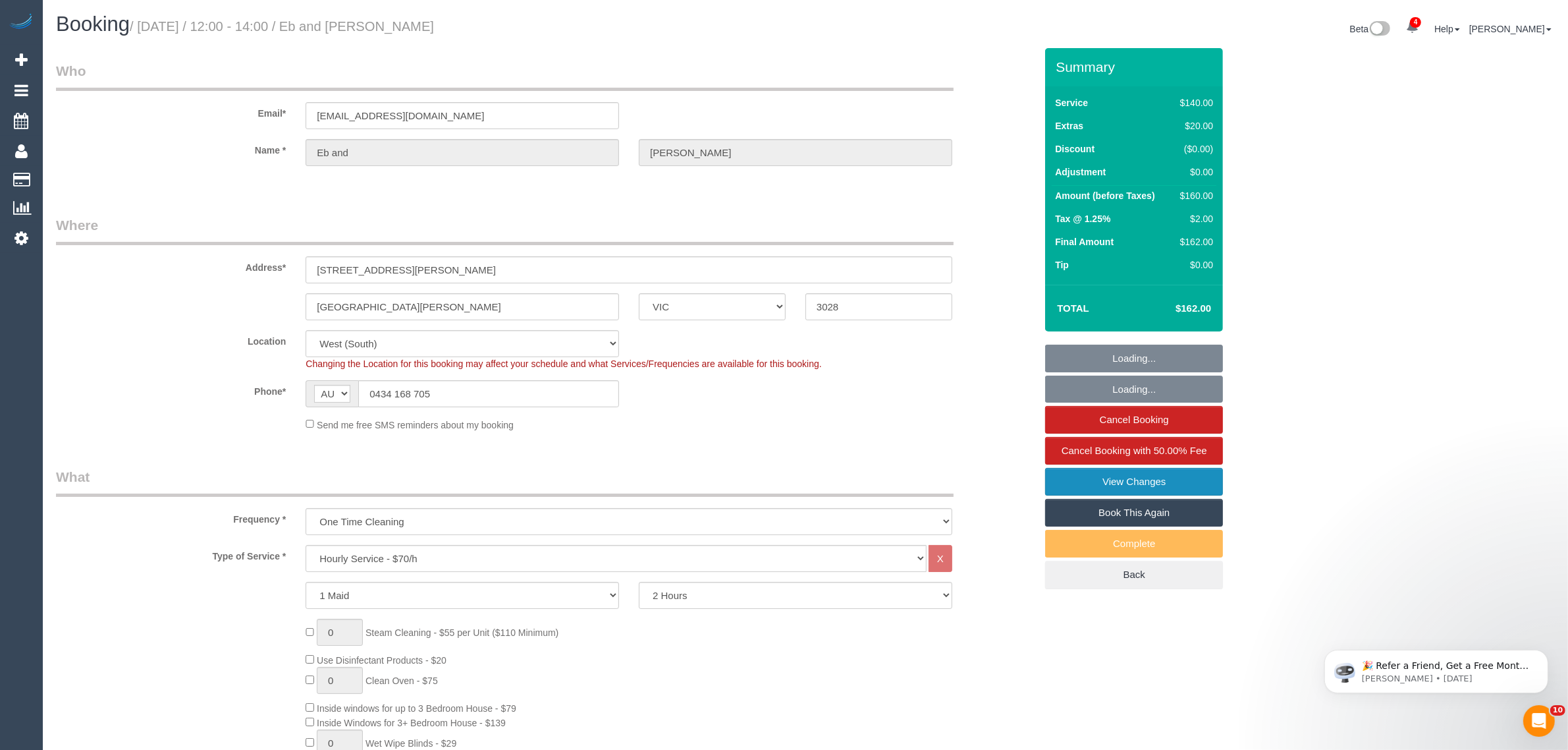
select select "spot1"
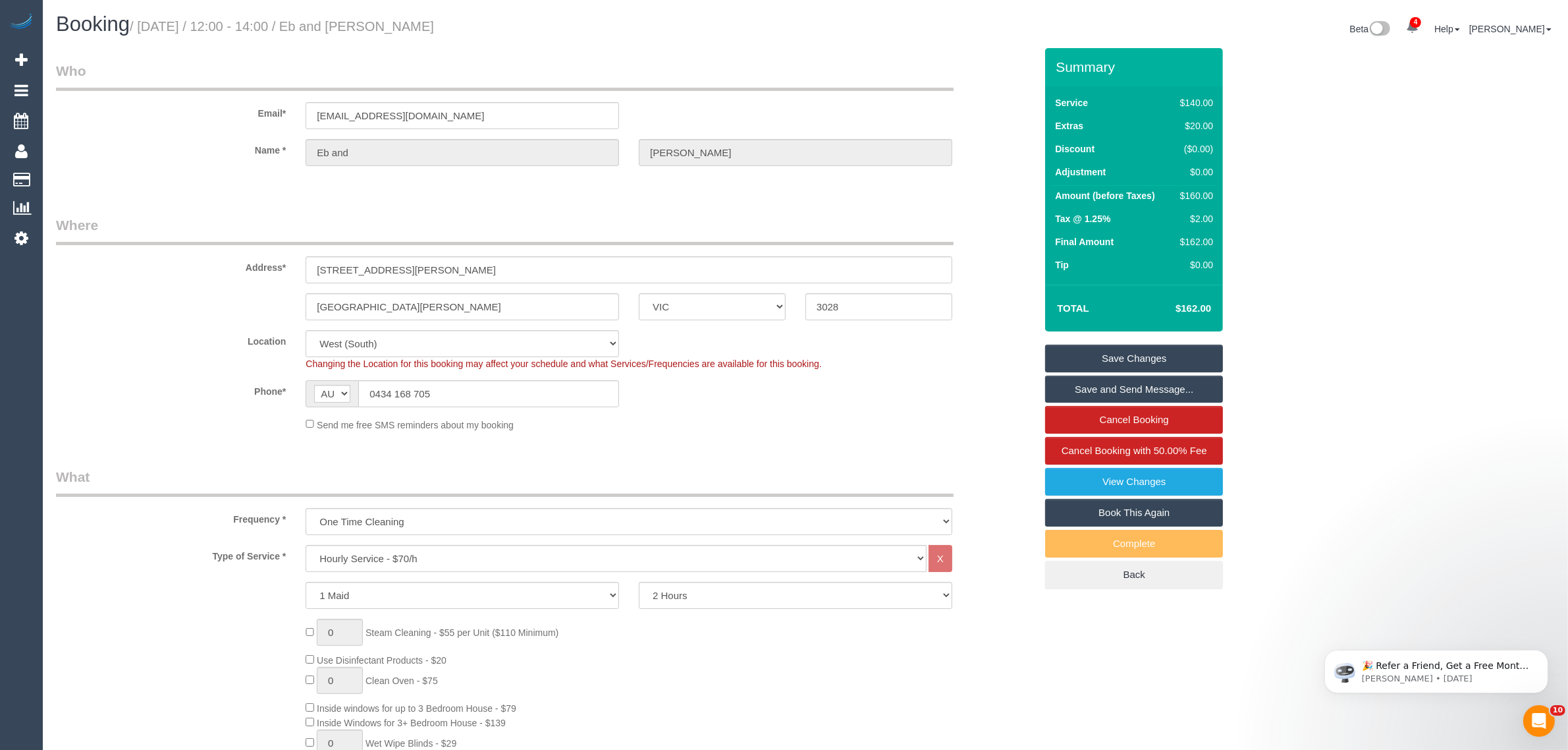
click at [529, 386] on input "0434 168 705" at bounding box center [488, 394] width 261 height 27
click at [794, 428] on div "Send me free SMS reminders about my booking" at bounding box center [628, 424] width 666 height 14
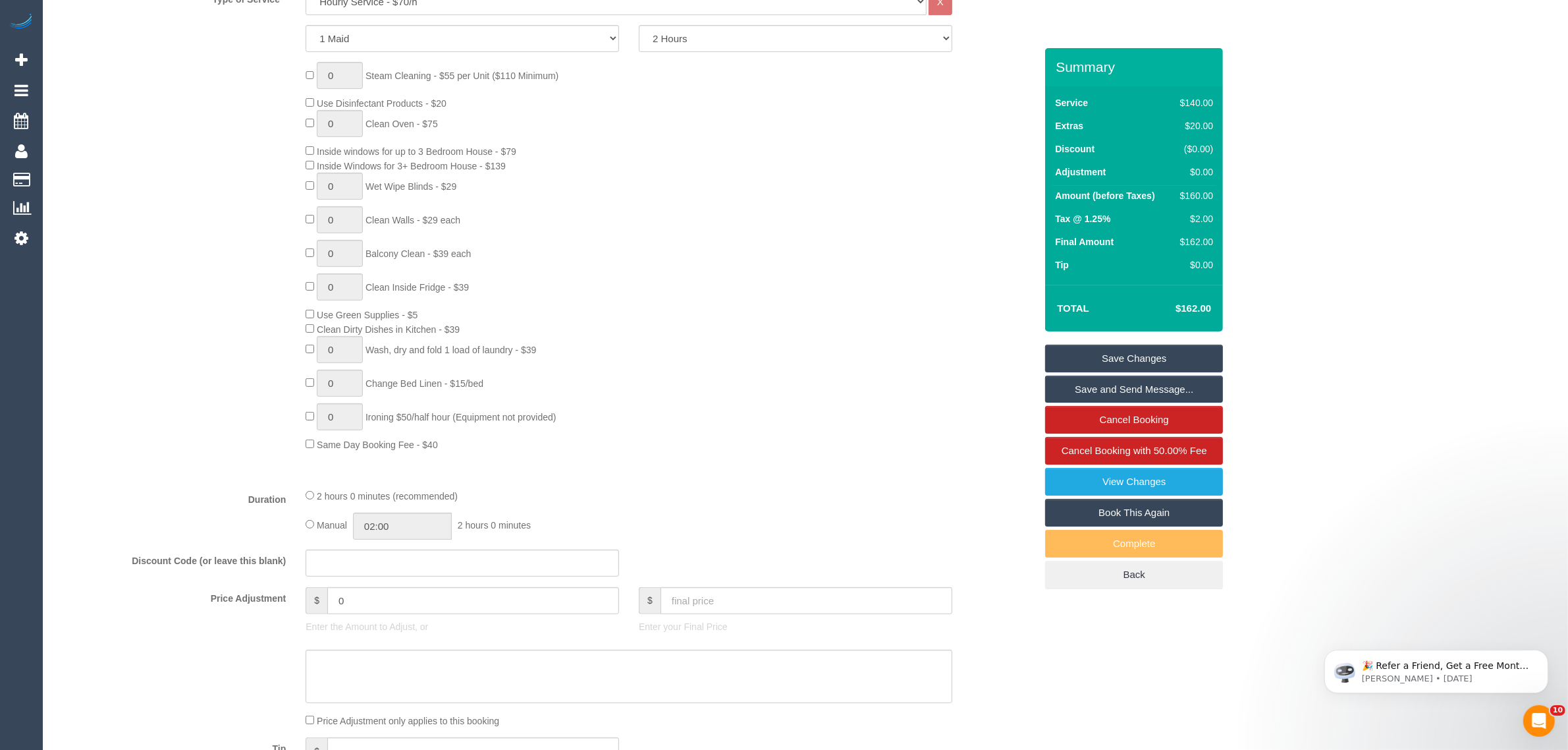
scroll to position [659, 0]
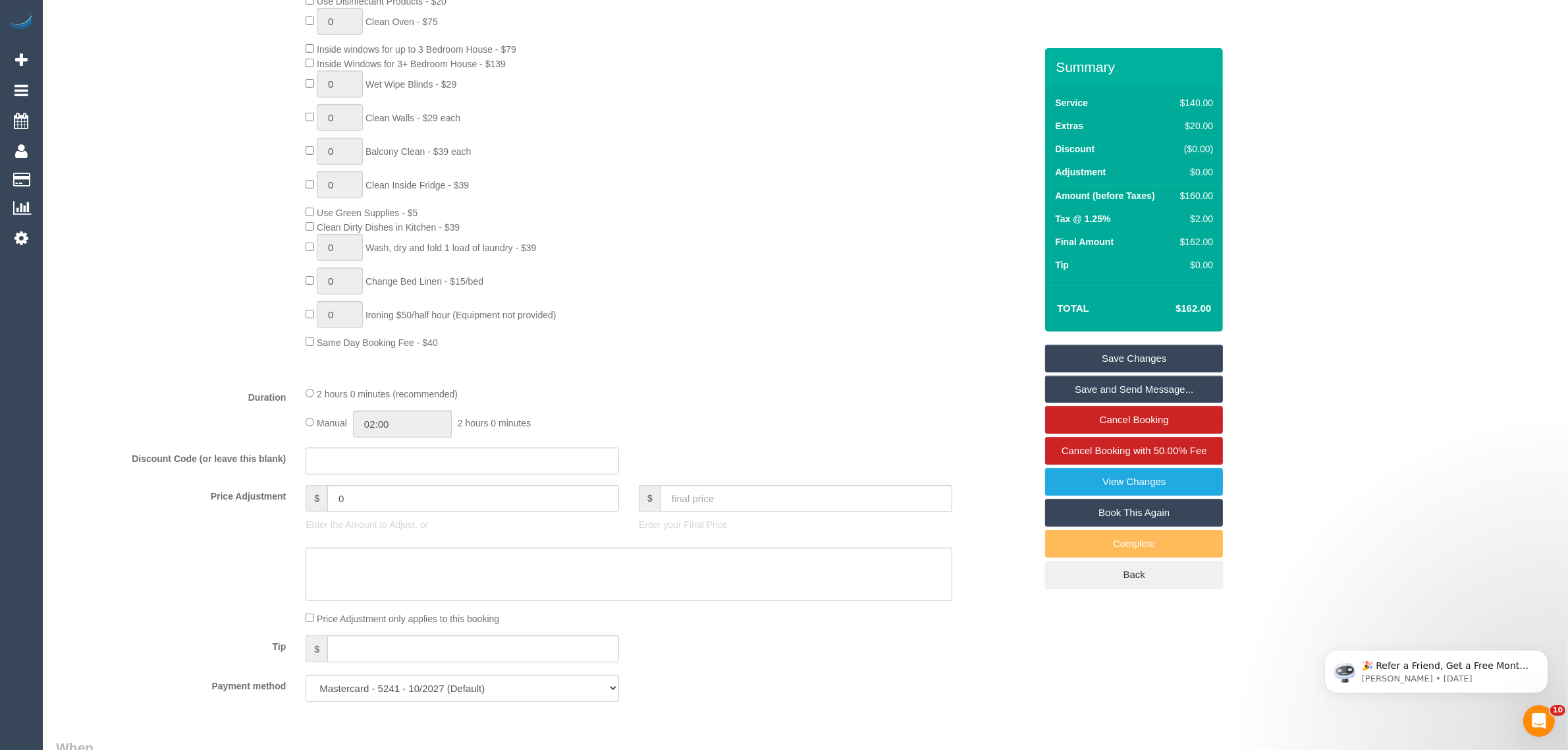
click at [933, 314] on div "0 Steam Cleaning - $55 per Unit ($110 Minimum) Use Disinfectant Products - $20 …" at bounding box center [670, 154] width 750 height 389
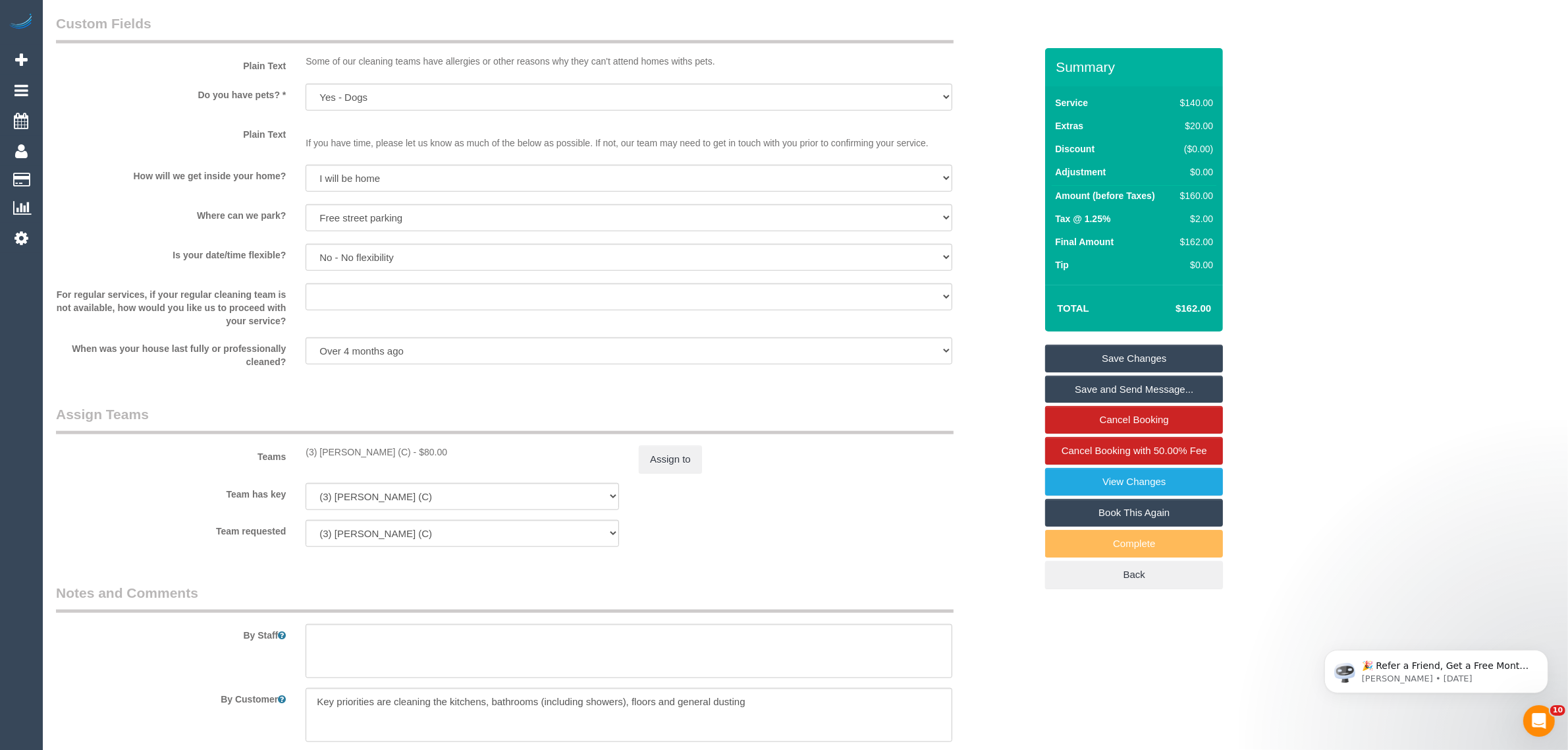
scroll to position [1918, 0]
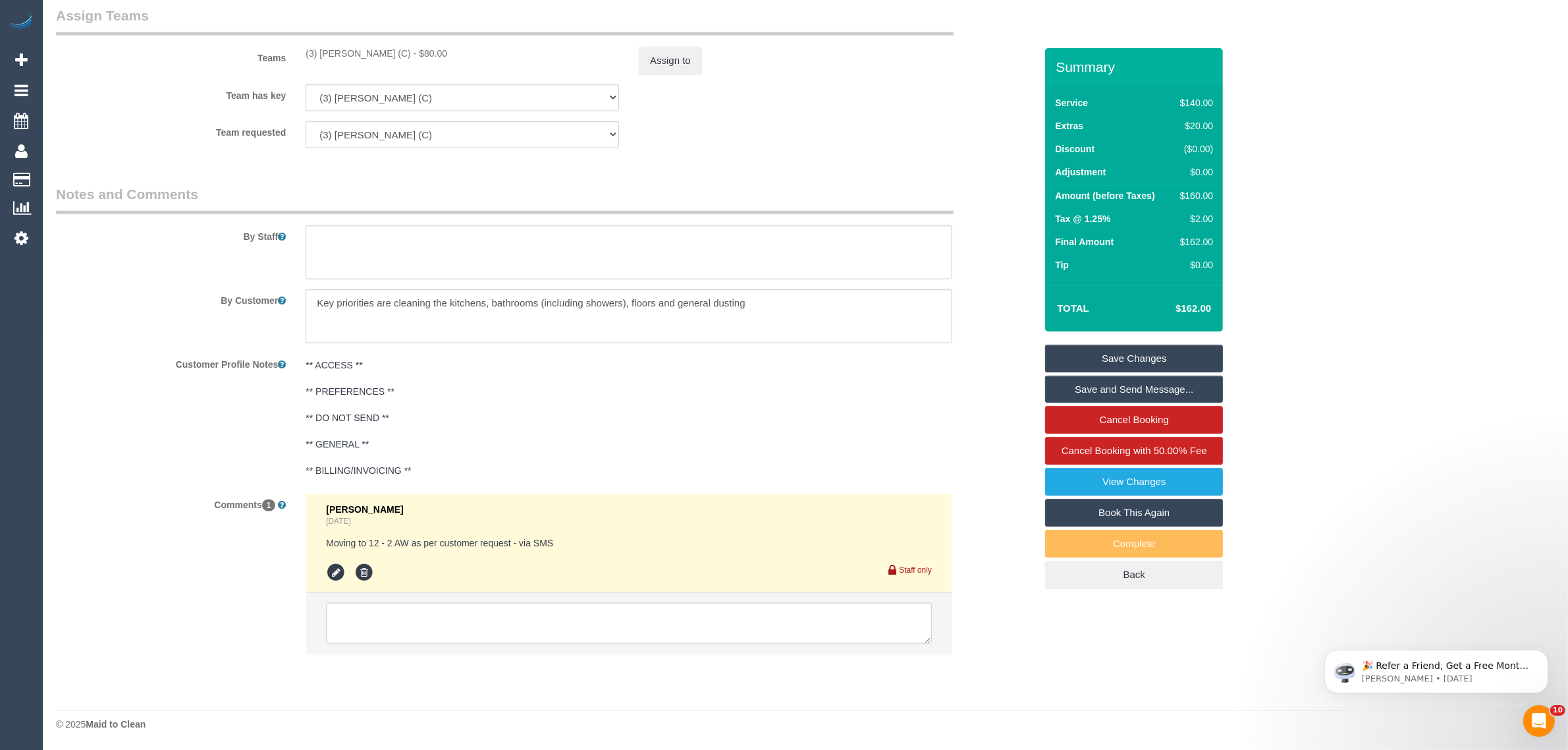
click at [568, 623] on textarea at bounding box center [628, 623] width 606 height 41
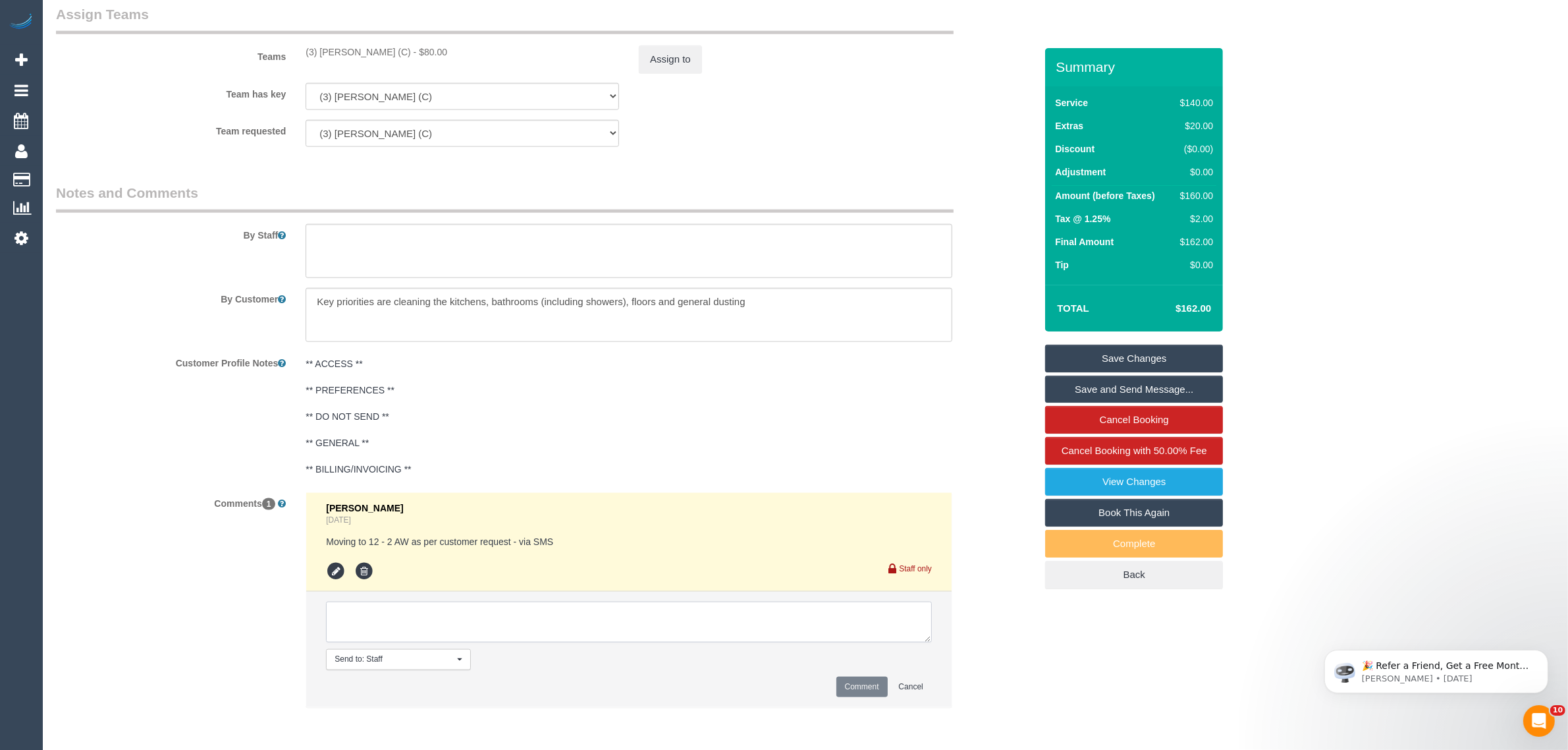
paste textarea "Cleaner(s) Unassigned: Reason Unassigned: Contact via: Which message sent: Addi…"
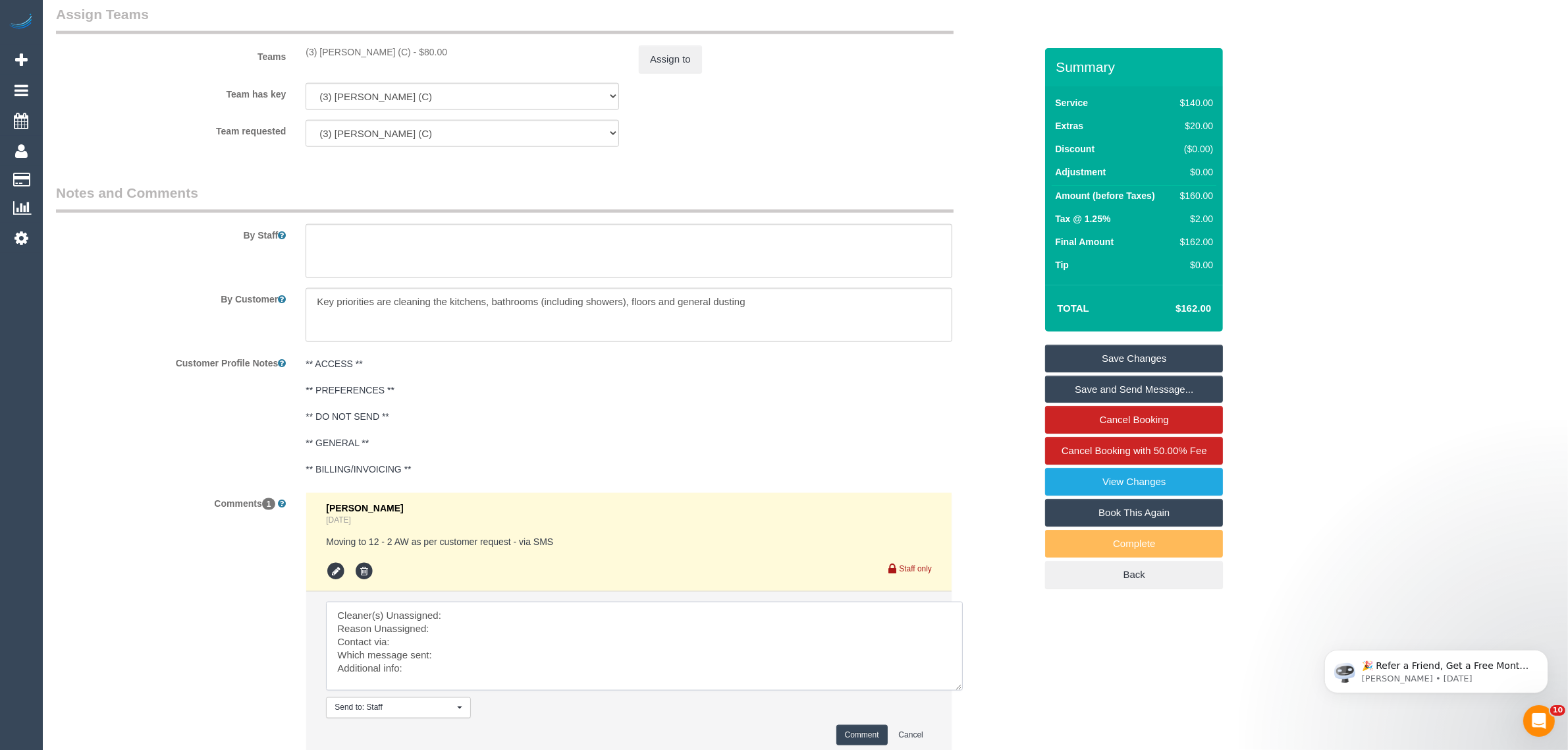
scroll to position [3, 0]
drag, startPoint x: 922, startPoint y: 636, endPoint x: 956, endPoint y: 686, distance: 60.5
click at [956, 686] on textarea at bounding box center [644, 646] width 637 height 89
drag, startPoint x: 960, startPoint y: 687, endPoint x: 969, endPoint y: 709, distance: 23.8
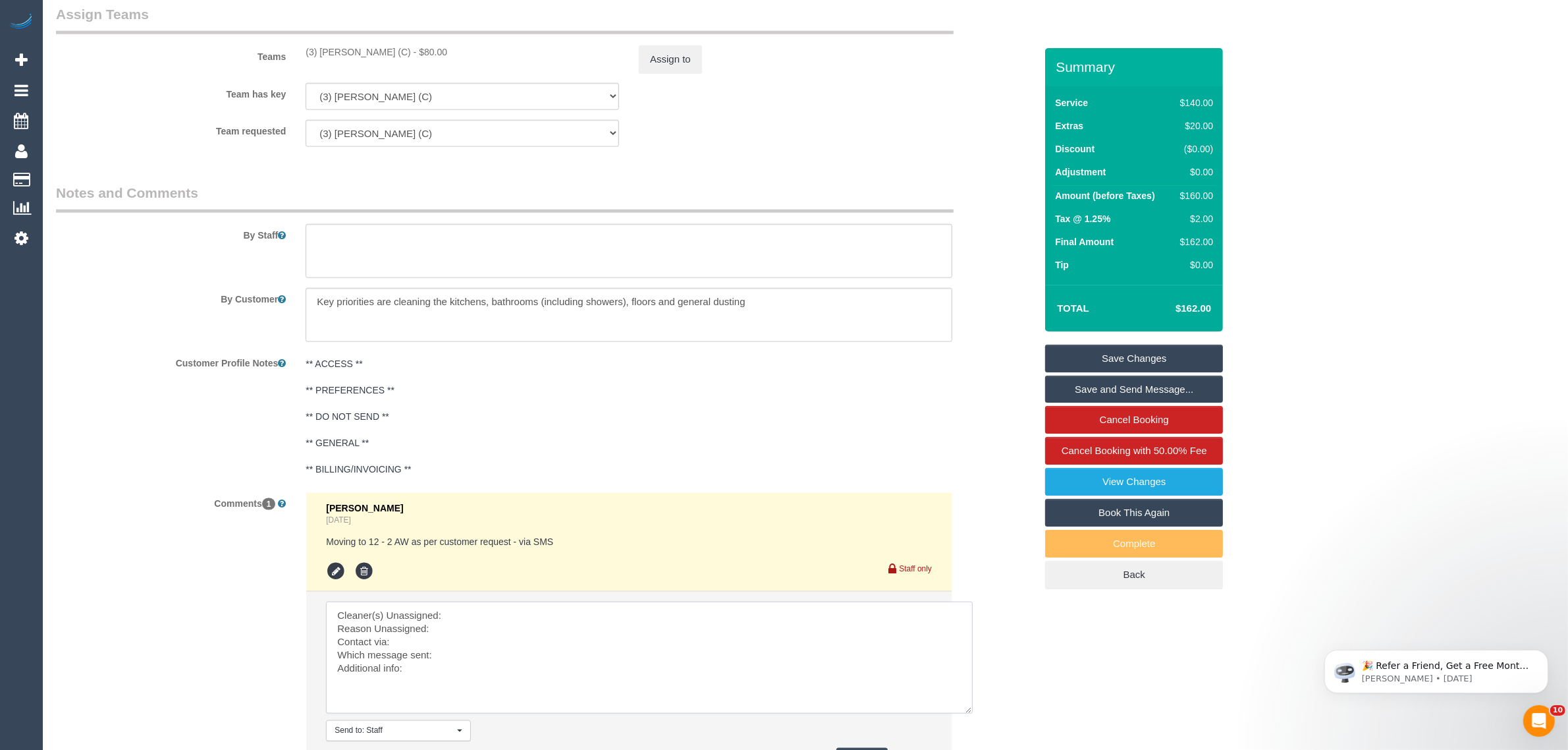
click at [969, 709] on textarea at bounding box center [649, 658] width 647 height 112
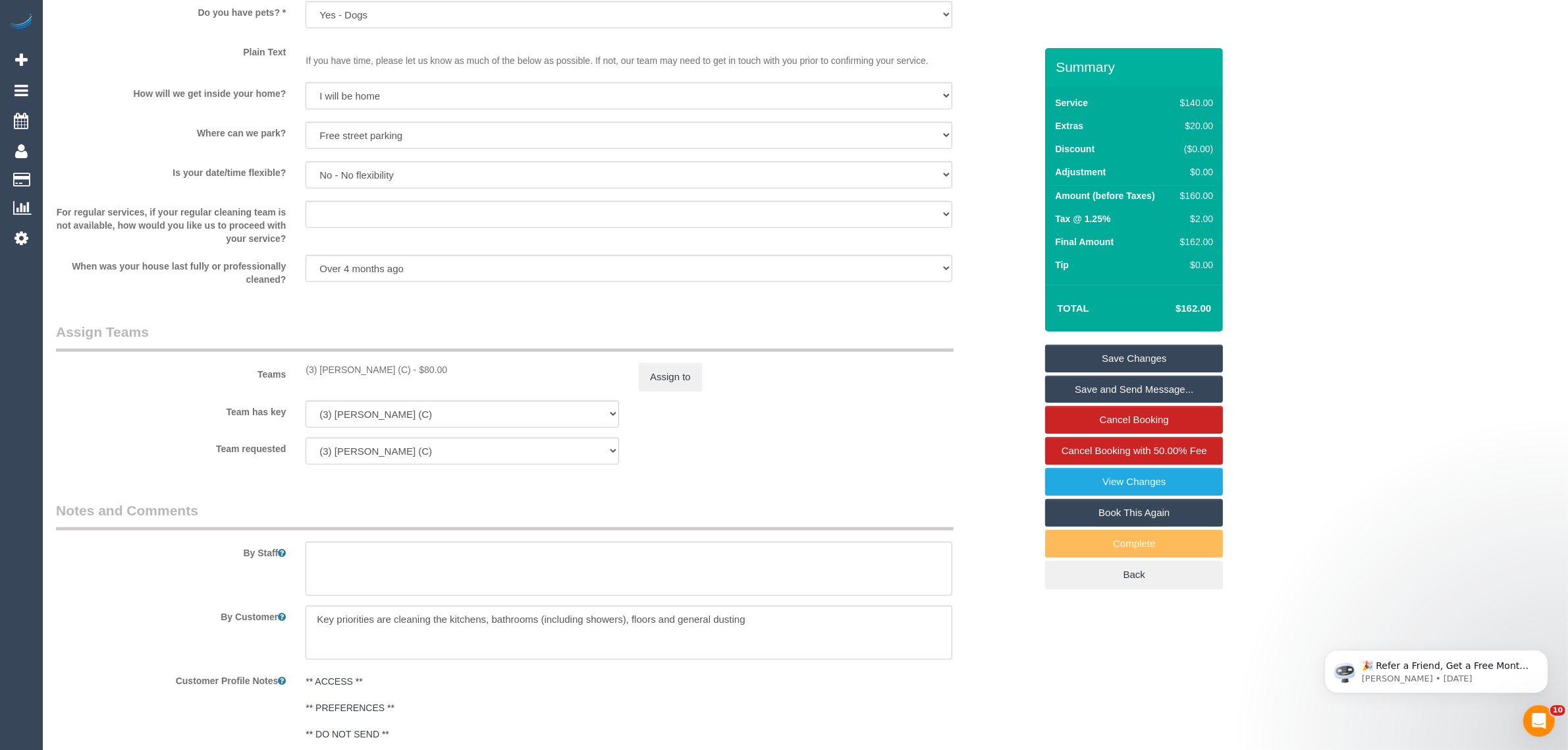
scroll to position [1588, 0]
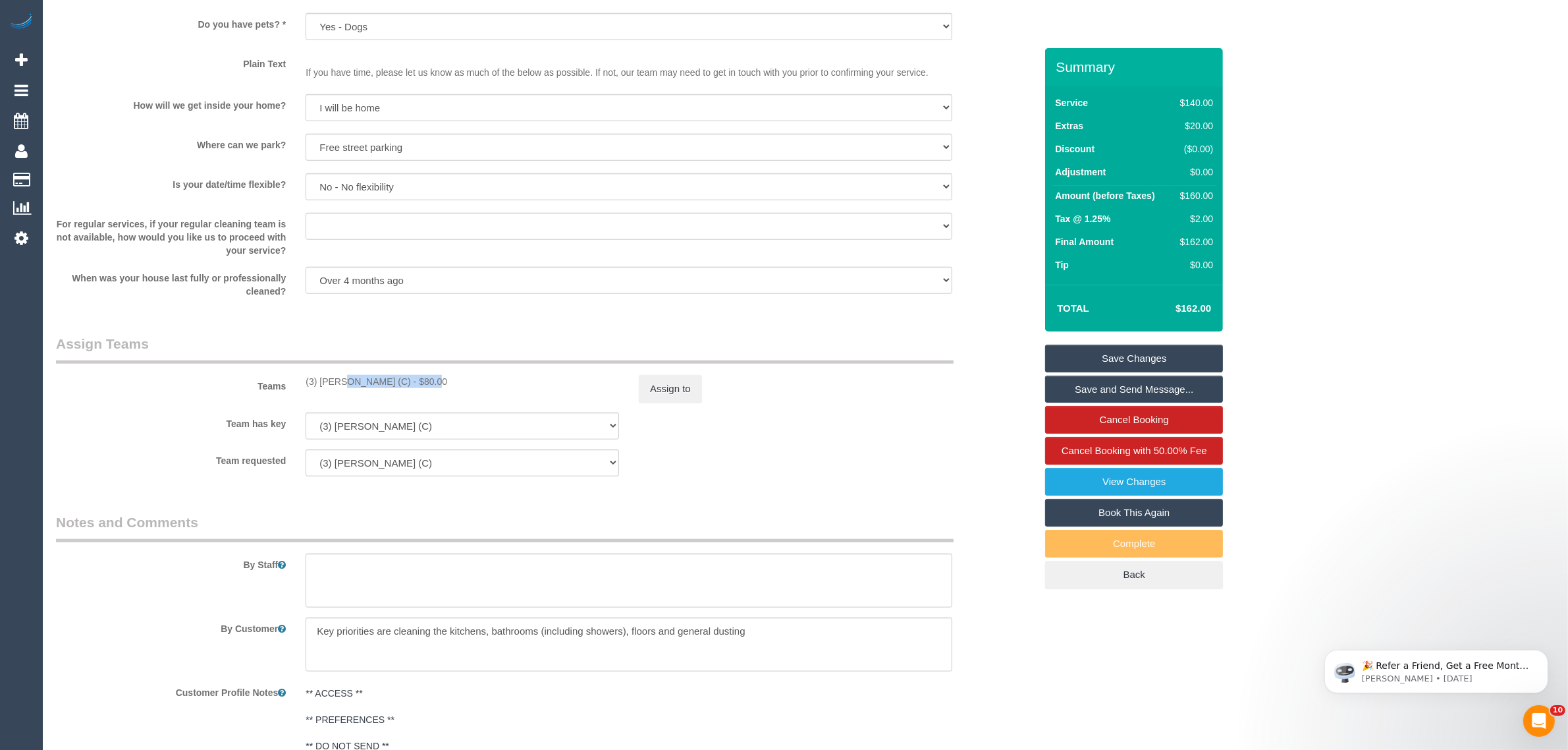
drag, startPoint x: 304, startPoint y: 386, endPoint x: 392, endPoint y: 383, distance: 88.1
click at [392, 383] on div "(3) Juan Manuel (C) - $80.00" at bounding box center [462, 381] width 333 height 13
copy div "(3) [PERSON_NAME] (C)"
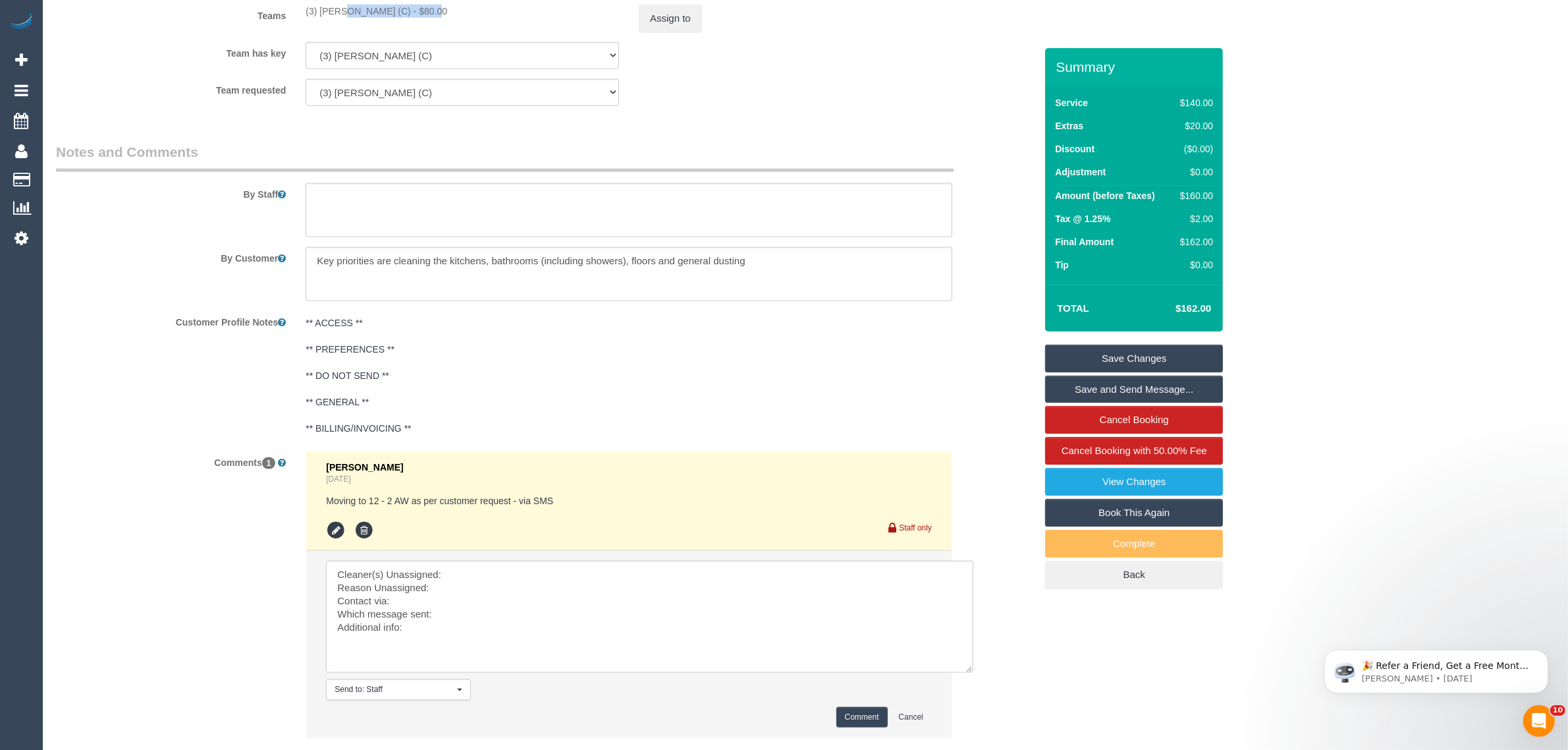
scroll to position [2043, 0]
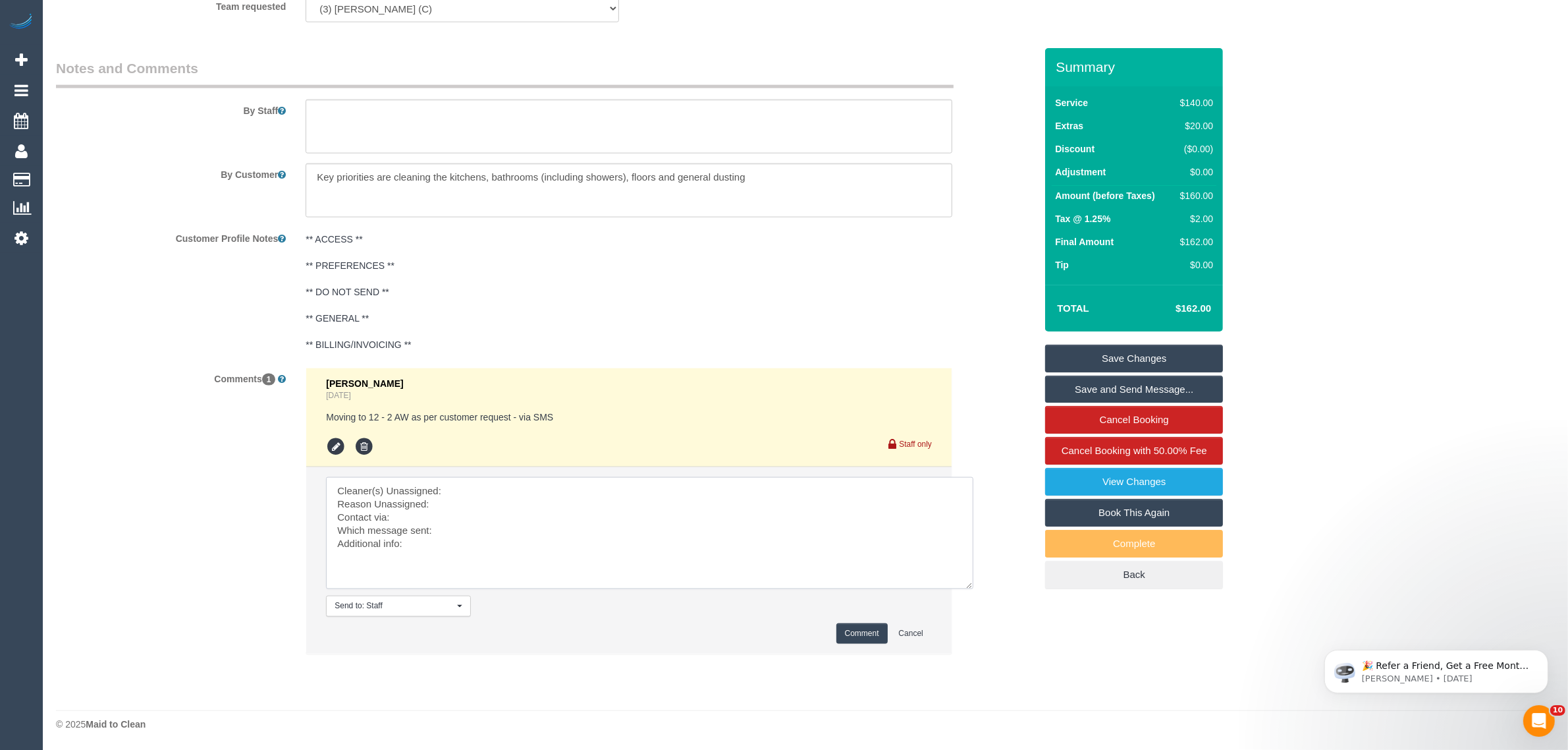
click at [502, 478] on textarea at bounding box center [650, 533] width 648 height 112
paste textarea "(3) [PERSON_NAME] (C)"
click at [476, 501] on textarea at bounding box center [650, 533] width 648 height 112
click at [487, 531] on textarea at bounding box center [650, 533] width 648 height 112
type textarea "Cleaner(s) Unassigned: (3) Juan Manuel (C) Reason Unassigned: punctured tire Co…"
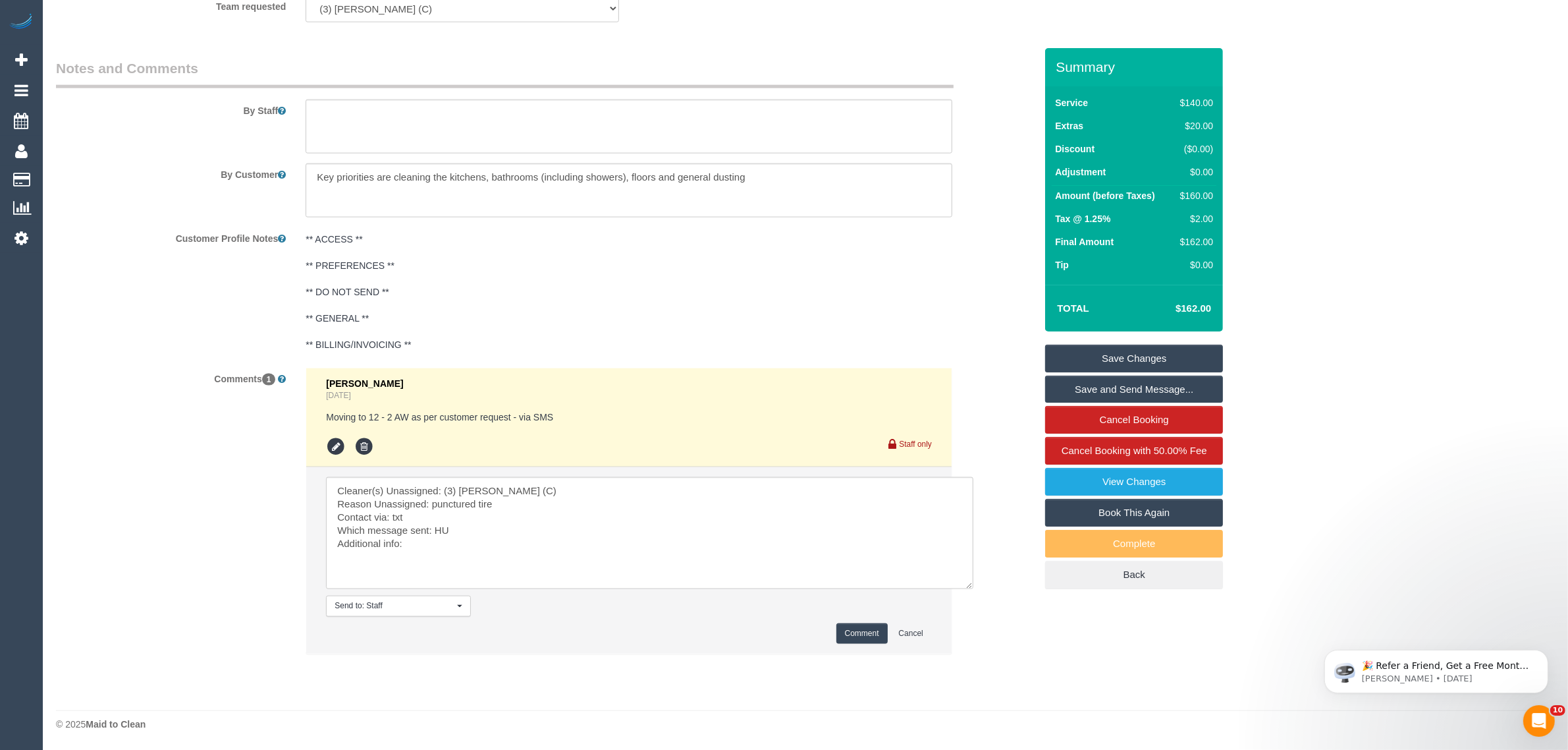
click at [843, 634] on button "Comment" at bounding box center [862, 634] width 52 height 21
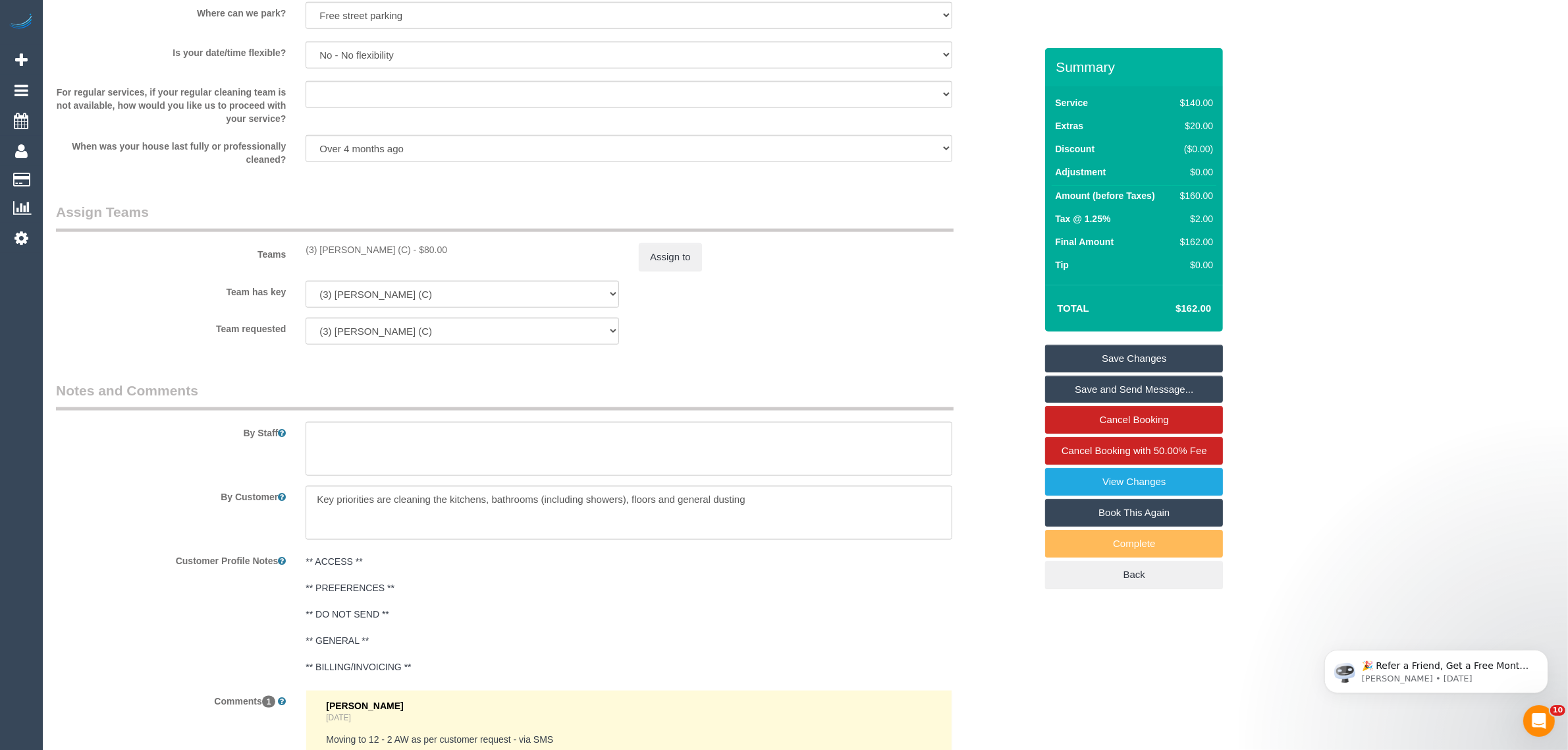
scroll to position [1714, 0]
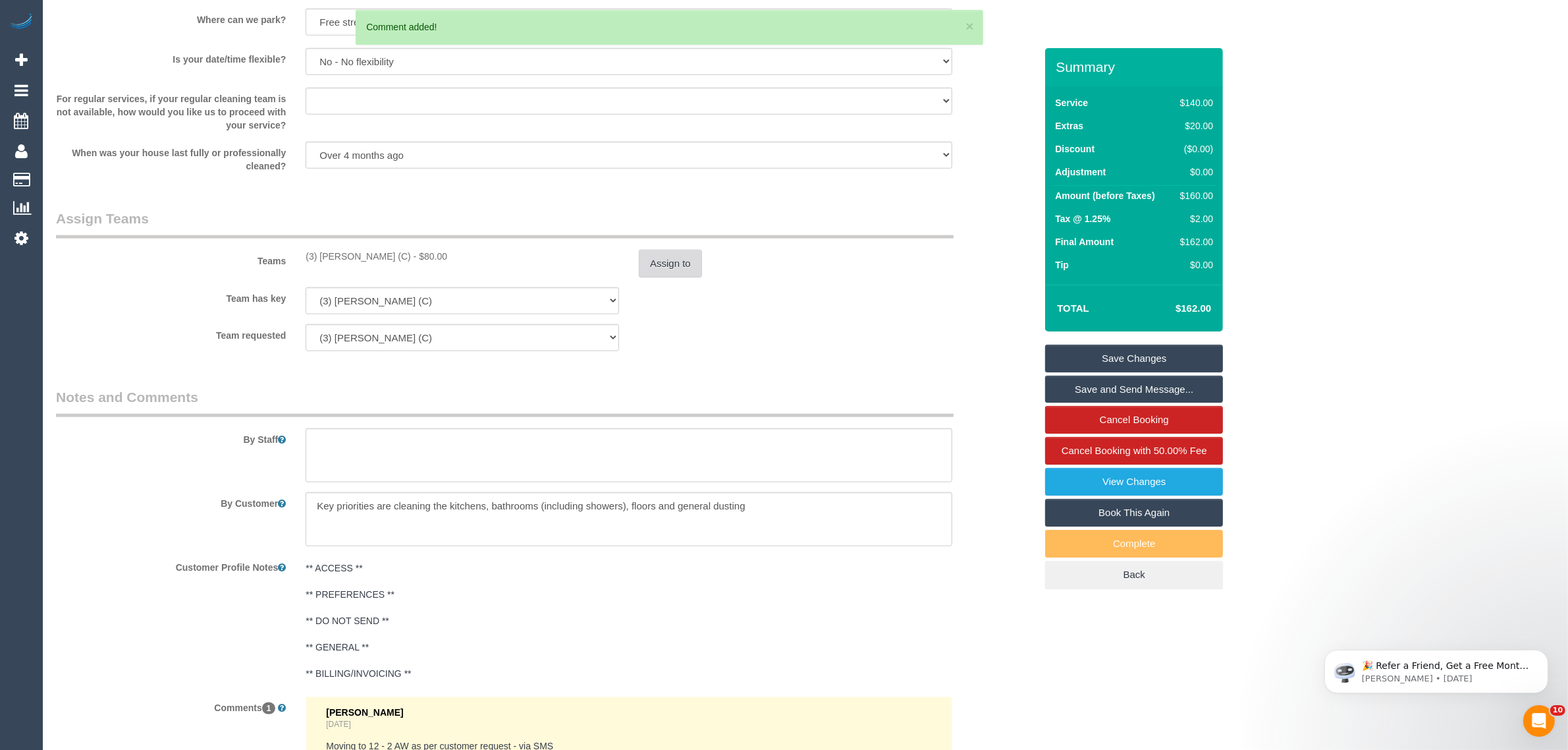
click at [681, 261] on button "Assign to" at bounding box center [670, 263] width 63 height 28
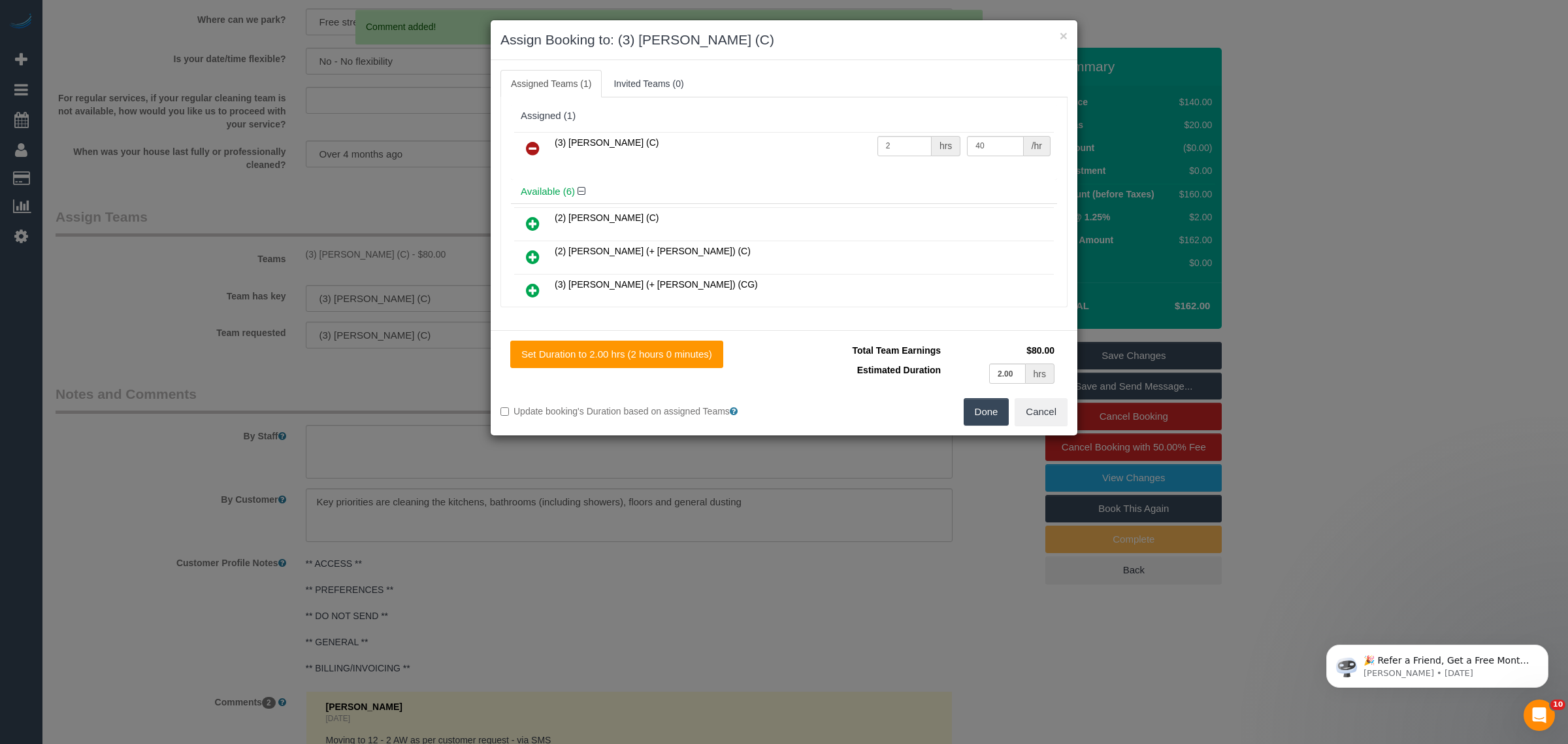
click at [529, 141] on link at bounding box center [532, 149] width 31 height 26
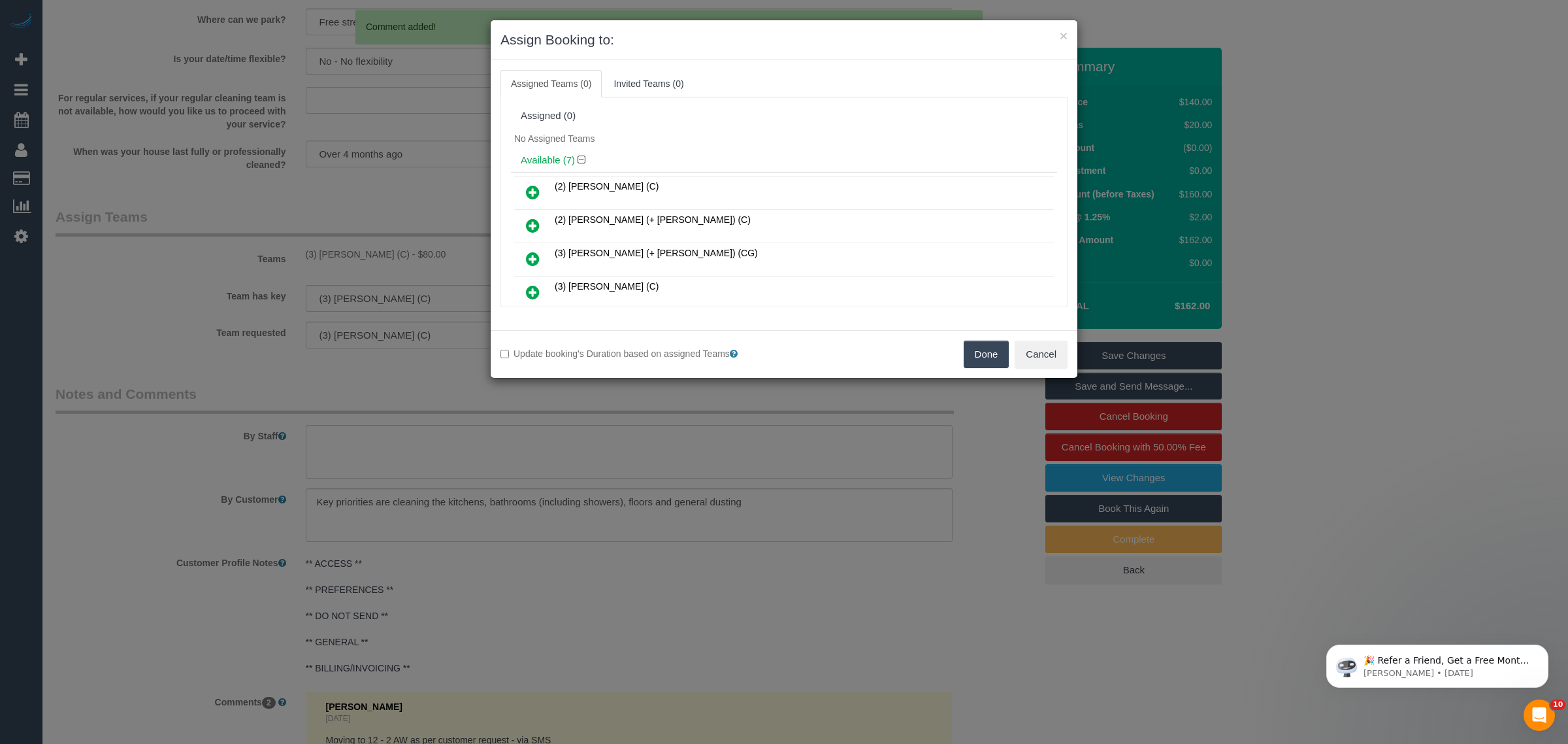
click at [992, 355] on button "Done" at bounding box center [986, 354] width 46 height 27
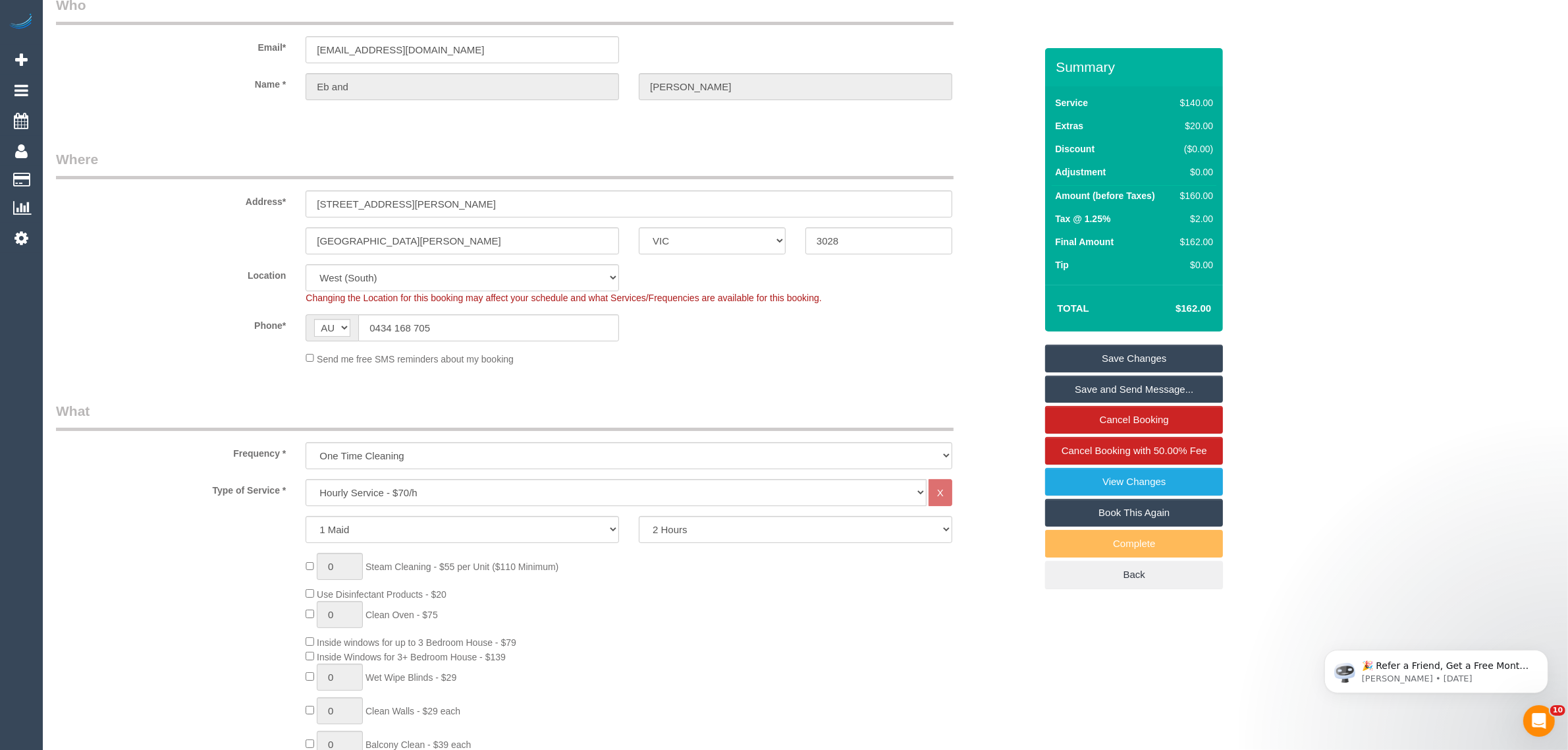
scroll to position [0, 0]
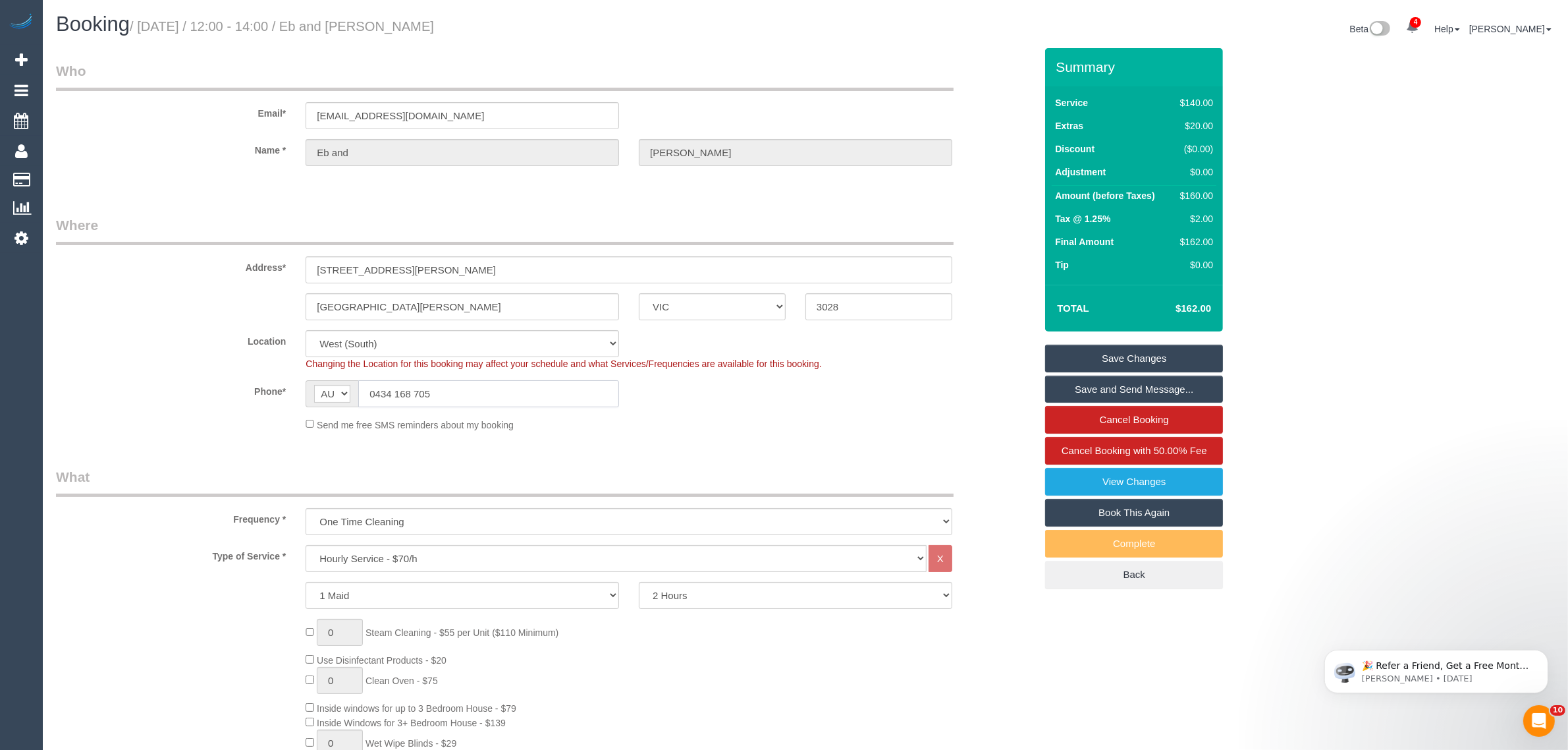
click at [541, 382] on input "0434 168 705" at bounding box center [488, 394] width 261 height 27
click at [907, 386] on div "Phone* AF AL DZ AD AO AI AQ AG AR AM AW AU AT AZ BS BH BD BB BY BE BZ BJ BM BT …" at bounding box center [546, 394] width 999 height 27
click at [1077, 354] on link "Save Changes" at bounding box center [1134, 358] width 178 height 28
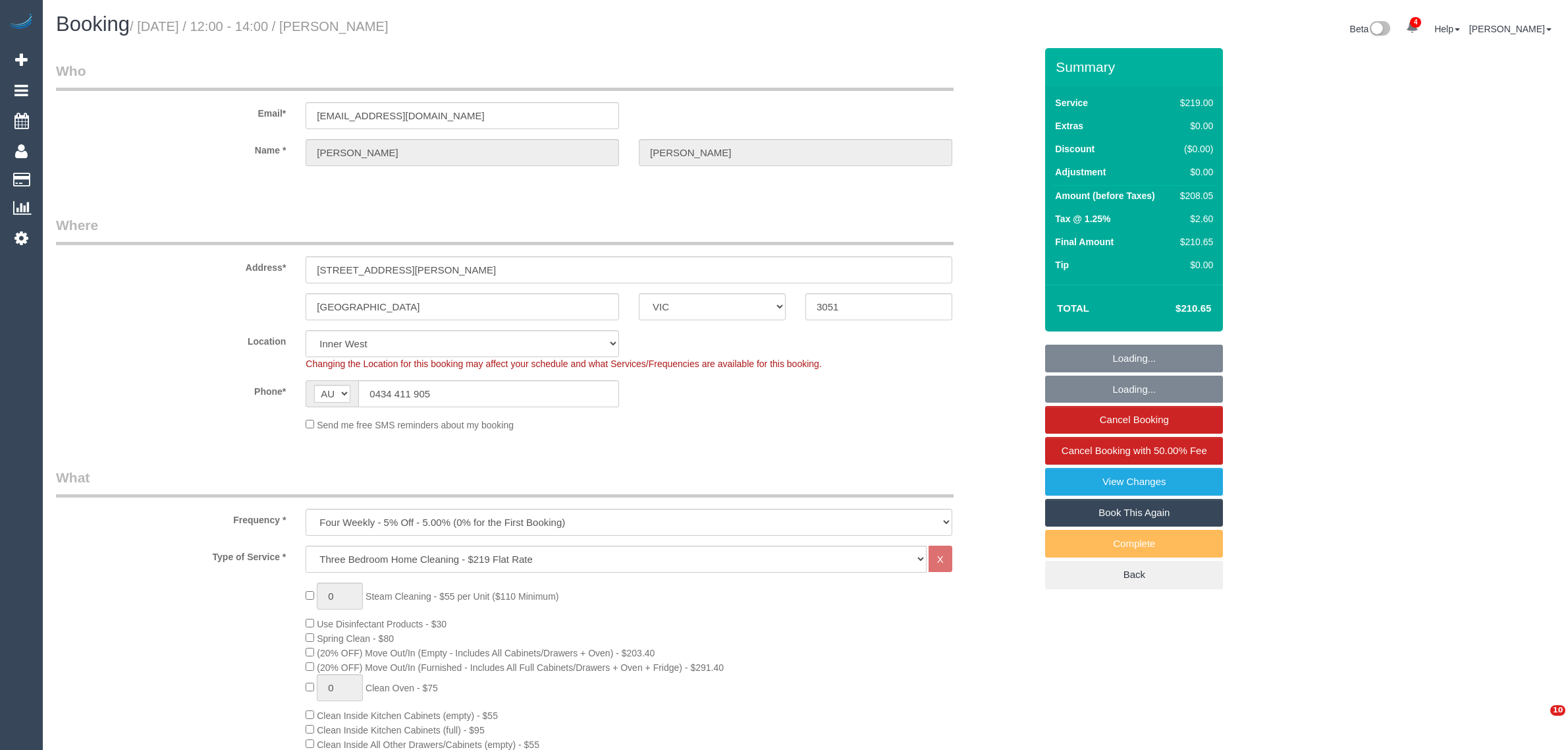
select select "VIC"
select select "number:28"
select select "number:14"
select select "number:19"
select select "number:24"
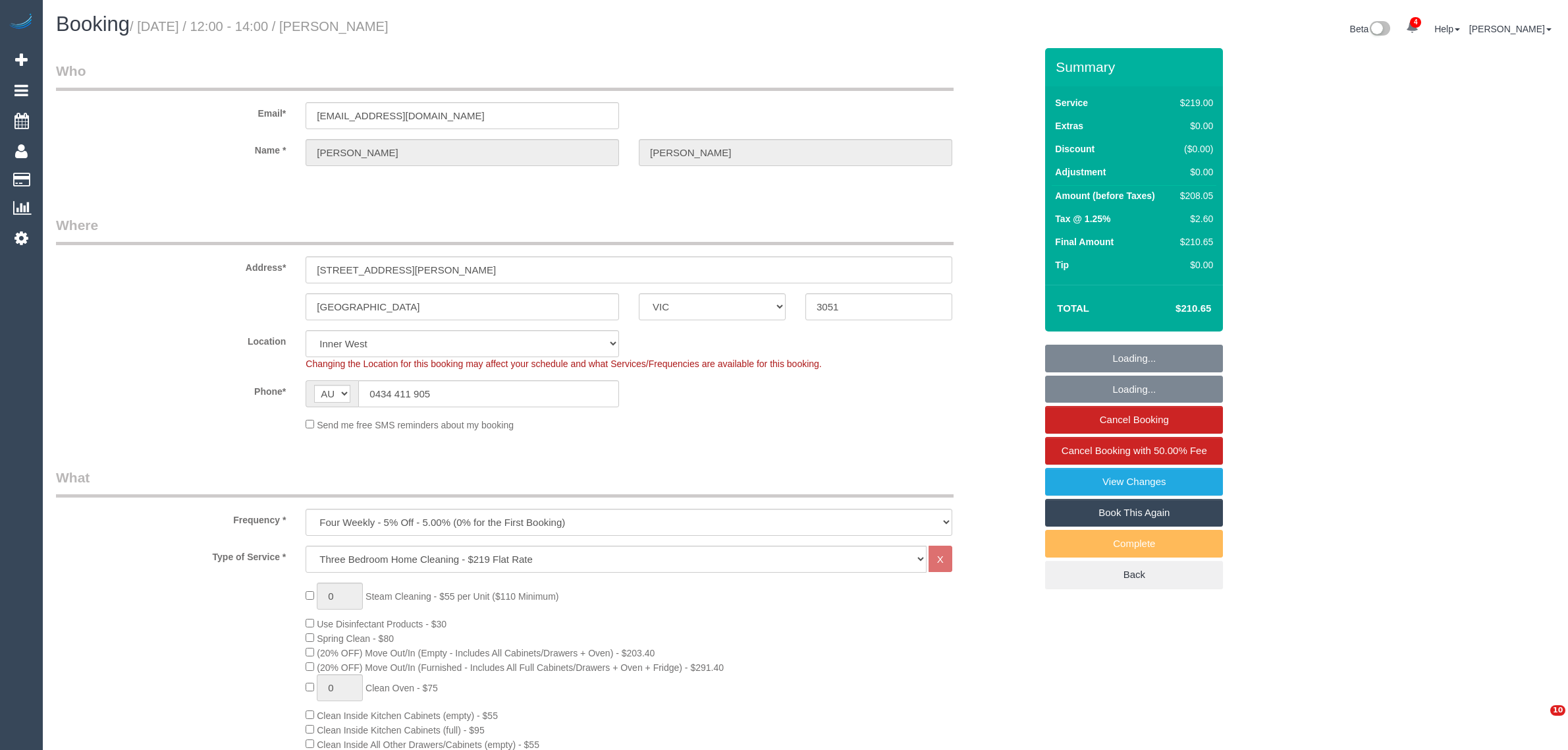
select select "number:35"
select select "number:12"
select select "object:1510"
select select "spot1"
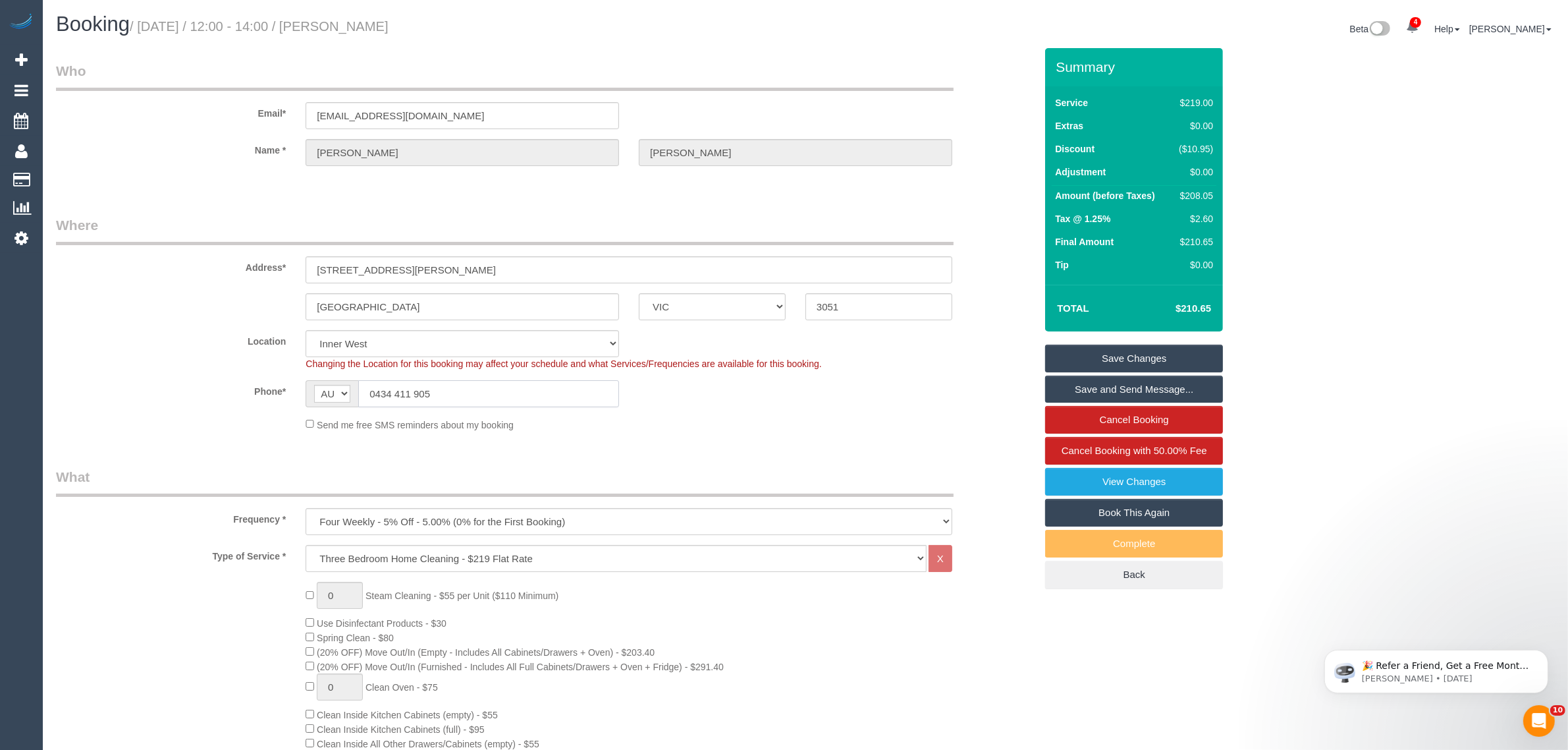
click at [560, 393] on input "0434 411 905" at bounding box center [488, 394] width 261 height 27
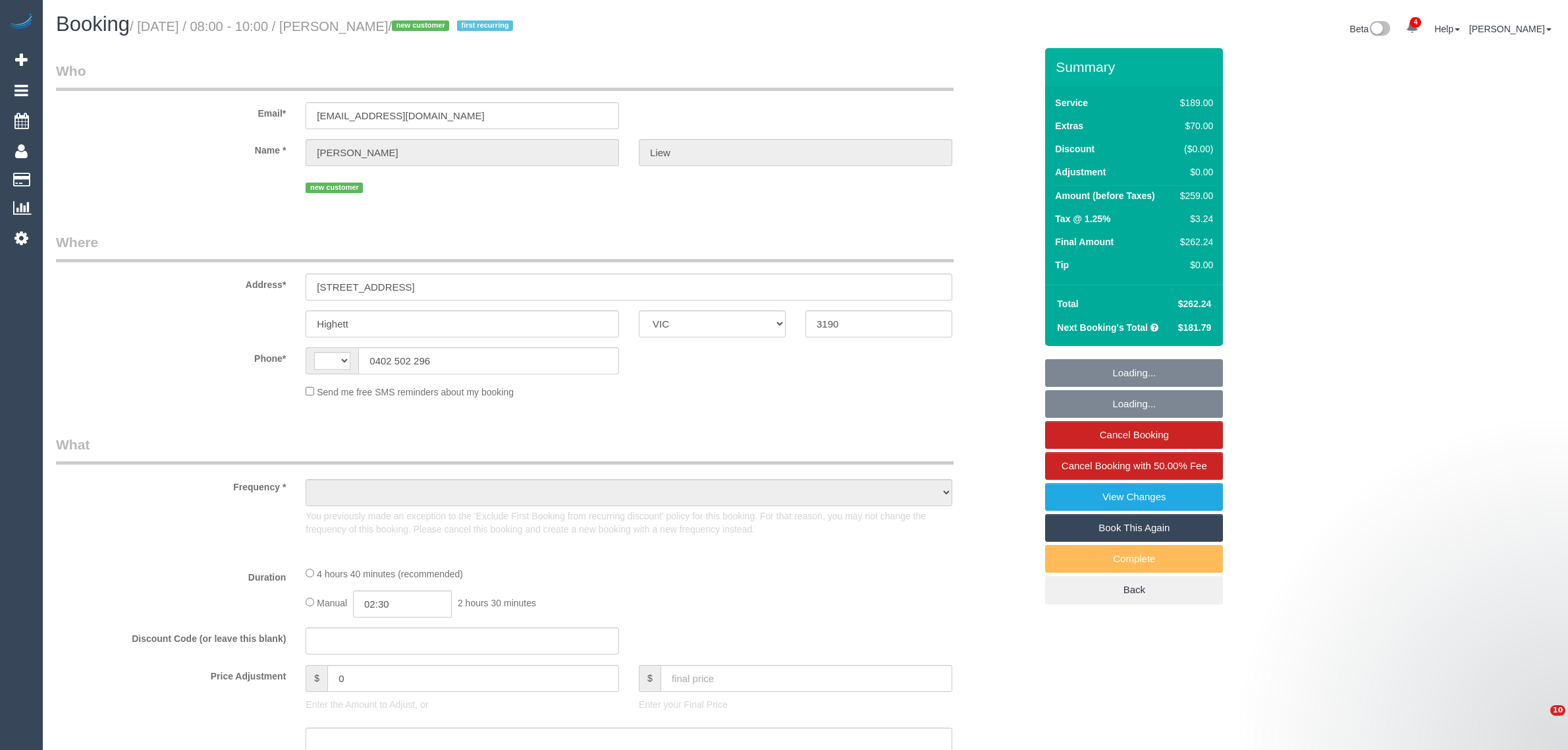
select select "VIC"
select select "string:AU"
select select "object:587"
select select "string:stripe-pm_1S4Goq2GScqysDRVX372E5jE"
select select "number:29"
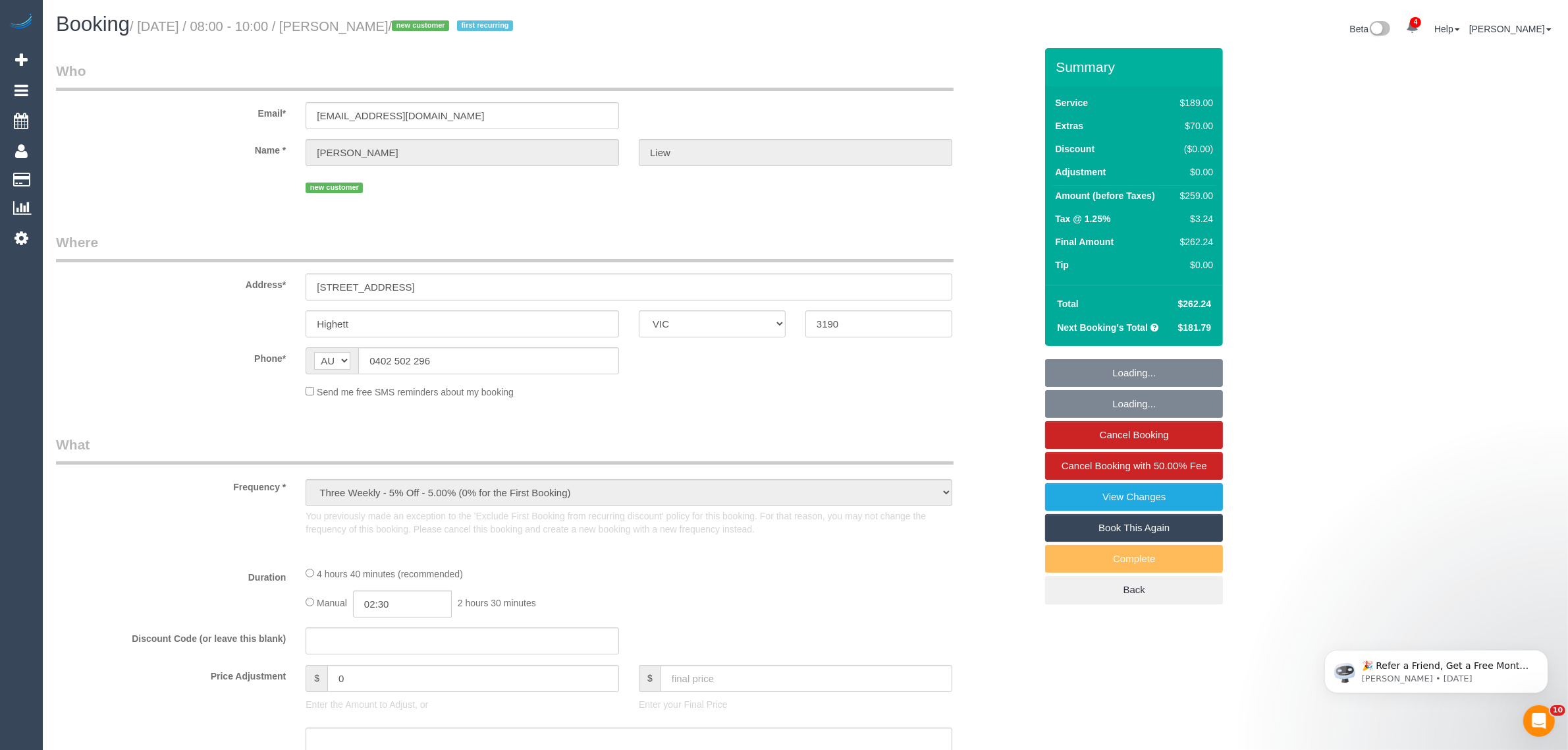
select select "number:14"
select select "number:19"
select select "number:22"
select select "number:34"
select select "number:26"
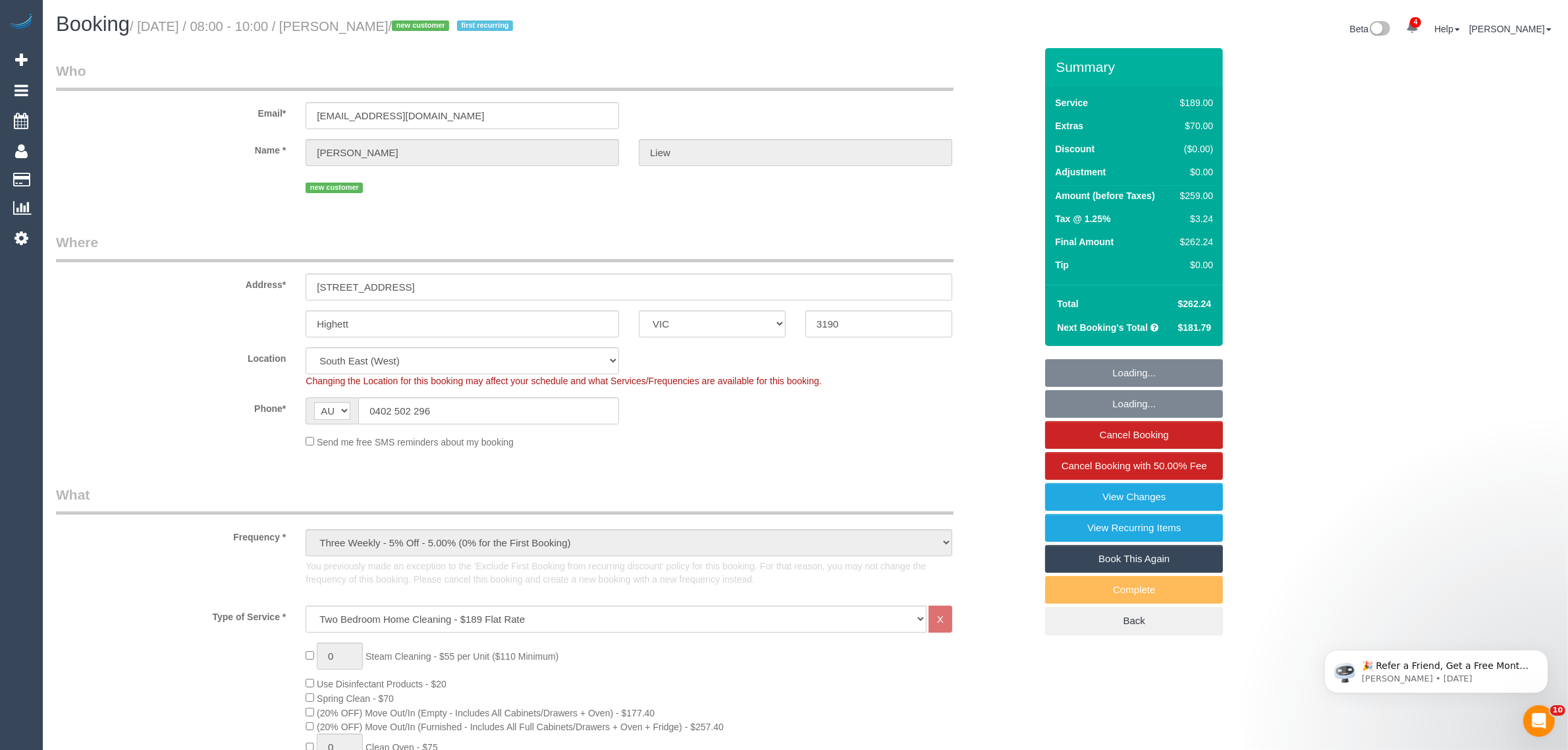
select select "object:1376"
select select "spot1"
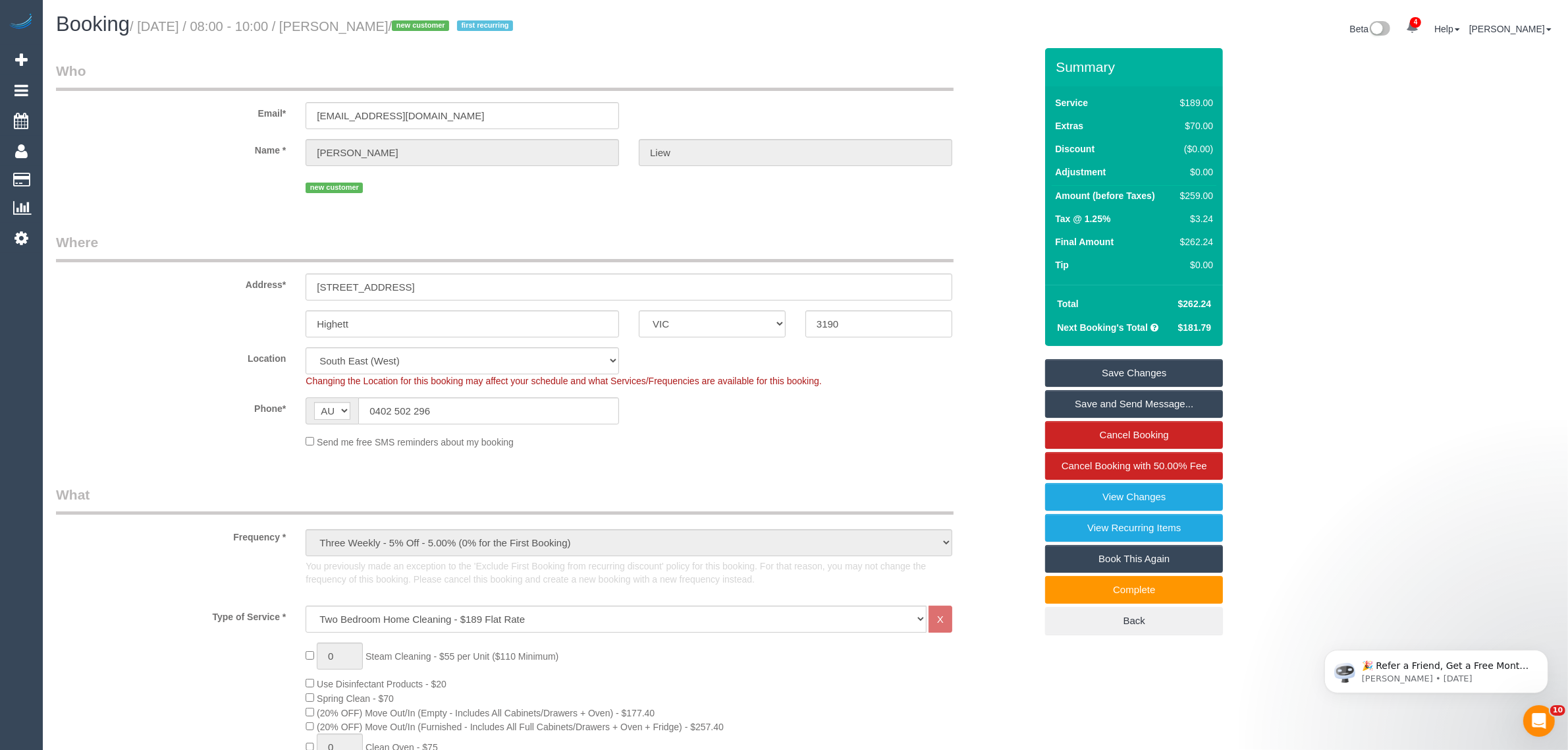
click at [815, 25] on div "Beta 4 Your Notifications You have 0 alerts × You have 1 to charge for [DATE] ×…" at bounding box center [1185, 30] width 759 height 35
click at [465, 407] on input "0402 502 296" at bounding box center [488, 410] width 261 height 27
click at [791, 428] on sui-booking-location "Location [GEOGRAPHIC_DATA] (North) East (South) [GEOGRAPHIC_DATA] (East) [GEOGR…" at bounding box center [546, 398] width 980 height 101
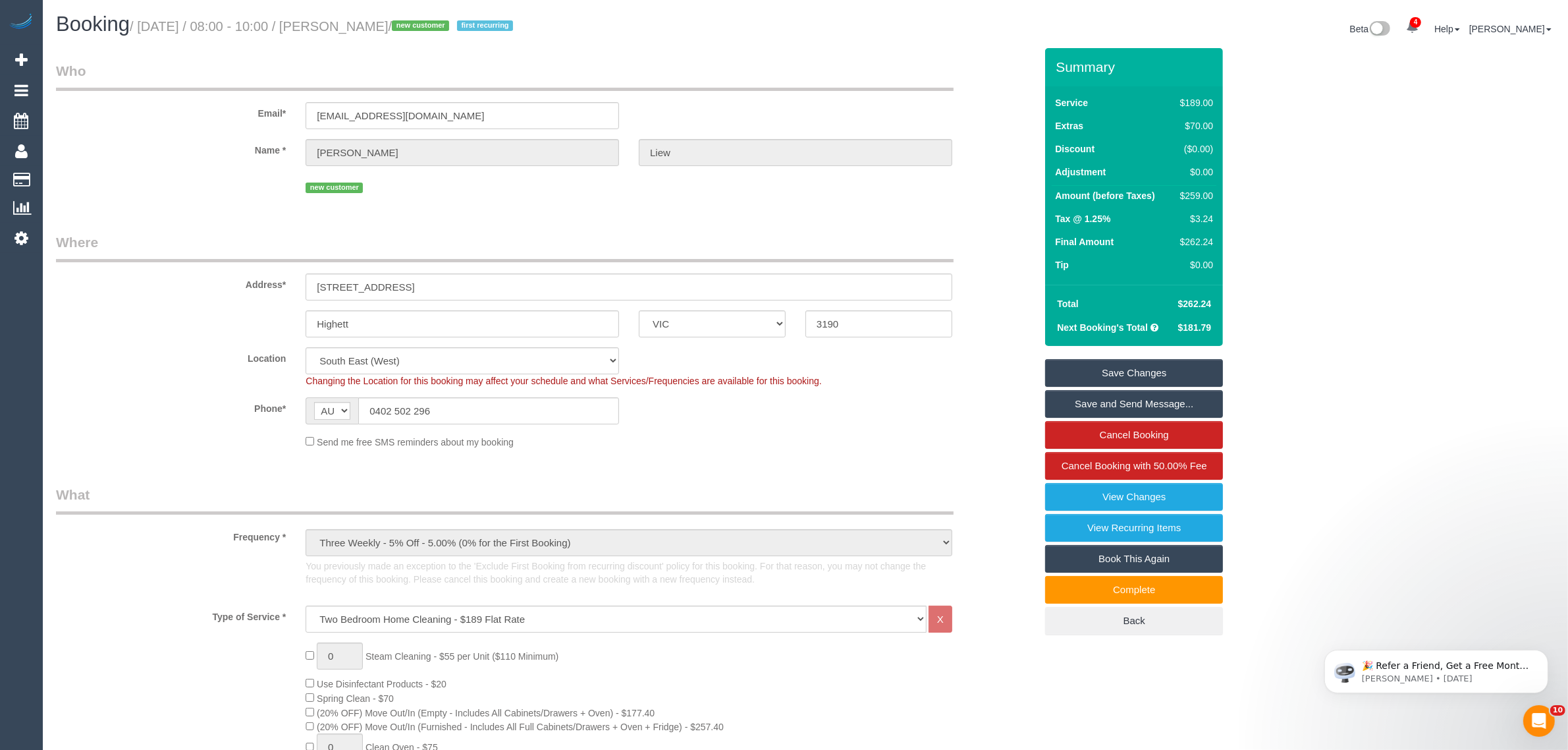
click at [152, 386] on div "Location [GEOGRAPHIC_DATA] (North) East (South) [GEOGRAPHIC_DATA] (East) [GEOGR…" at bounding box center [546, 367] width 999 height 40
click at [863, 407] on div "Phone* AF AL DZ AD AO AI AQ AG AR AM AW AU AT AZ BS BH BD BB BY BE BZ BJ BM BT …" at bounding box center [546, 410] width 999 height 27
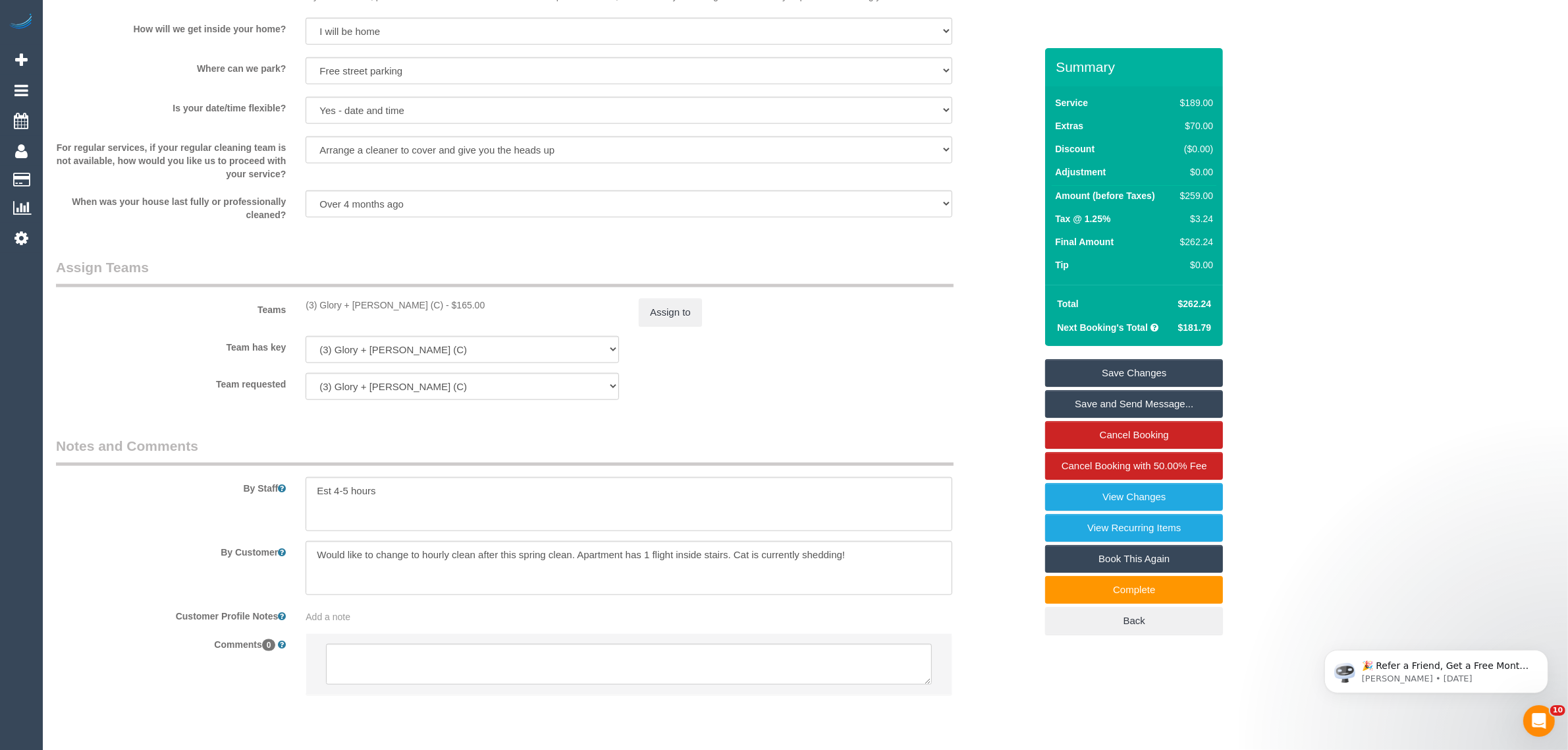
scroll to position [1825, 0]
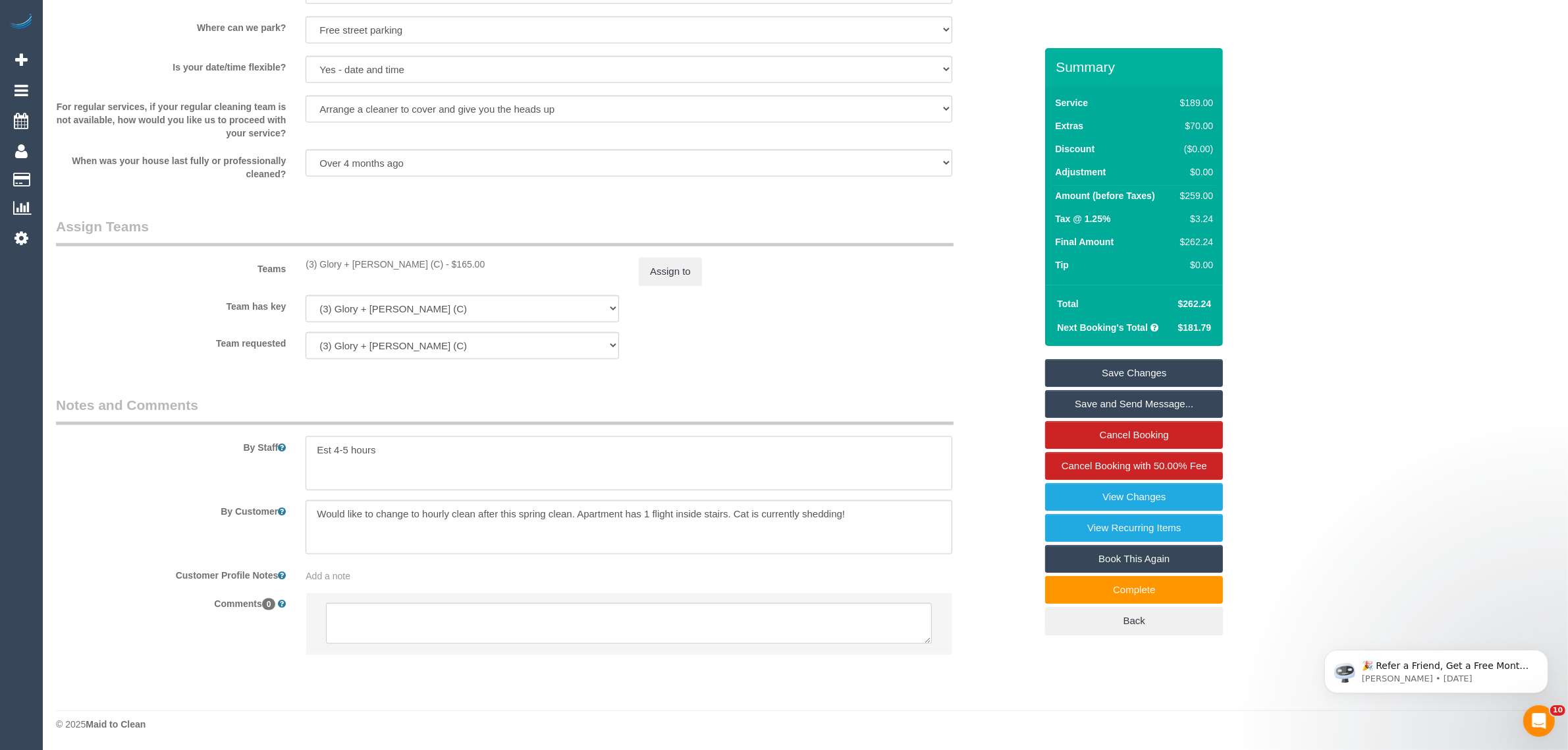
click at [554, 458] on textarea at bounding box center [629, 463] width 647 height 54
click at [666, 276] on button "Assign to" at bounding box center [670, 272] width 63 height 28
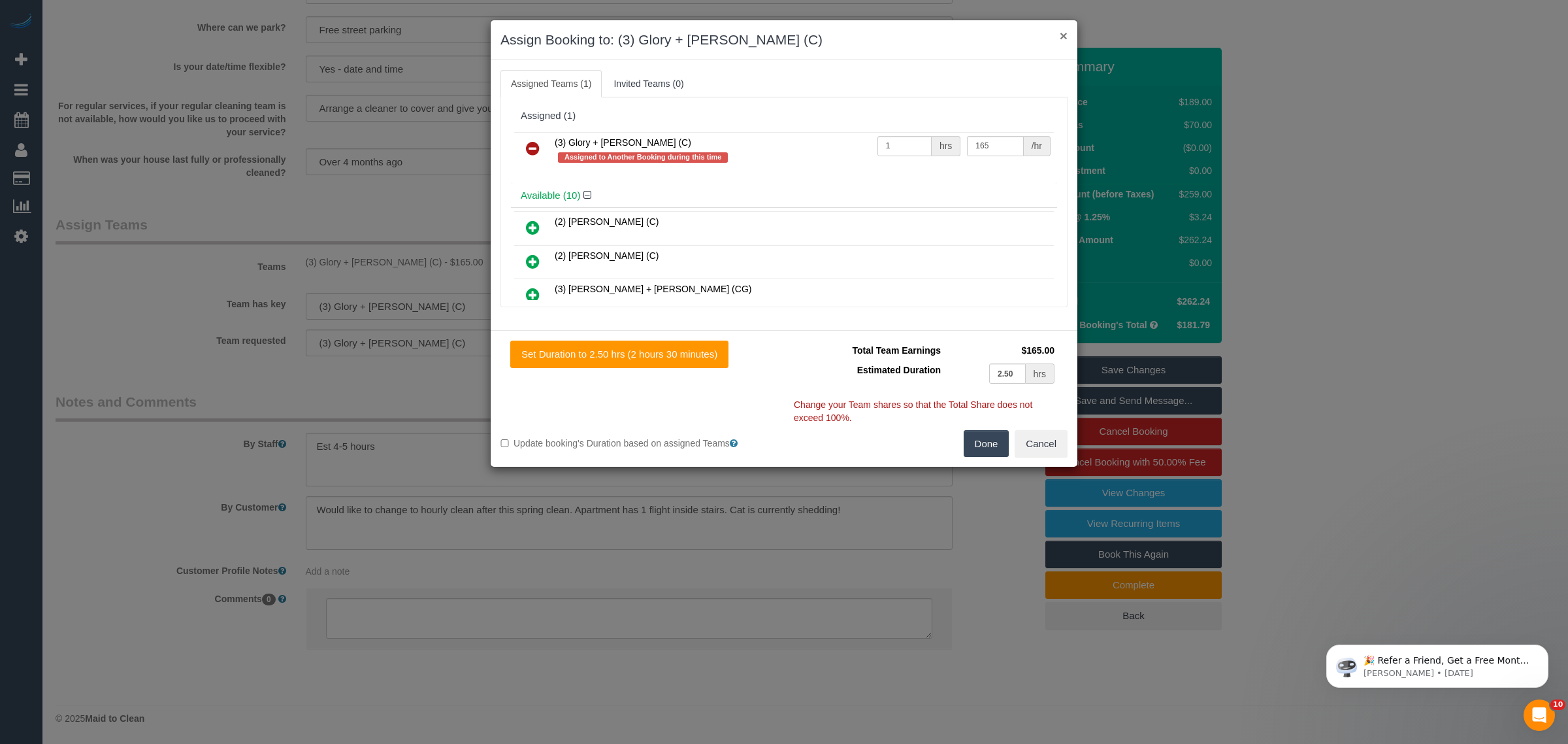
click at [1063, 35] on button "×" at bounding box center [1064, 36] width 8 height 14
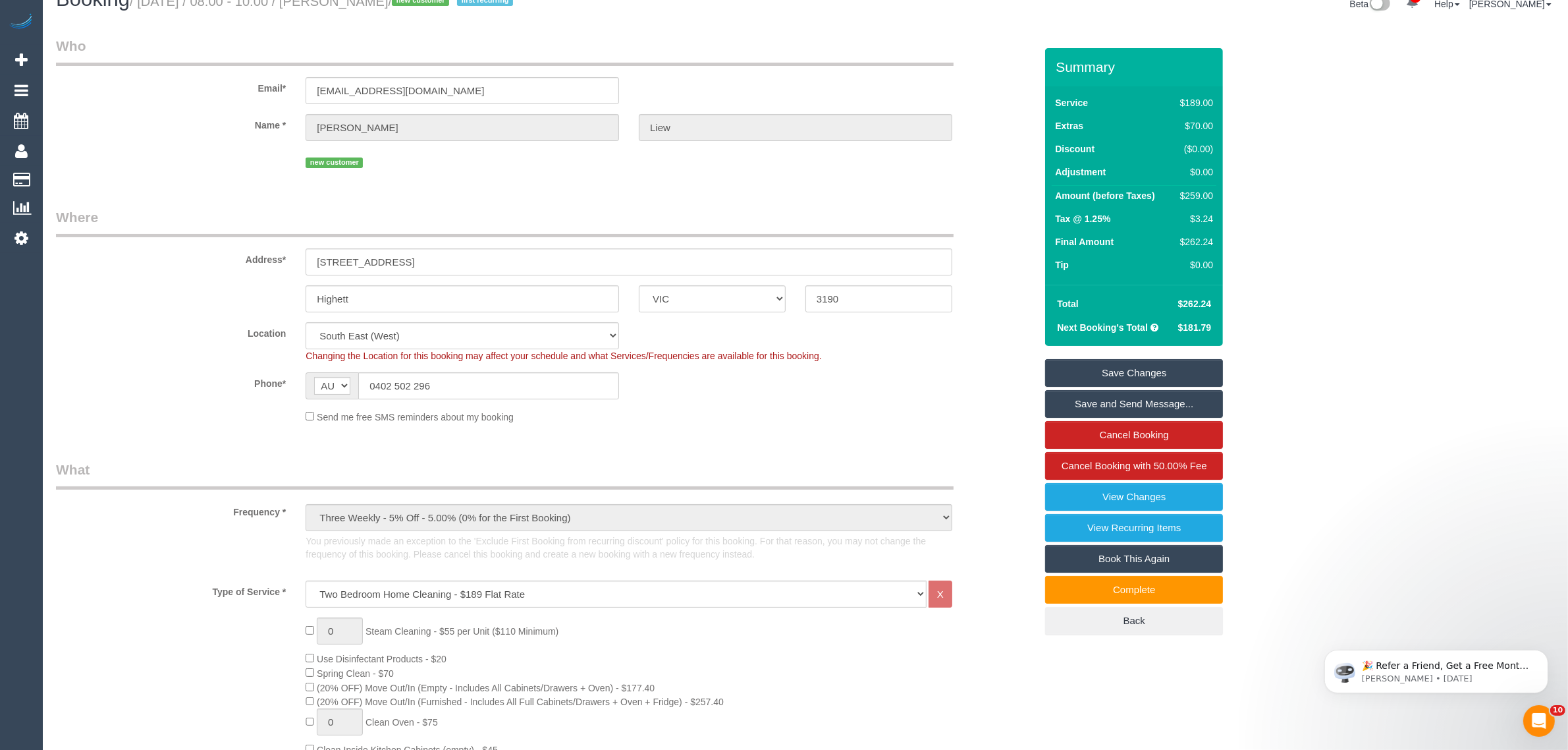
scroll to position [0, 0]
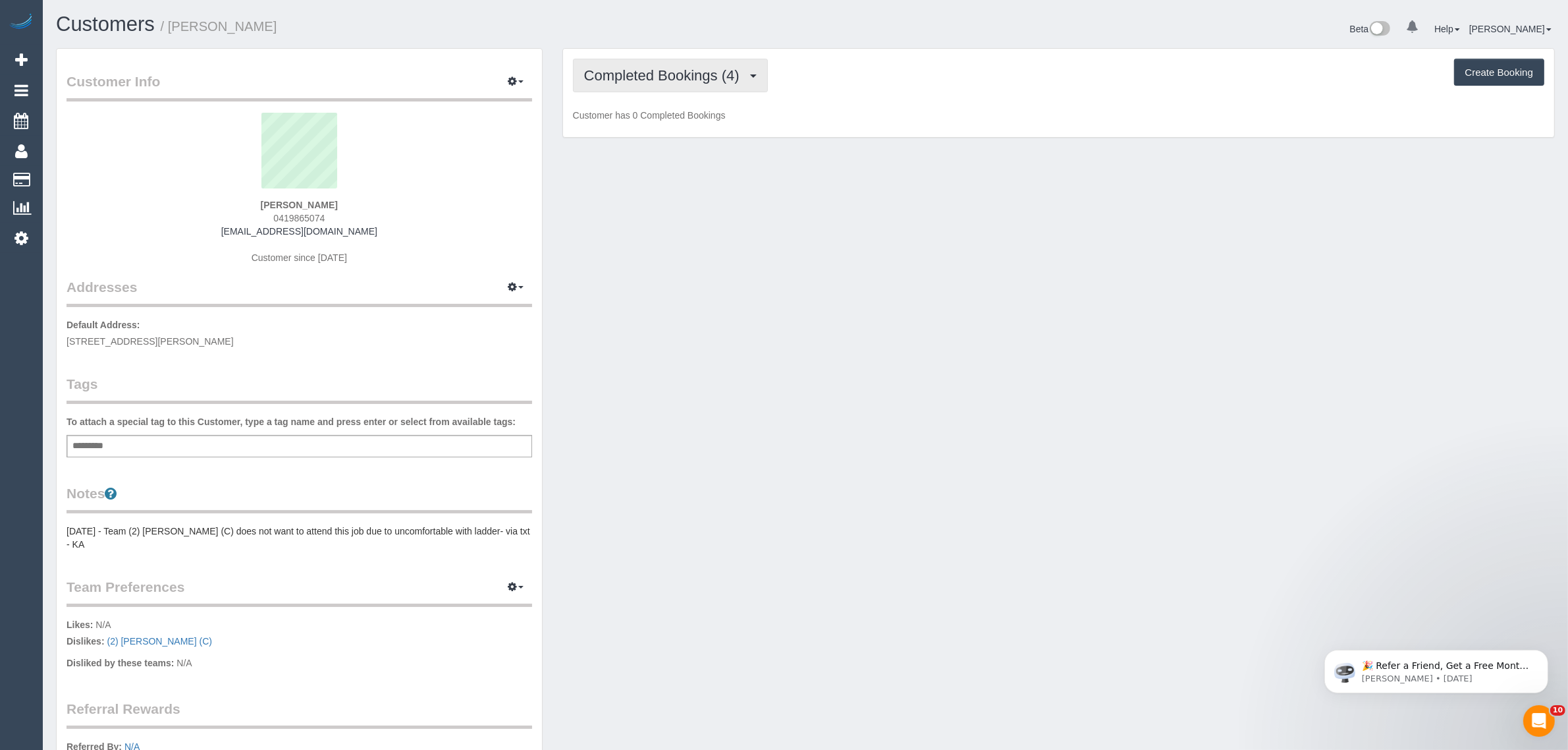
click at [697, 78] on span "Completed Bookings (4)" at bounding box center [665, 76] width 162 height 17
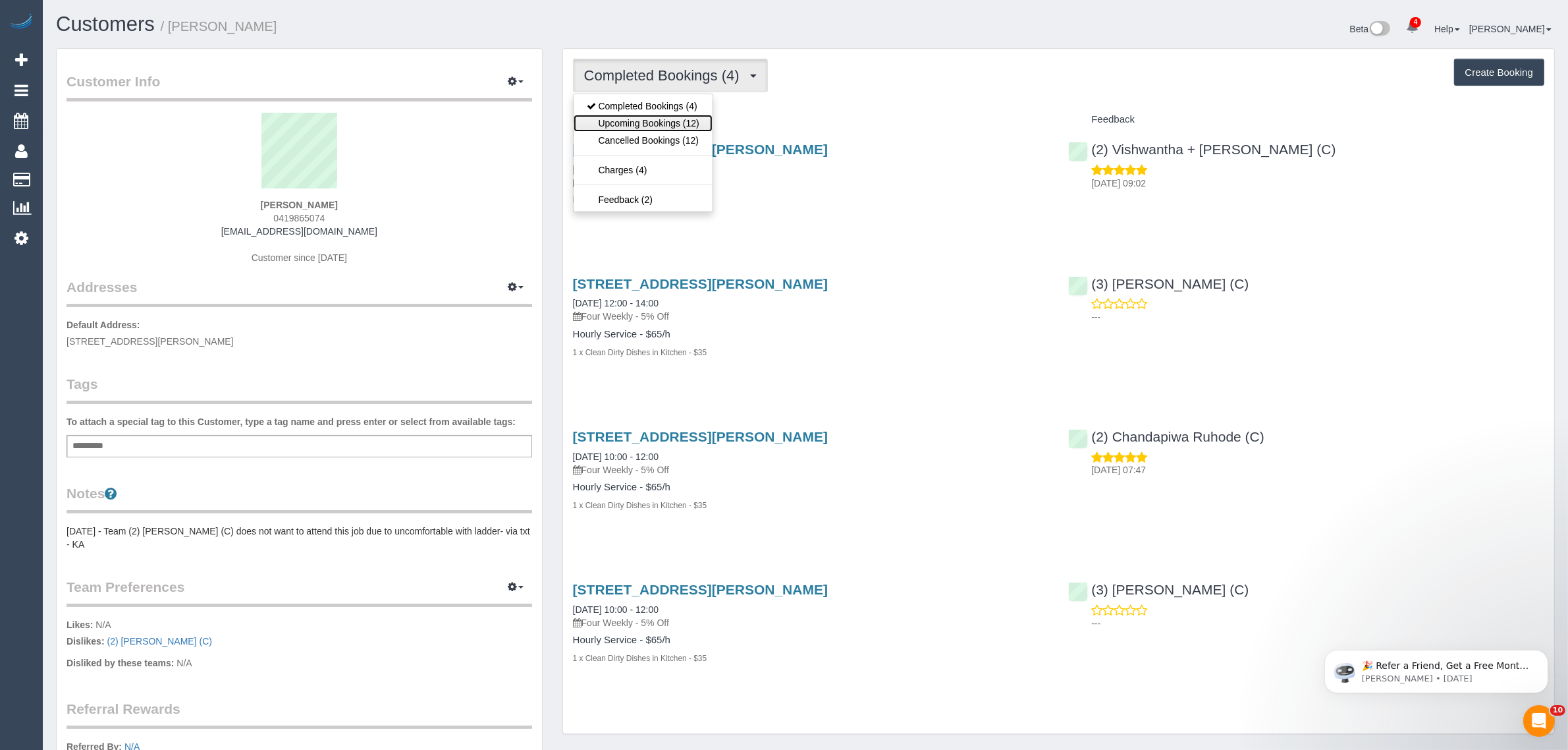
click at [677, 114] on link "Upcoming Bookings (12)" at bounding box center [643, 123] width 139 height 17
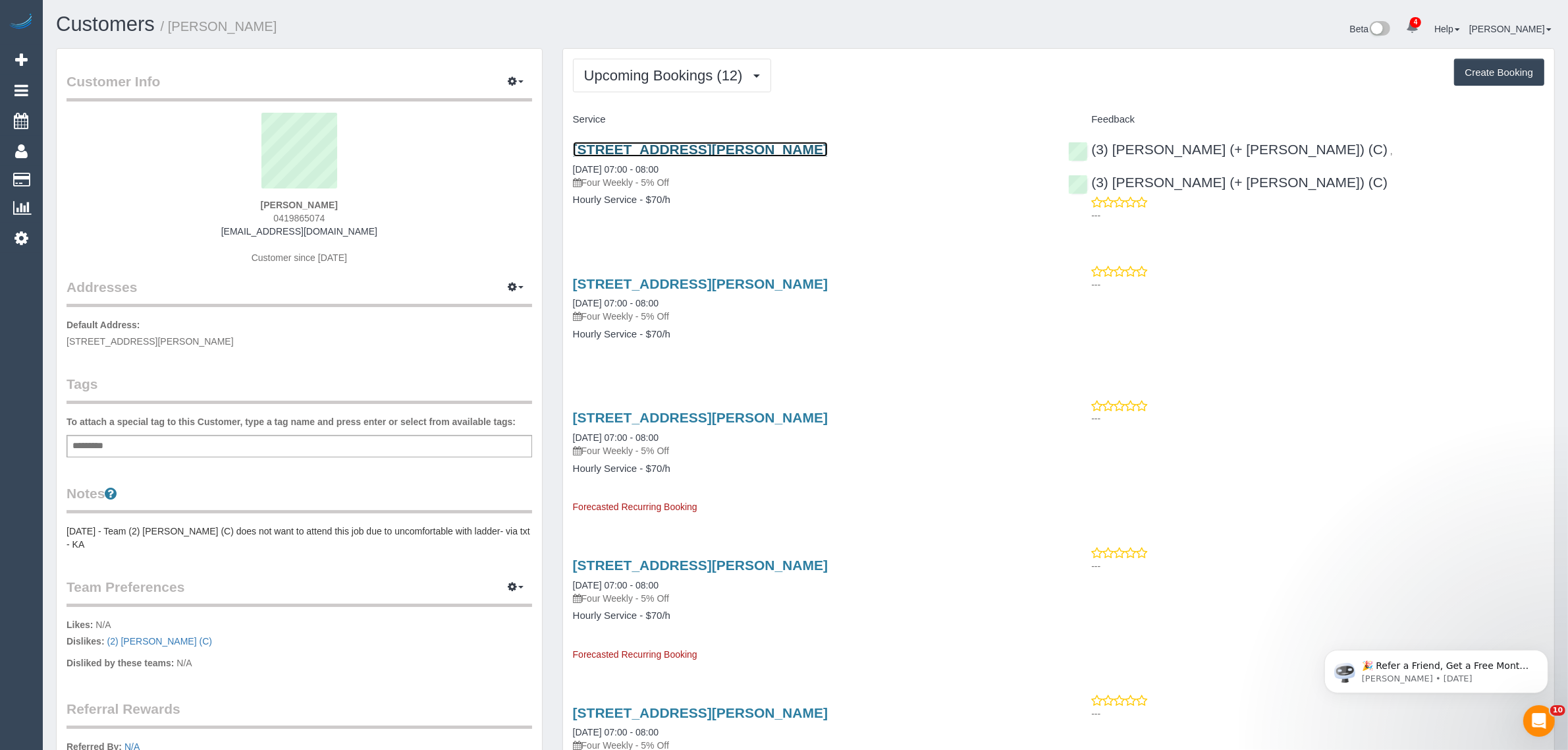
click at [637, 146] on link "[STREET_ADDRESS][PERSON_NAME]" at bounding box center [701, 150] width 255 height 15
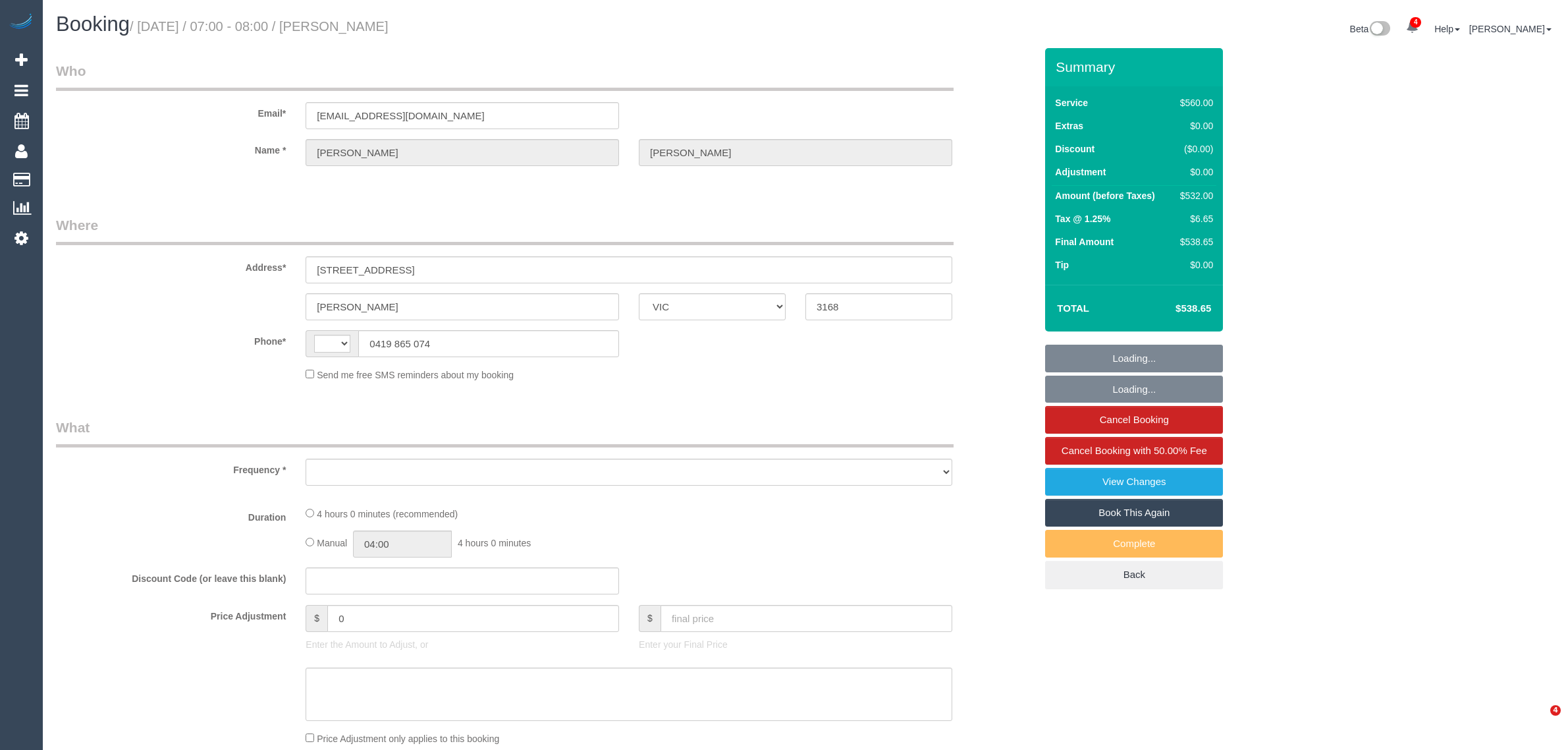
select select "VIC"
select select "number:32"
select select "number:14"
select select "number:21"
select select "number:24"
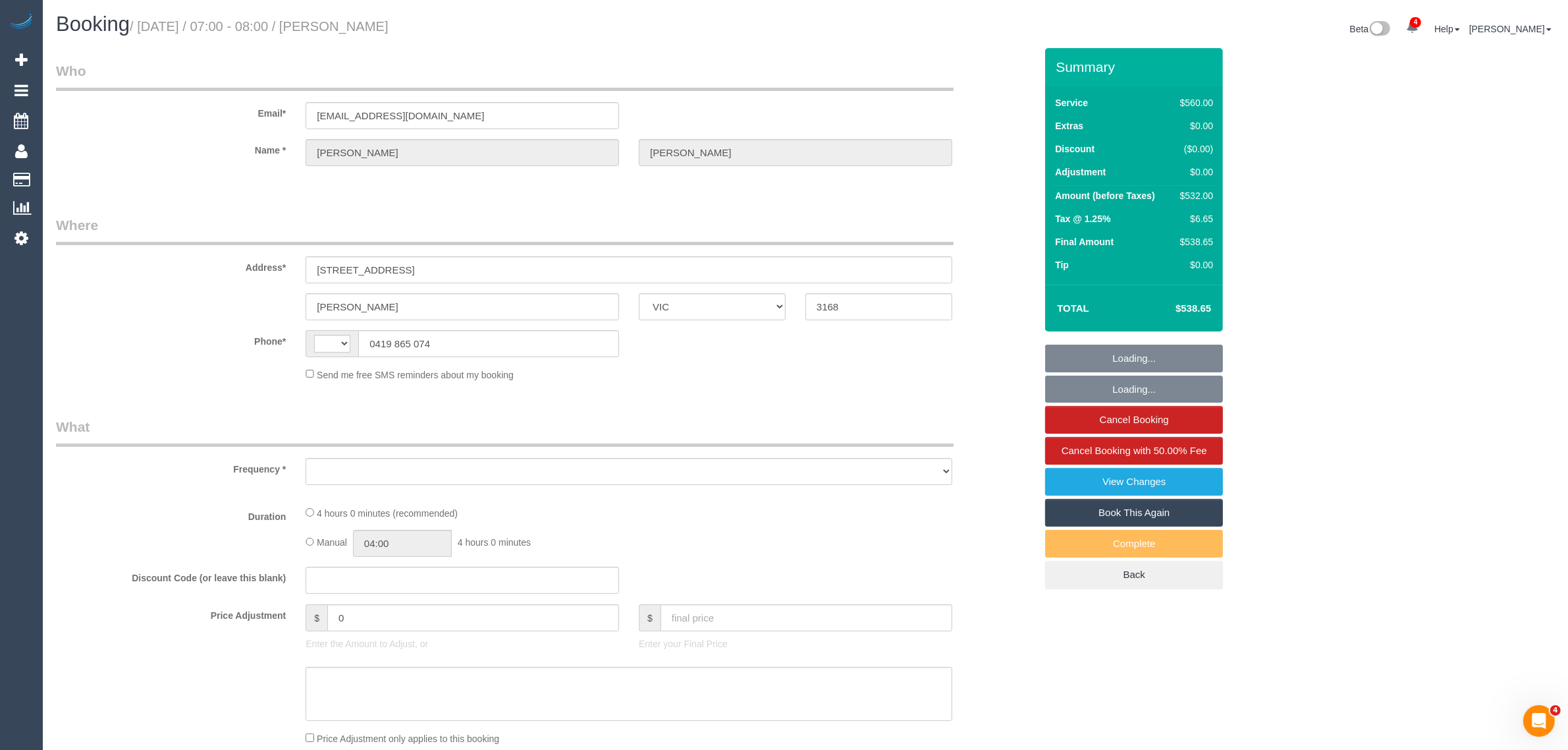
select select "number:34"
select select "number:26"
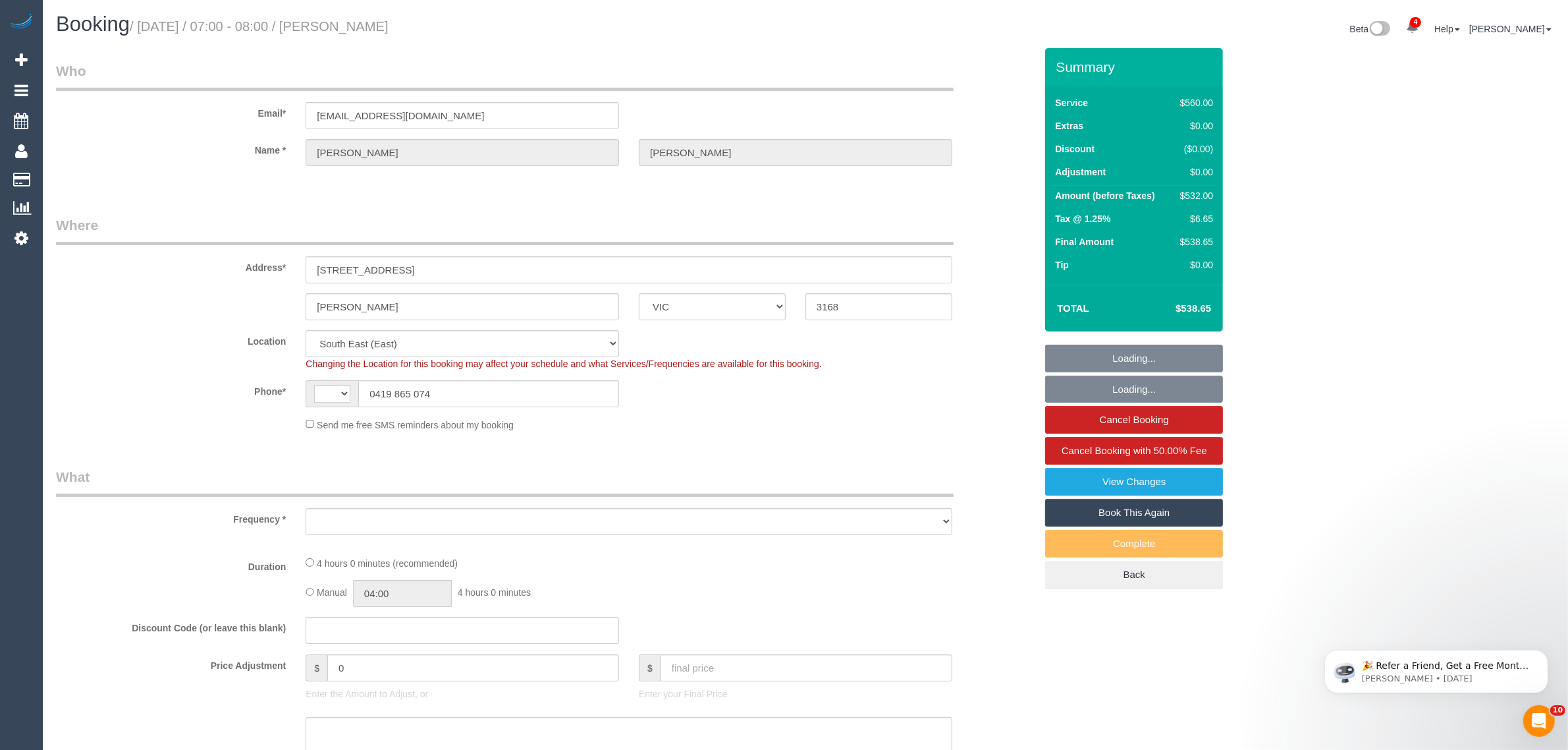
select select "string:AU"
select select "object:741"
select select "string:stripe-pm_1PbG2M2GScqysDRVxXWQpQ5o"
select select "2"
select select "240"
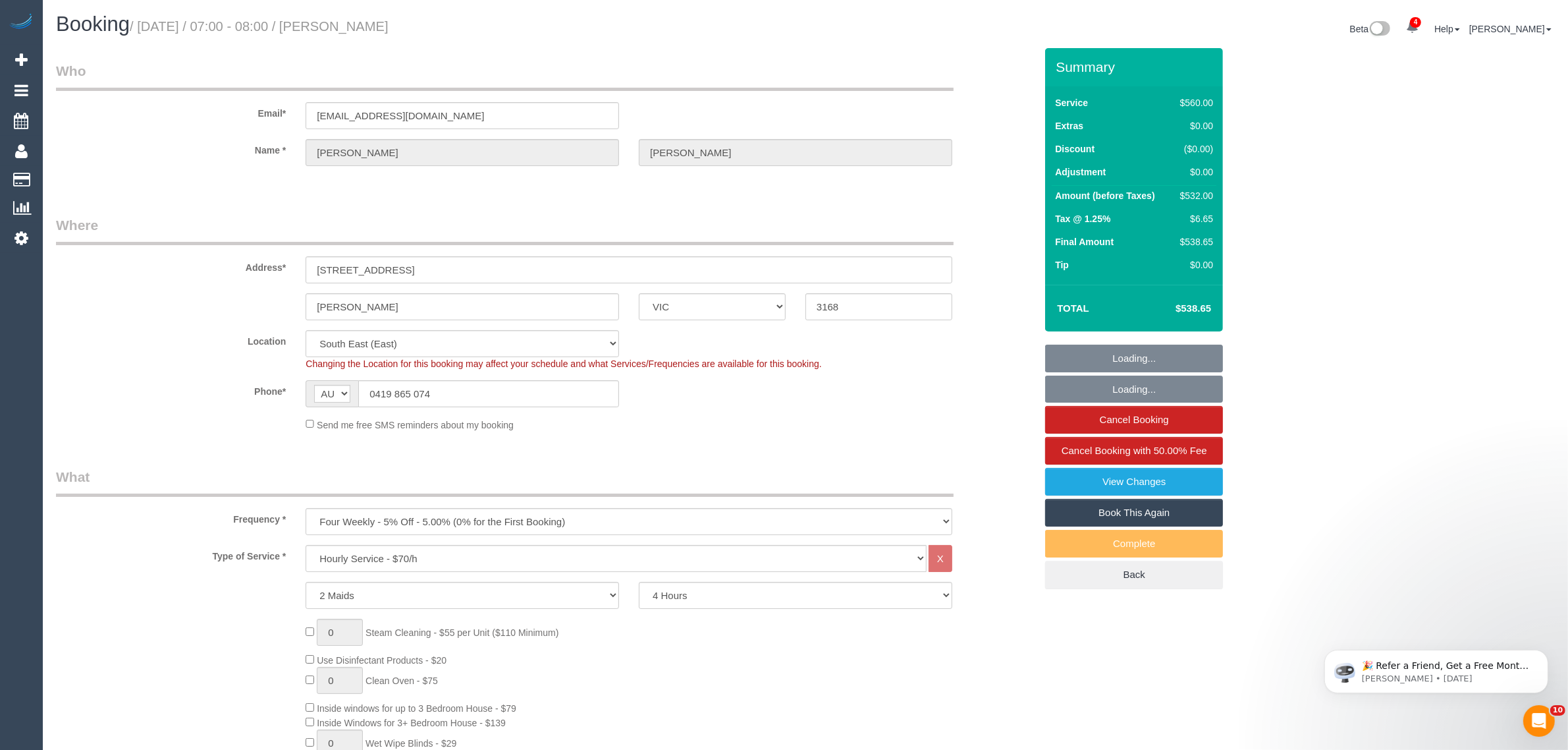
select select "object:1443"
select select "spot1"
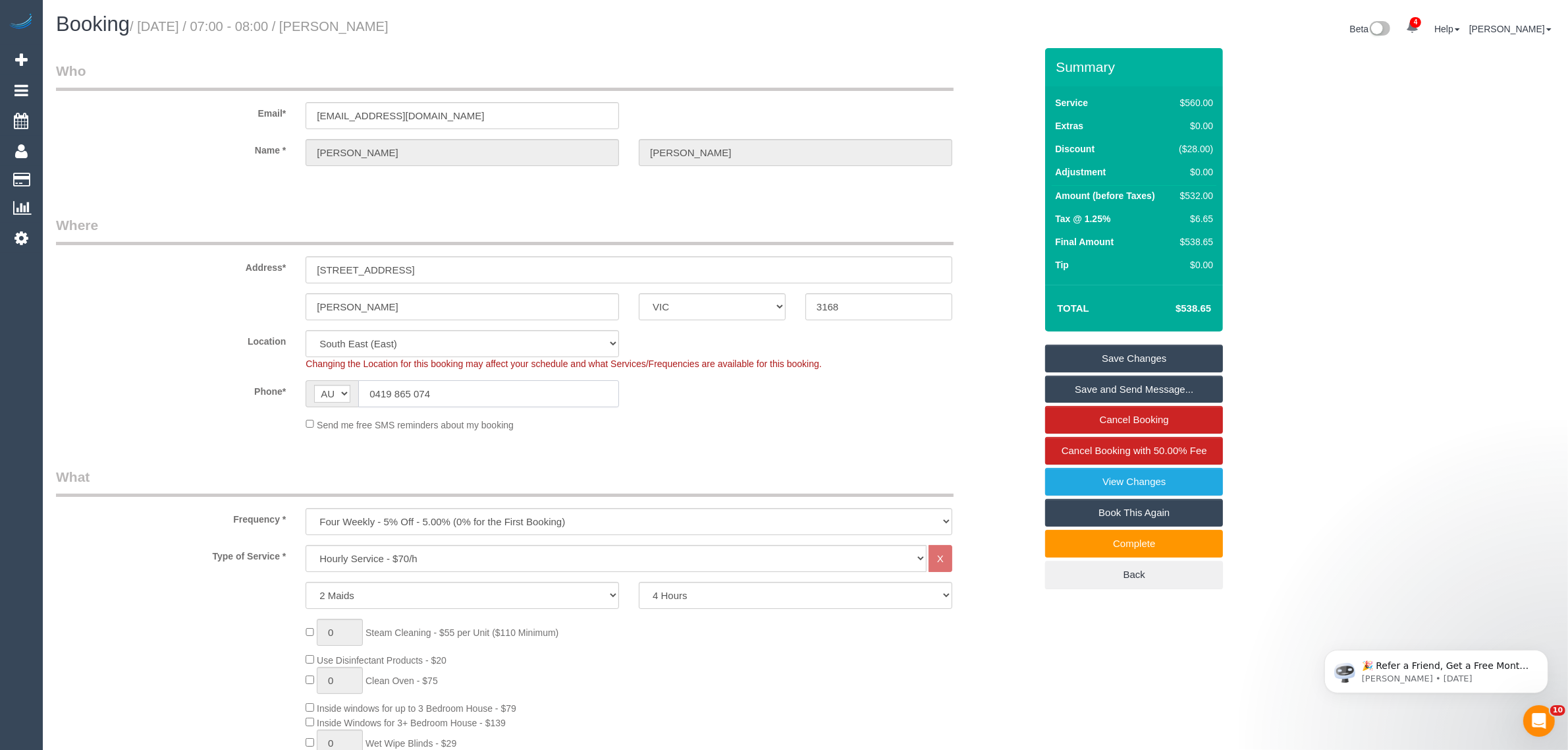
click at [493, 402] on input "0419 865 074" at bounding box center [488, 394] width 261 height 27
click at [722, 401] on div "Phone* AF AL DZ AD AO AI AQ AG AR AM AW AU AT AZ BS BH BD BB BY BE BZ BJ BM BT …" at bounding box center [546, 394] width 999 height 27
drag, startPoint x: 1133, startPoint y: 702, endPoint x: 1120, endPoint y: 712, distance: 16.4
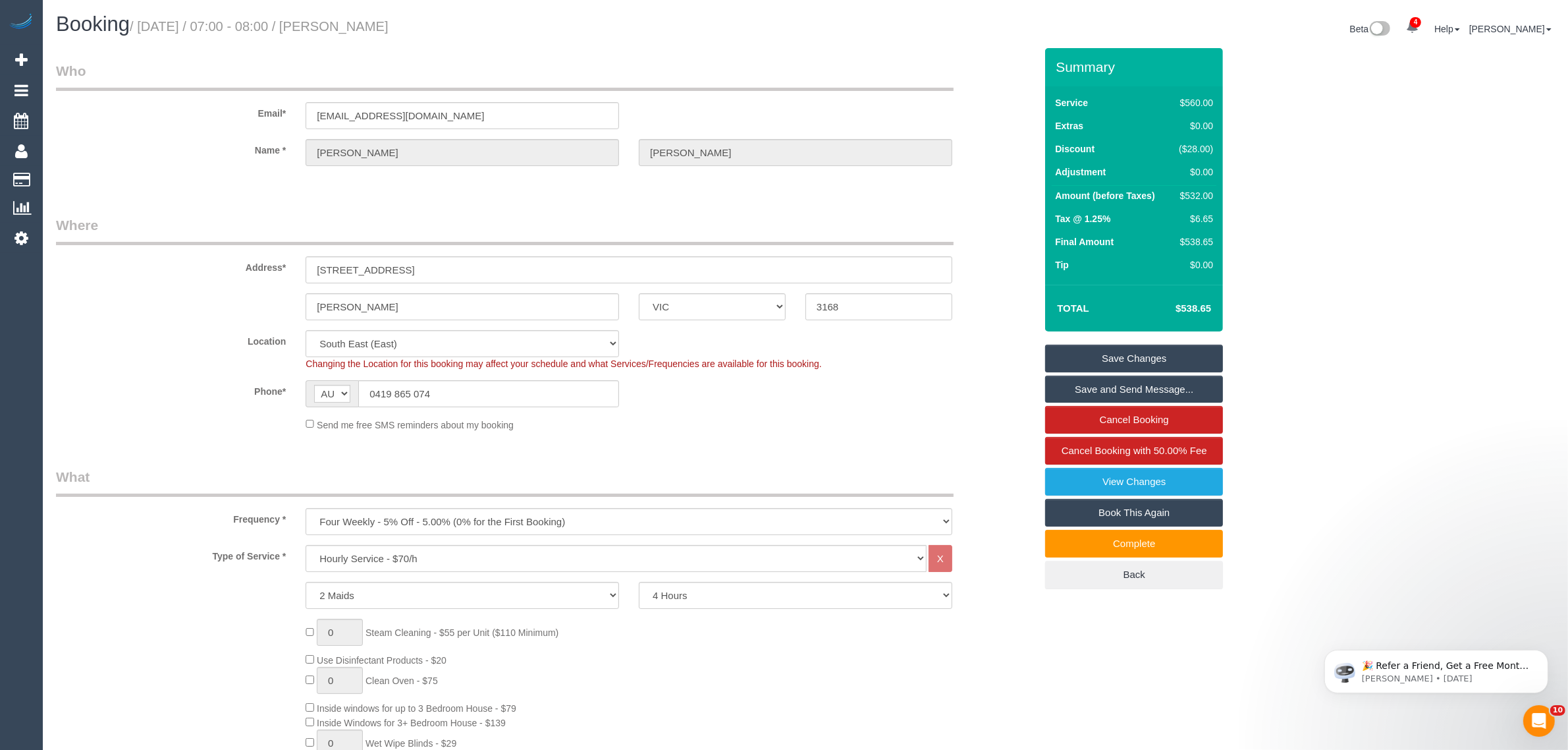
drag, startPoint x: 1024, startPoint y: 679, endPoint x: 1022, endPoint y: 689, distance: 10.2
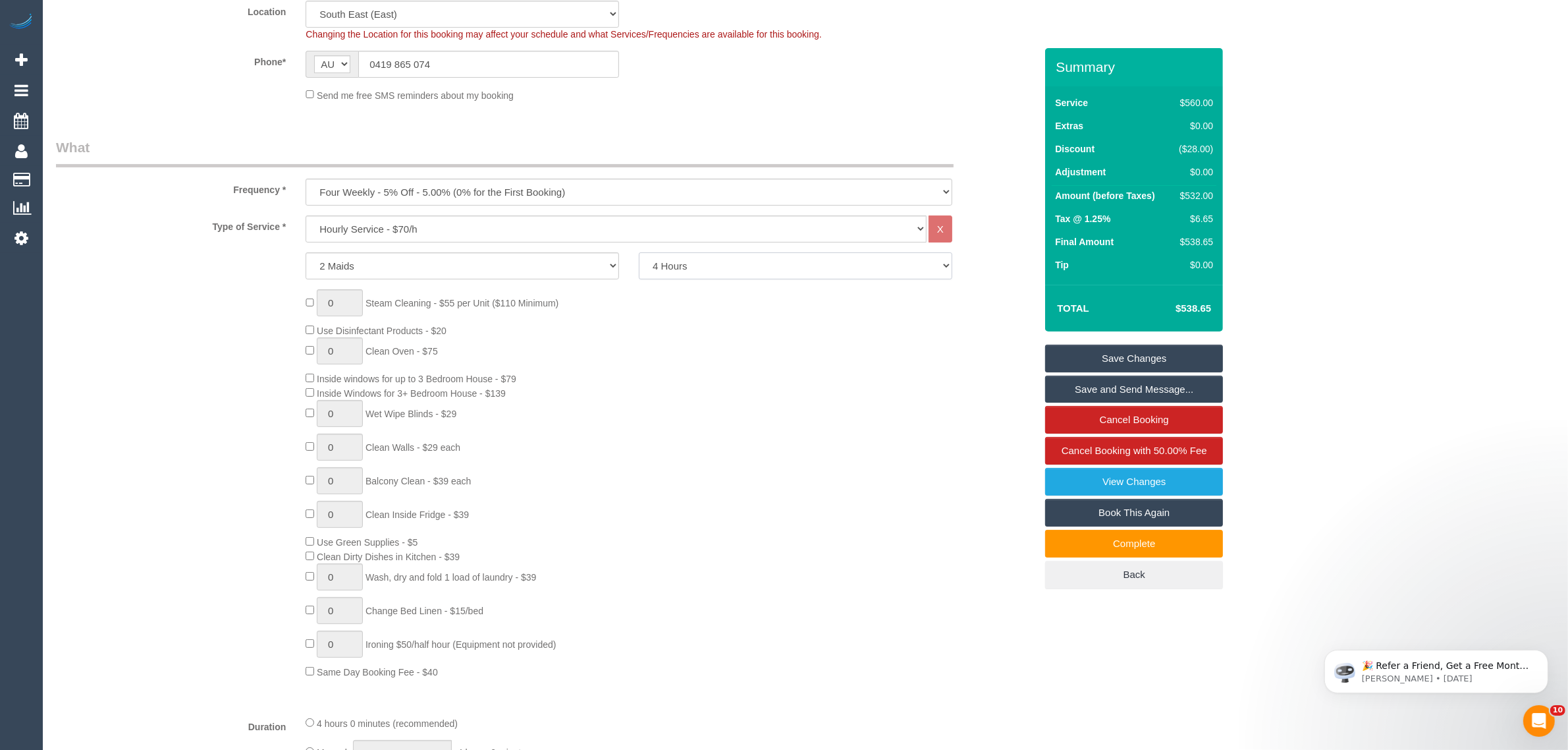
click at [701, 272] on select "2 Hours 2.5 Hours 3 Hours 3.5 Hours 4 Hours 4.5 Hours 5 Hours 5.5 Hours 6 Hours…" at bounding box center [795, 265] width 313 height 27
select select "120"
click at [639, 252] on select "2 Hours 2.5 Hours 3 Hours 3.5 Hours 4 Hours 4.5 Hours 5 Hours 5.5 Hours 6 Hours…" at bounding box center [795, 265] width 313 height 27
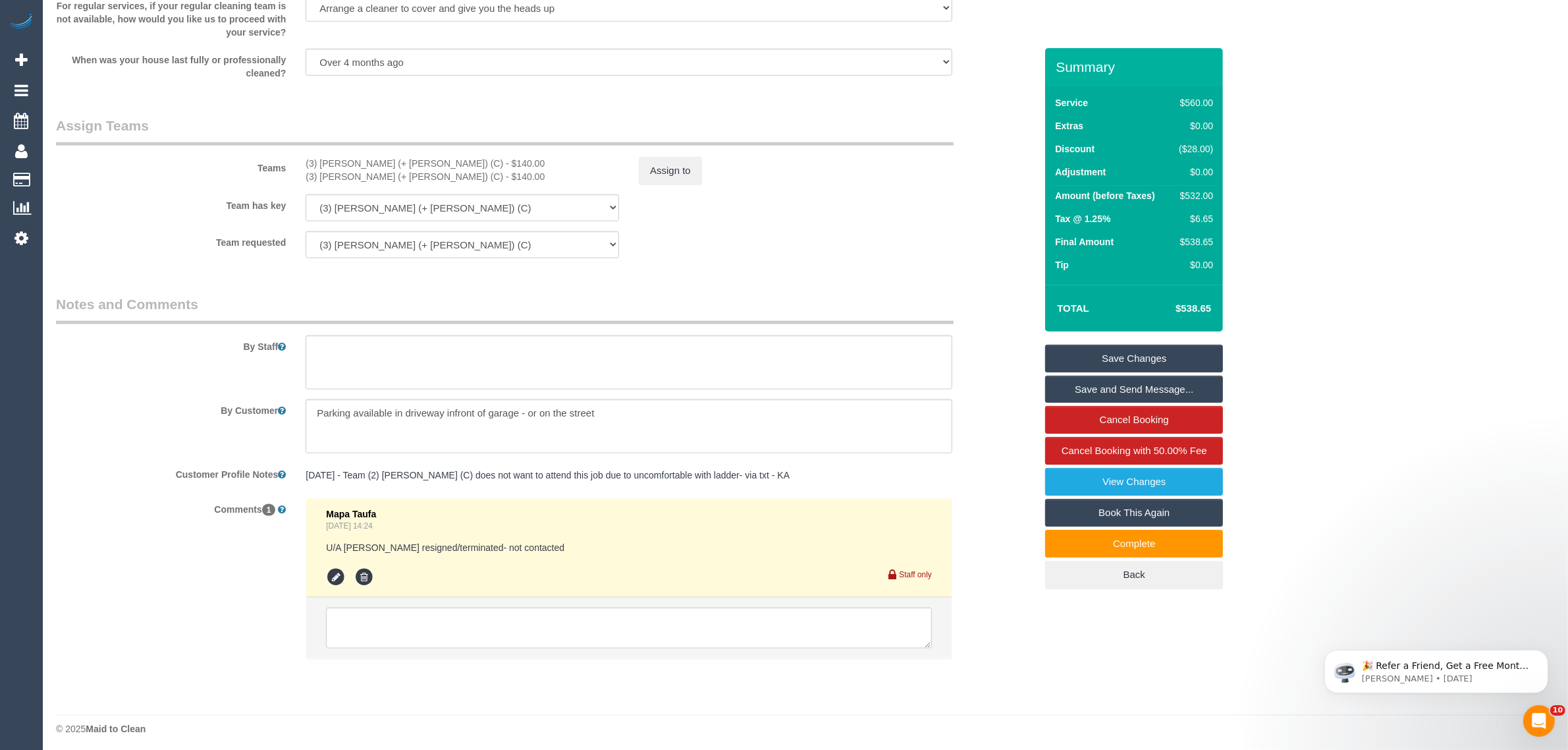
scroll to position [1875, 0]
click at [571, 610] on textarea at bounding box center [628, 623] width 606 height 41
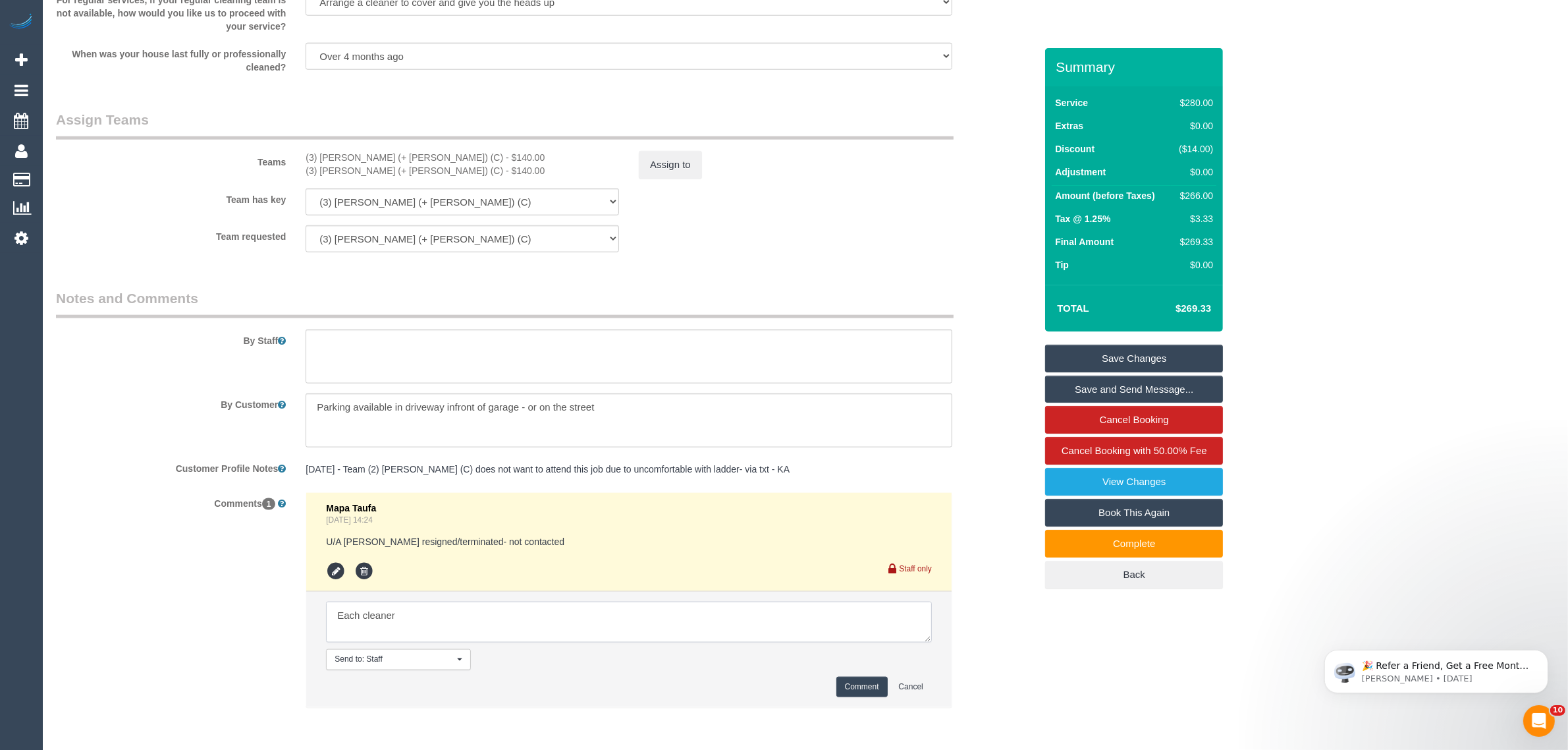
type textarea "Each cleaner f"
select select "spot7"
type textarea "Each cleaner completed 2hrs each via txt called customer but no answer sent txt…"
click at [860, 682] on button "Comment" at bounding box center [862, 687] width 52 height 21
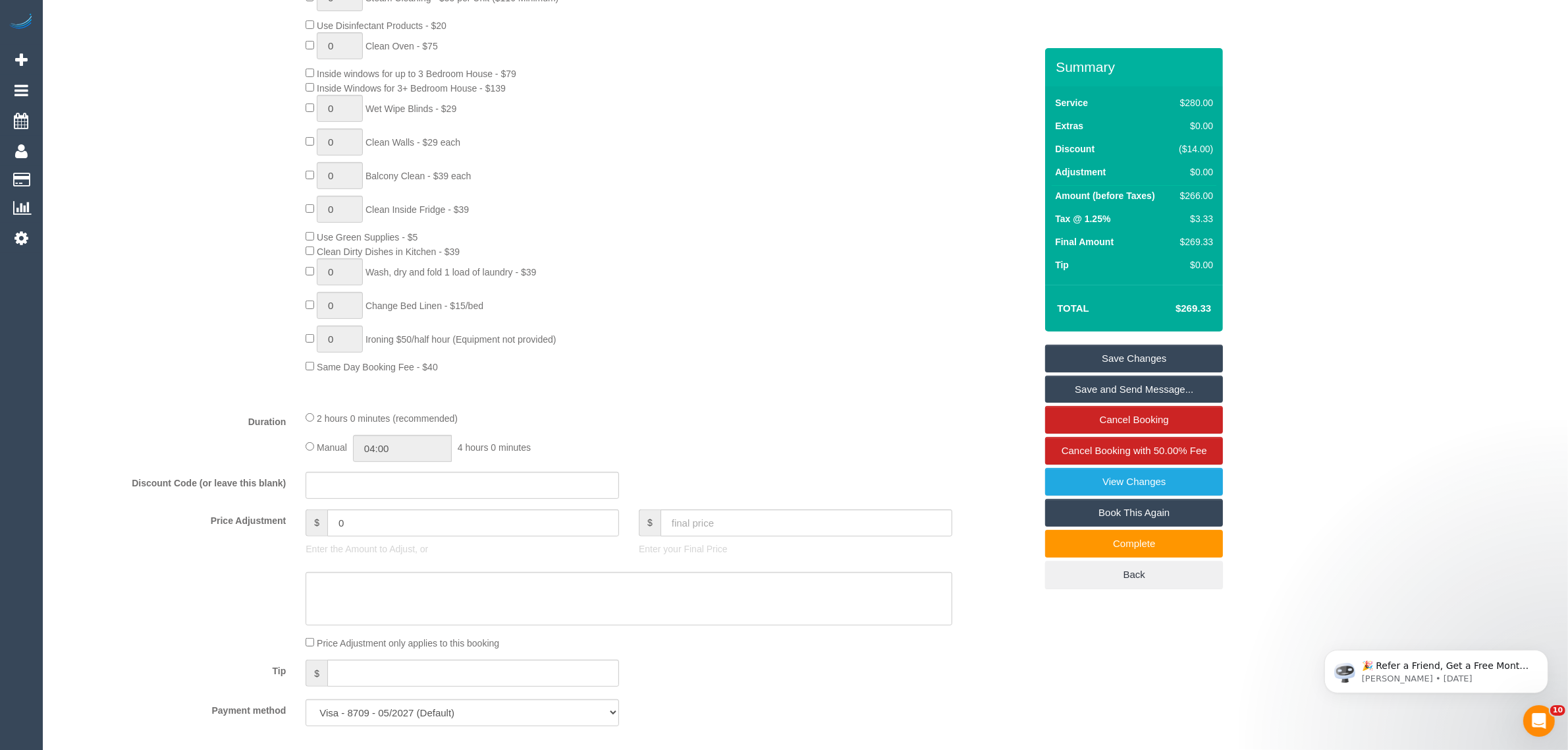
scroll to position [557, 0]
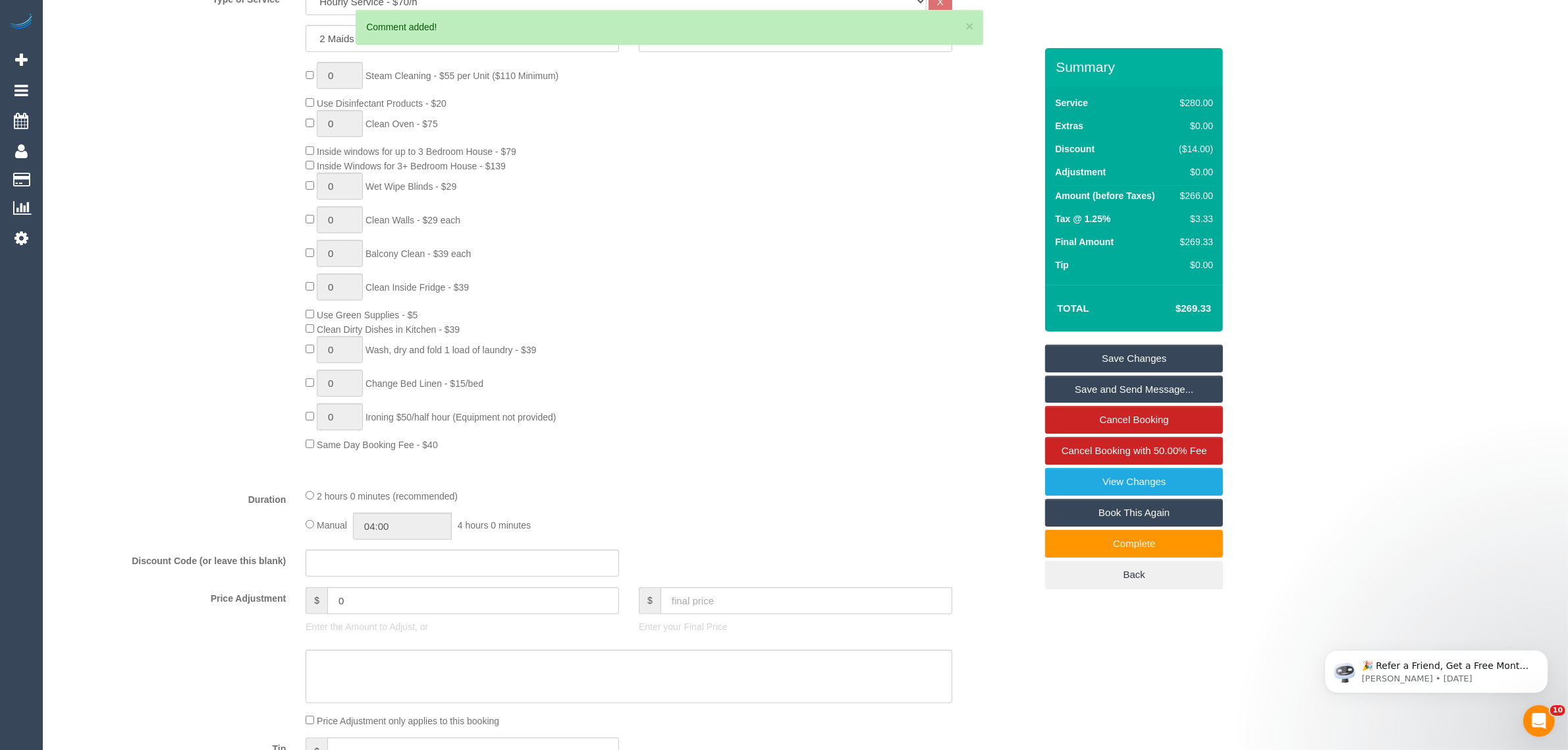
click at [1118, 354] on link "Save Changes" at bounding box center [1134, 358] width 178 height 28
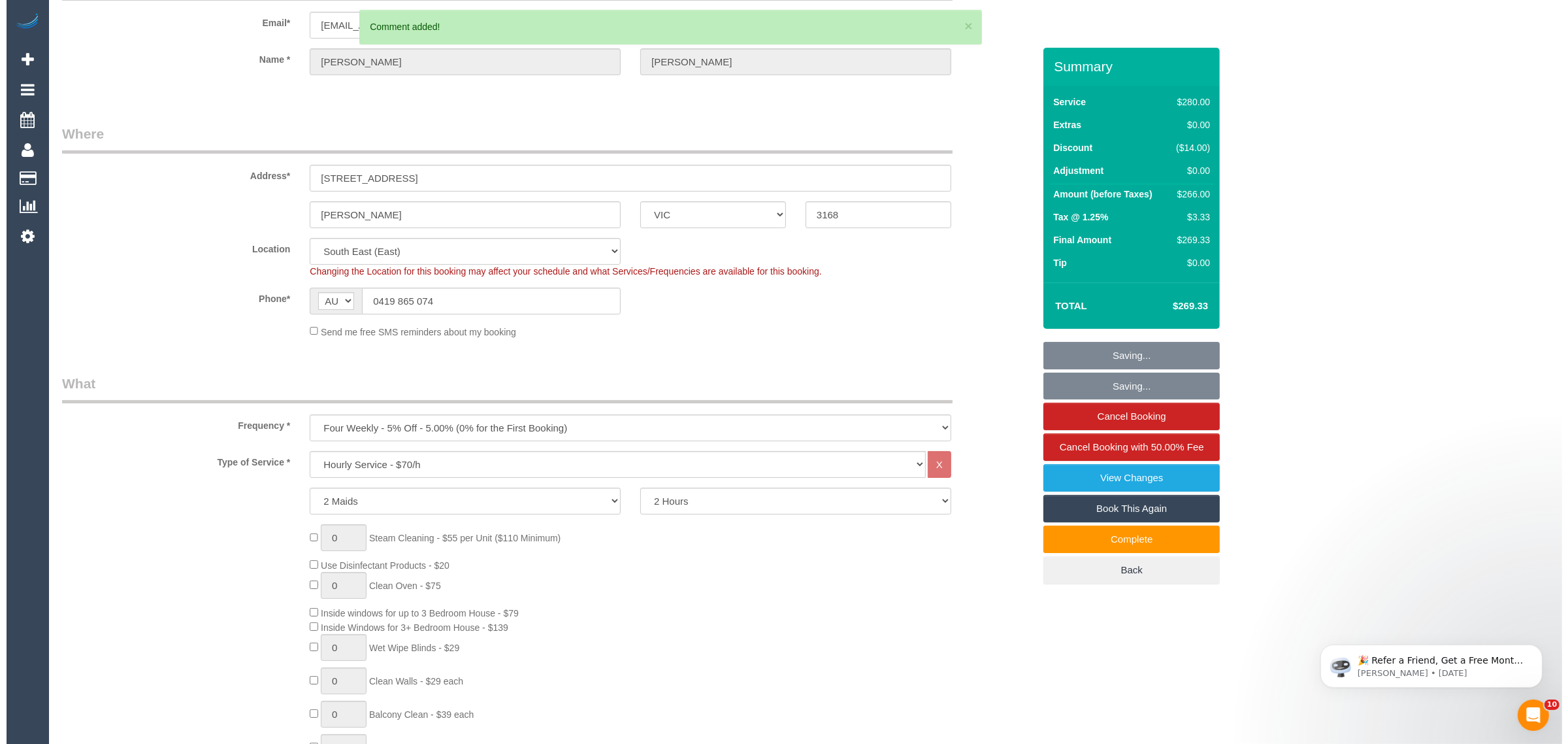
scroll to position [0, 0]
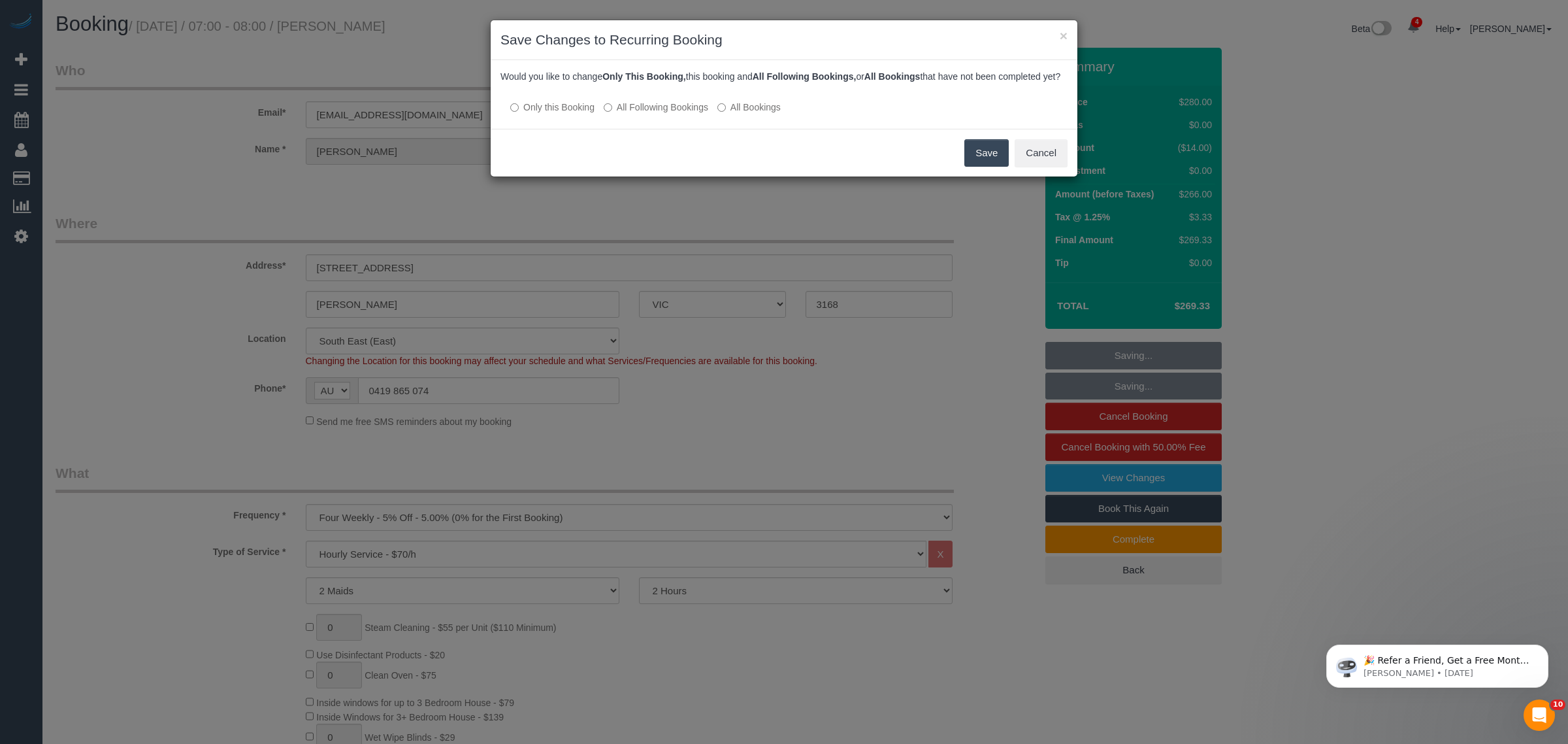
click at [982, 161] on button "Save" at bounding box center [986, 153] width 44 height 27
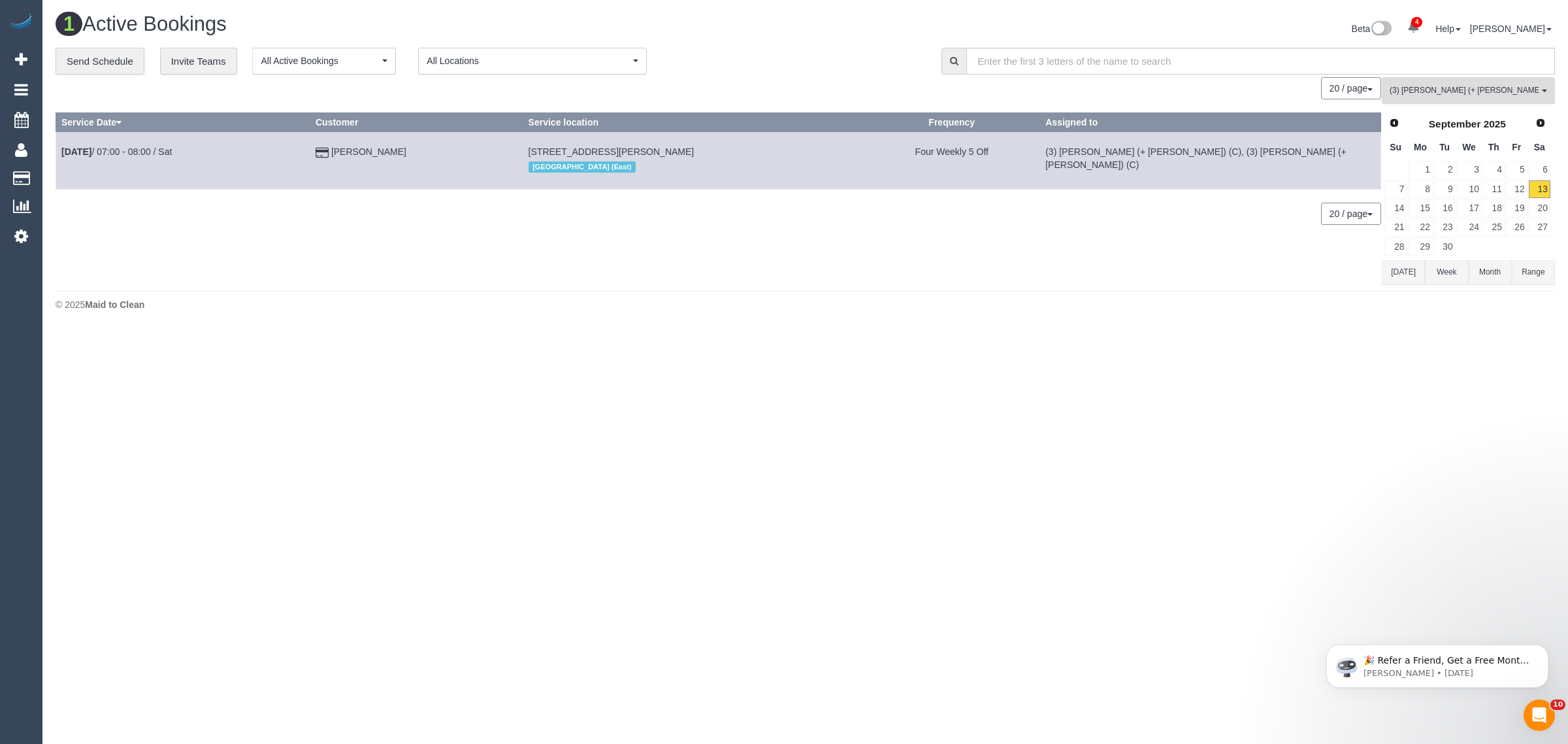
click at [1442, 95] on span "(3) [PERSON_NAME] (+ [PERSON_NAME]) (C)" at bounding box center [1464, 90] width 149 height 11
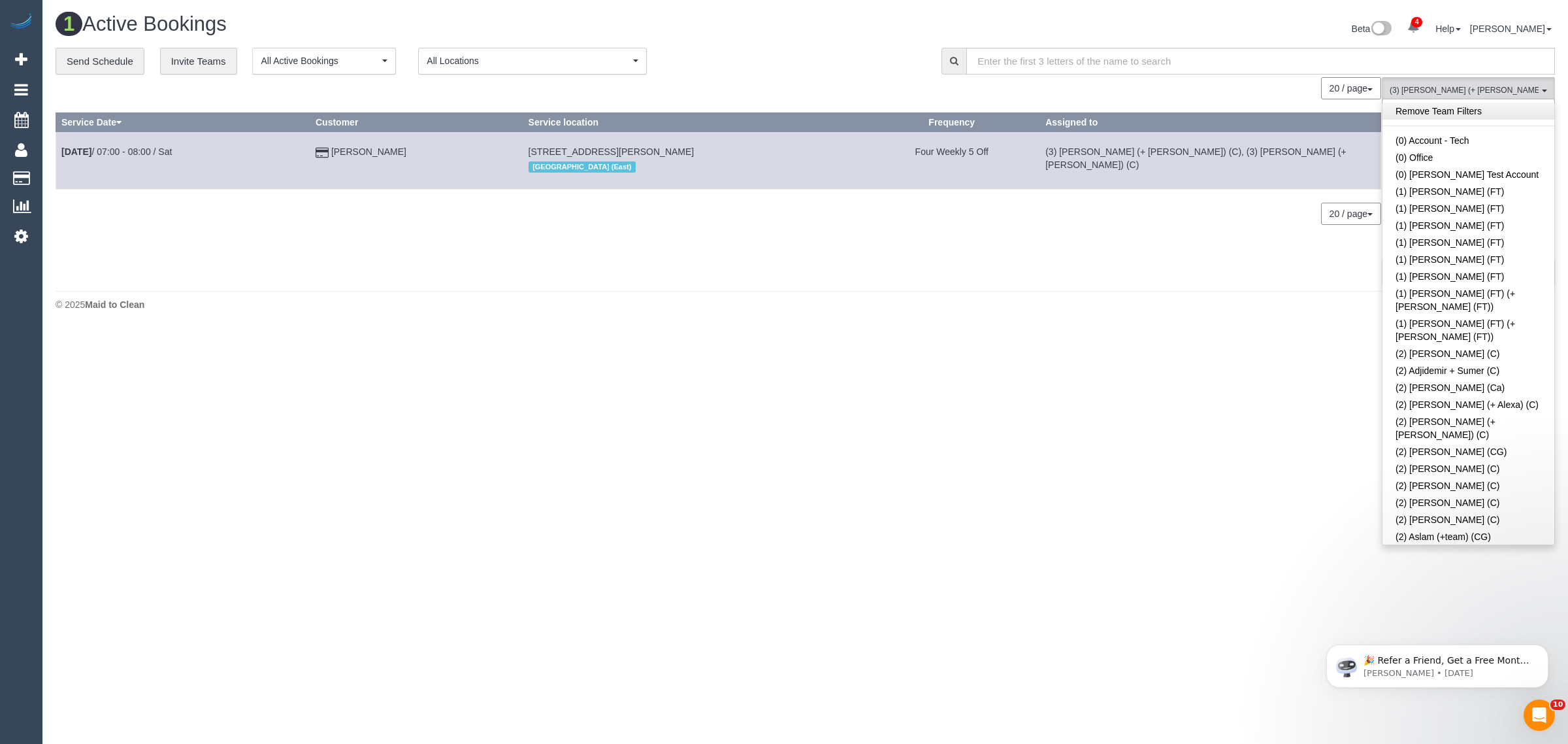
click at [1458, 114] on link "Remove Team Filters" at bounding box center [1468, 111] width 172 height 17
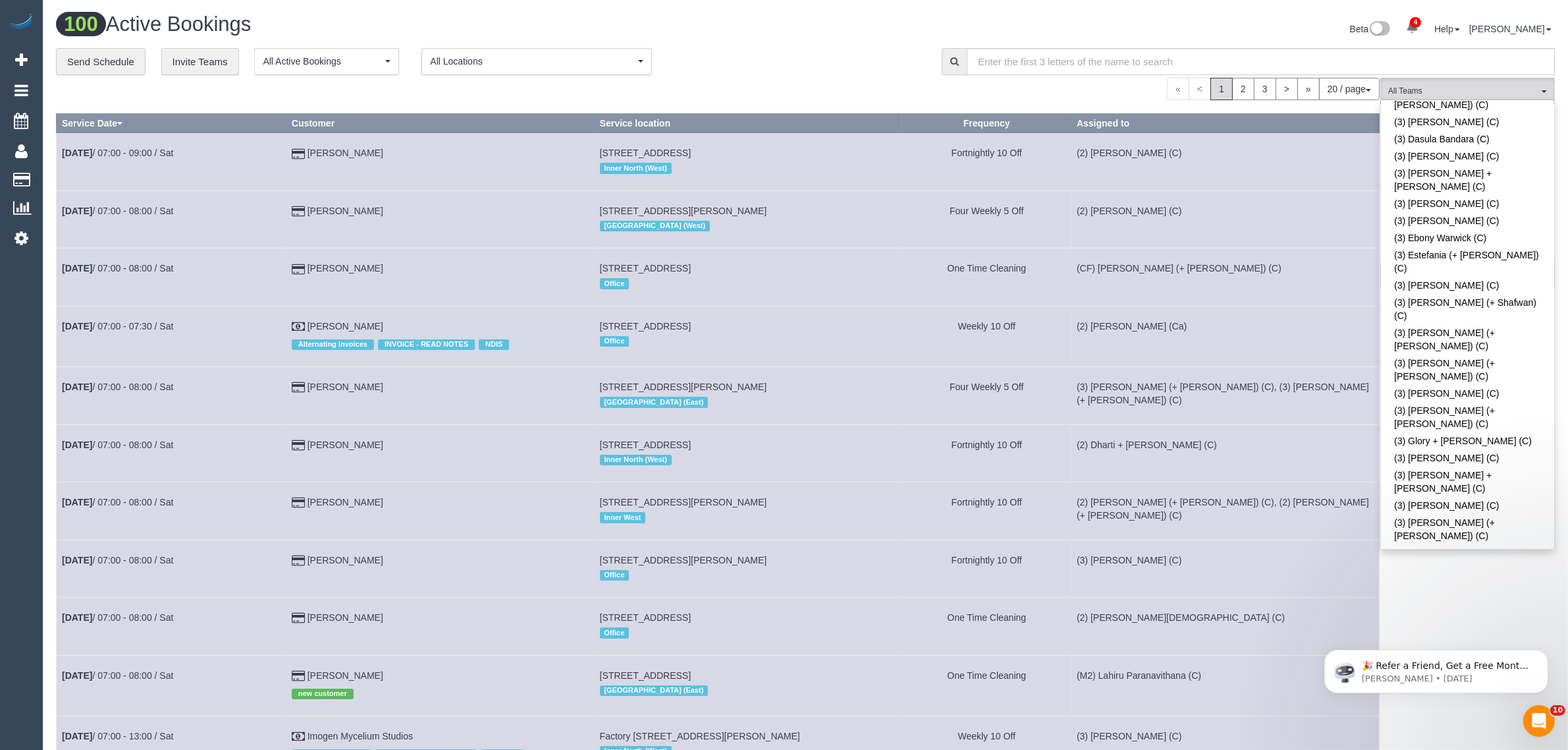
click at [877, 114] on th "Service location" at bounding box center [747, 123] width 308 height 19
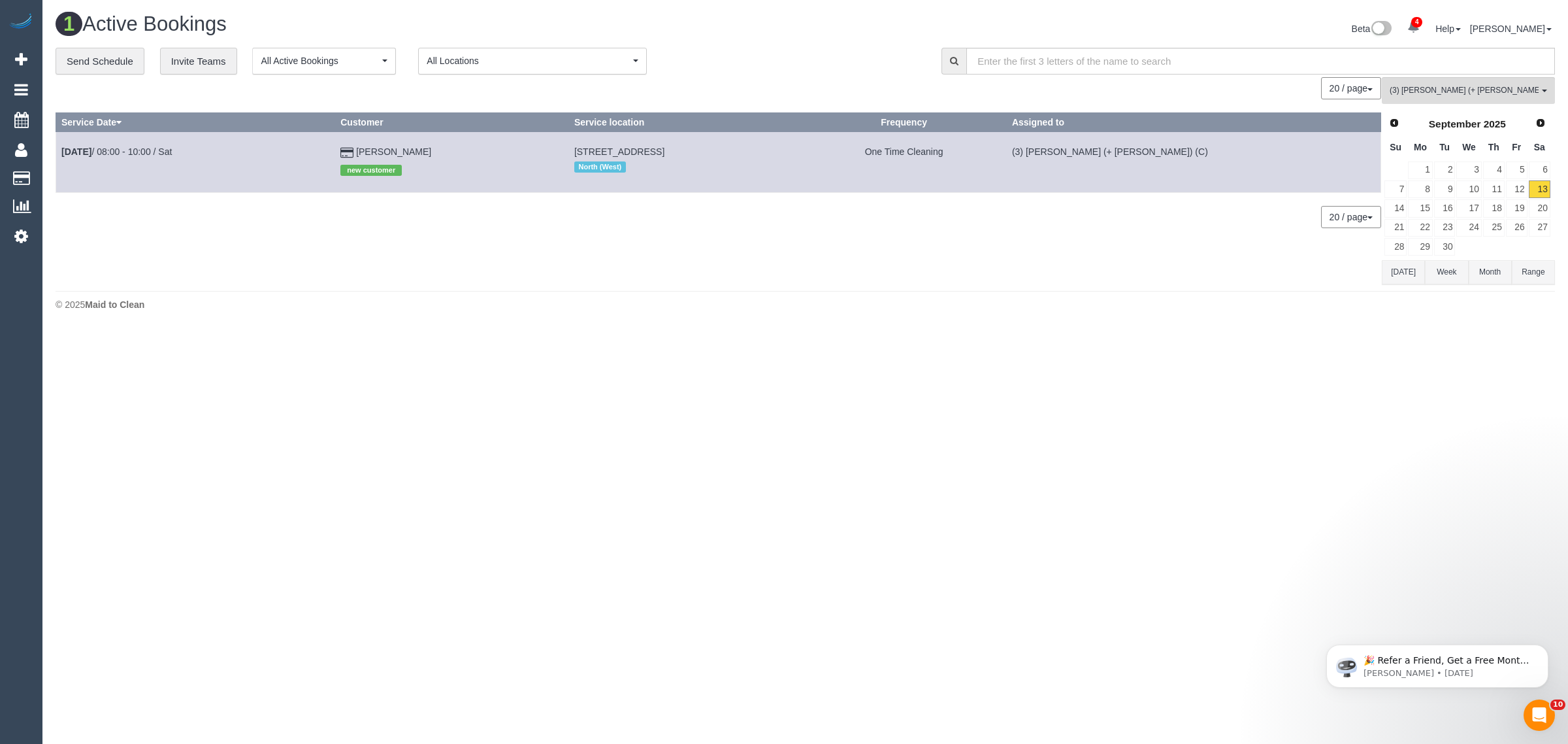
click at [1131, 393] on body "4 Beta Your Notifications You have 0 alerts × You have 1 to charge for 13/09/20…" at bounding box center [784, 372] width 1568 height 744
drag, startPoint x: 433, startPoint y: 154, endPoint x: 54, endPoint y: 155, distance: 379.0
click at [54, 155] on div "**********" at bounding box center [805, 166] width 1519 height 237
click at [433, 198] on div "0 Bookings found. We couldn't find any bookings that matched your search. Creat…" at bounding box center [718, 181] width 1327 height 207
drag, startPoint x: 439, startPoint y: 158, endPoint x: 242, endPoint y: 170, distance: 197.4
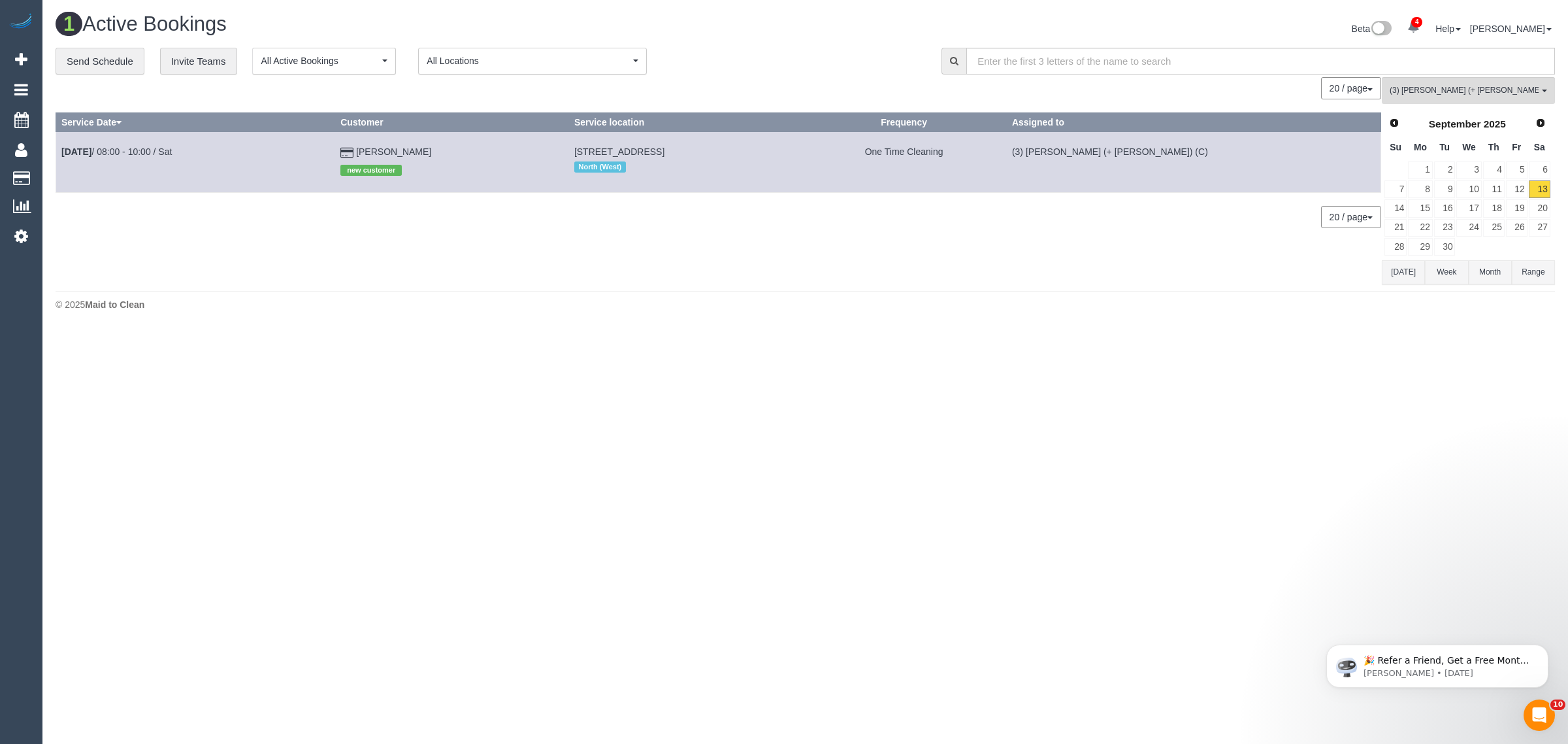
click at [202, 158] on tr "Sep 13th / 08:00 - 10:00 / Sat Alison Bice new customer 2/4-6 Lovely Street, Fa…" at bounding box center [718, 162] width 1325 height 60
click at [412, 224] on div "20 / page 10 / page 20 / page 30 / page 40 / page 50 / page 100 / page" at bounding box center [718, 217] width 1326 height 23
drag, startPoint x: 442, startPoint y: 151, endPoint x: 64, endPoint y: 155, distance: 378.0
click at [64, 155] on tr "Sep 13th / 08:00 - 10:00 / Sat Alison Bice new customer 2/4-6 Lovely Street, Fa…" at bounding box center [718, 162] width 1325 height 60
copy tr "Sep 13th / 08:00 - 10:00 / Sat Alison Bice"
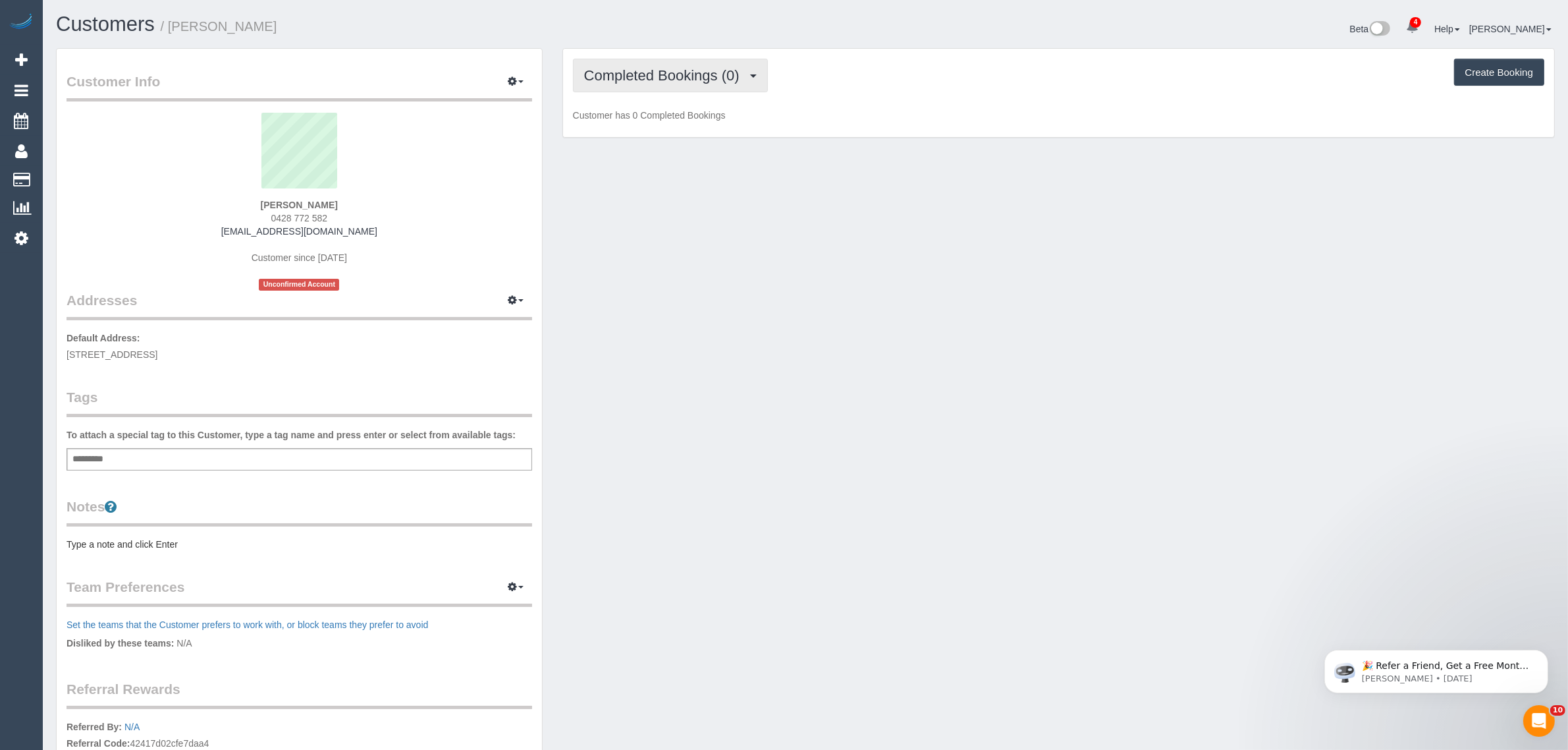
click at [698, 90] on button "Completed Bookings (0)" at bounding box center [670, 75] width 195 height 34
click at [677, 126] on link "Upcoming Bookings (1)" at bounding box center [642, 123] width 137 height 17
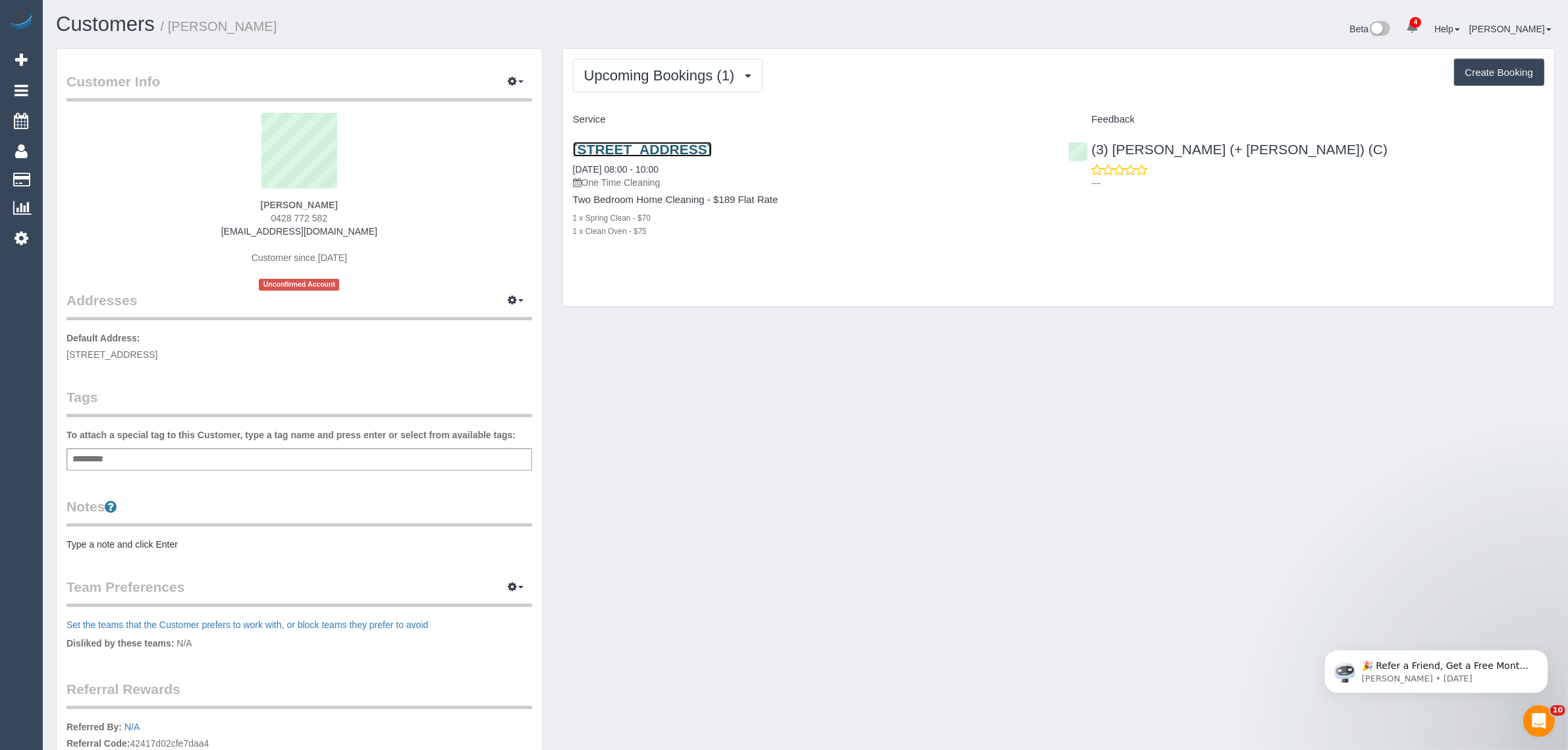
click at [674, 152] on link "[STREET_ADDRESS]" at bounding box center [643, 150] width 139 height 15
drag, startPoint x: 1294, startPoint y: 142, endPoint x: 1093, endPoint y: 152, distance: 201.2
click at [1093, 152] on div "(3) [PERSON_NAME] (+ [PERSON_NAME]) (C) ---" at bounding box center [1306, 163] width 496 height 65
copy link "(3) [PERSON_NAME] (+ [PERSON_NAME]) (C)"
drag, startPoint x: 256, startPoint y: 203, endPoint x: 344, endPoint y: 201, distance: 88.0
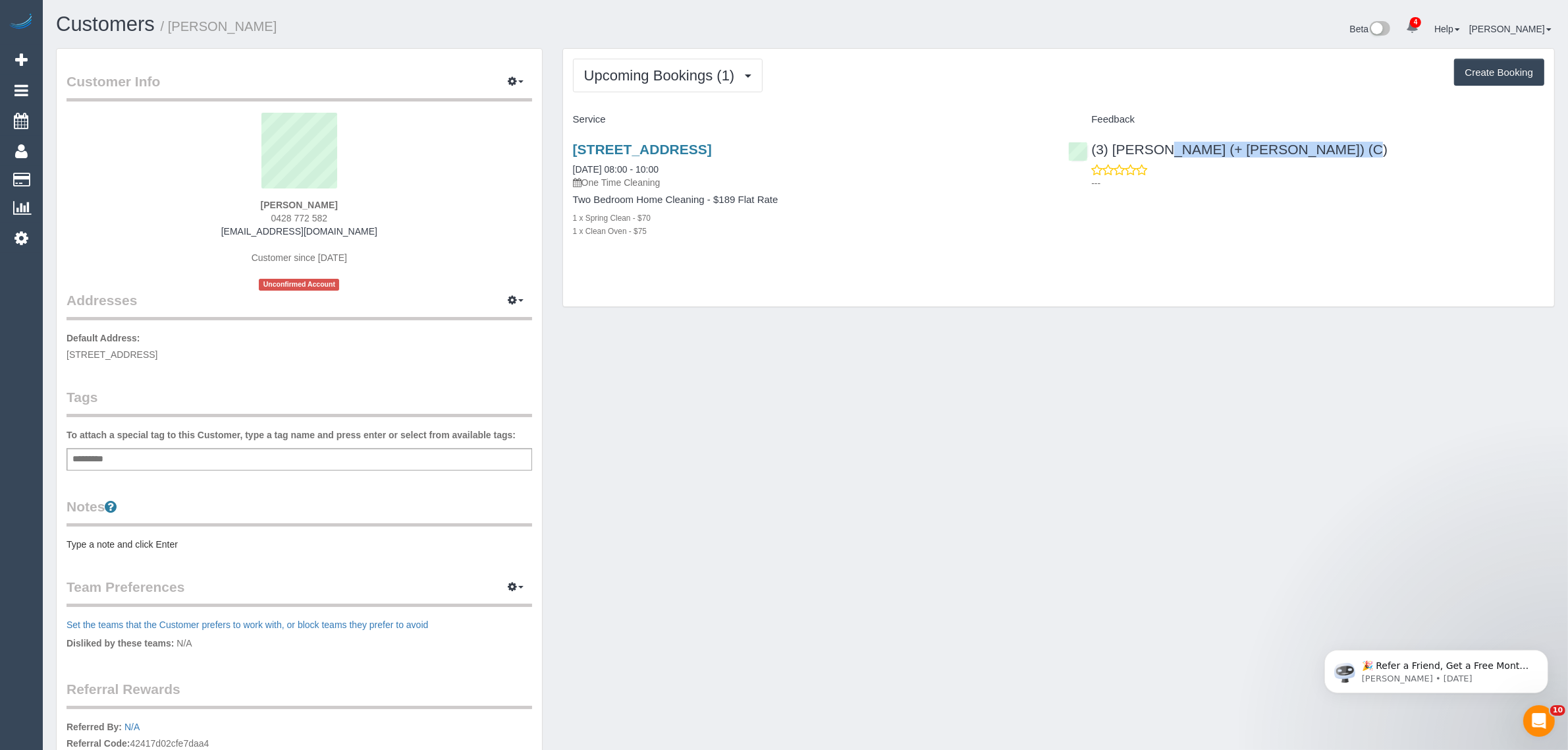
click at [344, 201] on div "[PERSON_NAME] 0428 772 582 [EMAIL_ADDRESS][DOMAIN_NAME] Customer since [DATE] U…" at bounding box center [300, 201] width 466 height 178
copy strong "[PERSON_NAME]"
drag, startPoint x: 831, startPoint y: 142, endPoint x: 572, endPoint y: 146, distance: 259.0
click at [573, 146] on h3 "[STREET_ADDRESS]" at bounding box center [811, 150] width 476 height 15
copy link "[STREET_ADDRESS]"
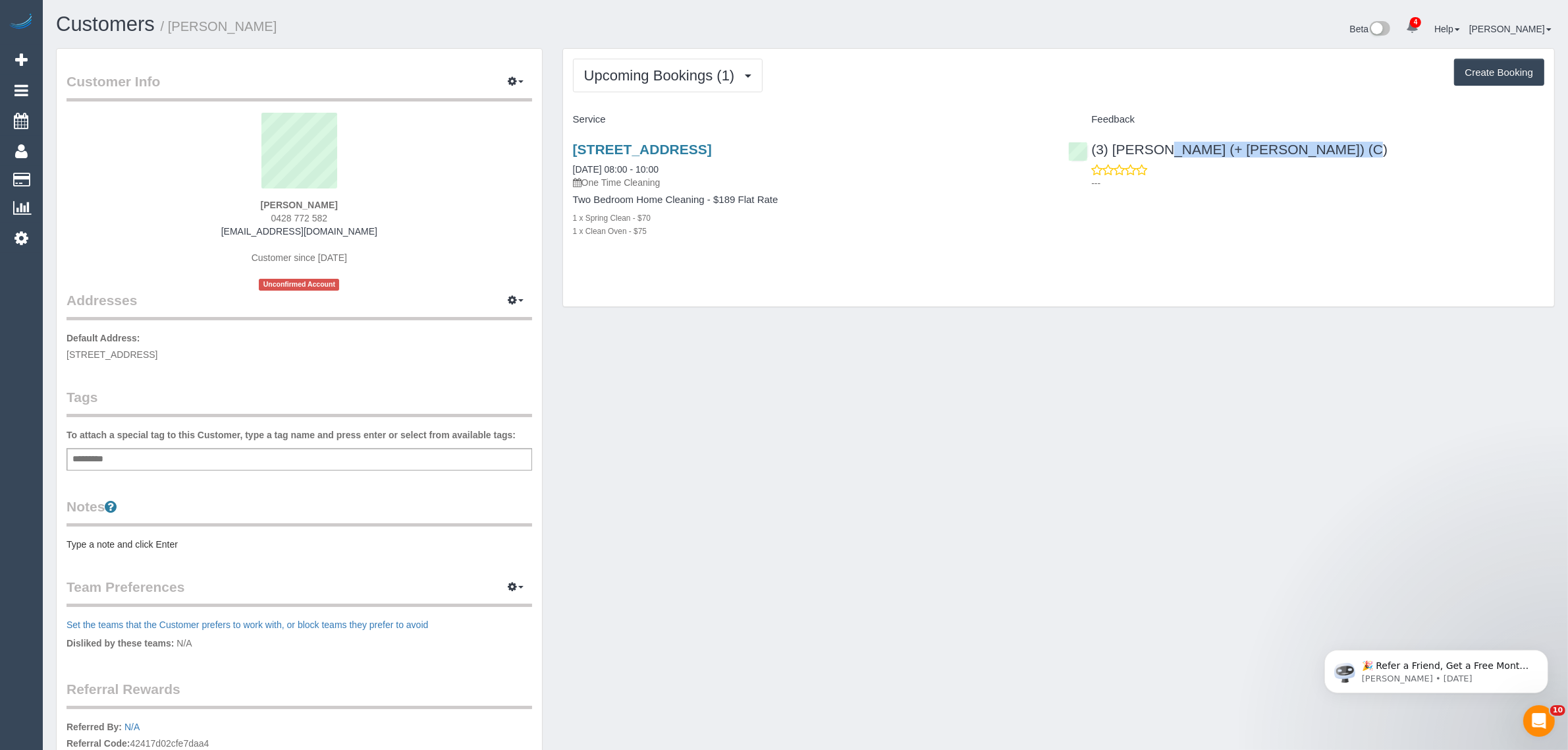
drag, startPoint x: 685, startPoint y: 168, endPoint x: 564, endPoint y: 169, distance: 121.0
click at [564, 169] on div "[STREET_ADDRESS] [DATE] 08:00 - 10:00 One Time Cleaning Two Bedroom Home Cleani…" at bounding box center [811, 196] width 496 height 133
copy link "[DATE] 08:00 - 10:00"
click at [682, 152] on link "[STREET_ADDRESS]" at bounding box center [643, 150] width 139 height 15
click at [725, 276] on div "Upcoming Bookings (1) Completed Bookings (0) Upcoming Bookings (1) Cancelled Bo…" at bounding box center [1058, 178] width 991 height 259
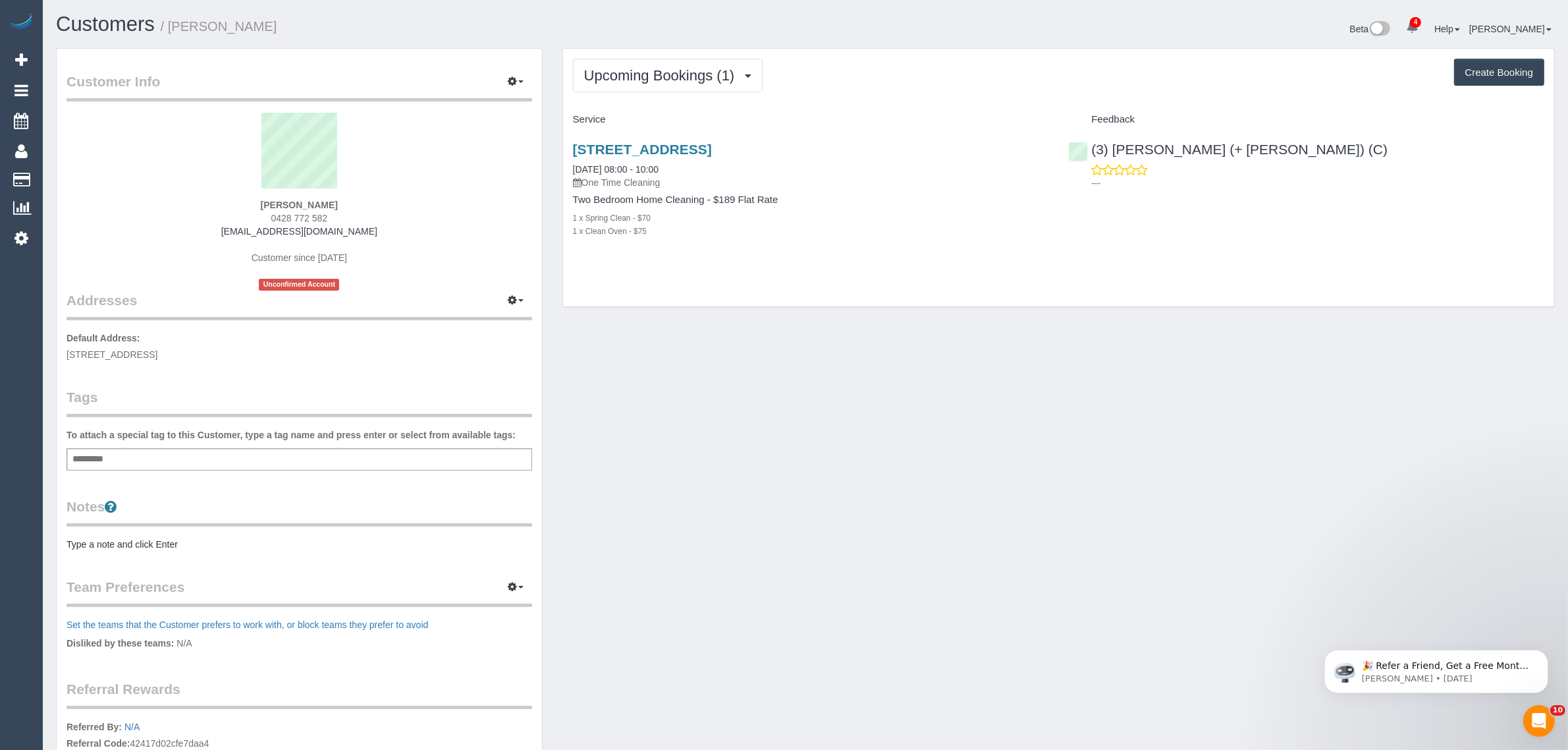
click at [726, 247] on div "[STREET_ADDRESS] [DATE] 08:00 - 10:00 One Time Cleaning Two Bedroom Home Cleani…" at bounding box center [811, 196] width 496 height 133
click at [157, 356] on span "[STREET_ADDRESS]" at bounding box center [112, 354] width 91 height 10
copy span "Fawkner"
click at [64, 172] on link "Customers" at bounding box center [125, 180] width 165 height 26
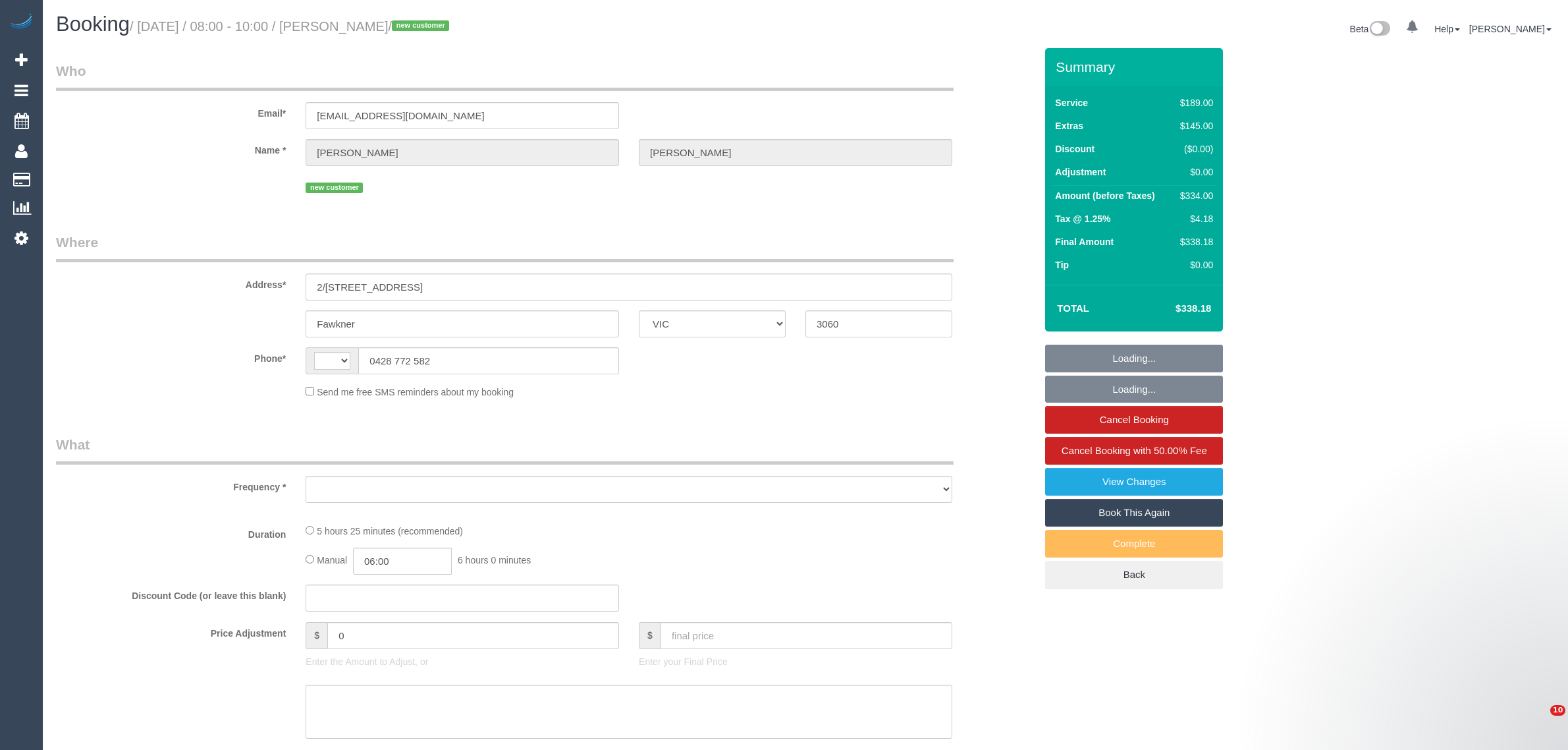
select select "VIC"
select select "string:stripe-pm_1S5fpJ2GScqysDRVDareYmbU"
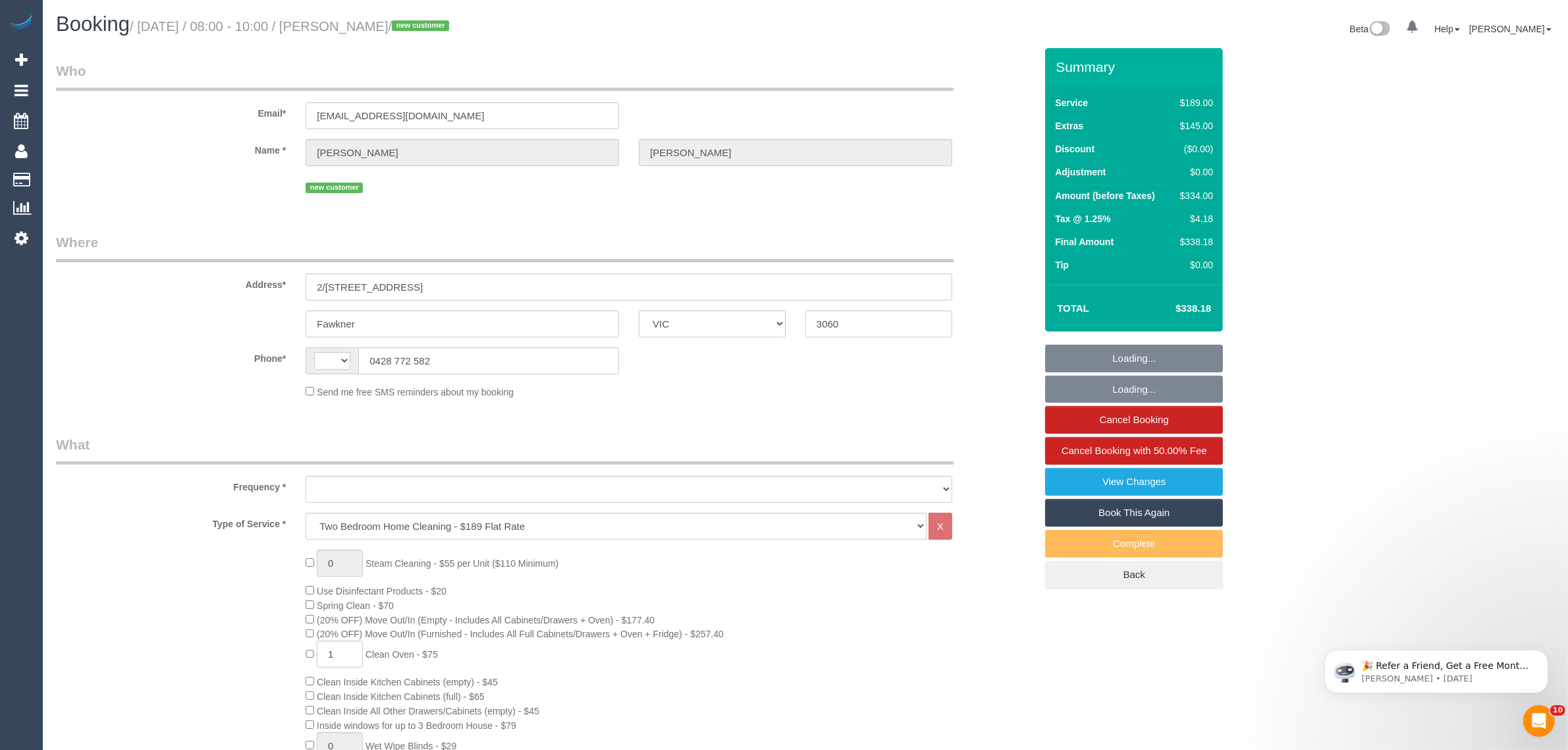
select select "string:AU"
select select "object:858"
select select "number:27"
select select "number:14"
select select "number:19"
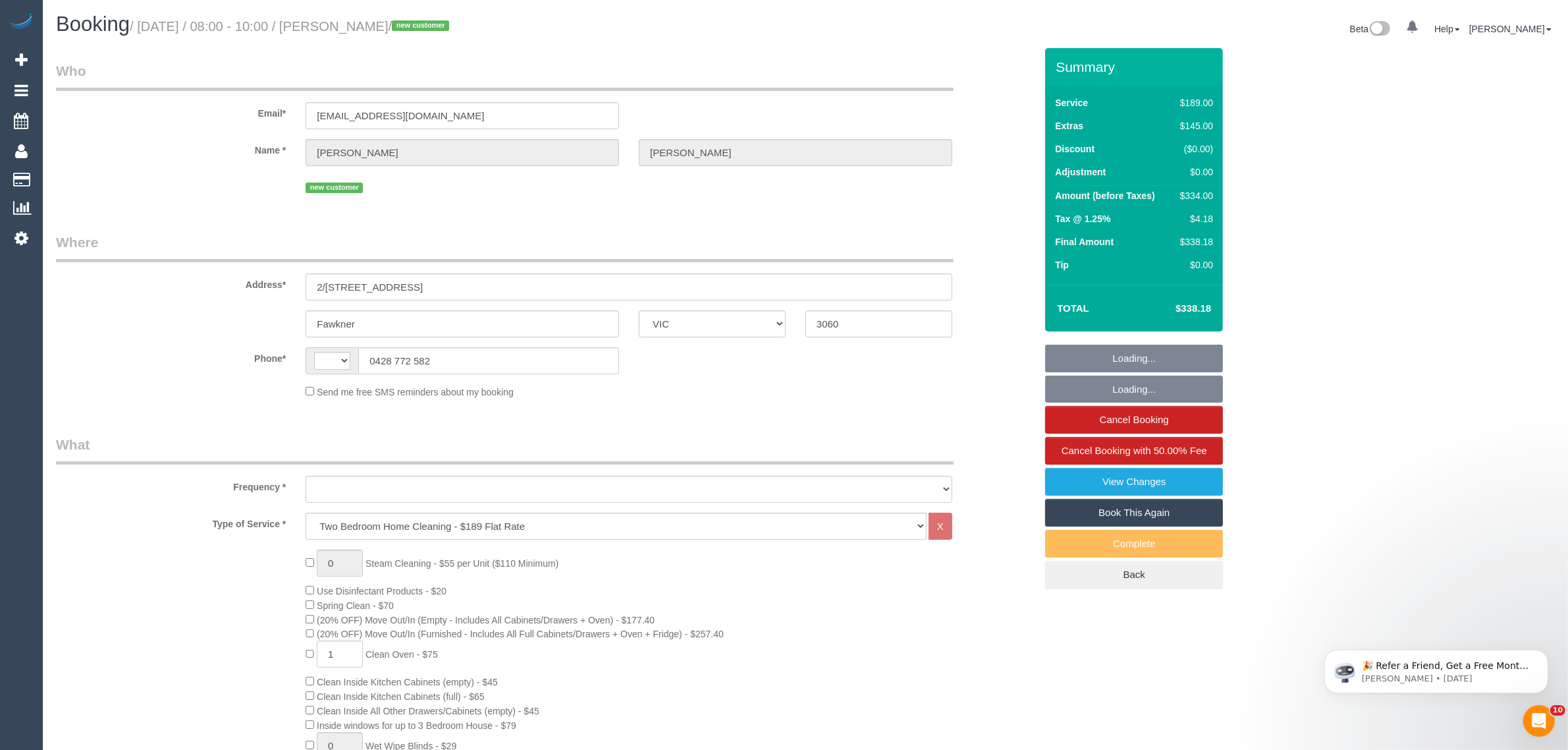
select select "number:24"
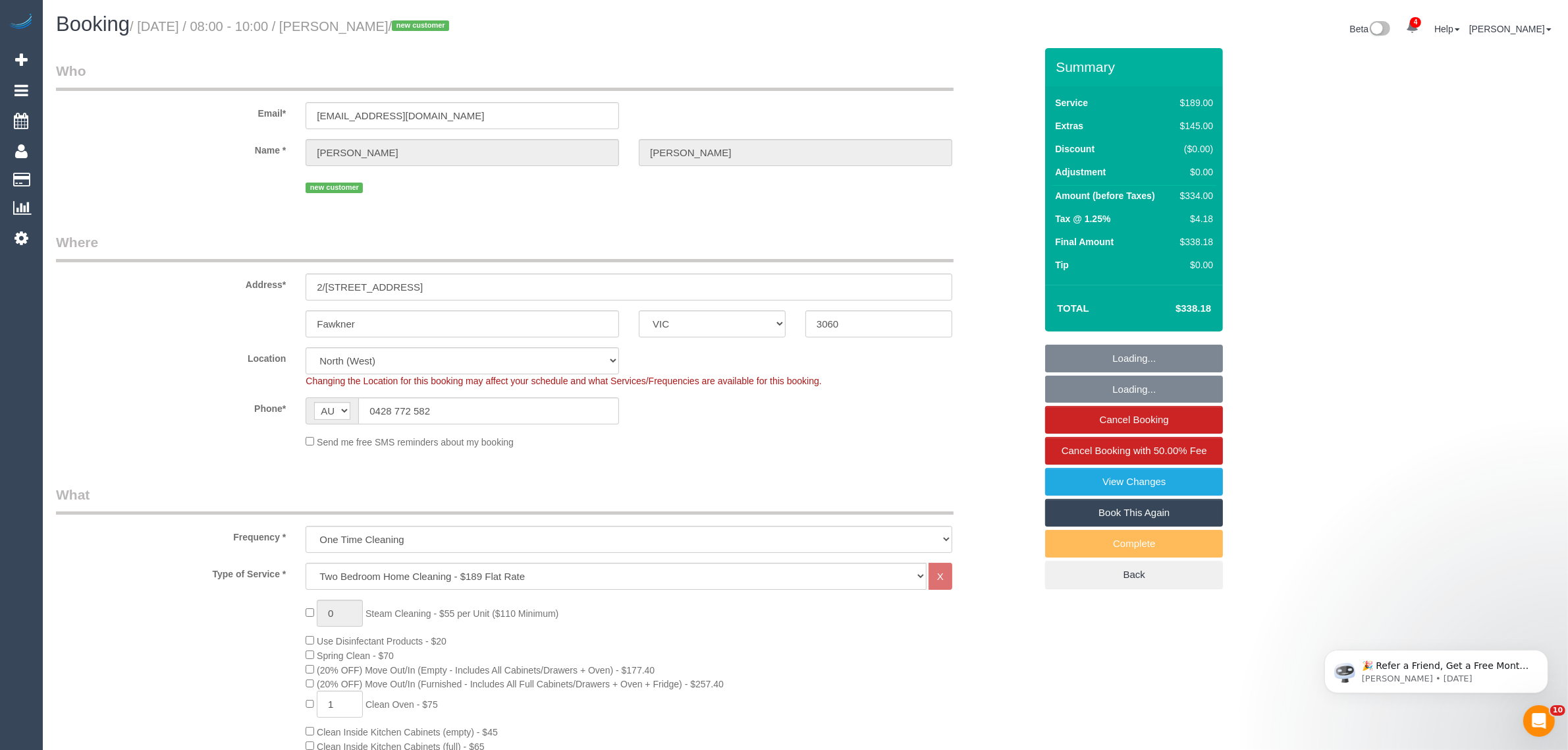
select select "spot1"
select select "object:1613"
click at [1104, 481] on link "View Changes" at bounding box center [1134, 482] width 178 height 28
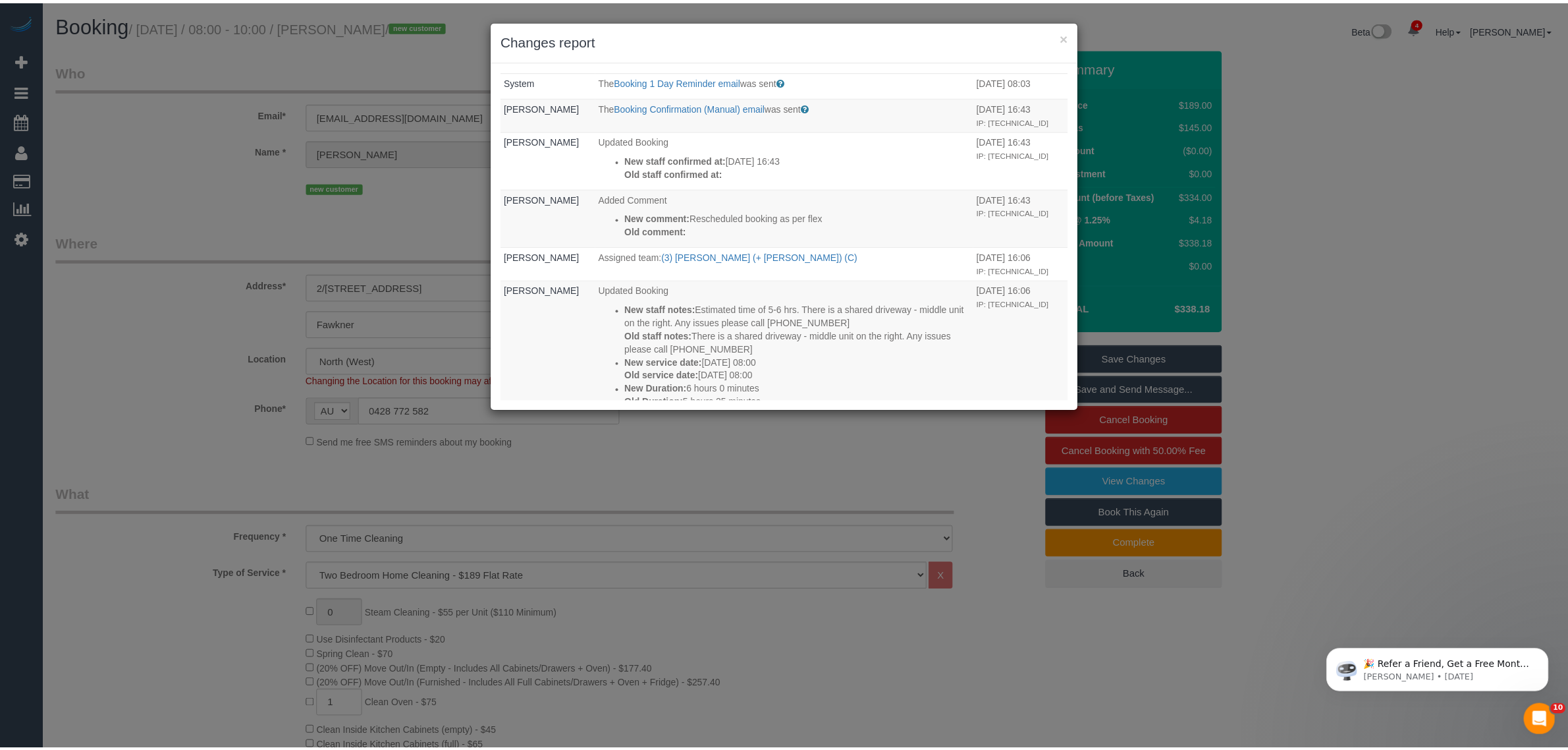
scroll to position [18, 0]
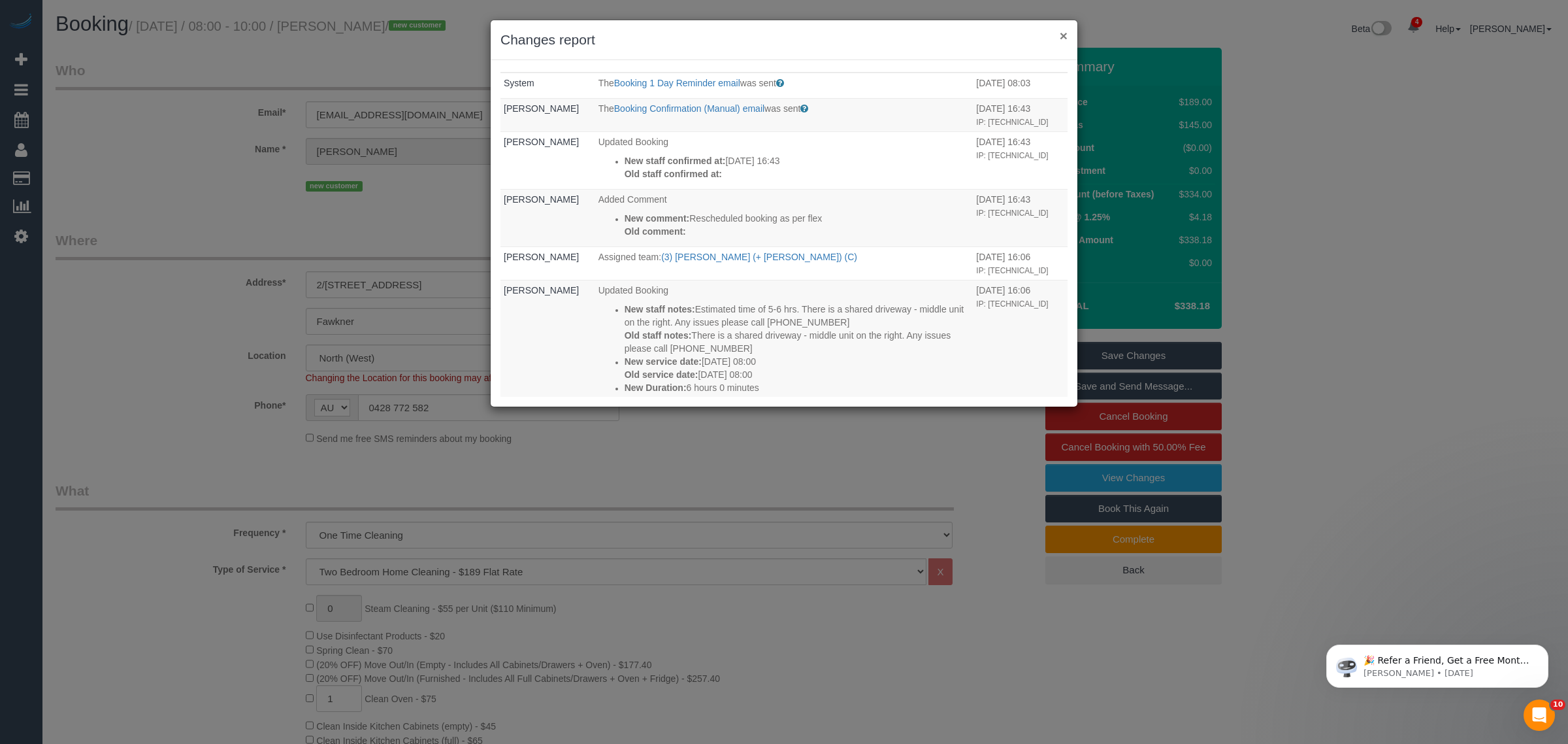
click at [1062, 29] on button "×" at bounding box center [1064, 36] width 8 height 14
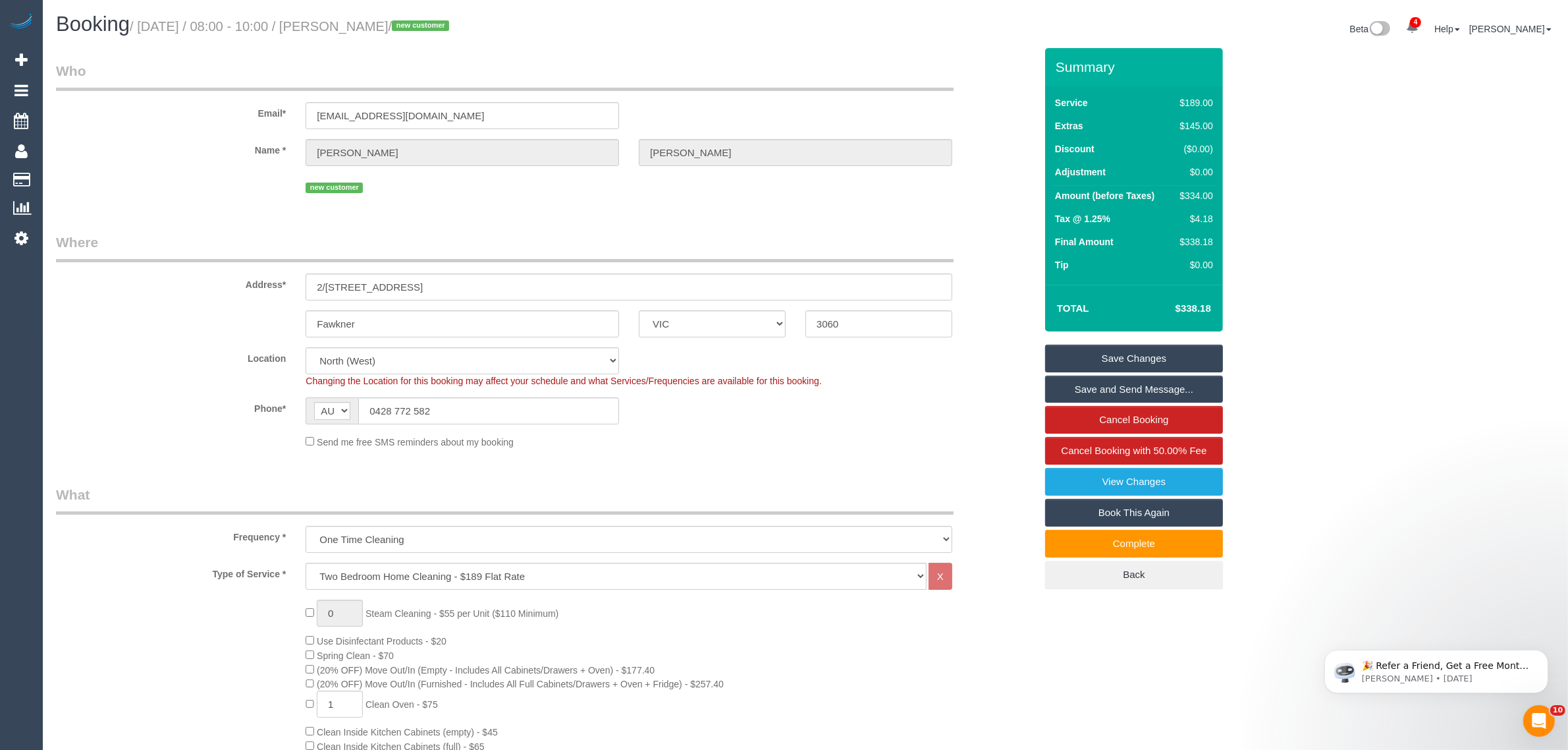
click at [969, 201] on fieldset "Who Email* [EMAIL_ADDRESS][DOMAIN_NAME] Name * [PERSON_NAME] new customer" at bounding box center [546, 134] width 980 height 145
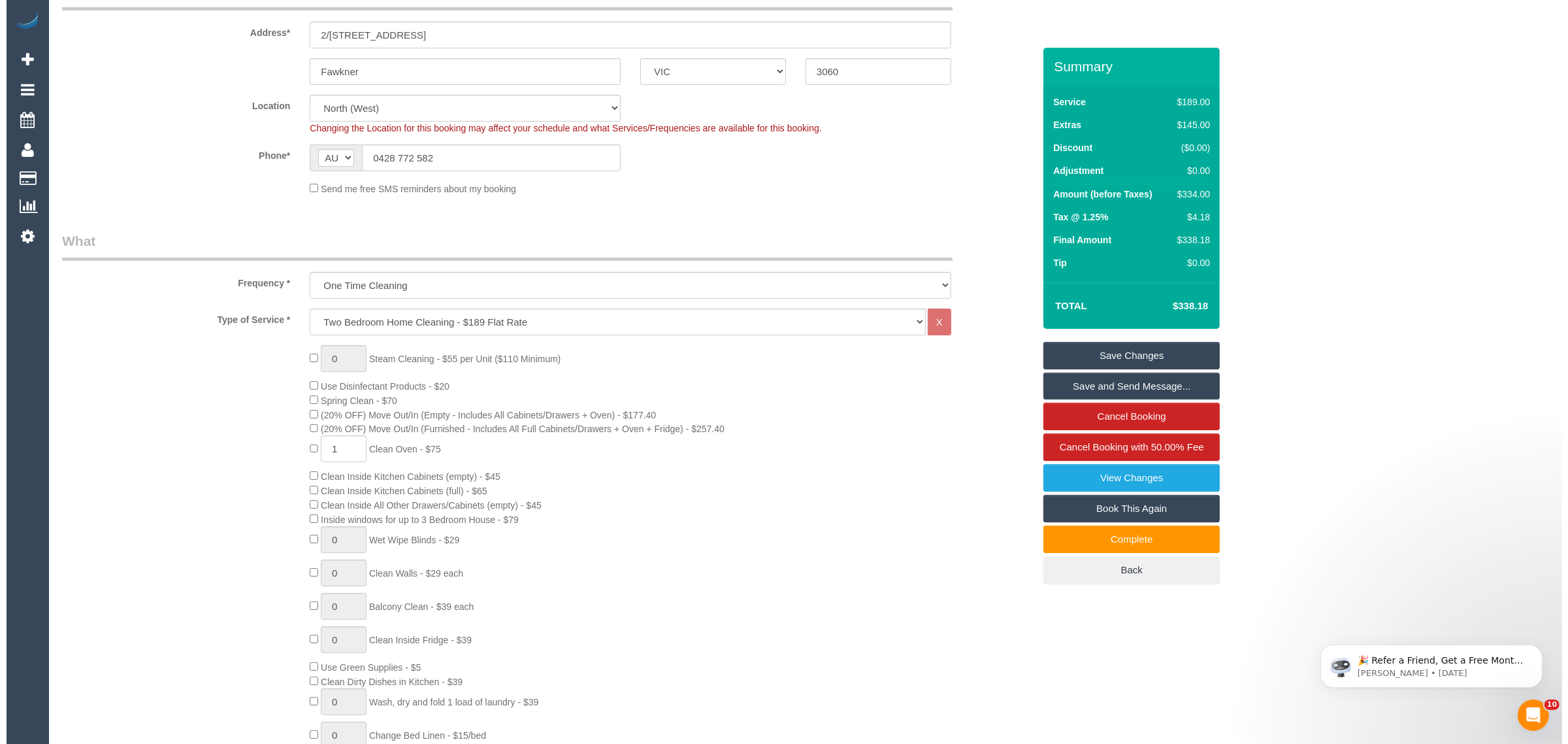
scroll to position [20, 0]
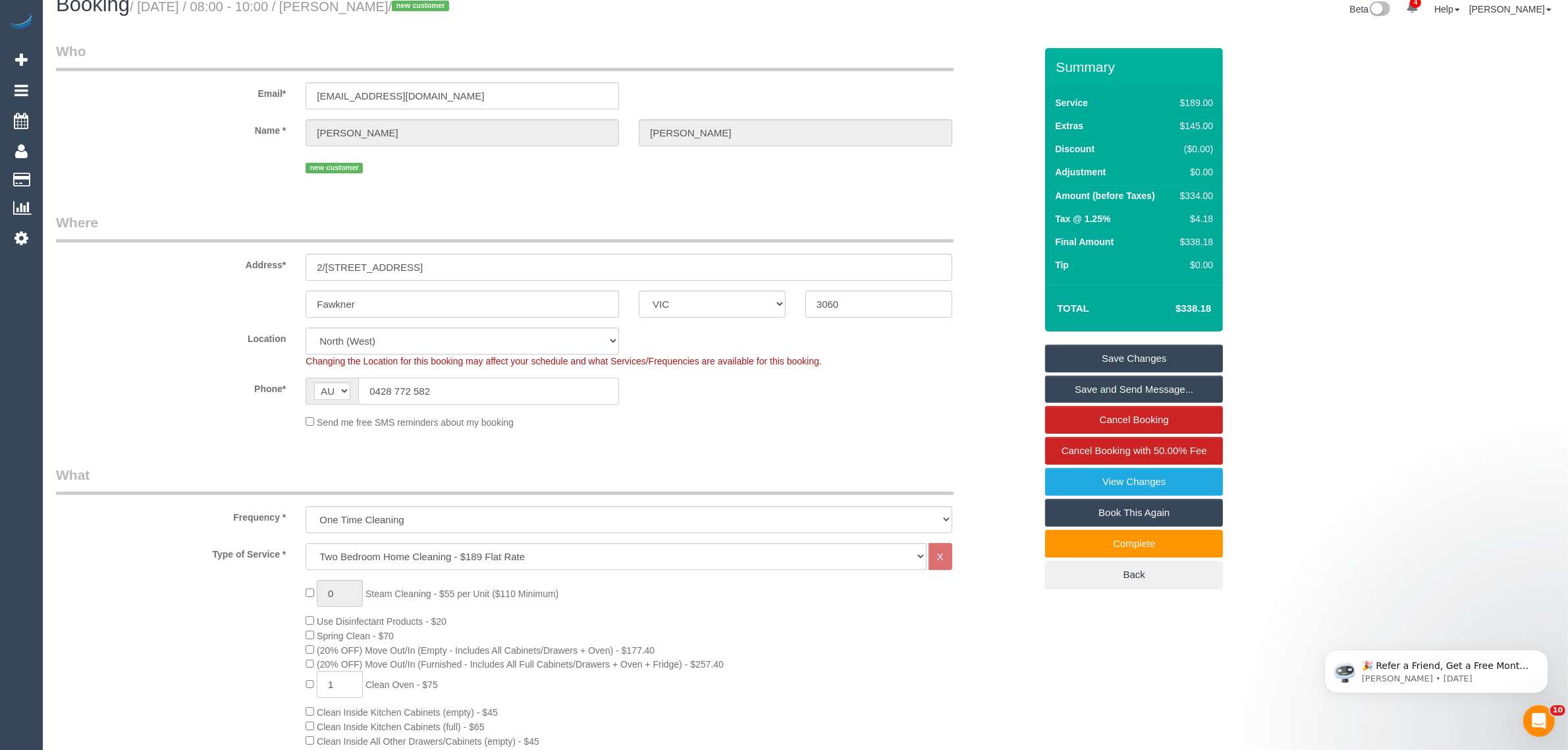
click at [501, 398] on input "0428 772 582" at bounding box center [488, 391] width 261 height 27
click at [863, 432] on fieldset "Where Address* [STREET_ADDRESS] Fawkner ACT [GEOGRAPHIC_DATA] NT [GEOGRAPHIC_DA…" at bounding box center [546, 326] width 980 height 226
click at [229, 386] on label "Phone*" at bounding box center [171, 387] width 249 height 18
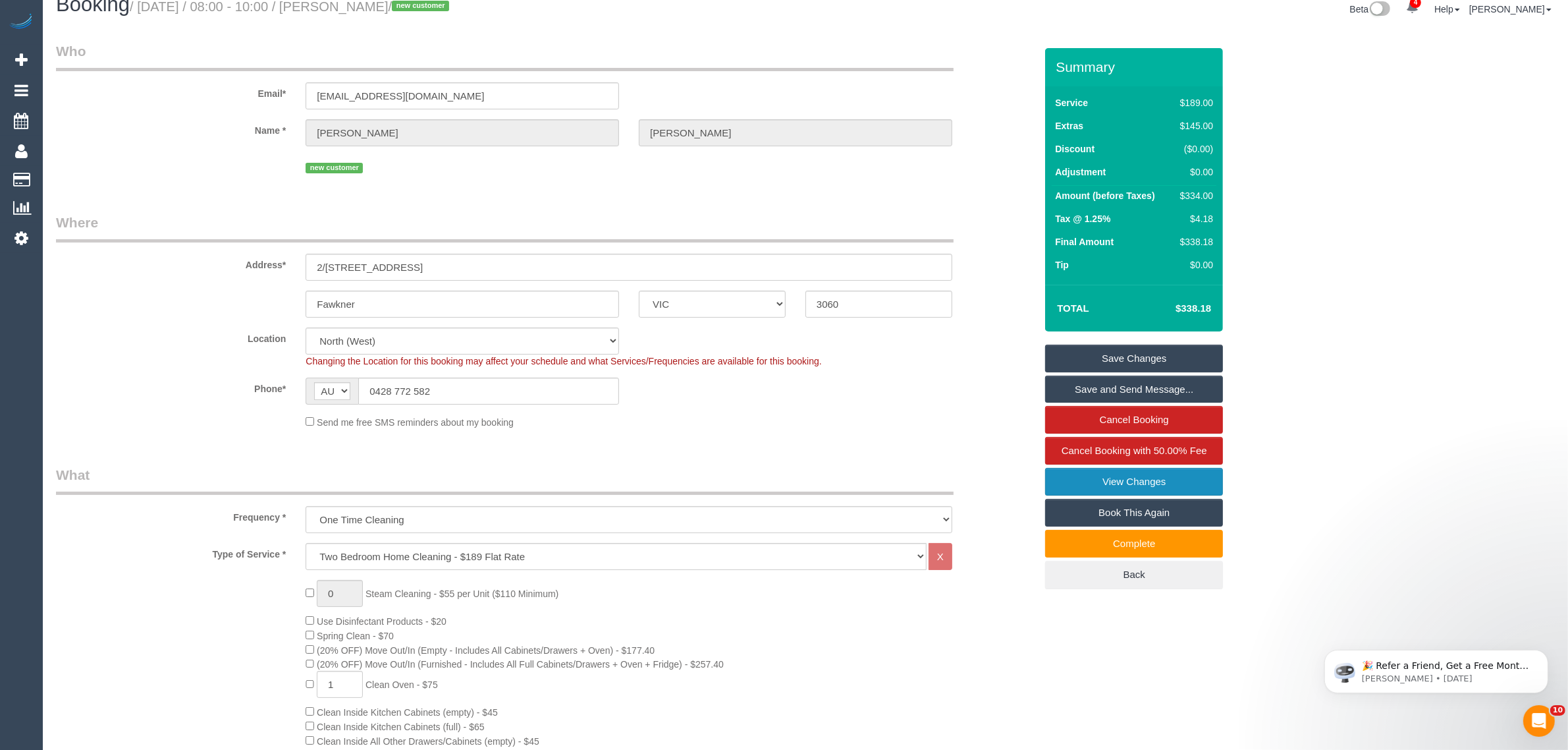
click at [1069, 472] on link "View Changes" at bounding box center [1134, 482] width 178 height 28
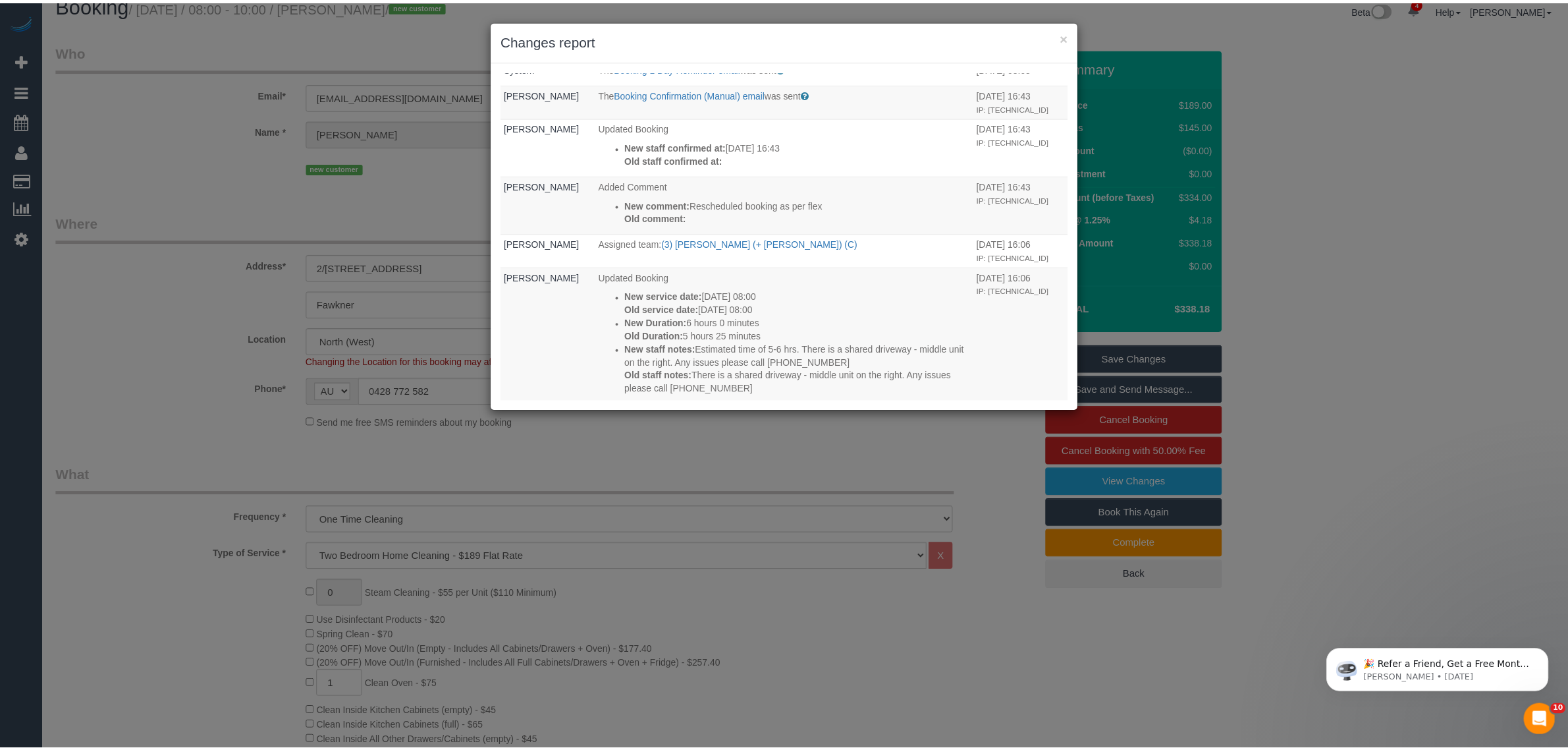
scroll to position [0, 0]
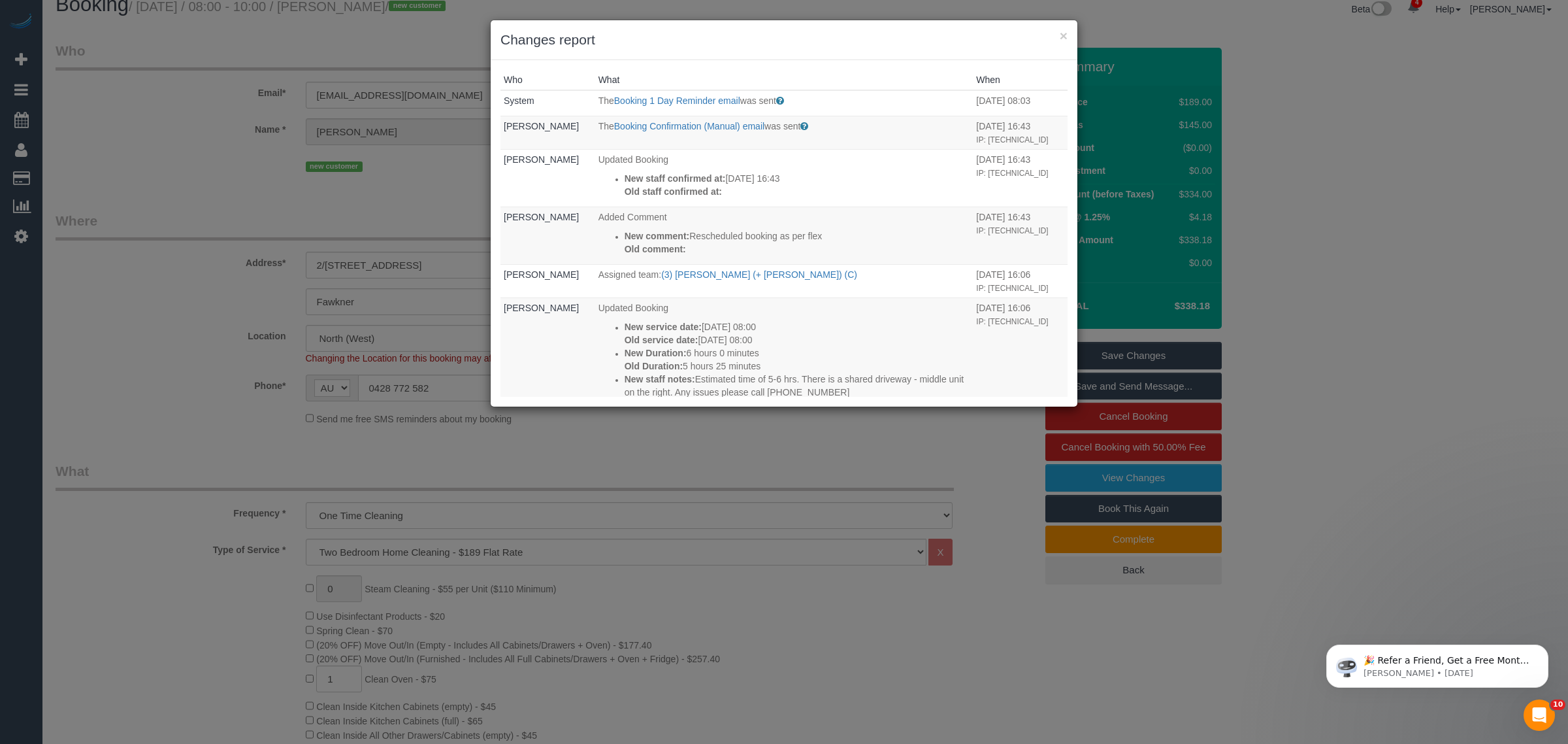
click at [1068, 34] on div "× Changes report" at bounding box center [784, 40] width 586 height 40
click at [1064, 34] on button "×" at bounding box center [1064, 36] width 8 height 14
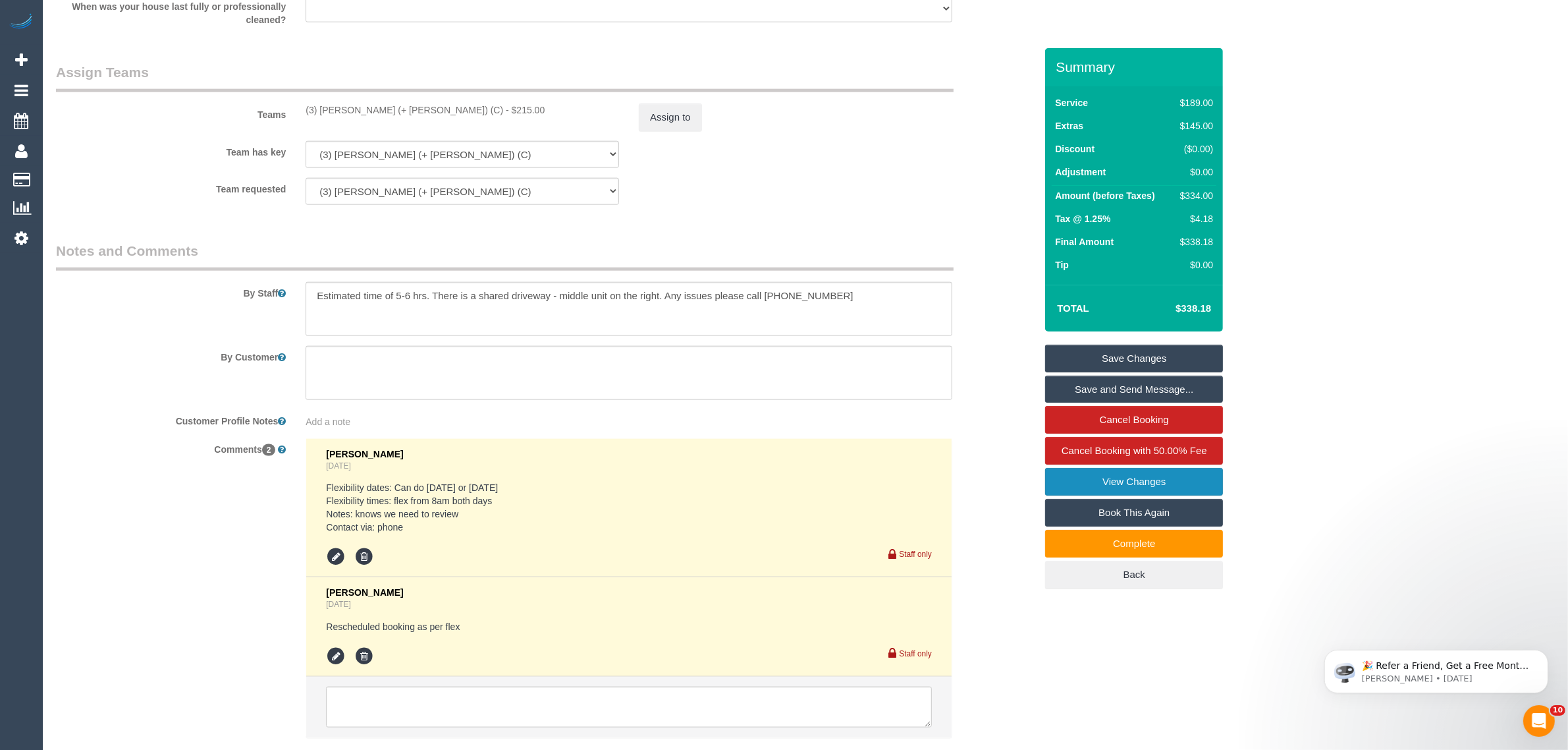
scroll to position [1997, 0]
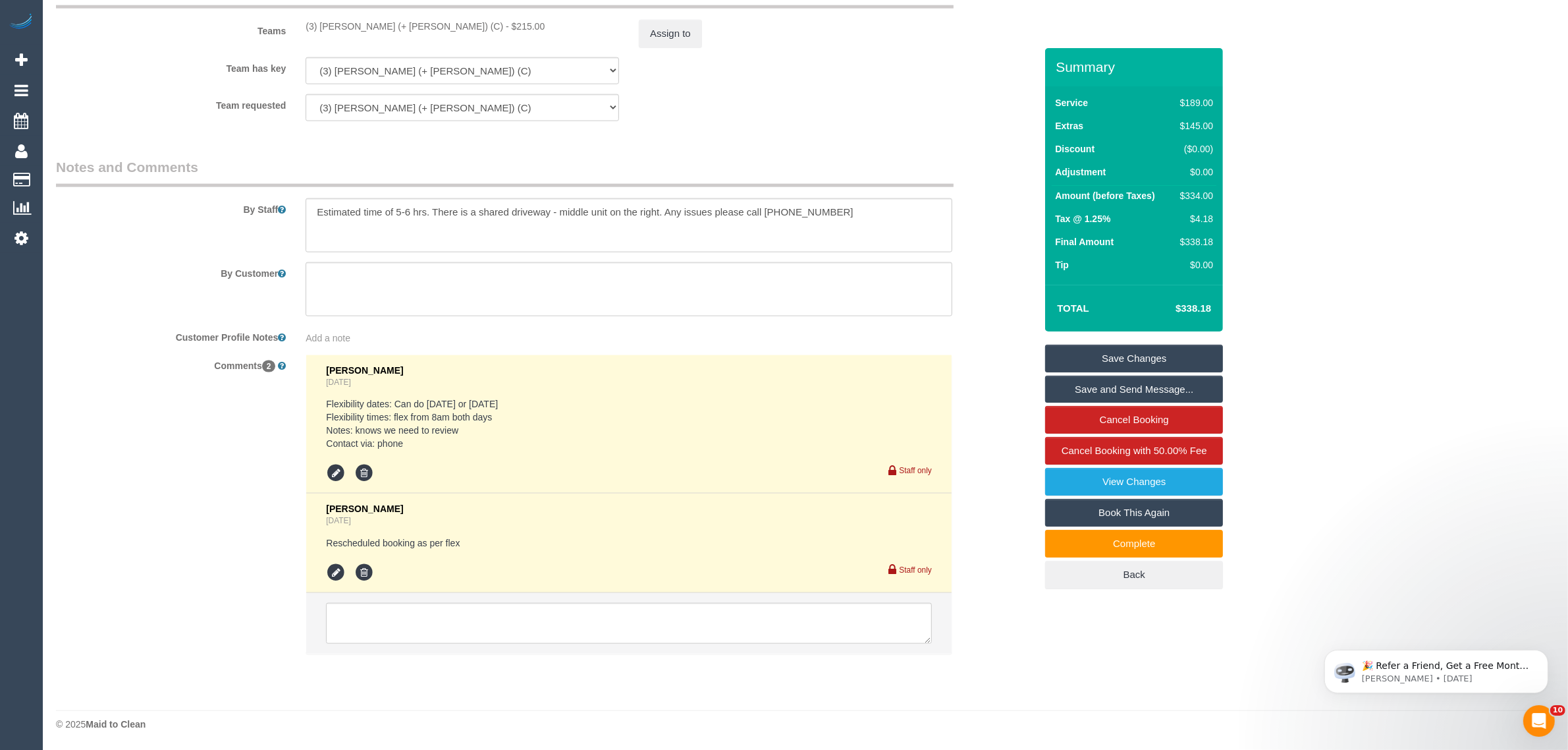
click at [1011, 460] on div "Comments 2 Clare Gross 2 days ago Flexibility dates: Can do Saturday 13/9 or Mo…" at bounding box center [546, 511] width 999 height 313
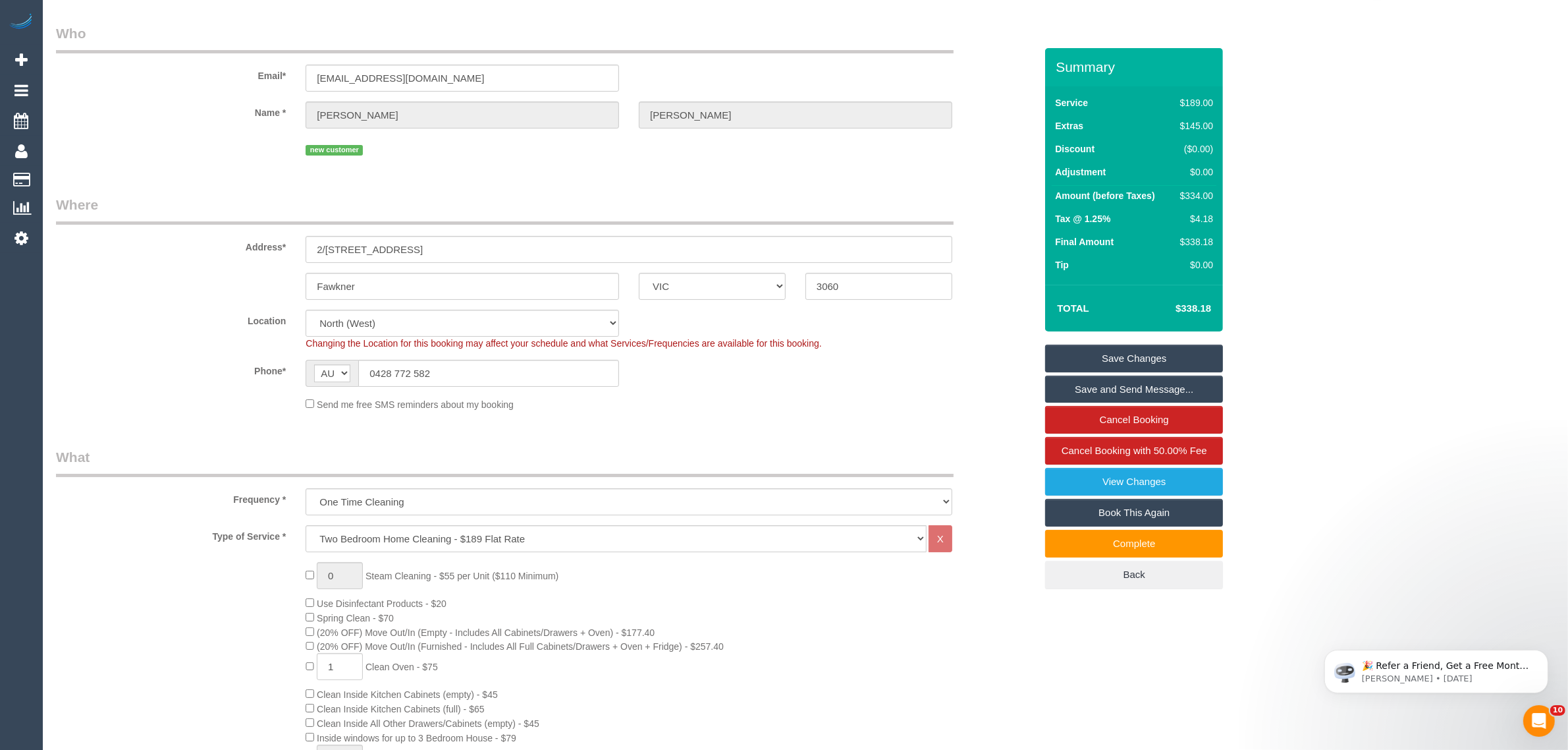
scroll to position [0, 0]
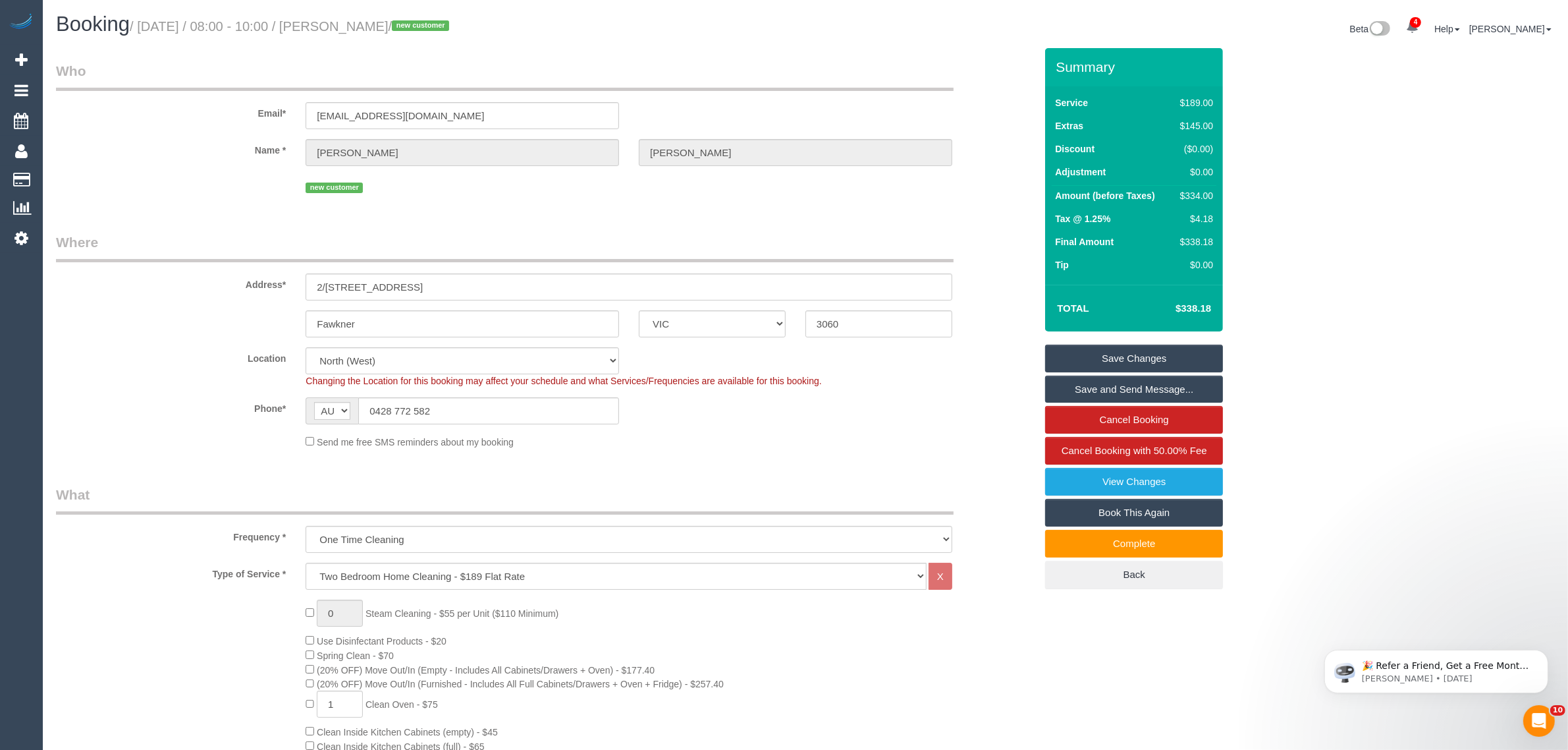
click at [917, 411] on div "Phone* AF AL DZ AD AO AI AQ AG AR AM AW AU AT AZ BS BH BD BB BY BE BZ BJ BM BT …" at bounding box center [546, 410] width 999 height 27
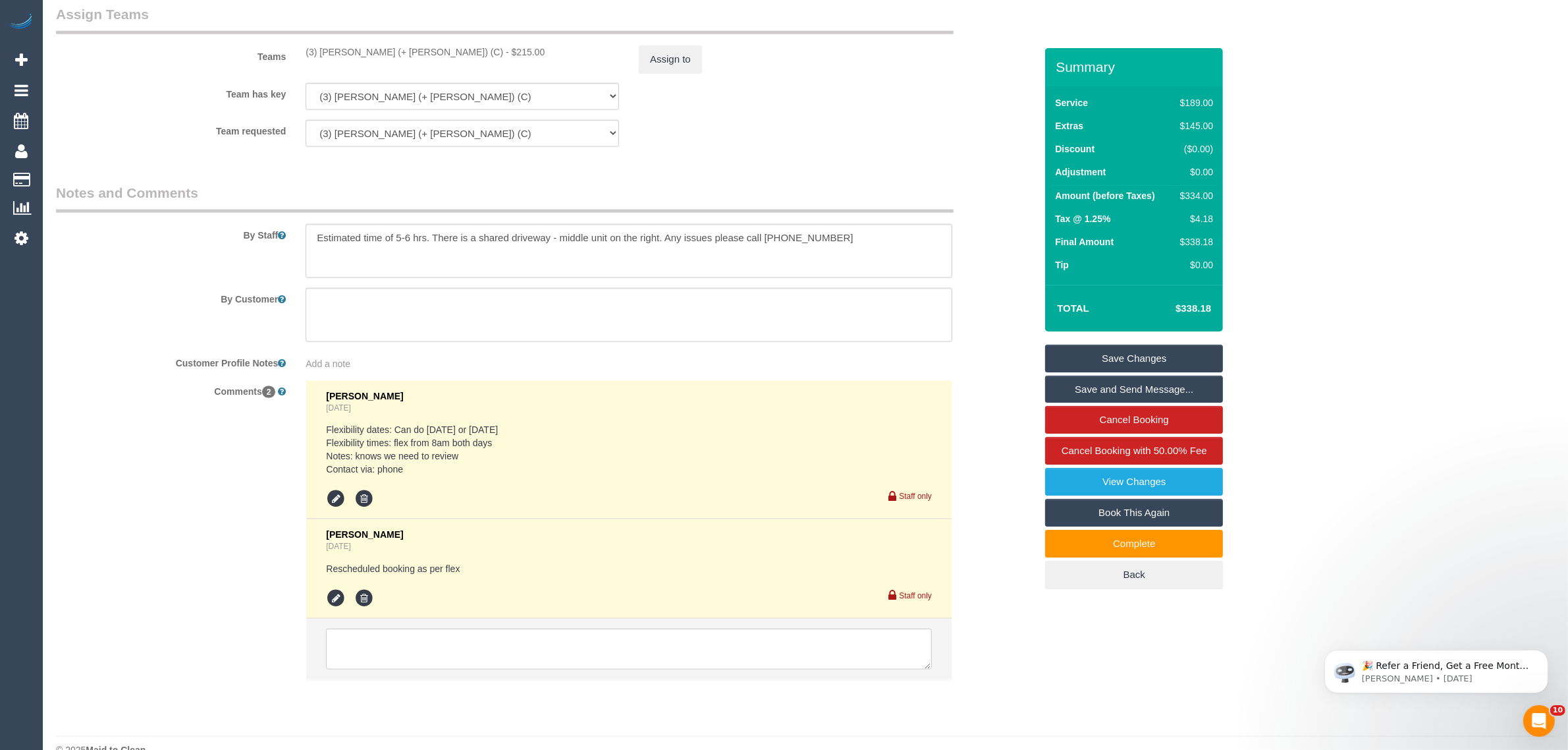
scroll to position [1997, 0]
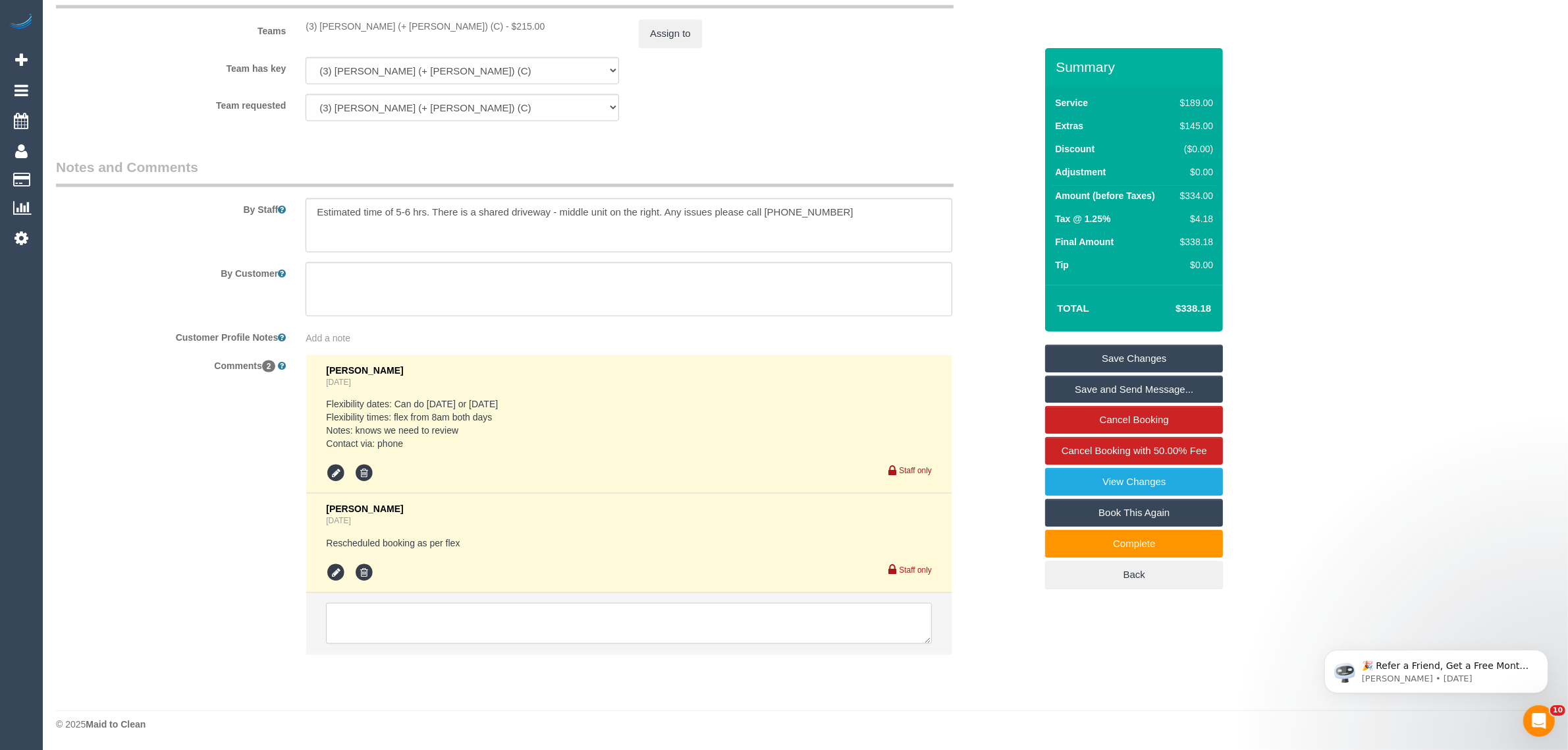
click at [719, 607] on textarea at bounding box center [628, 623] width 606 height 41
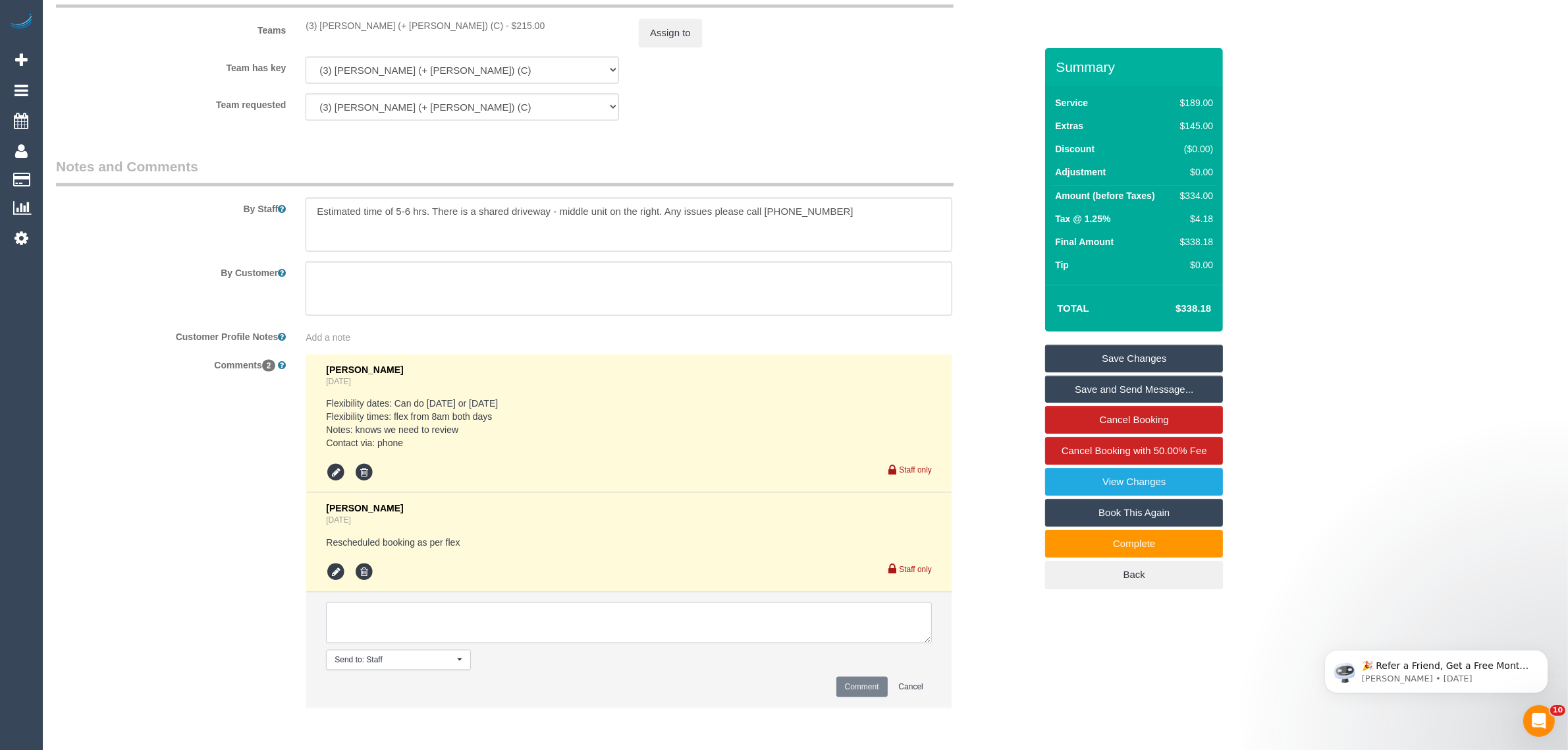
paste textarea "Cleaner(s) Unassigned: Reason Unassigned: Contact via: Which message sent: Addi…"
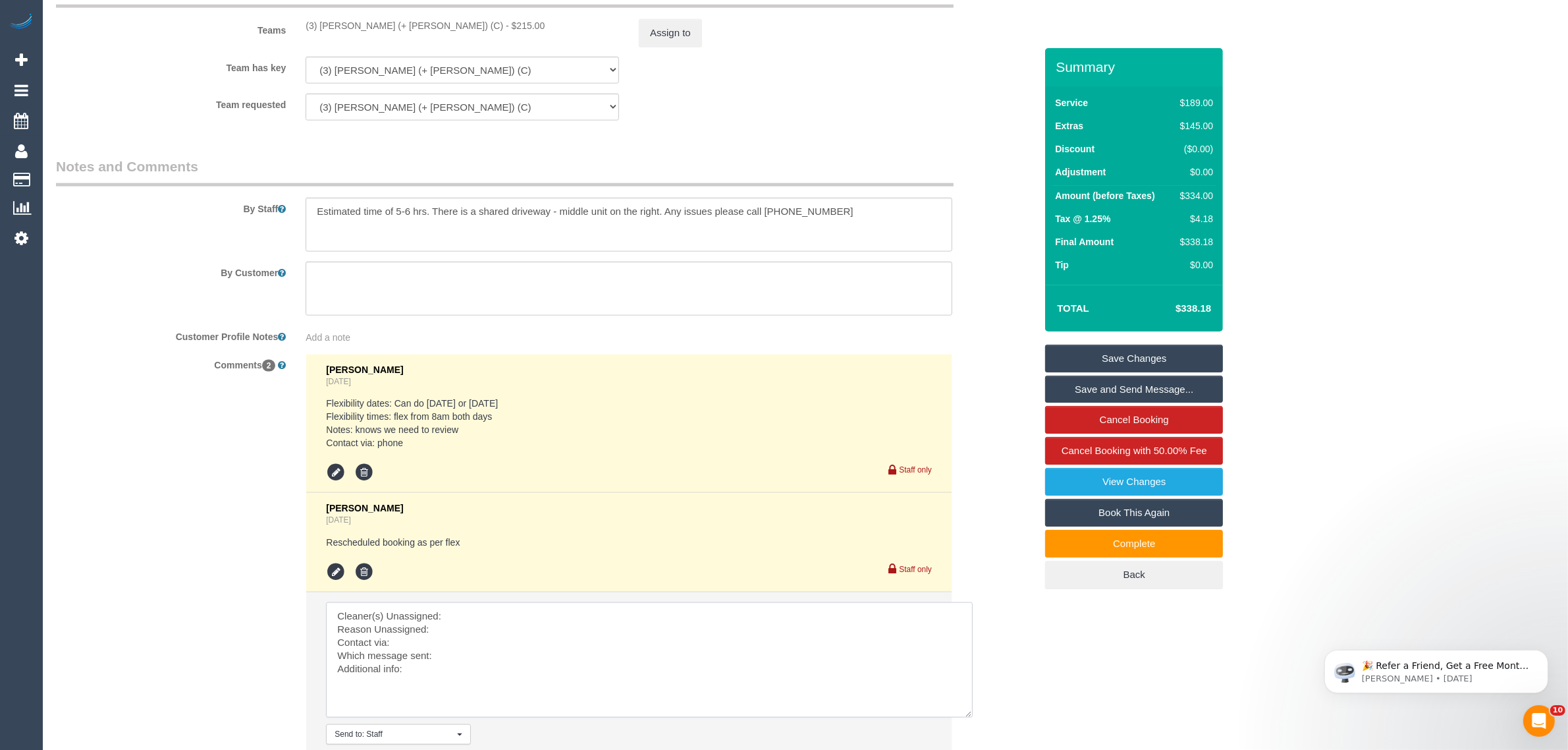
drag, startPoint x: 930, startPoint y: 645, endPoint x: 970, endPoint y: 715, distance: 80.6
click at [970, 715] on textarea at bounding box center [649, 660] width 647 height 115
click at [643, 616] on textarea at bounding box center [650, 662] width 648 height 121
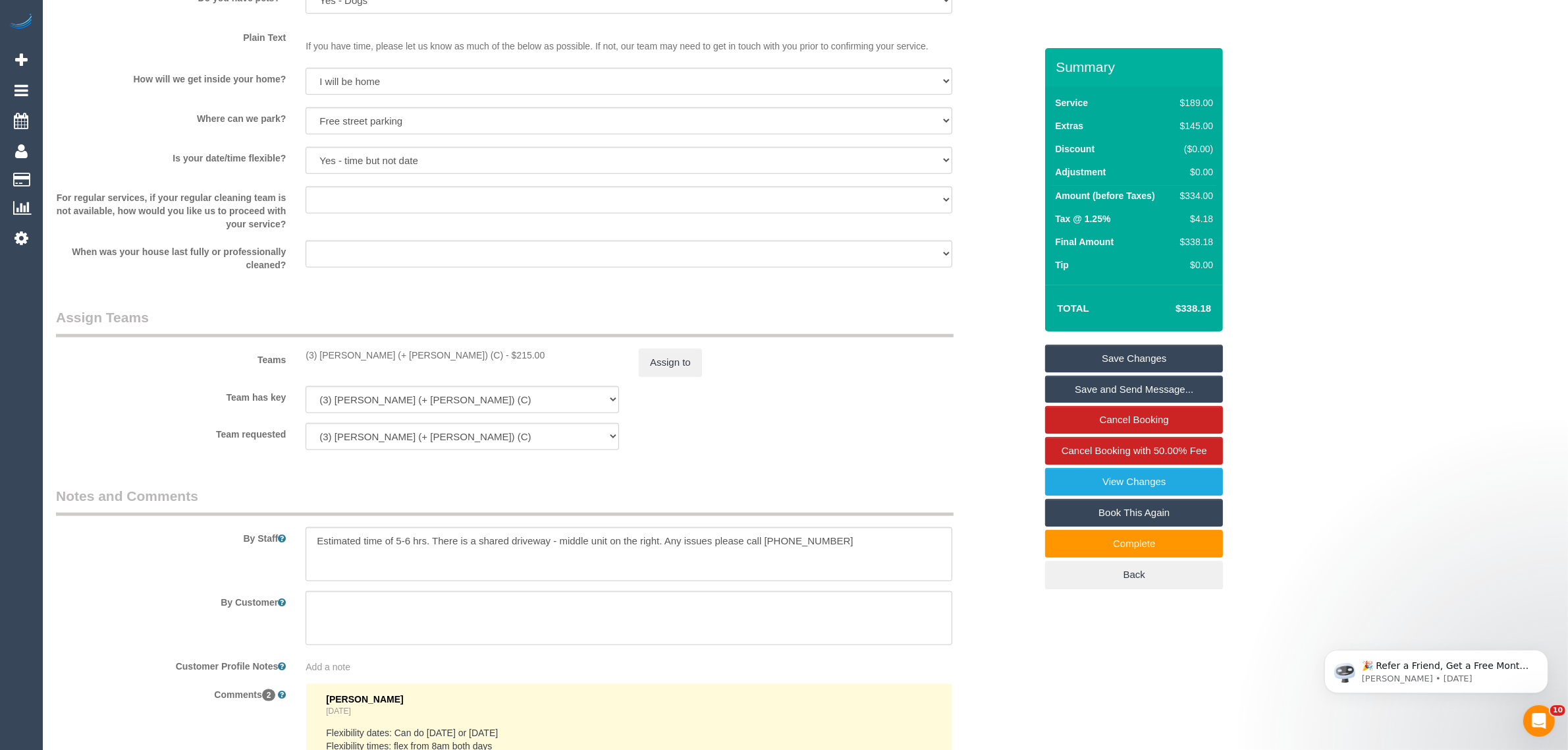
drag, startPoint x: 293, startPoint y: 356, endPoint x: 424, endPoint y: 356, distance: 131.0
click at [424, 356] on div "Teams (3) Kaveen (+ Sangeeth) (C) - $215.00 Assign to" at bounding box center [546, 341] width 999 height 68
copy div "(3) [PERSON_NAME] (+ [PERSON_NAME]) (C)"
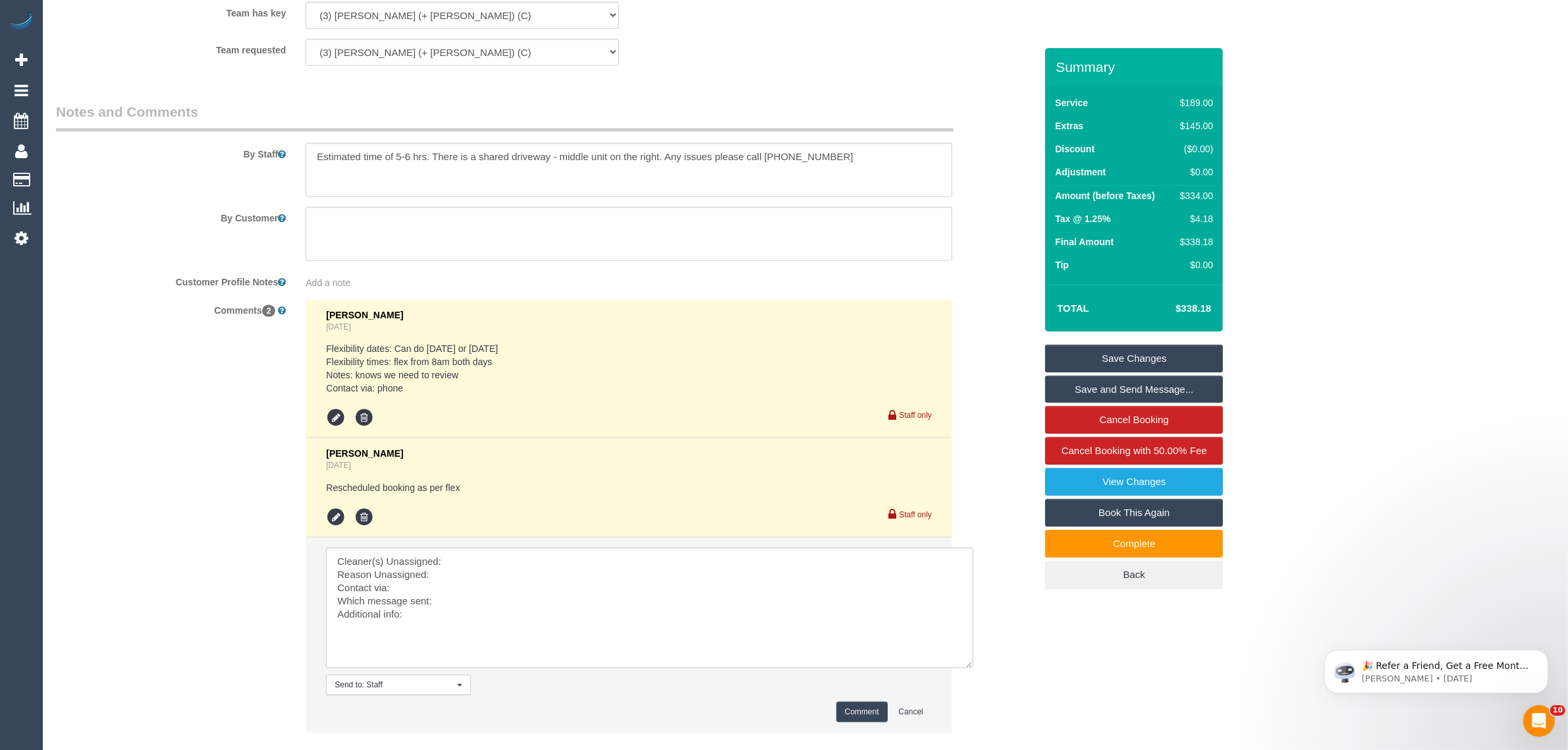
scroll to position [2131, 0]
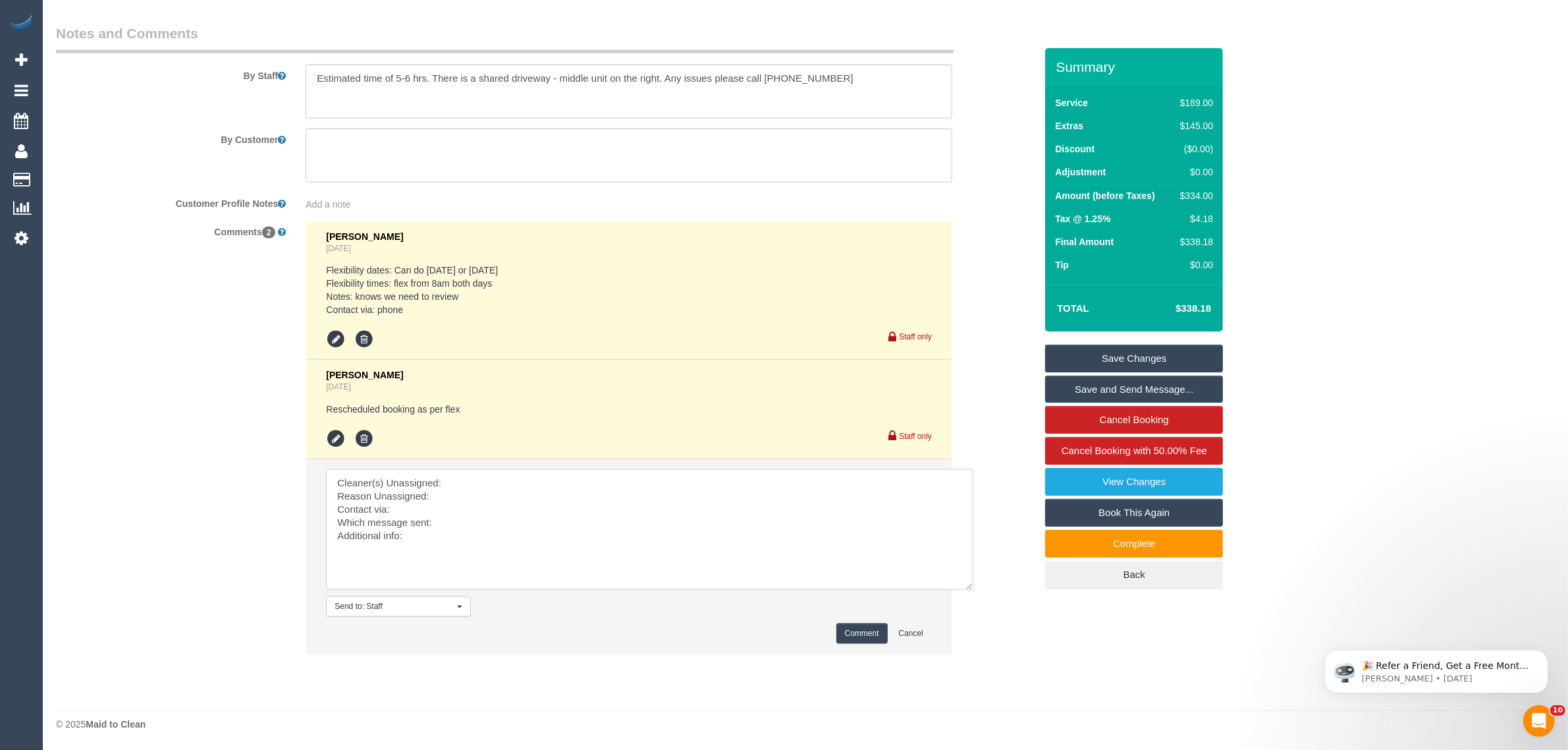
click at [510, 496] on textarea at bounding box center [650, 529] width 648 height 121
click at [516, 488] on textarea at bounding box center [650, 529] width 648 height 121
paste textarea "(3) [PERSON_NAME] (+ [PERSON_NAME]) (C)"
click at [335, 500] on textarea at bounding box center [650, 529] width 648 height 121
click at [476, 540] on textarea at bounding box center [650, 529] width 648 height 121
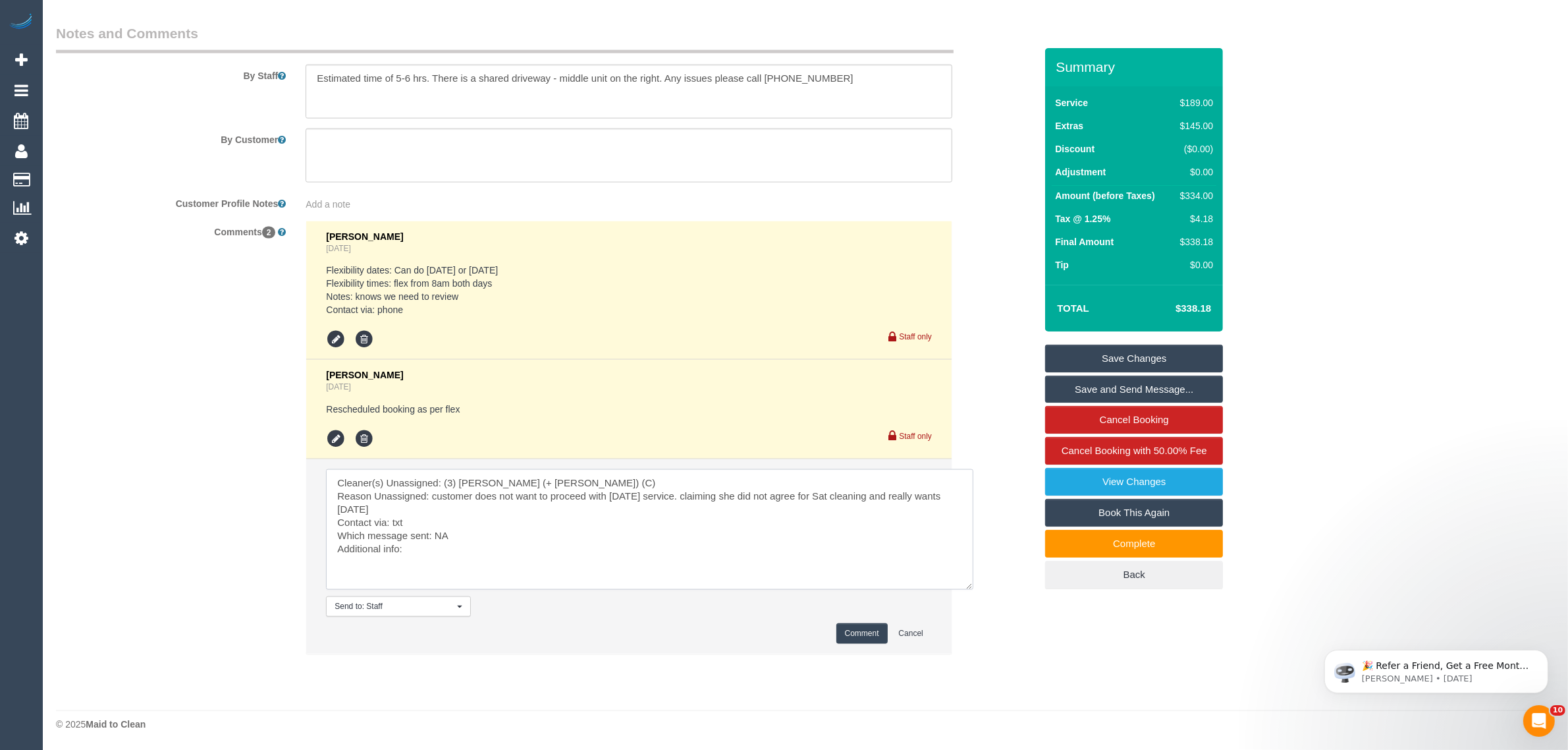
type textarea "Cleaner(s) Unassigned: (3) Kaveen (+ Sangeeth) (C) Reason Unassigned: customer …"
click at [869, 638] on button "Comment" at bounding box center [862, 634] width 52 height 21
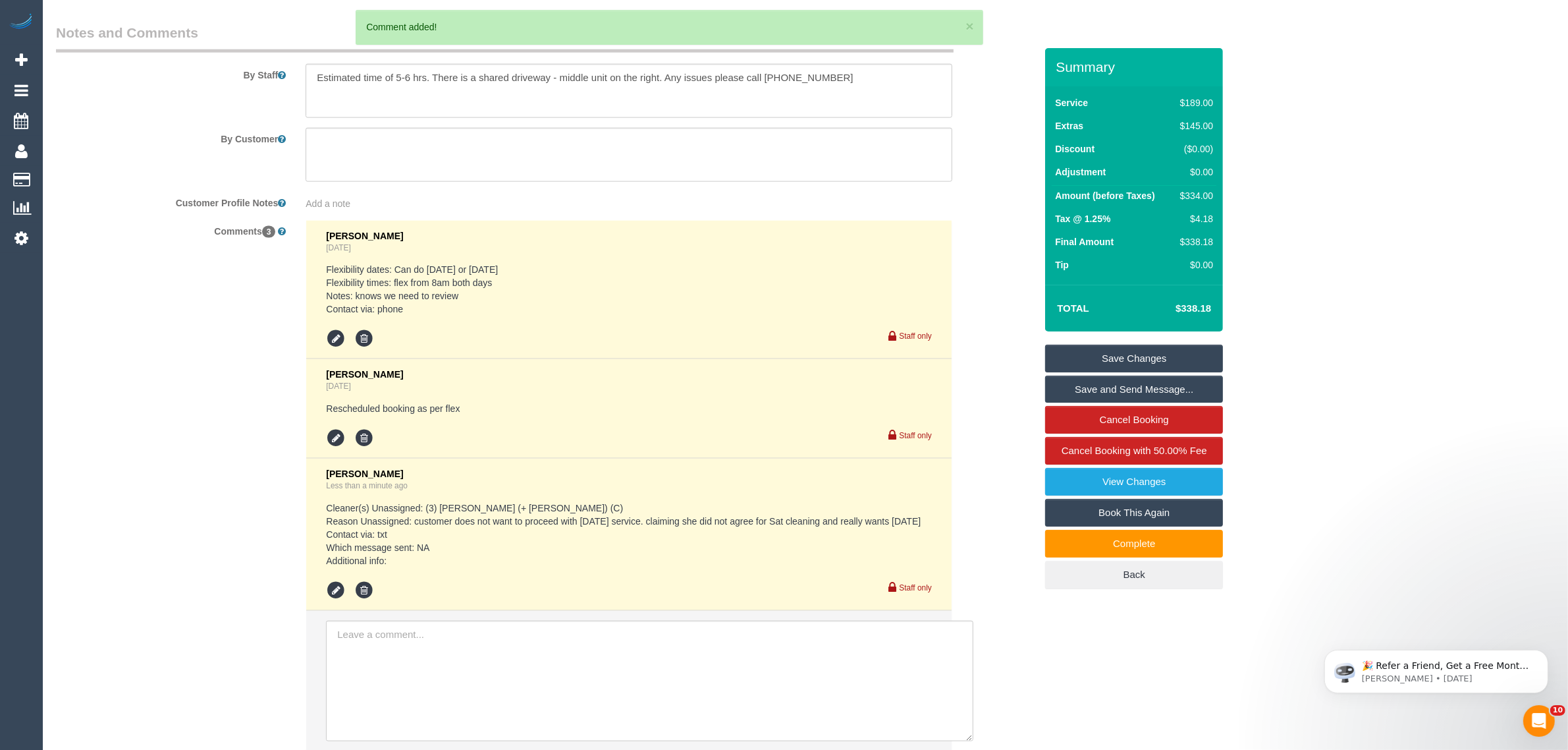
scroll to position [1801, 0]
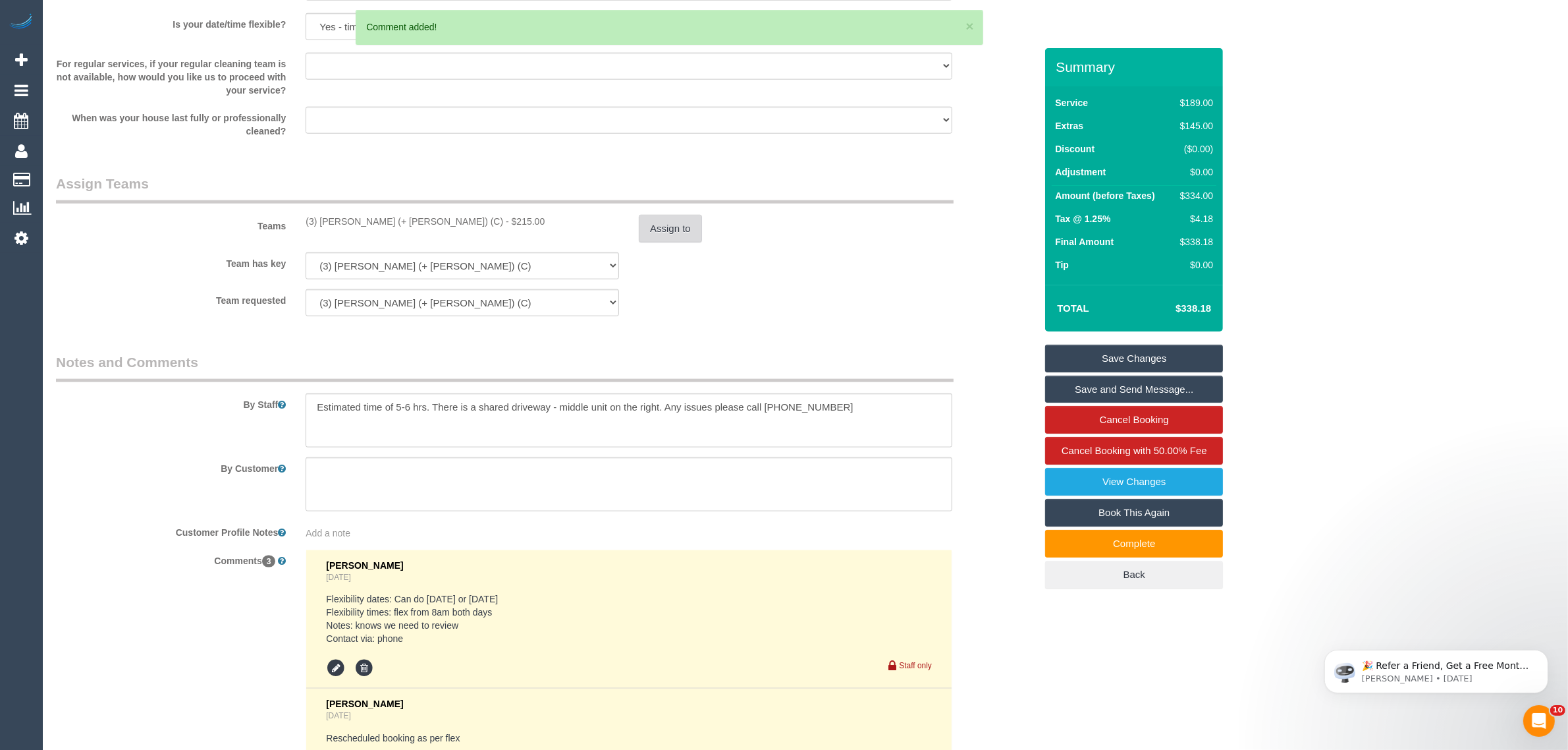
click at [666, 222] on button "Assign to" at bounding box center [670, 229] width 63 height 28
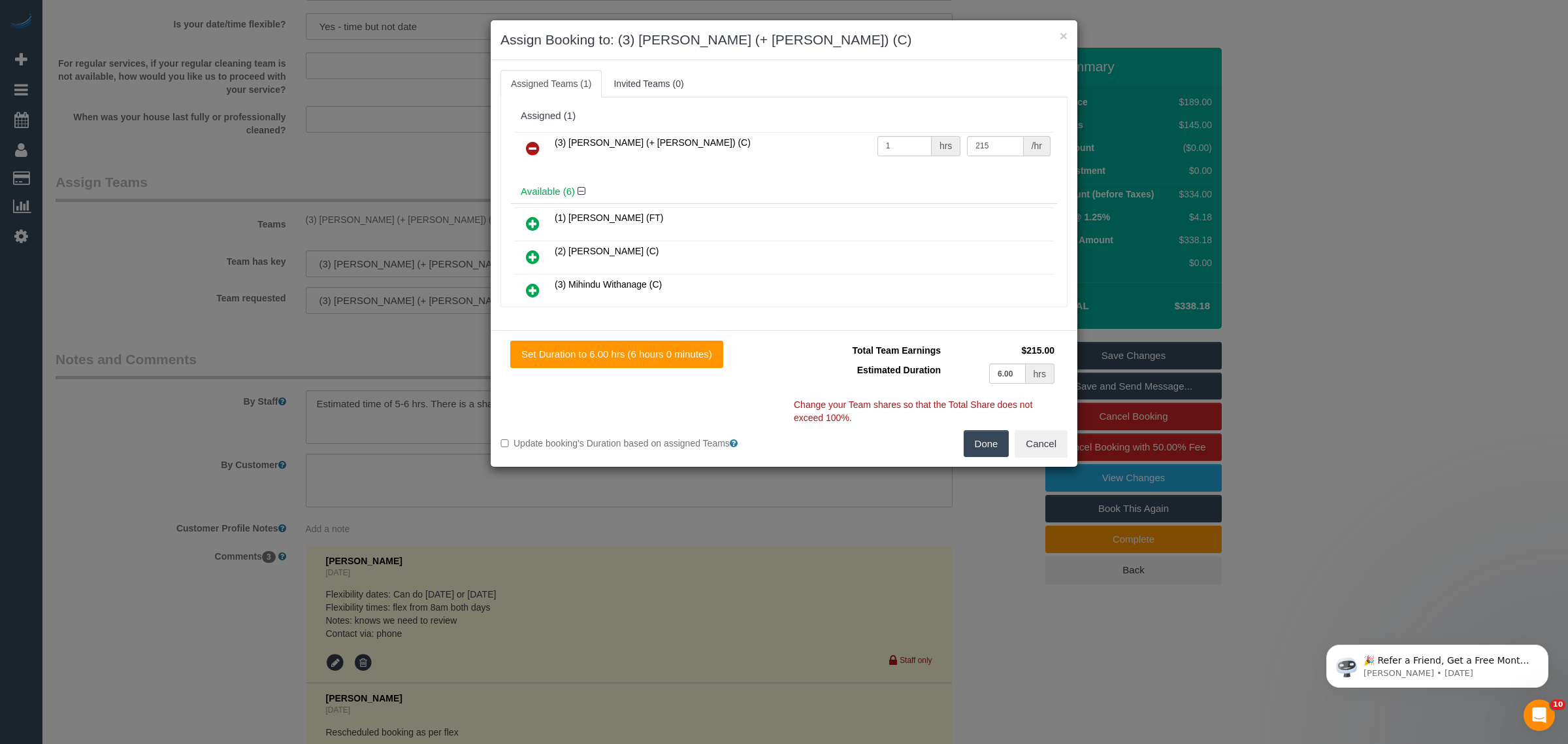
click at [536, 148] on icon at bounding box center [533, 148] width 14 height 16
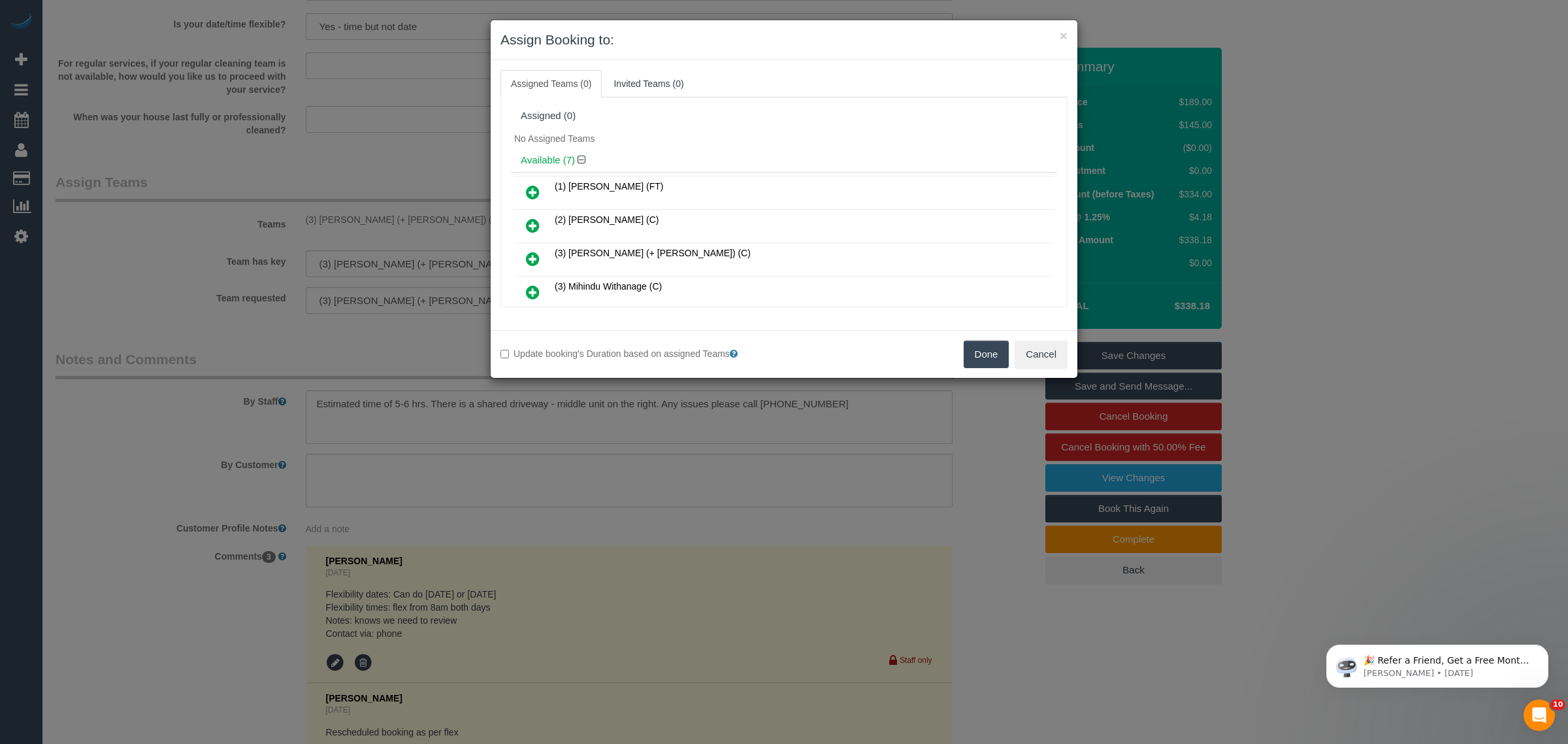
click at [974, 358] on button "Done" at bounding box center [986, 354] width 46 height 27
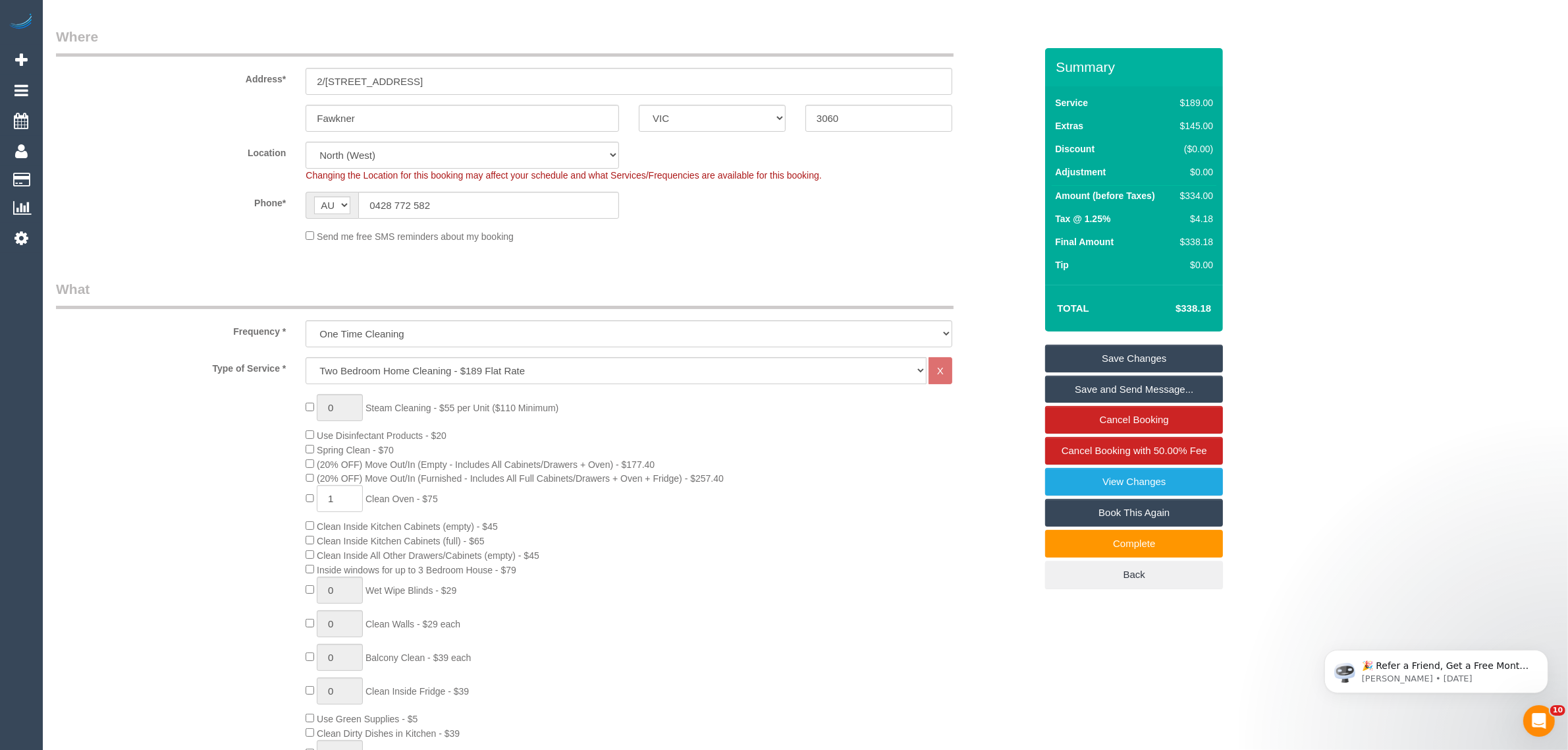
scroll to position [154, 0]
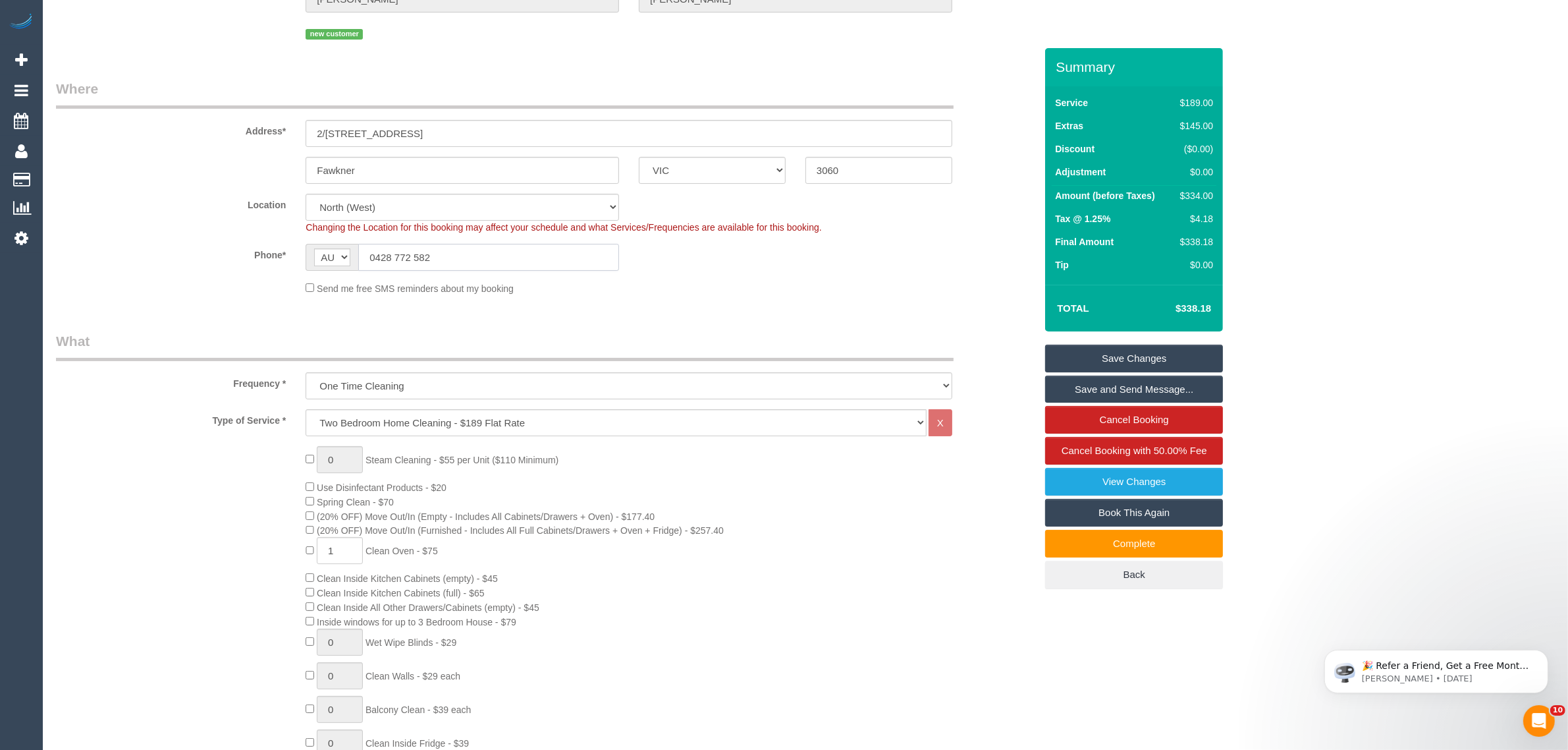
click at [486, 250] on input "0428 772 582" at bounding box center [488, 257] width 261 height 27
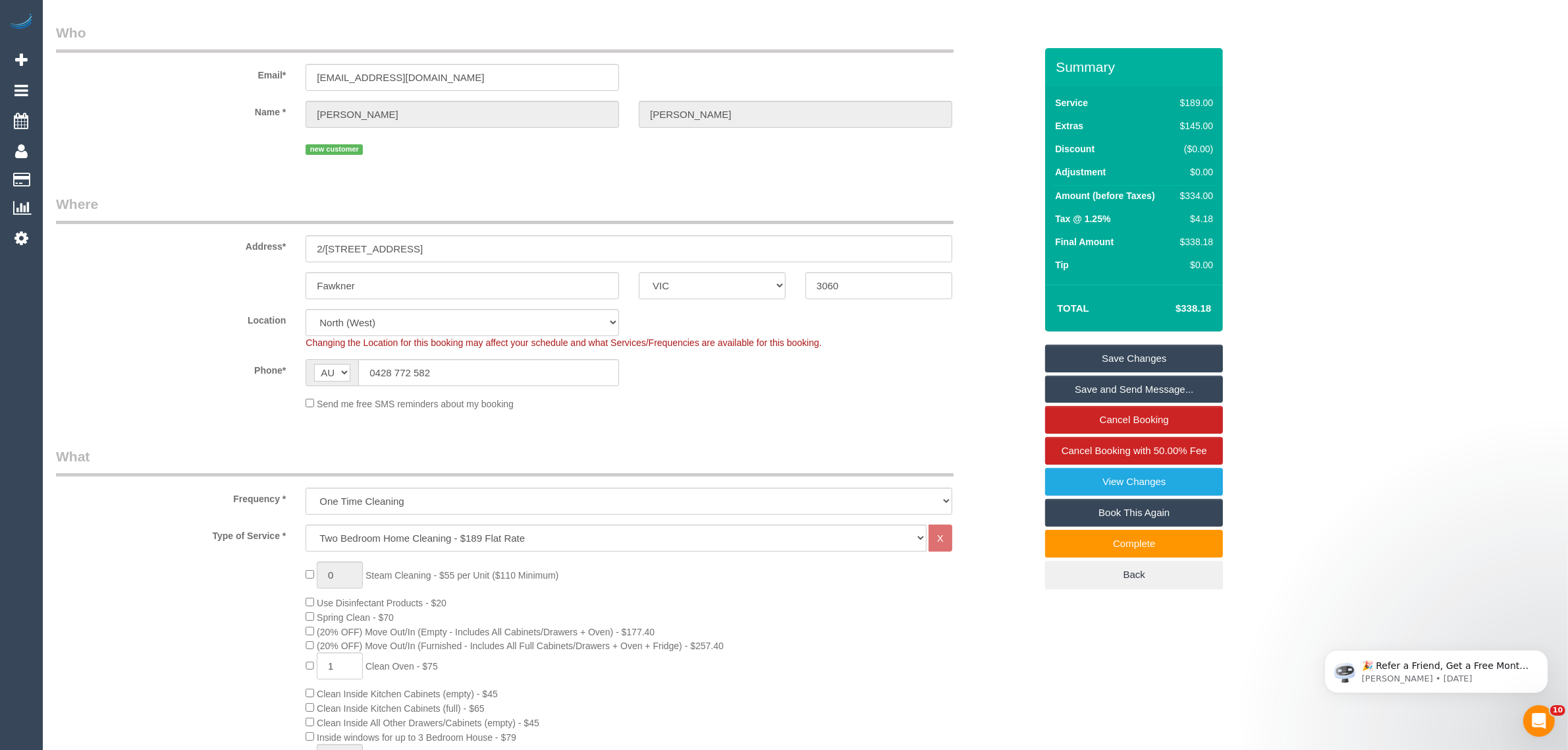
scroll to position [0, 0]
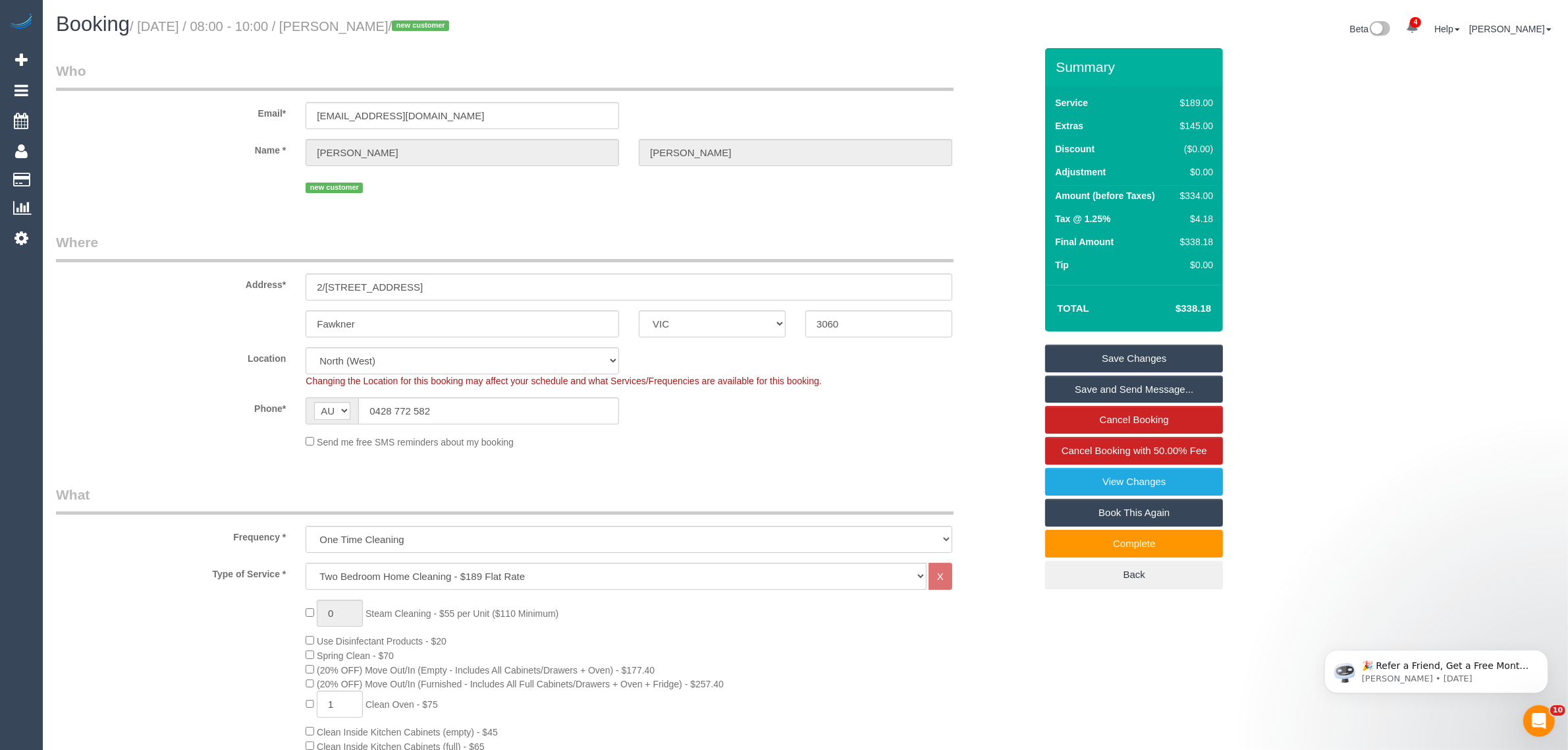
click at [998, 371] on div "Location Office City East (North) East (South) Inner East Inner North (East) In…" at bounding box center [546, 367] width 999 height 40
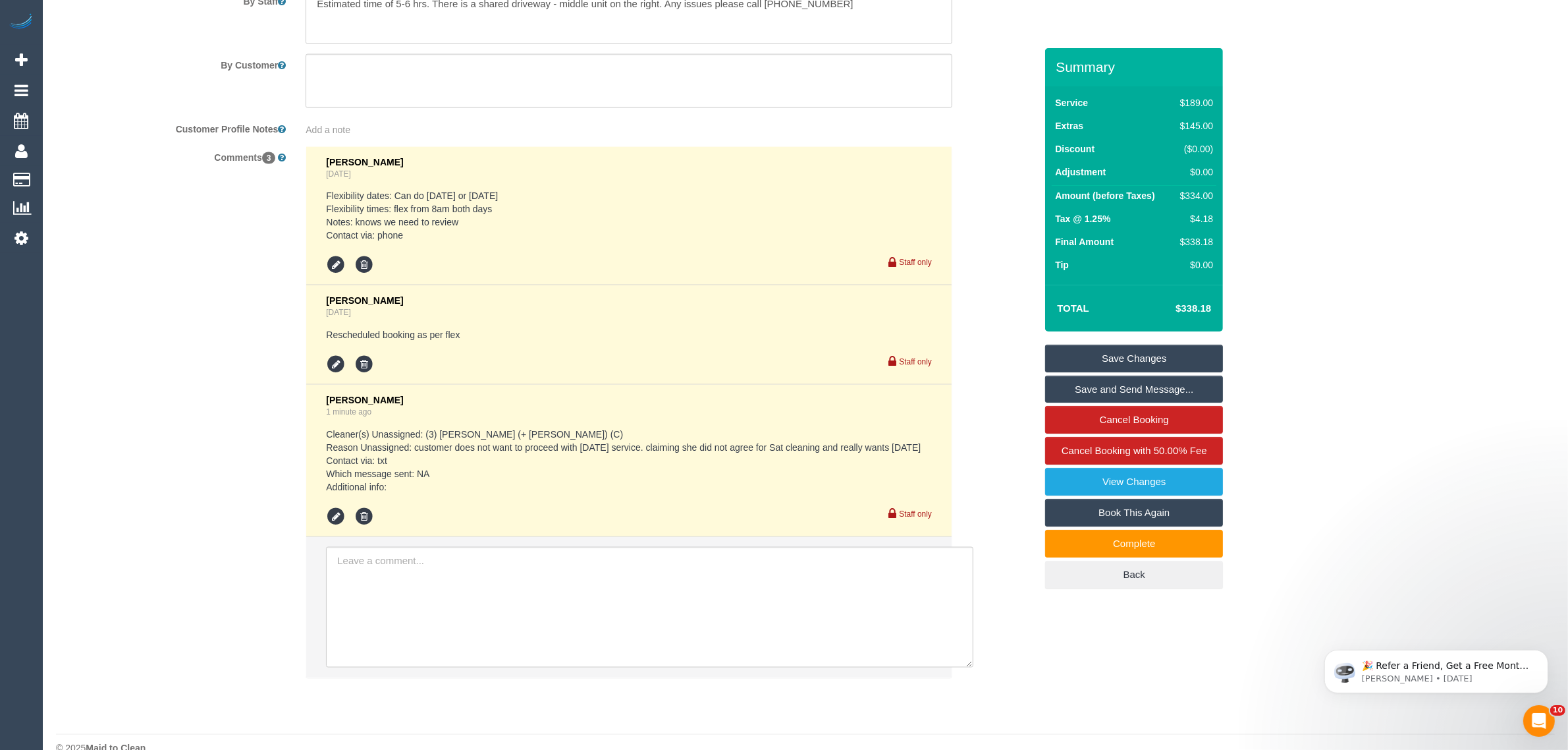
scroll to position [2227, 0]
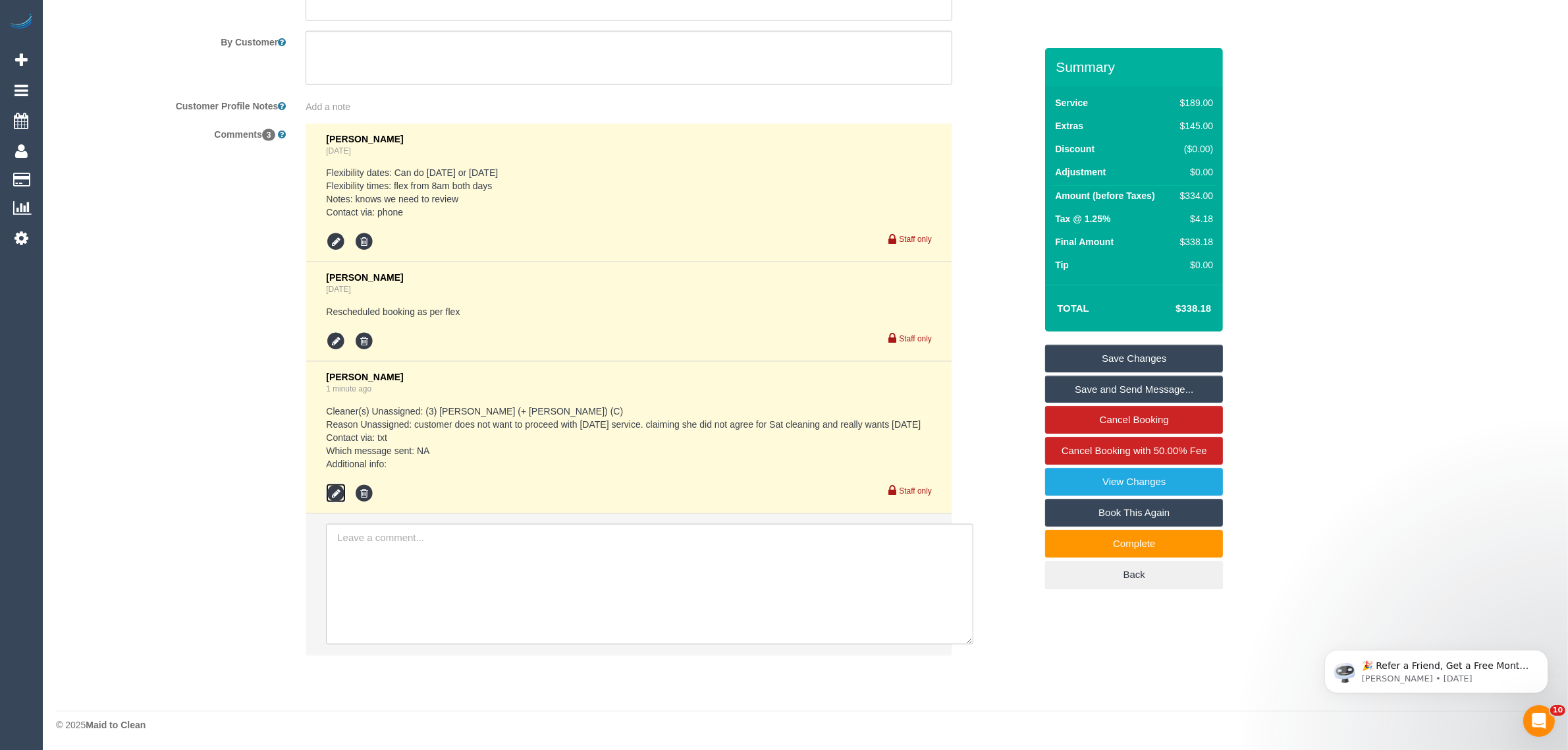
click at [341, 489] on icon at bounding box center [336, 494] width 20 height 20
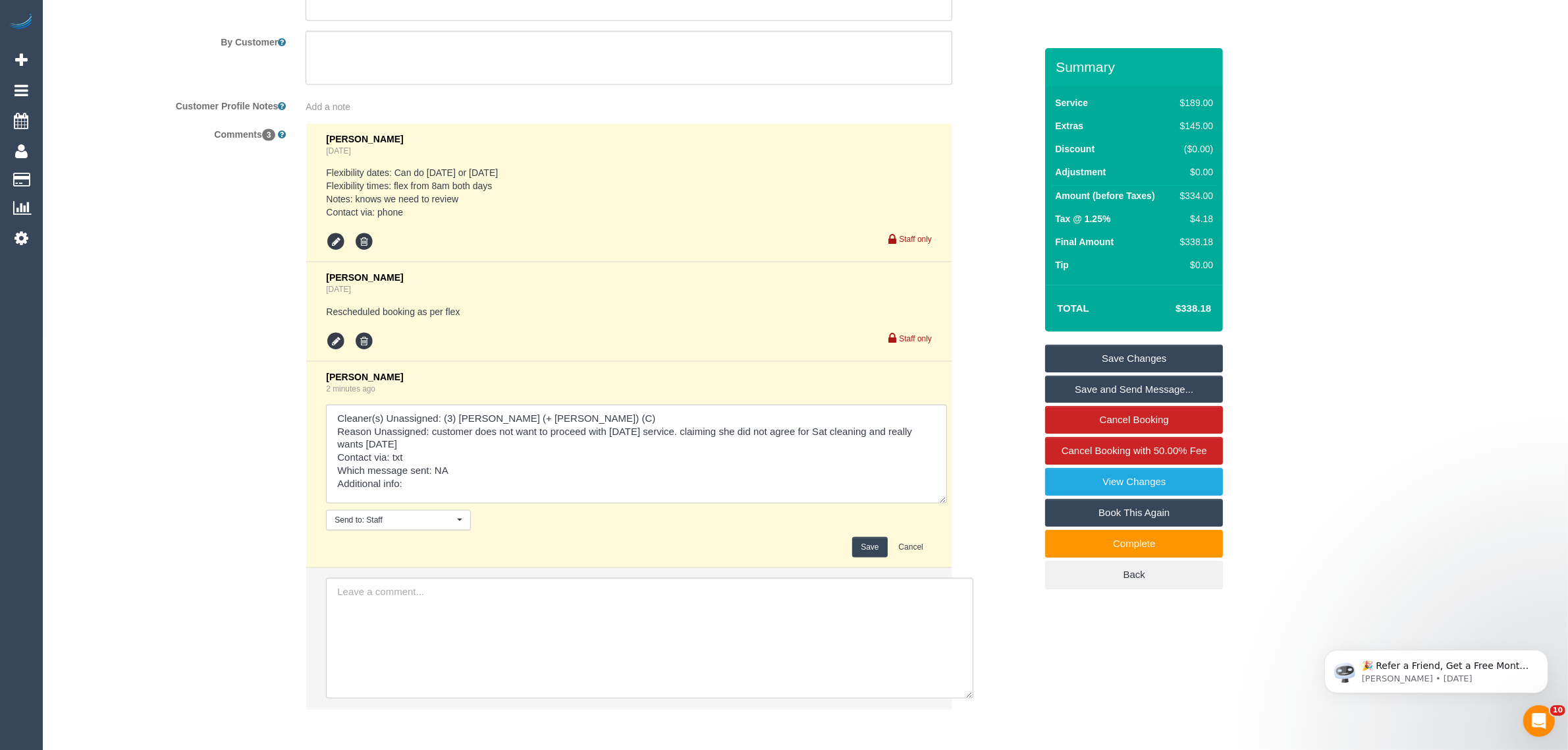
drag, startPoint x: 923, startPoint y: 440, endPoint x: 949, endPoint y: 543, distance: 106.2
click at [947, 503] on textarea at bounding box center [636, 454] width 621 height 99
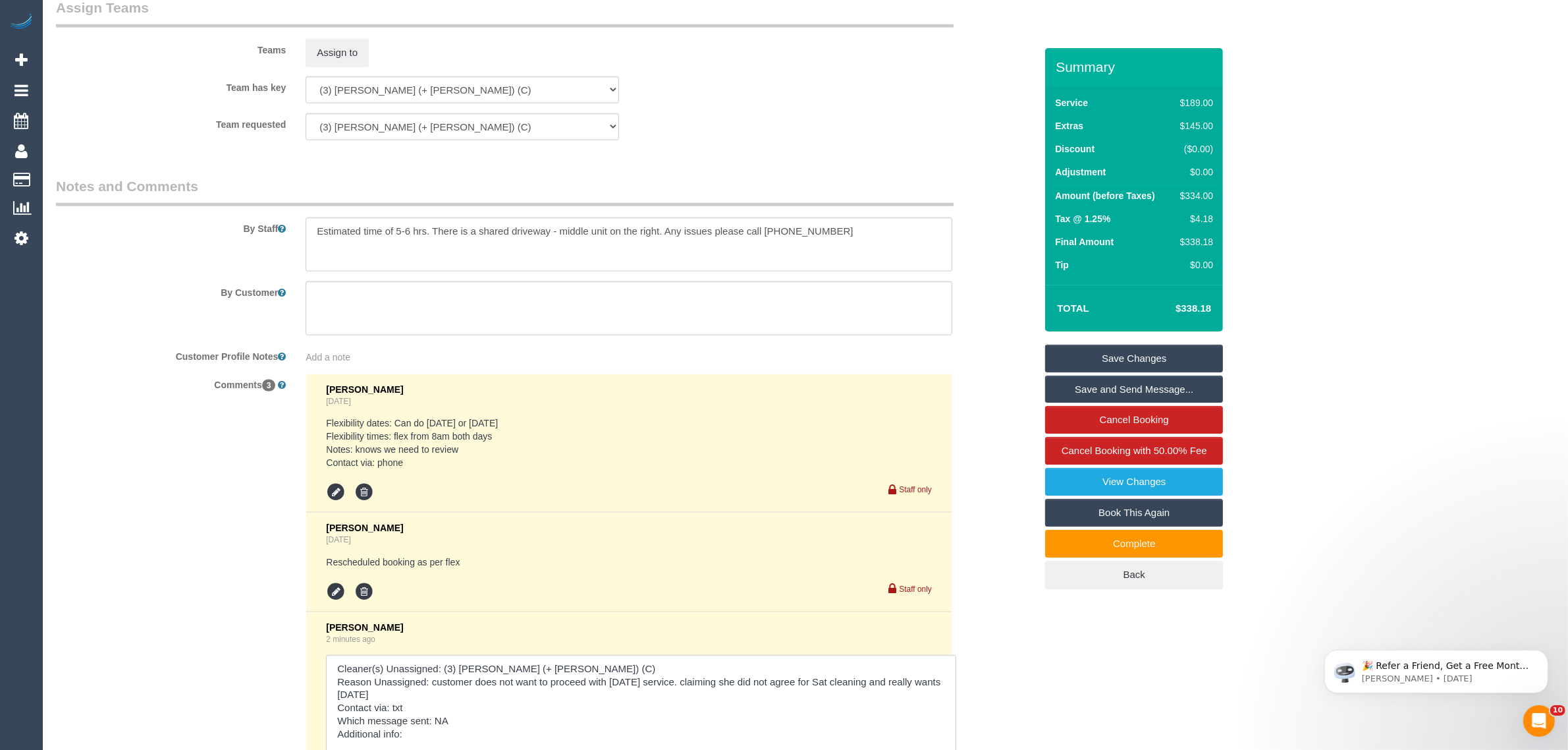
scroll to position [2327, 0]
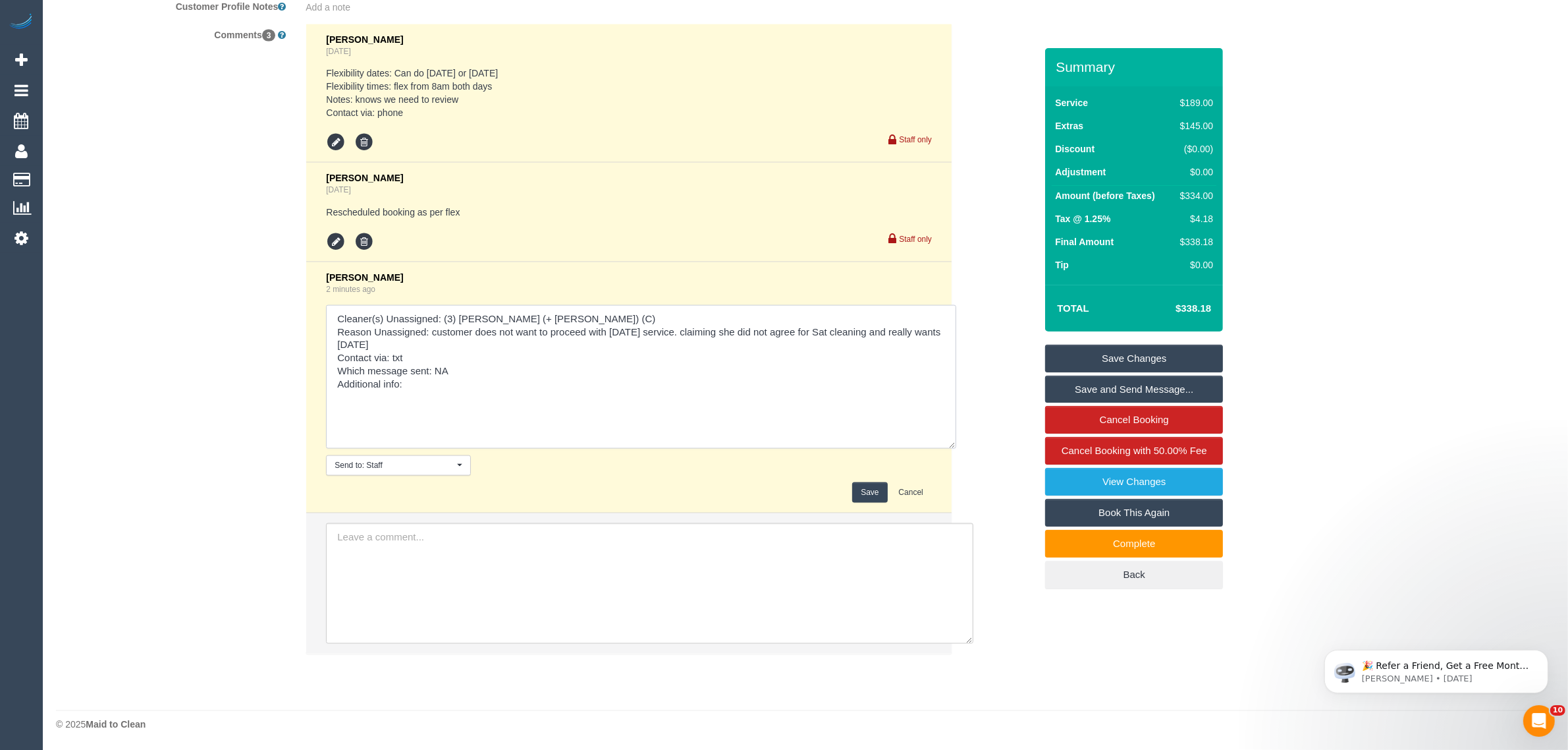
click at [493, 383] on textarea at bounding box center [641, 377] width 630 height 143
type textarea "Cleaner(s) Unassigned: (3) [PERSON_NAME] (+ [PERSON_NAME]) (C) Reason Unassigne…"
click at [860, 486] on button "Save" at bounding box center [869, 493] width 35 height 21
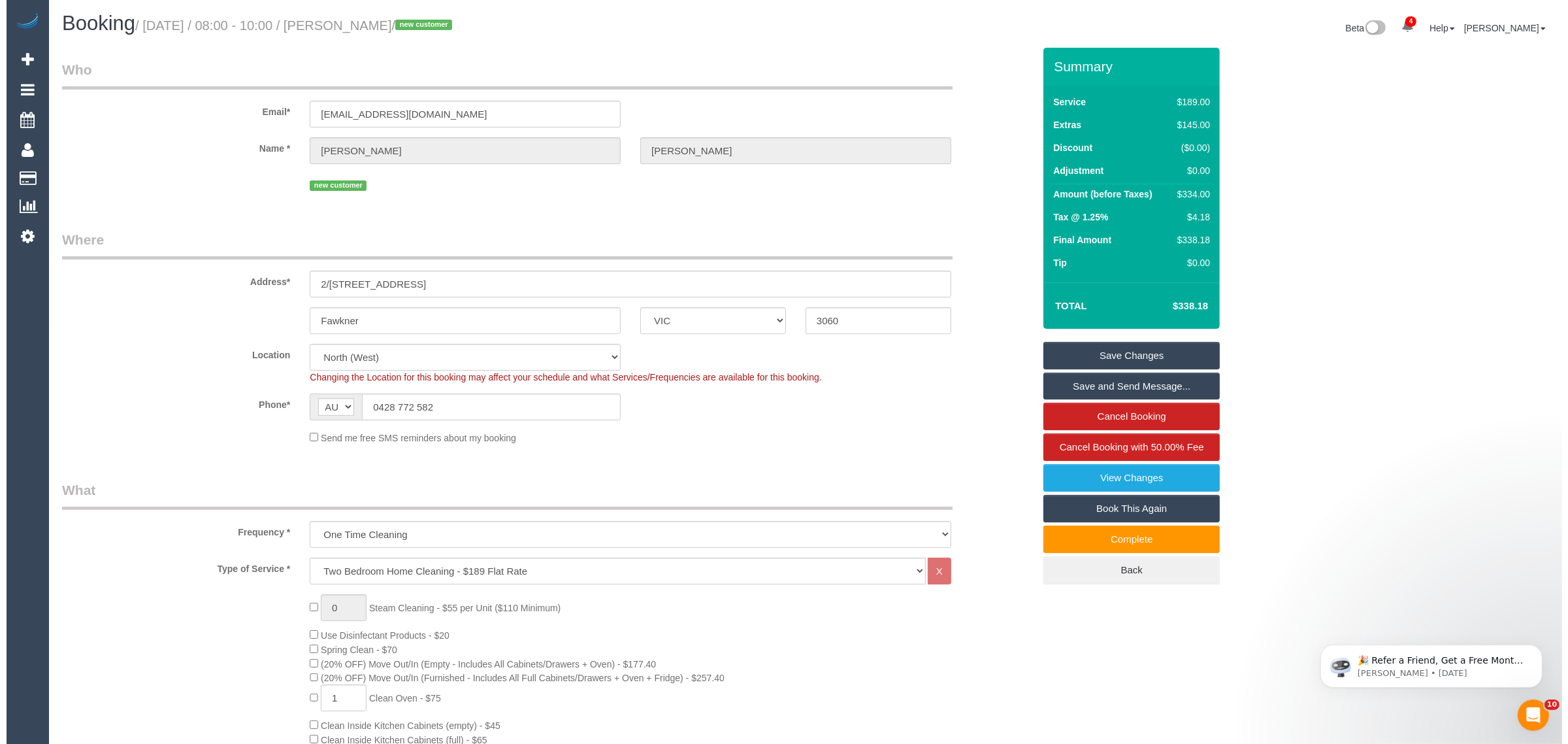
scroll to position [0, 0]
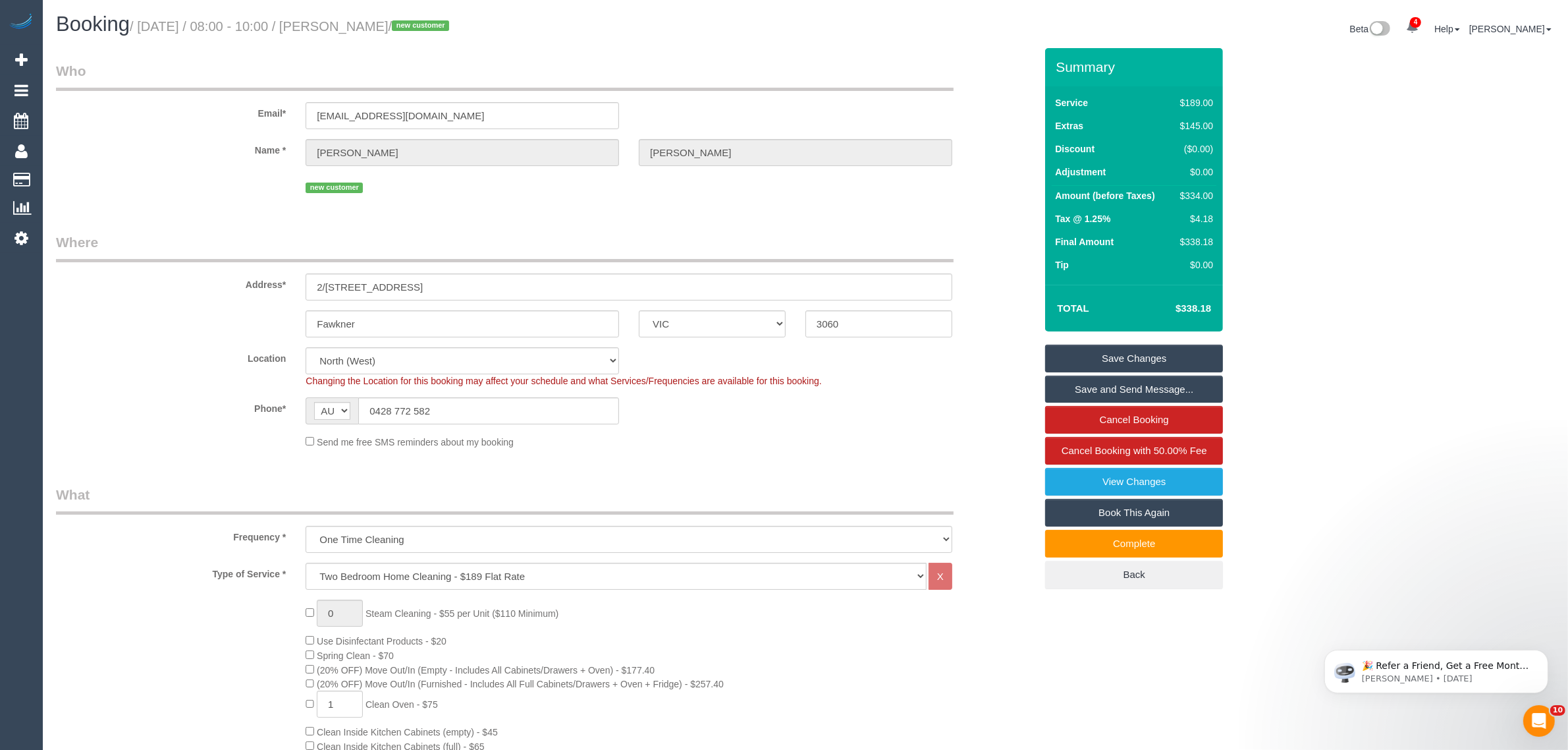
click at [1189, 354] on link "Save Changes" at bounding box center [1134, 358] width 178 height 28
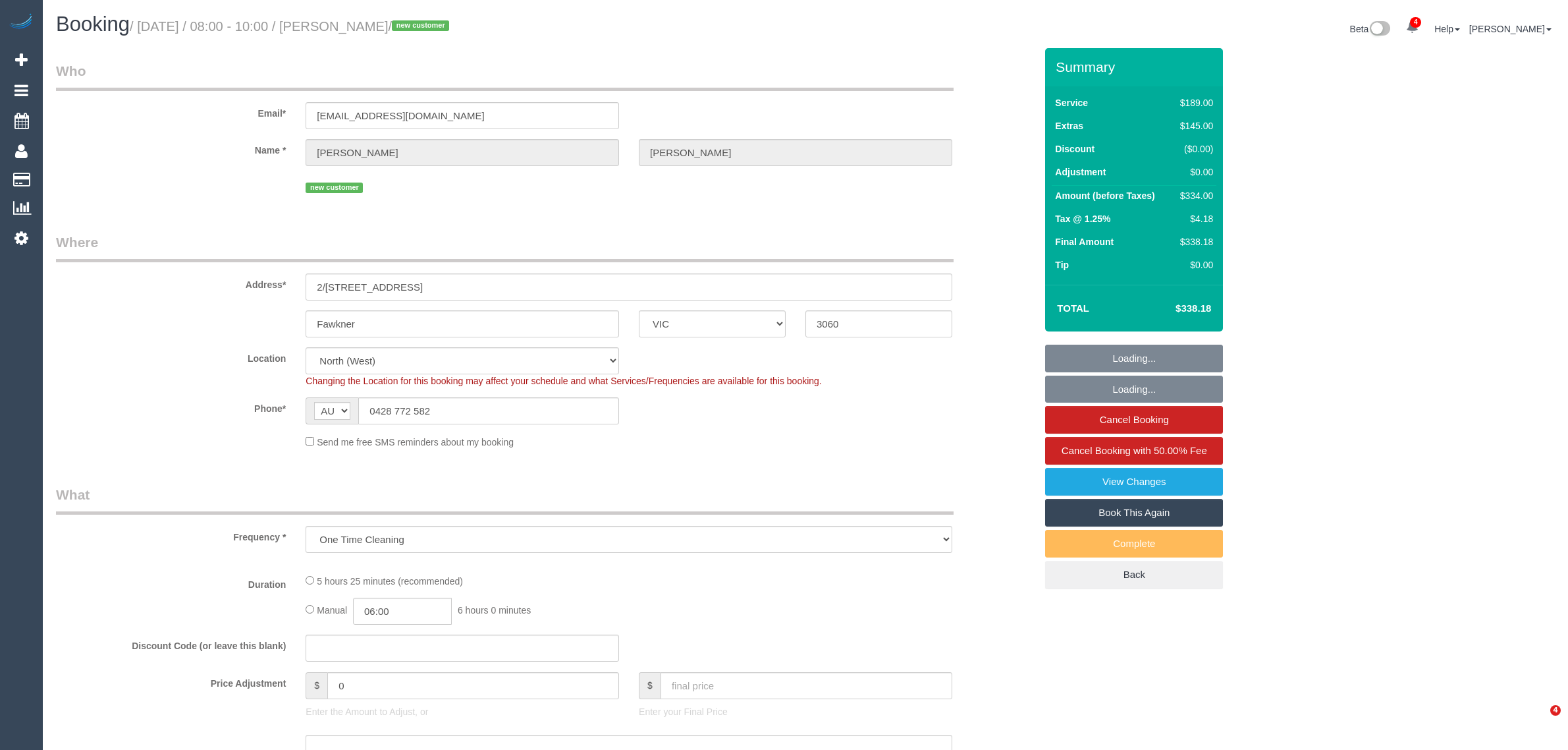
select select "VIC"
select select "string:stripe-pm_1S5fpJ2GScqysDRVDareYmbU"
select select "number:27"
select select "number:14"
select select "number:19"
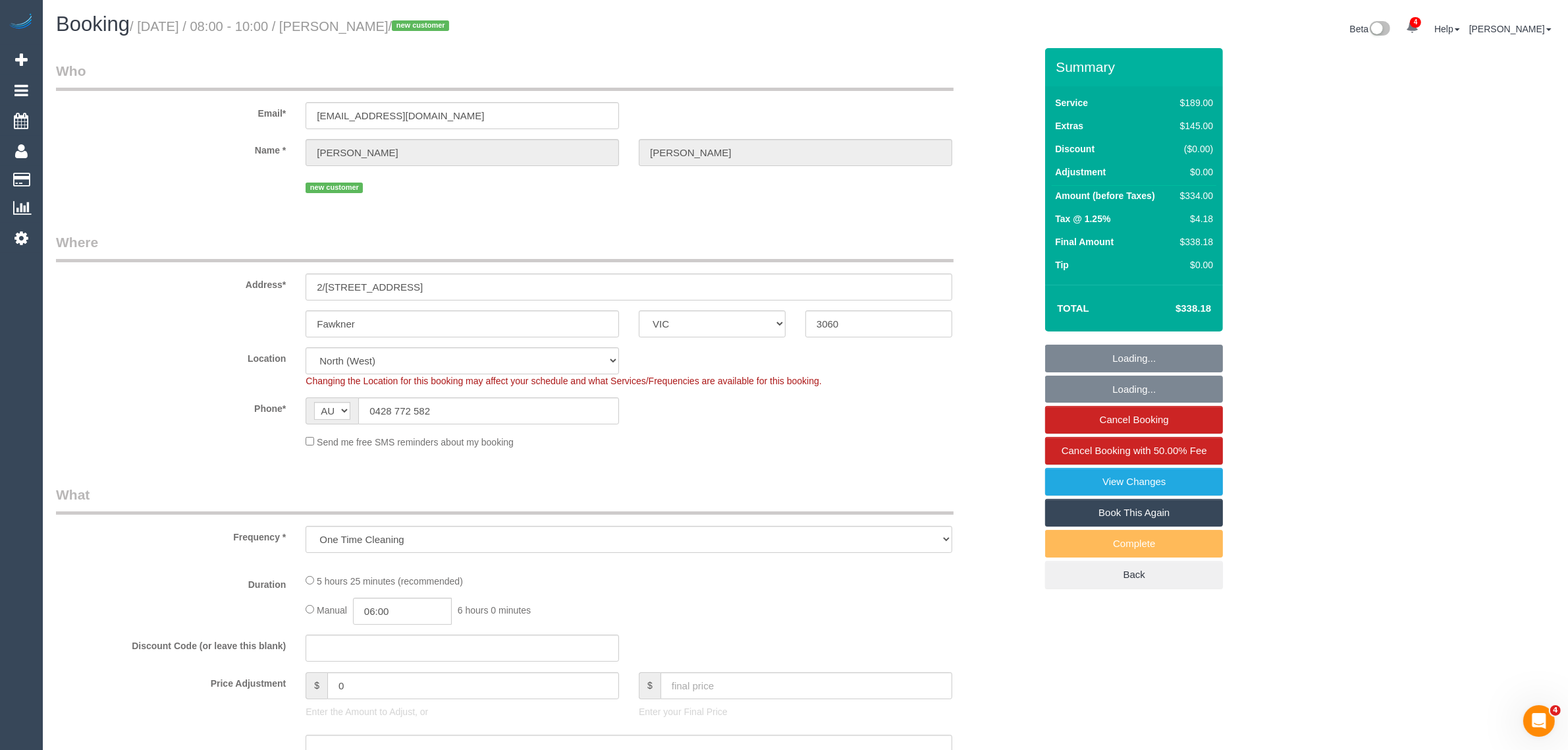
select select "number:24"
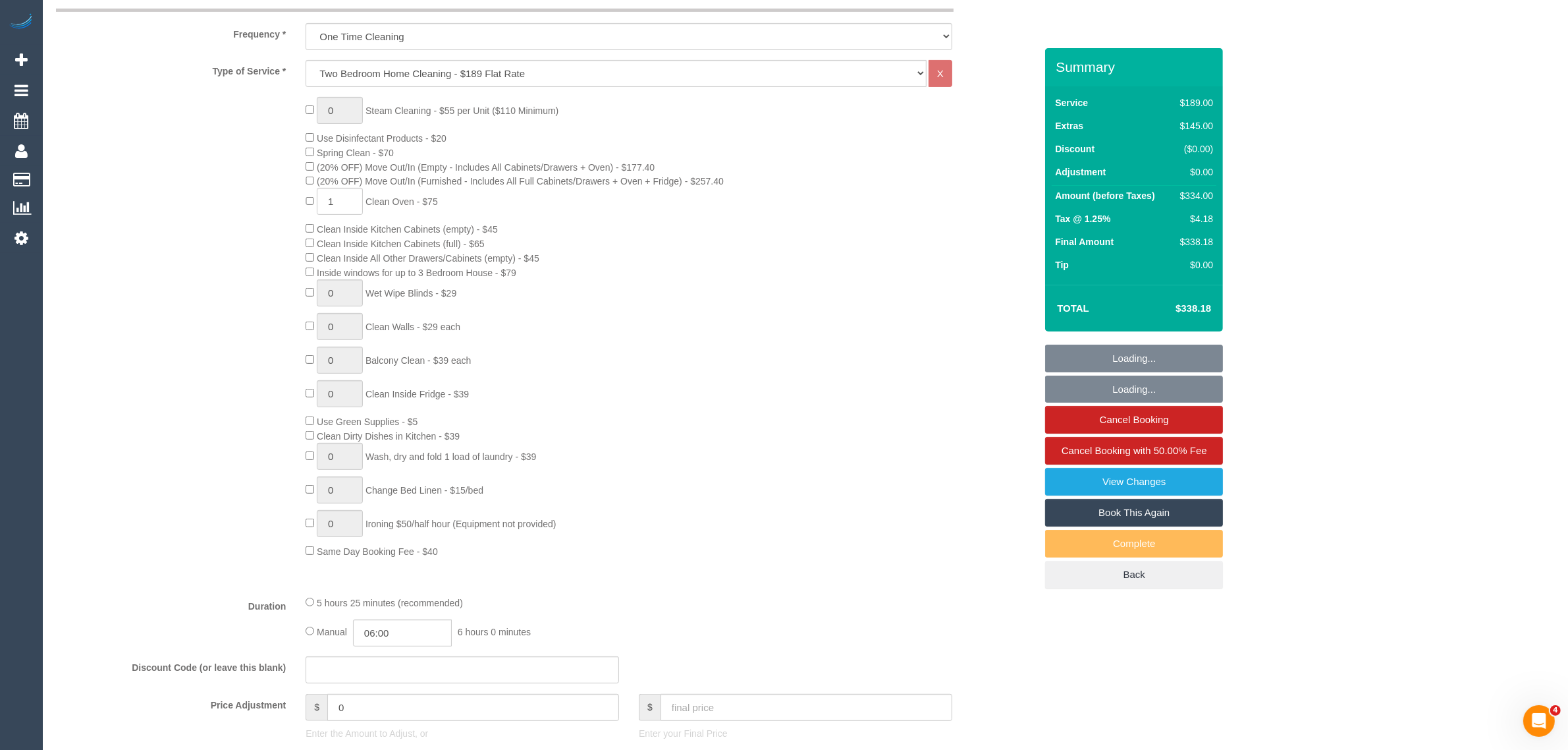
select select "object:880"
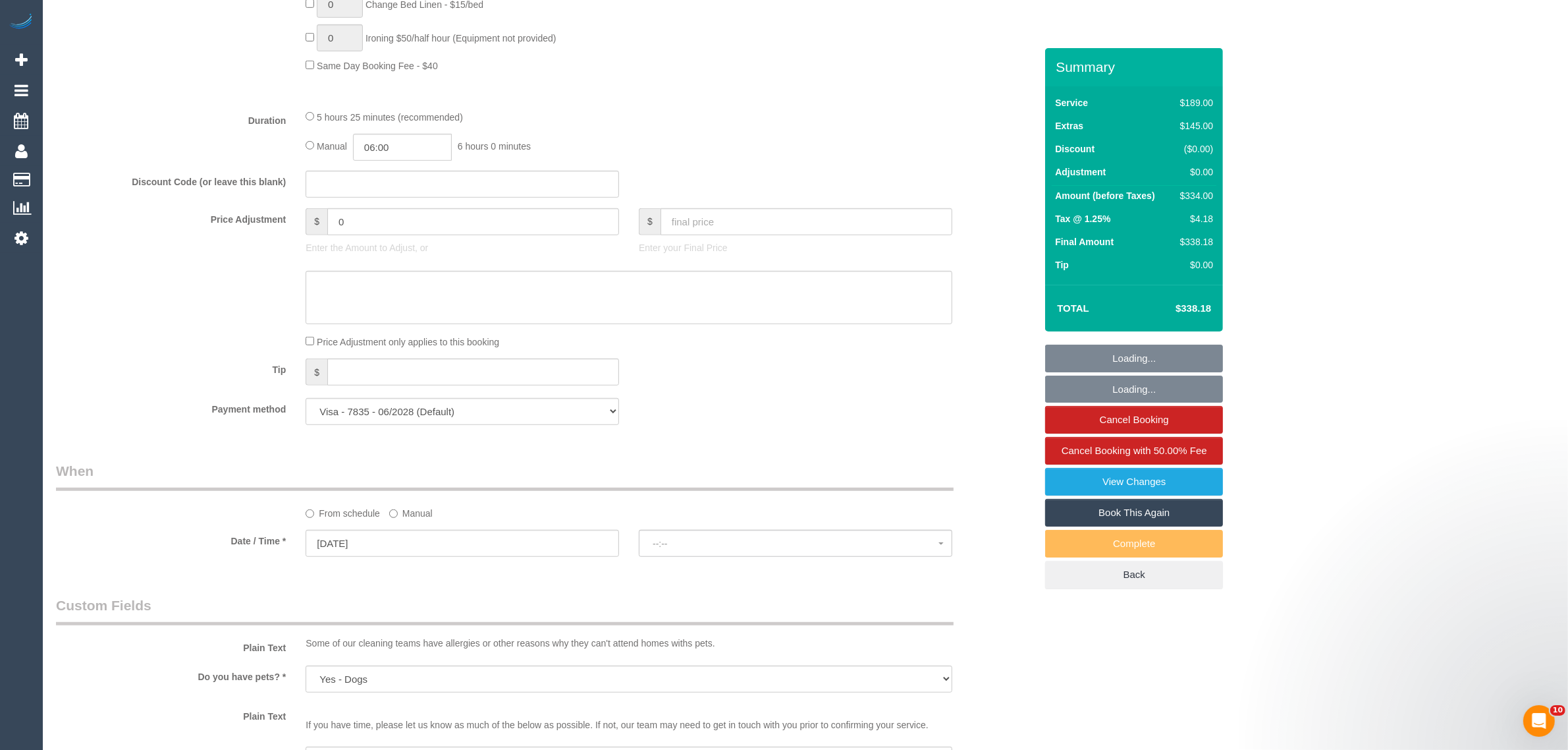
scroll to position [2155, 0]
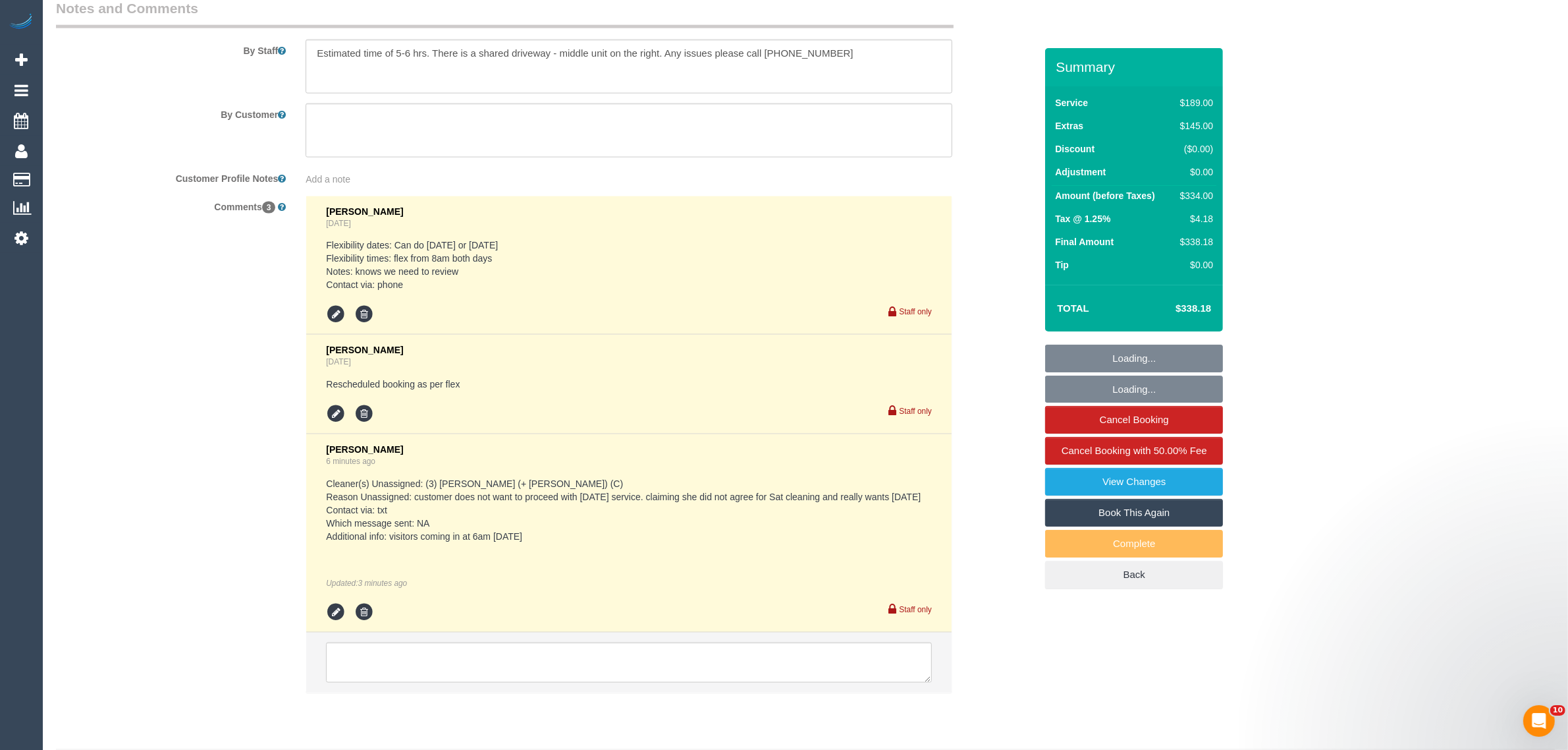
select select "spot1"
click at [336, 611] on icon at bounding box center [336, 612] width 20 height 20
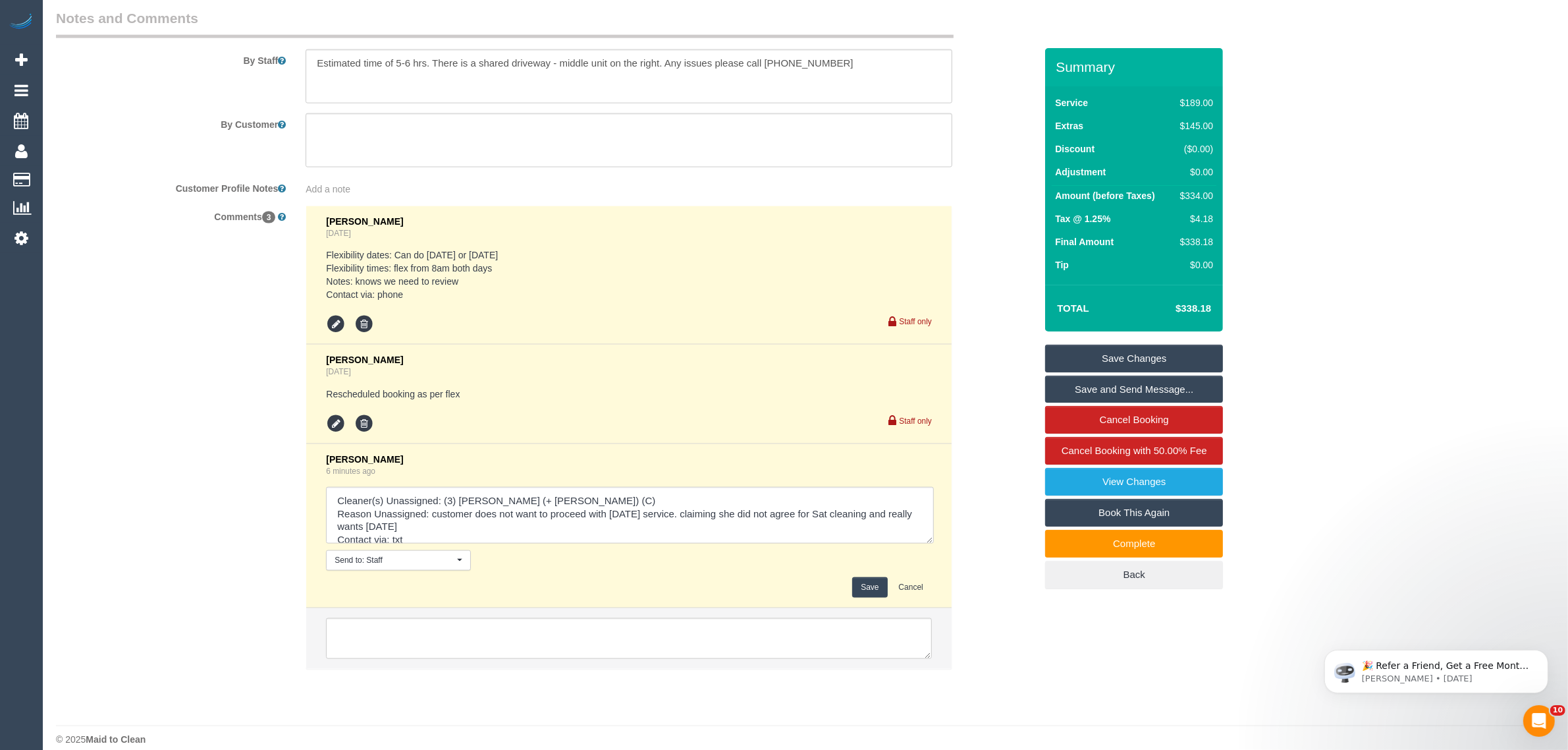
scroll to position [2155, 0]
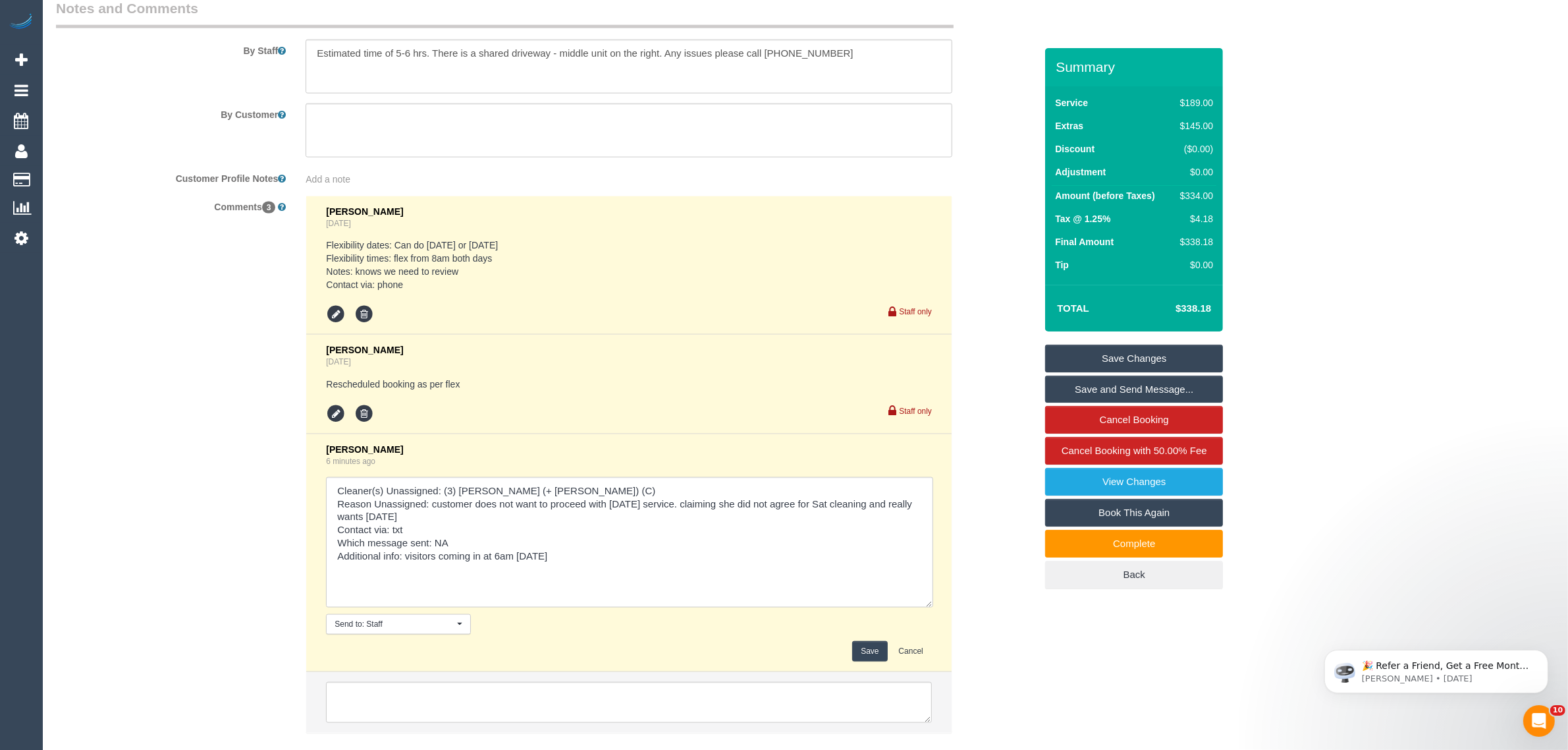
drag, startPoint x: 925, startPoint y: 522, endPoint x: 927, endPoint y: 611, distance: 89.0
click at [927, 611] on div "[PERSON_NAME] 6 minutes ago Send to: Staff Nothing selected Send to: Staff Send…" at bounding box center [628, 552] width 606 height 217
click at [409, 556] on textarea at bounding box center [629, 542] width 607 height 130
type textarea "Cleaner(s) Unassigned: (3) [PERSON_NAME] (+ [PERSON_NAME]) (C) Reason Unassigne…"
click at [866, 647] on button "Save" at bounding box center [869, 651] width 35 height 21
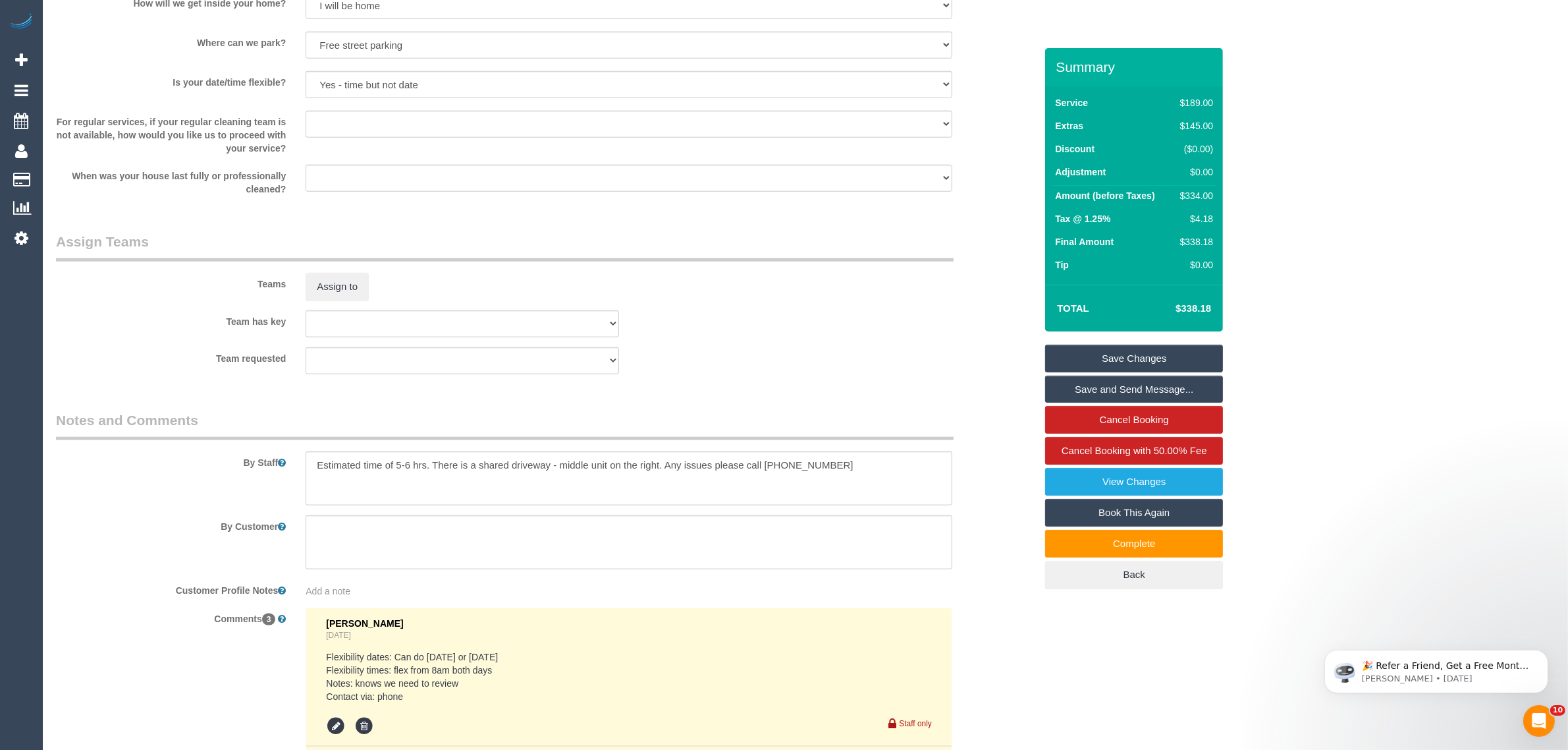
scroll to position [1166, 0]
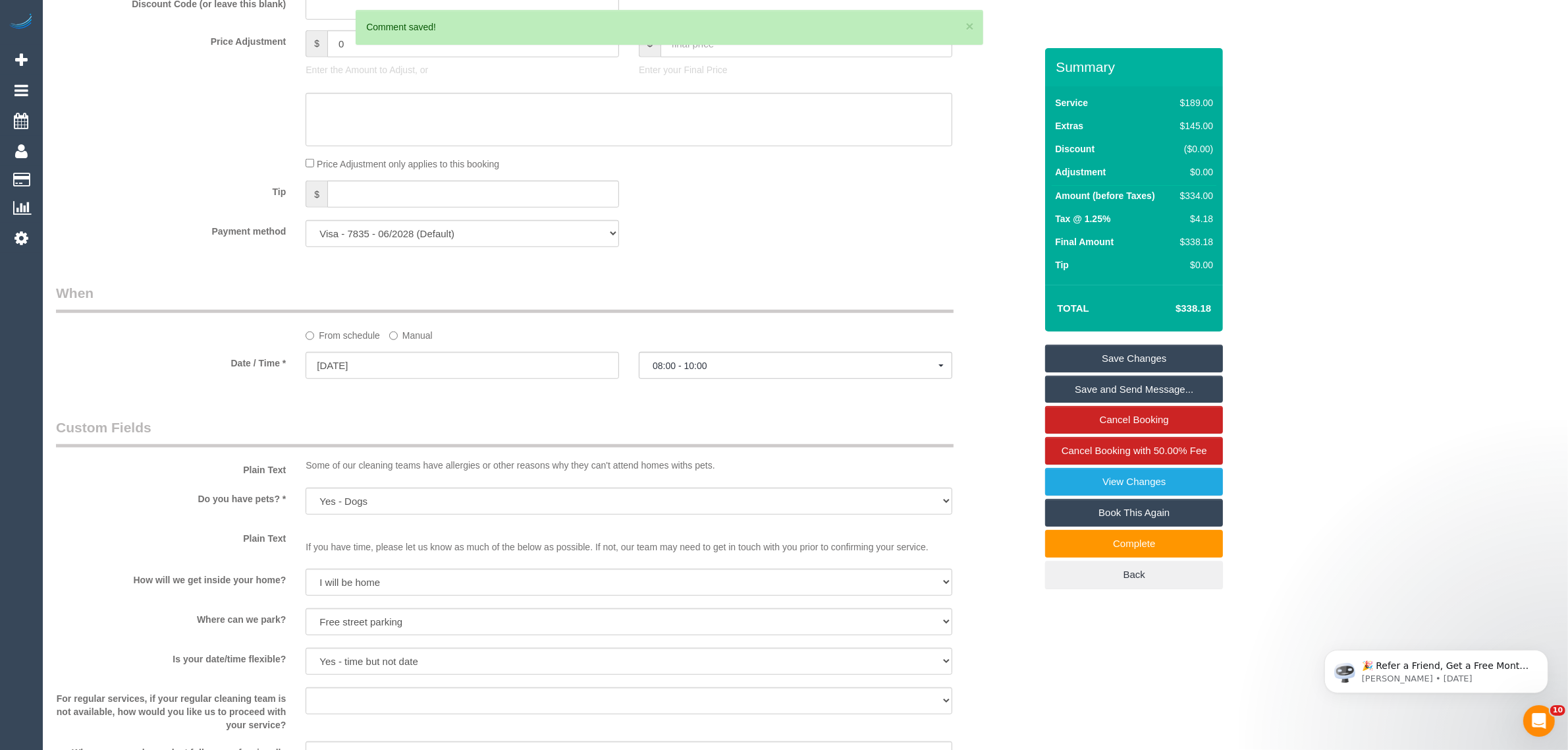
click at [1100, 357] on link "Save Changes" at bounding box center [1134, 358] width 178 height 28
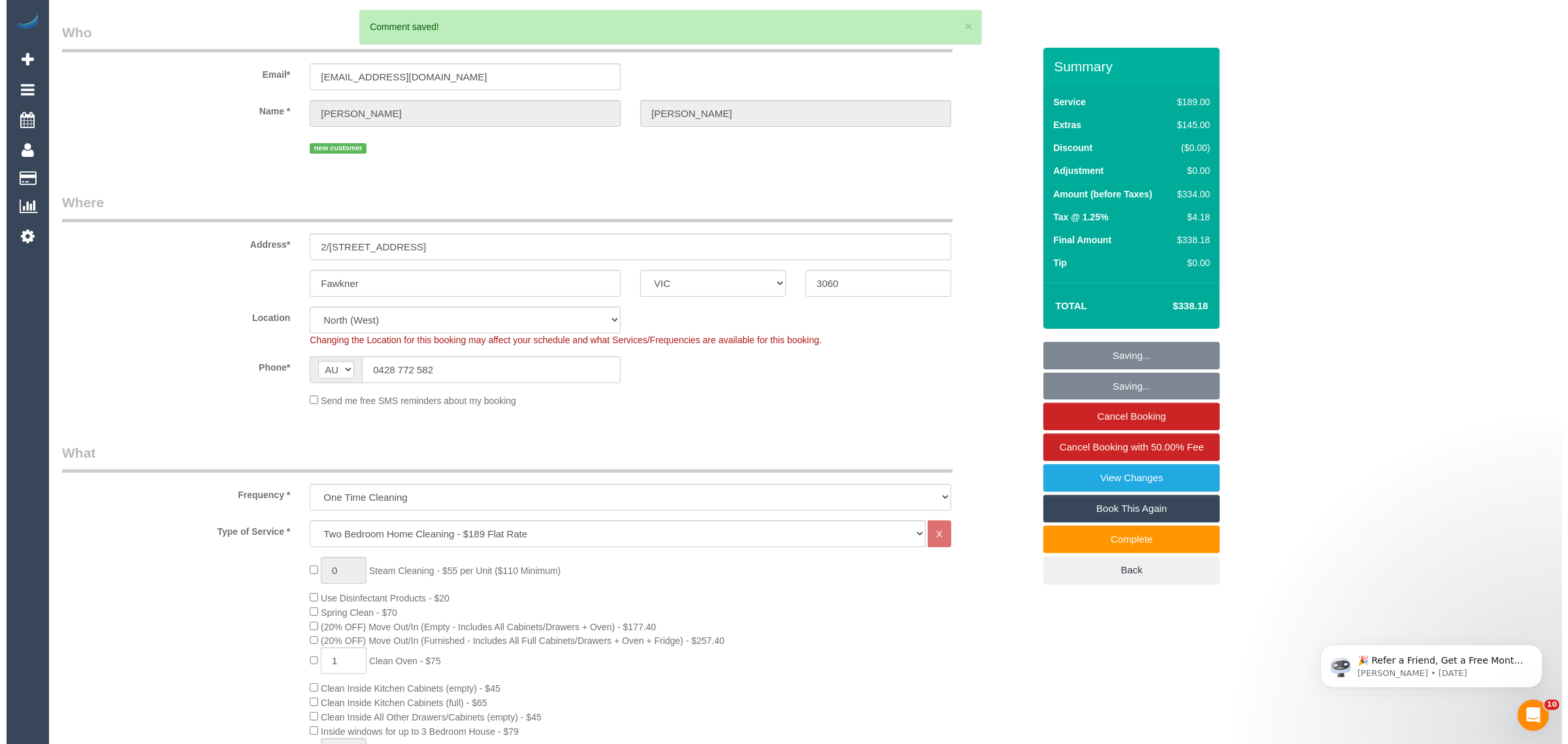
scroll to position [0, 0]
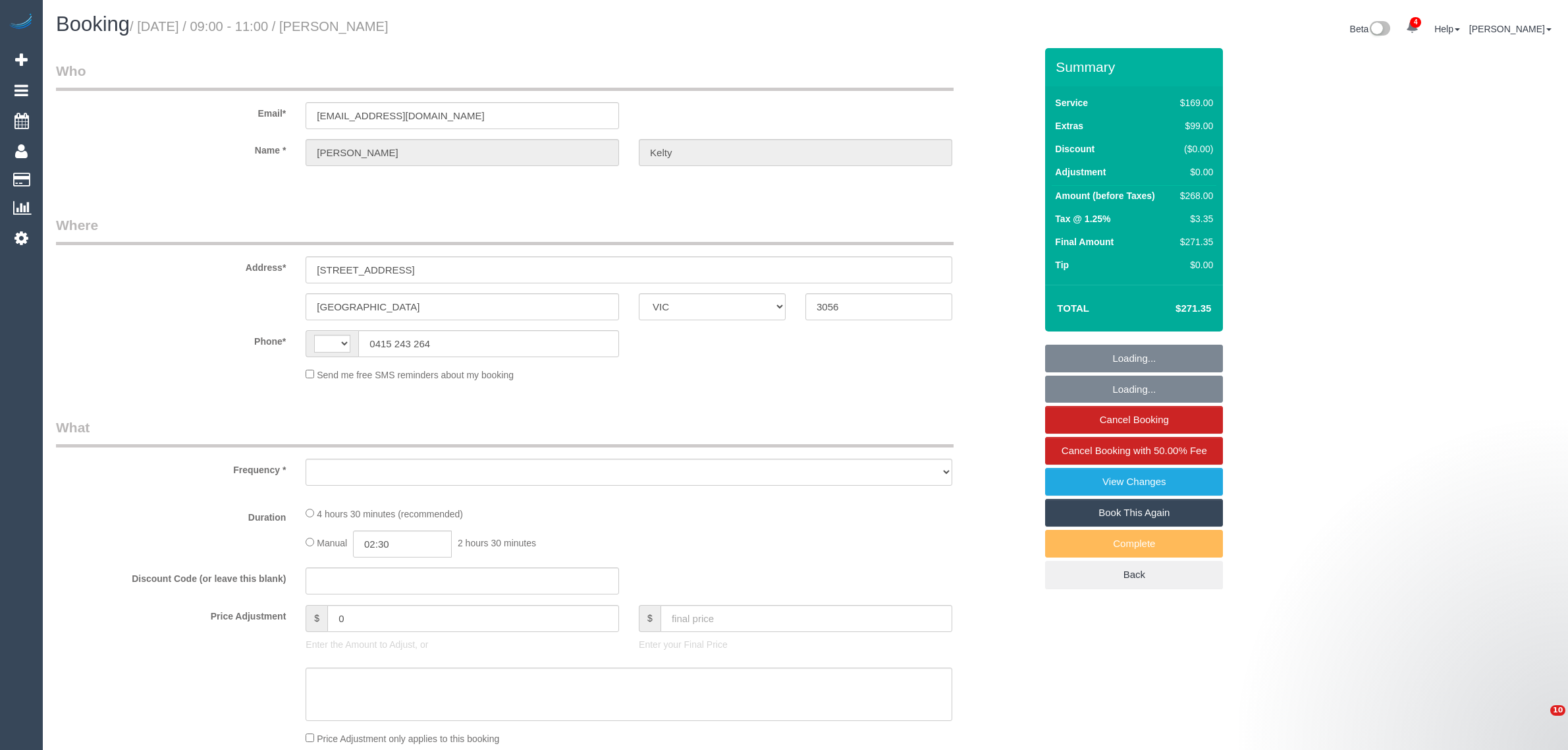
select select "VIC"
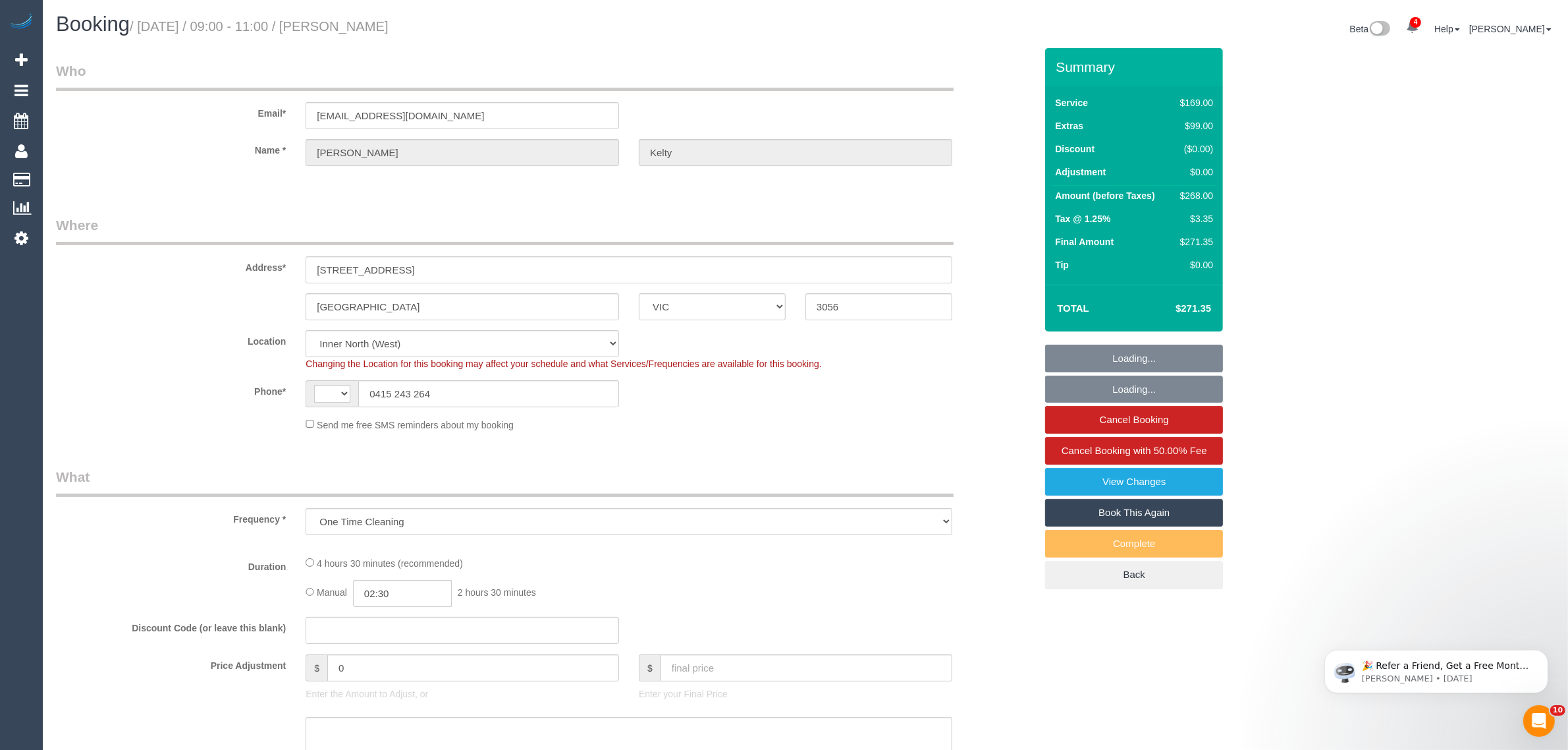
select select "object:764"
select select "string:AU"
select select "number:28"
select select "number:15"
select select "number:19"
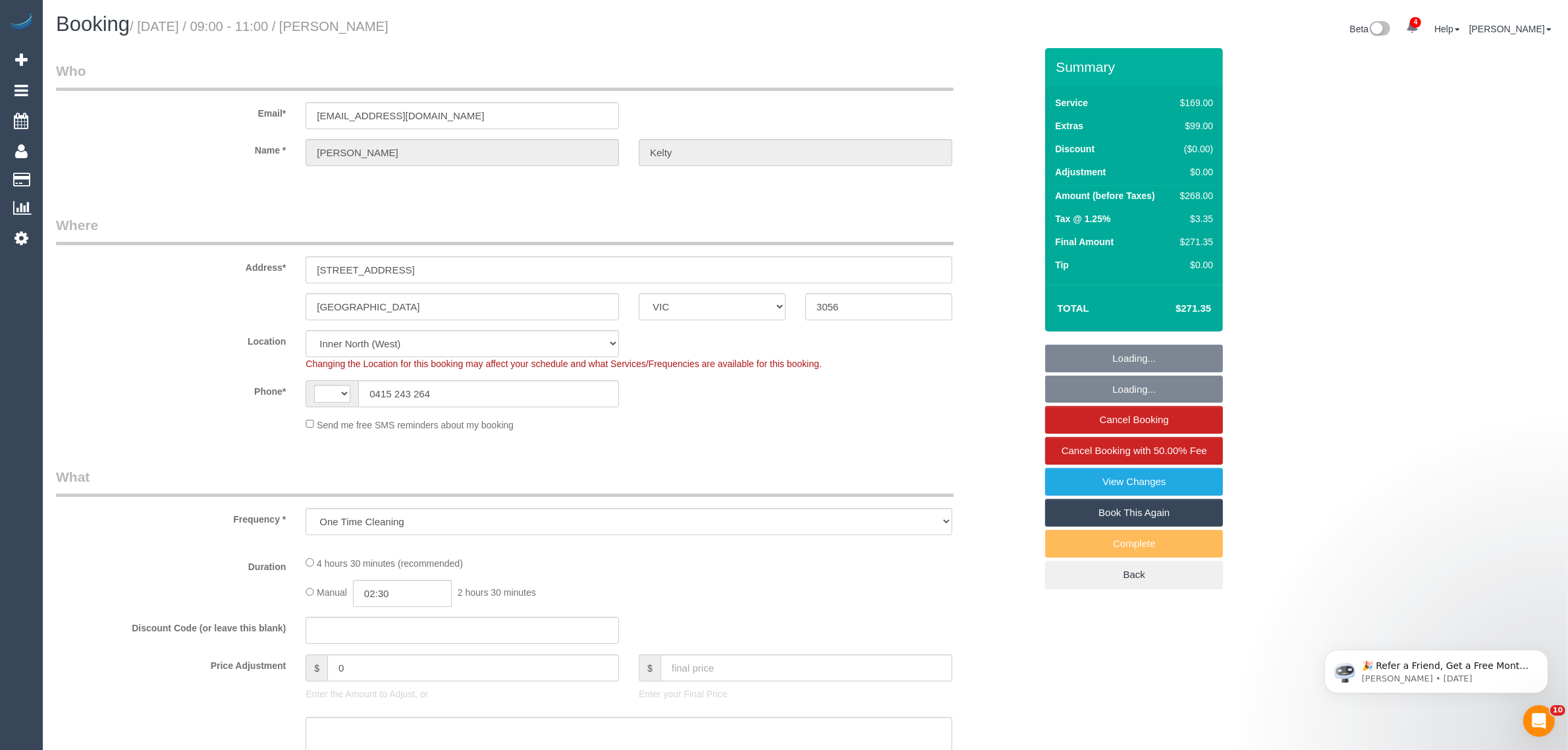
select select "number:25"
click at [552, 398] on input "0415 243 264" at bounding box center [488, 394] width 261 height 27
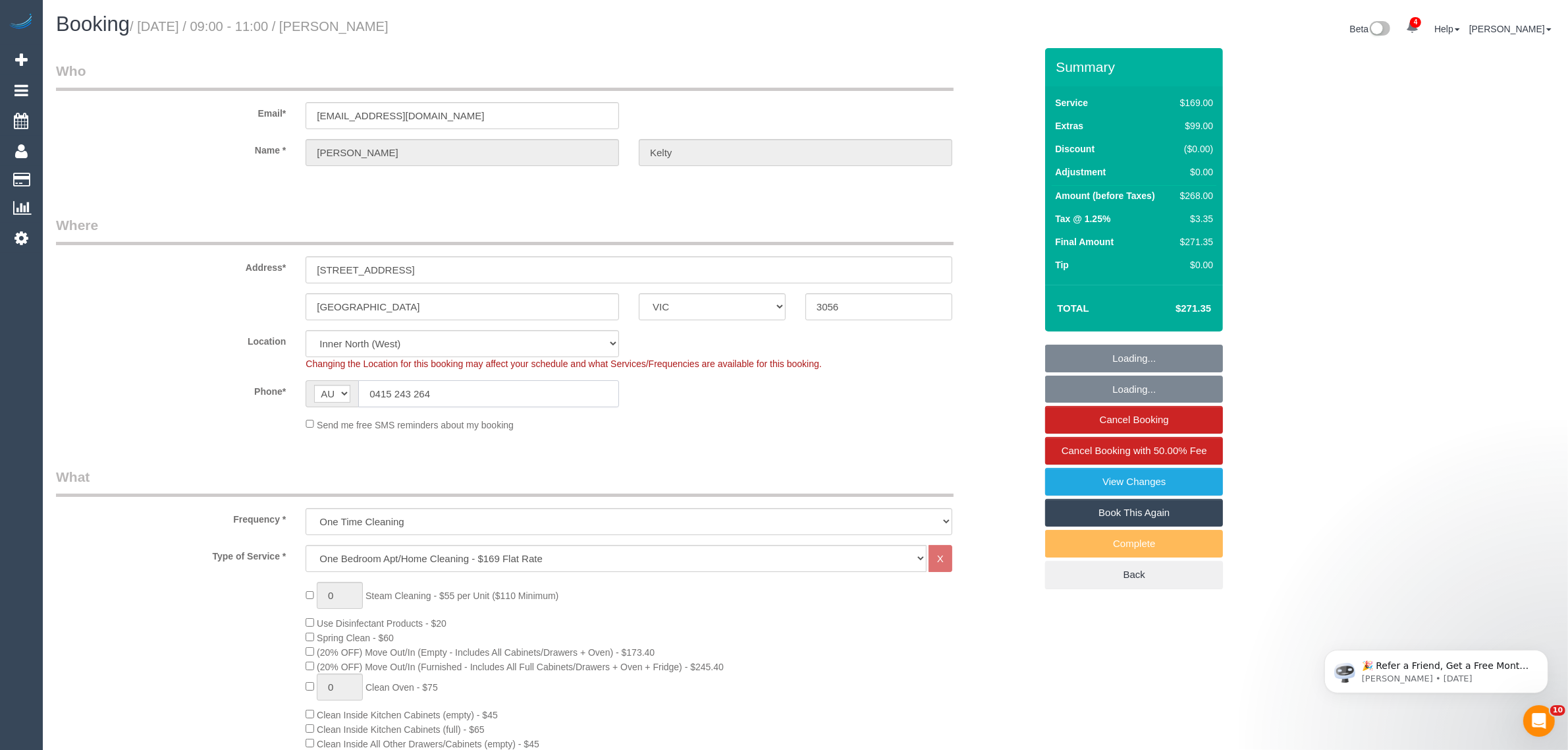
select select "string:stripe-pm_1S67sf2GScqysDRVD2xzMKcD"
select select "spot1"
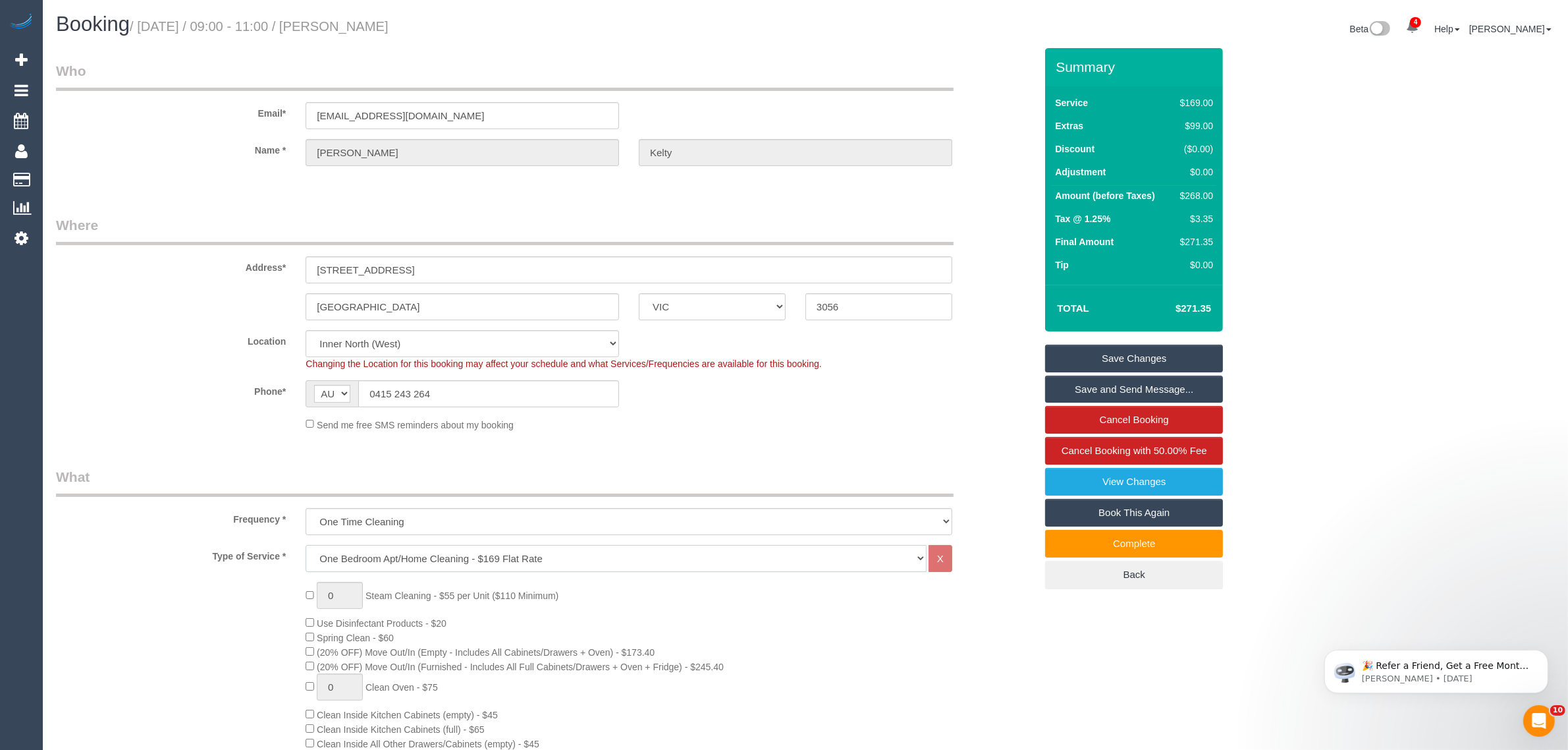
click at [647, 550] on select "Hourly Service - $70/h Hourly Service - $65/h Hourly Service - $60/h Hourly Ser…" at bounding box center [616, 558] width 621 height 27
select select "211"
click at [306, 545] on select "Hourly Service - $70/h Hourly Service - $65/h Hourly Service - $60/h Hourly Ser…" at bounding box center [616, 558] width 621 height 27
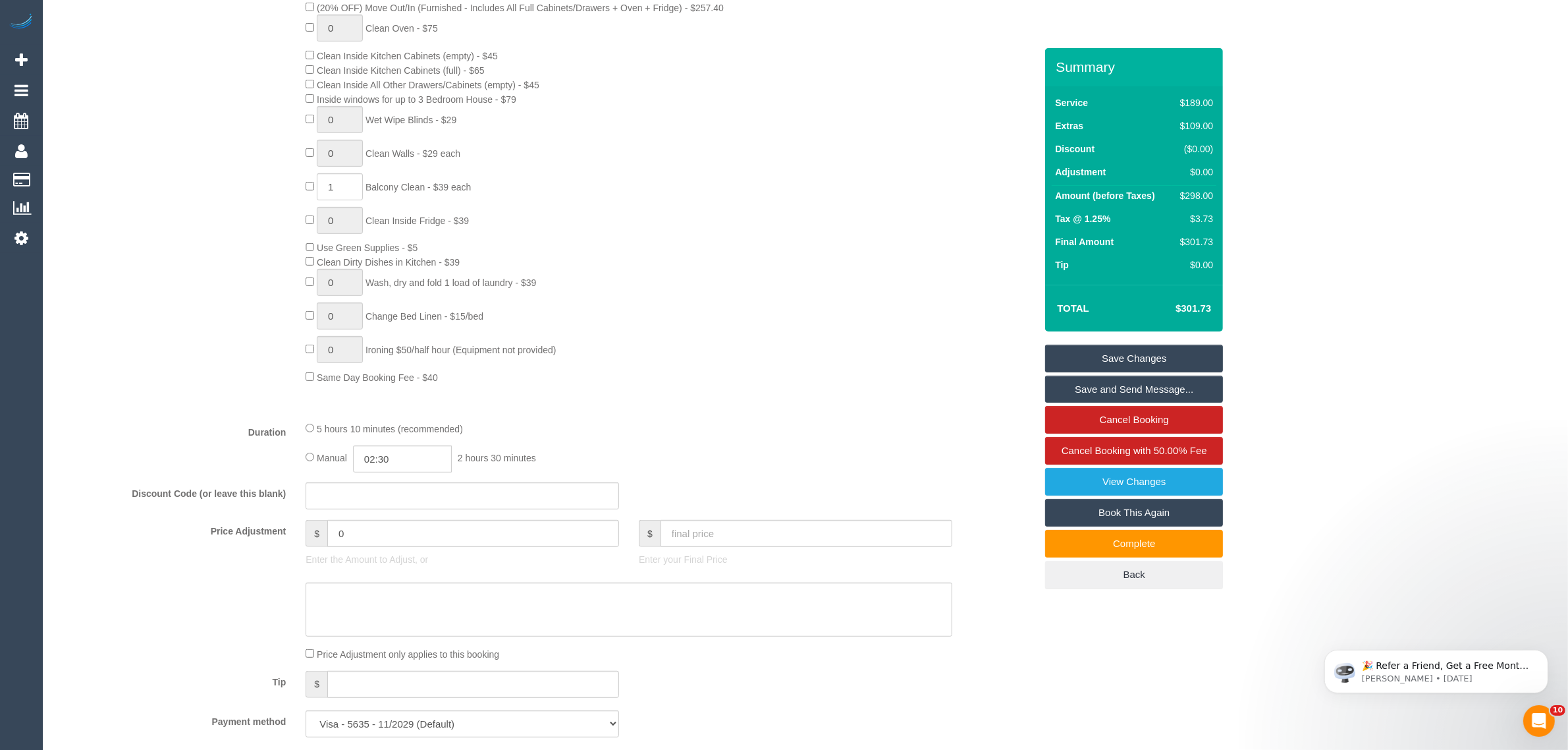
scroll to position [330, 0]
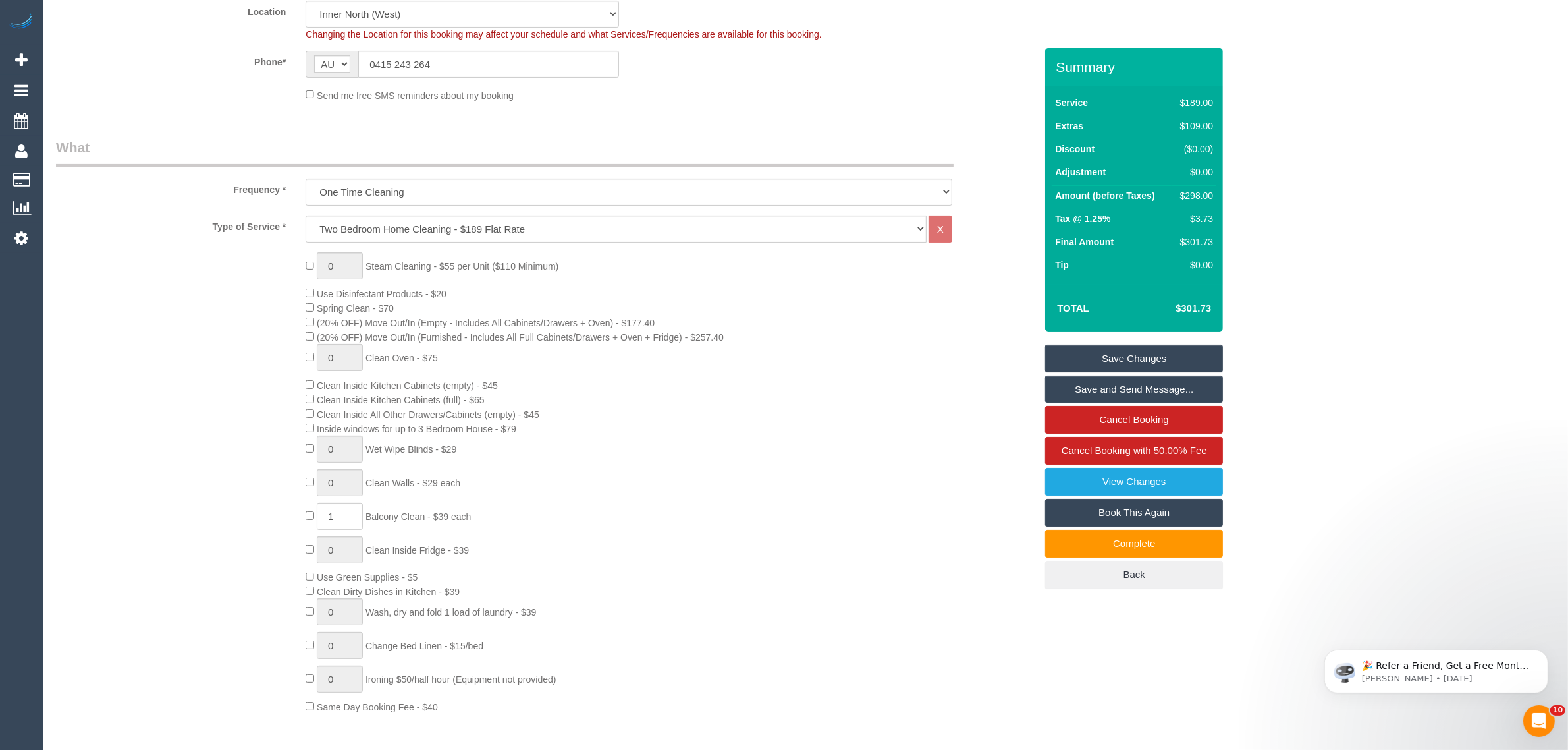
click at [923, 100] on div "Send me free SMS reminders about my booking" at bounding box center [628, 94] width 666 height 14
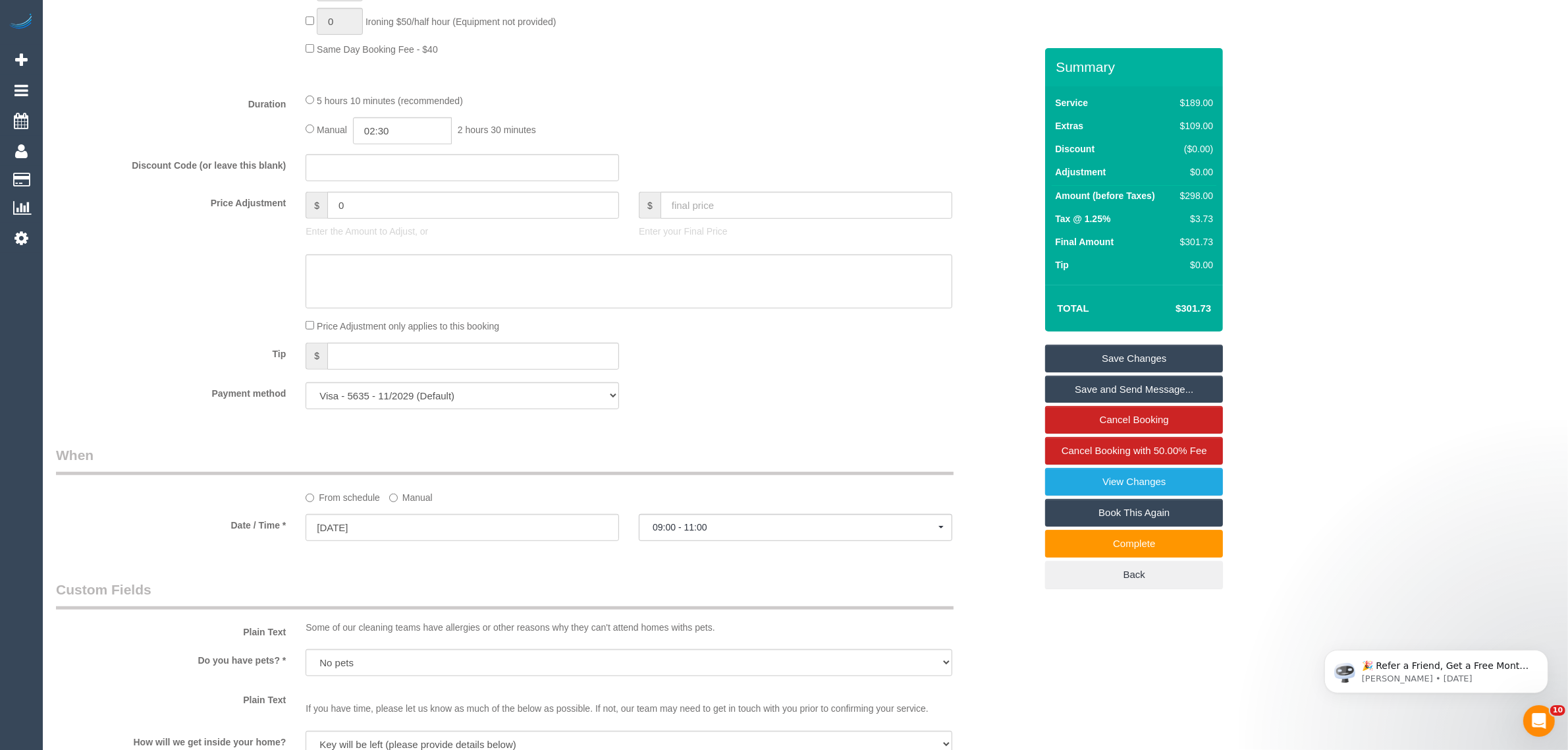
scroll to position [989, 0]
click at [509, 206] on input "0" at bounding box center [473, 203] width 291 height 27
type input "-"
click at [494, 267] on textarea at bounding box center [629, 280] width 647 height 54
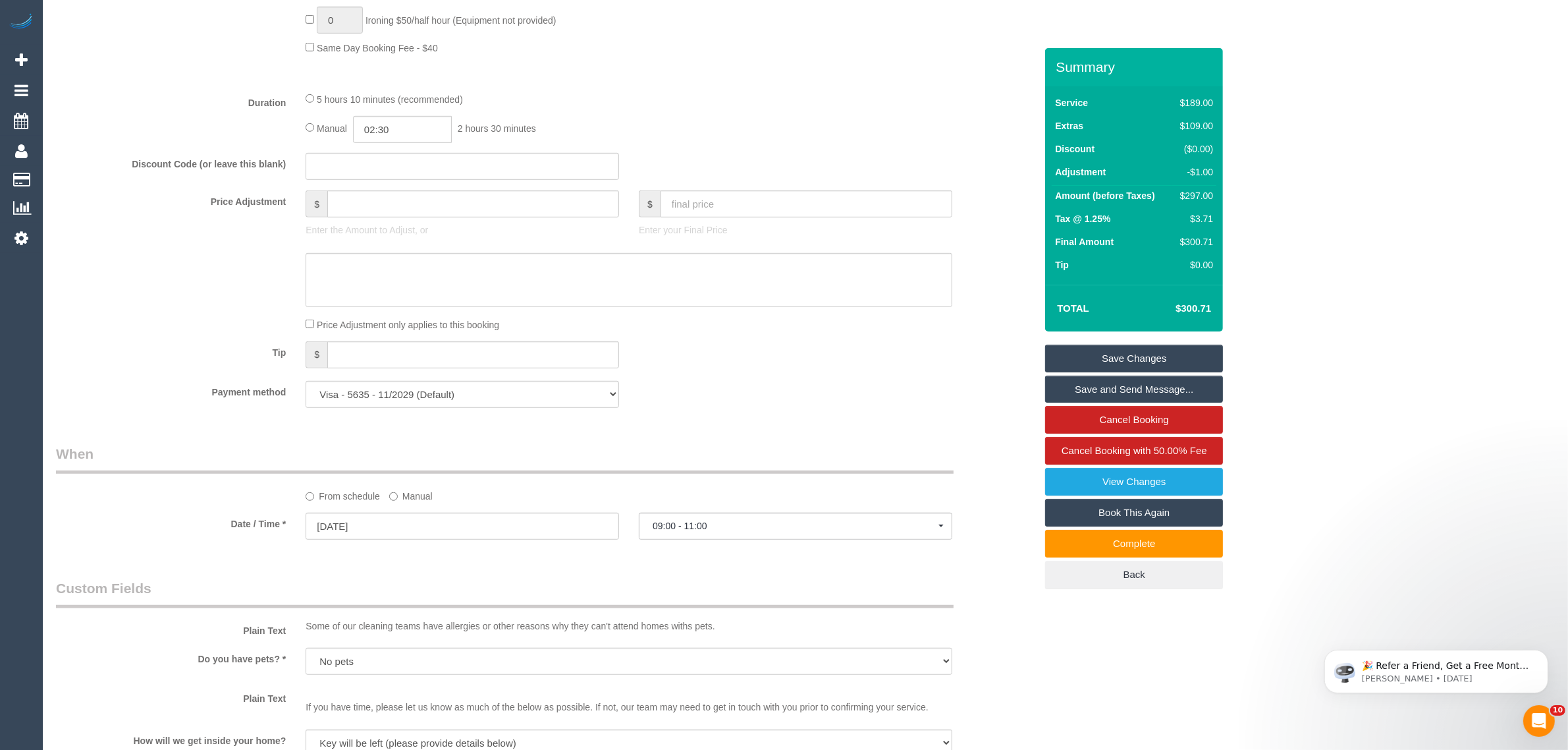
click at [231, 244] on sui-booking-price-adjustment "Price Adjustment $ Enter the Amount to Adjust, or $ Enter your Final Price Pric…" at bounding box center [546, 261] width 980 height 141
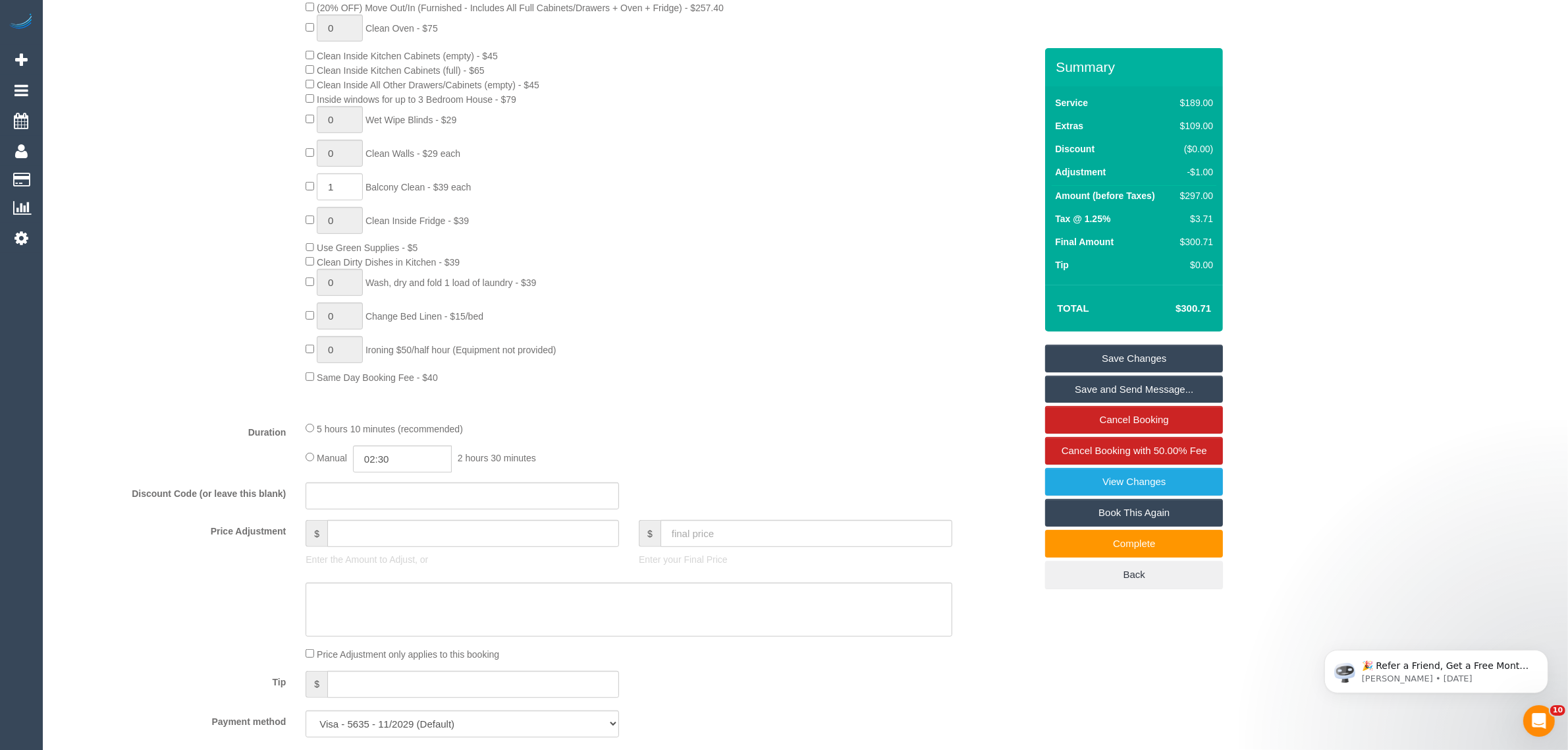
type input "0"
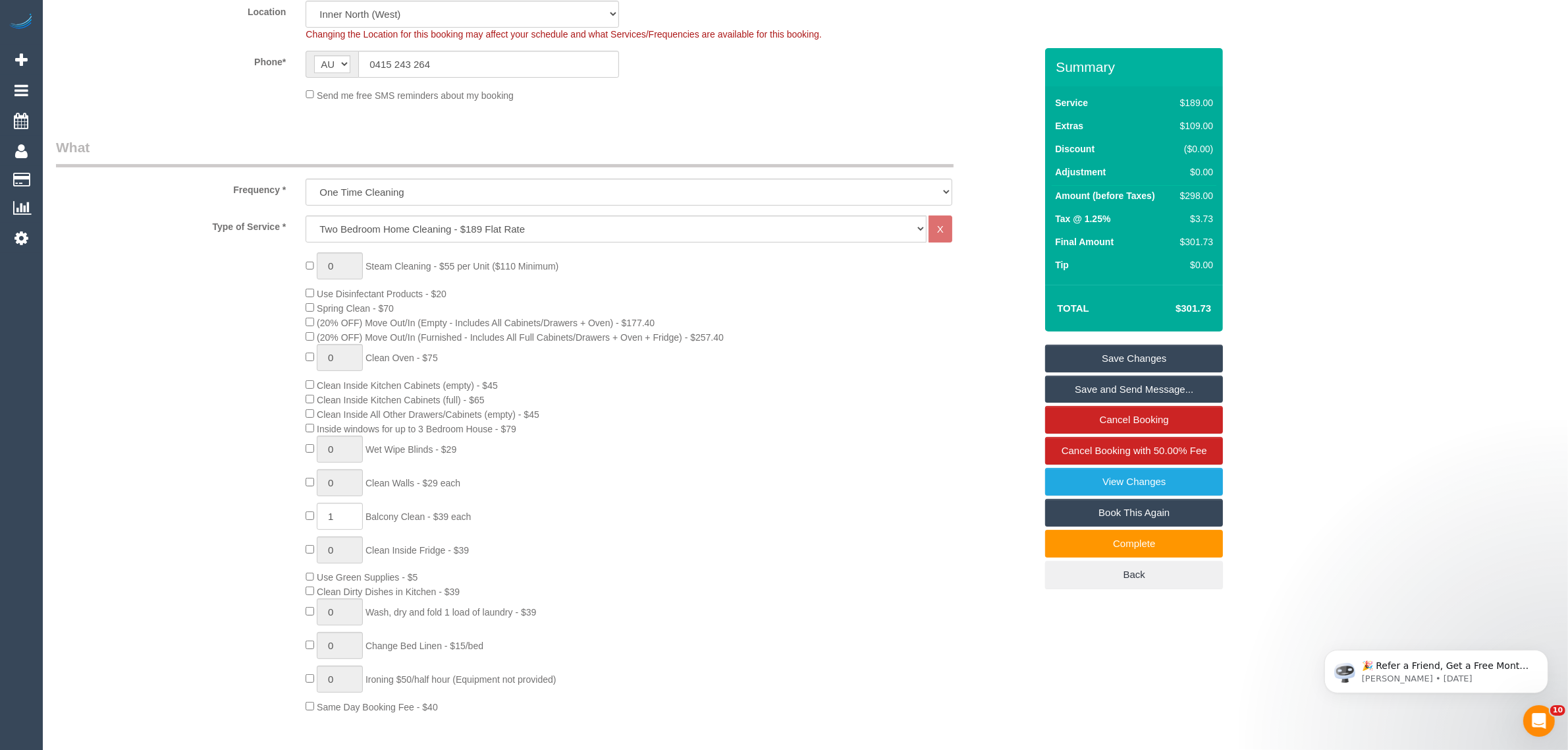
scroll to position [0, 0]
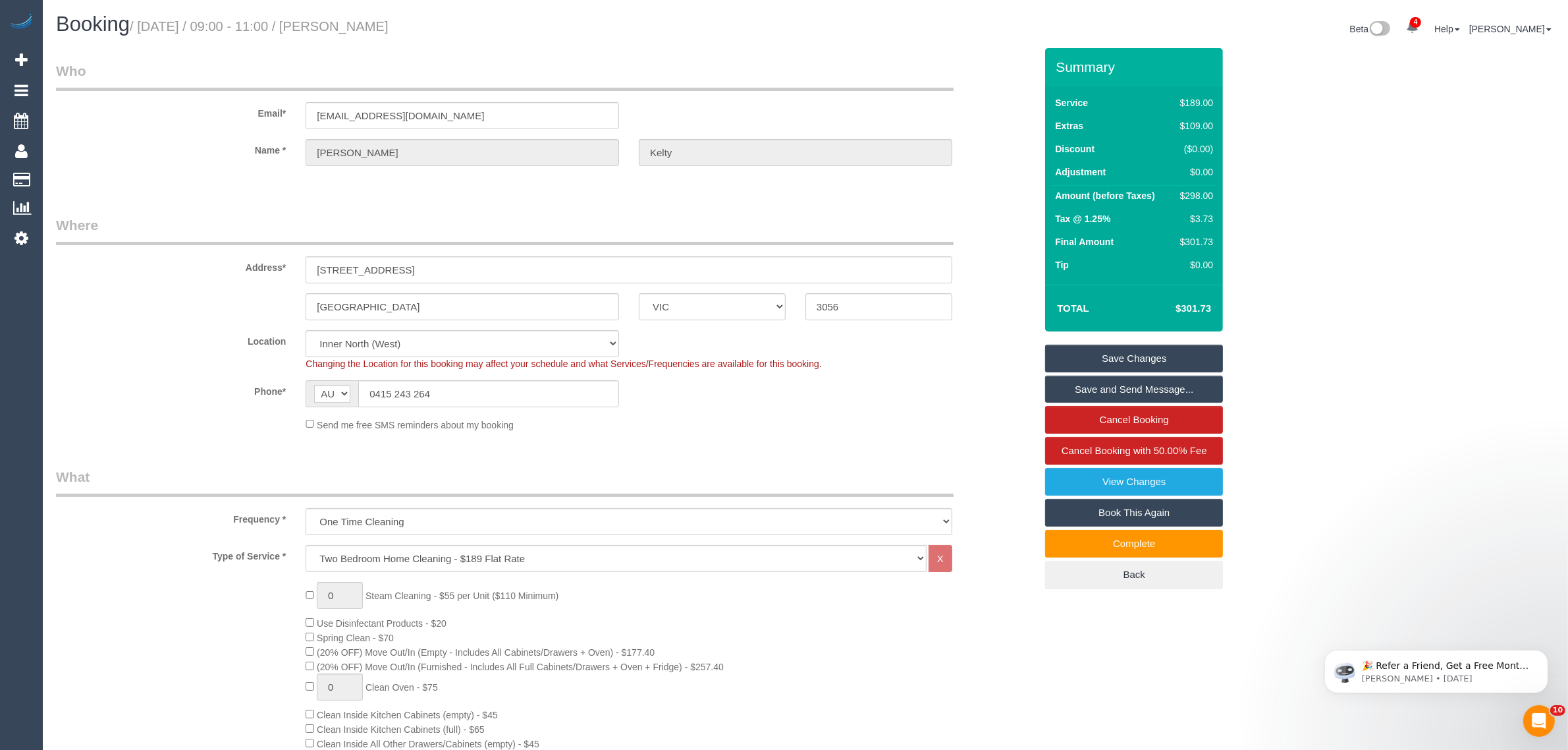
click at [975, 23] on div "Beta 4 Your Notifications You have 0 alerts × You have 1 to charge for 13/09/20…" at bounding box center [1185, 30] width 759 height 35
click at [940, 70] on legend "Who" at bounding box center [504, 76] width 898 height 30
click at [951, 389] on div "Phone* AF AL DZ AD AO AI AQ AG AR AM AW AU AT AZ BS BH BD BB BY BE BZ BJ BM BT …" at bounding box center [546, 394] width 999 height 27
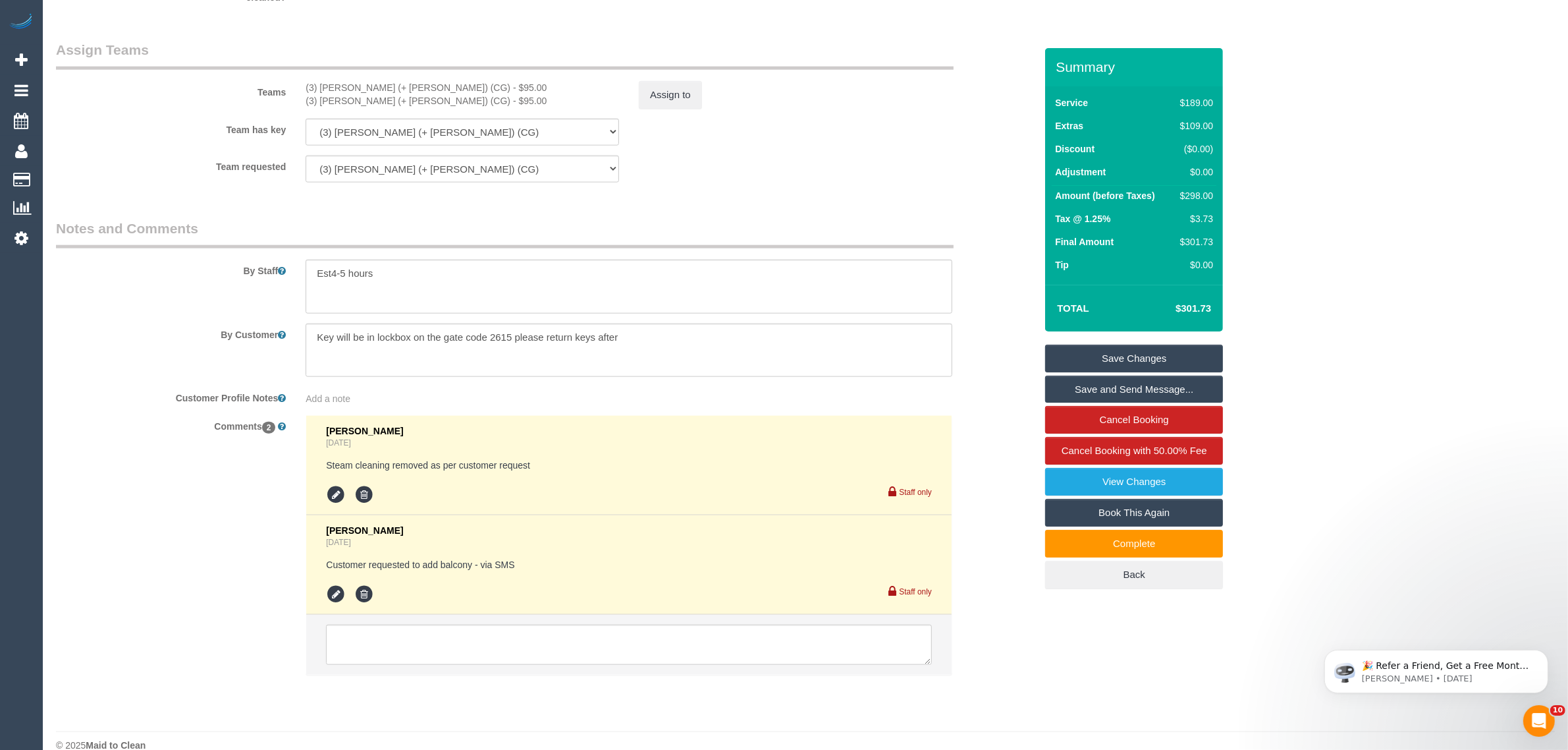
scroll to position [1939, 0]
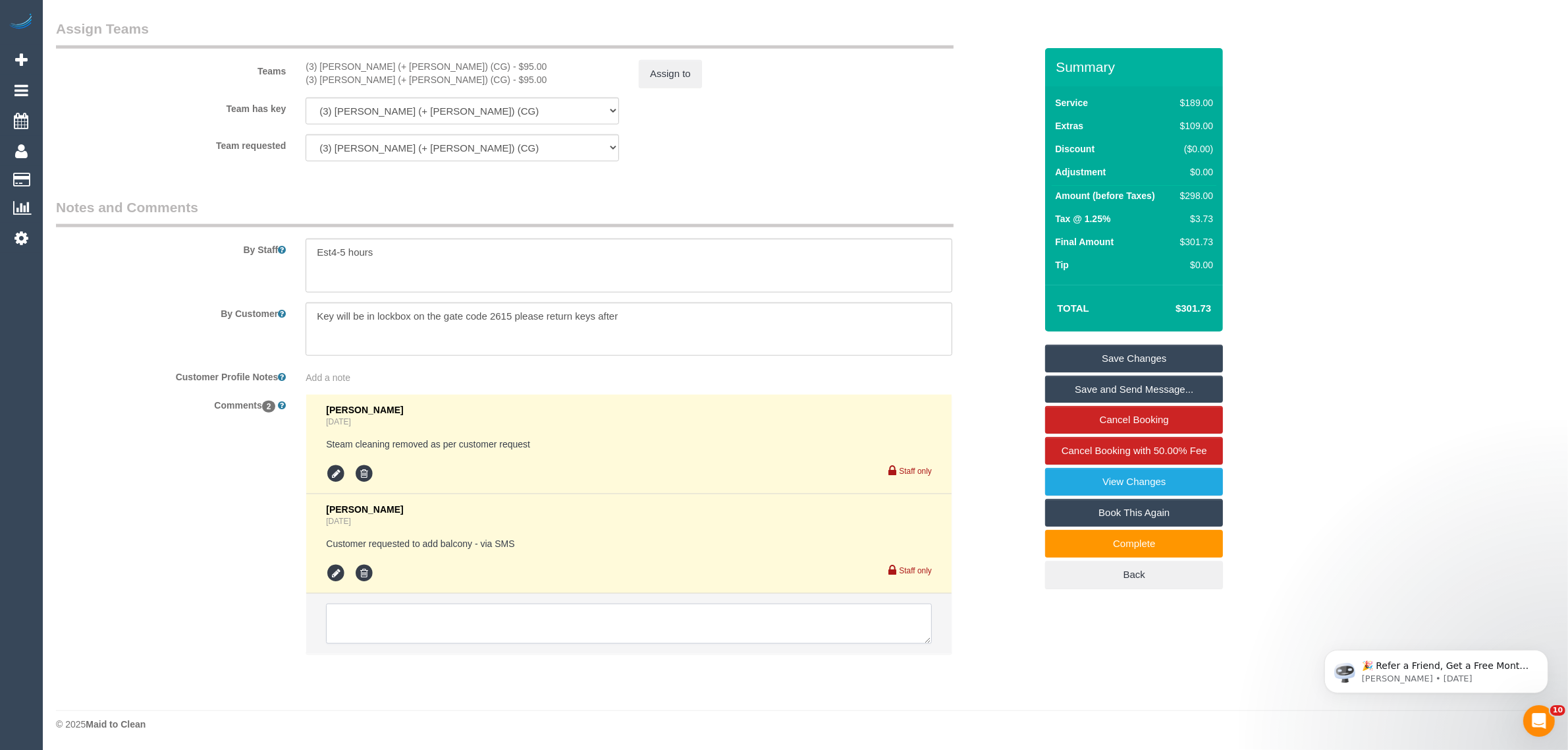
click at [529, 610] on textarea at bounding box center [628, 624] width 606 height 41
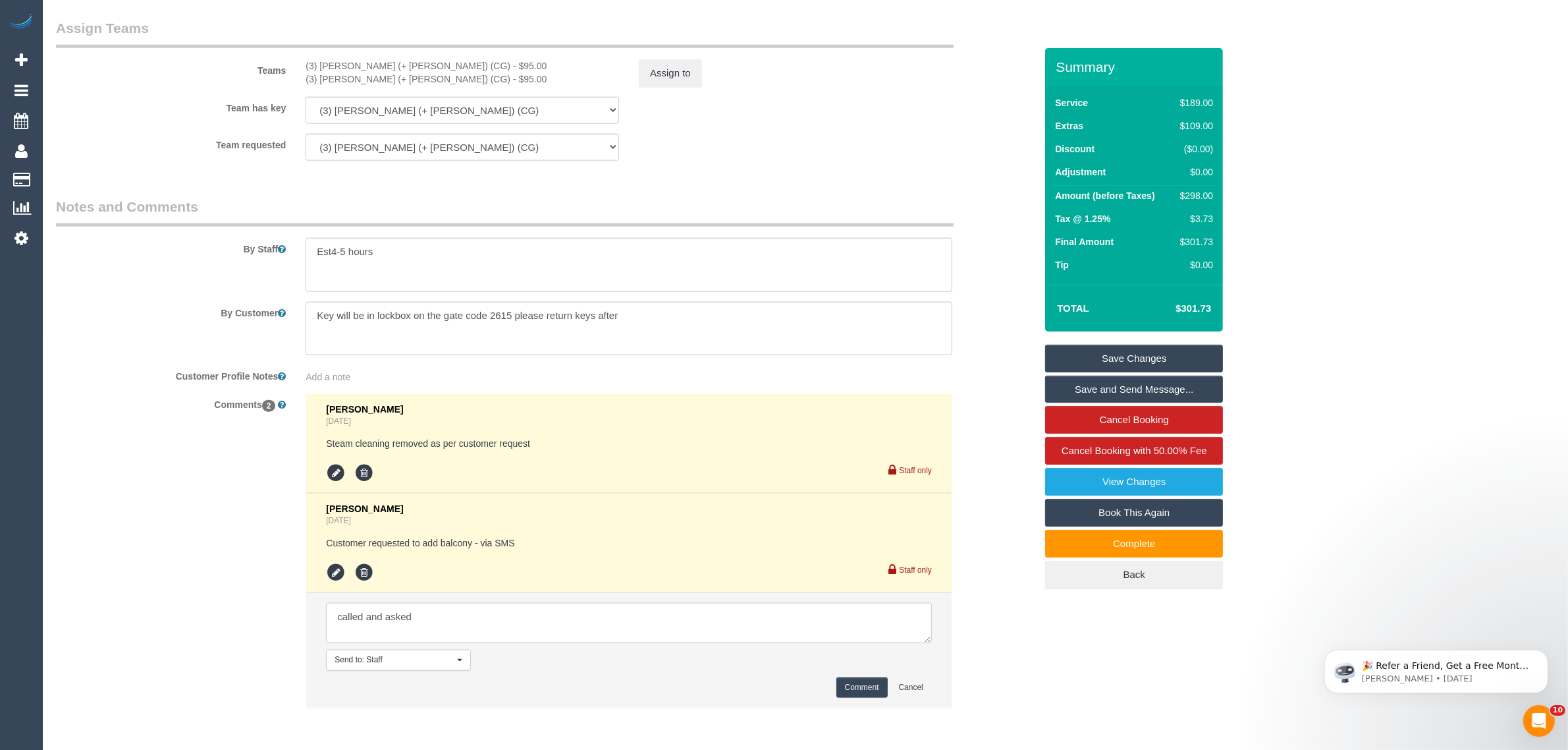
type textarea "called and asked"
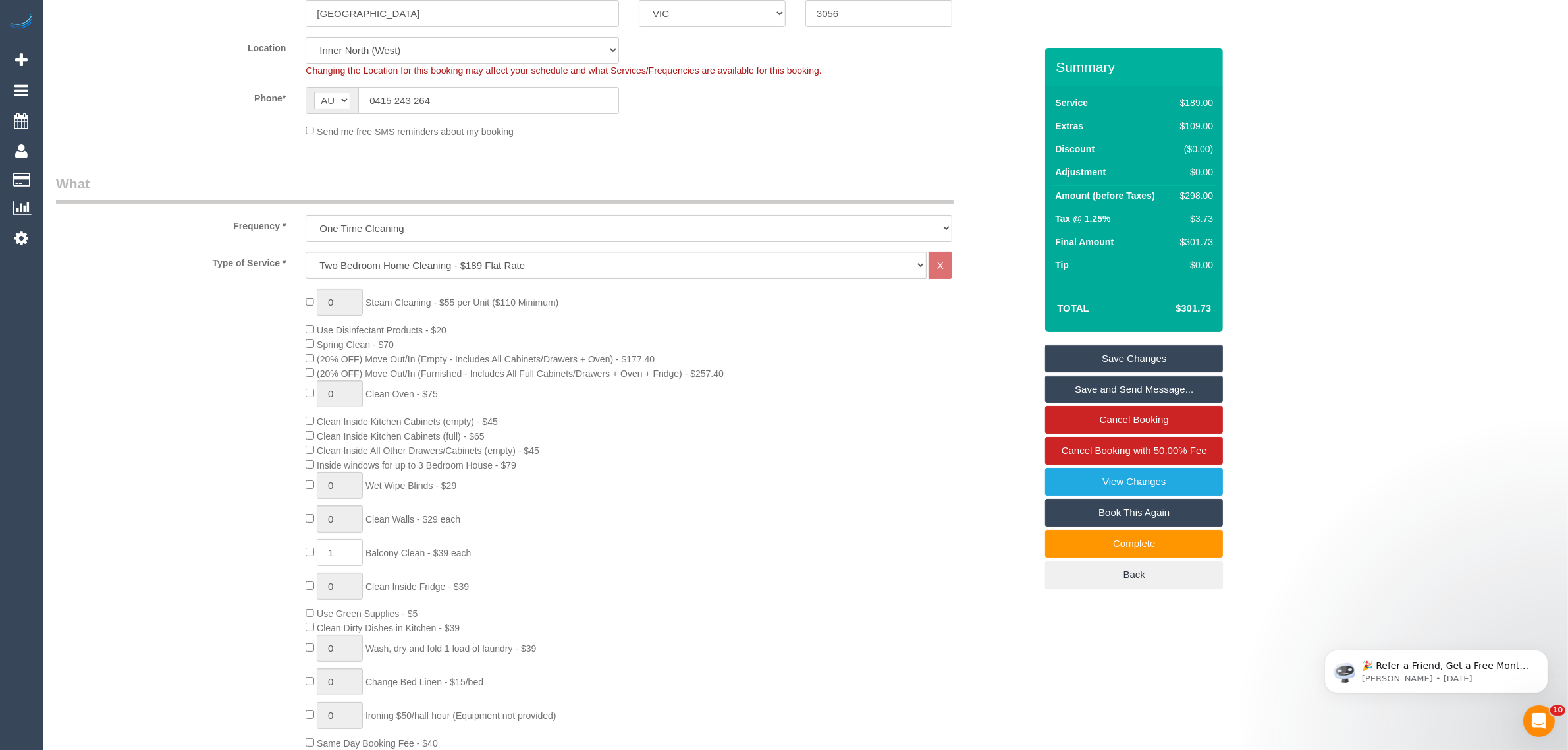
scroll to position [292, 0]
type textarea "spoke with customer to change booking from1BR to 2BR customer agreed via call -…"
click at [1192, 194] on div "$298.00" at bounding box center [1193, 195] width 38 height 13
copy div "298.00"
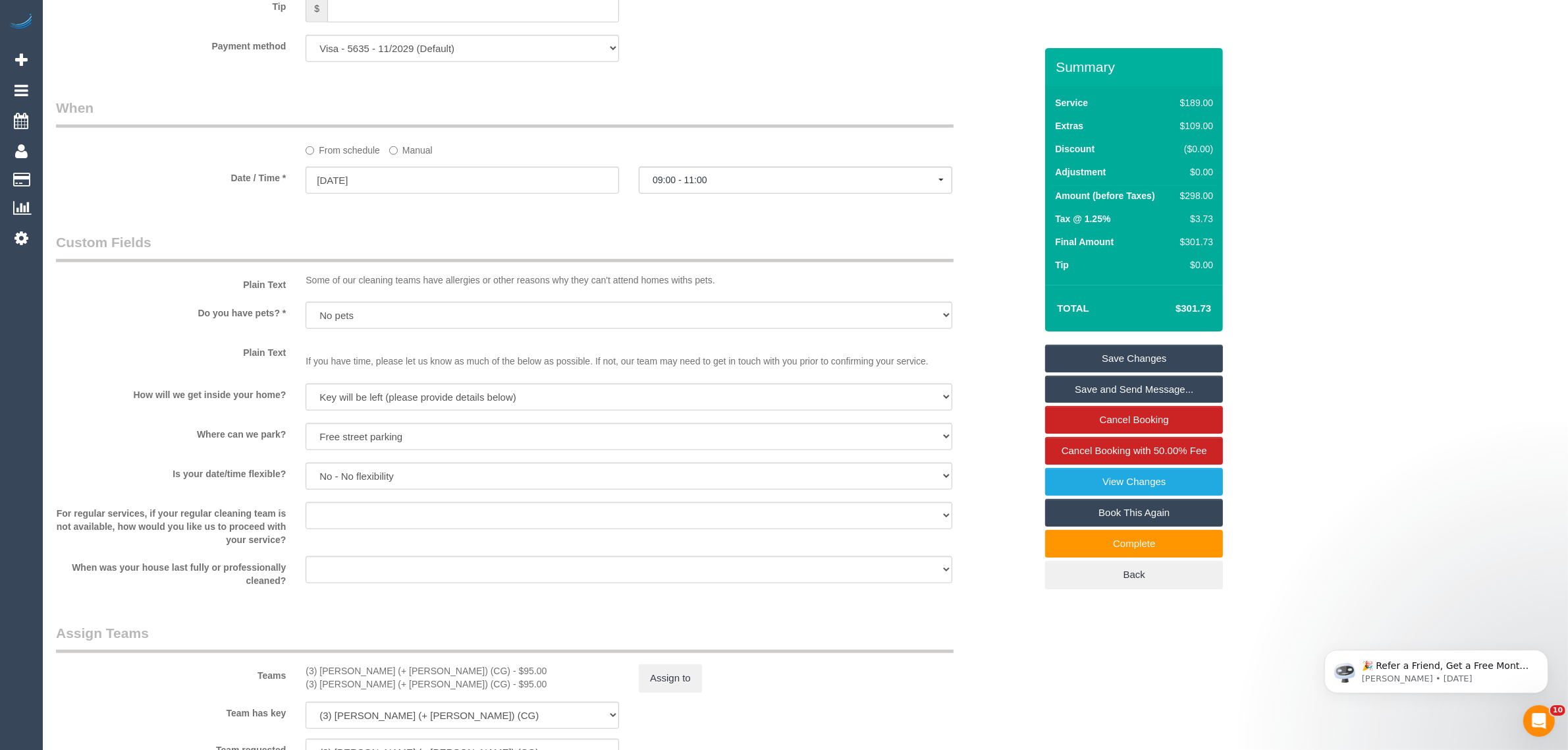
scroll to position [1610, 0]
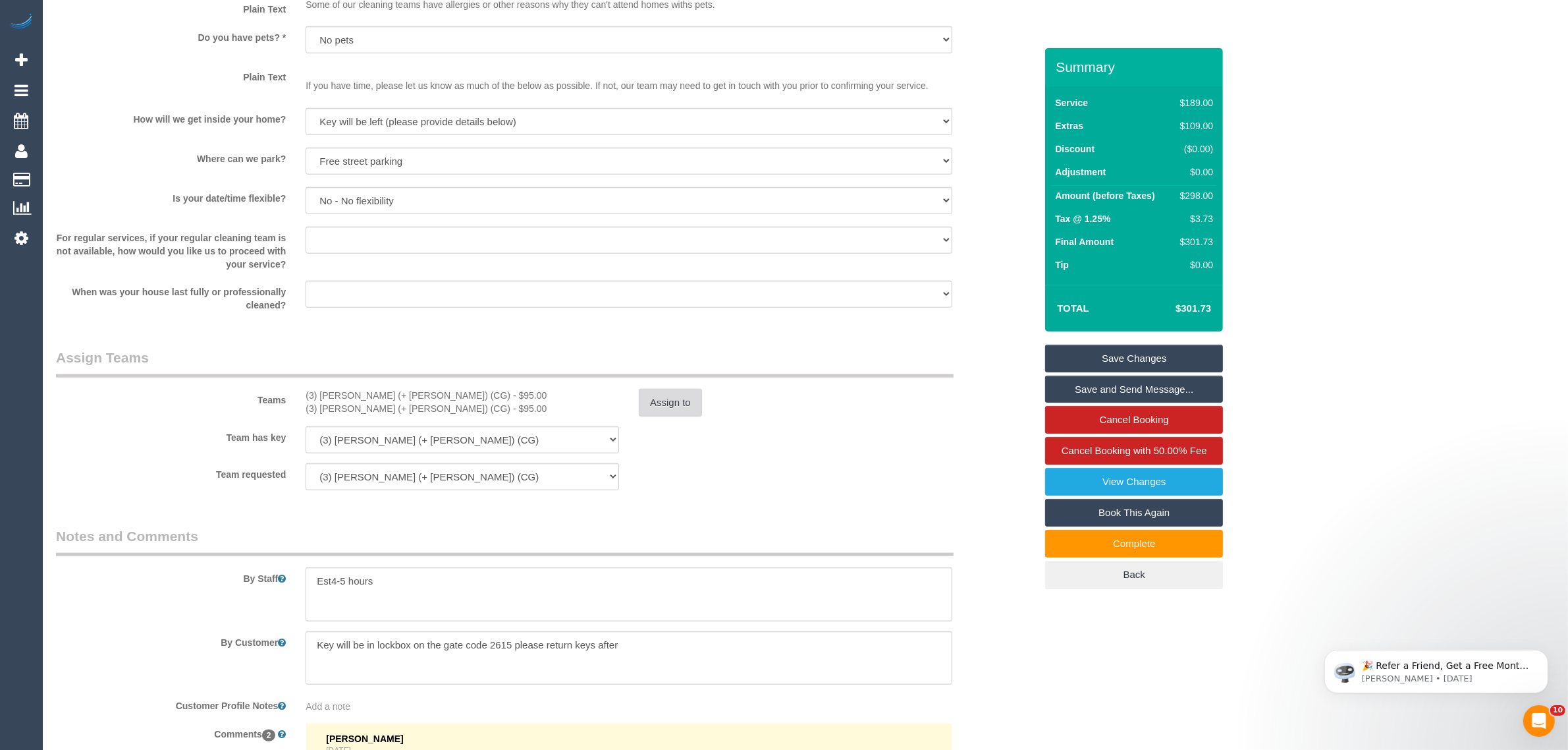
click at [681, 400] on button "Assign to" at bounding box center [670, 403] width 63 height 28
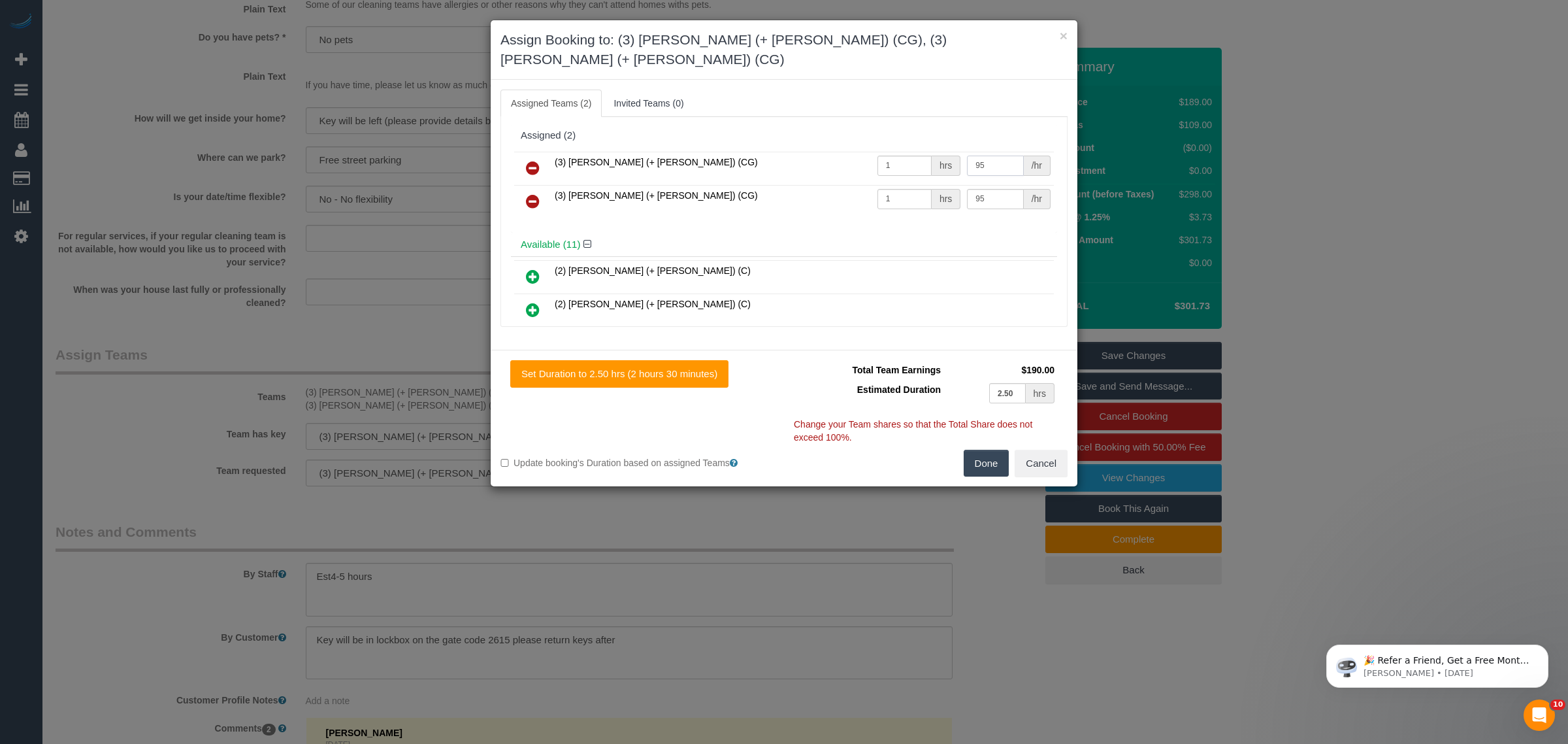
click at [981, 156] on input "95" at bounding box center [995, 166] width 56 height 21
type input "9"
click at [981, 156] on input "105" at bounding box center [995, 166] width 56 height 21
type input "105"
click at [995, 190] on td "95 /hr" at bounding box center [1009, 202] width 90 height 34
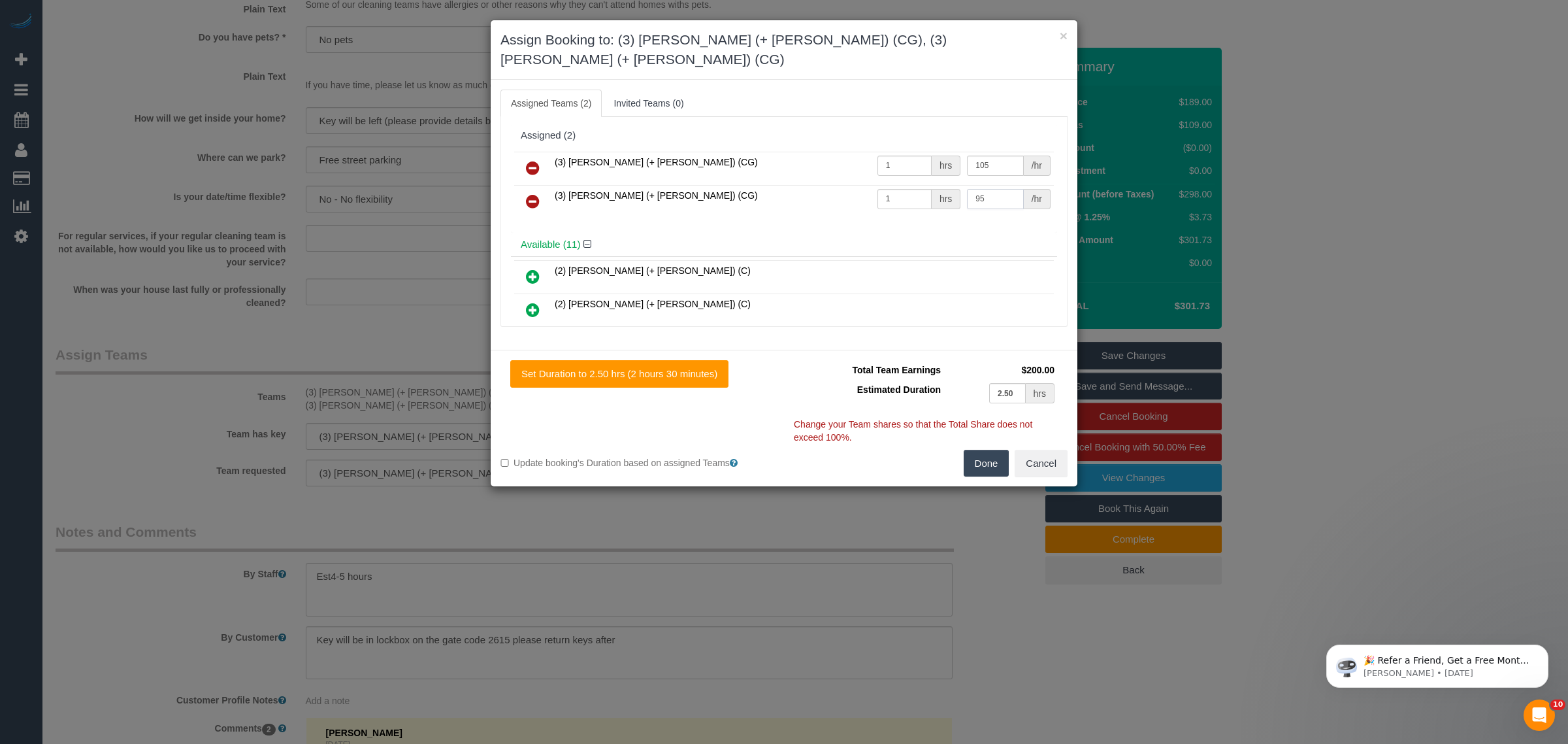
click at [1001, 189] on input "95" at bounding box center [995, 199] width 56 height 21
paste input "10"
type input "105"
click at [1001, 210] on div "(3) Amninder (+ Sohail) (CG) 1 hrs 105 /hr (3) Sohail (+ Amninder) (CG) 1 hrs 1…" at bounding box center [784, 190] width 546 height 84
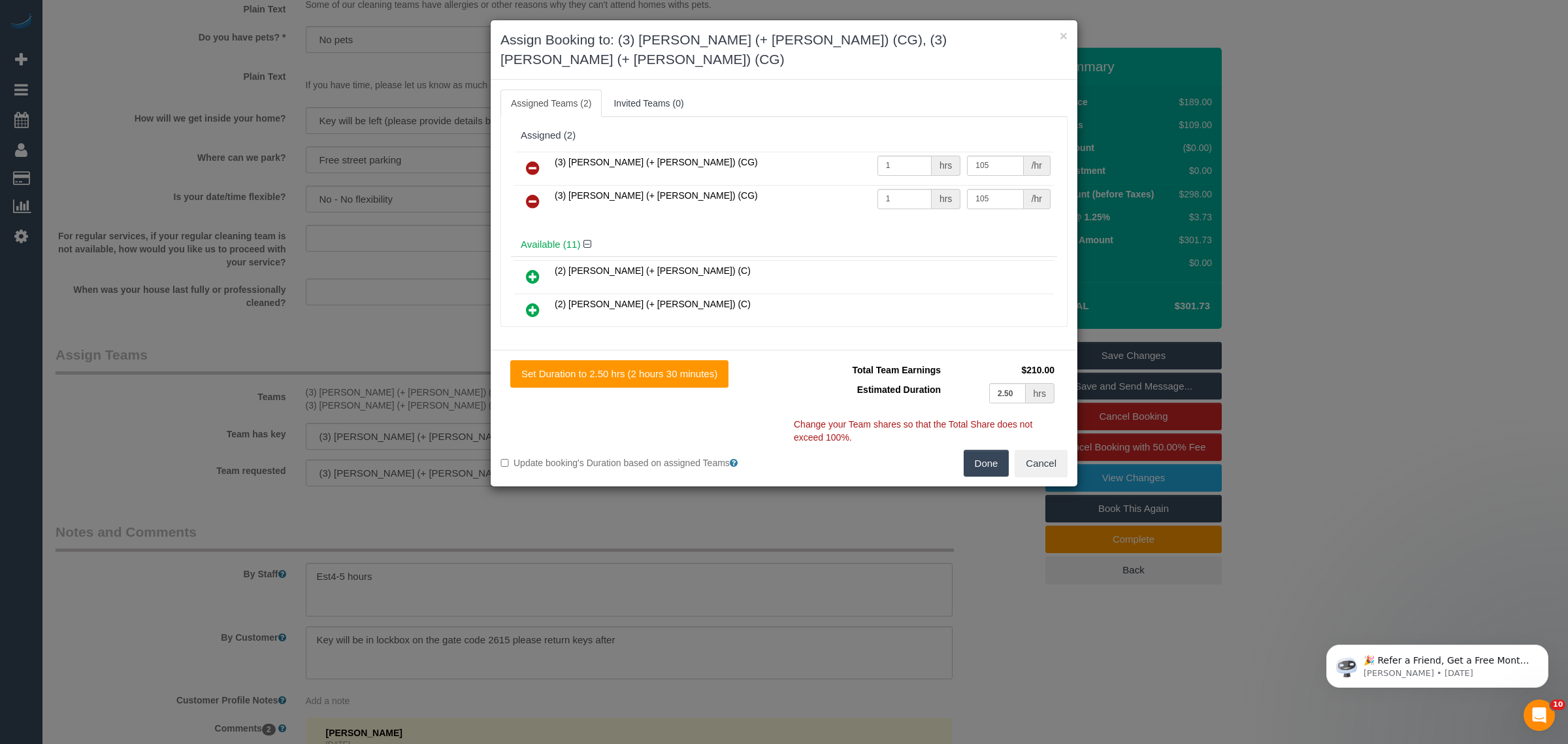
click at [975, 450] on button "Done" at bounding box center [986, 464] width 46 height 27
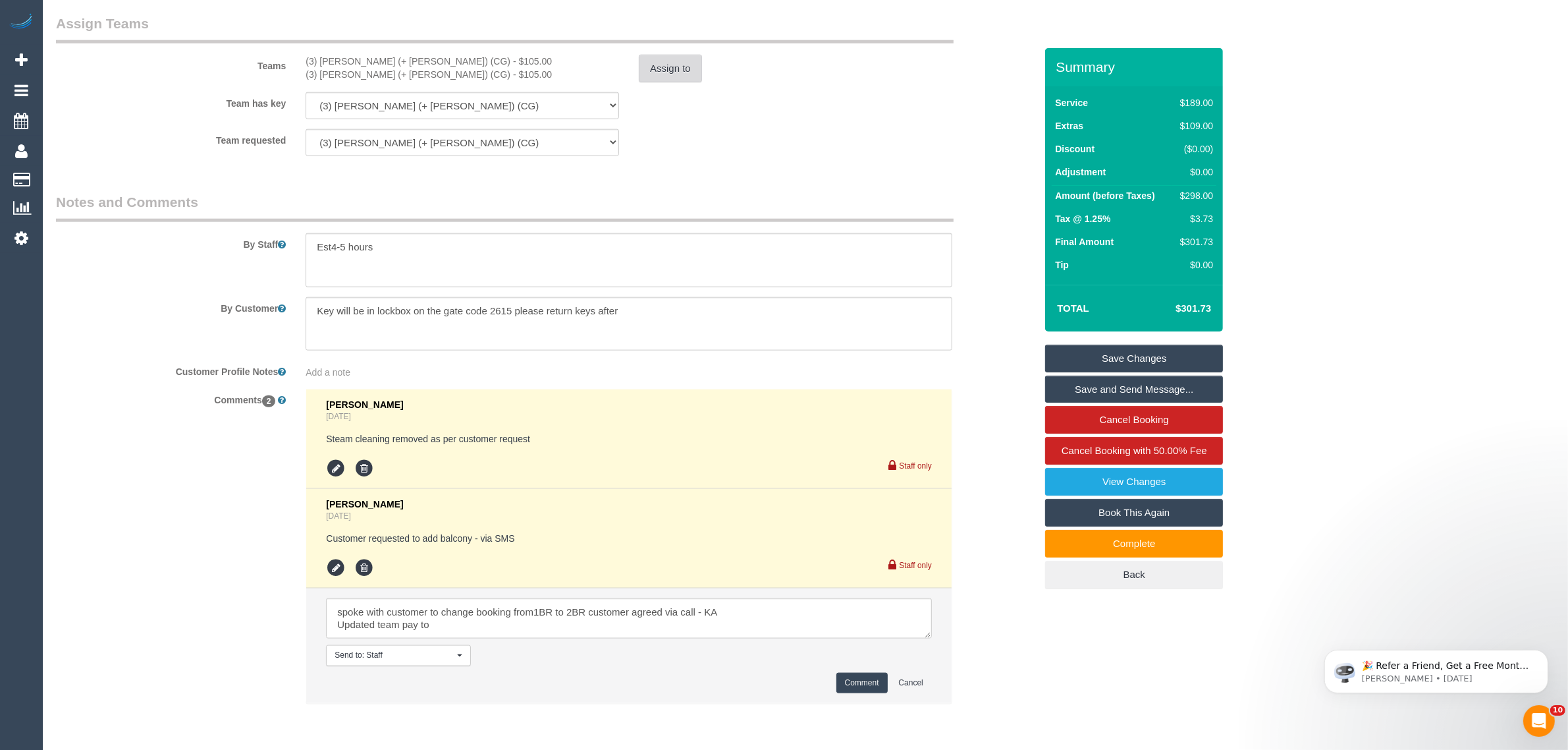
scroll to position [1994, 0]
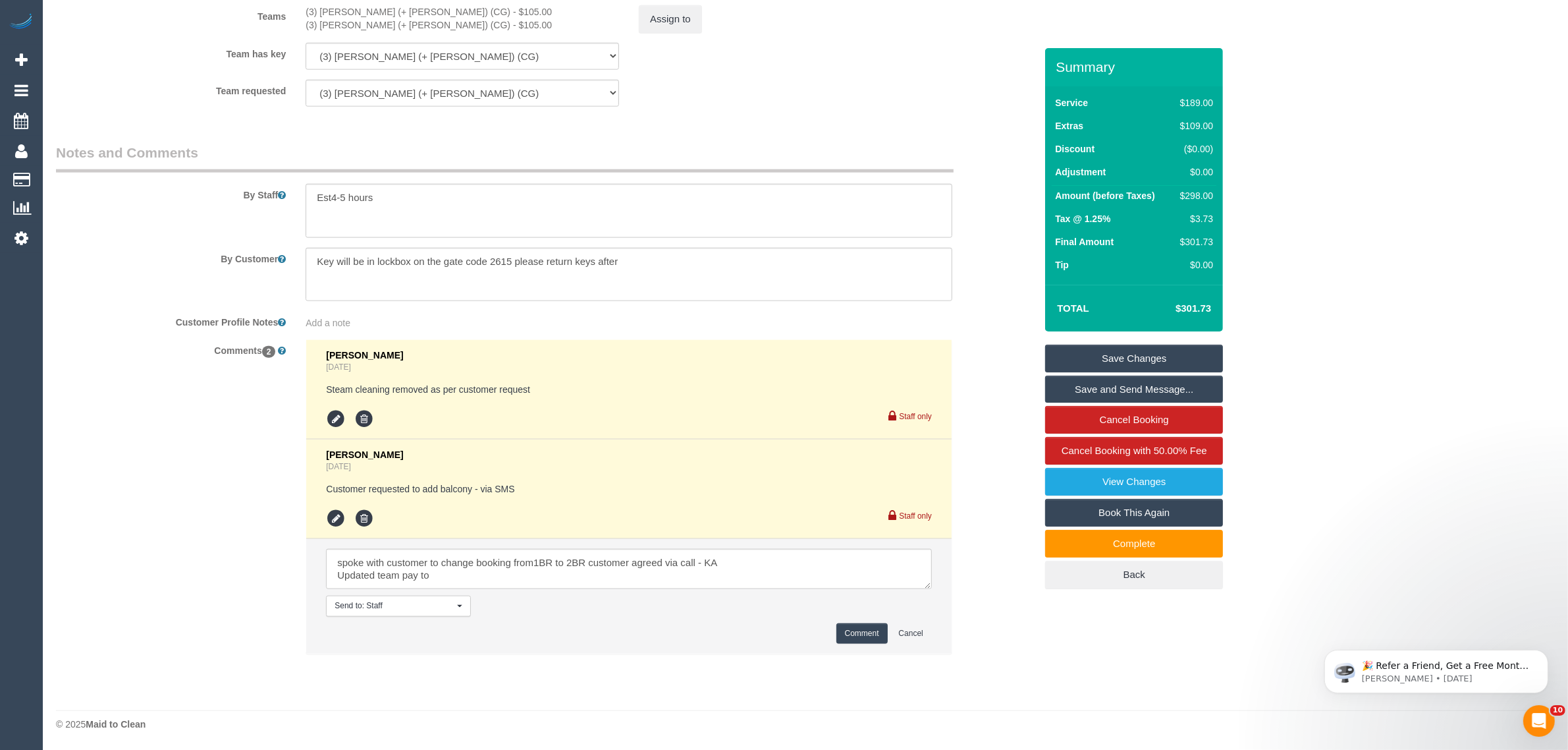
click at [1131, 345] on link "Save Changes" at bounding box center [1134, 358] width 178 height 28
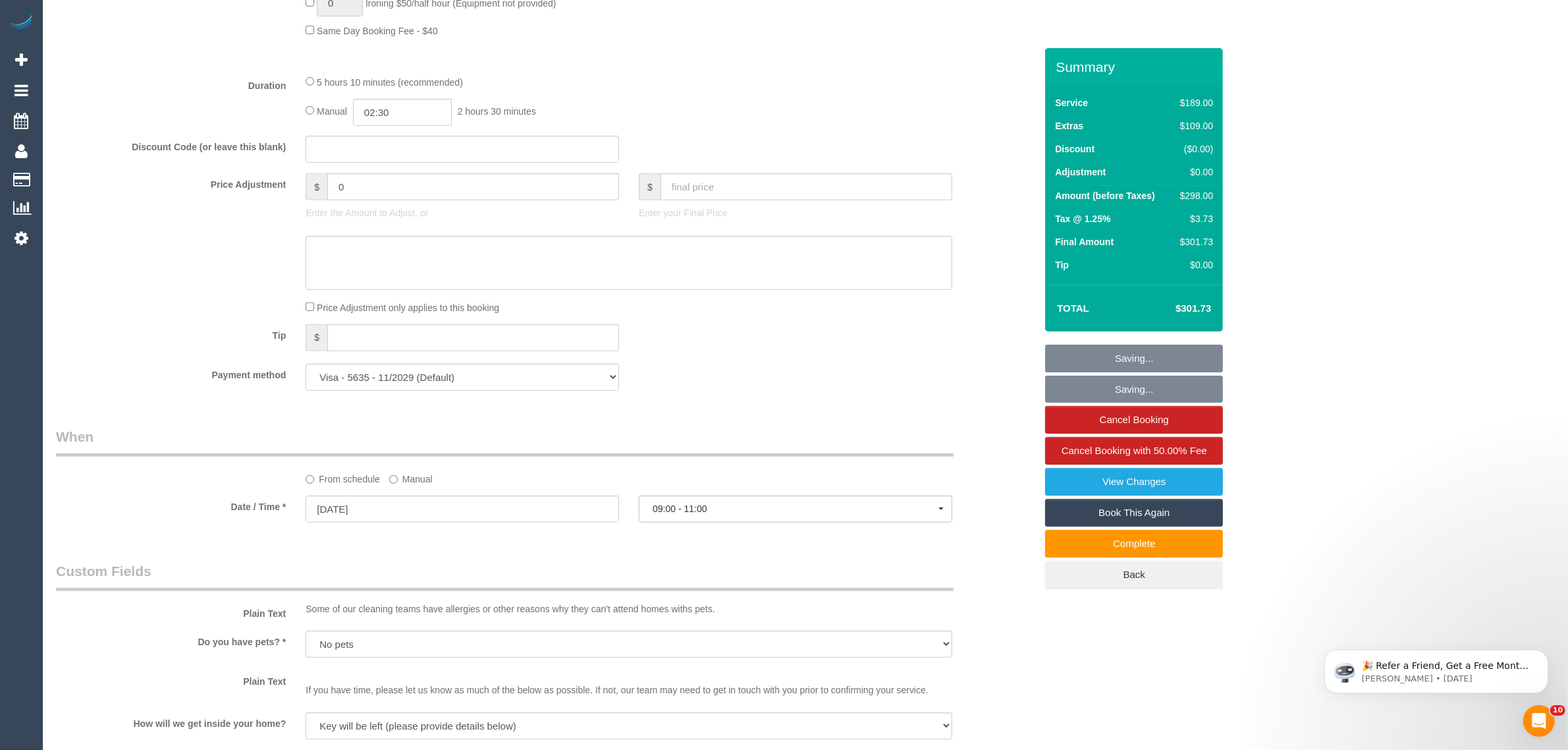
scroll to position [17, 0]
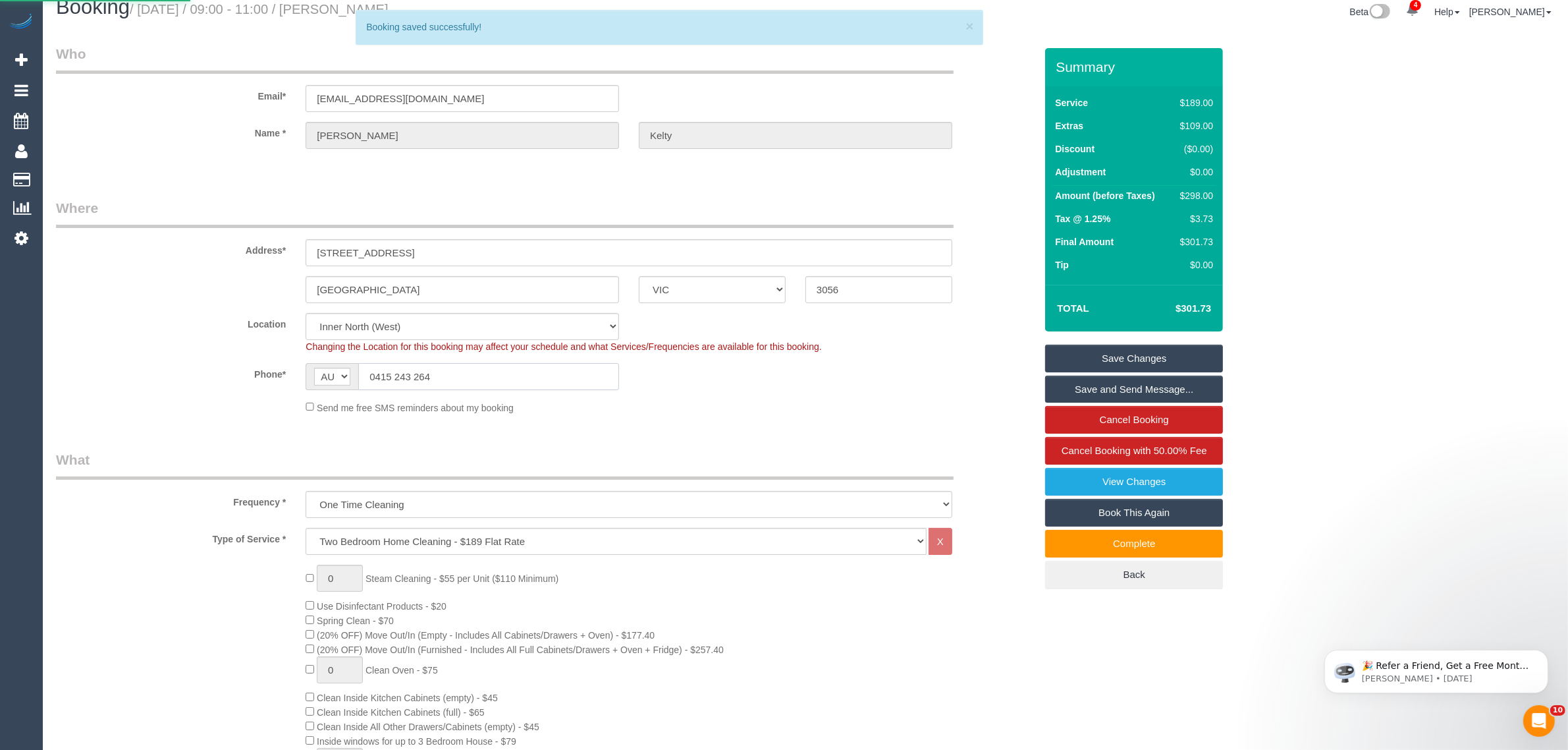
click at [538, 367] on input "0415 243 264" at bounding box center [488, 376] width 261 height 27
click at [801, 384] on body "4 Beta Your Notifications You have 0 alerts × You have 1 to charge for 13/09/20…" at bounding box center [784, 358] width 1568 height 750
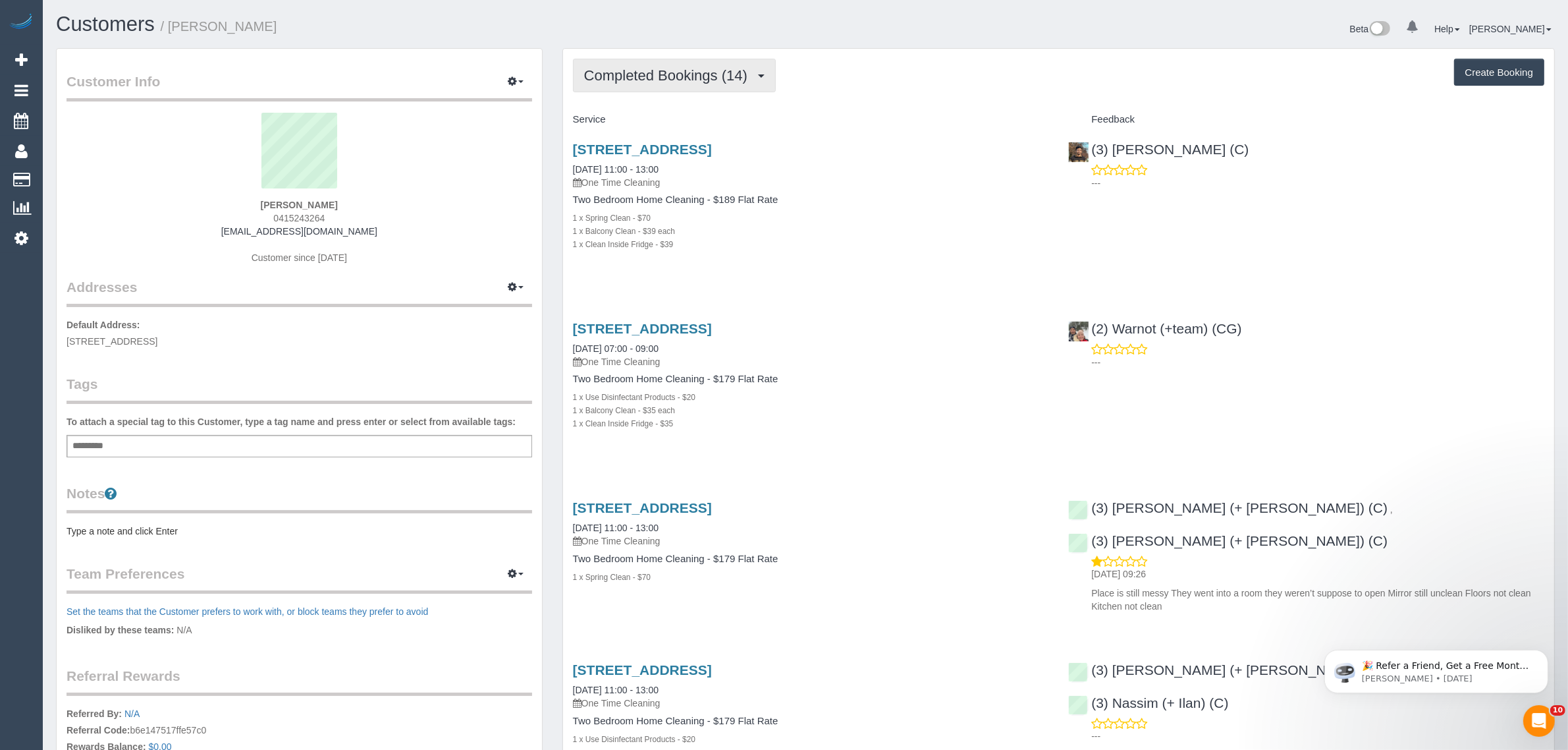
click at [682, 64] on button "Completed Bookings (14)" at bounding box center [674, 75] width 203 height 34
click at [641, 124] on link "Upcoming Bookings (1)" at bounding box center [645, 123] width 142 height 17
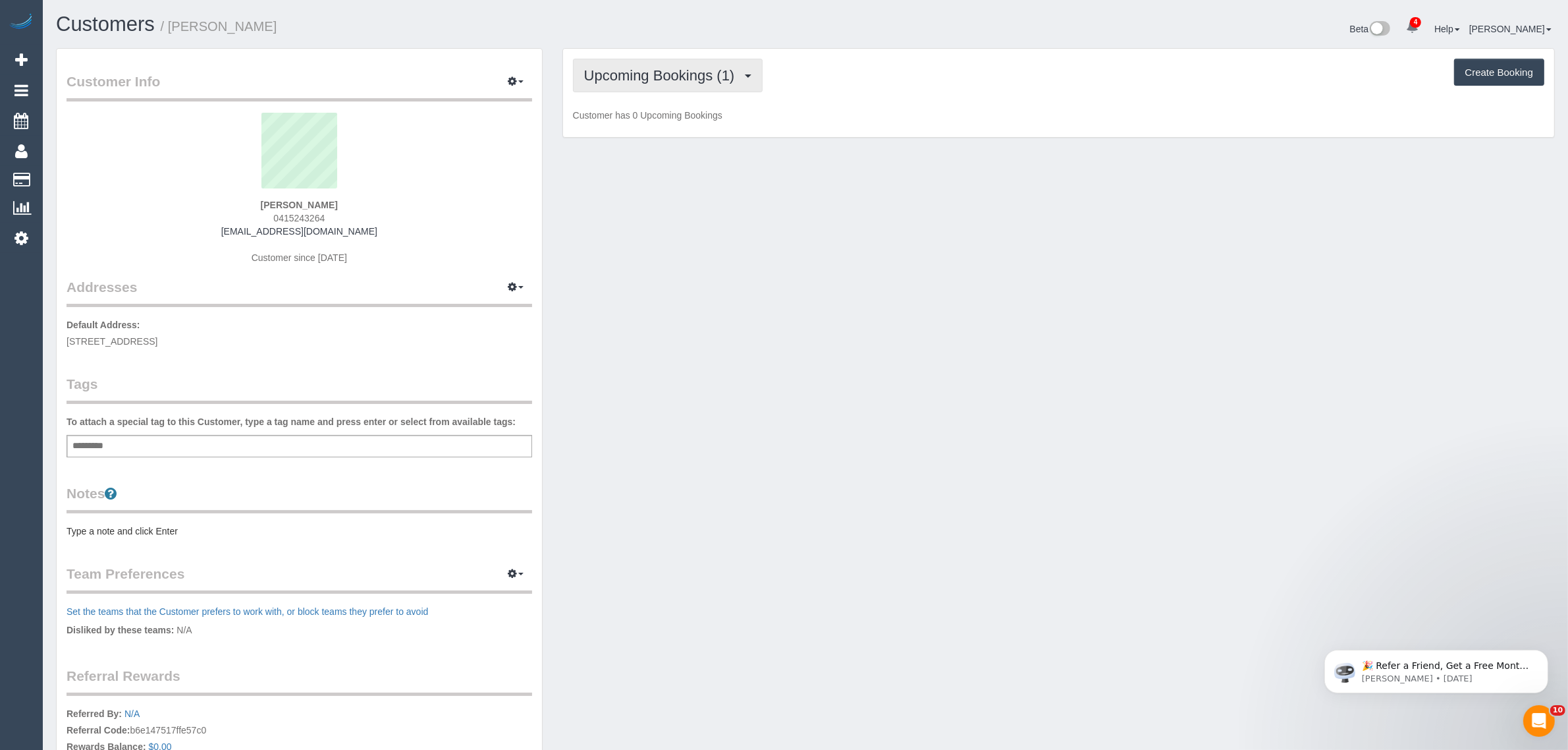
click at [666, 79] on span "Upcoming Bookings (1)" at bounding box center [663, 76] width 157 height 17
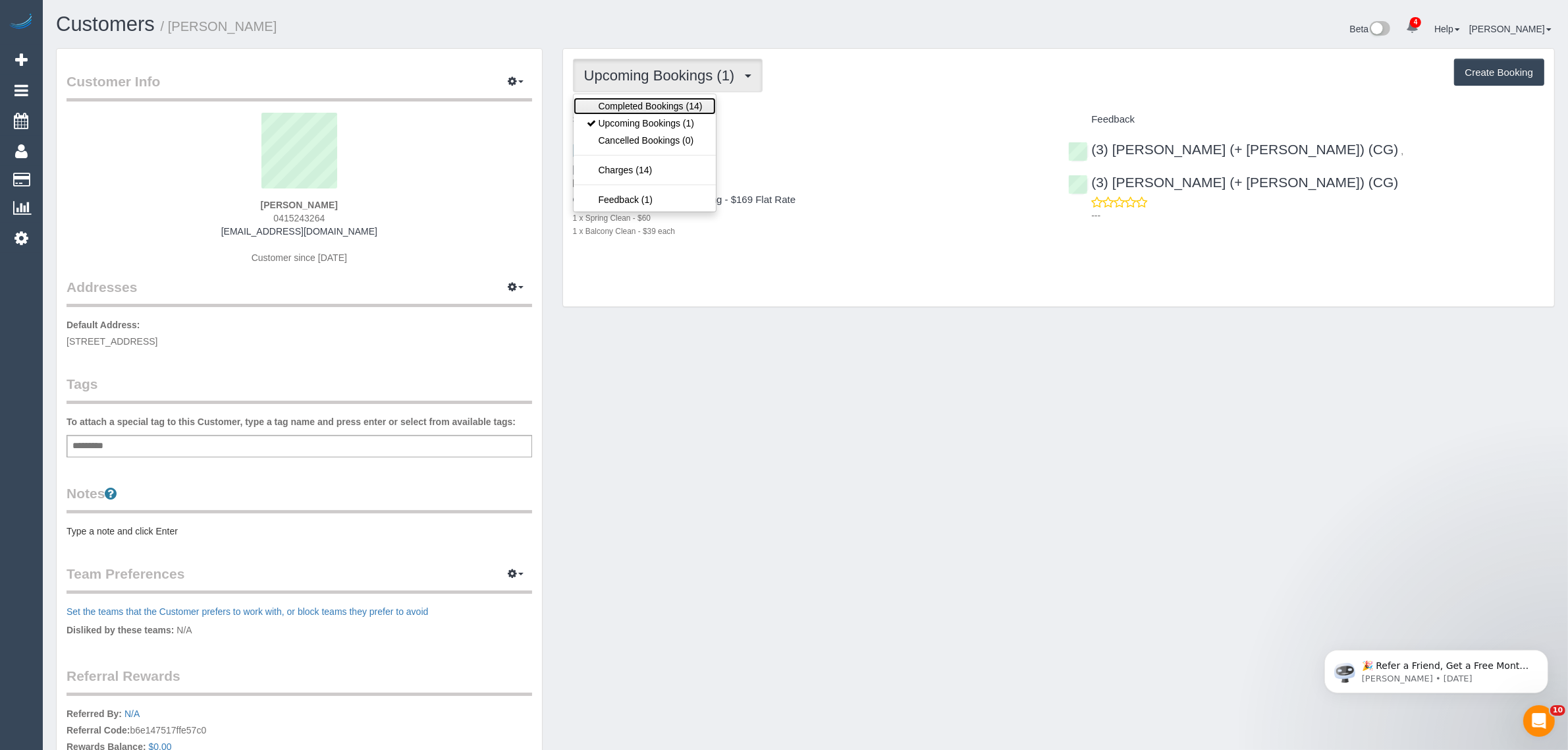
click at [655, 100] on link "Completed Bookings (14)" at bounding box center [645, 105] width 142 height 17
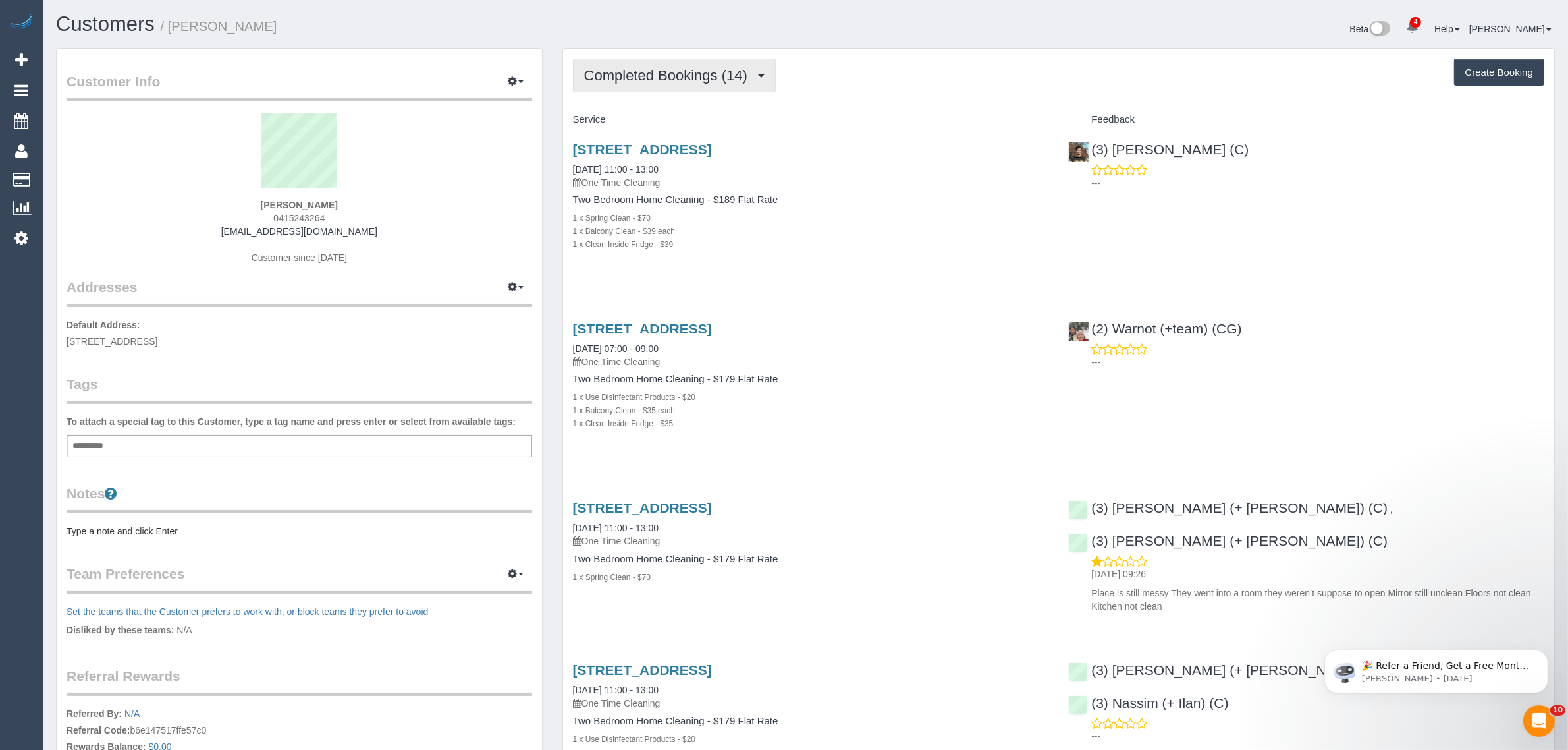
click at [692, 68] on span "Completed Bookings (14)" at bounding box center [669, 76] width 170 height 17
click at [657, 119] on link "Upcoming Bookings (1)" at bounding box center [645, 123] width 142 height 17
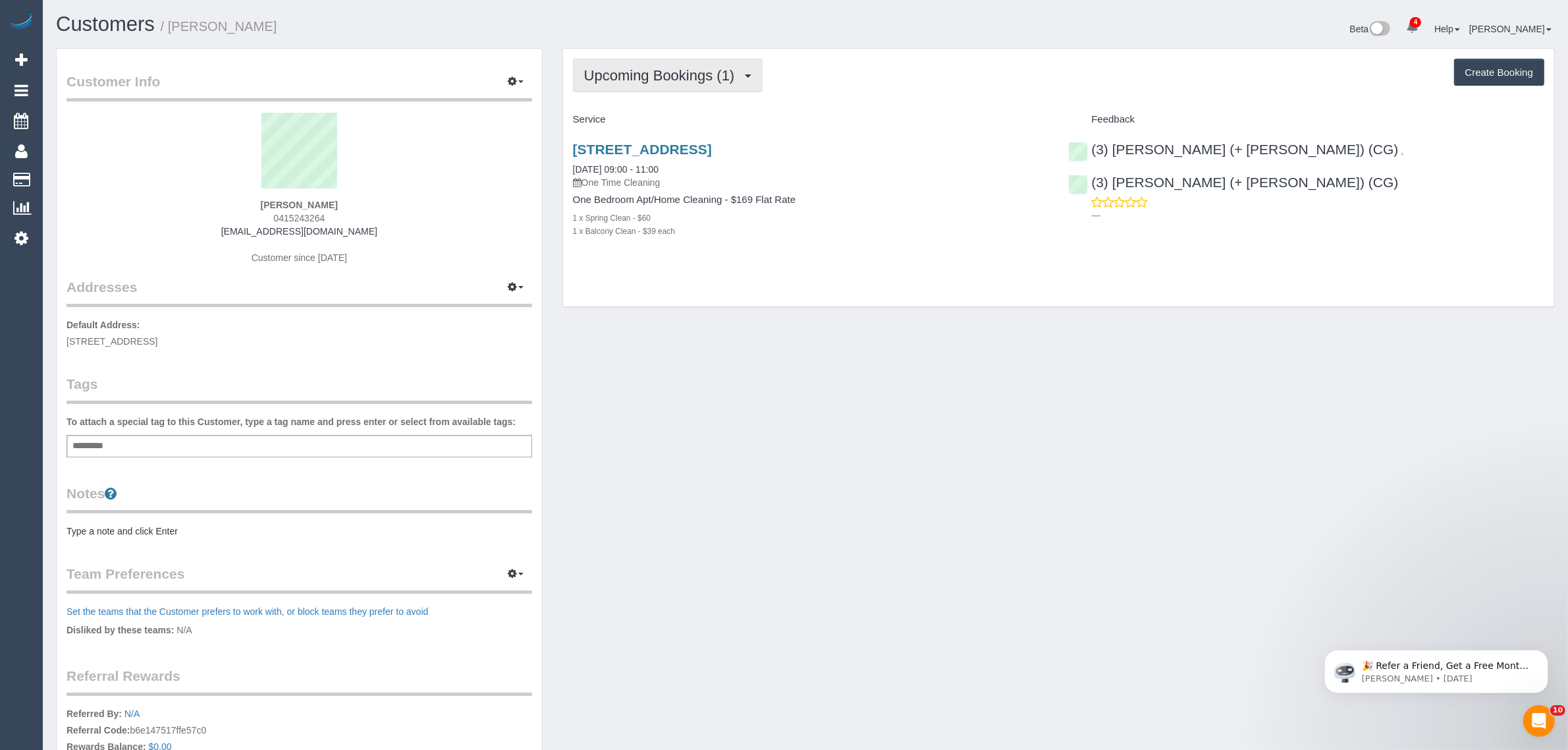
click at [672, 80] on span "Upcoming Bookings (1)" at bounding box center [663, 76] width 157 height 17
click at [636, 109] on link "Completed Bookings (14)" at bounding box center [645, 105] width 142 height 17
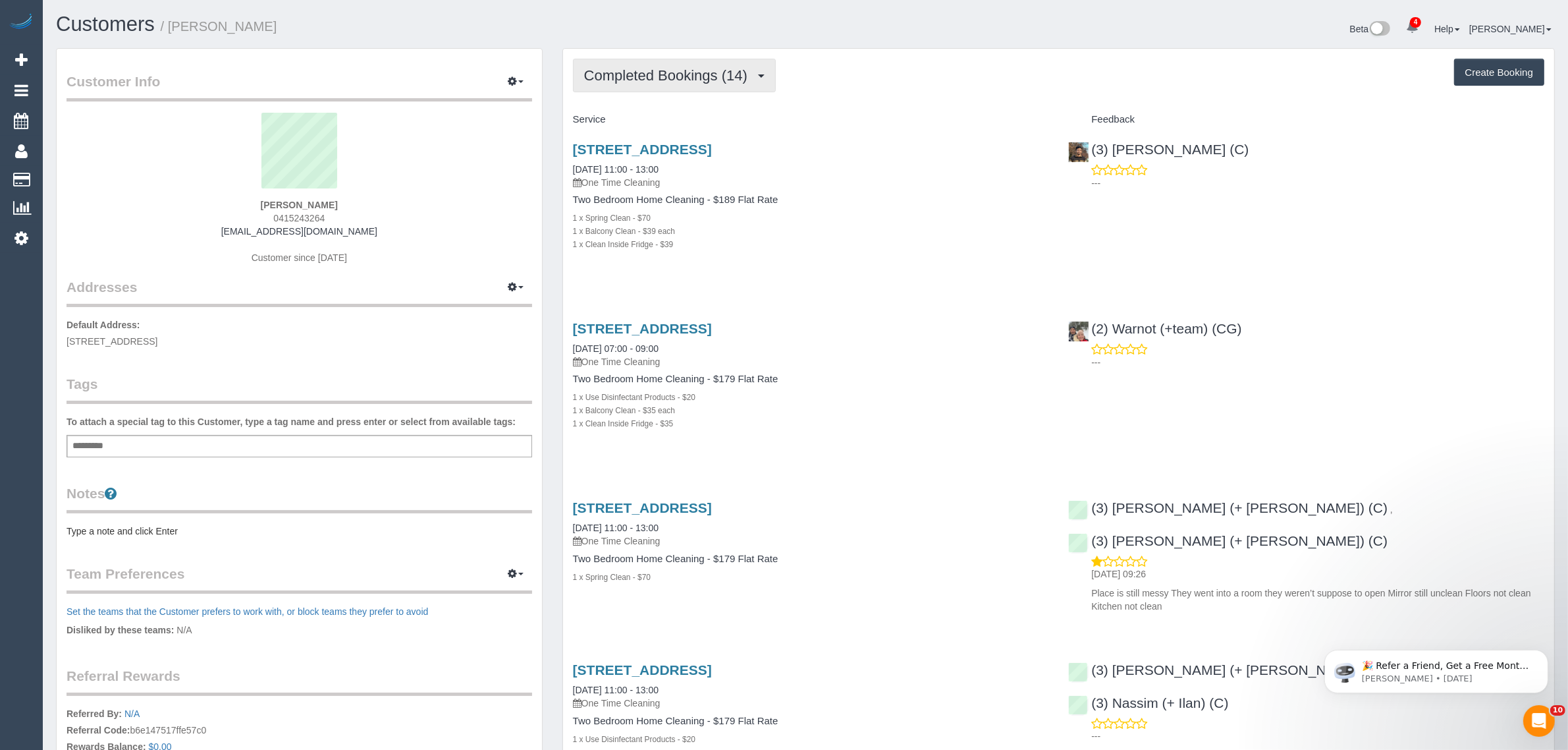
click at [679, 59] on button "Completed Bookings (14)" at bounding box center [674, 75] width 203 height 34
click at [643, 122] on link "Upcoming Bookings (1)" at bounding box center [645, 123] width 142 height 17
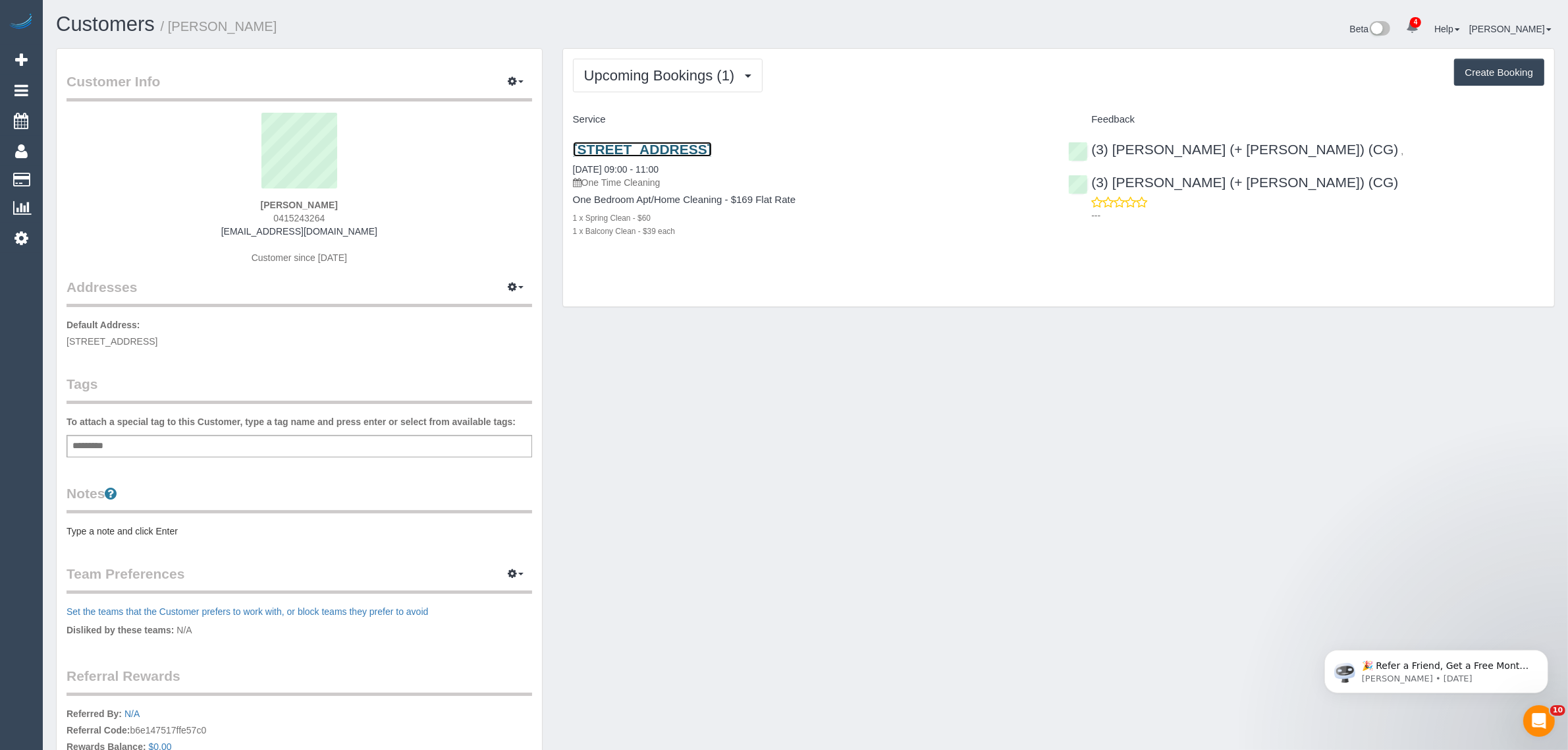
click at [712, 152] on link "[STREET_ADDRESS]" at bounding box center [643, 150] width 139 height 15
click at [670, 64] on button "Upcoming Bookings (1)" at bounding box center [668, 75] width 190 height 34
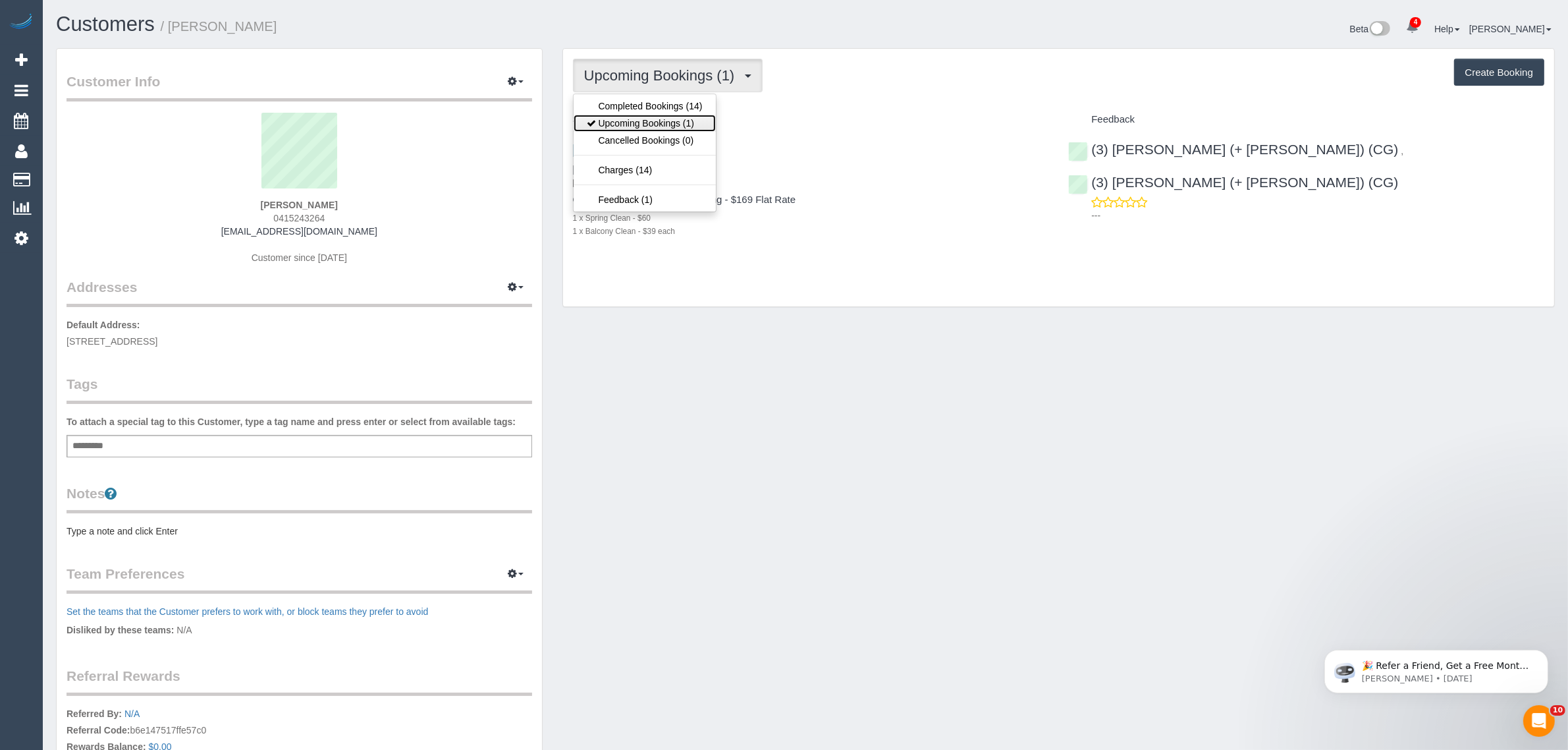
click at [642, 120] on link "Upcoming Bookings (1)" at bounding box center [645, 123] width 142 height 17
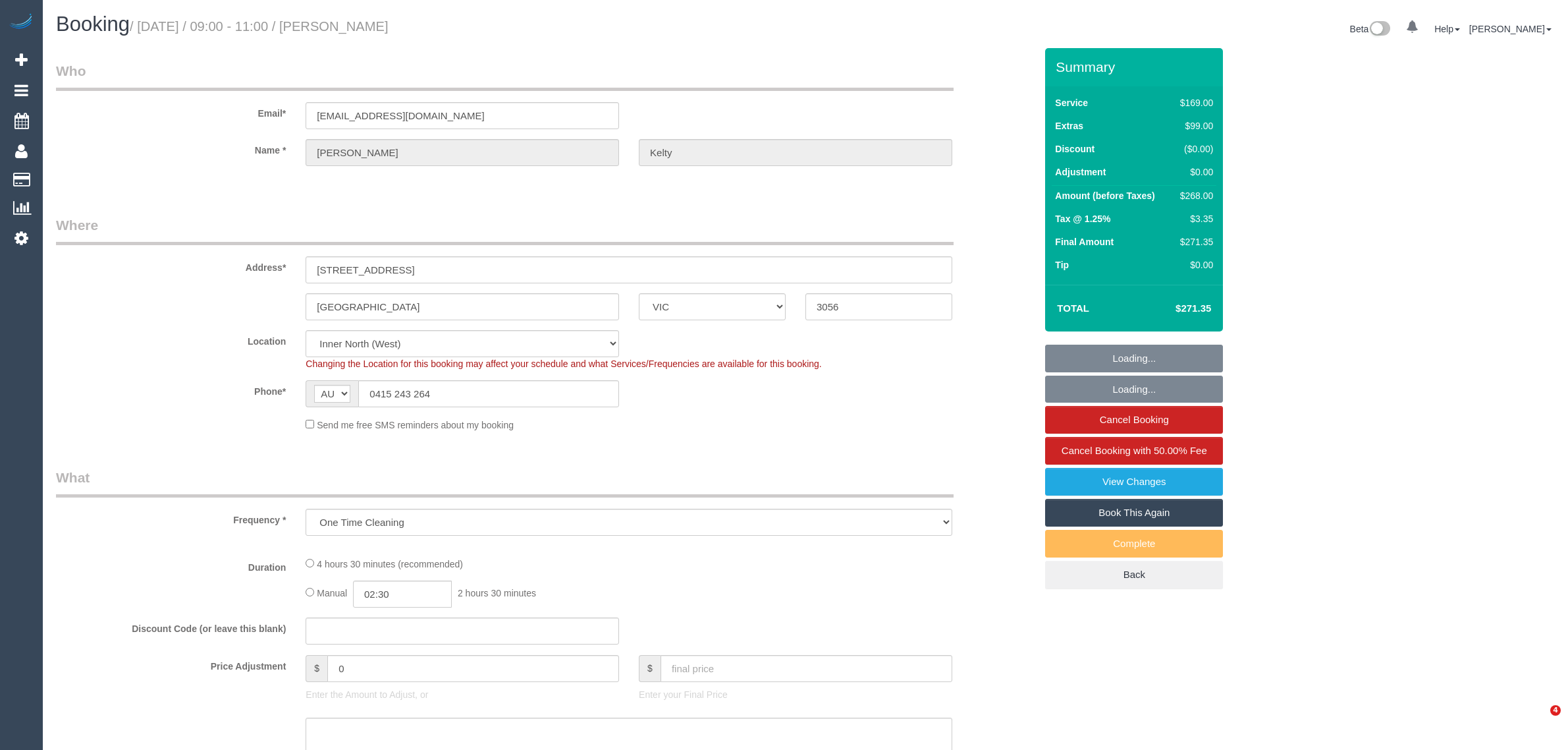
select select "VIC"
select select "object:618"
select select "string:stripe-pm_1S67sf2GScqysDRVD2xzMKcD"
select select "number:28"
select select "number:15"
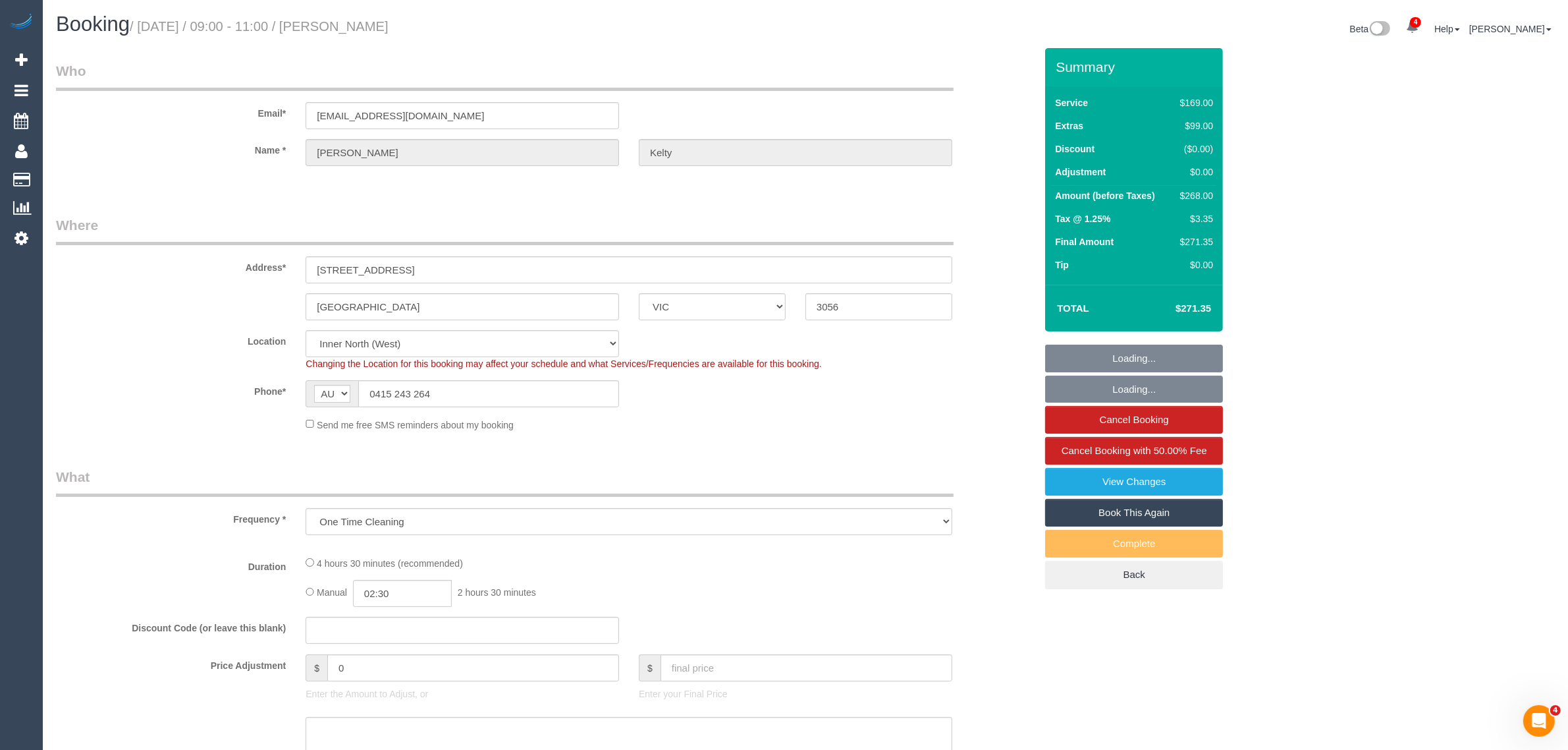
select select "number:19"
select select "number:25"
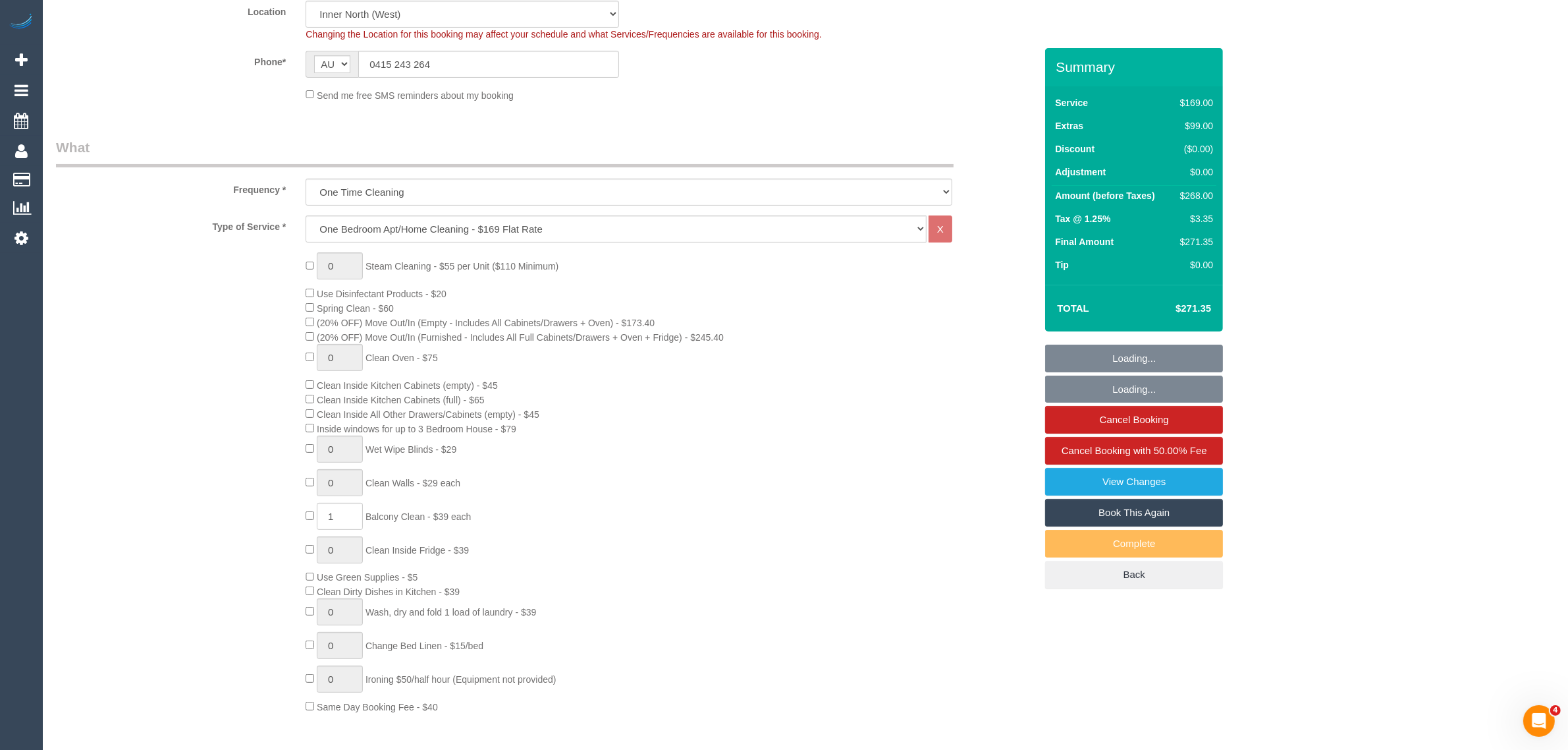
select select "spot1"
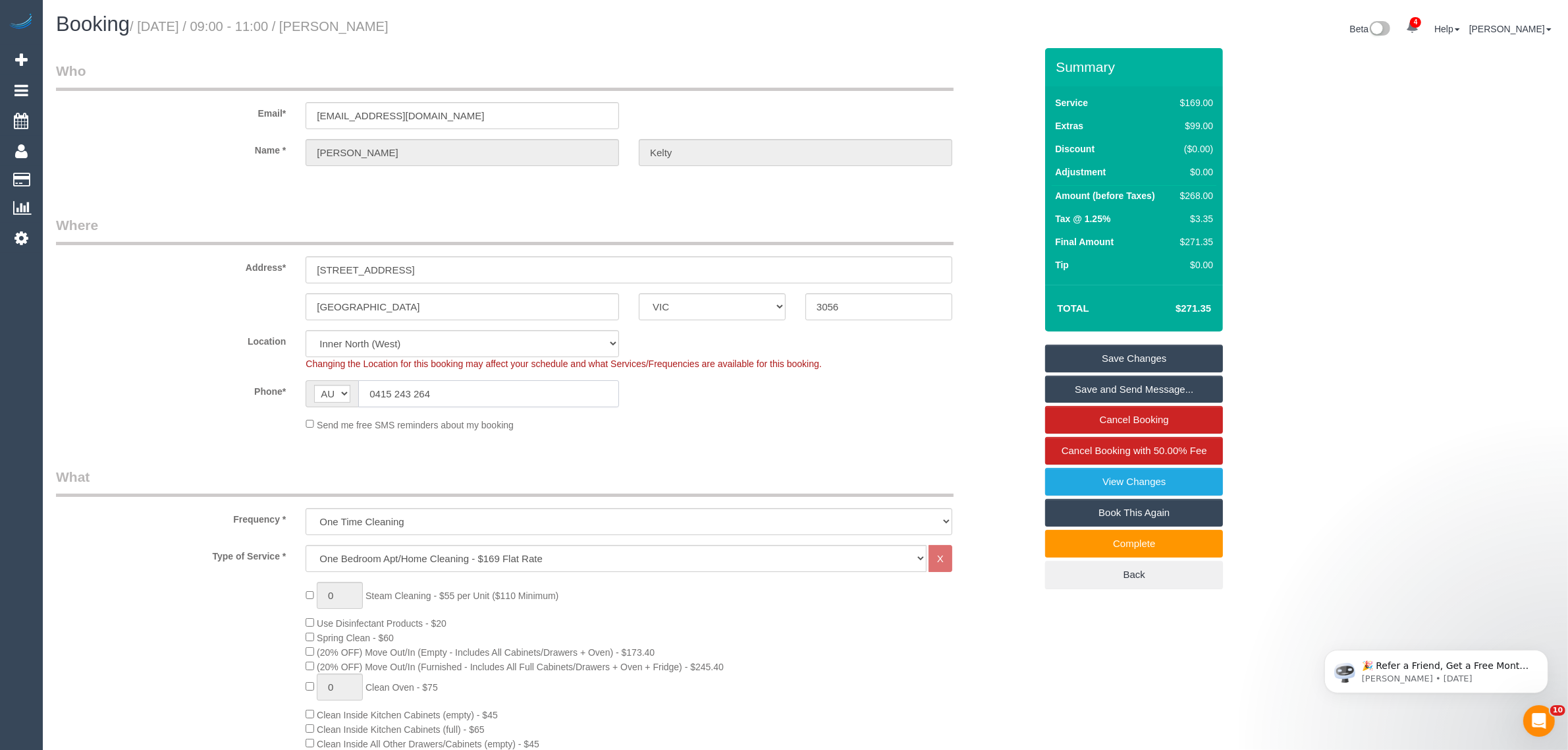
click at [476, 392] on input "0415 243 264" at bounding box center [488, 394] width 261 height 27
click at [476, 390] on input "0415 243 264" at bounding box center [488, 394] width 261 height 27
click at [749, 411] on sui-booking-location "Location [GEOGRAPHIC_DATA] (North) East (South) [GEOGRAPHIC_DATA] (East) [GEOGR…" at bounding box center [546, 381] width 980 height 101
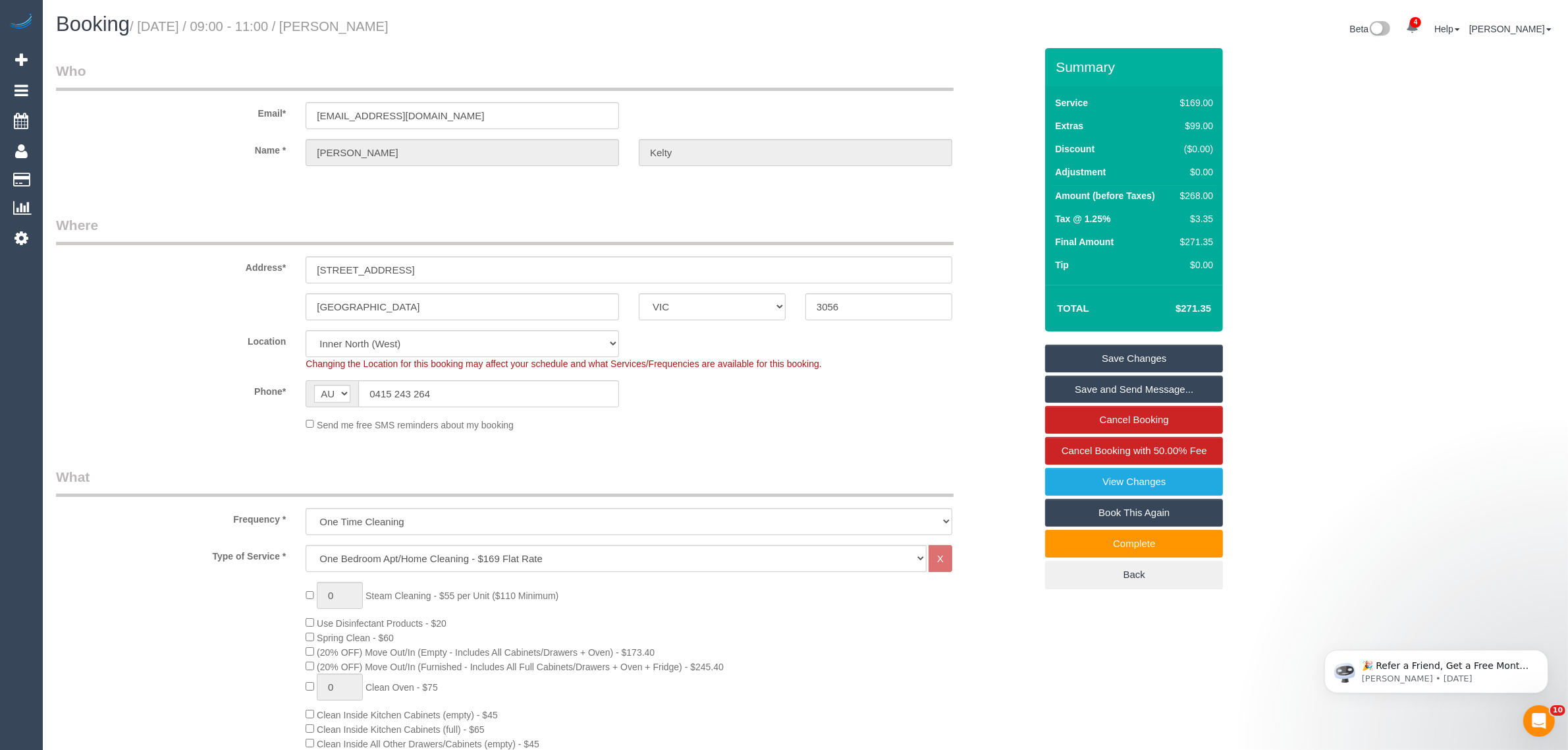
click at [936, 39] on div "Beta 4 Your Notifications You have 0 alerts × You have 1 to charge for [DATE] ×…" at bounding box center [1185, 30] width 759 height 35
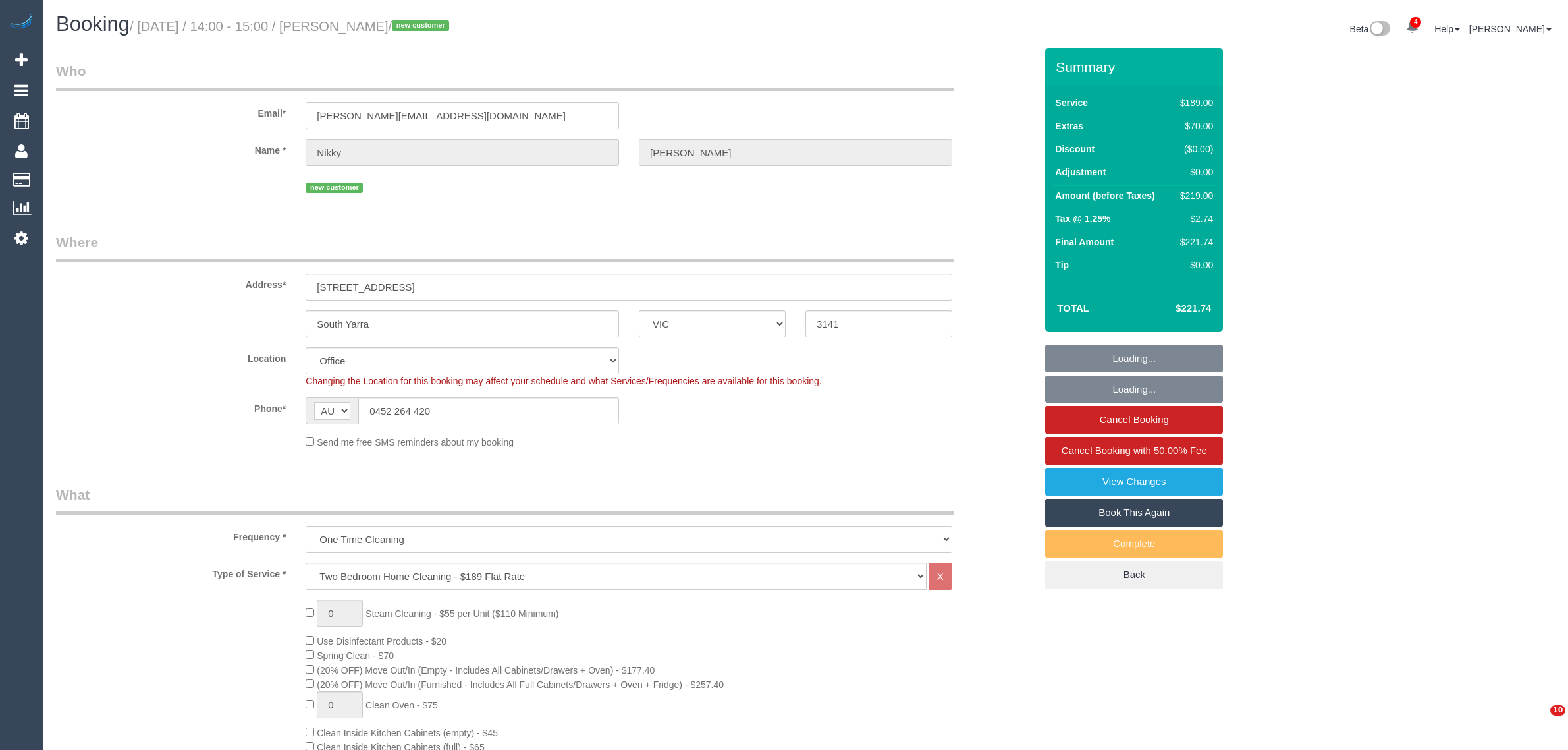
select select "VIC"
select select "number:27"
select select "number:14"
select select "number:19"
select select "number:22"
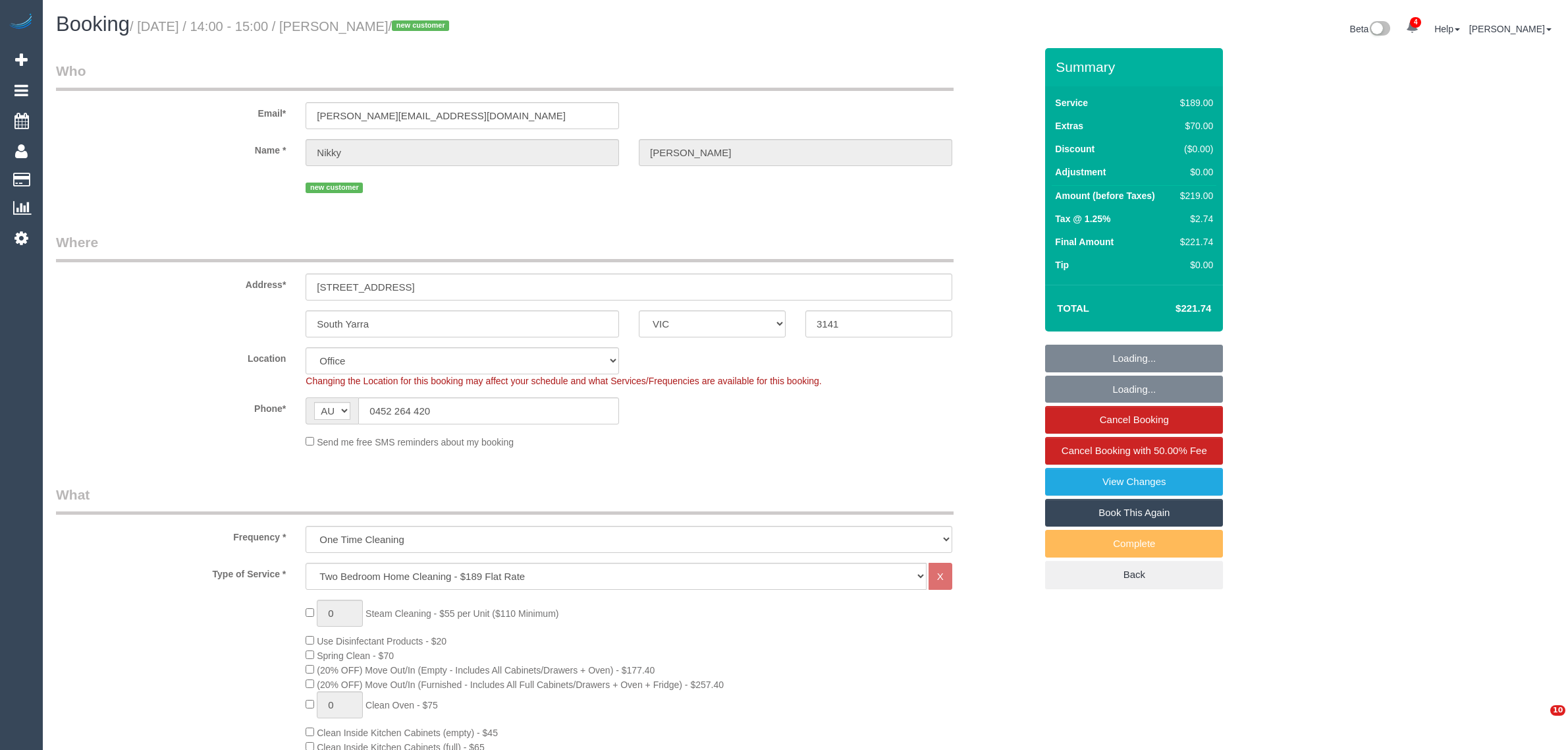
select select "number:12"
select select "object:2216"
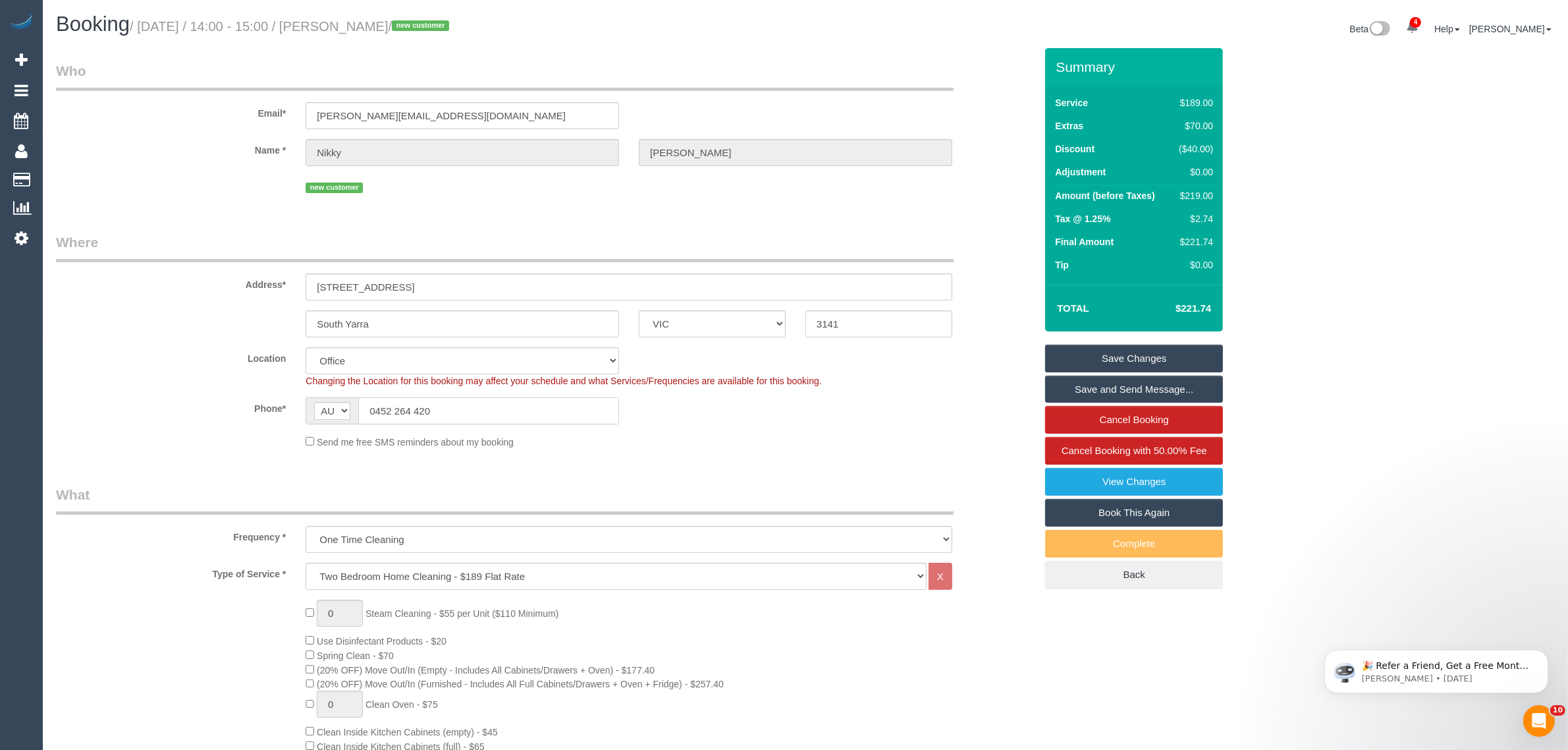
click at [508, 402] on input "0452 264 420" at bounding box center [488, 410] width 261 height 27
click at [525, 411] on input "0452 264 420" at bounding box center [488, 410] width 261 height 27
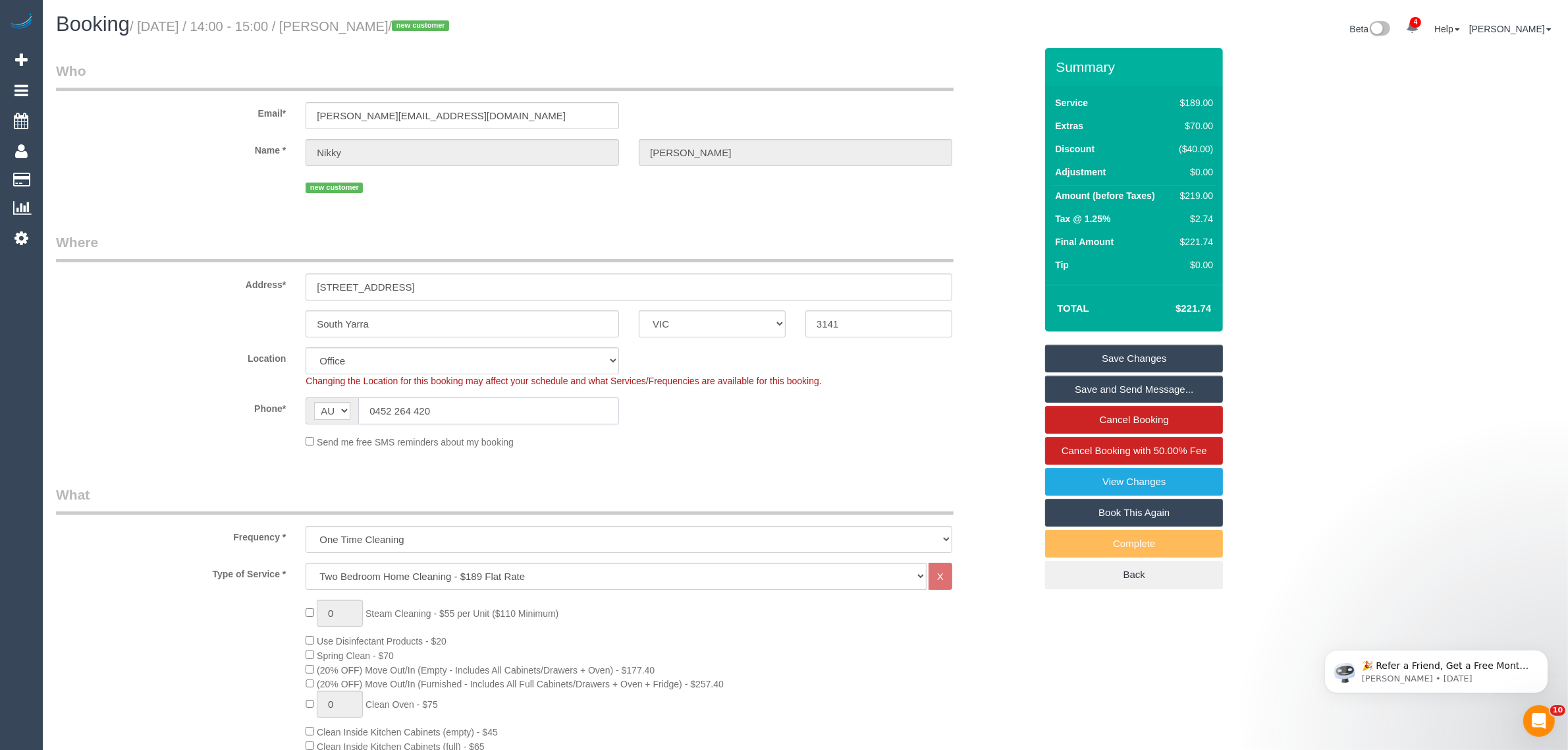
click at [525, 411] on input "0452 264 420" at bounding box center [488, 410] width 261 height 27
click at [845, 423] on div "Phone* AF AL DZ AD AO AI AQ AG AR AM AW AU AT AZ BS BH BD BB BY BE BZ BJ BM BT …" at bounding box center [546, 410] width 999 height 27
